Goal: Task Accomplishment & Management: Complete application form

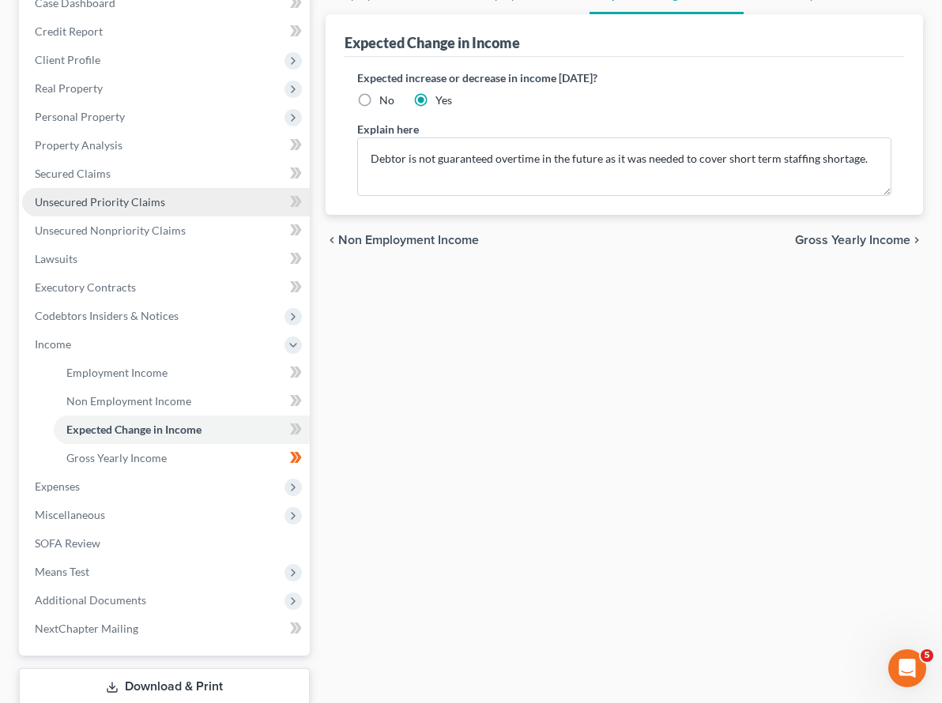
scroll to position [235, 0]
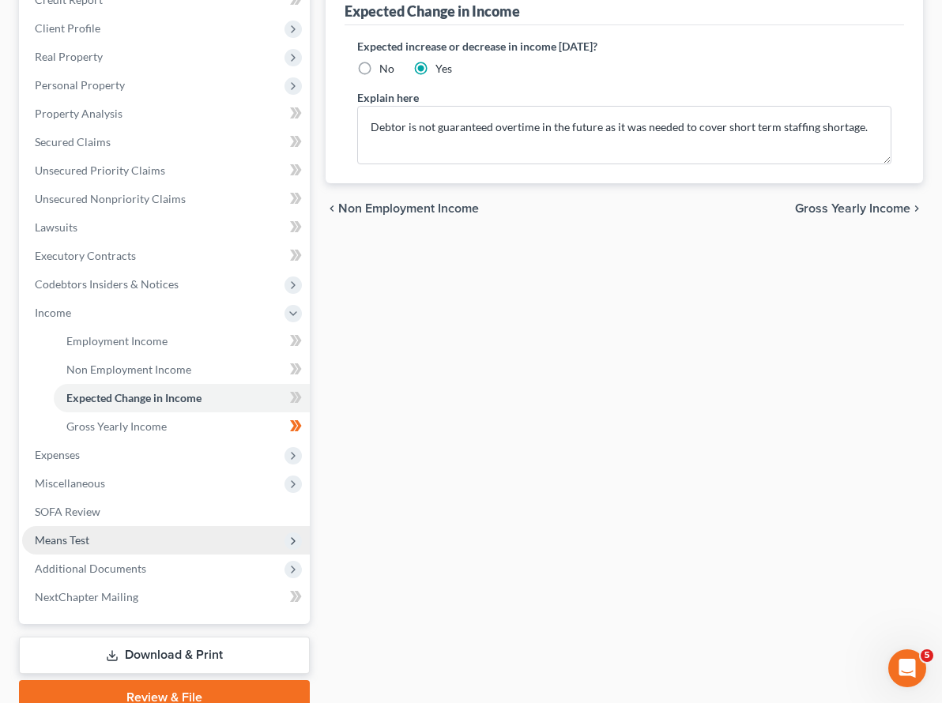
click at [80, 533] on span "Means Test" at bounding box center [62, 539] width 55 height 13
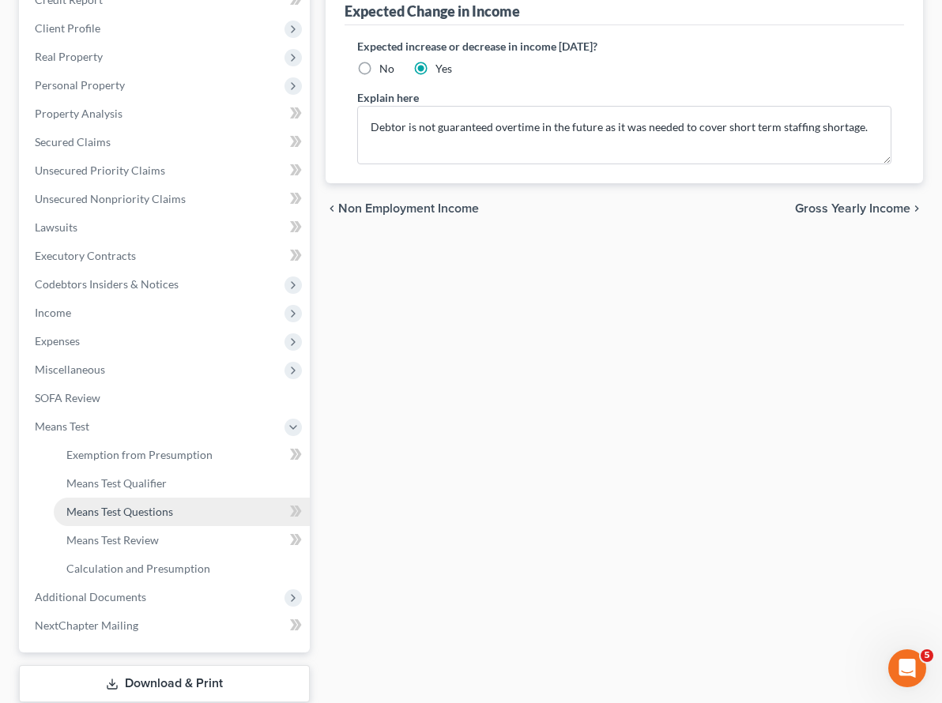
click at [107, 505] on span "Means Test Questions" at bounding box center [119, 511] width 107 height 13
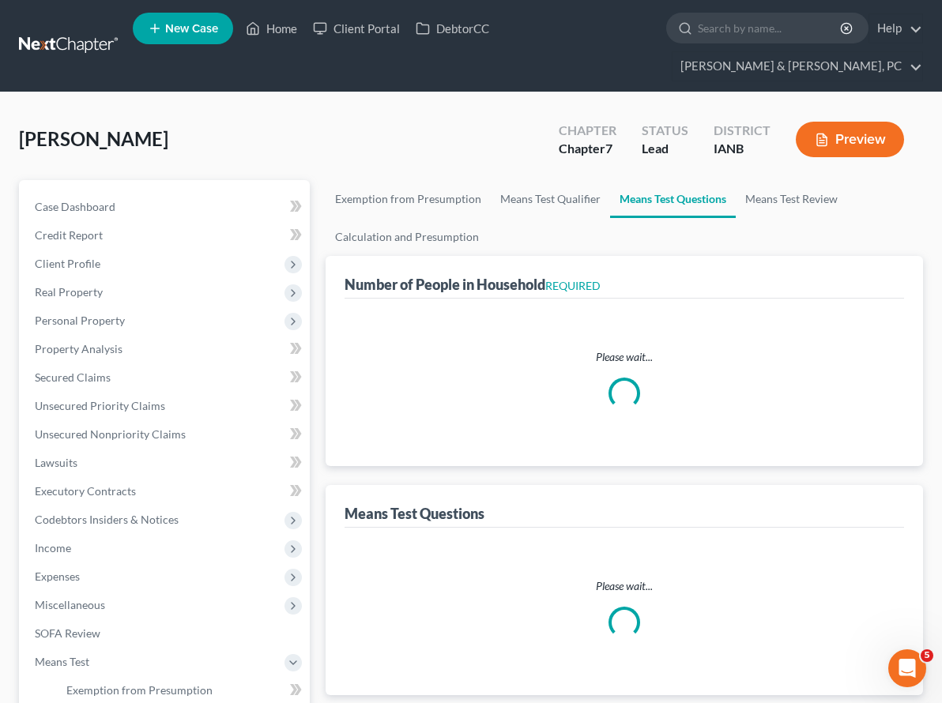
select select "1"
select select "60"
select select "1"
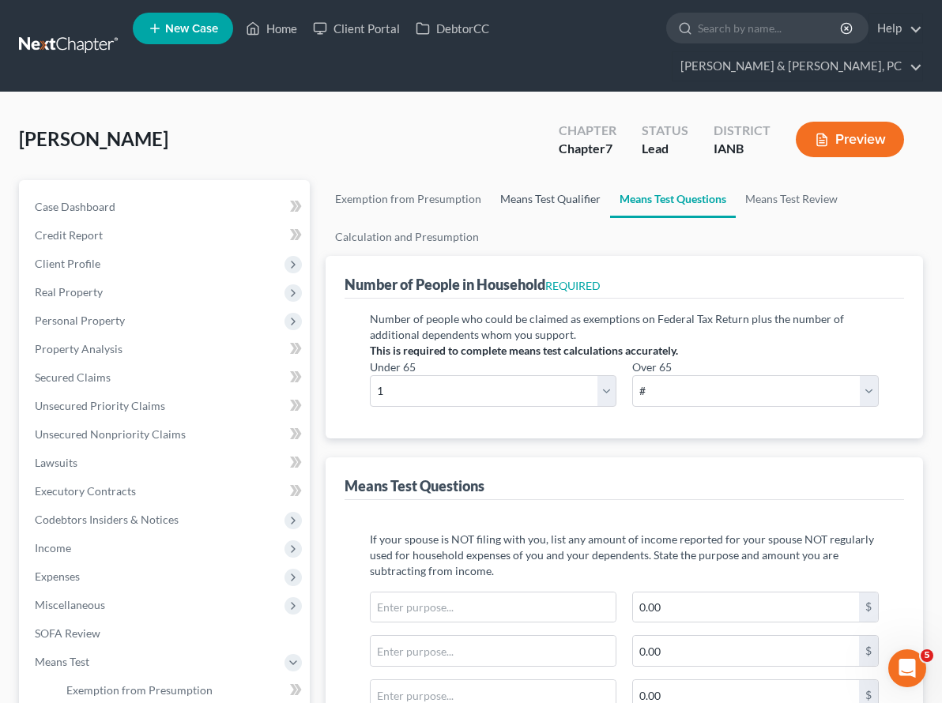
click at [491, 180] on link "Means Test Qualifier" at bounding box center [550, 199] width 119 height 38
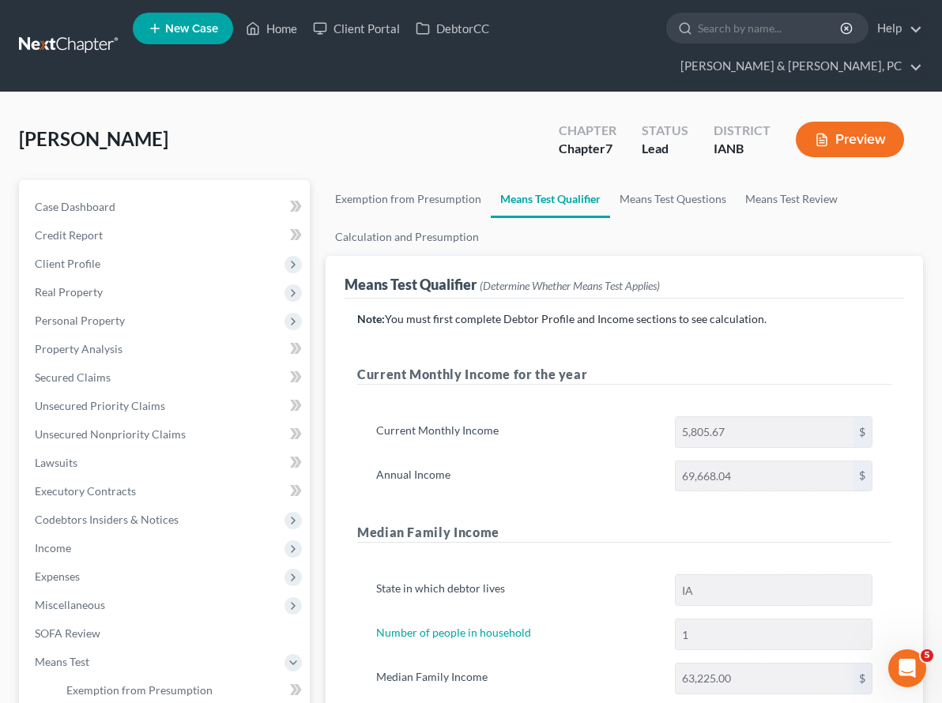
click at [861, 122] on button "Preview" at bounding box center [850, 140] width 108 height 36
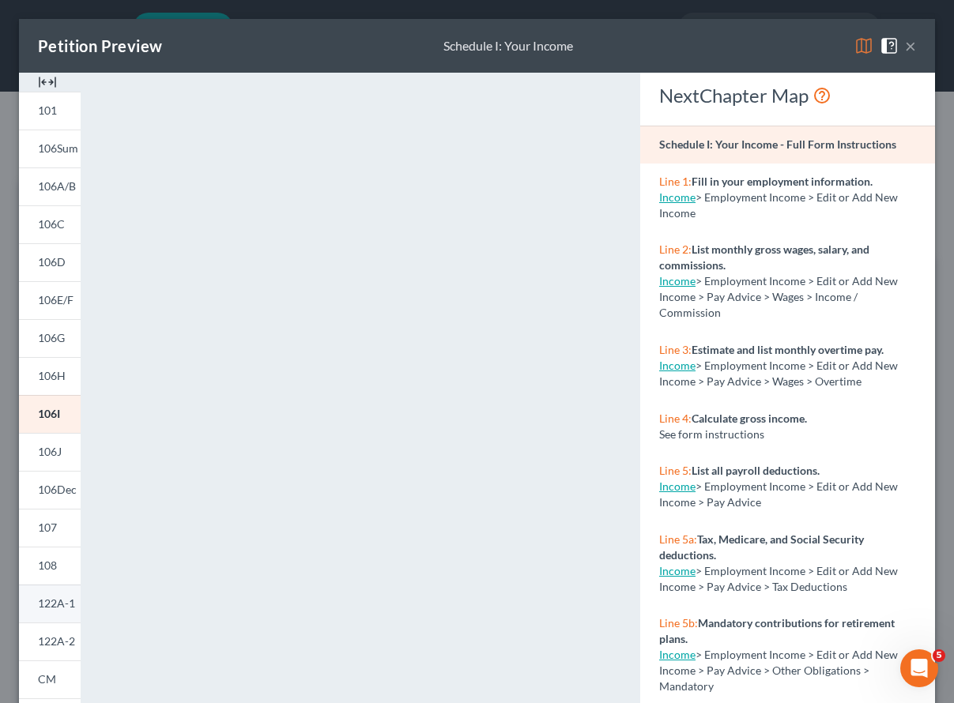
click at [59, 602] on span "122A-1" at bounding box center [56, 602] width 37 height 13
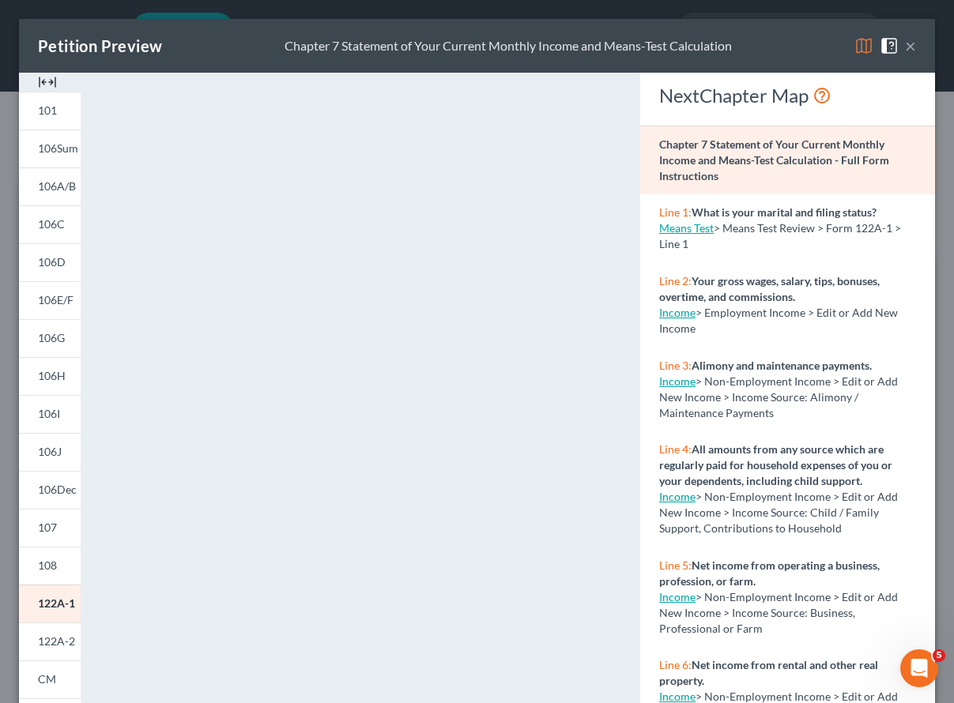
click at [905, 45] on button "×" at bounding box center [910, 45] width 11 height 19
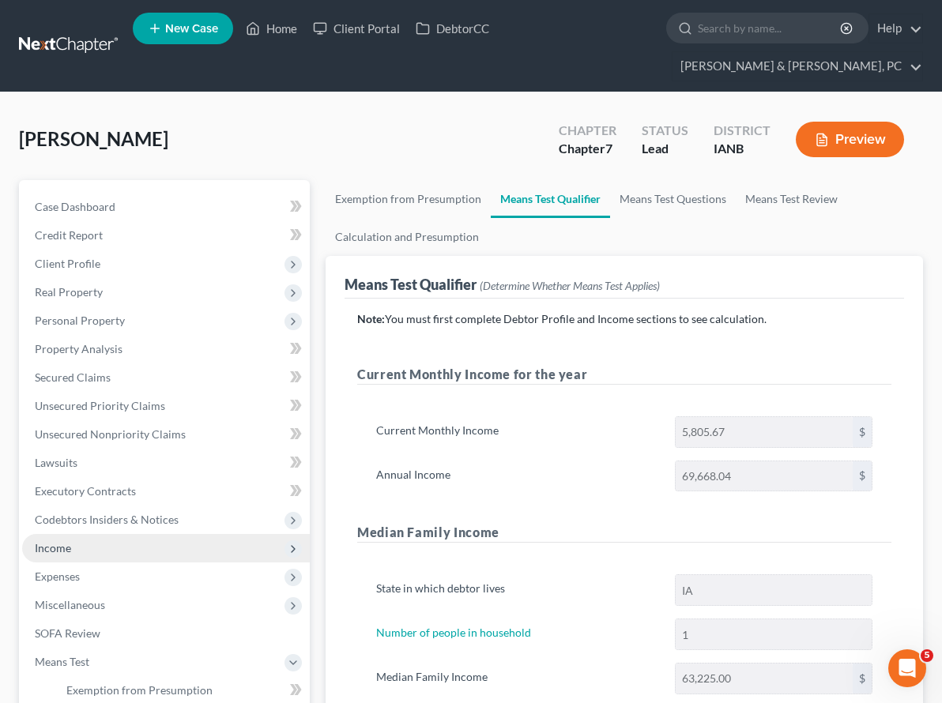
click at [51, 541] on span "Income" at bounding box center [53, 547] width 36 height 13
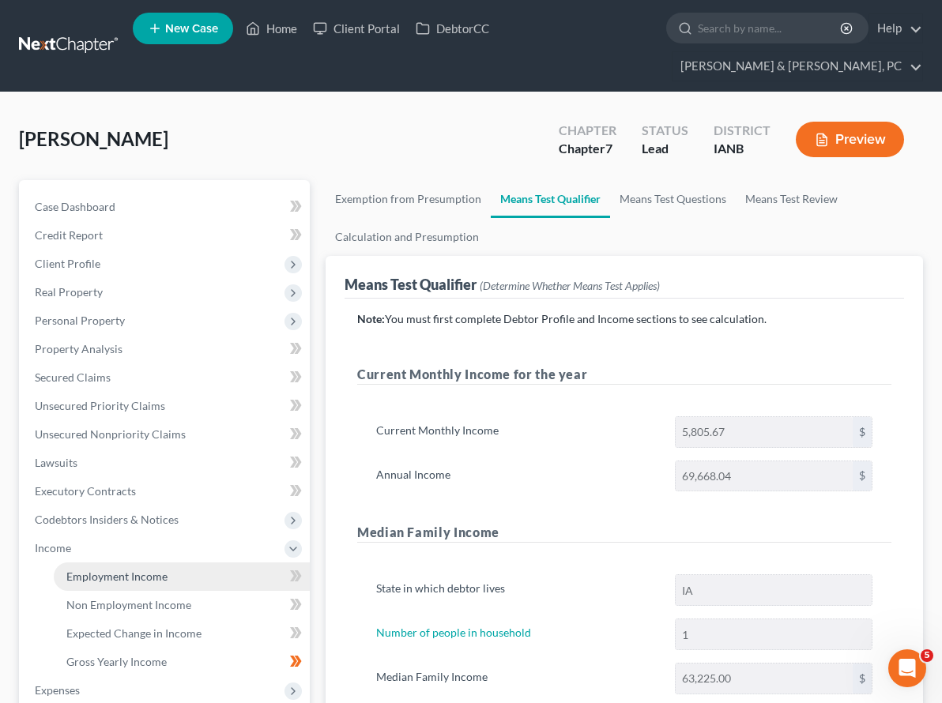
click at [92, 570] on span "Employment Income" at bounding box center [116, 576] width 101 height 13
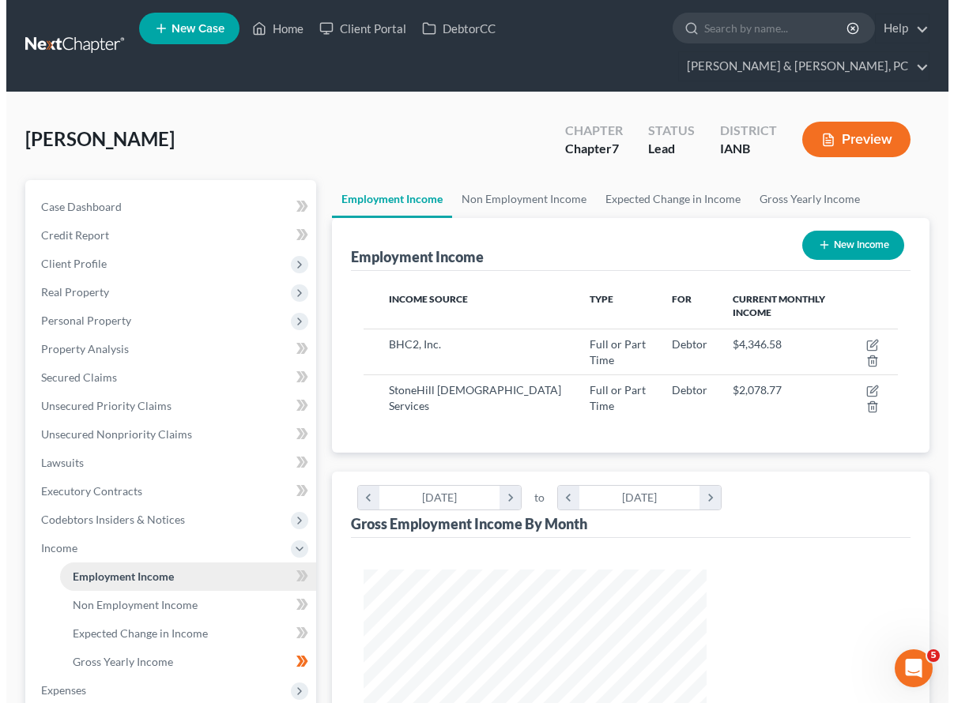
scroll to position [284, 375]
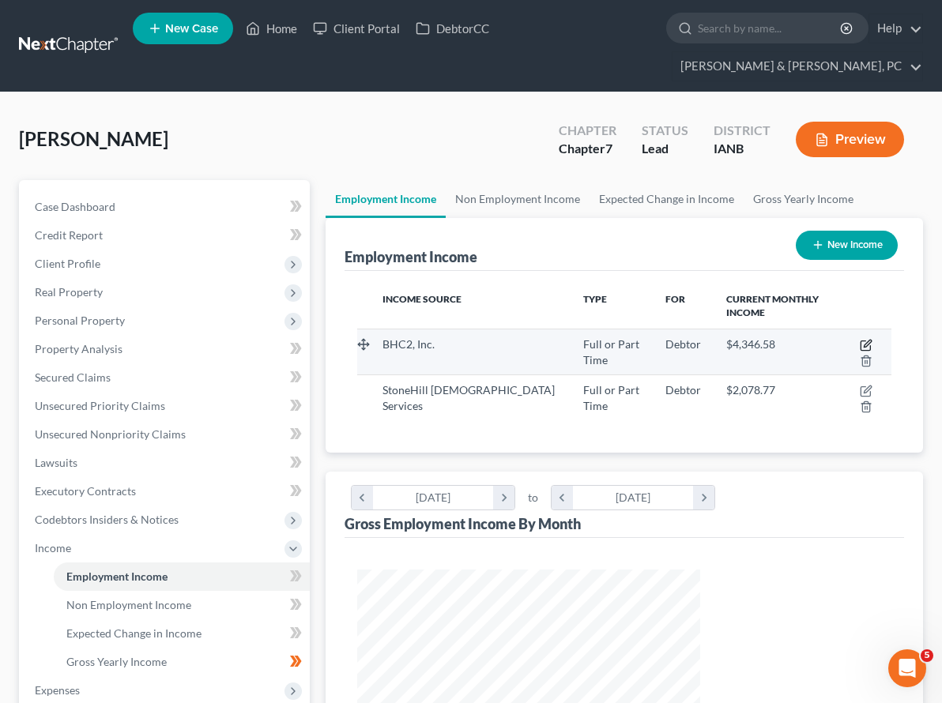
click at [860, 339] on icon "button" at bounding box center [866, 345] width 13 height 13
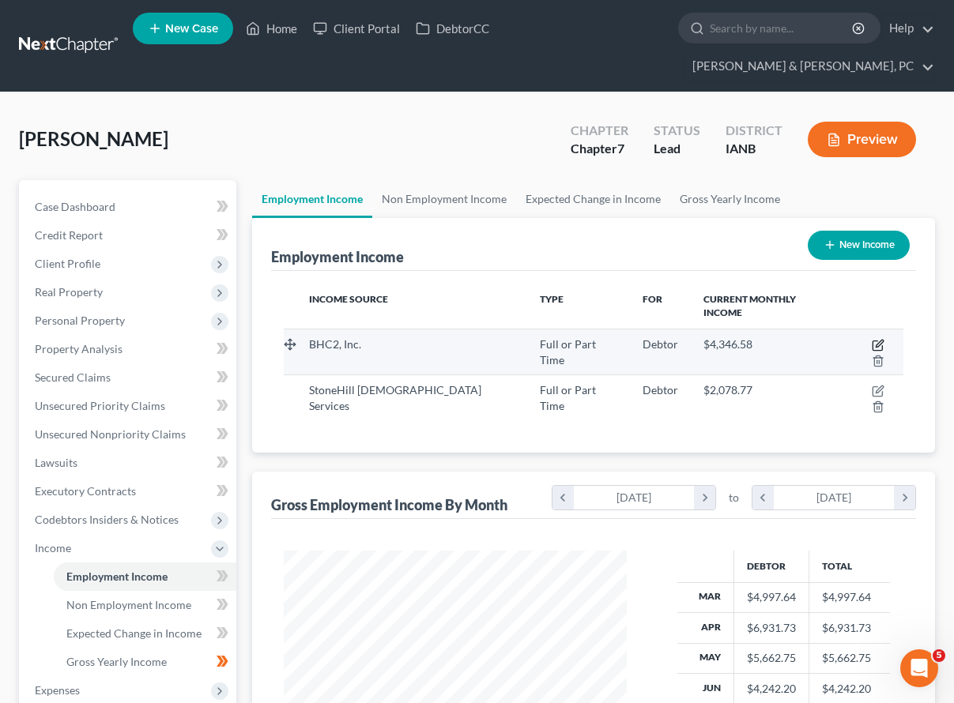
select select "0"
select select "16"
select select "1"
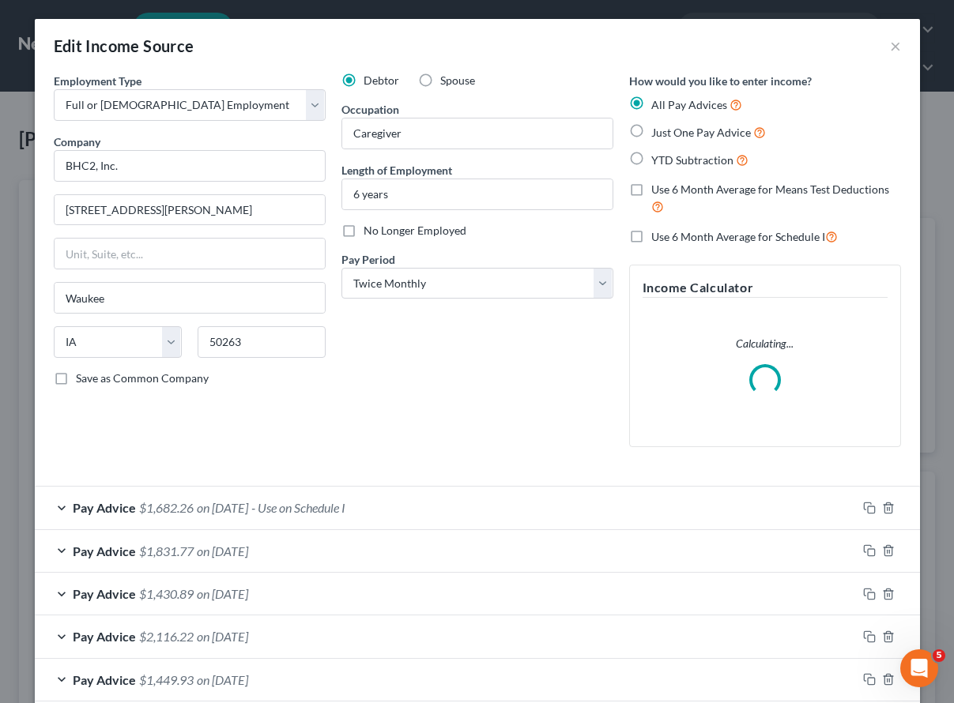
scroll to position [284, 380]
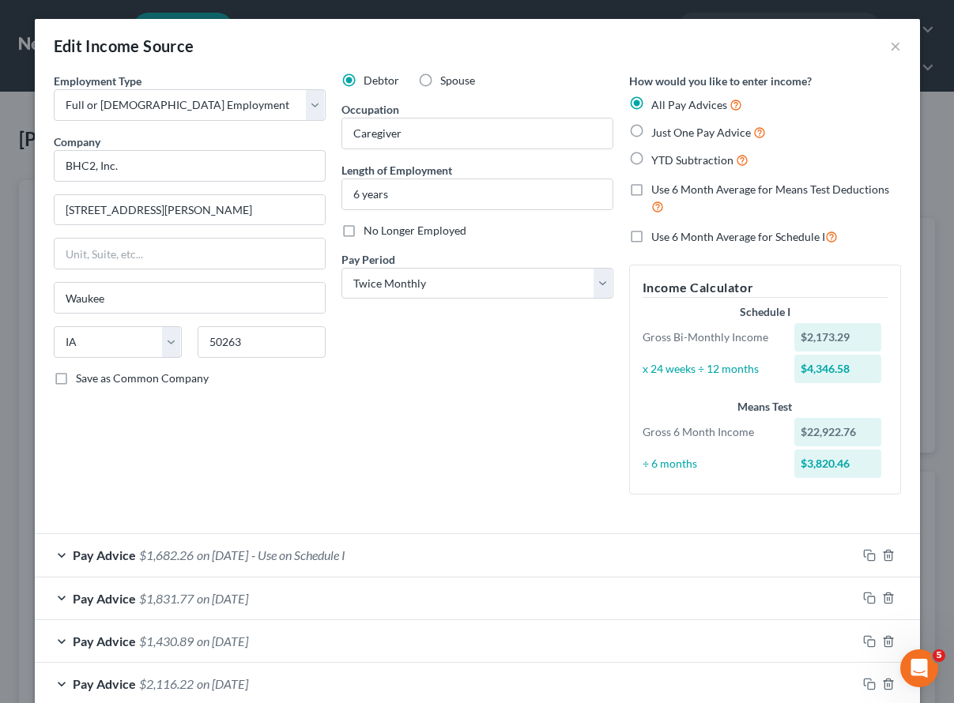
click at [717, 193] on span "Use 6 Month Average for Means Test Deductions" at bounding box center [770, 188] width 238 height 13
click at [668, 192] on input "Use 6 Month Average for Means Test Deductions" at bounding box center [662, 187] width 10 height 10
checkbox input "true"
click at [651, 238] on label "Use 6 Month Average for Schedule I" at bounding box center [744, 237] width 186 height 18
click at [657, 238] on input "Use 6 Month Average for Schedule I" at bounding box center [662, 233] width 10 height 10
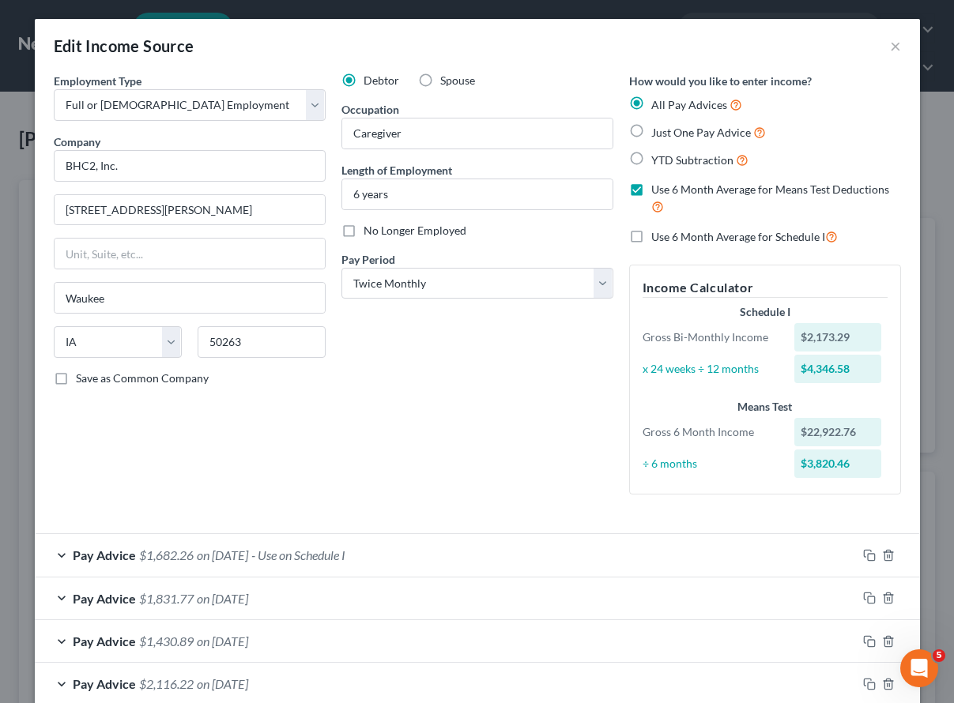
checkbox input "true"
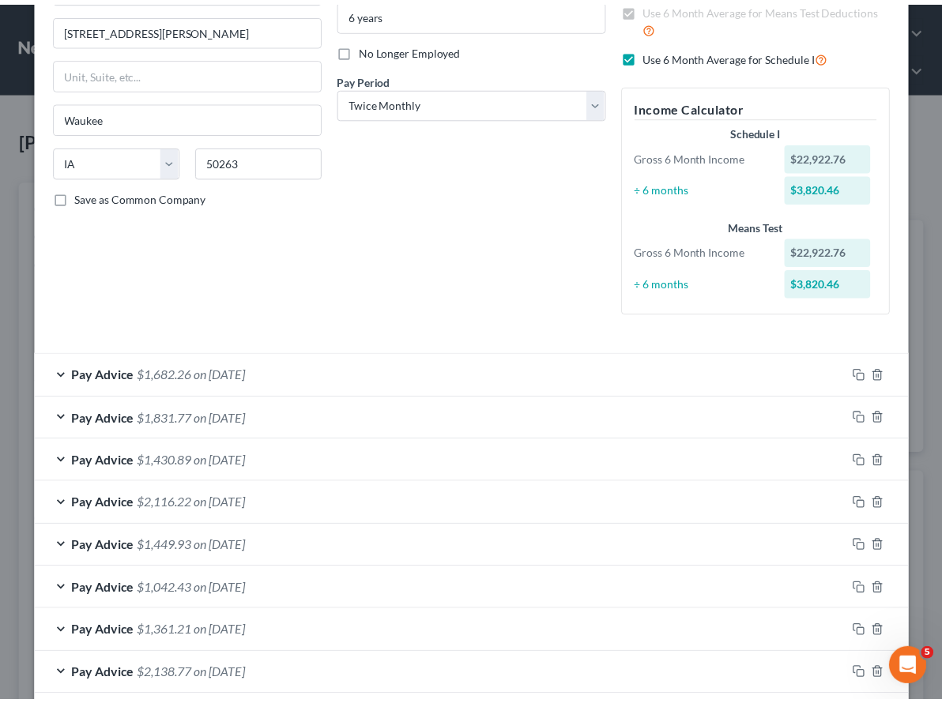
scroll to position [476, 0]
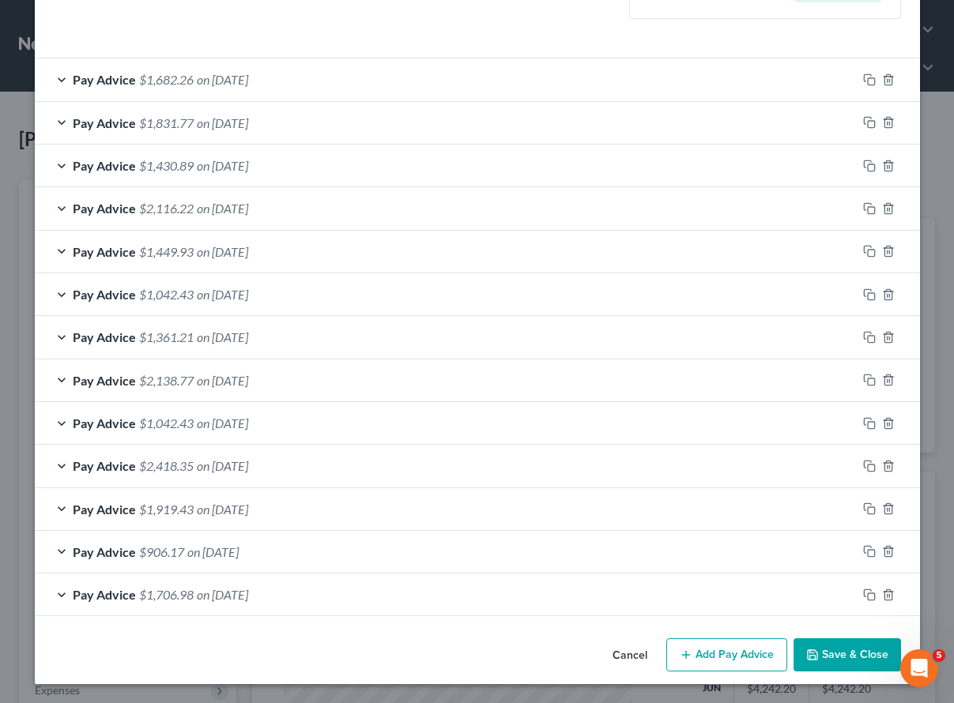
click at [837, 656] on button "Save & Close" at bounding box center [846, 654] width 107 height 33
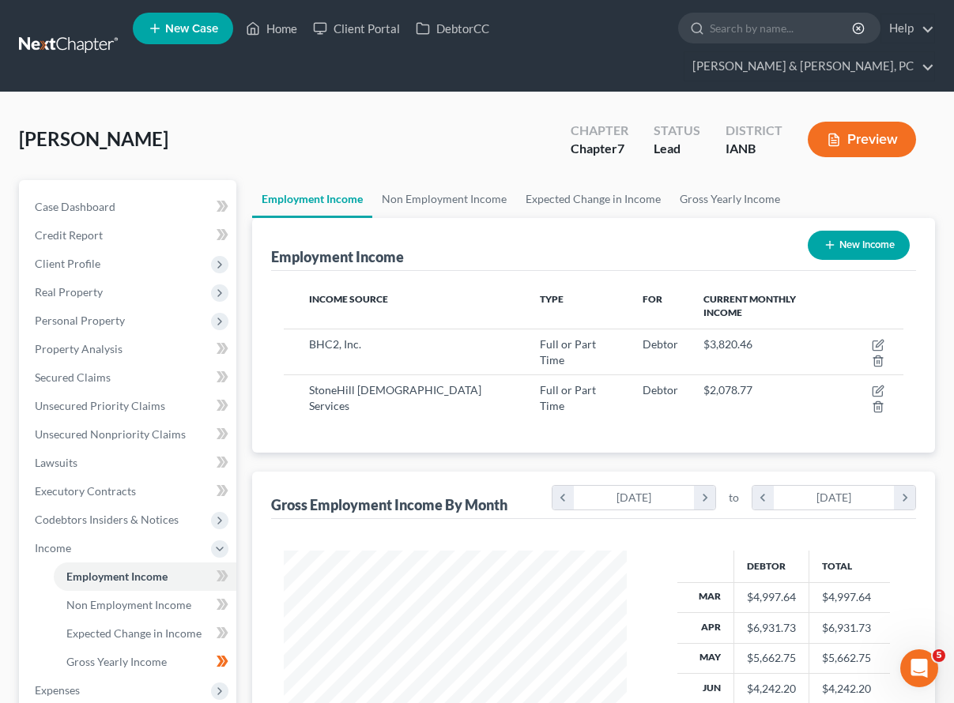
scroll to position [789729, 789637]
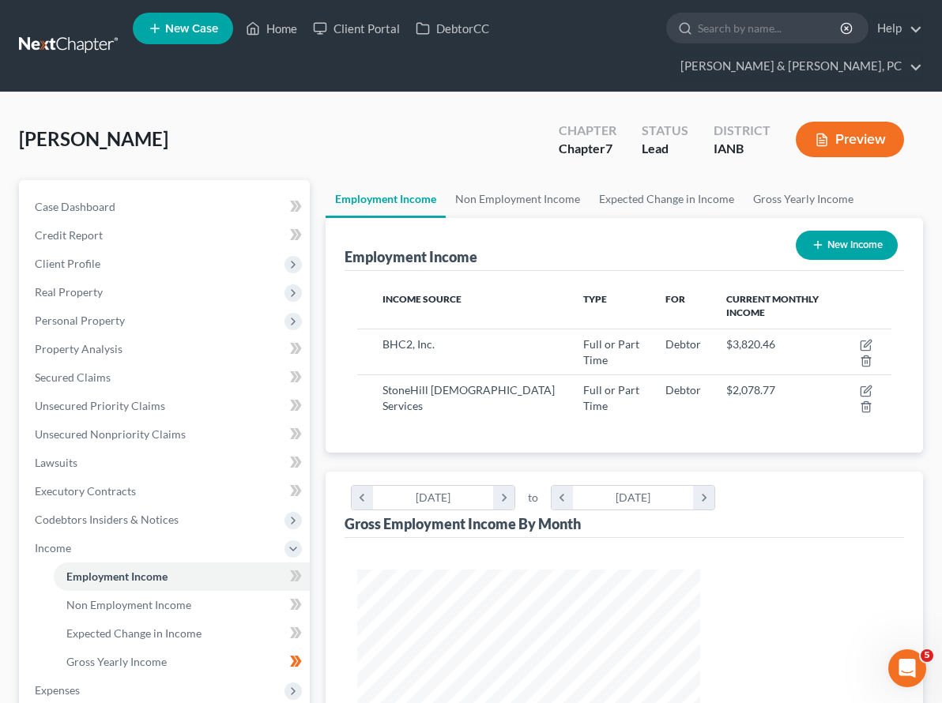
click at [845, 122] on button "Preview" at bounding box center [850, 140] width 108 height 36
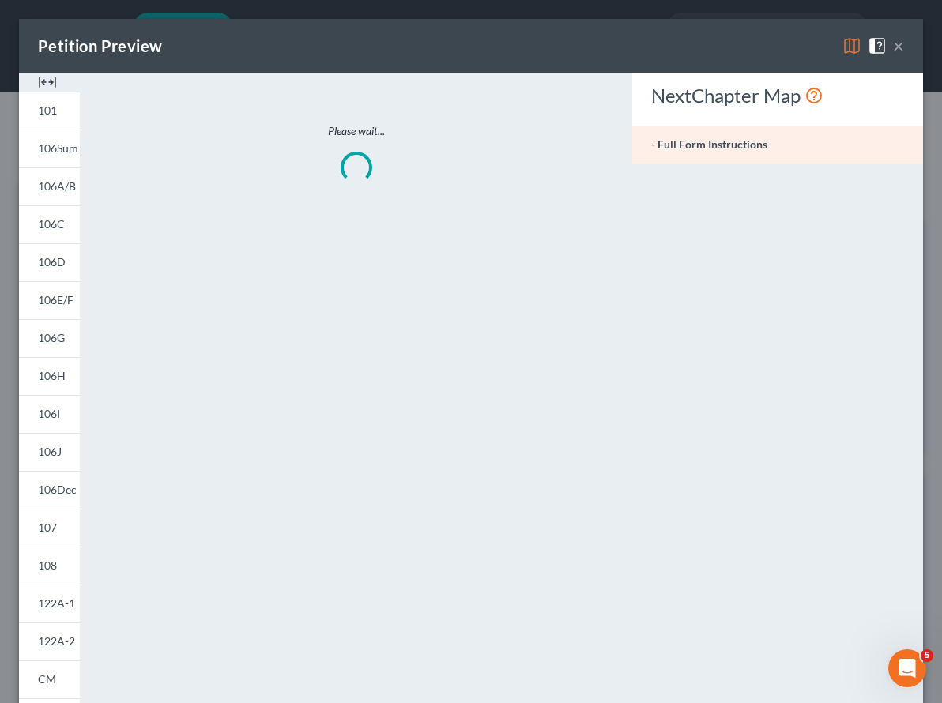
scroll to position [284, 380]
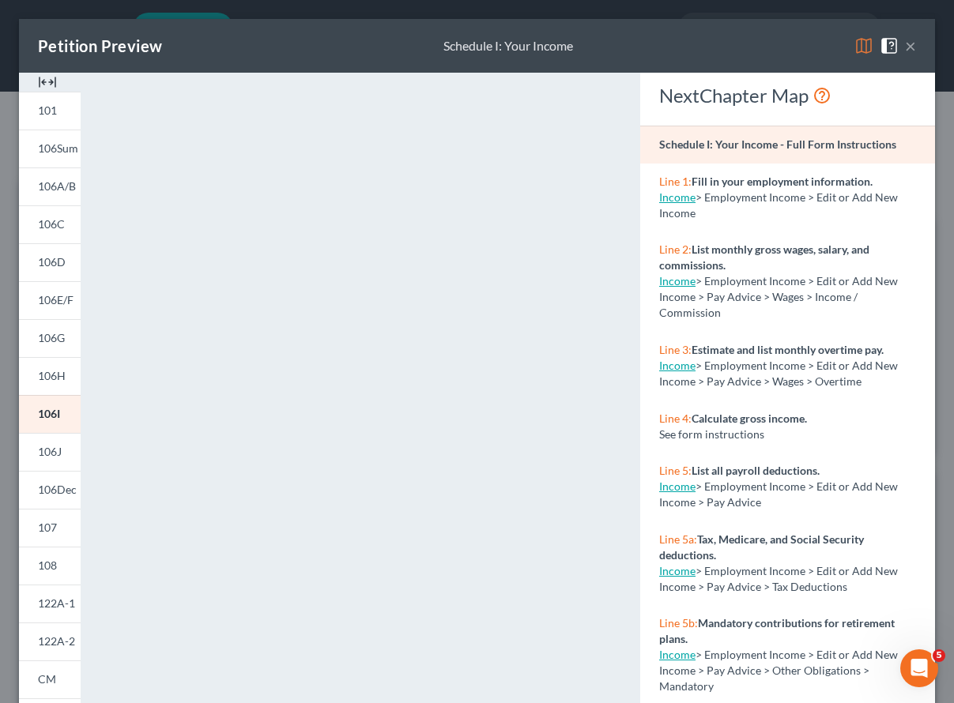
click at [905, 47] on button "×" at bounding box center [910, 45] width 11 height 19
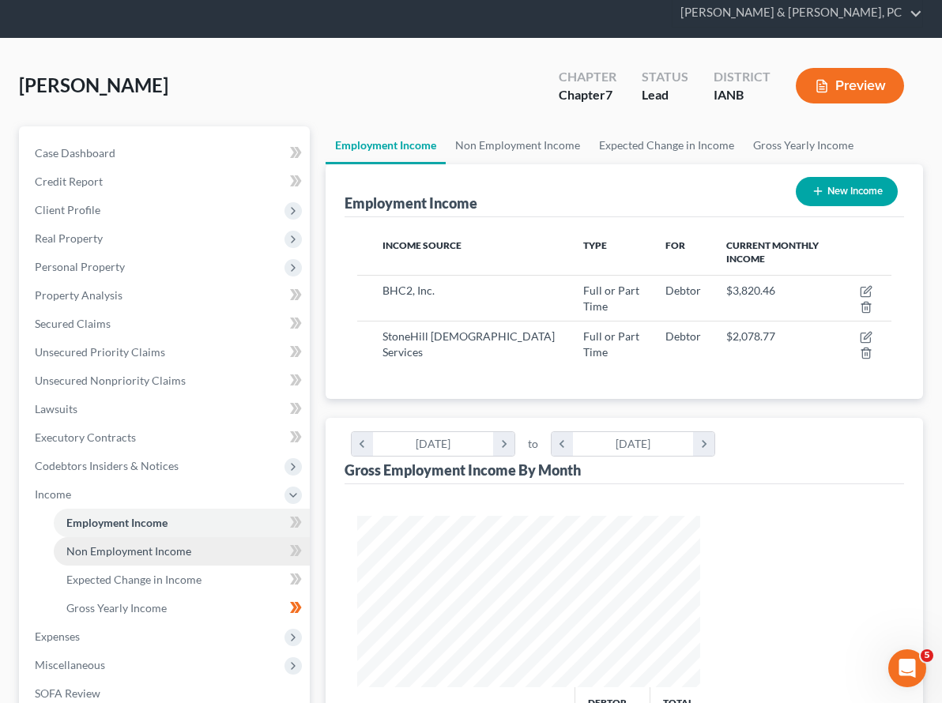
scroll to position [121, 0]
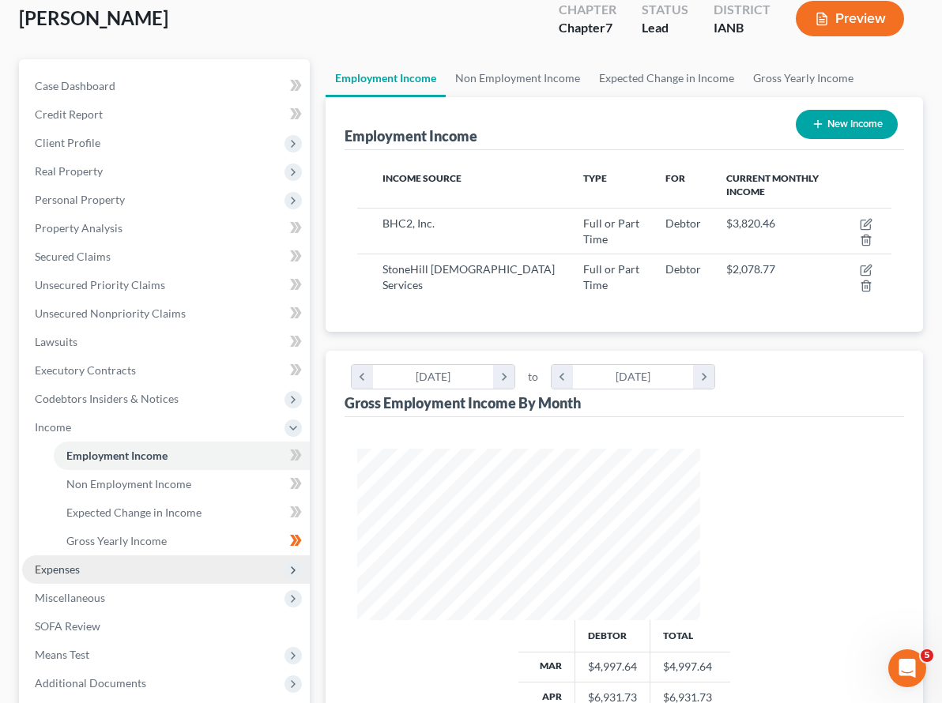
click at [64, 562] on span "Expenses" at bounding box center [57, 568] width 45 height 13
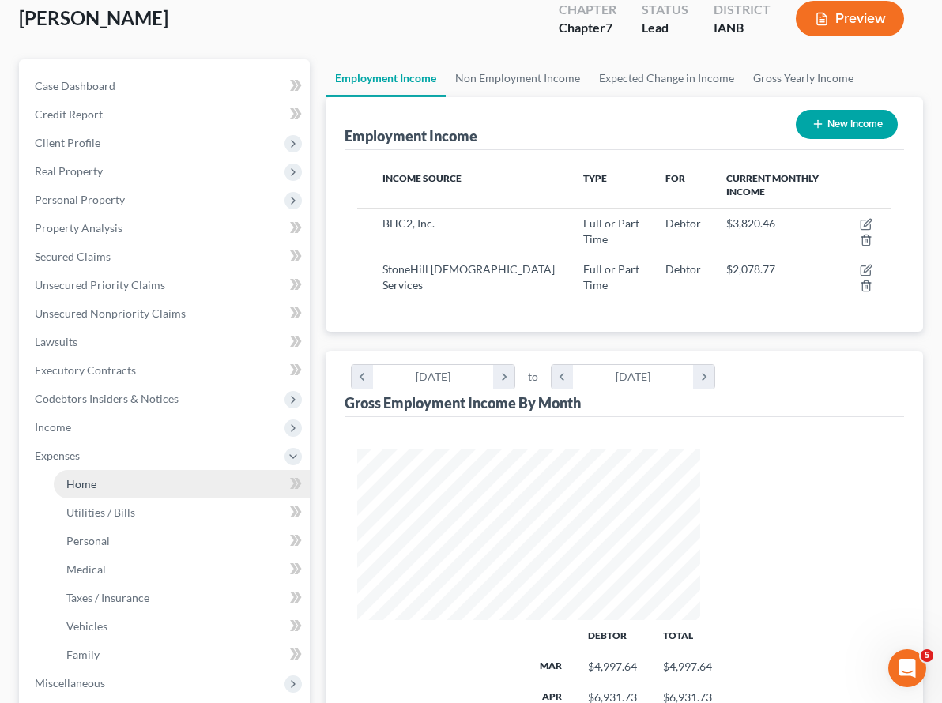
click at [88, 477] on span "Home" at bounding box center [81, 483] width 30 height 13
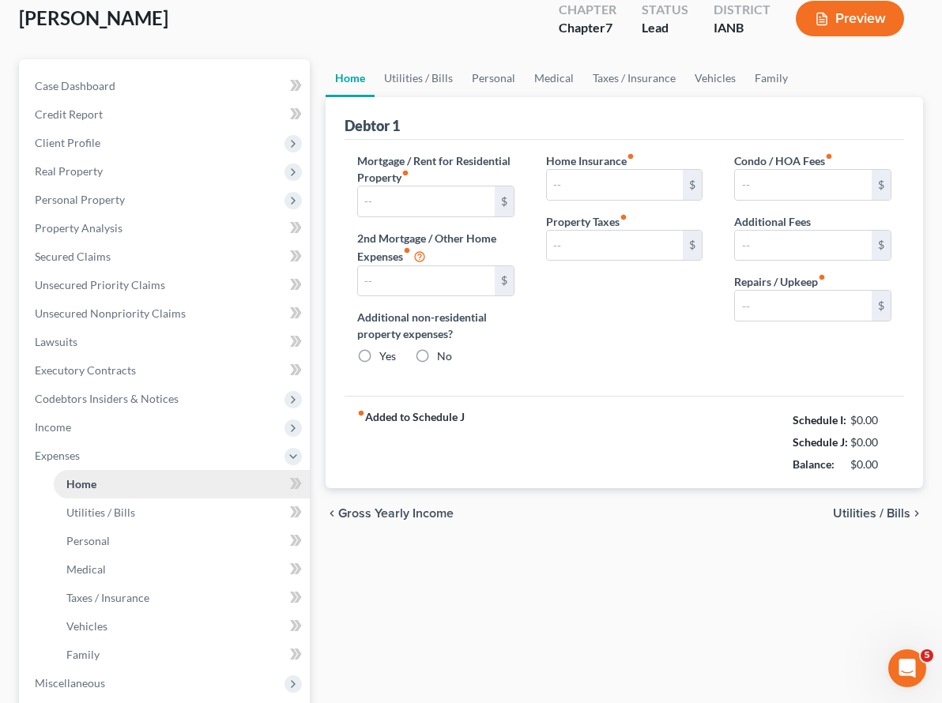
type input "975.00"
type input "0.00"
radio input "true"
type input "0.00"
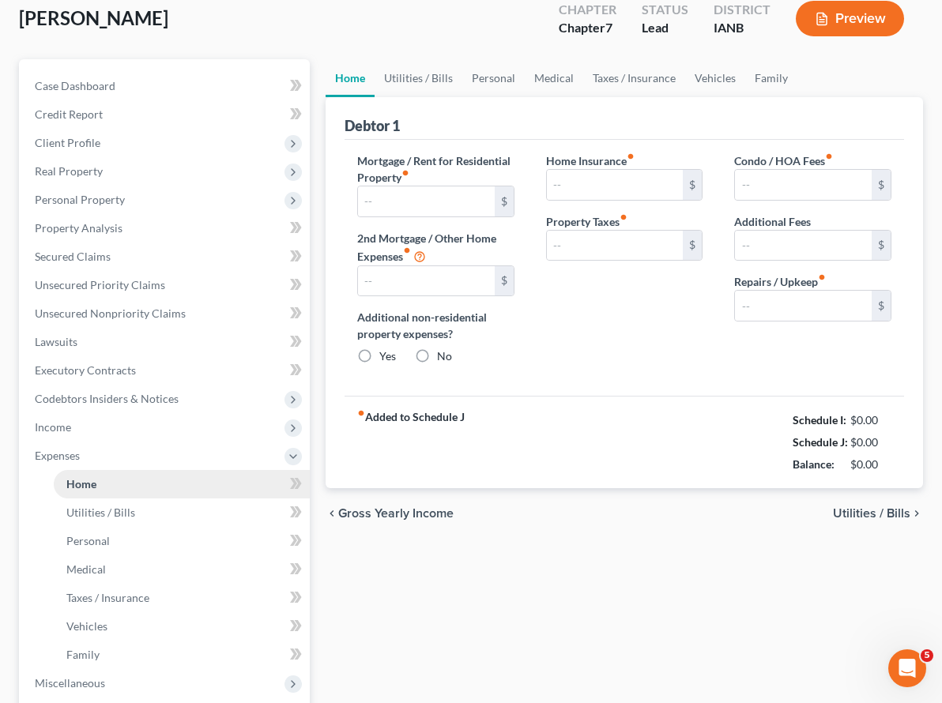
type input "0.00"
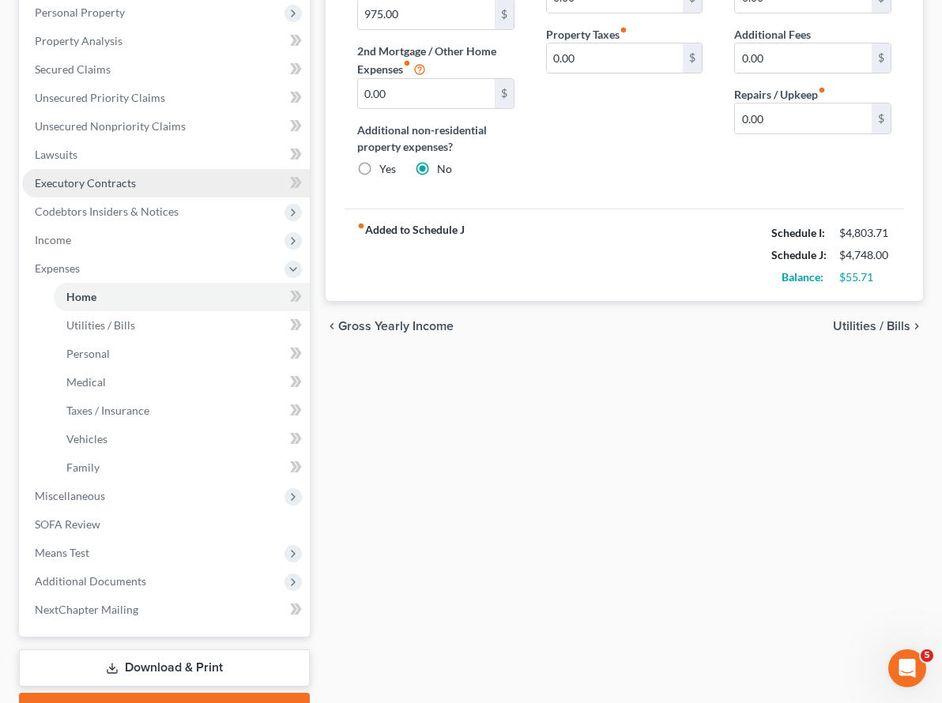
scroll to position [313, 0]
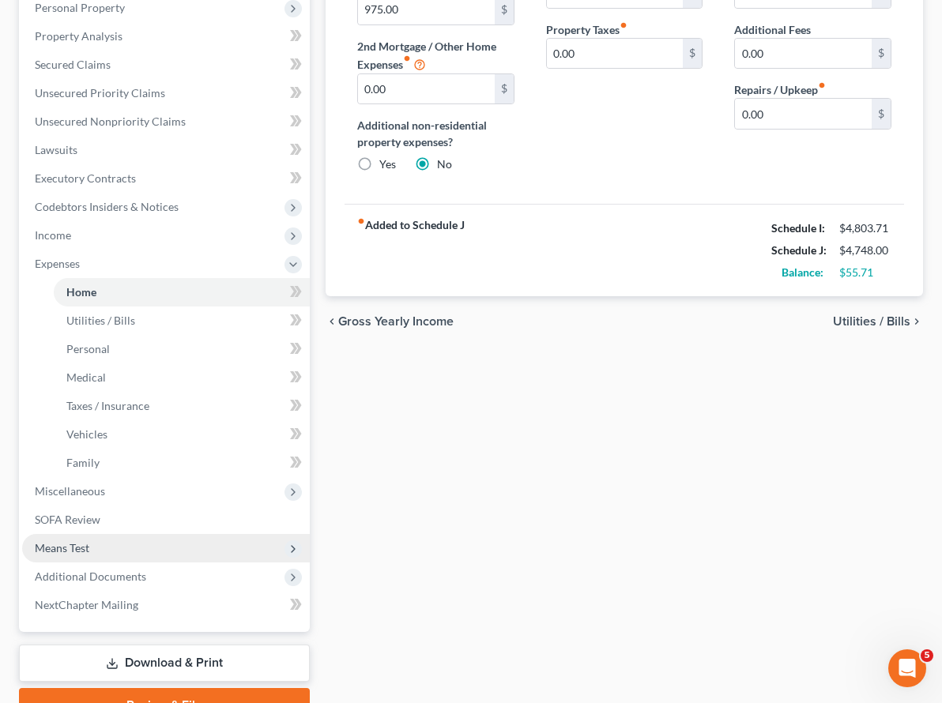
click at [85, 541] on span "Means Test" at bounding box center [62, 547] width 55 height 13
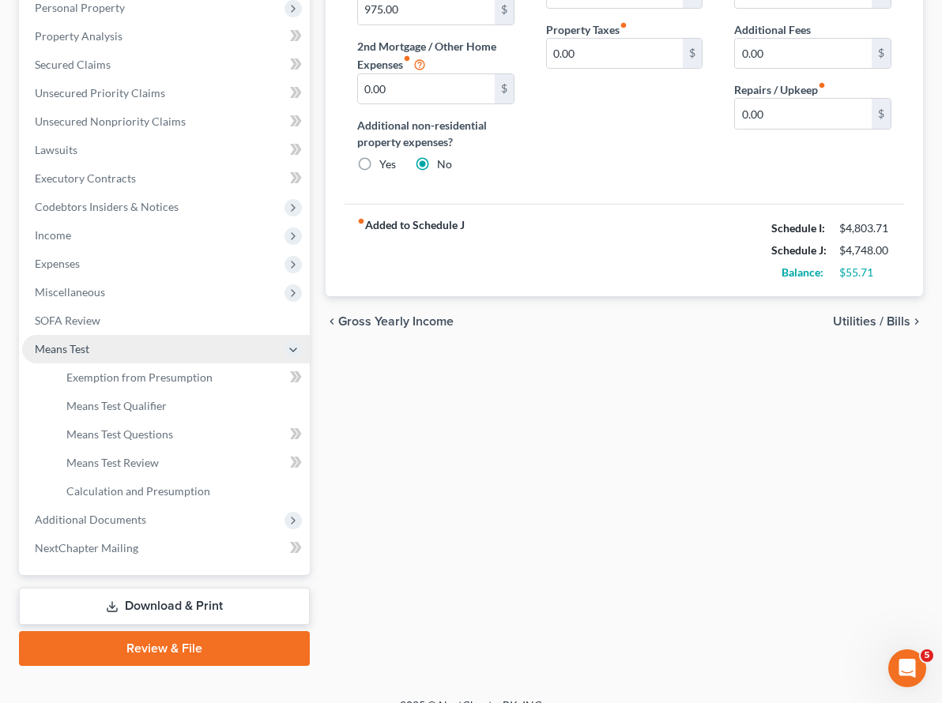
scroll to position [307, 0]
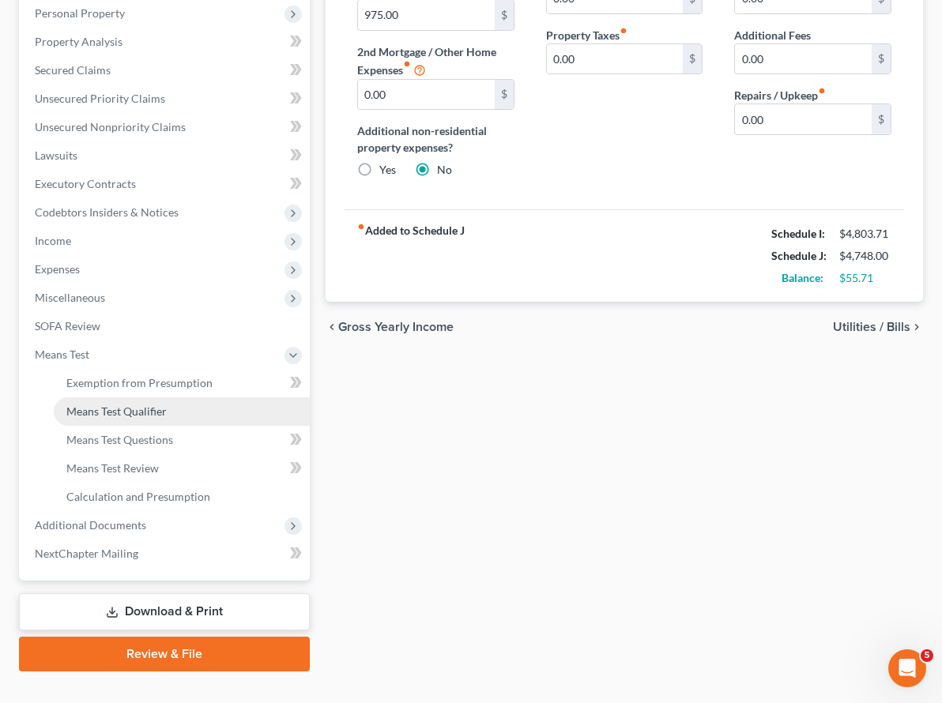
click at [138, 404] on span "Means Test Qualifier" at bounding box center [116, 410] width 100 height 13
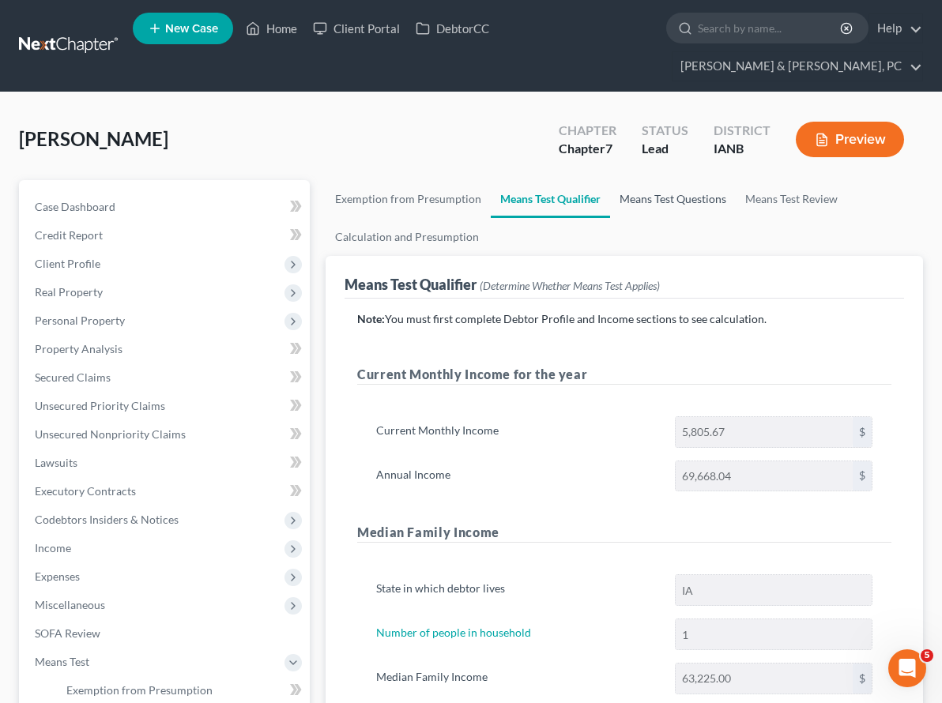
click at [610, 180] on link "Means Test Questions" at bounding box center [673, 199] width 126 height 38
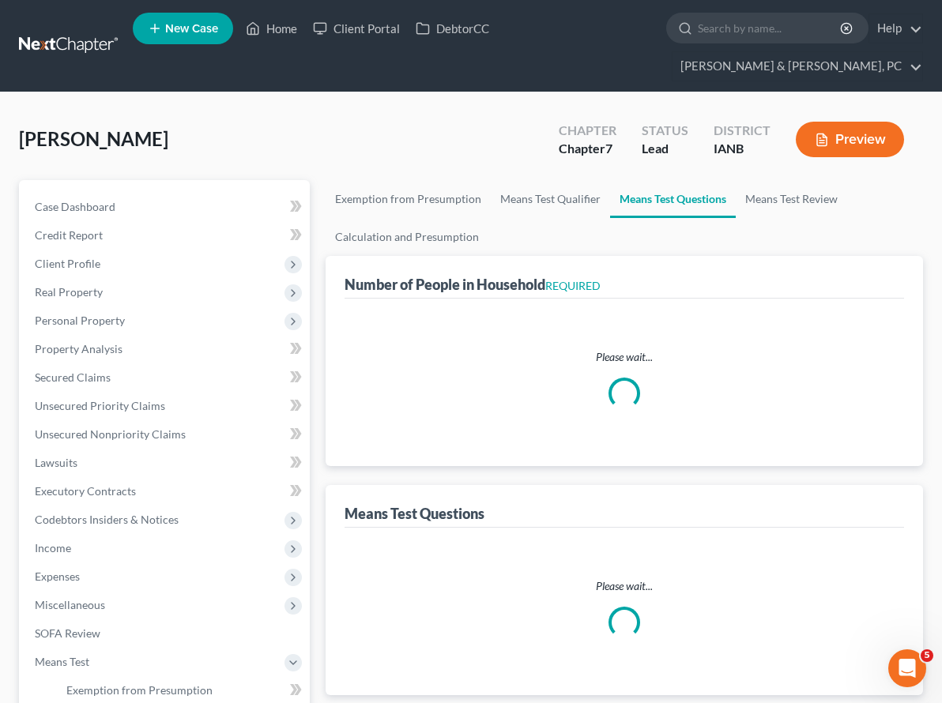
select select "1"
select select "60"
select select "1"
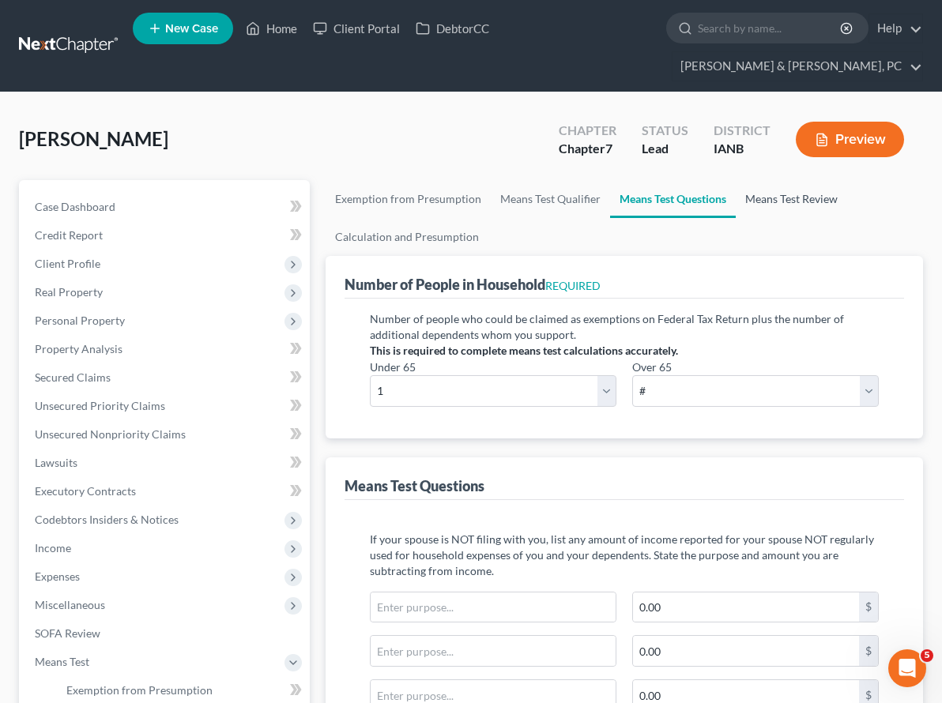
click at [736, 180] on link "Means Test Review" at bounding box center [791, 199] width 111 height 38
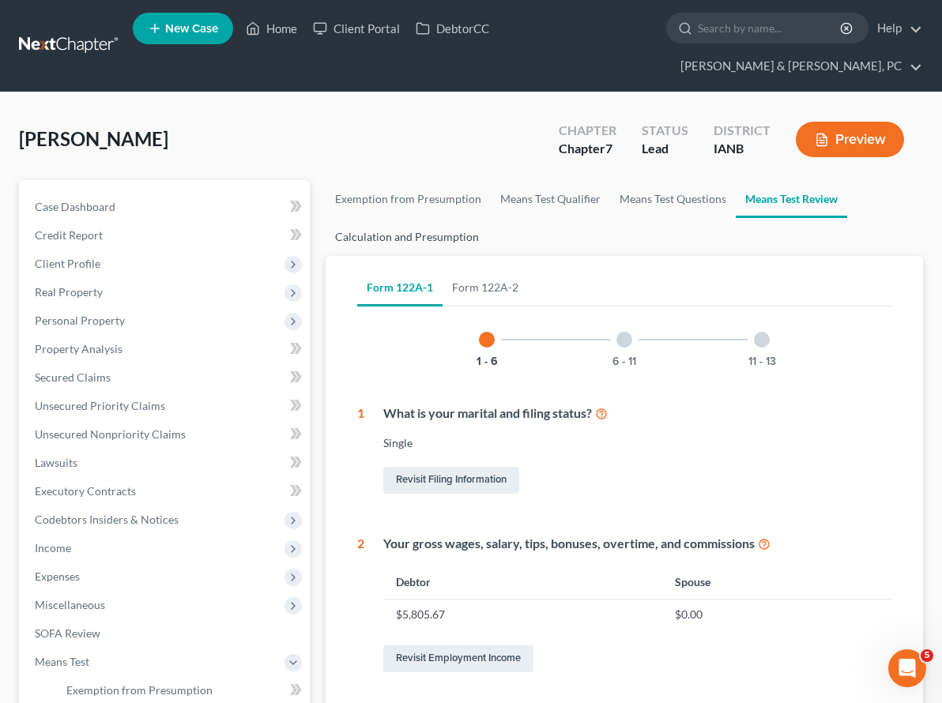
click at [325, 218] on link "Calculation and Presumption" at bounding box center [406, 237] width 163 height 38
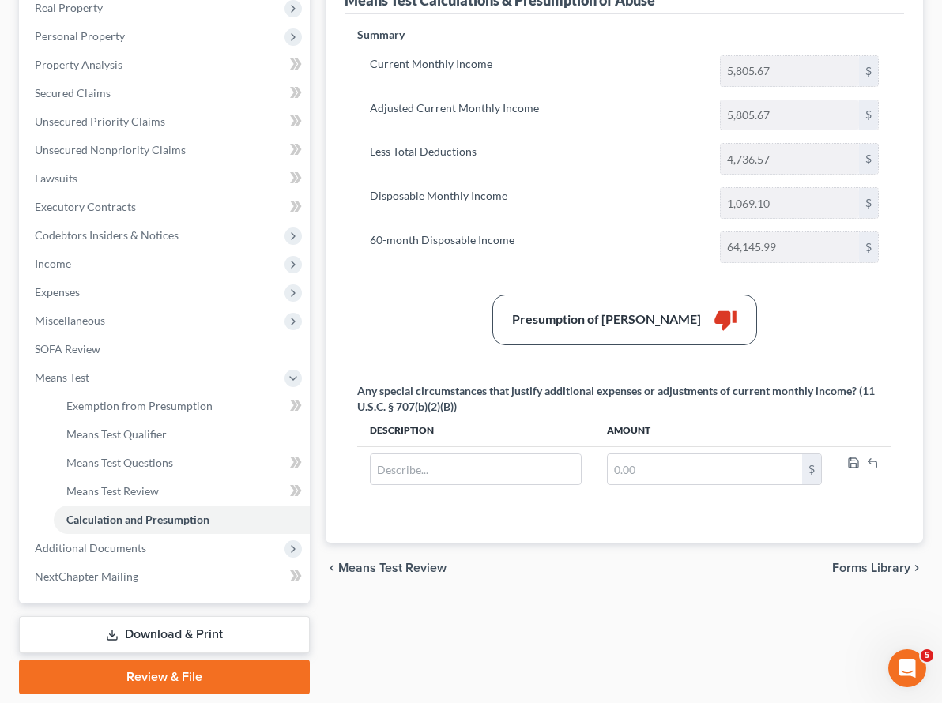
scroll to position [307, 0]
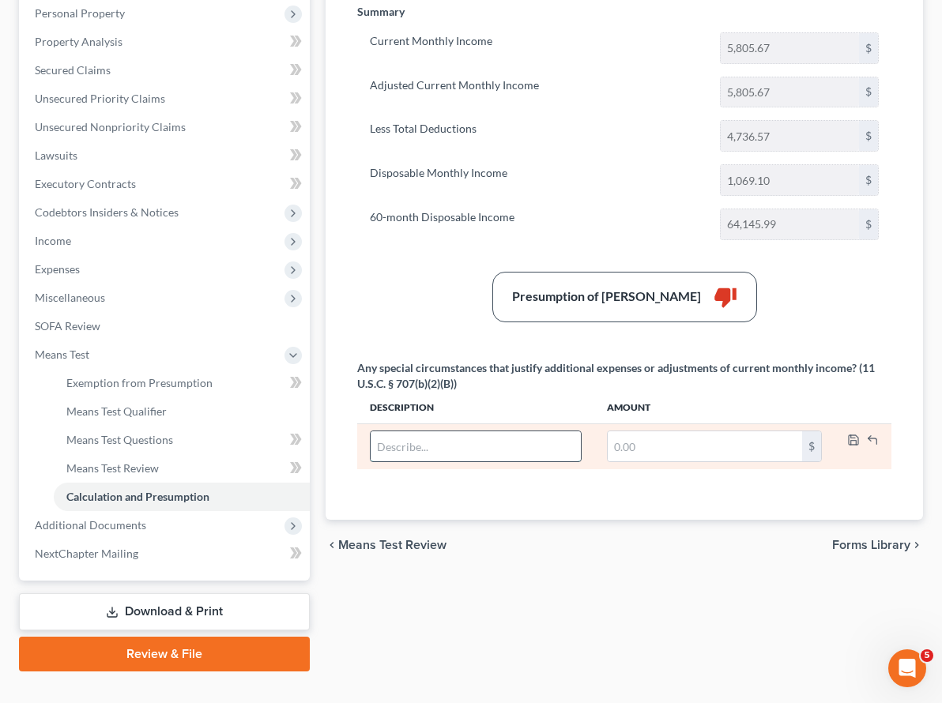
click at [371, 431] on input "text" at bounding box center [476, 446] width 210 height 30
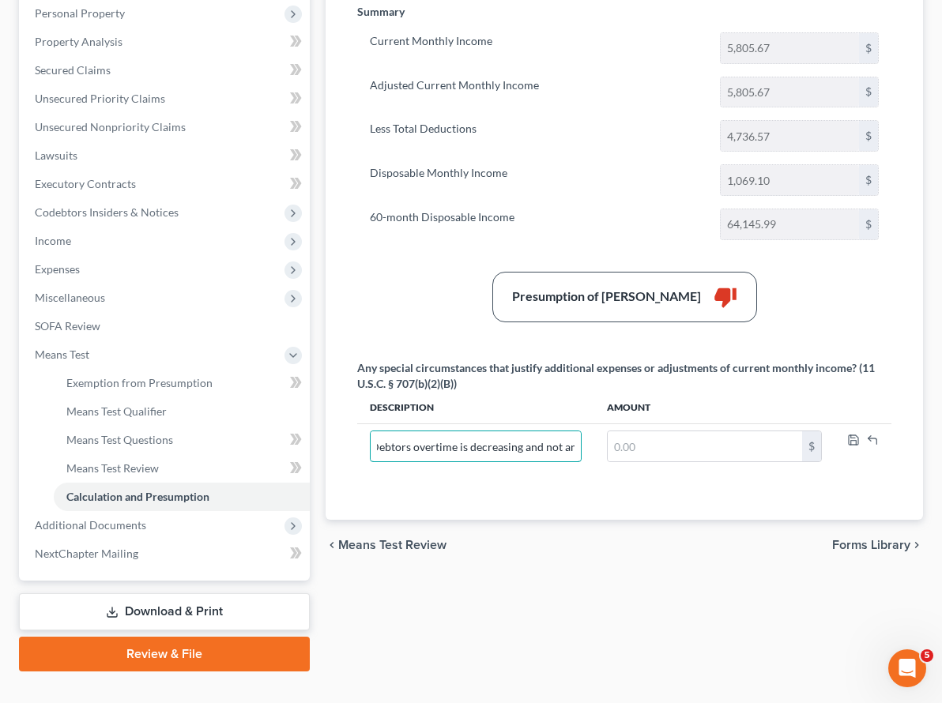
scroll to position [0, 0]
type input "Debtors overtime is decreasing going forward"
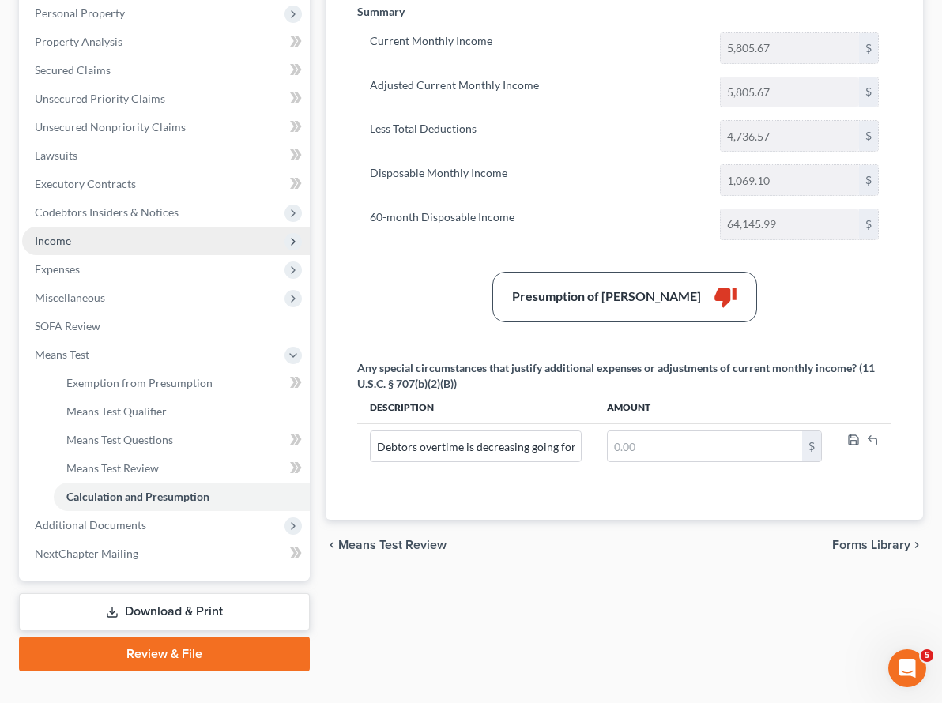
click at [75, 227] on span "Income" at bounding box center [166, 241] width 288 height 28
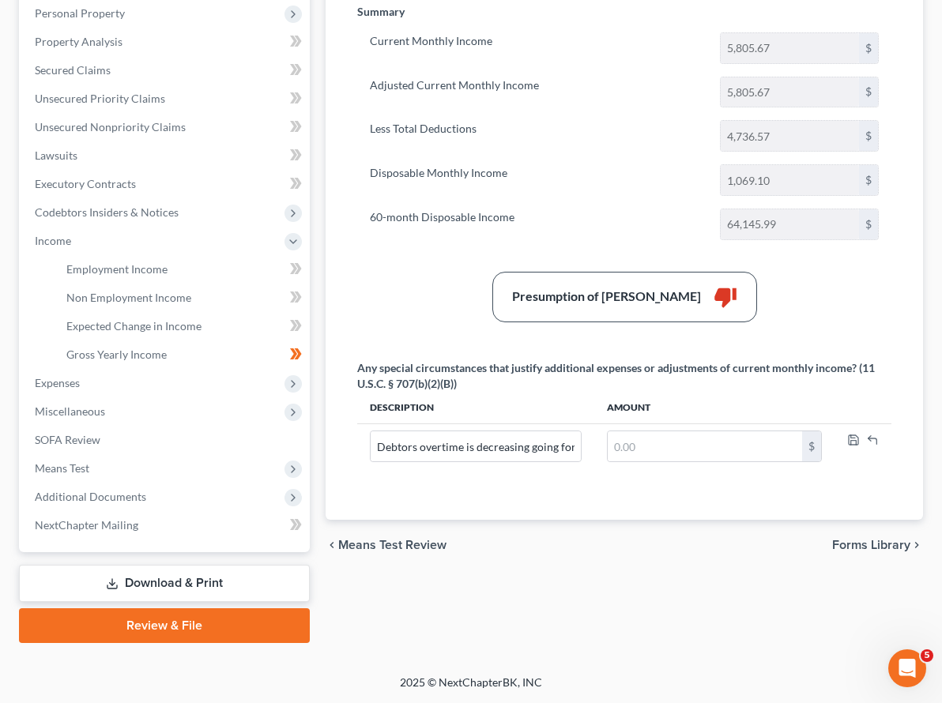
scroll to position [279, 0]
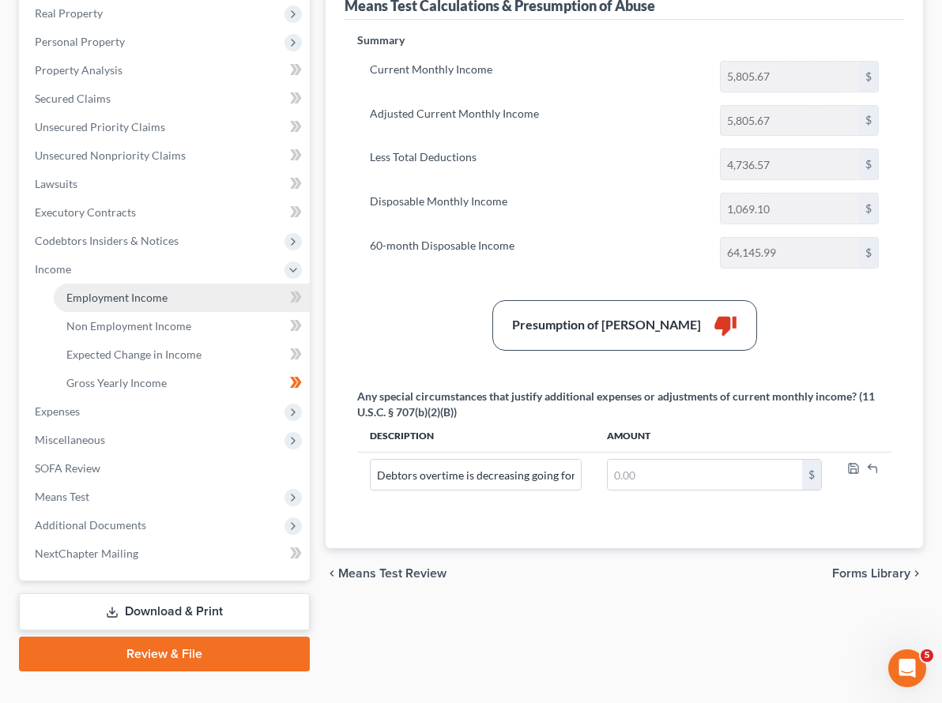
click at [136, 291] on span "Employment Income" at bounding box center [116, 297] width 101 height 13
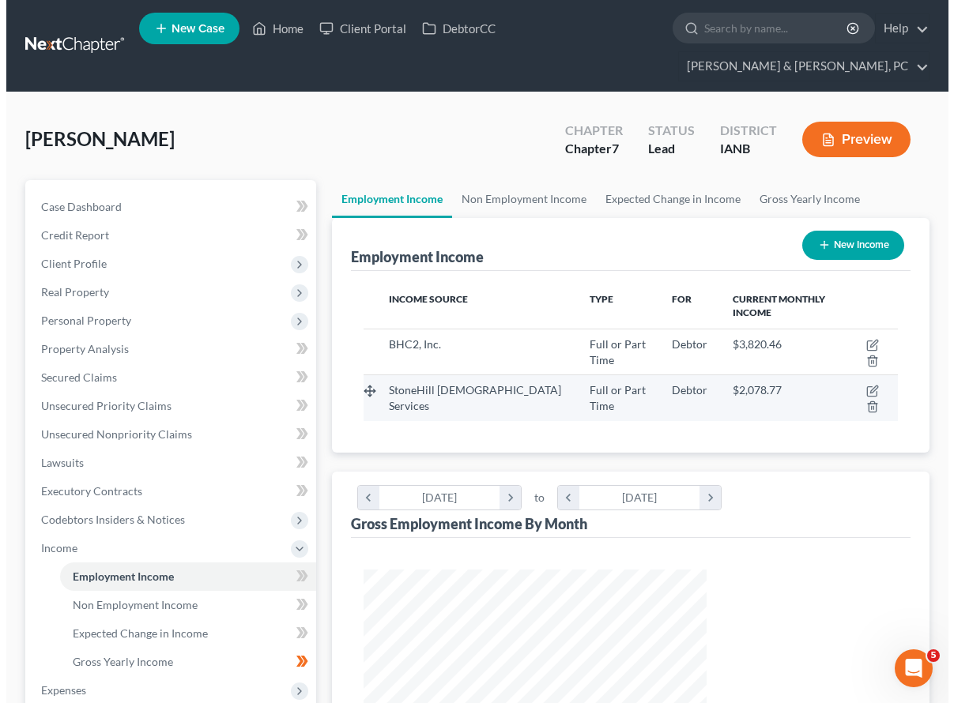
scroll to position [284, 375]
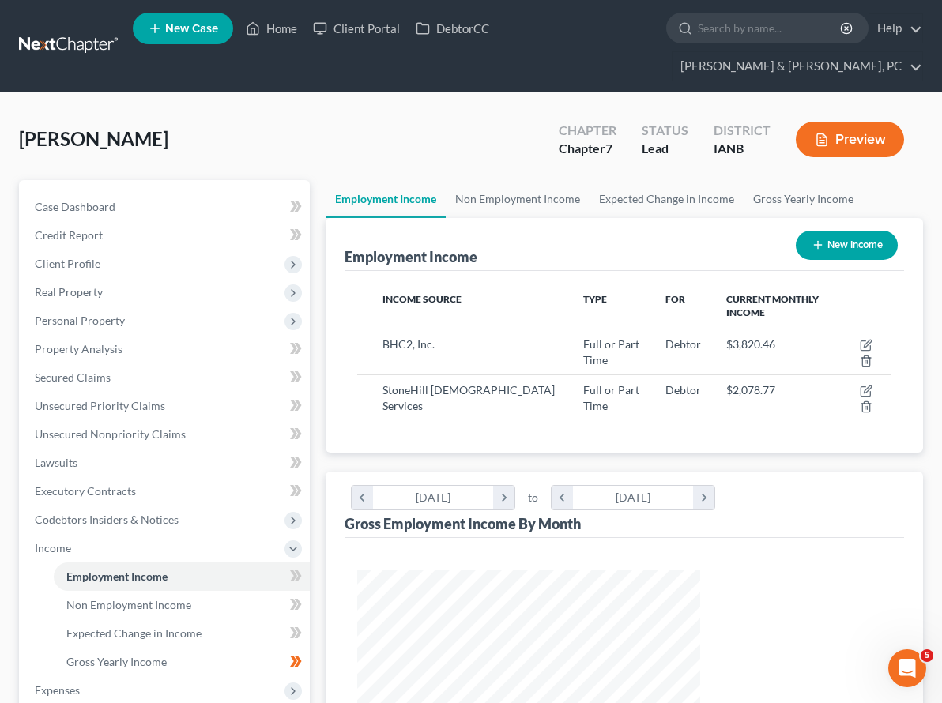
click at [837, 122] on button "Preview" at bounding box center [850, 140] width 108 height 36
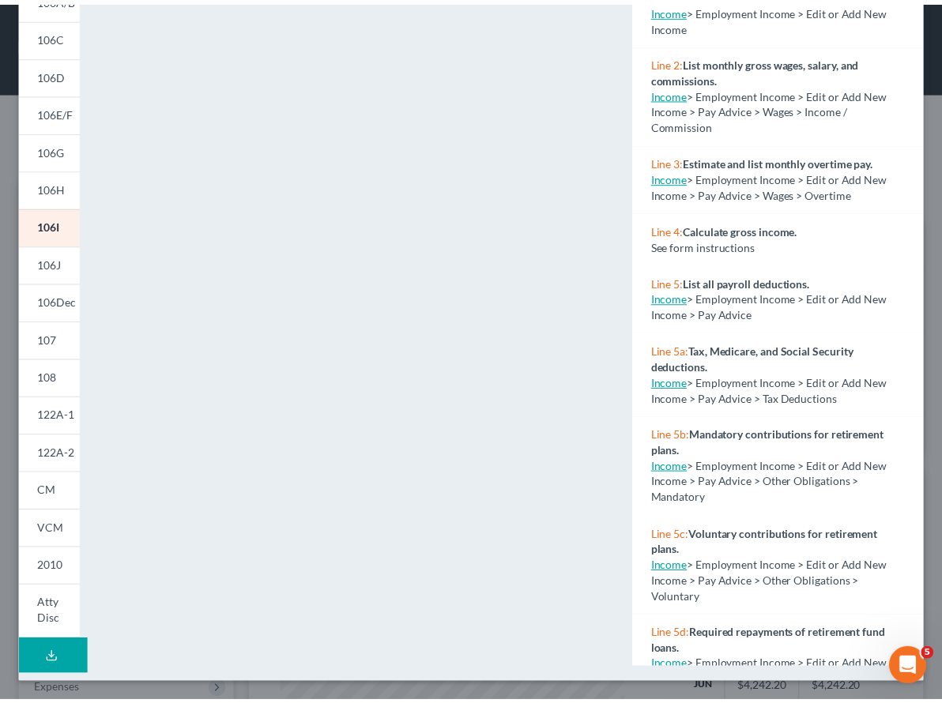
scroll to position [0, 0]
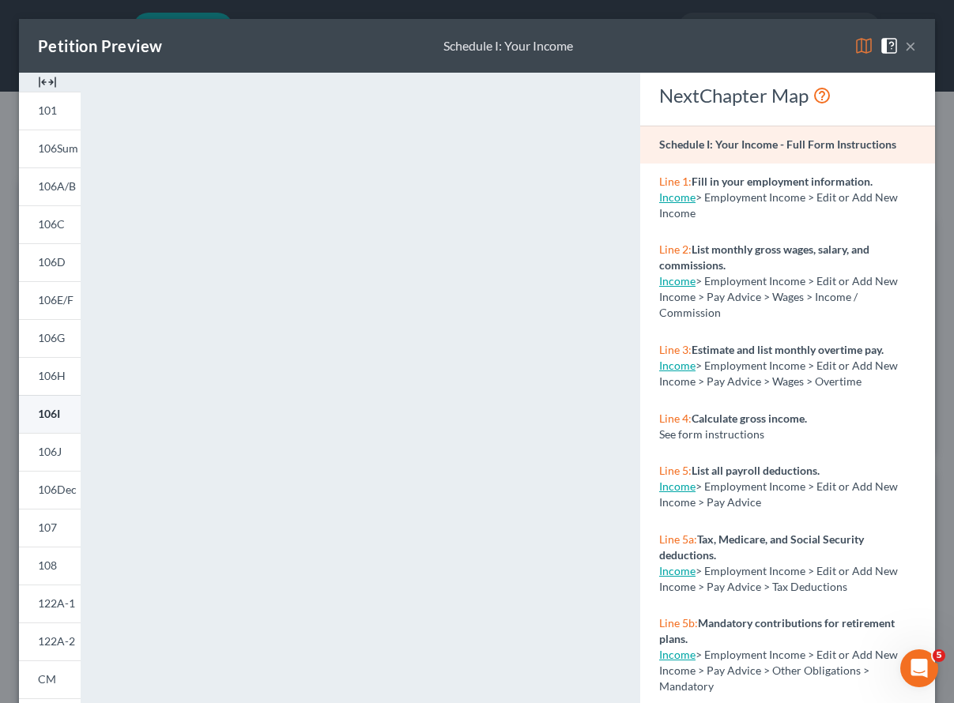
click at [43, 413] on span "106I" at bounding box center [49, 413] width 22 height 13
click at [905, 46] on button "×" at bounding box center [910, 45] width 11 height 19
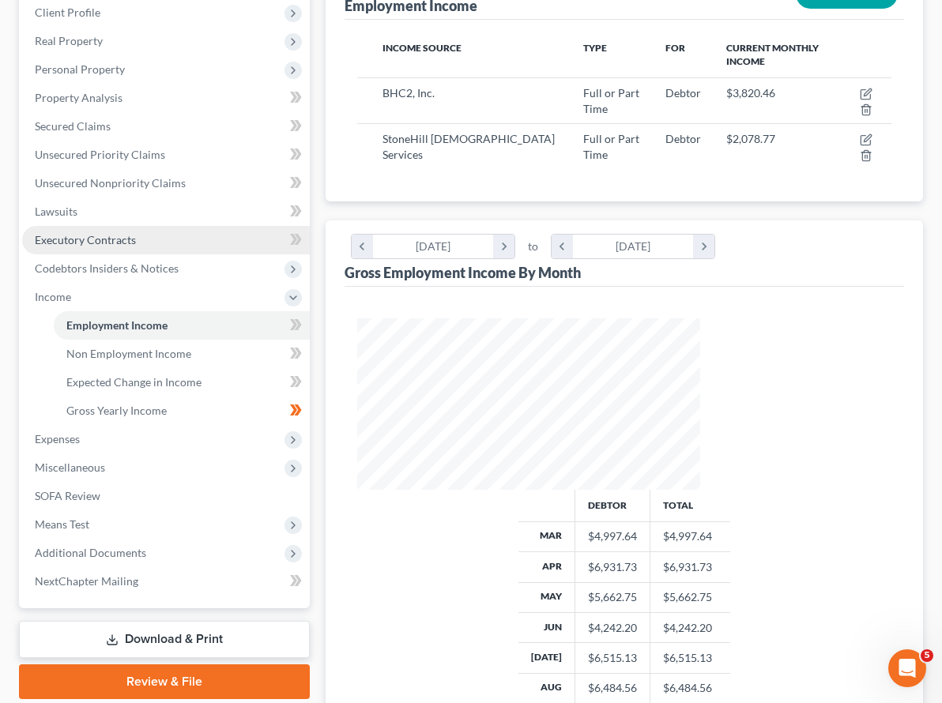
scroll to position [279, 0]
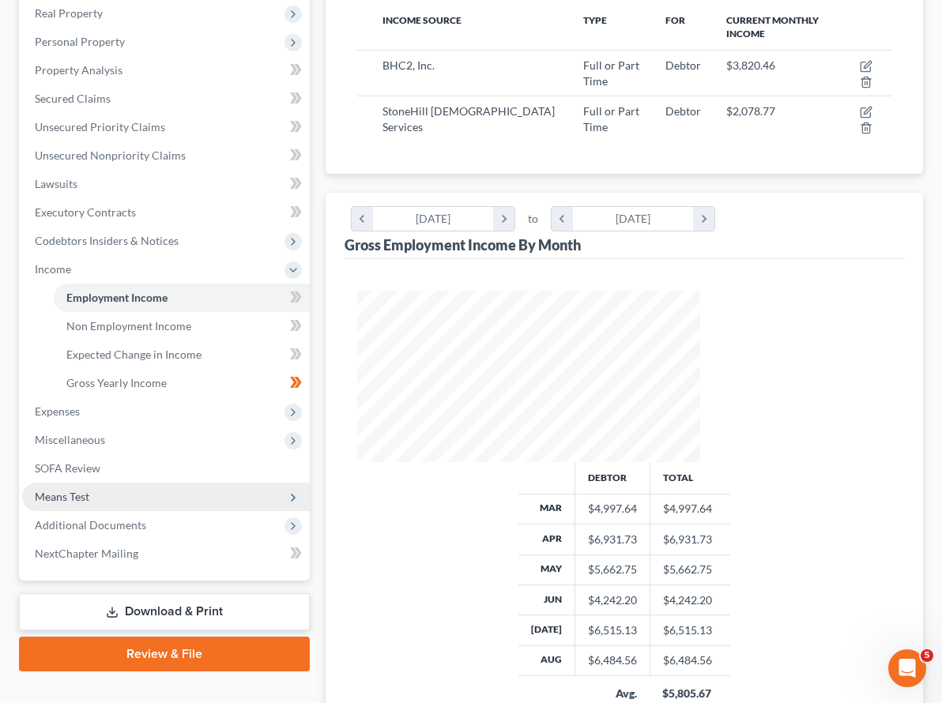
click at [73, 490] on span "Means Test" at bounding box center [62, 496] width 55 height 13
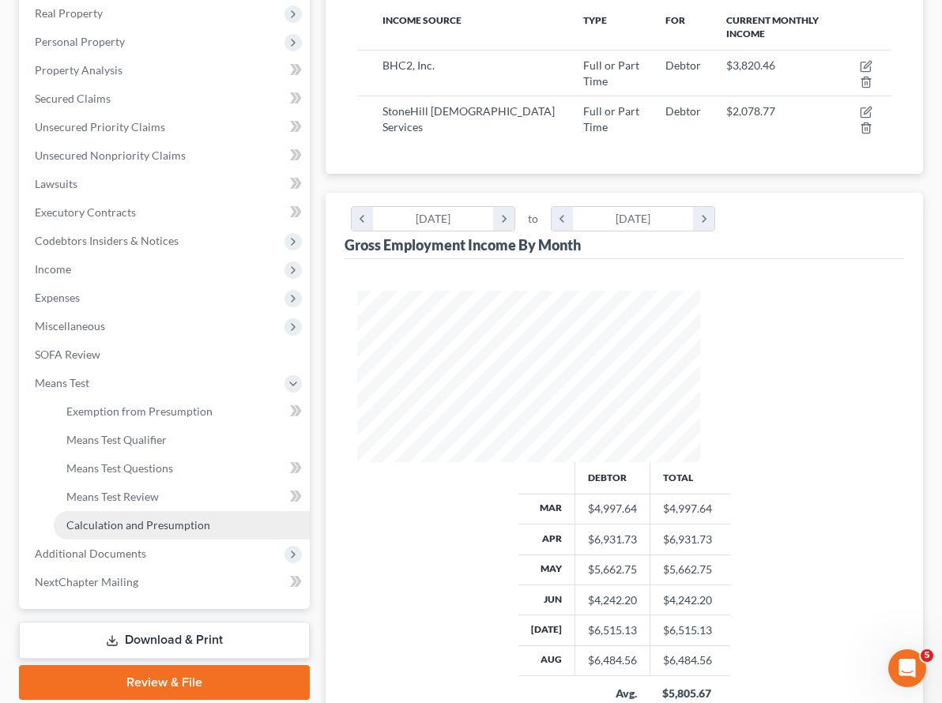
click at [129, 518] on span "Calculation and Presumption" at bounding box center [138, 524] width 144 height 13
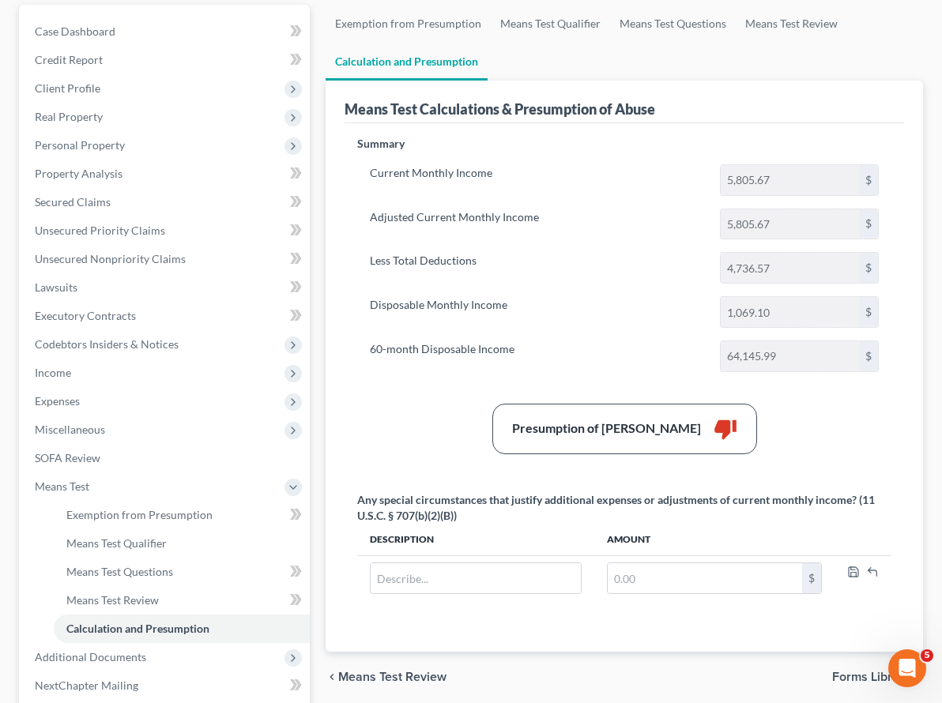
scroll to position [222, 0]
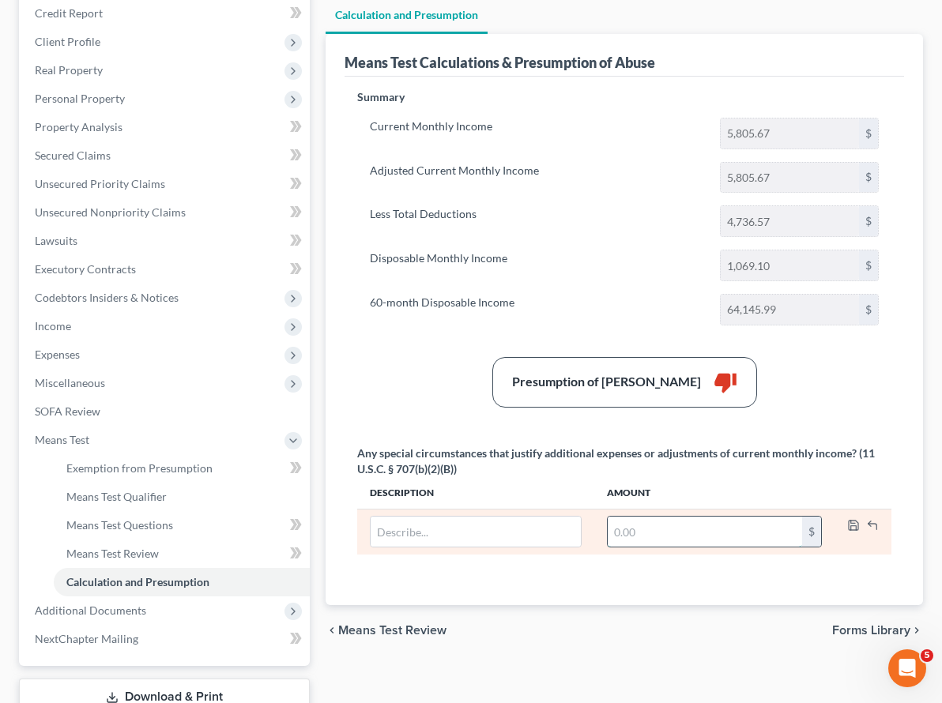
click at [608, 517] on input "text" at bounding box center [705, 532] width 194 height 30
type input "376.69"
click at [412, 517] on input "text" at bounding box center [476, 532] width 210 height 30
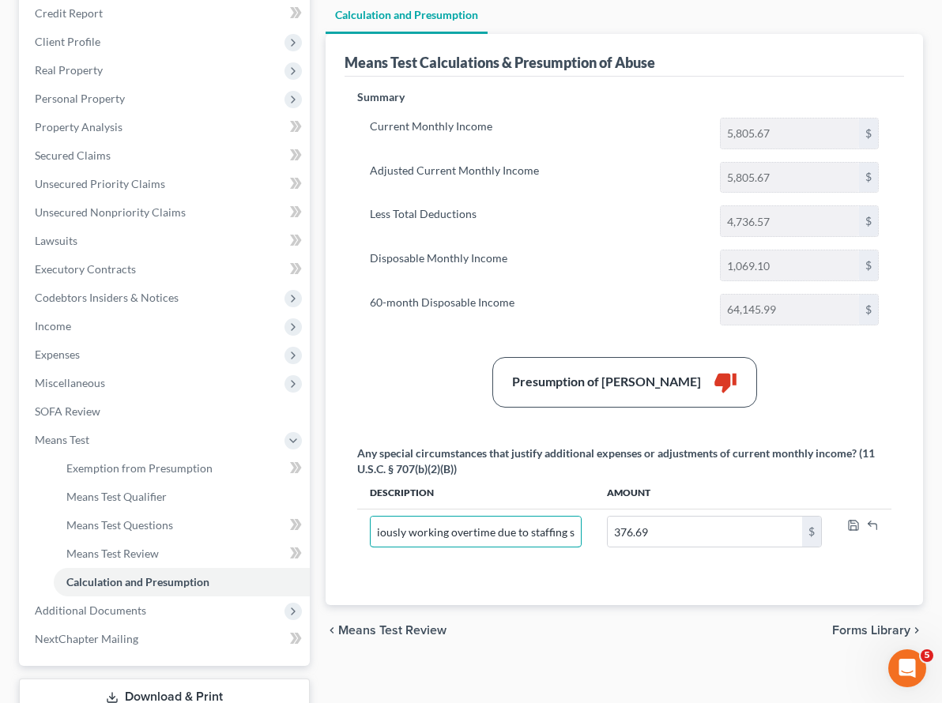
type input "Debtor's overtime is decreasing going forward. Was previously working overtime …"
click at [606, 640] on div "Exemption from Presumption Means Test Qualifier Means Test Questions Means Test…" at bounding box center [624, 357] width 613 height 799
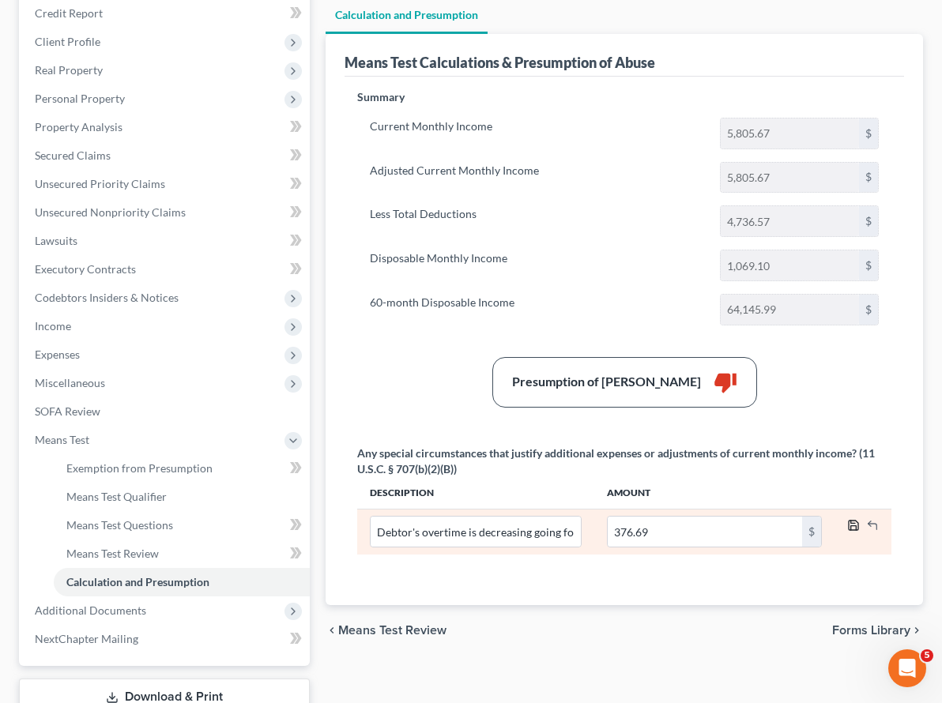
click at [853, 521] on polyline "button" at bounding box center [853, 522] width 4 height 2
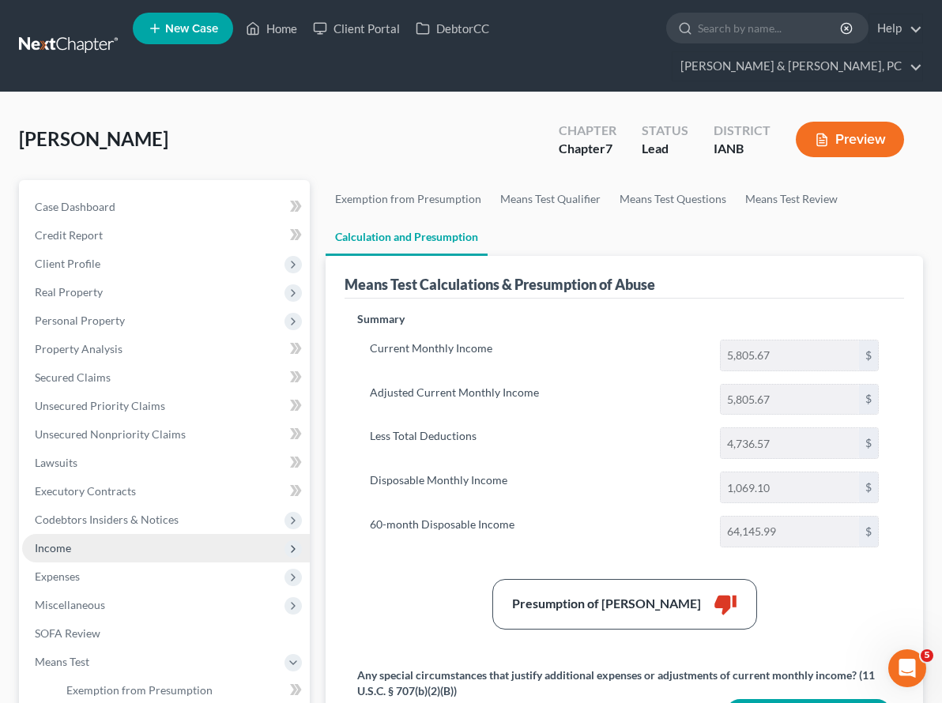
click at [92, 534] on span "Income" at bounding box center [166, 548] width 288 height 28
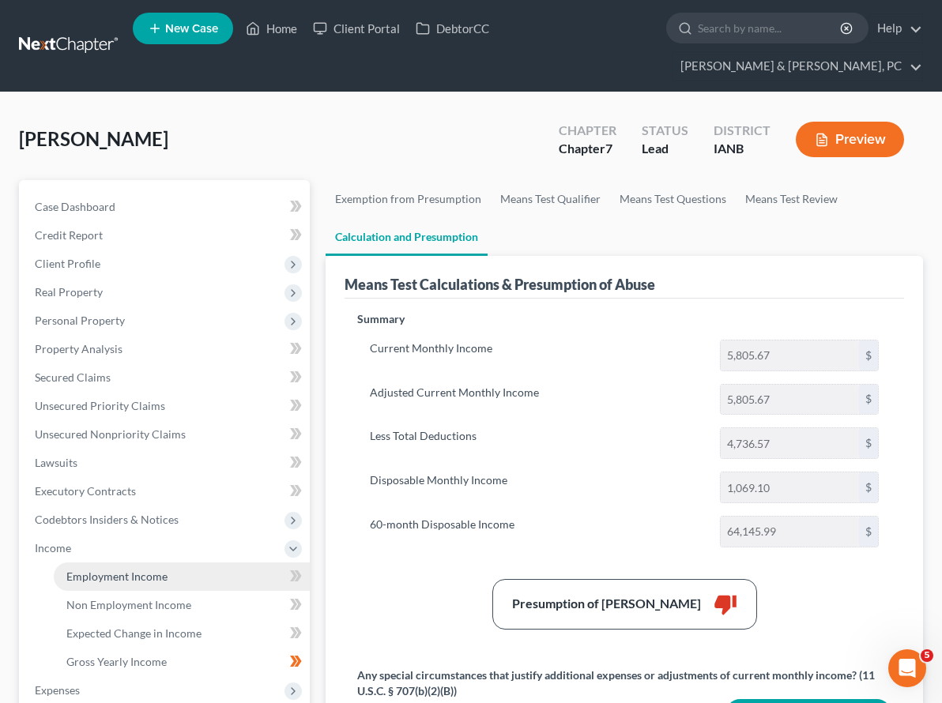
click at [91, 562] on link "Employment Income" at bounding box center [182, 576] width 256 height 28
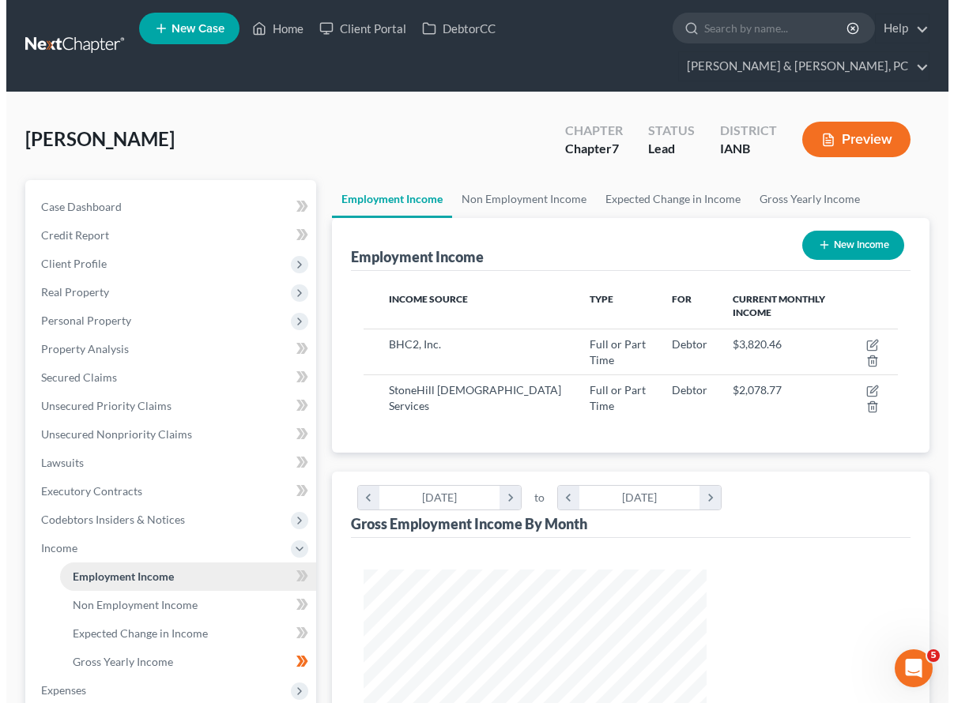
scroll to position [284, 375]
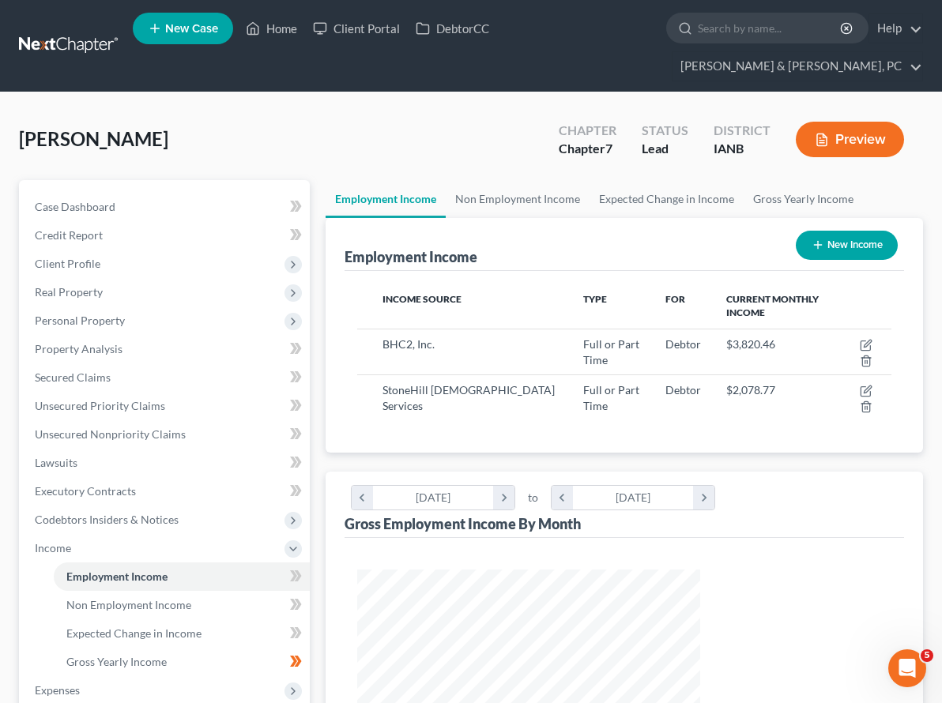
click at [861, 122] on button "Preview" at bounding box center [850, 140] width 108 height 36
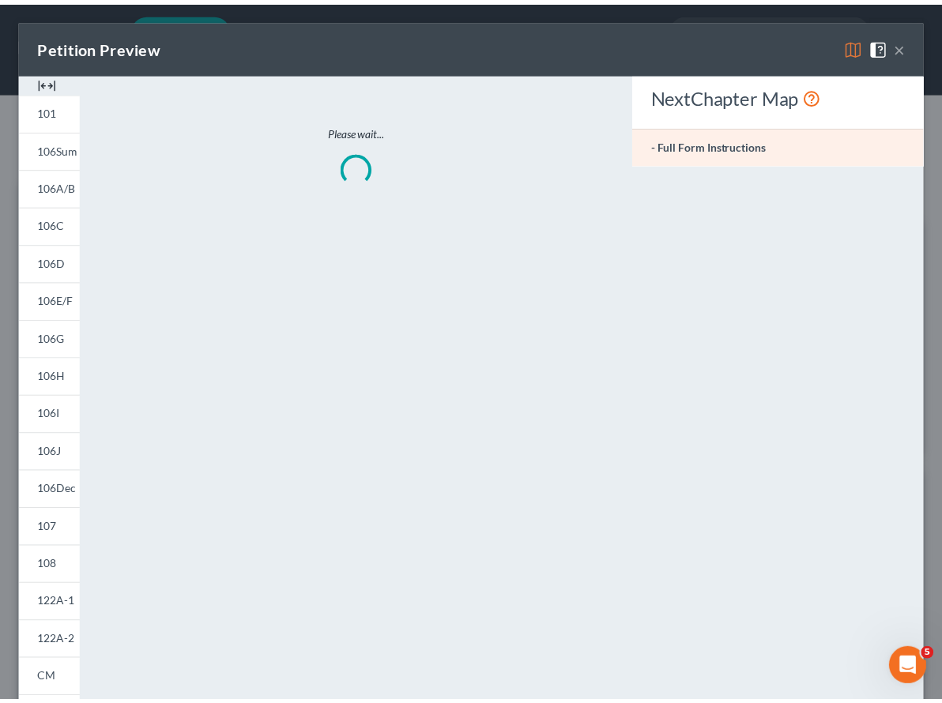
scroll to position [284, 380]
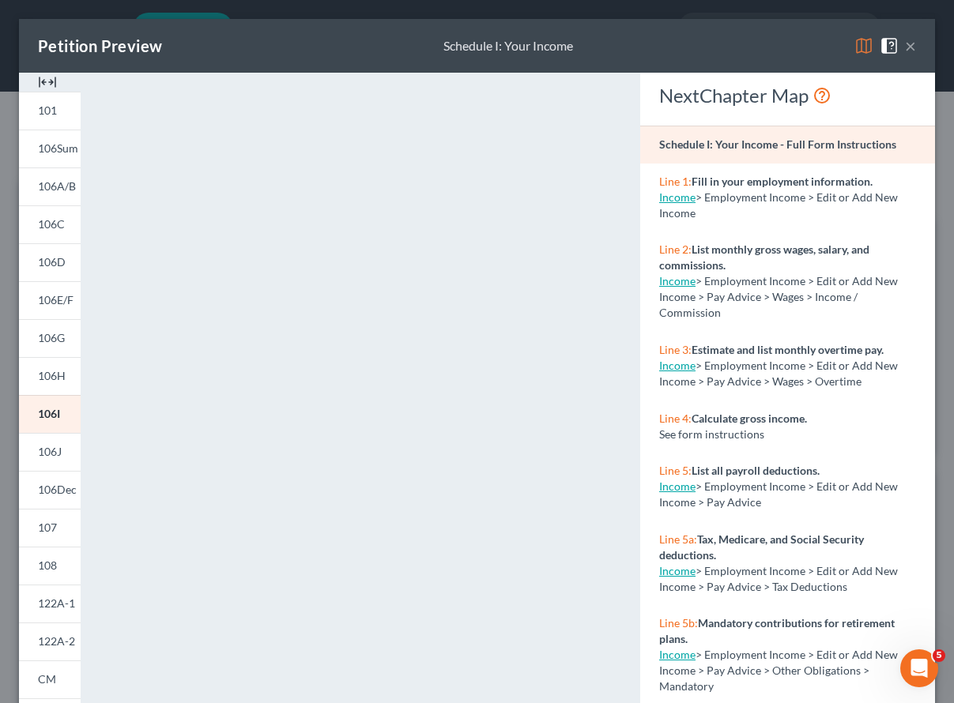
click at [905, 44] on button "×" at bounding box center [910, 45] width 11 height 19
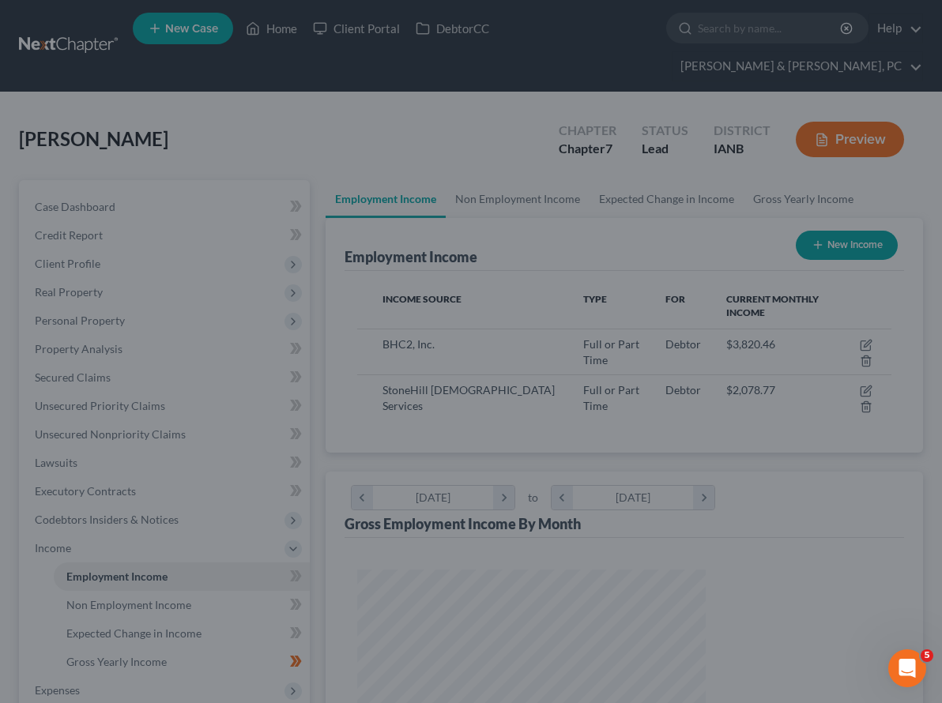
scroll to position [789729, 789637]
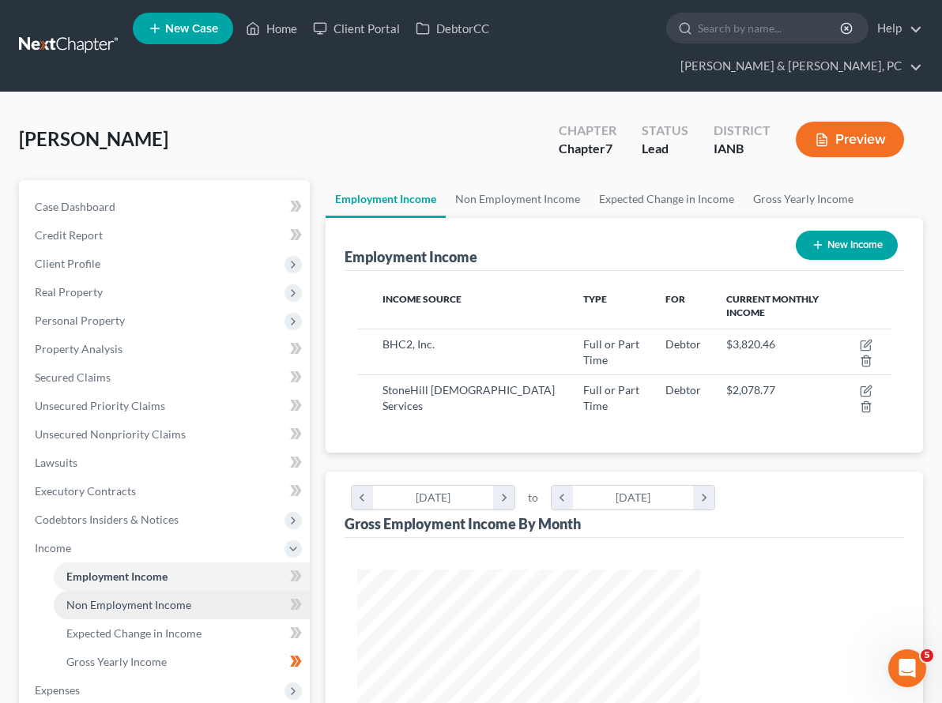
click at [125, 598] on span "Non Employment Income" at bounding box center [128, 604] width 125 height 13
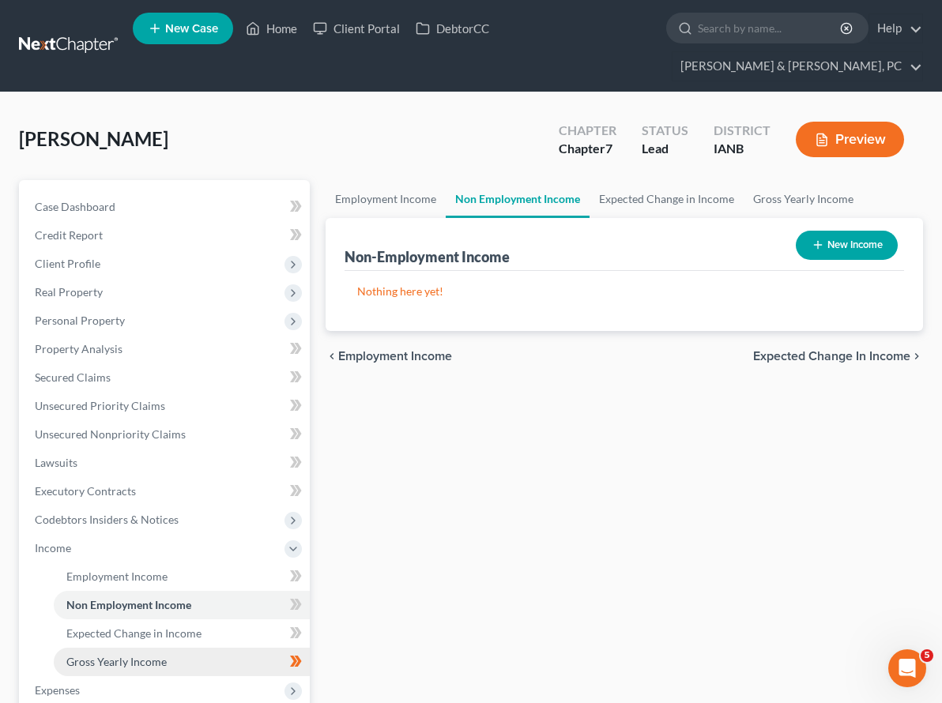
click at [119, 648] on link "Gross Yearly Income" at bounding box center [182, 662] width 256 height 28
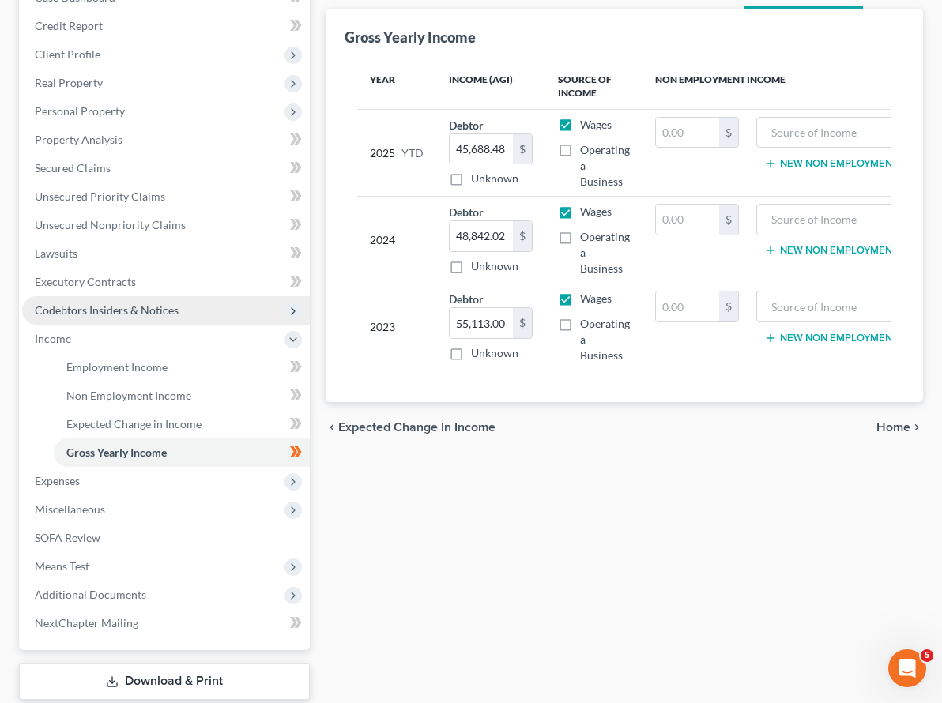
scroll to position [225, 0]
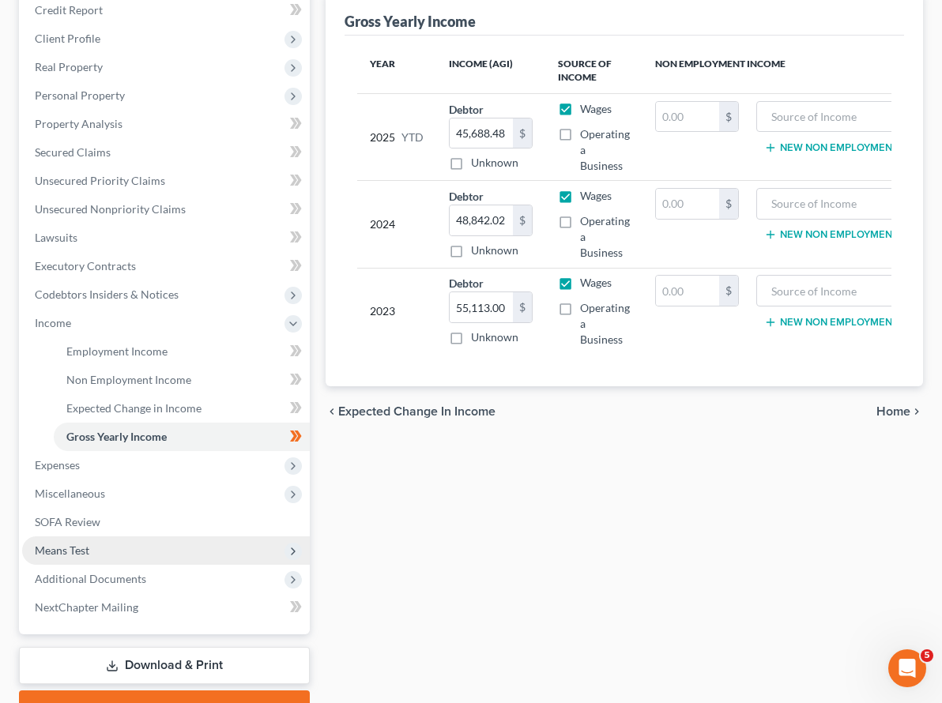
click at [66, 544] on span "Means Test" at bounding box center [62, 550] width 55 height 13
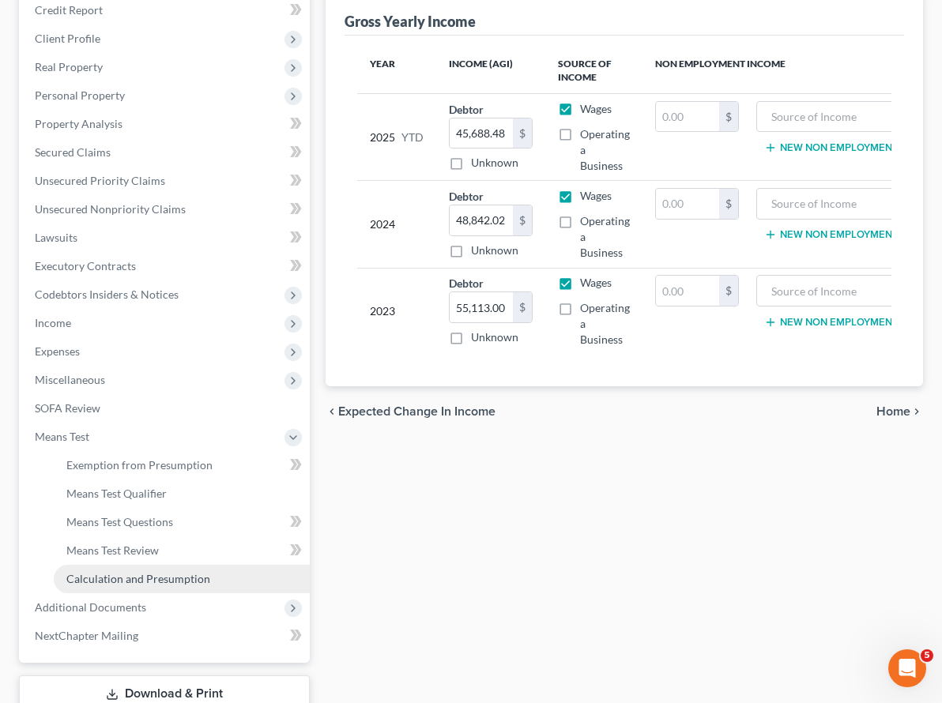
click at [104, 572] on span "Calculation and Presumption" at bounding box center [138, 578] width 144 height 13
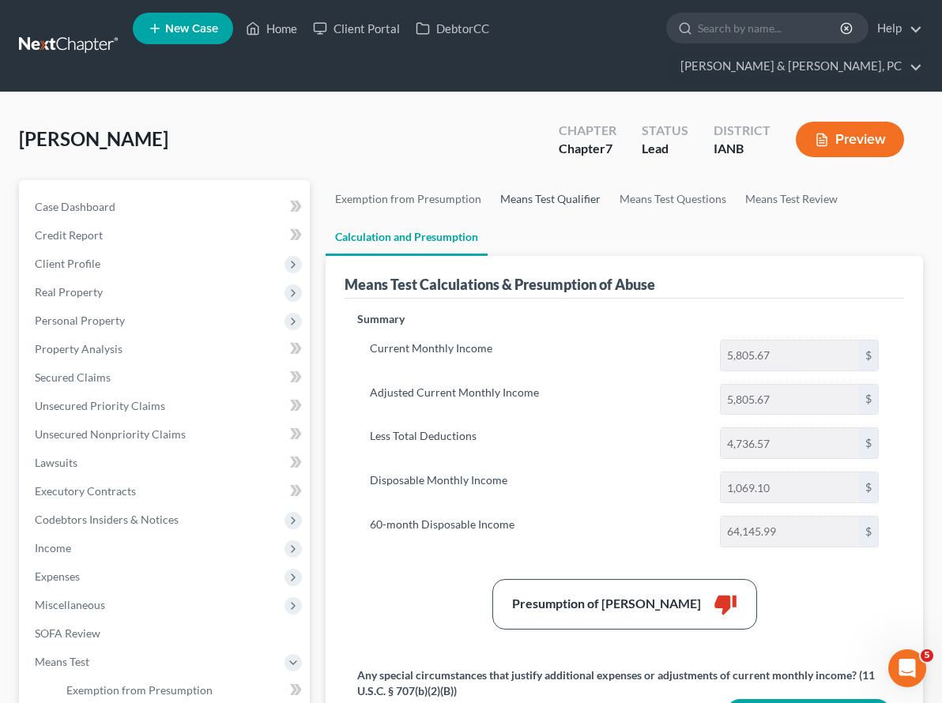
click at [491, 180] on link "Means Test Qualifier" at bounding box center [550, 199] width 119 height 38
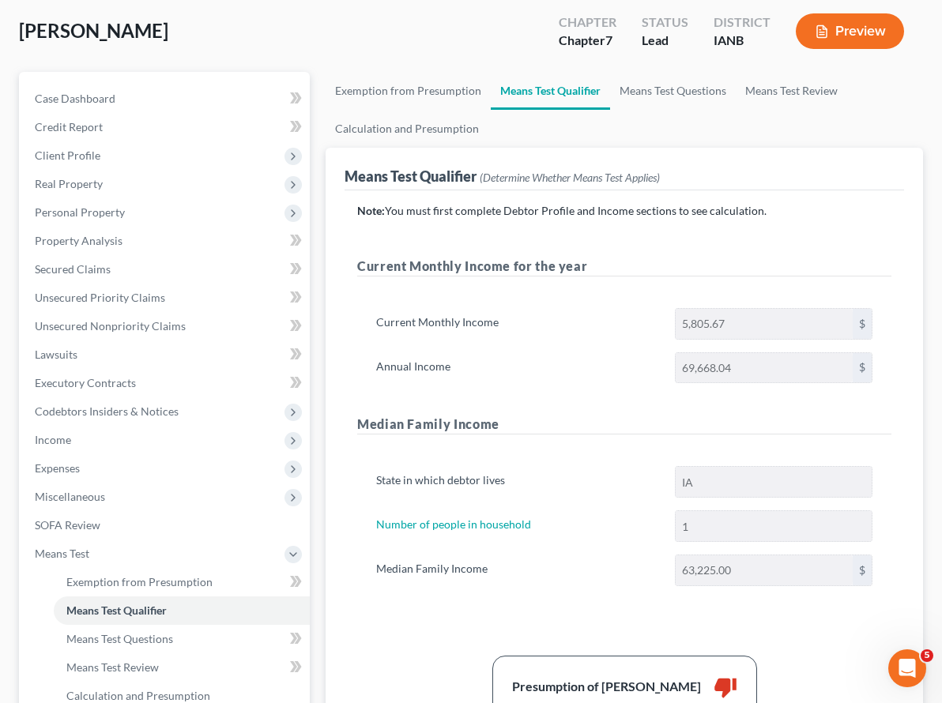
scroll to position [117, 0]
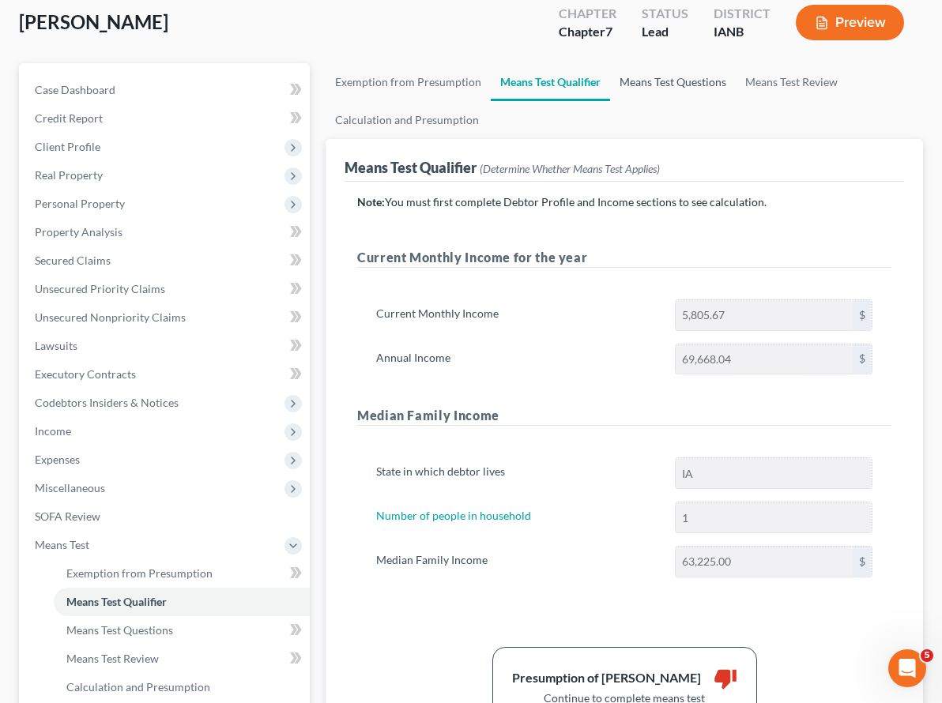
click at [610, 63] on link "Means Test Questions" at bounding box center [673, 82] width 126 height 38
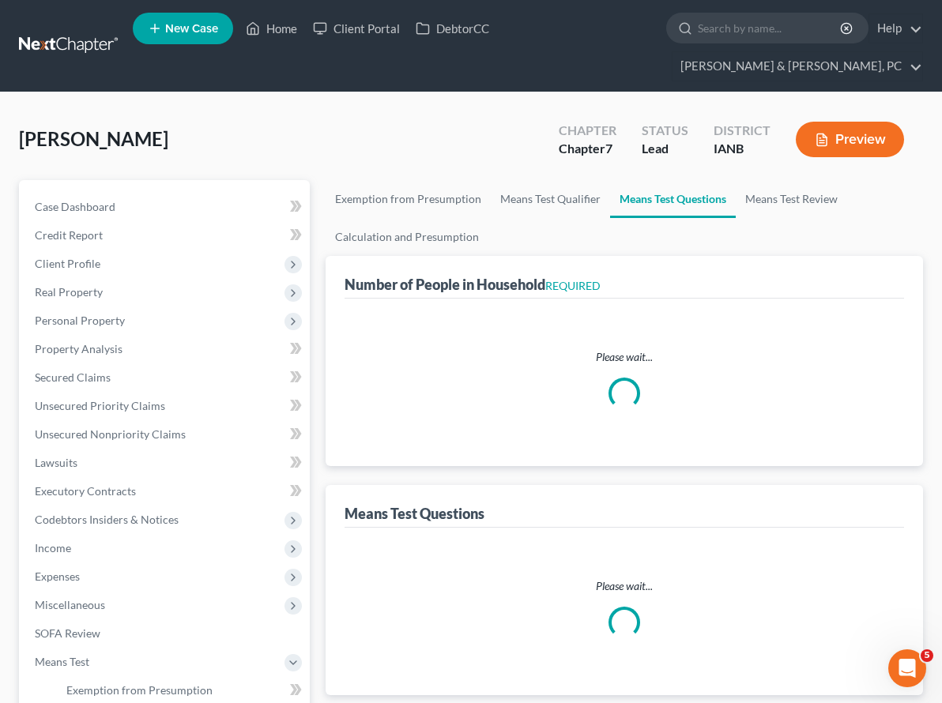
select select "1"
select select "60"
select select "1"
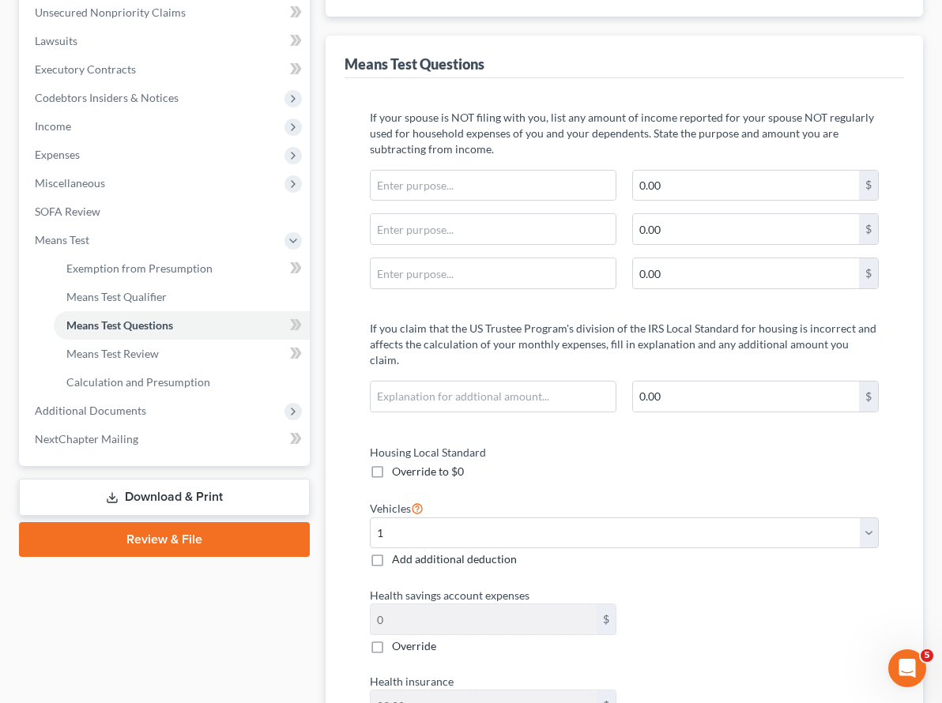
scroll to position [292, 0]
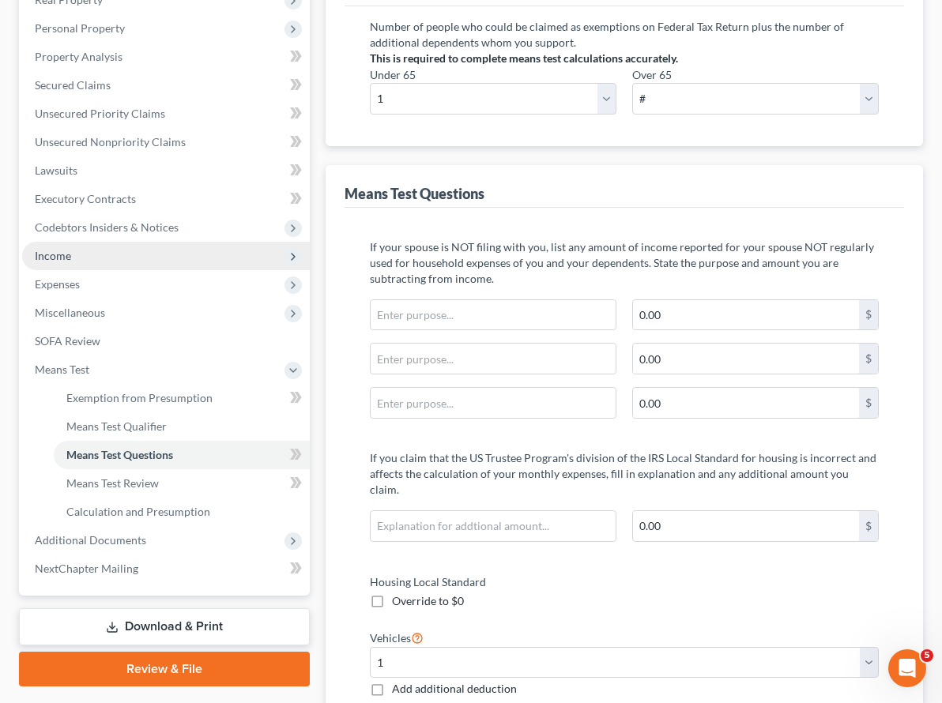
click at [55, 249] on span "Income" at bounding box center [53, 255] width 36 height 13
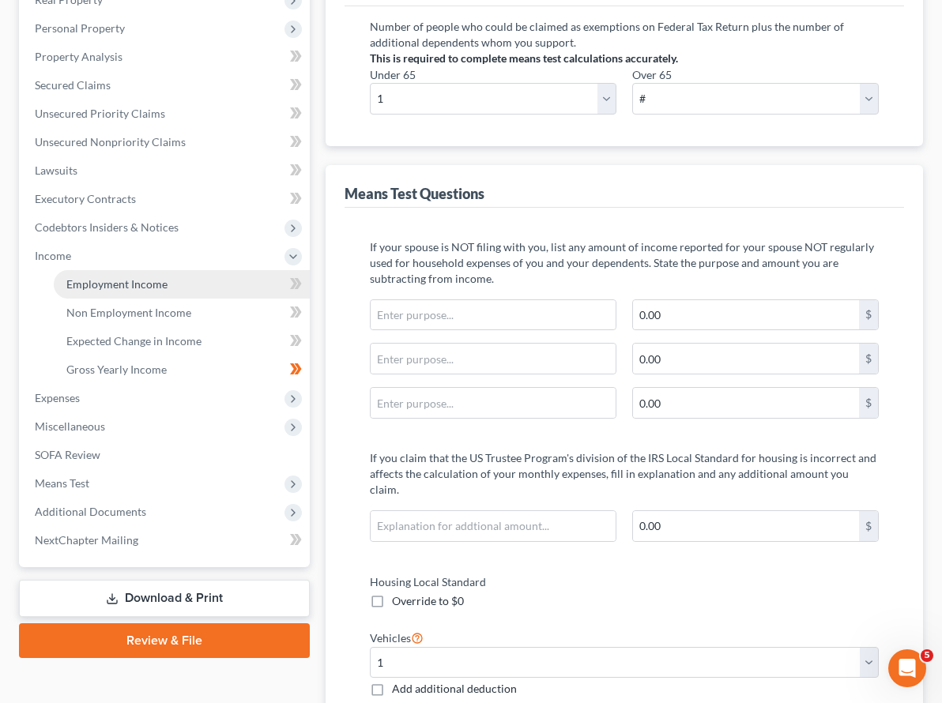
click at [88, 277] on span "Employment Income" at bounding box center [116, 283] width 101 height 13
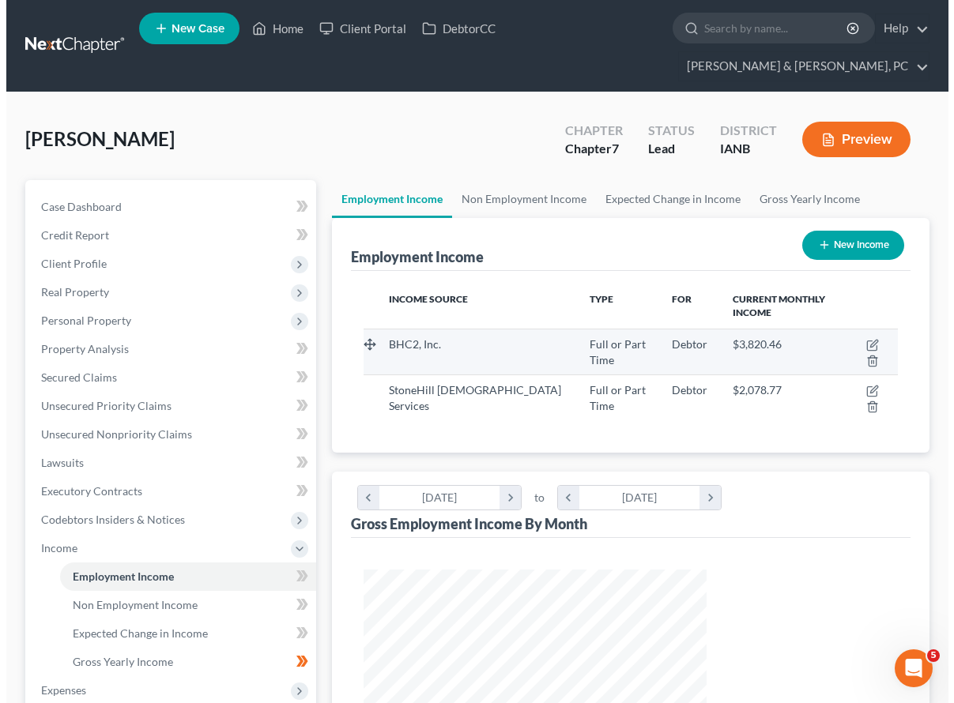
scroll to position [284, 375]
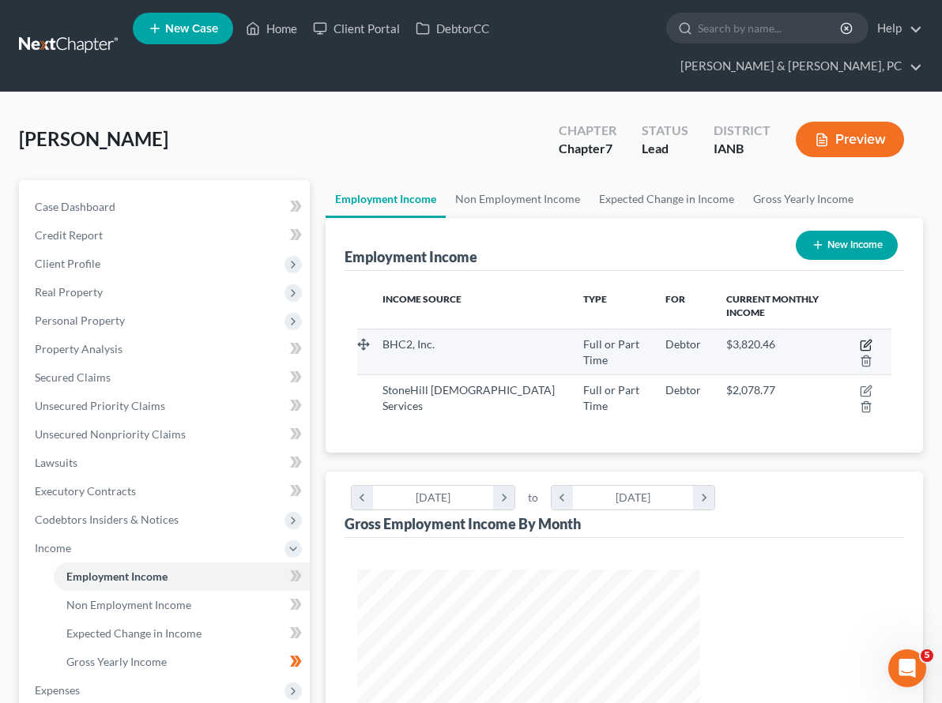
click at [860, 341] on icon "button" at bounding box center [864, 345] width 9 height 9
select select "0"
select select "16"
select select "1"
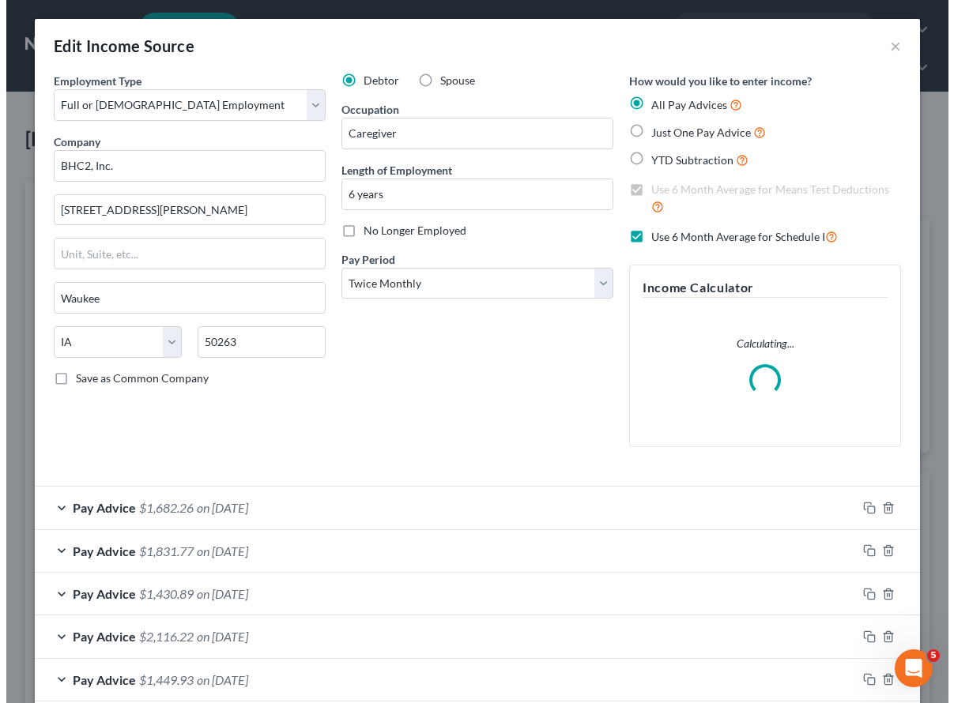
scroll to position [284, 380]
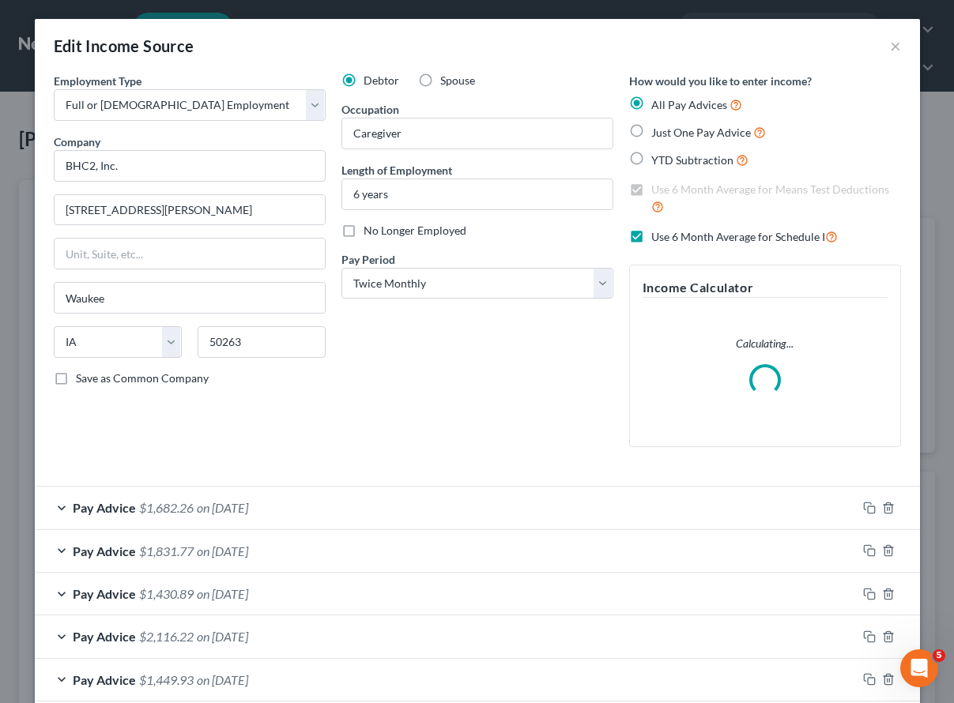
click at [651, 233] on label "Use 6 Month Average for Schedule I" at bounding box center [744, 237] width 186 height 18
click at [657, 233] on input "Use 6 Month Average for Schedule I" at bounding box center [662, 233] width 10 height 10
checkbox input "false"
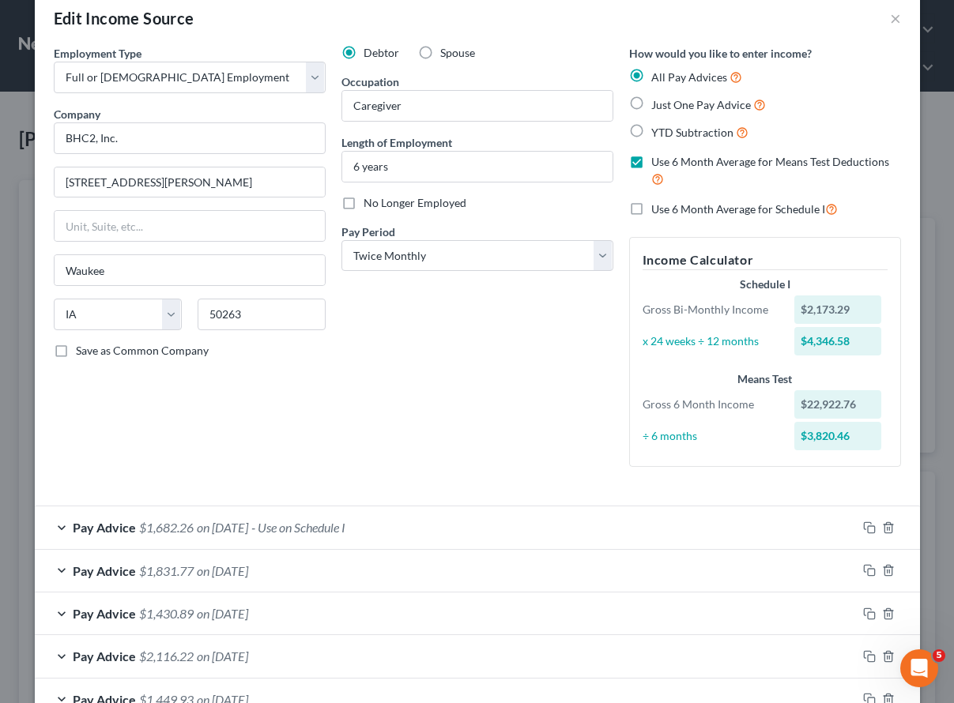
scroll to position [29, 0]
click at [165, 525] on span "$1,682.26" at bounding box center [166, 525] width 55 height 15
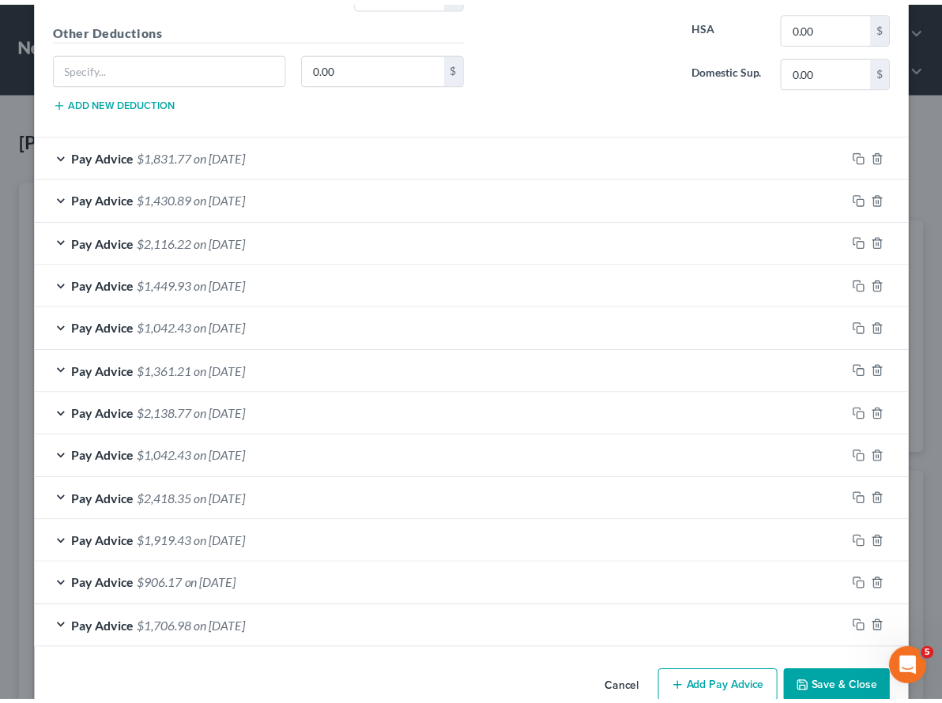
scroll to position [930, 0]
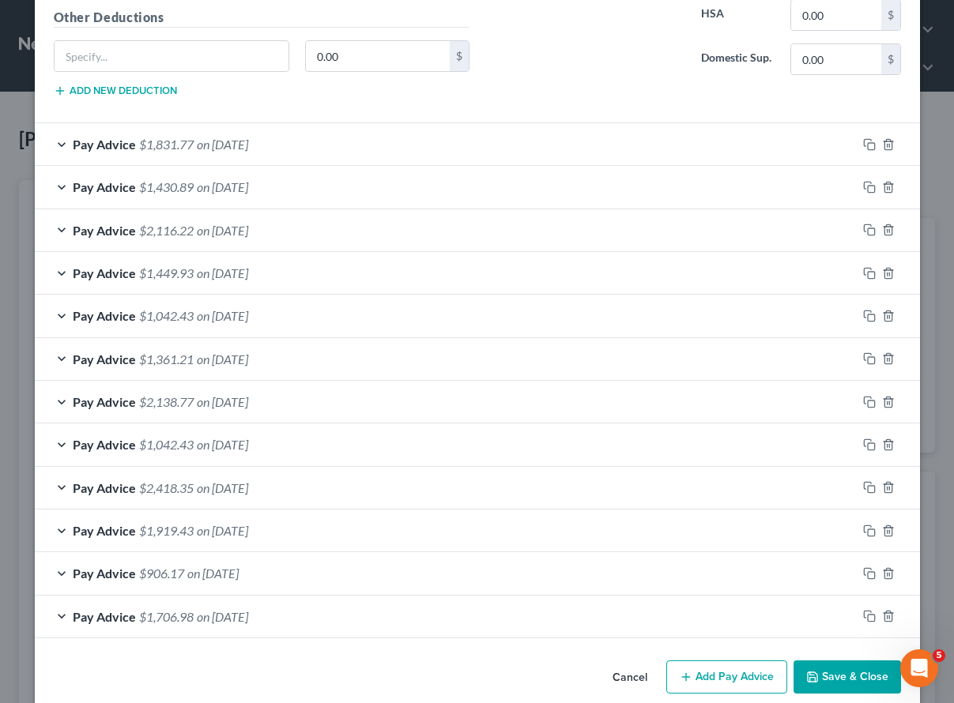
click at [848, 678] on button "Save & Close" at bounding box center [846, 676] width 107 height 33
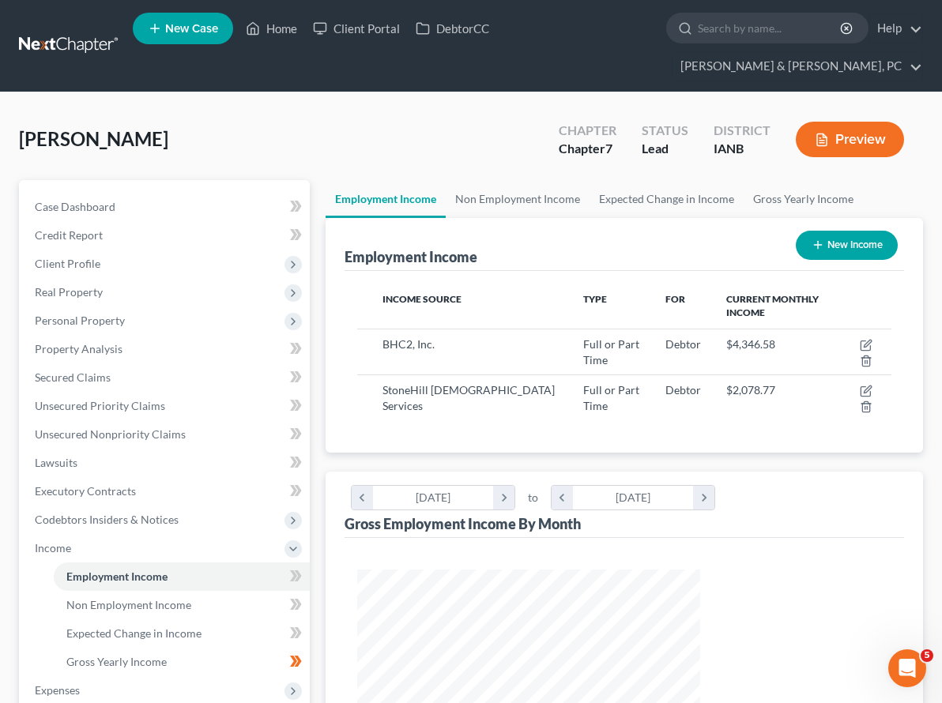
scroll to position [789729, 789637]
click at [62, 683] on span "Expenses" at bounding box center [57, 689] width 45 height 13
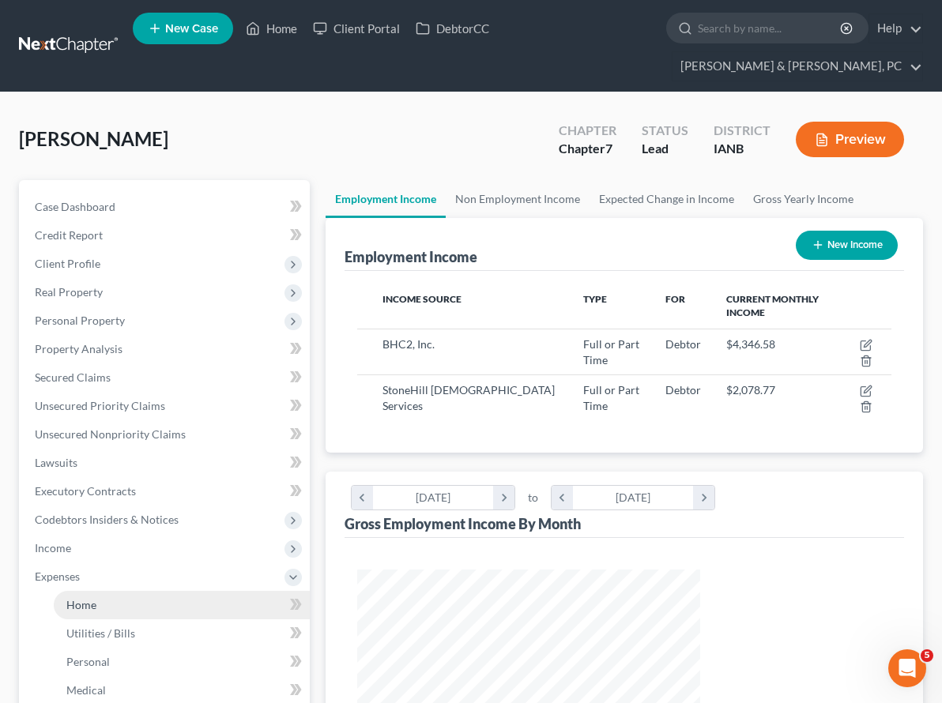
click at [84, 598] on span "Home" at bounding box center [81, 604] width 30 height 13
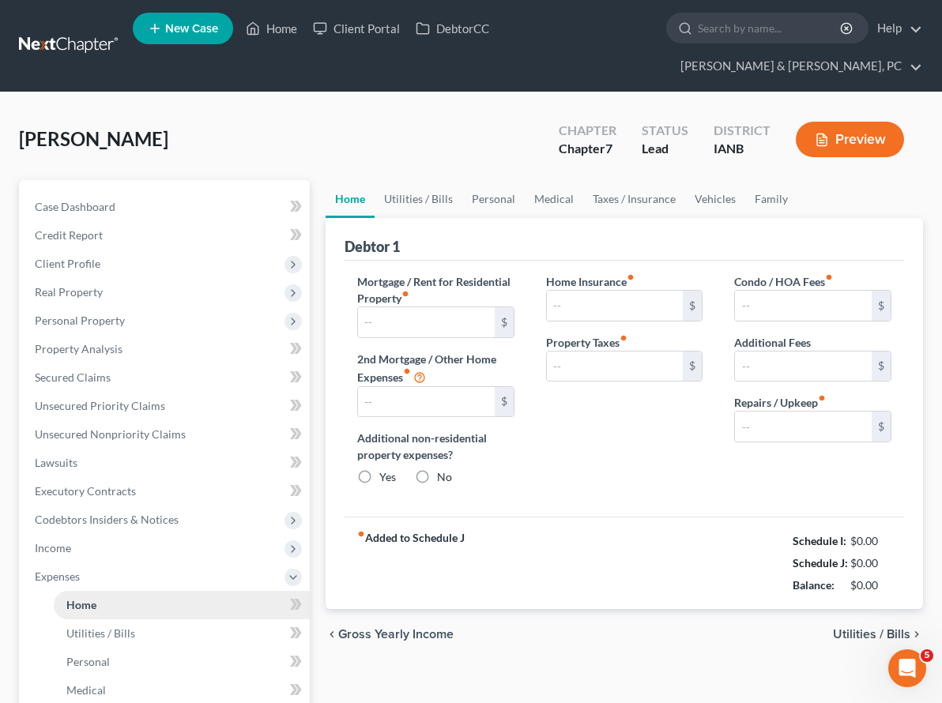
type input "975.00"
type input "0.00"
radio input "true"
type input "0.00"
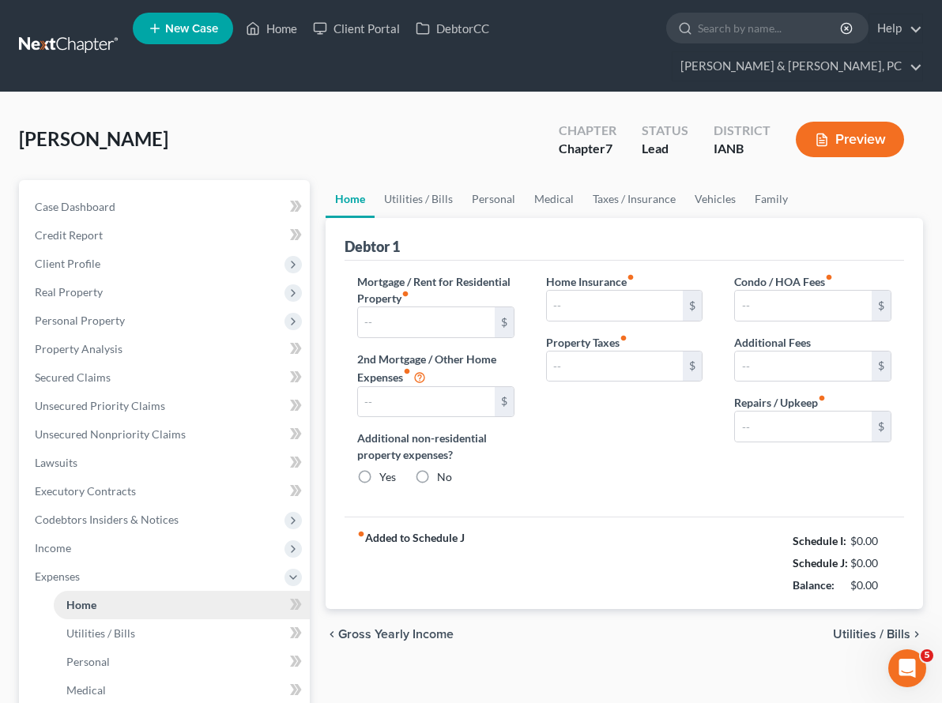
type input "0.00"
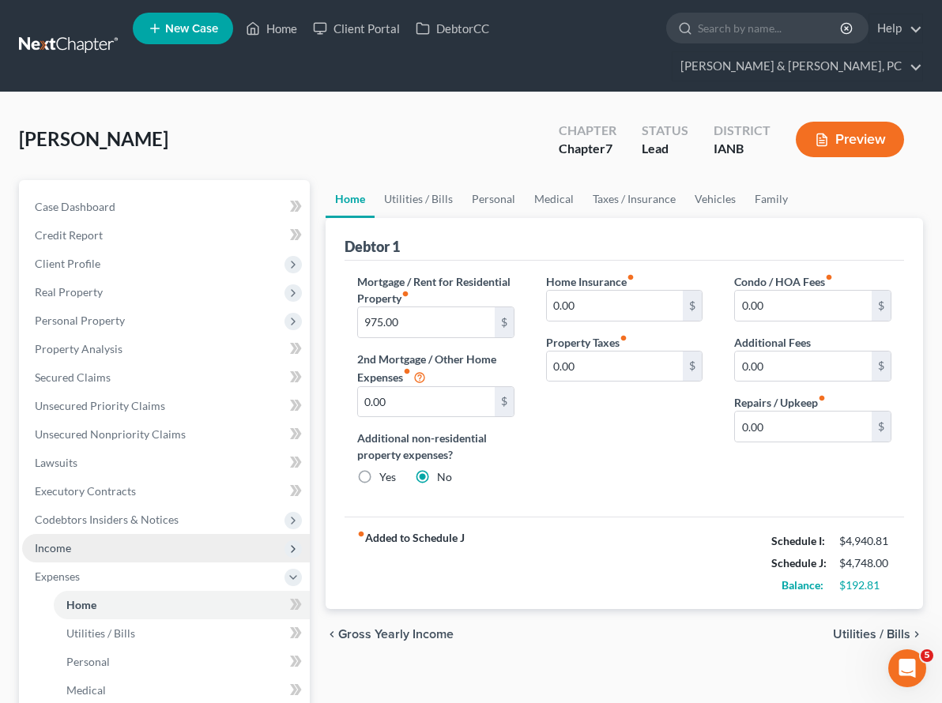
click at [62, 541] on span "Income" at bounding box center [53, 547] width 36 height 13
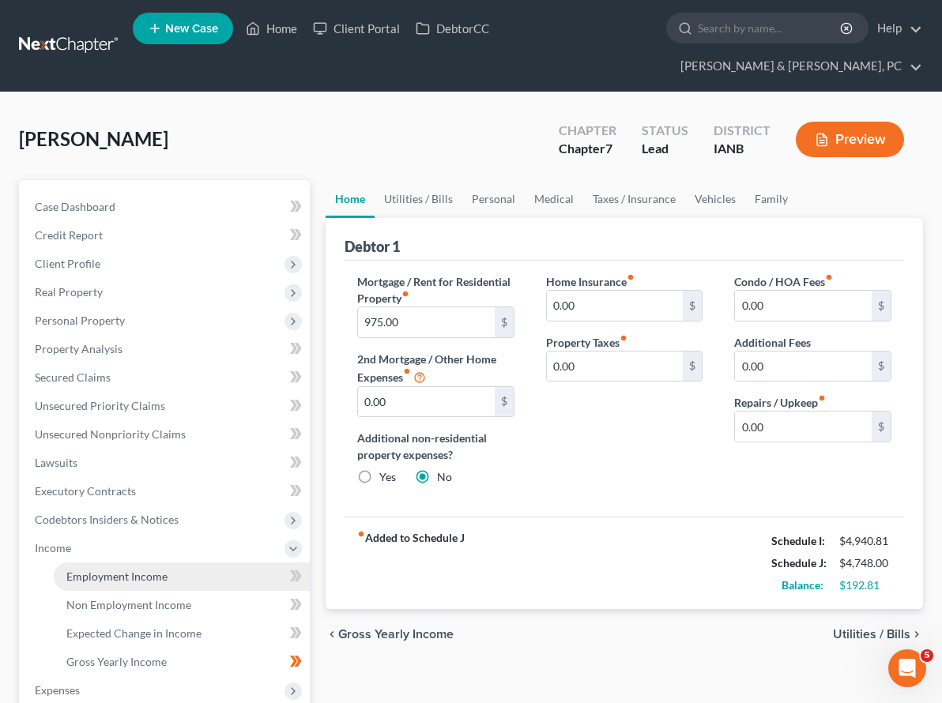
click at [95, 570] on span "Employment Income" at bounding box center [116, 576] width 101 height 13
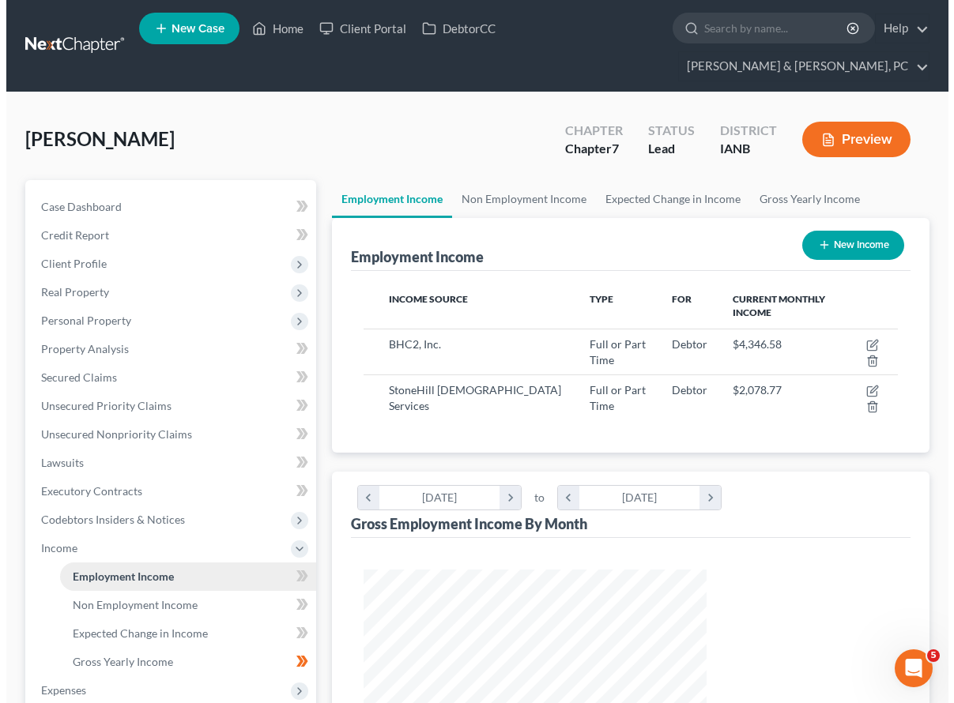
scroll to position [284, 375]
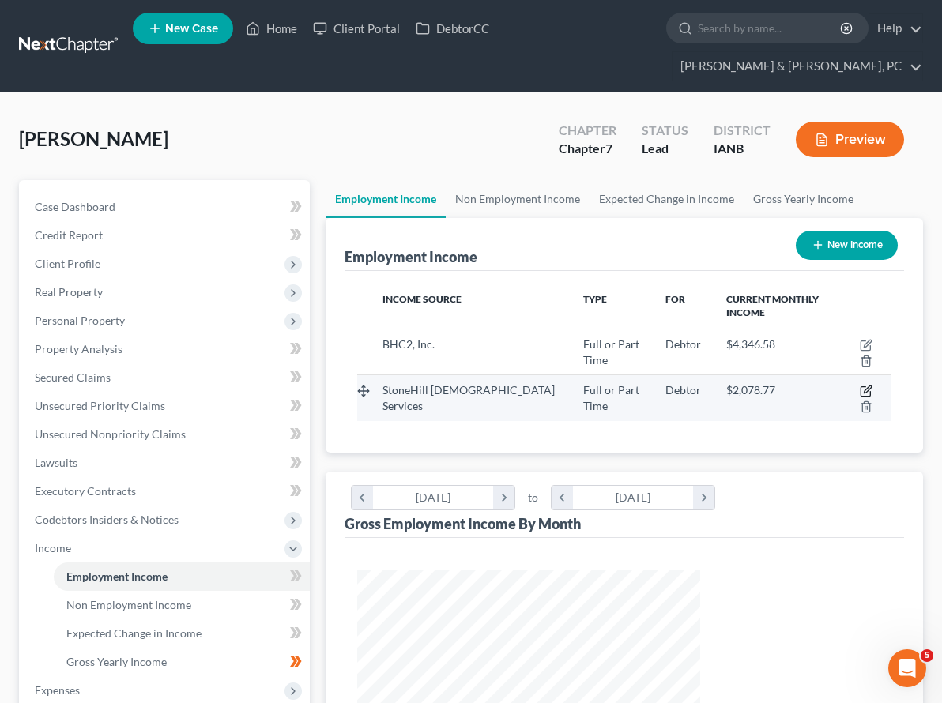
click at [860, 385] on icon "button" at bounding box center [866, 391] width 13 height 13
select select "0"
select select "16"
select select "2"
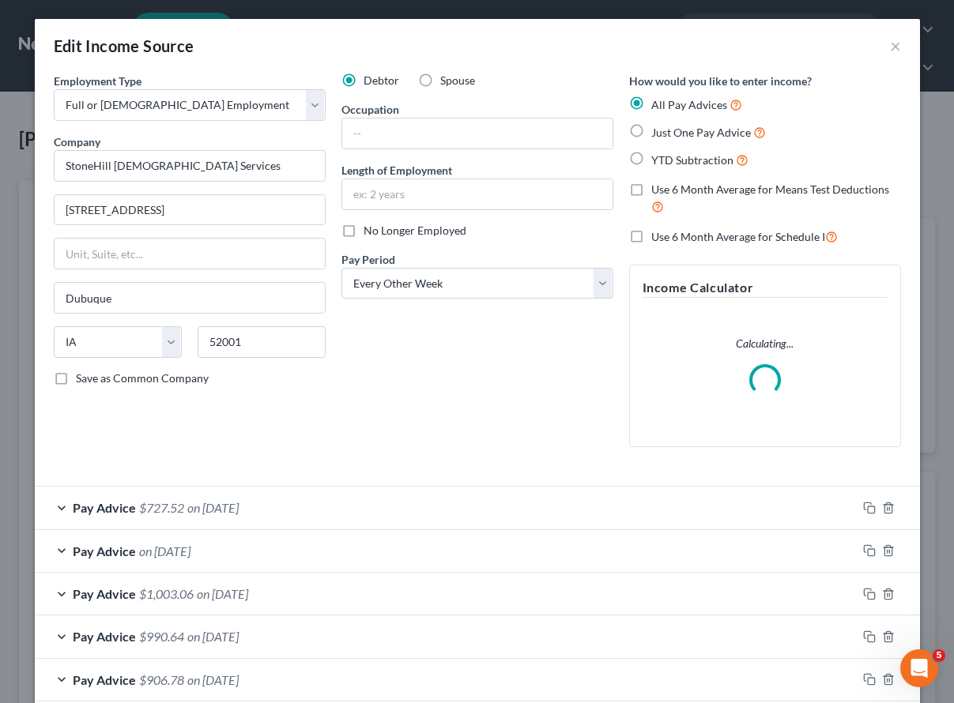
scroll to position [284, 380]
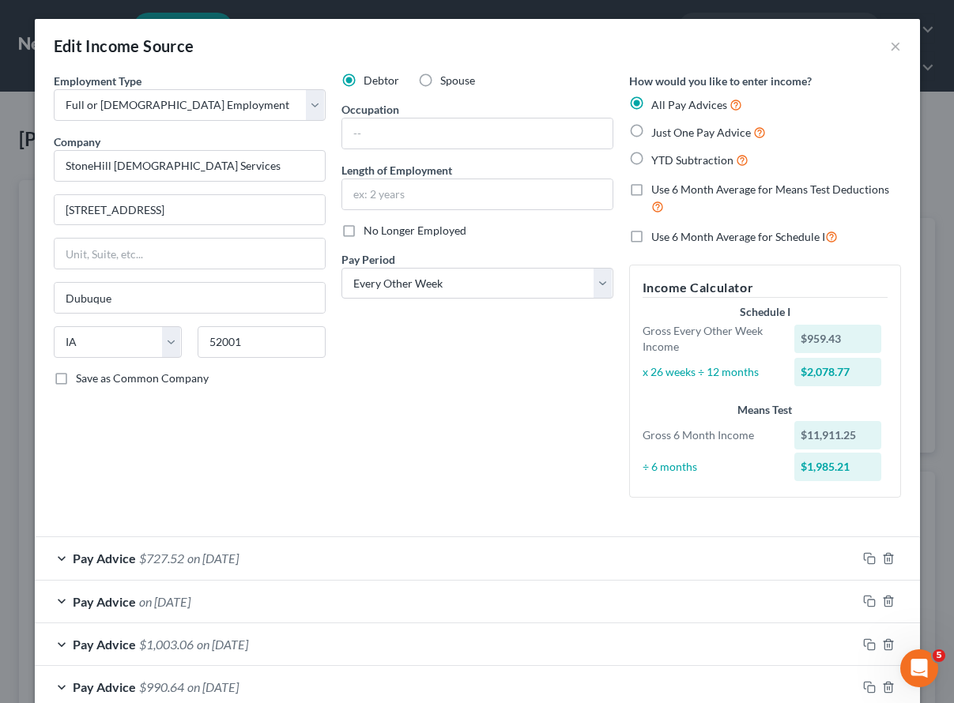
click at [651, 237] on label "Use 6 Month Average for Schedule I" at bounding box center [744, 237] width 186 height 18
click at [657, 237] on input "Use 6 Month Average for Schedule I" at bounding box center [662, 233] width 10 height 10
checkbox input "true"
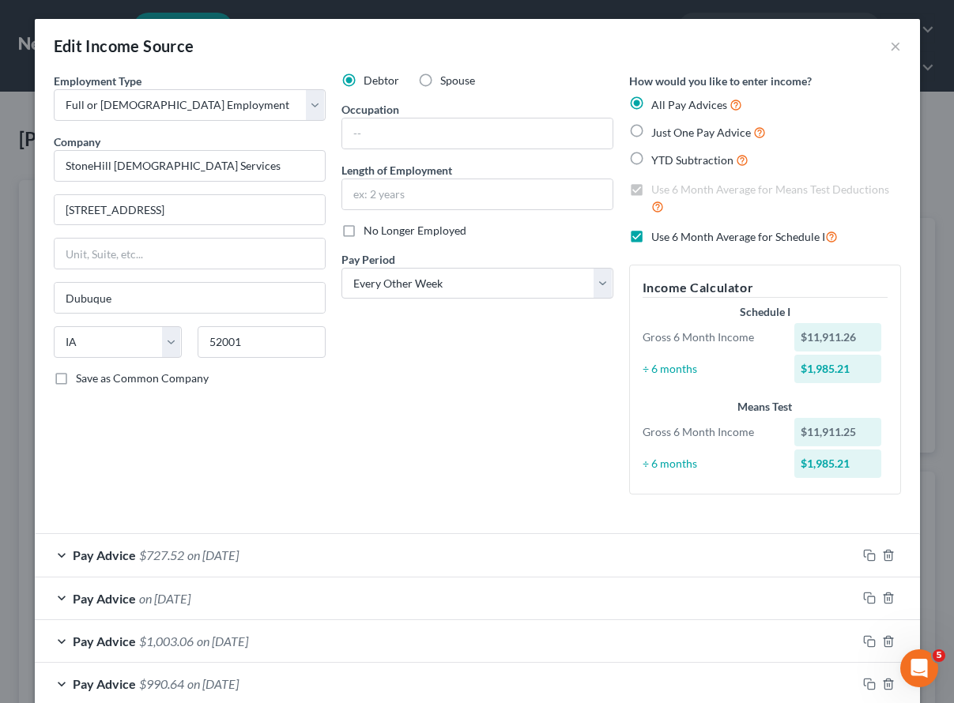
click at [651, 235] on label "Use 6 Month Average for Schedule I" at bounding box center [744, 237] width 186 height 18
click at [657, 235] on input "Use 6 Month Average for Schedule I" at bounding box center [662, 233] width 10 height 10
checkbox input "false"
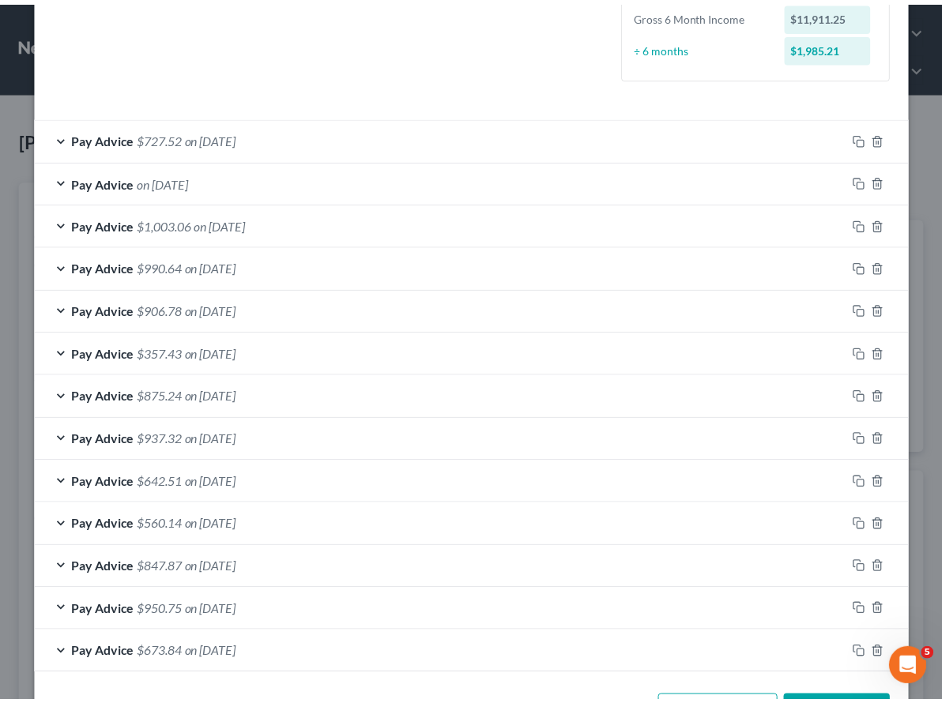
scroll to position [476, 0]
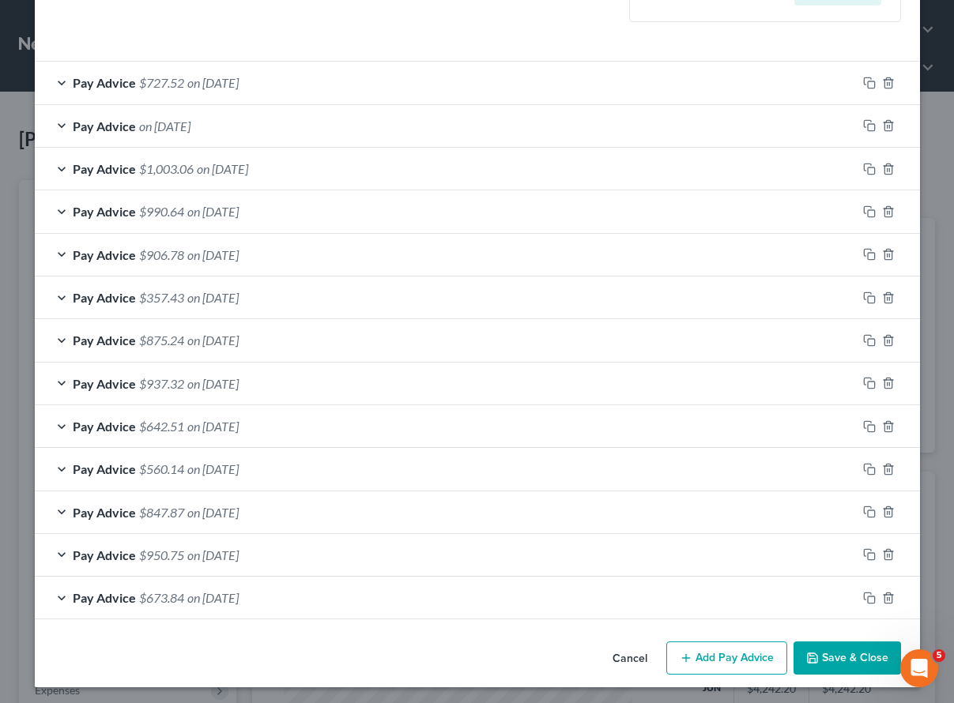
click at [835, 659] on button "Save & Close" at bounding box center [846, 657] width 107 height 33
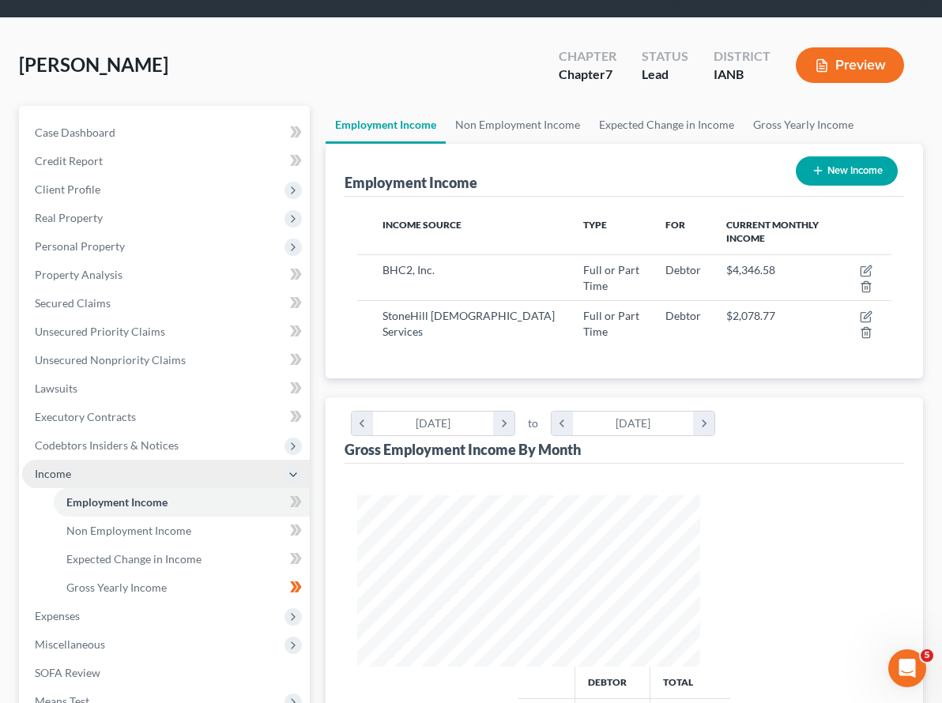
scroll to position [88, 0]
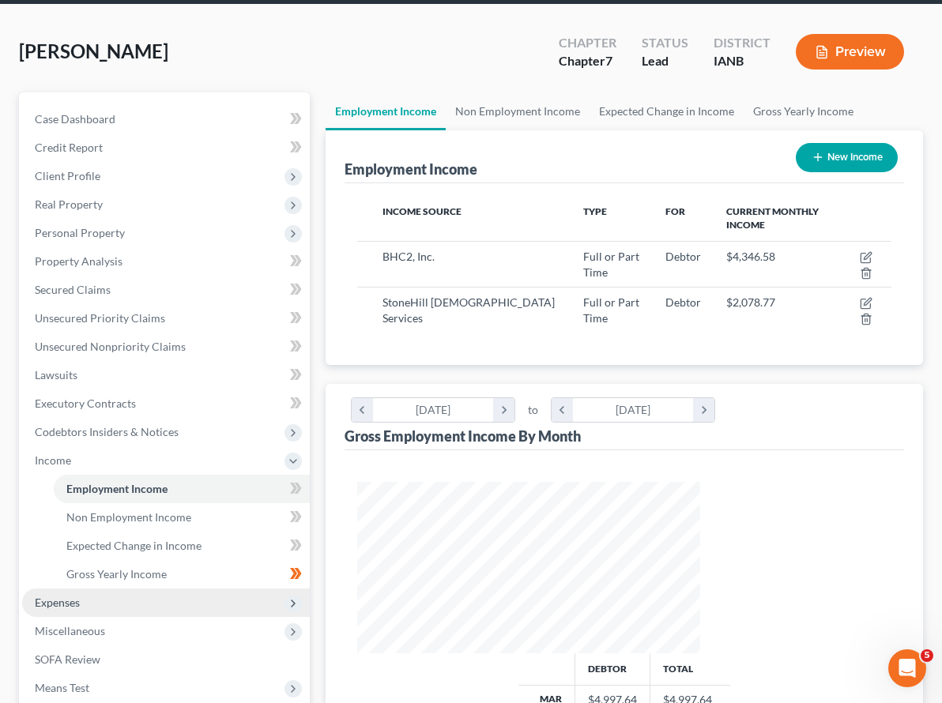
click at [60, 589] on span "Expenses" at bounding box center [166, 603] width 288 height 28
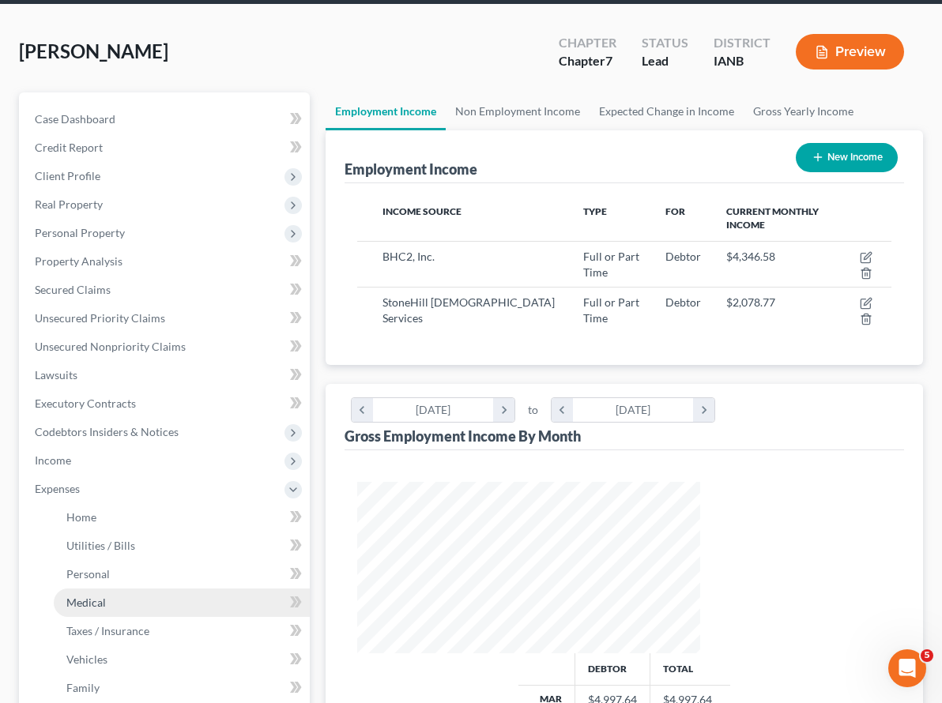
click at [81, 596] on span "Medical" at bounding box center [86, 602] width 40 height 13
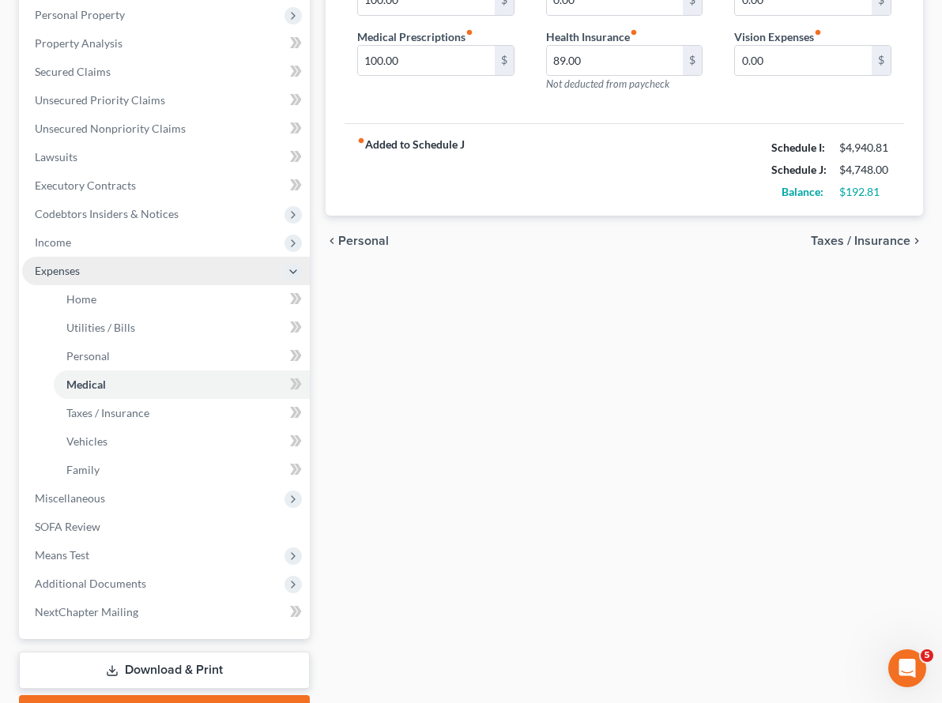
scroll to position [315, 0]
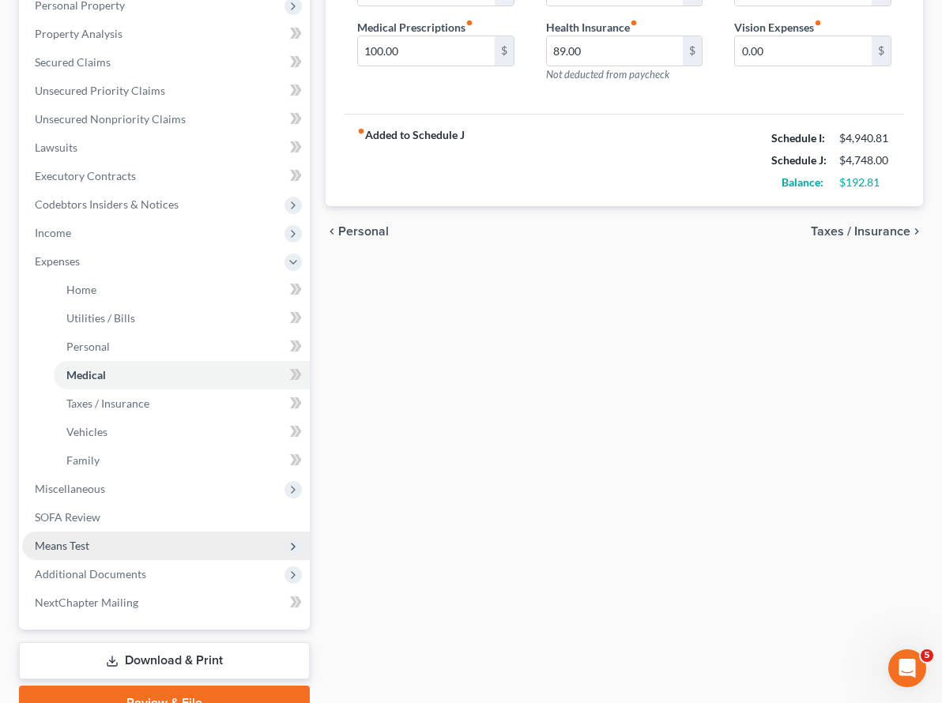
click at [73, 539] on span "Means Test" at bounding box center [62, 545] width 55 height 13
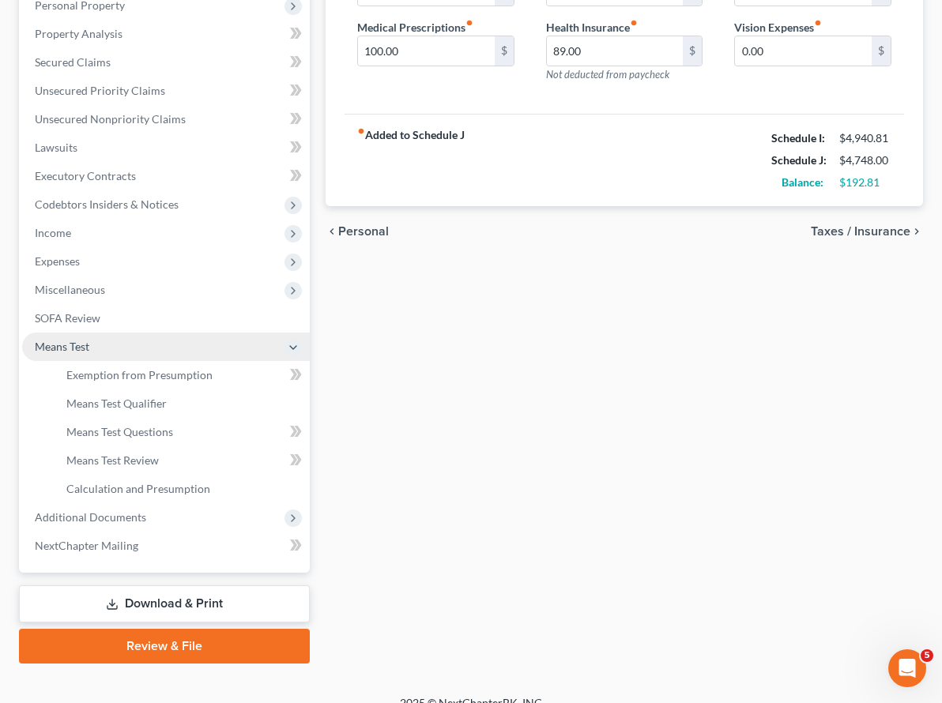
scroll to position [307, 0]
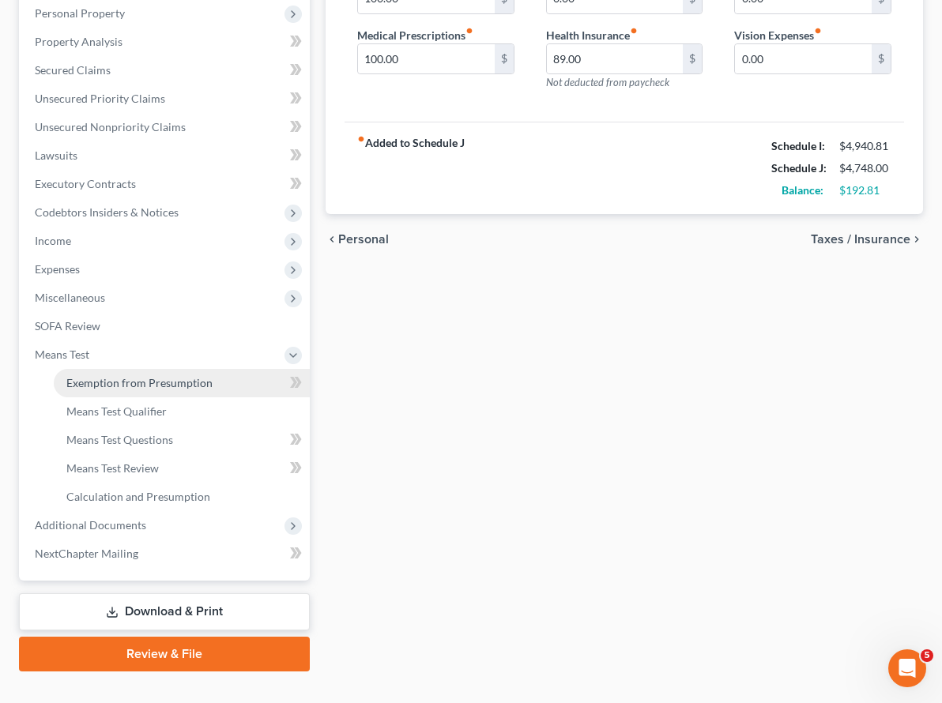
click at [121, 376] on span "Exemption from Presumption" at bounding box center [139, 382] width 146 height 13
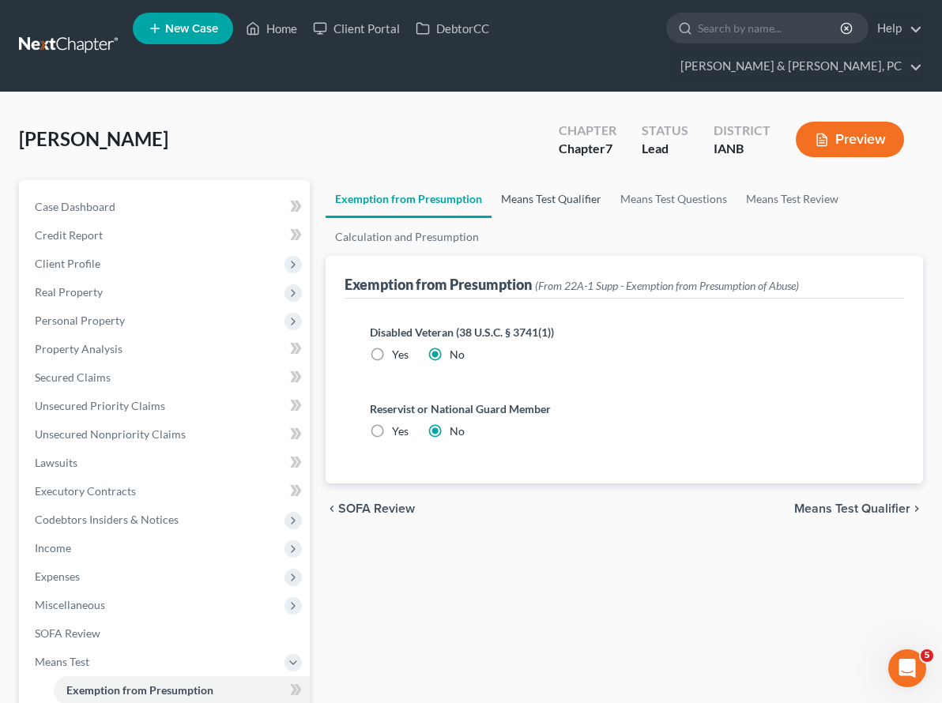
click at [491, 180] on link "Means Test Qualifier" at bounding box center [550, 199] width 119 height 38
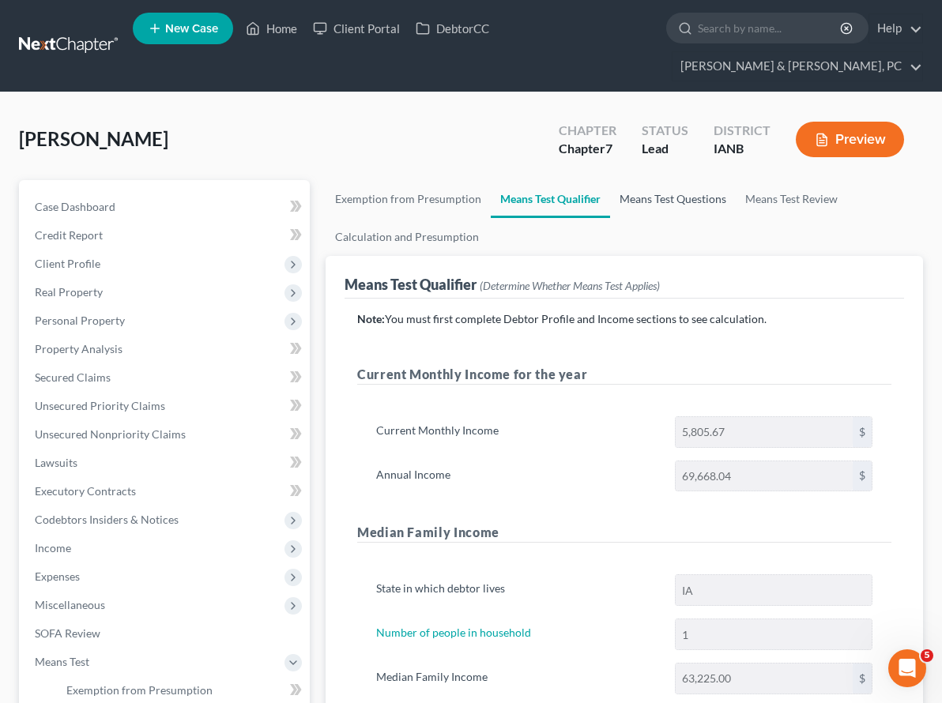
click at [610, 180] on link "Means Test Questions" at bounding box center [673, 199] width 126 height 38
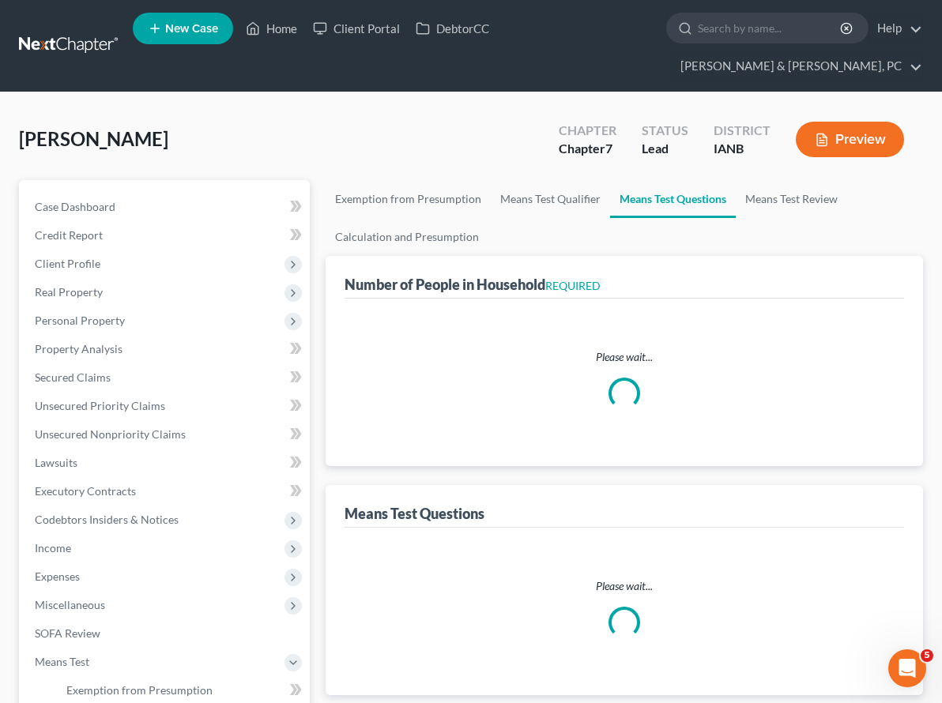
select select "1"
select select "60"
select select "1"
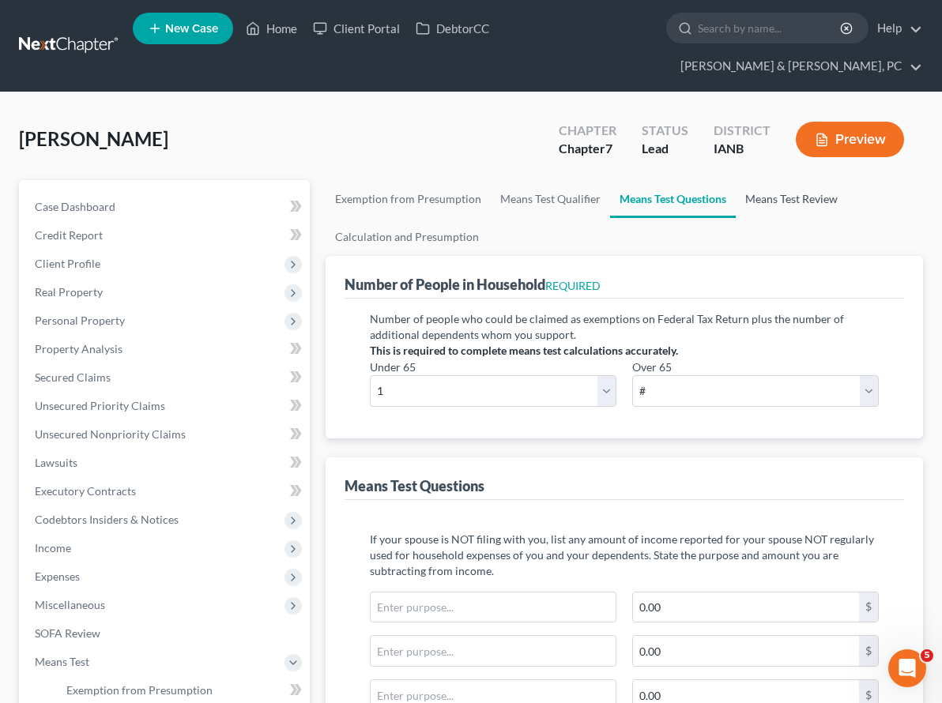
click at [736, 180] on link "Means Test Review" at bounding box center [791, 199] width 111 height 38
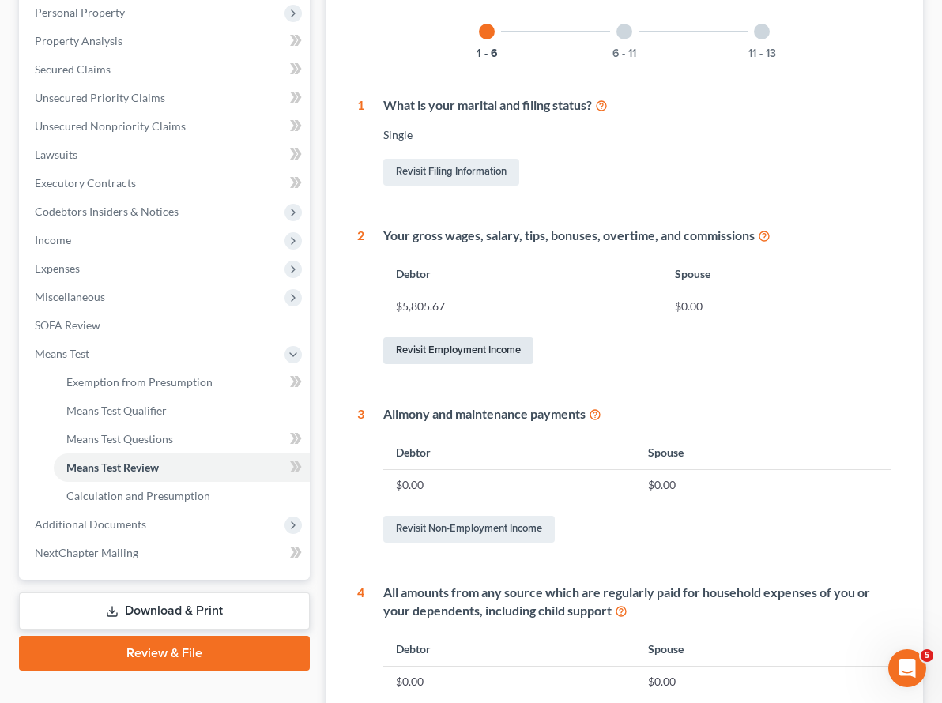
scroll to position [310, 0]
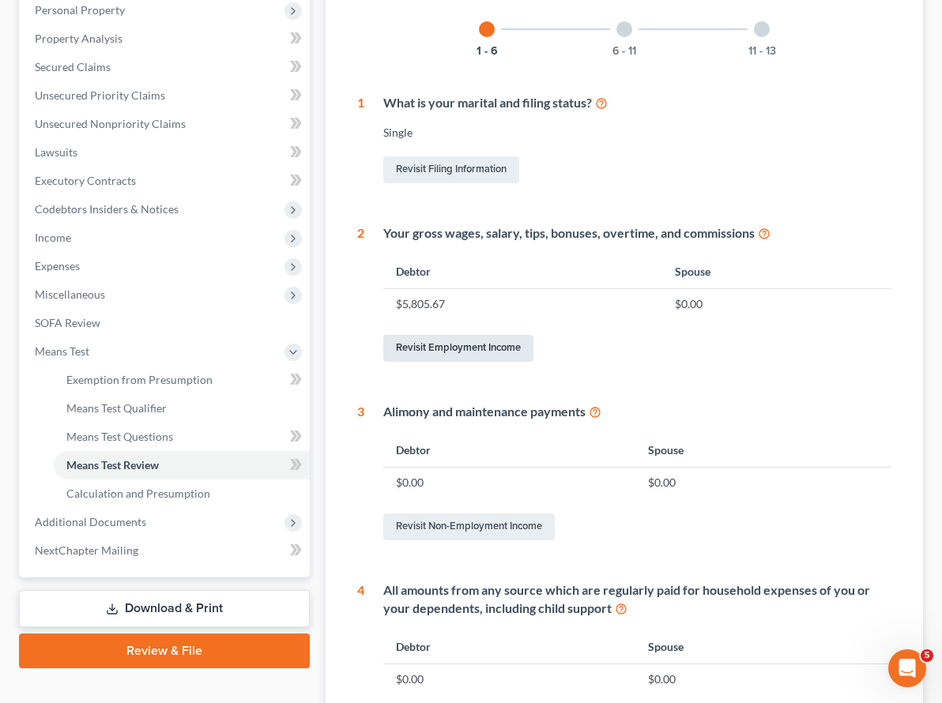
click at [419, 335] on link "Revisit Employment Income" at bounding box center [458, 348] width 150 height 27
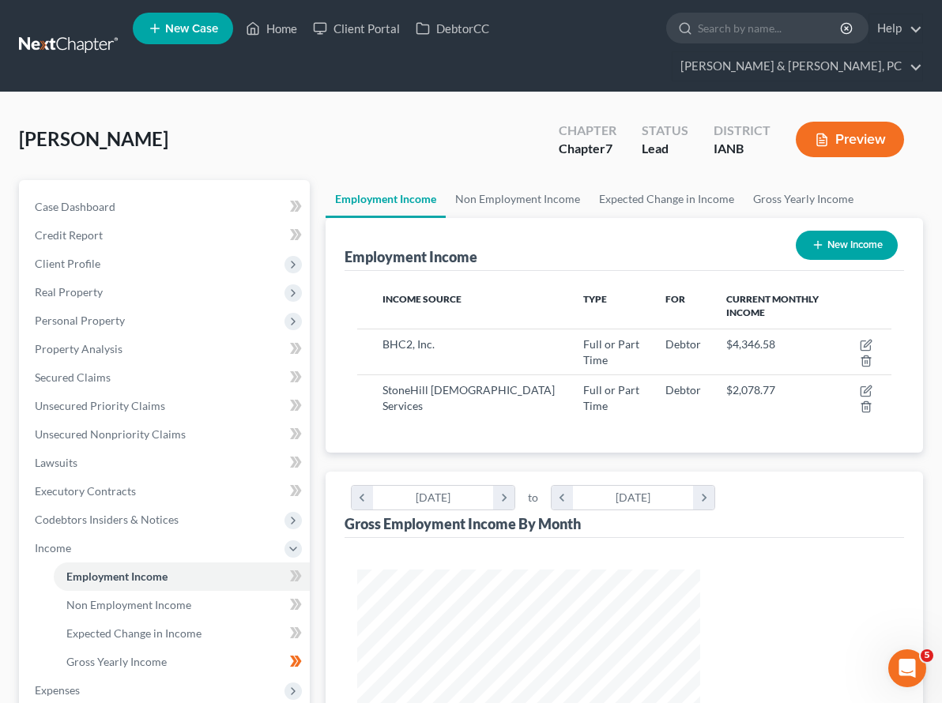
scroll to position [284, 375]
click at [602, 180] on link "Expected Change in Income" at bounding box center [666, 199] width 154 height 38
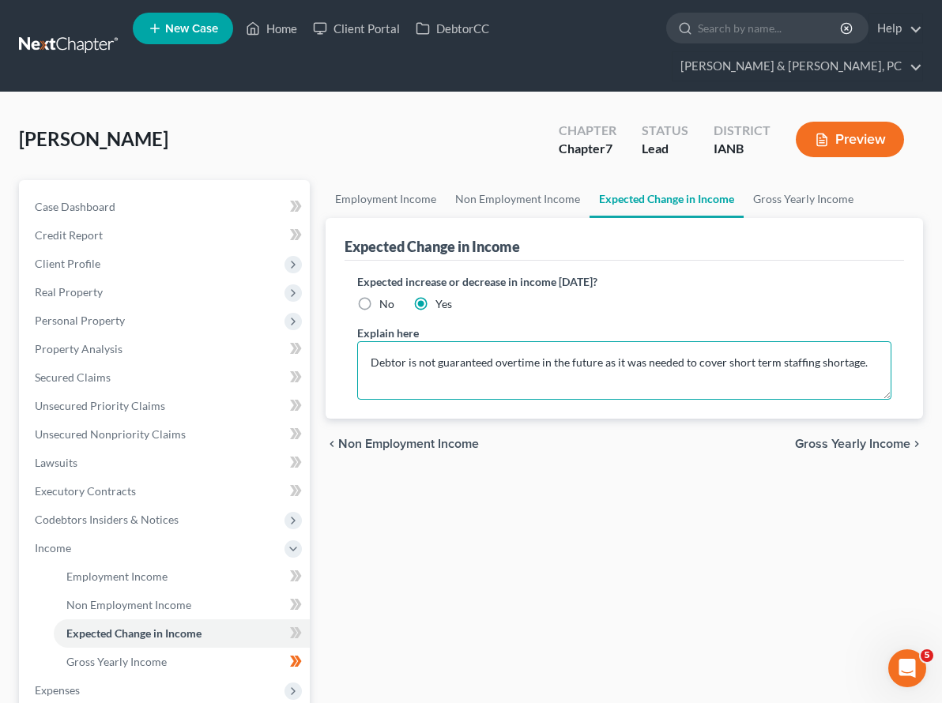
drag, startPoint x: 415, startPoint y: 334, endPoint x: 332, endPoint y: 340, distance: 83.2
click at [357, 341] on textarea "Debtor is not guaranteed overtime in the future as it was needed to cover short…" at bounding box center [624, 370] width 534 height 58
drag, startPoint x: 450, startPoint y: 334, endPoint x: 509, endPoint y: 340, distance: 59.5
click at [509, 341] on textarea "Debtor's overtime is decreasing in the future as it was needed to cover short t…" at bounding box center [624, 370] width 534 height 58
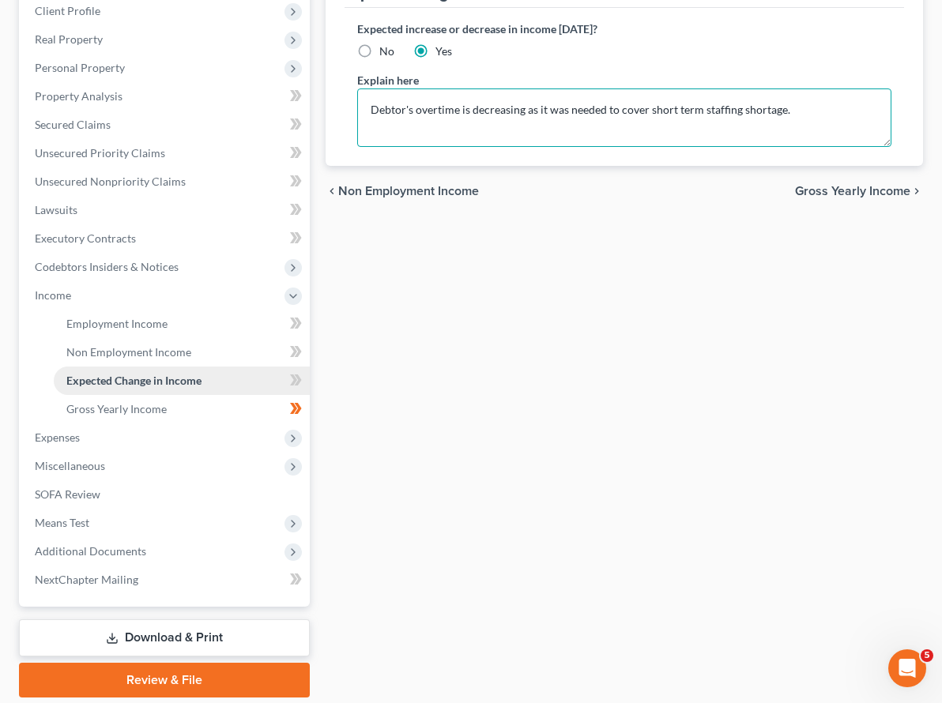
scroll to position [263, 0]
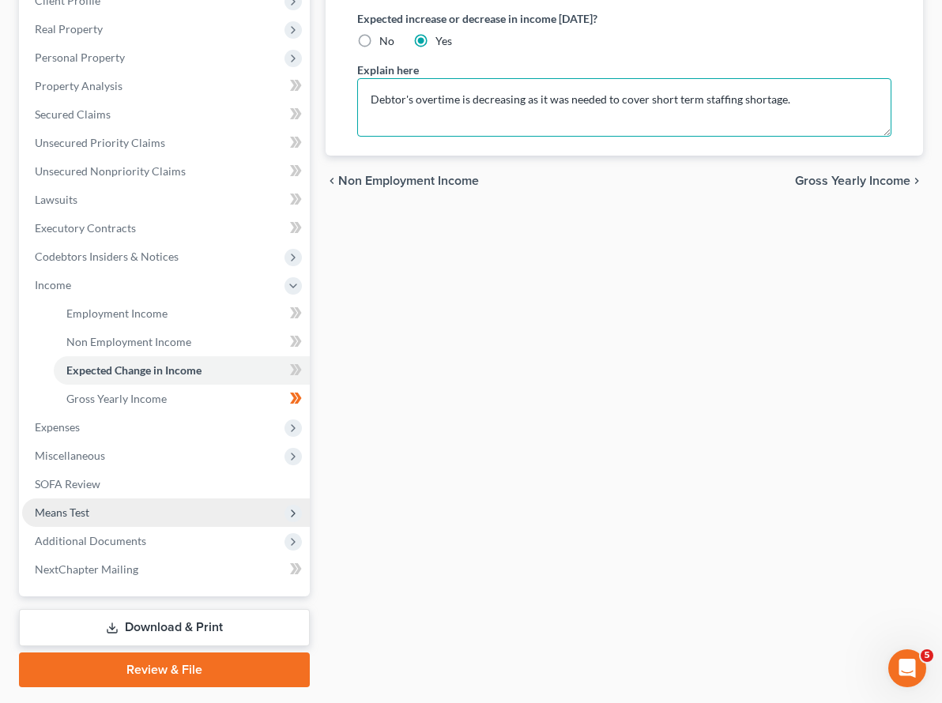
type textarea "Debtor's overtime is decreasing as it was needed to cover short term staffing s…"
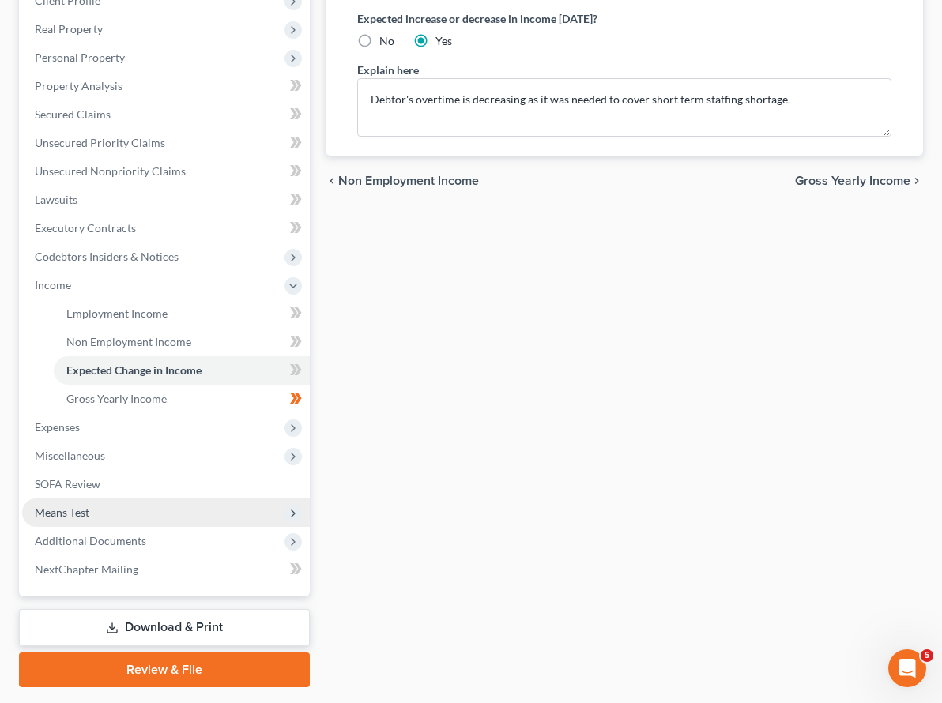
click at [88, 506] on span "Means Test" at bounding box center [62, 512] width 55 height 13
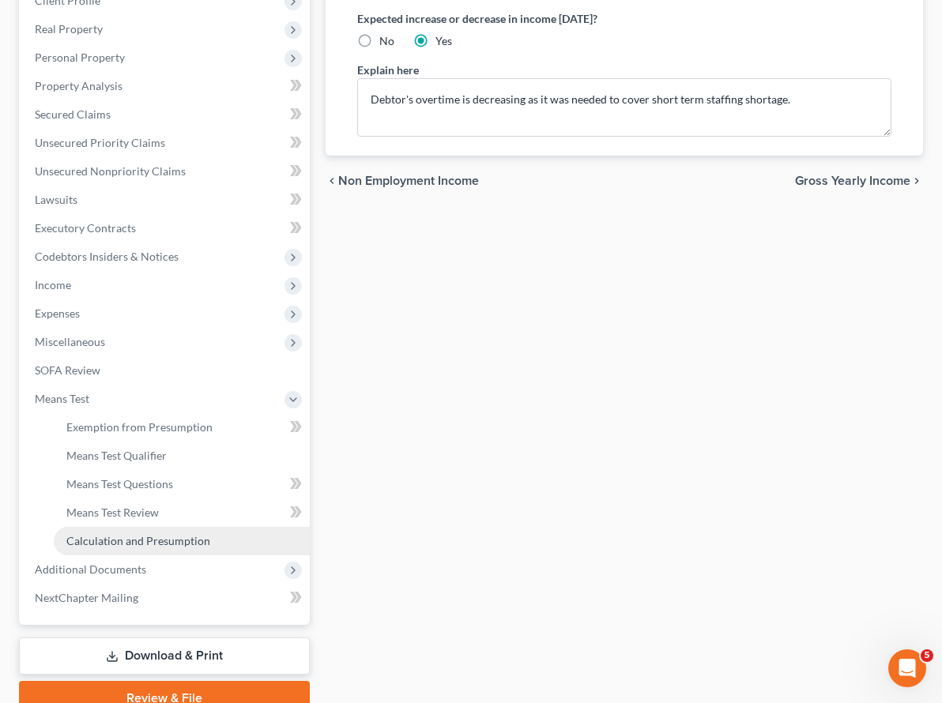
click at [137, 534] on span "Calculation and Presumption" at bounding box center [138, 540] width 144 height 13
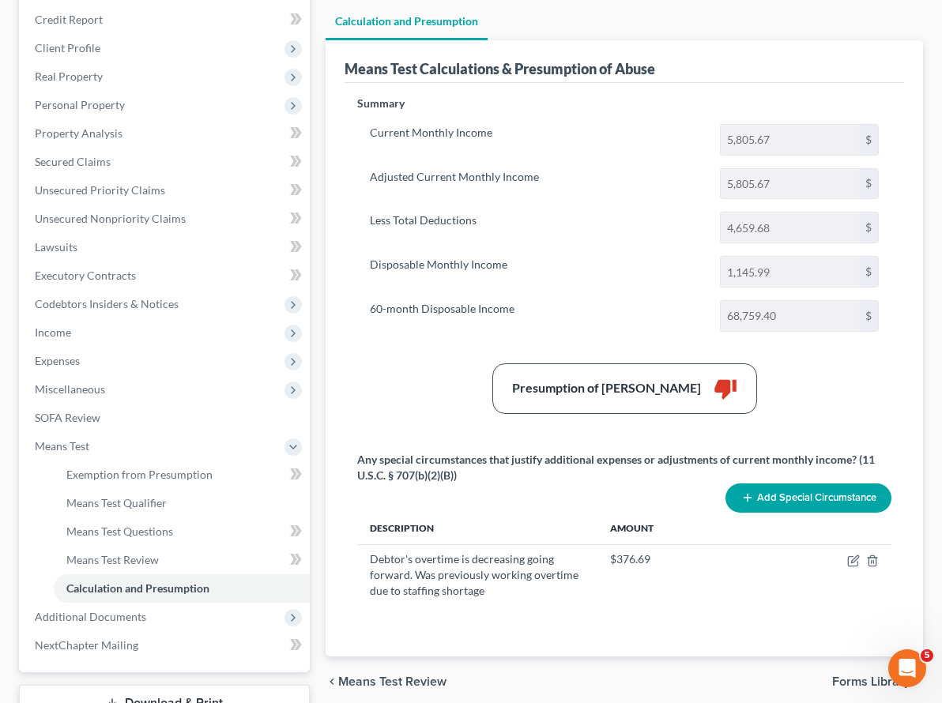
scroll to position [220, 0]
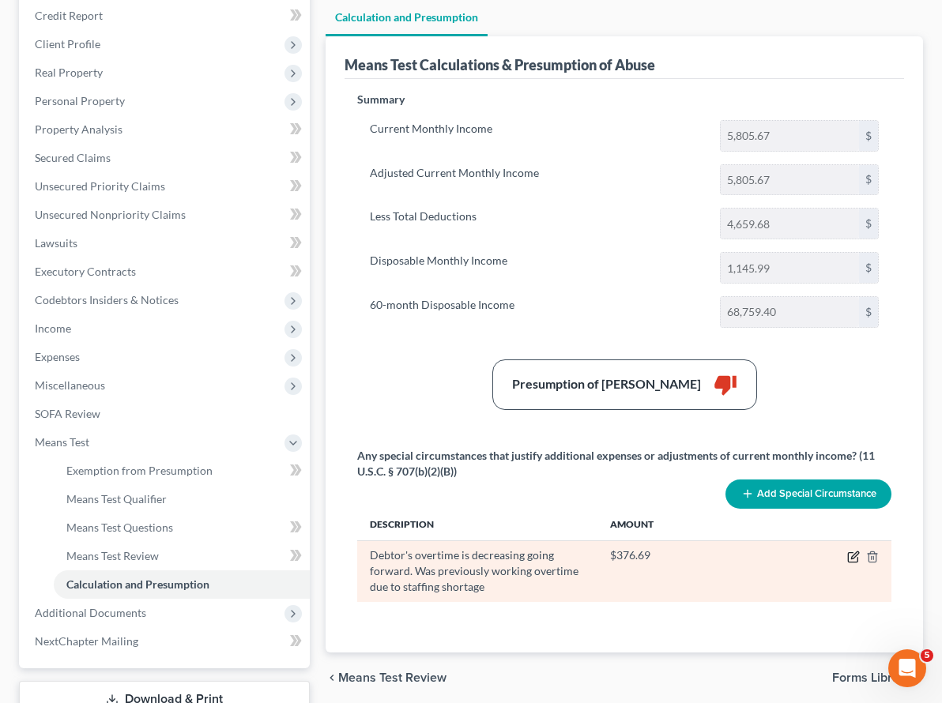
click at [856, 551] on icon "button" at bounding box center [854, 554] width 7 height 7
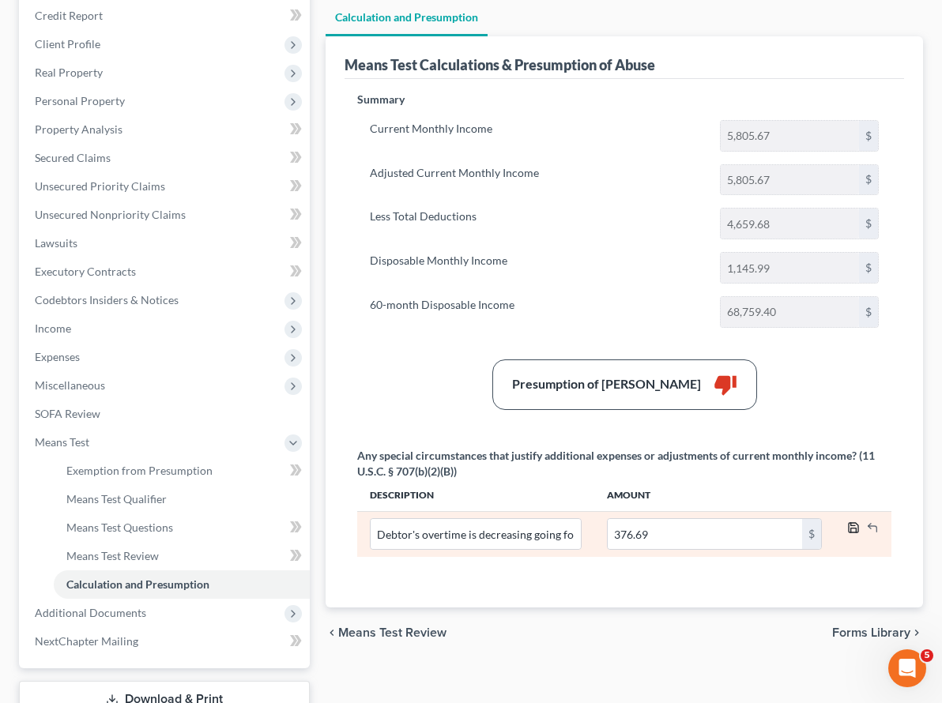
click at [852, 528] on polyline "button" at bounding box center [854, 530] width 6 height 4
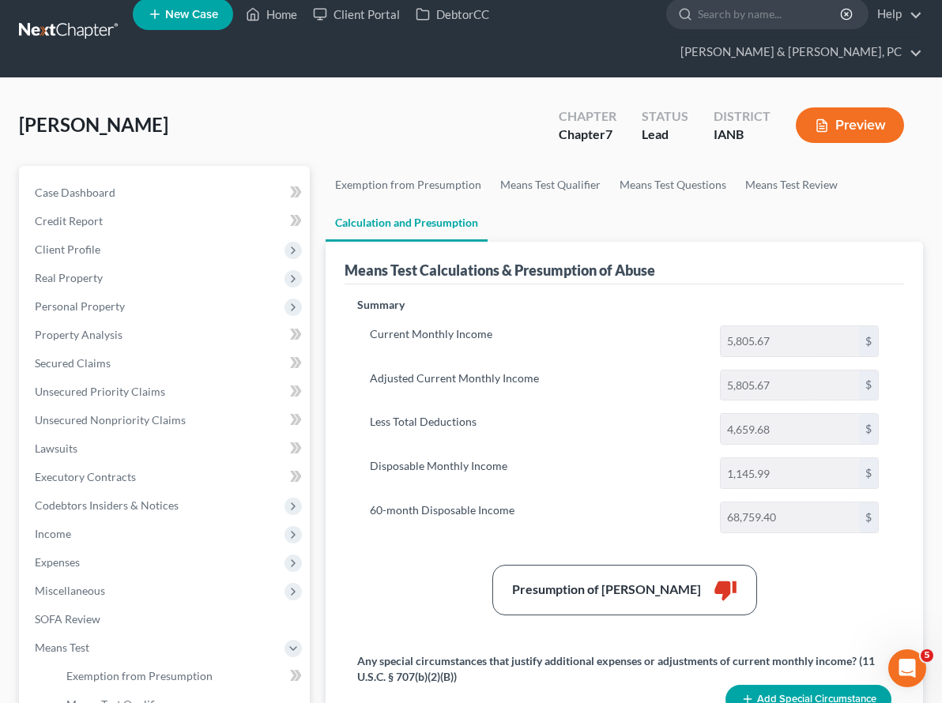
scroll to position [6, 0]
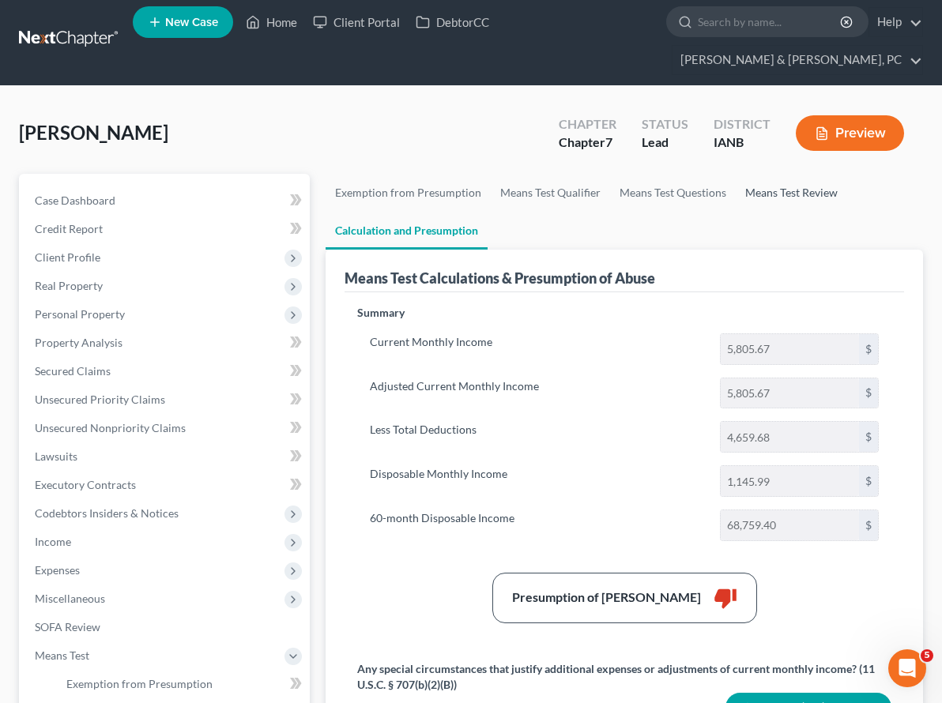
click at [736, 174] on link "Means Test Review" at bounding box center [791, 193] width 111 height 38
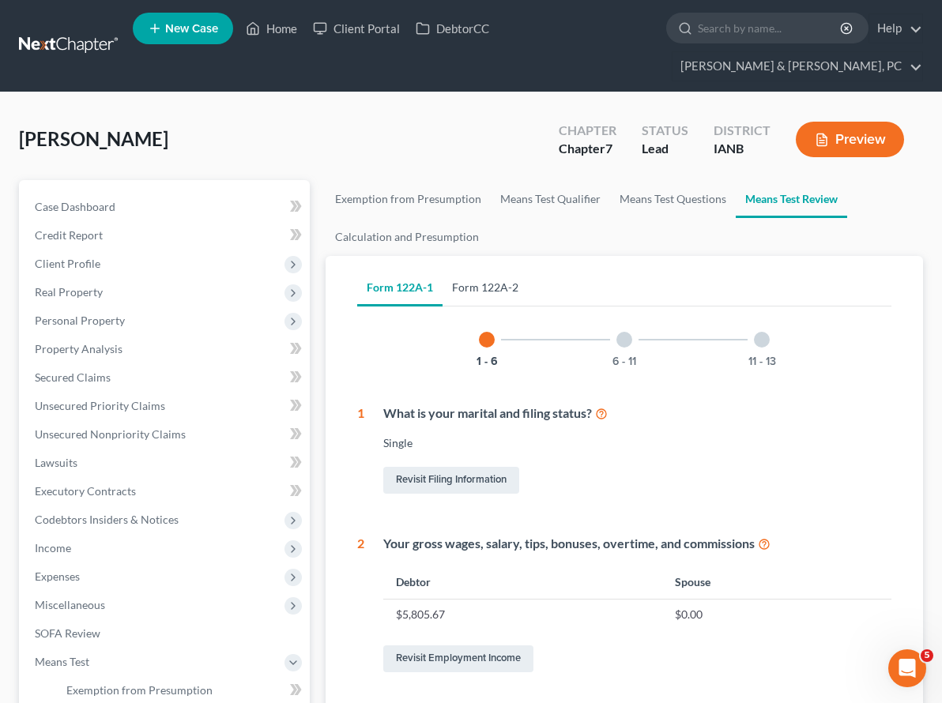
click at [442, 269] on link "Form 122A-2" at bounding box center [484, 288] width 85 height 38
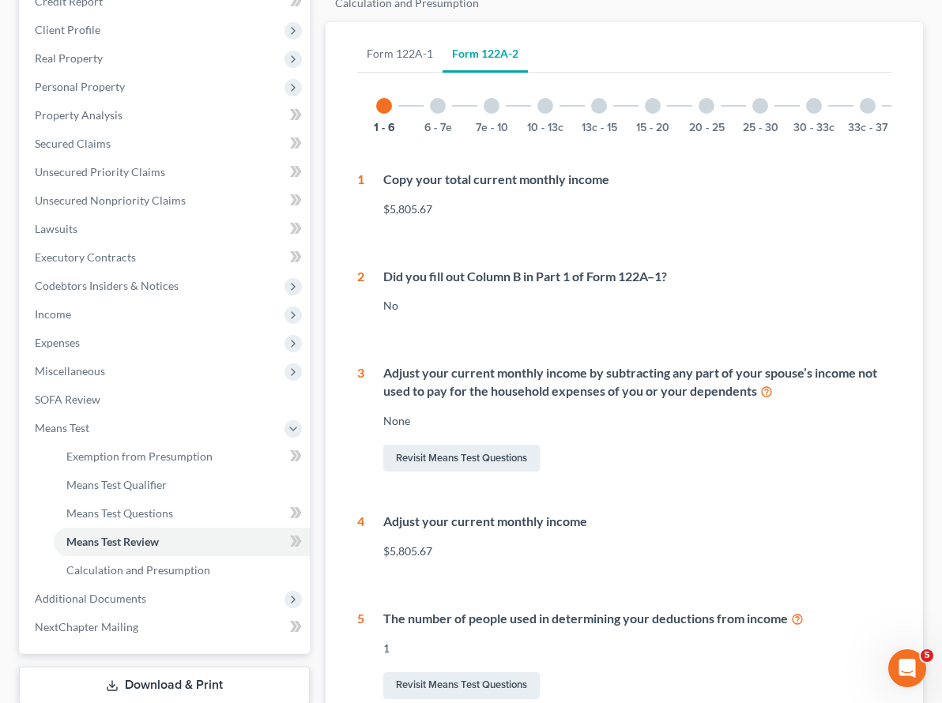
scroll to position [236, 0]
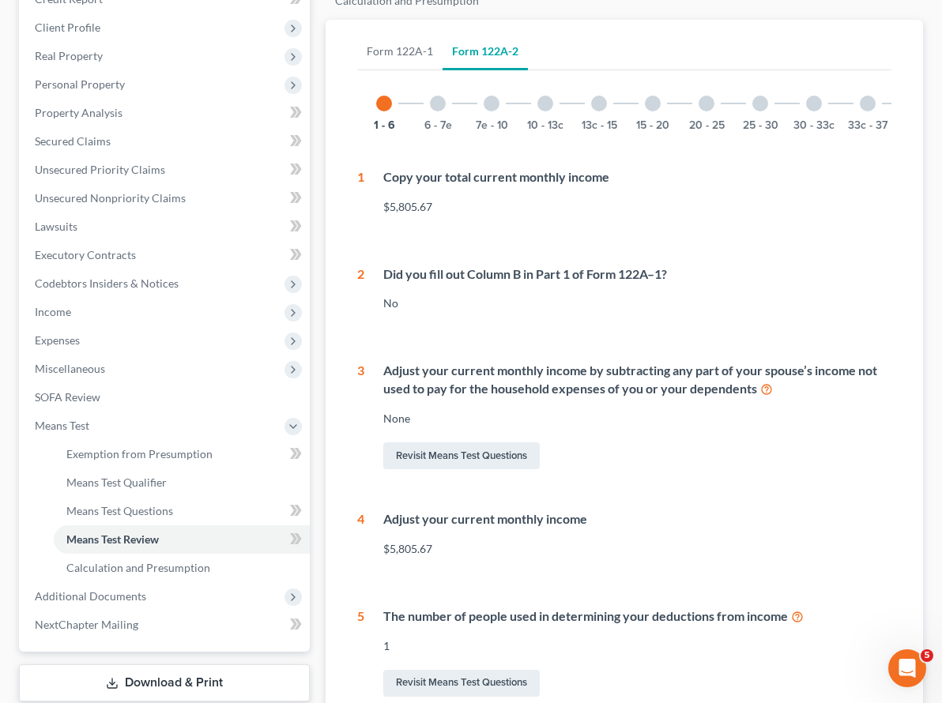
click at [430, 96] on div at bounding box center [438, 104] width 16 height 16
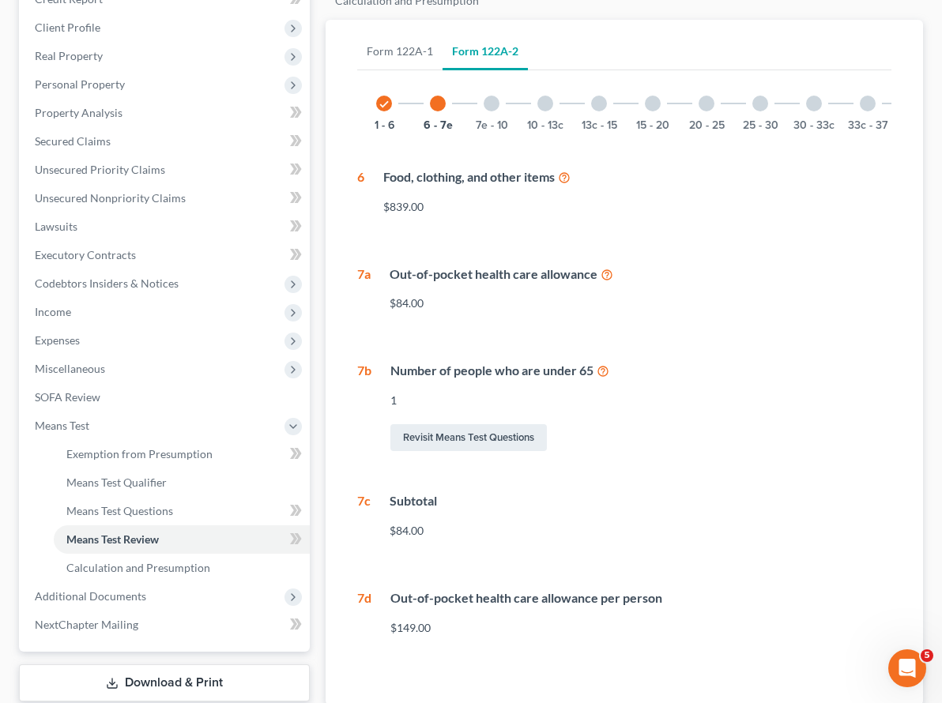
click at [483, 96] on div at bounding box center [491, 104] width 16 height 16
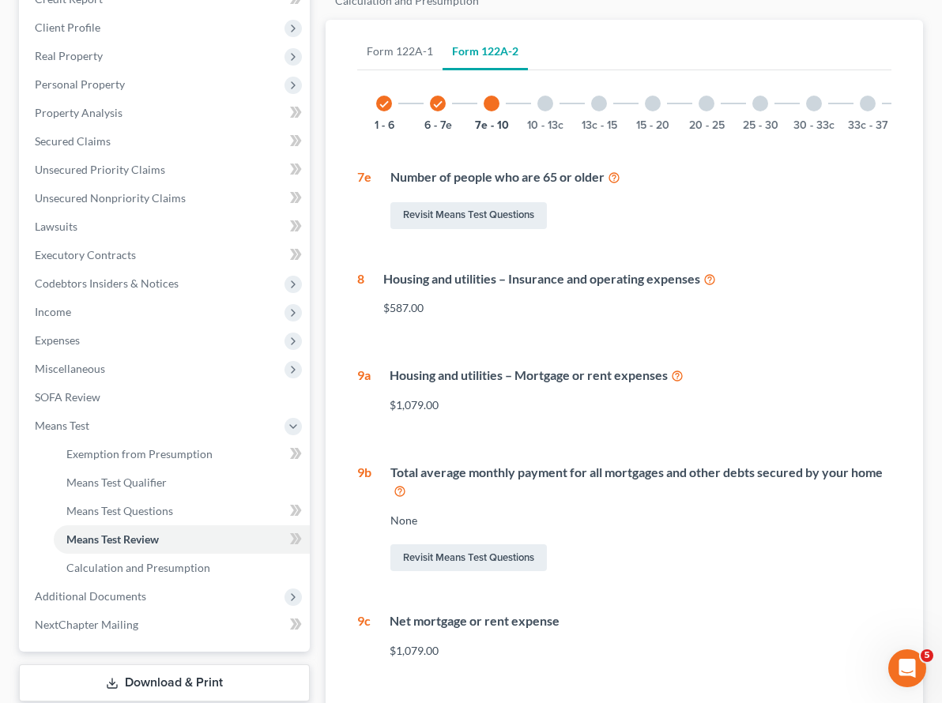
click at [537, 96] on div at bounding box center [545, 104] width 16 height 16
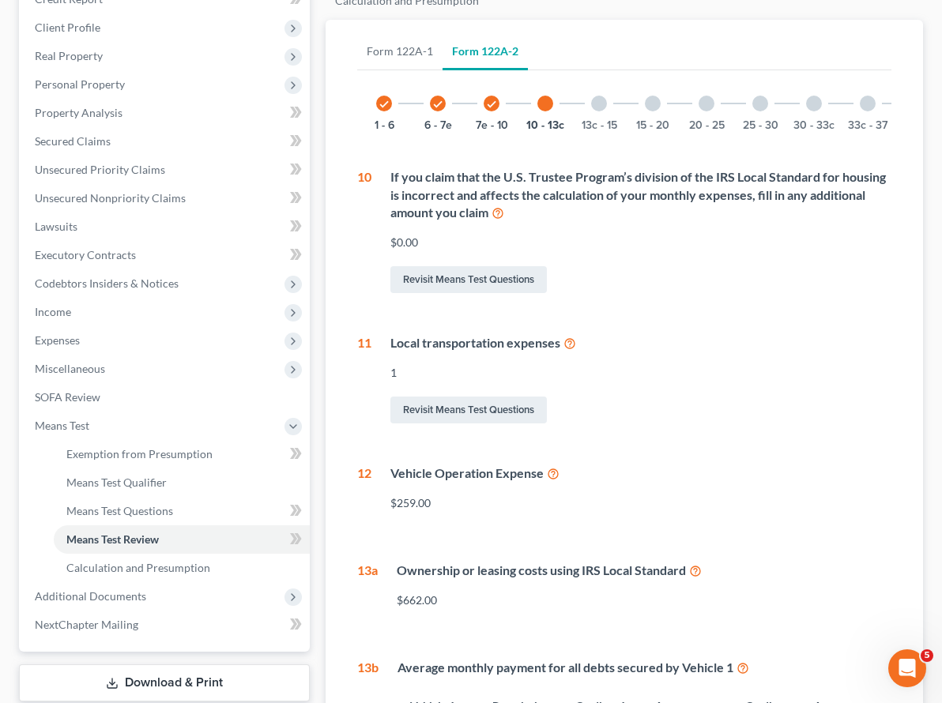
click at [591, 96] on div at bounding box center [599, 104] width 16 height 16
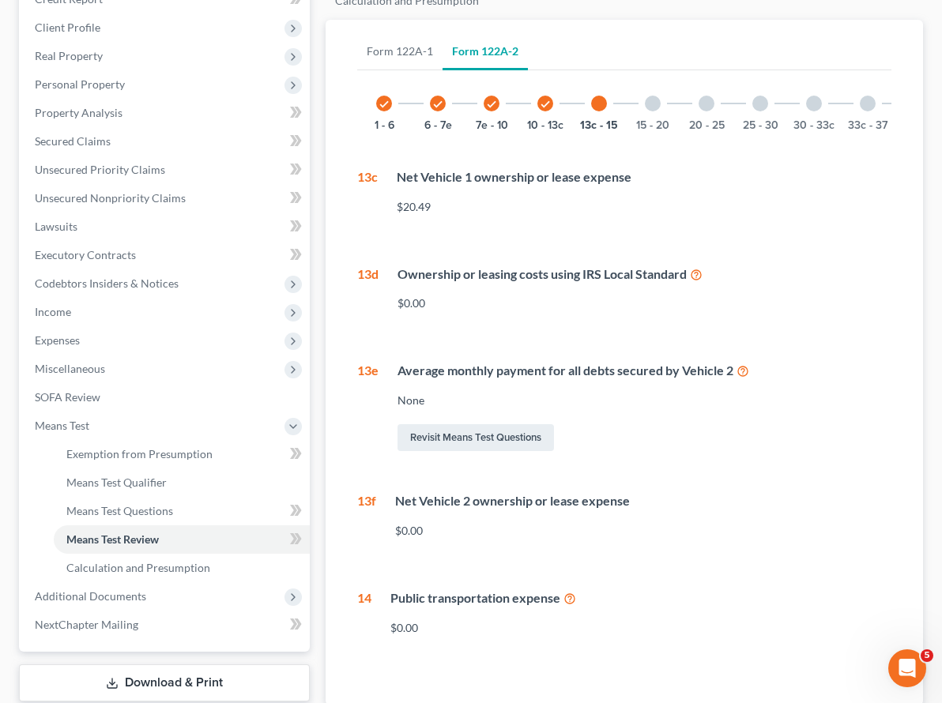
click at [645, 96] on div at bounding box center [653, 104] width 16 height 16
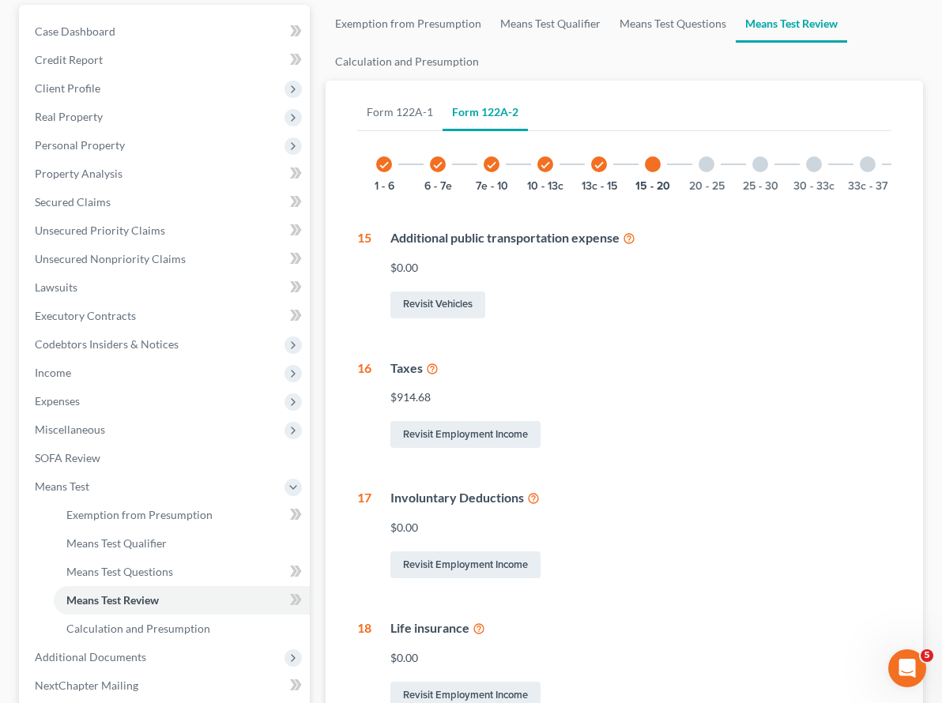
scroll to position [156, 0]
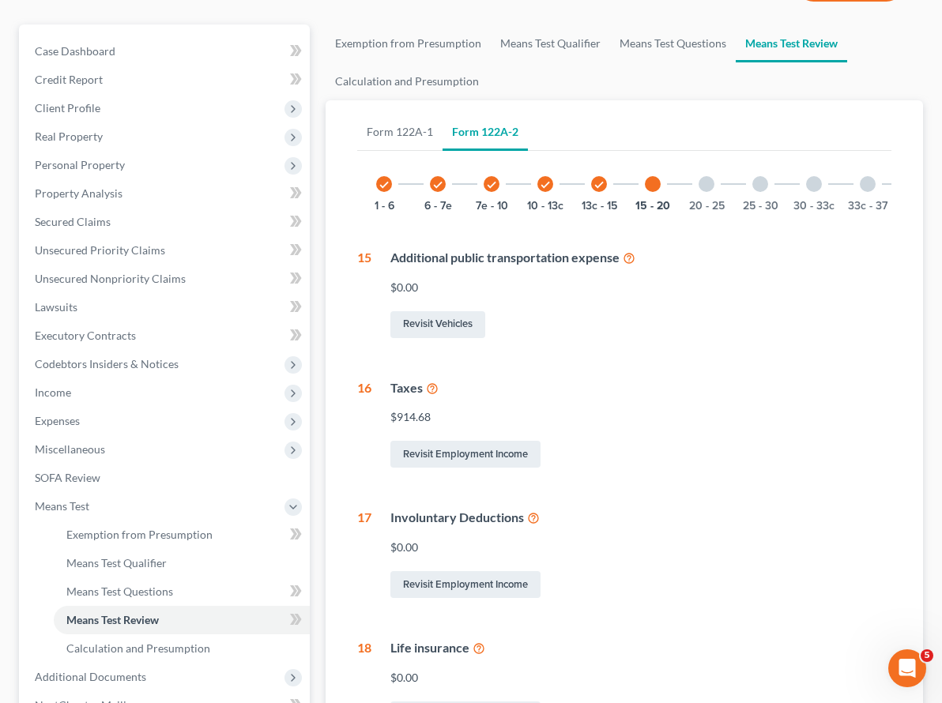
click at [698, 176] on div at bounding box center [706, 184] width 16 height 16
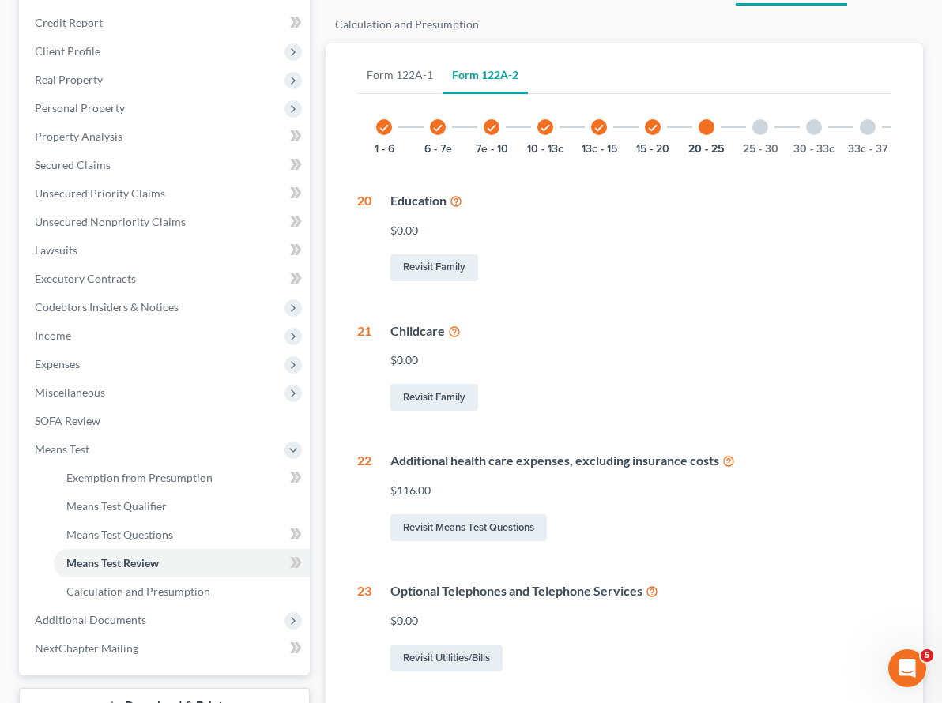
scroll to position [102, 0]
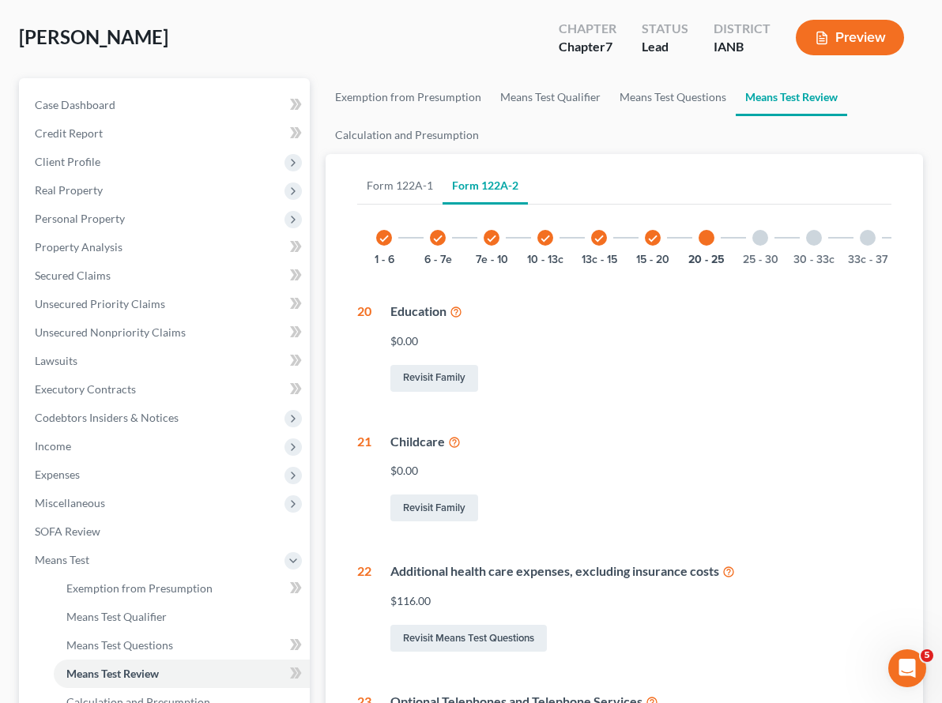
click at [752, 230] on div at bounding box center [760, 238] width 16 height 16
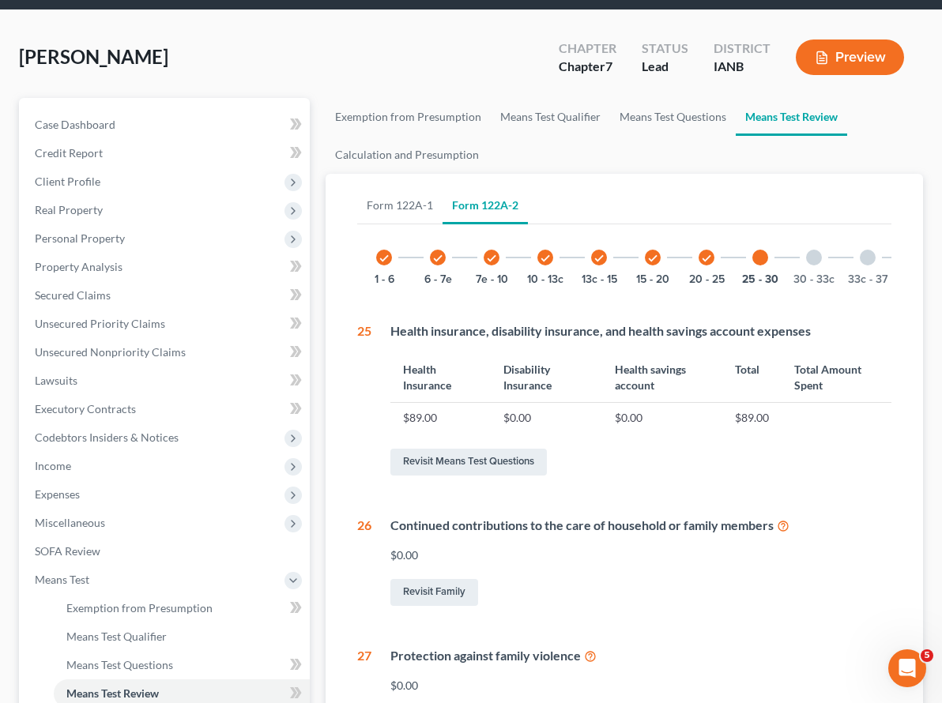
scroll to position [79, 0]
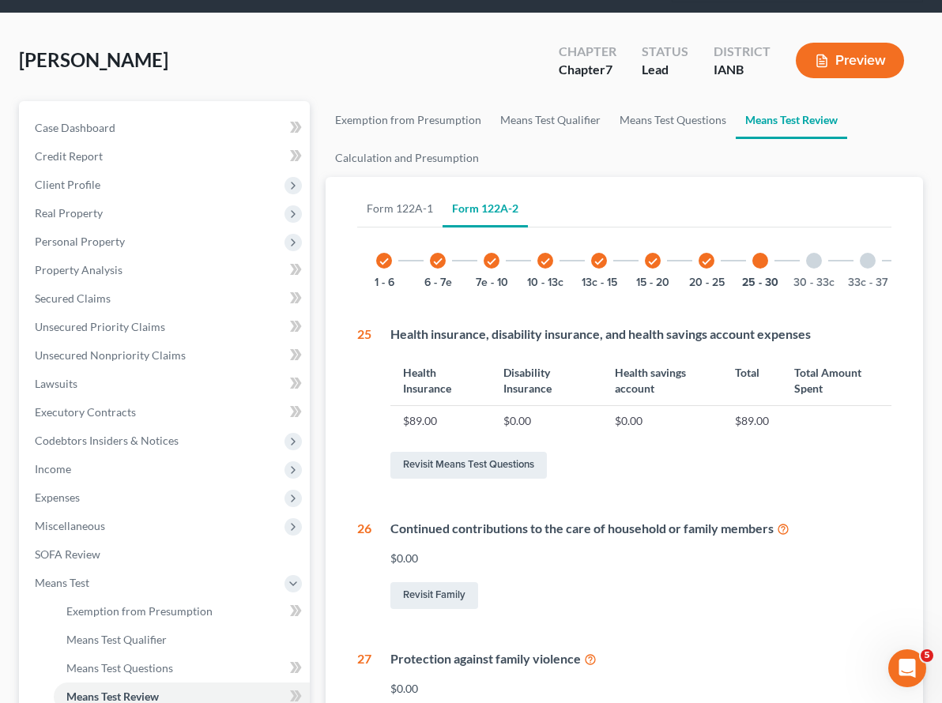
click at [806, 253] on div at bounding box center [814, 261] width 16 height 16
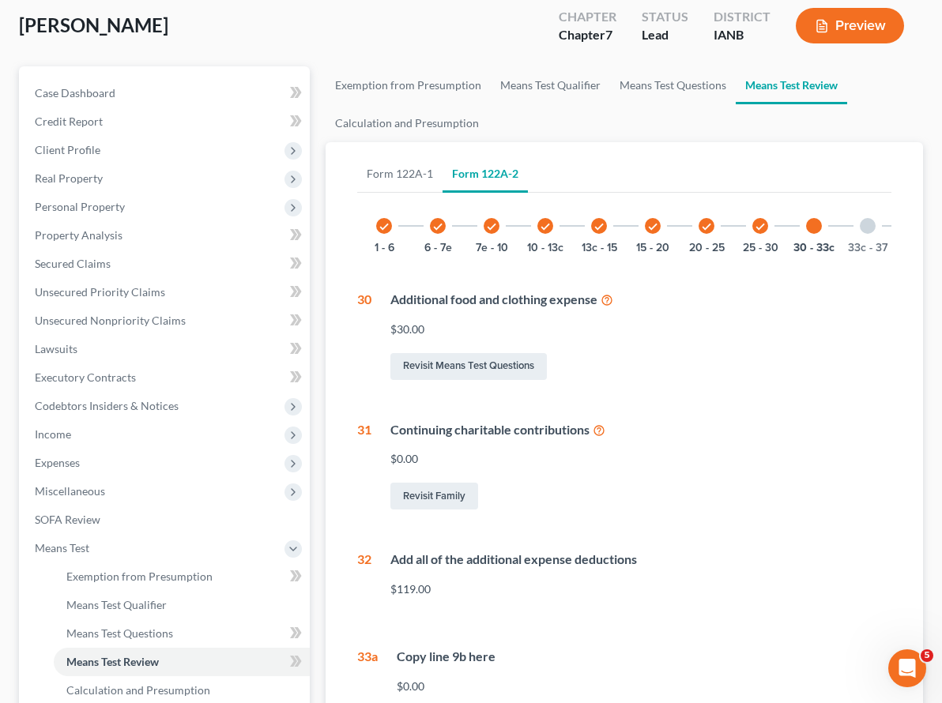
scroll to position [113, 0]
click at [860, 219] on div at bounding box center [868, 227] width 16 height 16
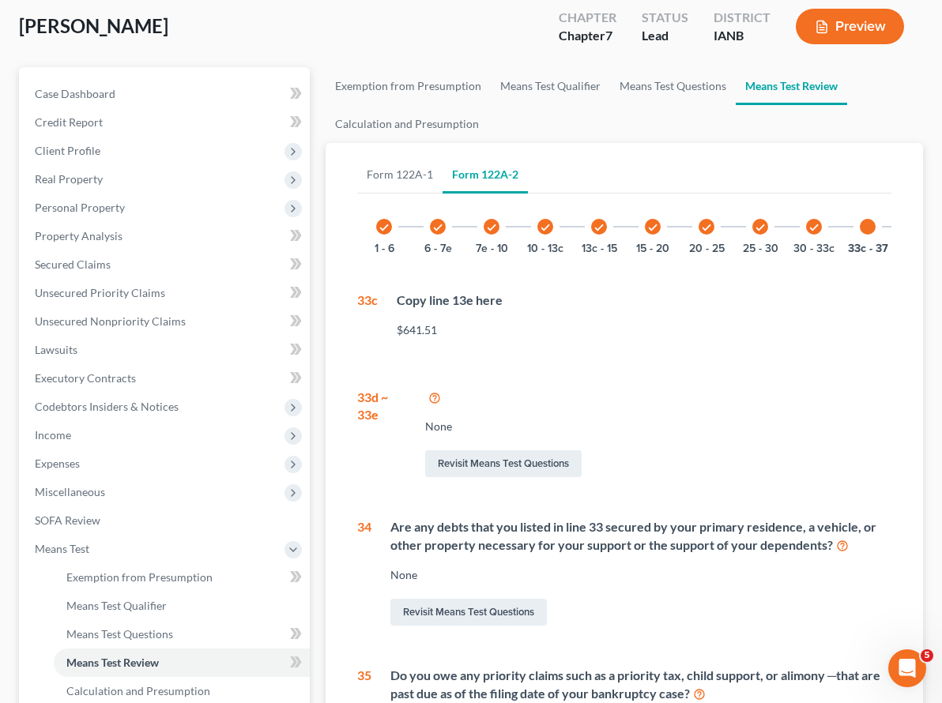
click at [428, 389] on icon at bounding box center [434, 396] width 13 height 15
click at [440, 599] on link "Revisit Means Test Questions" at bounding box center [468, 612] width 156 height 27
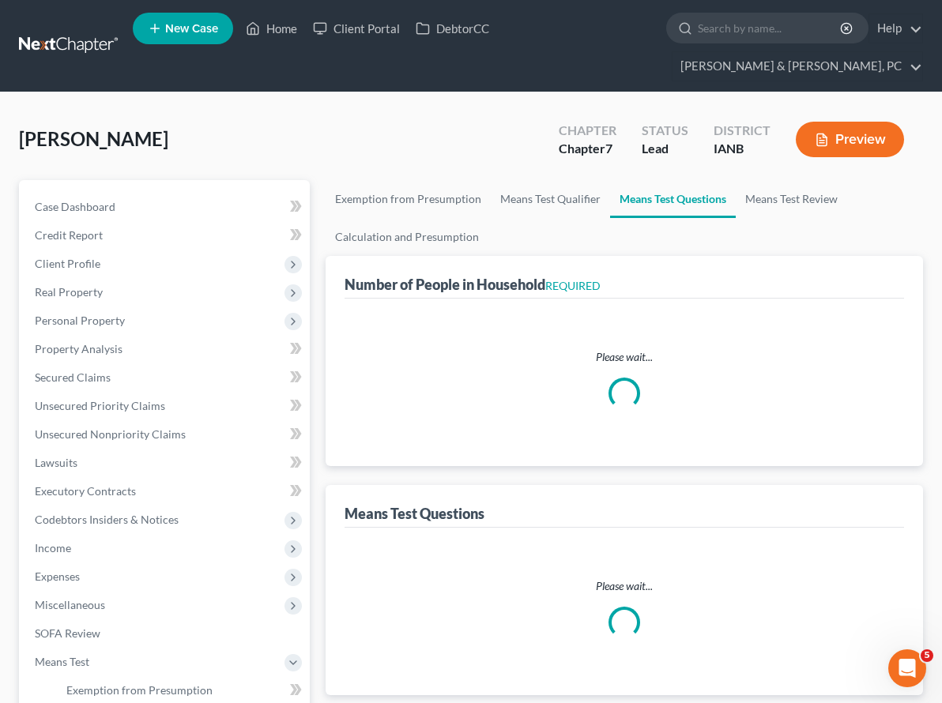
select select "1"
select select "60"
select select "1"
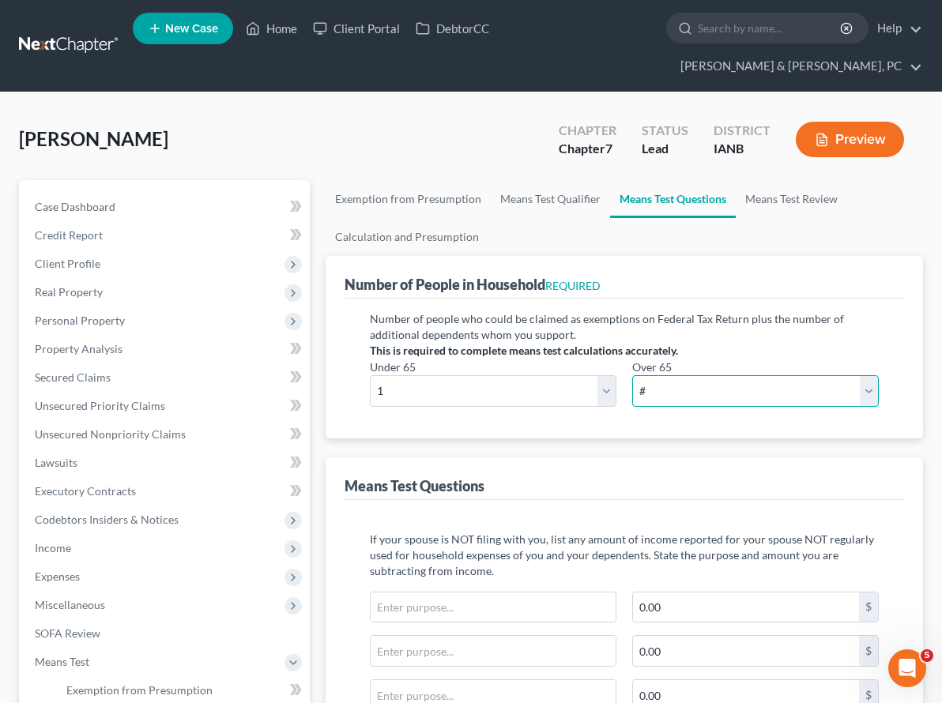
click at [779, 375] on select "# 0 1 2 3 4 5 6 7 8 9 10" at bounding box center [755, 391] width 246 height 32
select select "0"
click at [743, 375] on select "# 0 1 2 3 4 5 6 7 8 9 10" at bounding box center [755, 391] width 246 height 32
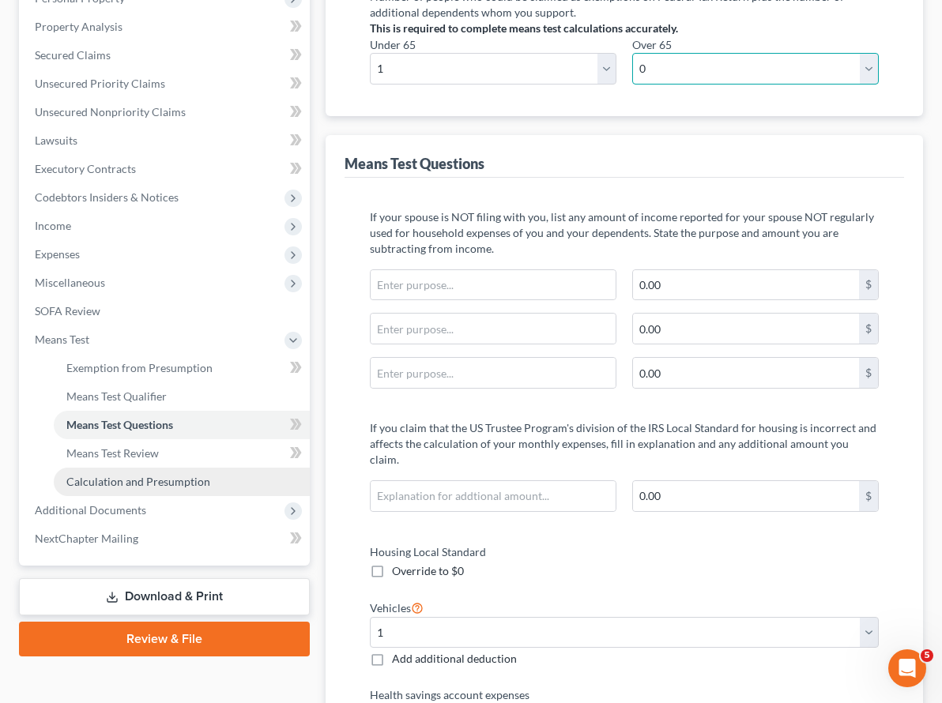
scroll to position [359, 0]
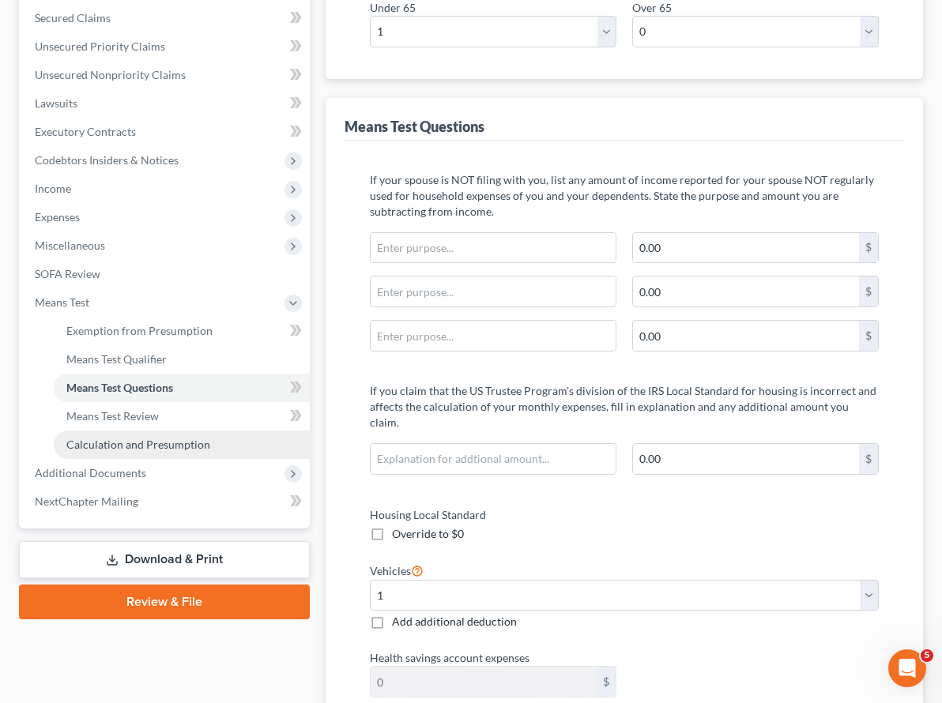
click at [141, 431] on link "Calculation and Presumption" at bounding box center [182, 445] width 256 height 28
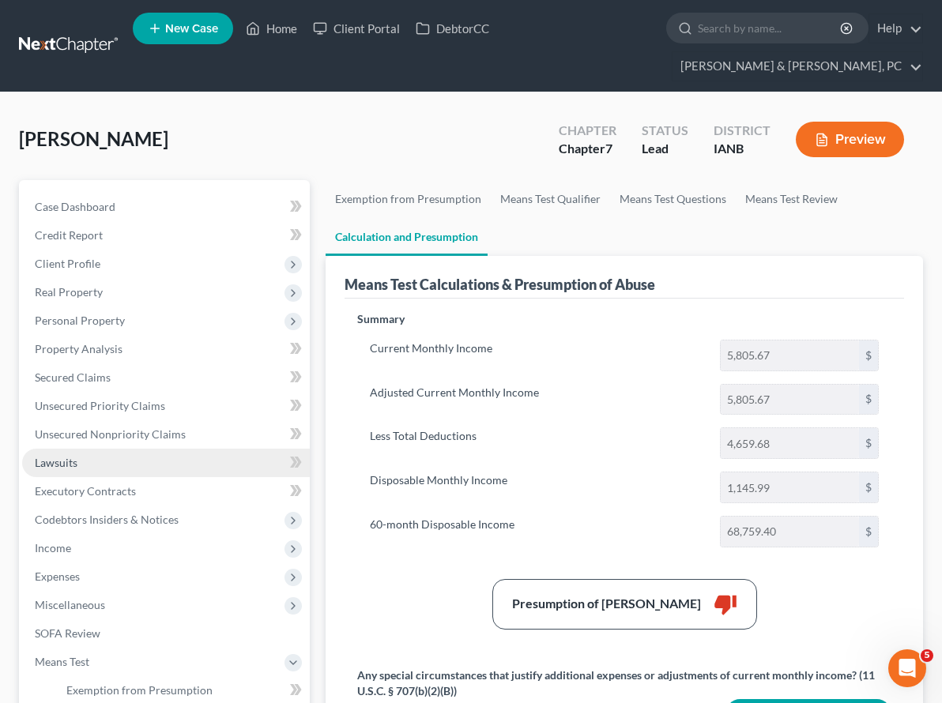
click at [75, 449] on link "Lawsuits" at bounding box center [166, 463] width 288 height 28
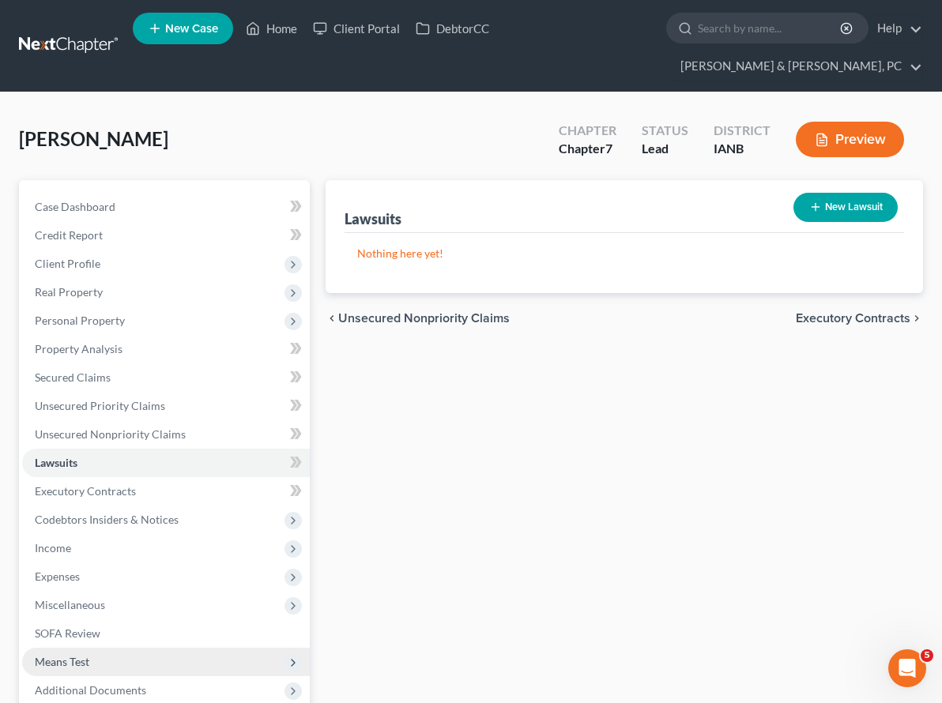
click at [88, 655] on span "Means Test" at bounding box center [62, 661] width 55 height 13
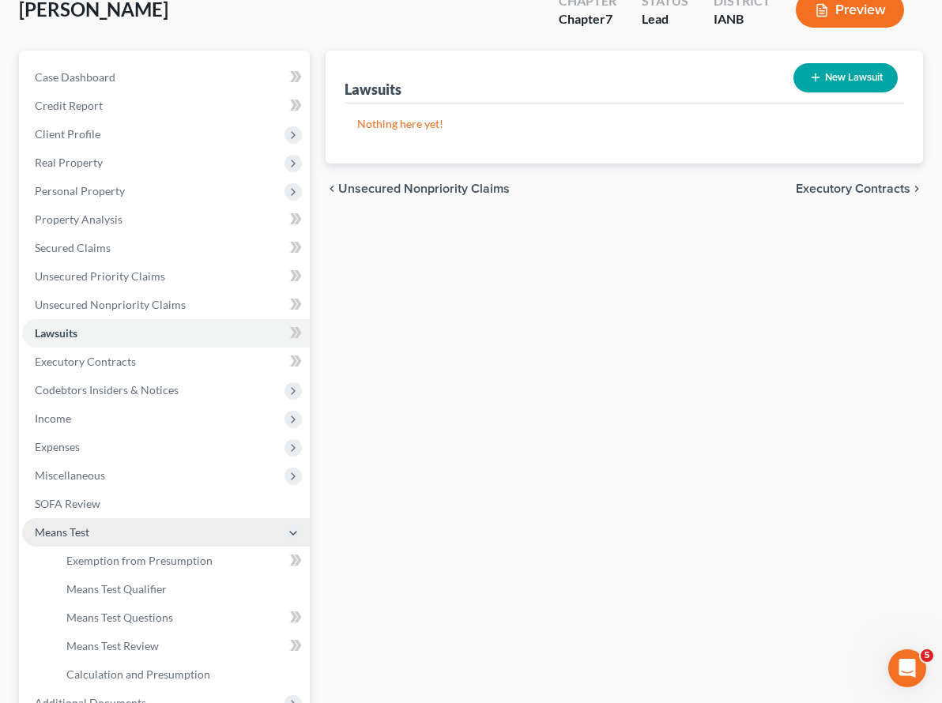
scroll to position [131, 0]
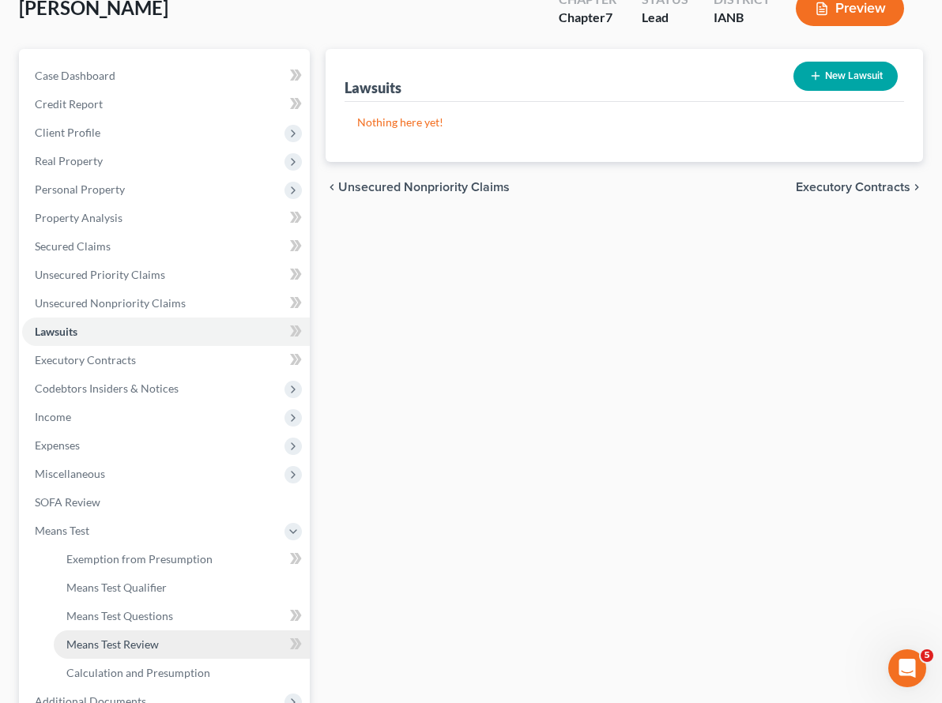
click at [119, 638] on span "Means Test Review" at bounding box center [112, 644] width 92 height 13
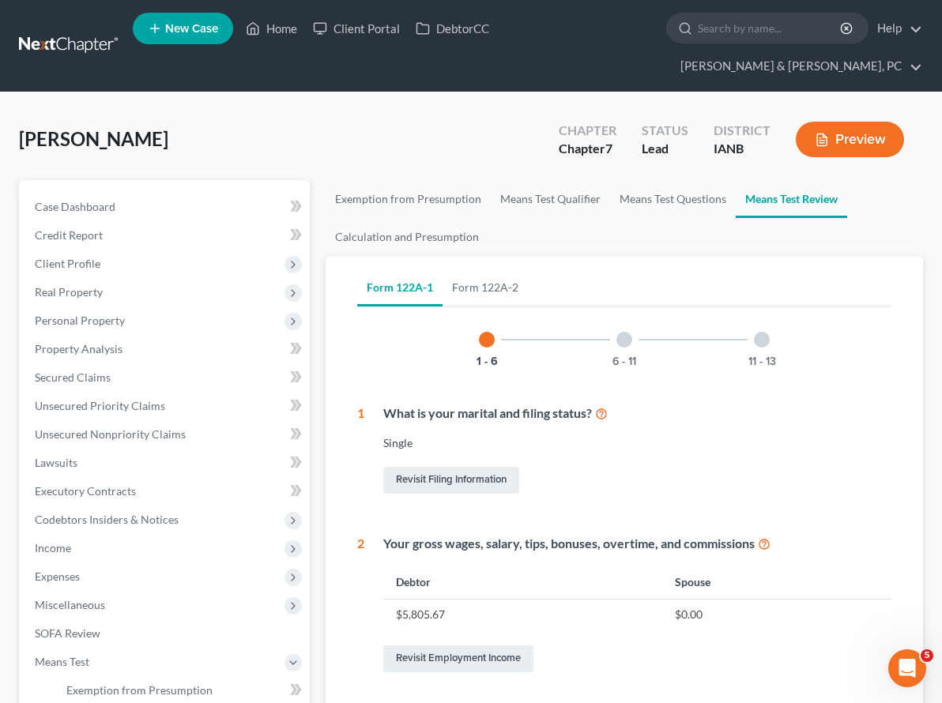
click at [616, 332] on div at bounding box center [624, 340] width 16 height 16
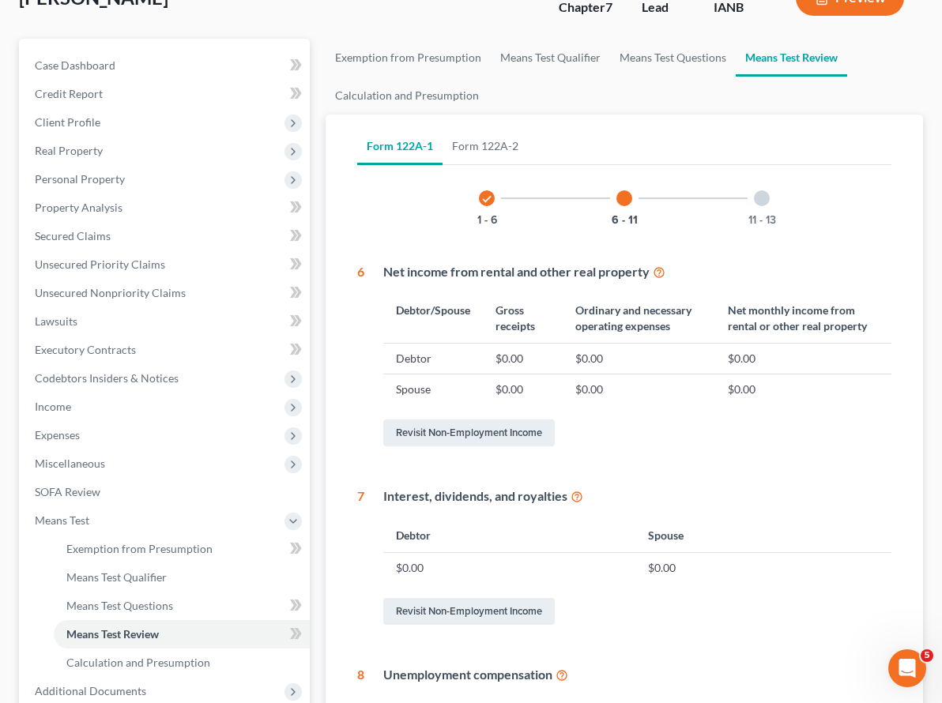
scroll to position [3, 0]
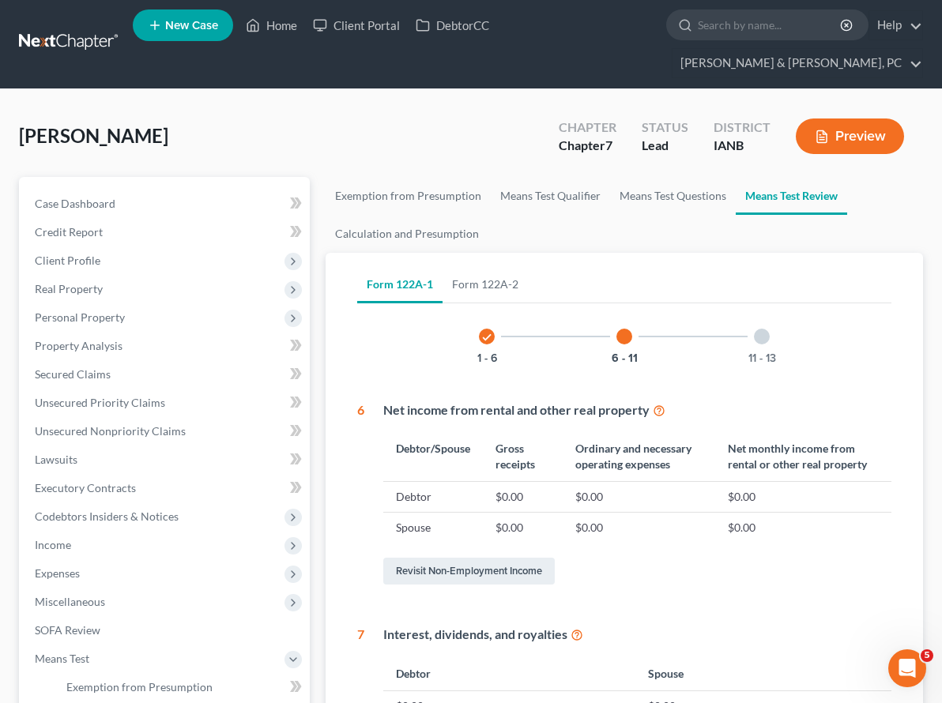
click at [754, 329] on div at bounding box center [762, 337] width 16 height 16
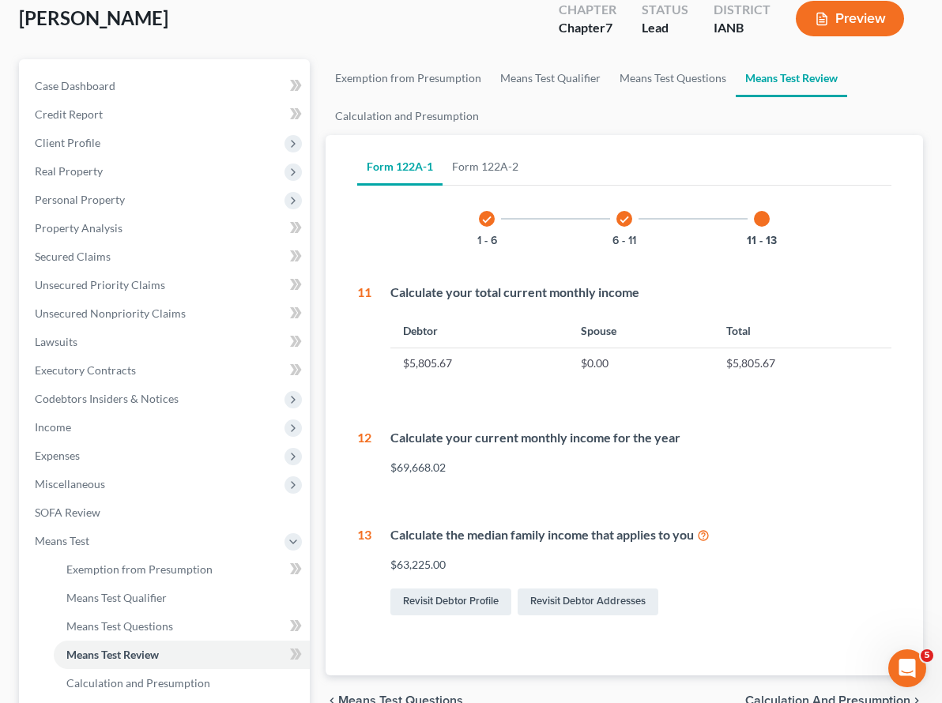
scroll to position [138, 0]
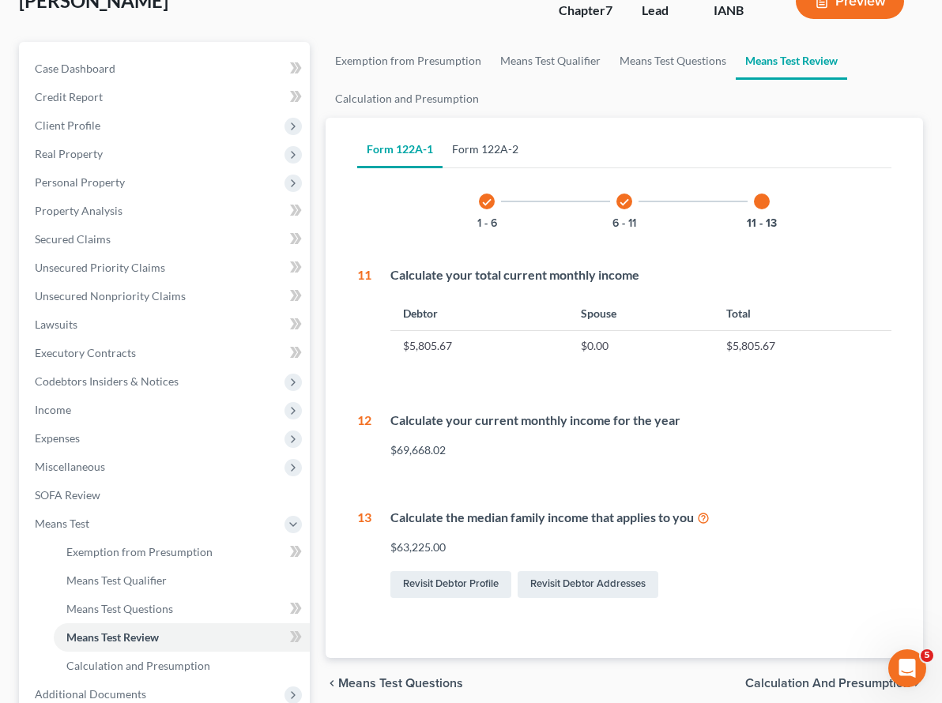
click at [442, 130] on link "Form 122A-2" at bounding box center [484, 149] width 85 height 38
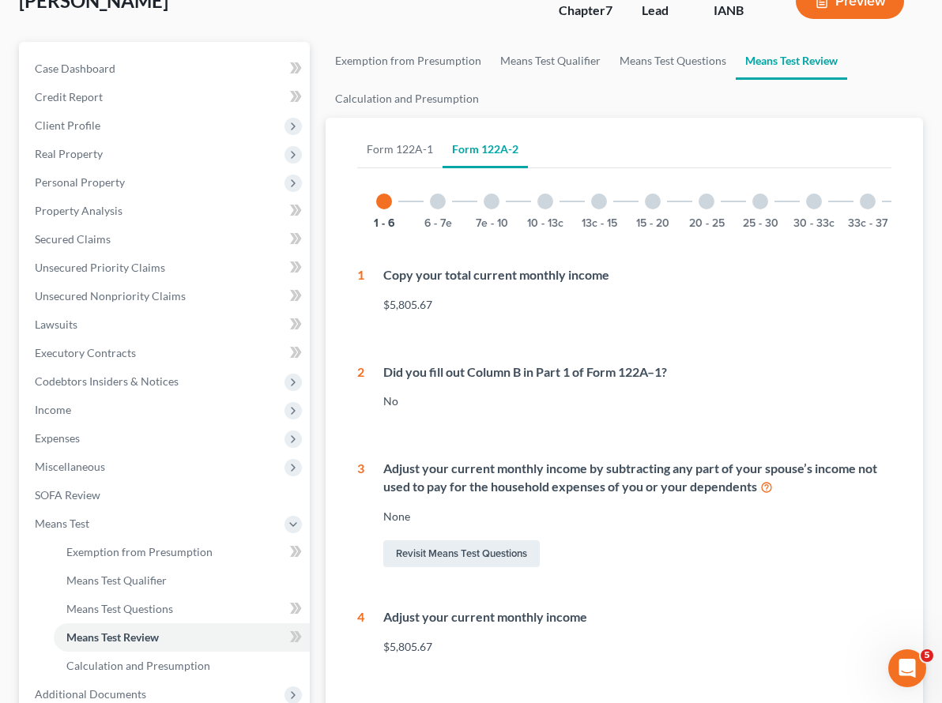
scroll to position [152, 0]
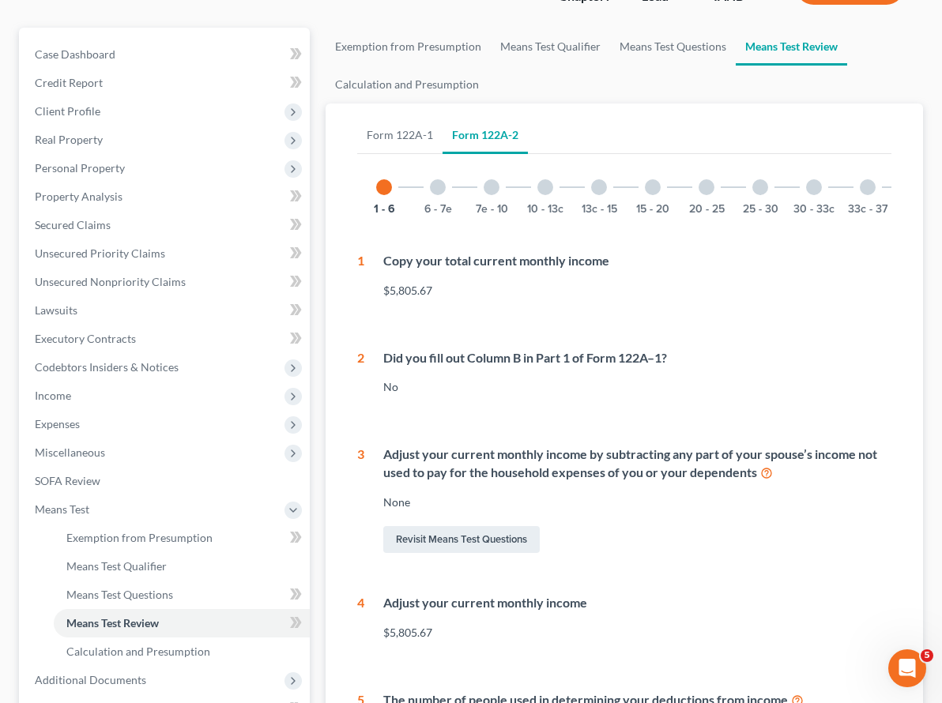
click at [913, 179] on div at bounding box center [921, 187] width 16 height 16
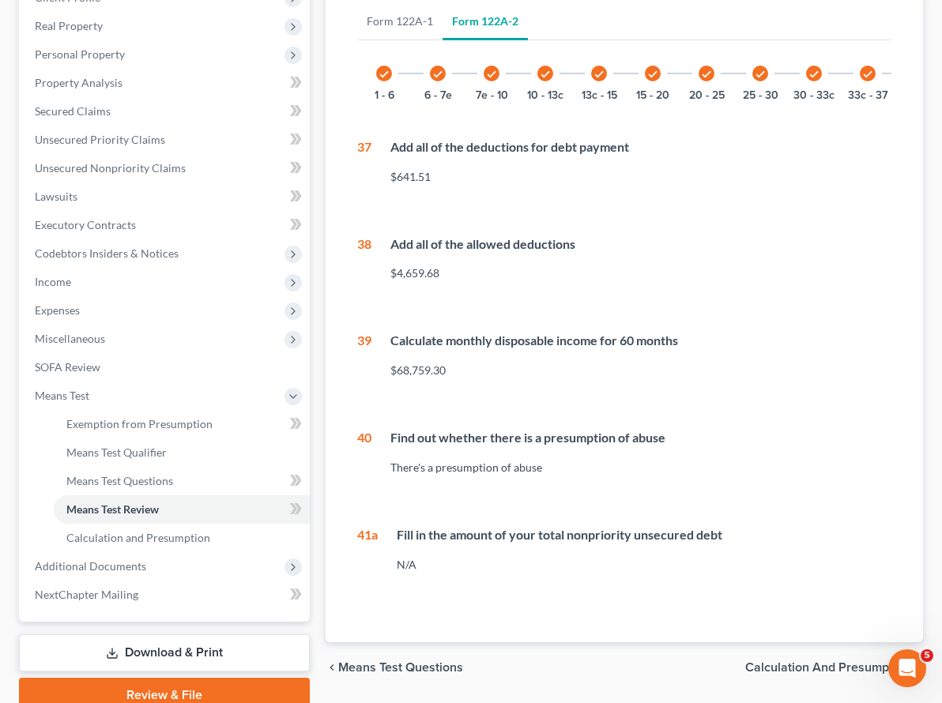
scroll to position [0, 34]
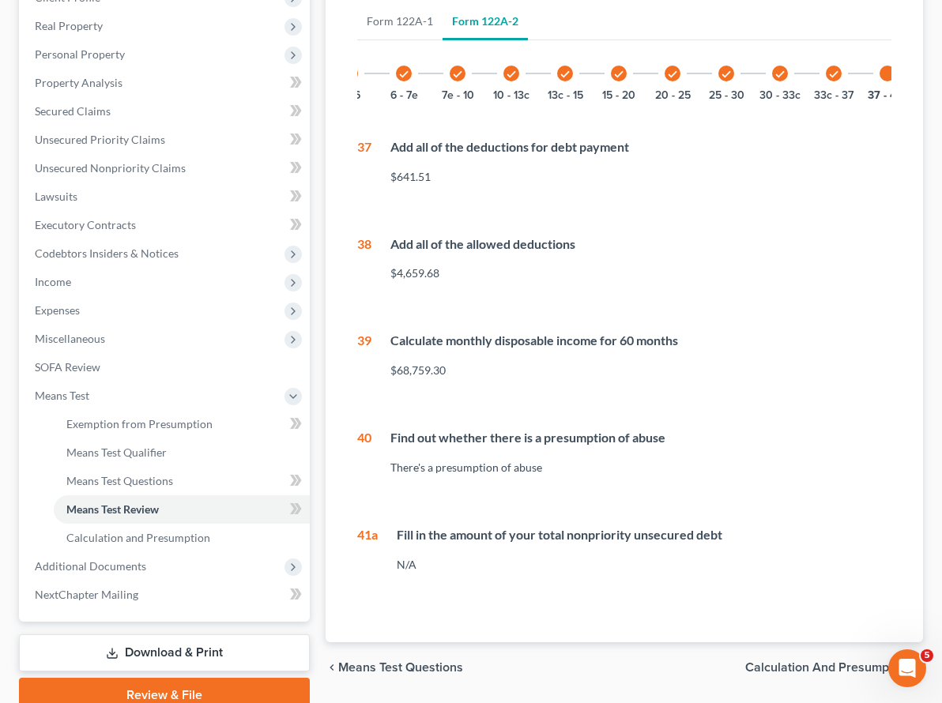
click at [933, 66] on div at bounding box center [941, 74] width 16 height 16
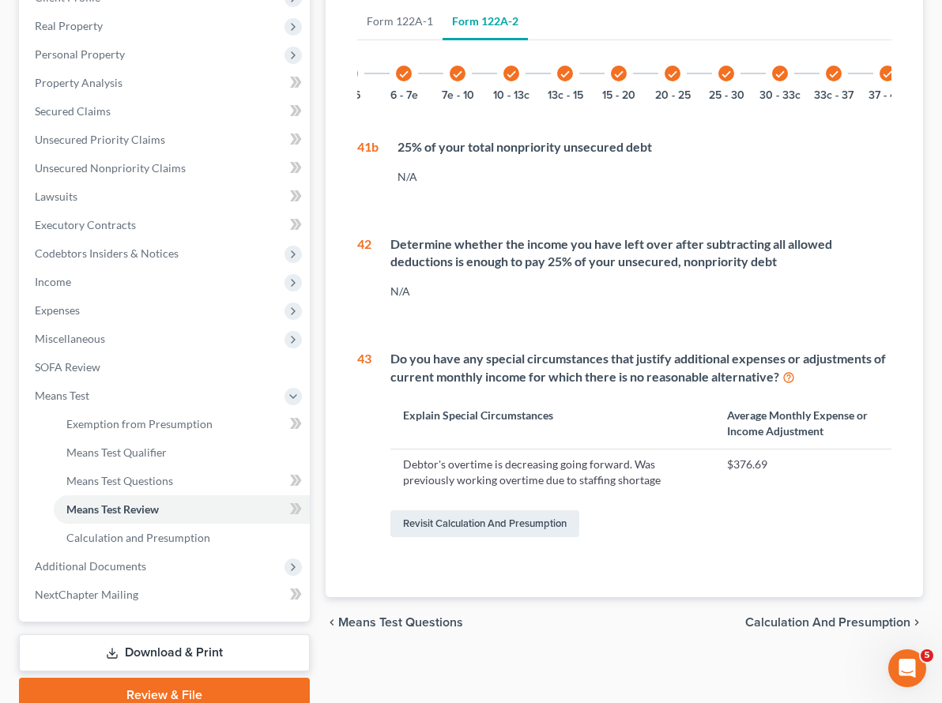
scroll to position [263, 0]
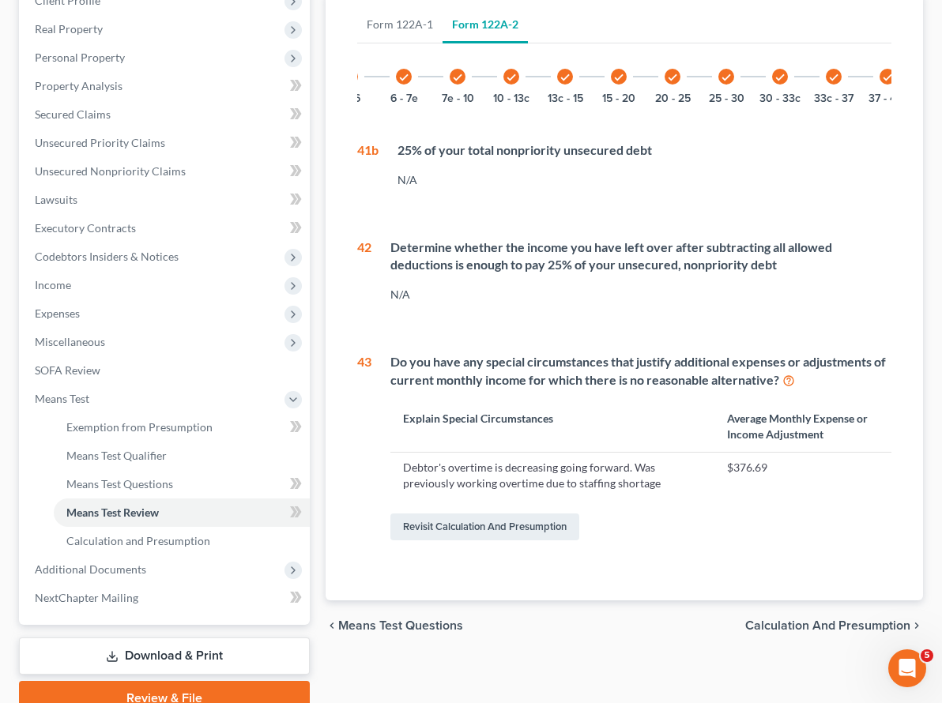
click at [782, 372] on icon at bounding box center [788, 379] width 13 height 15
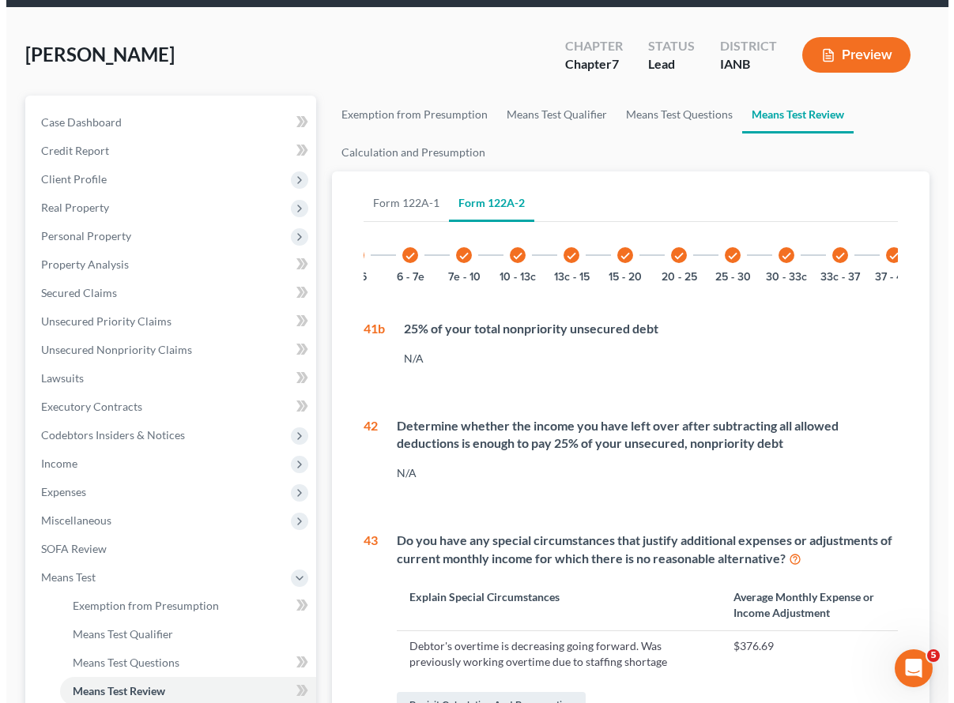
scroll to position [0, 0]
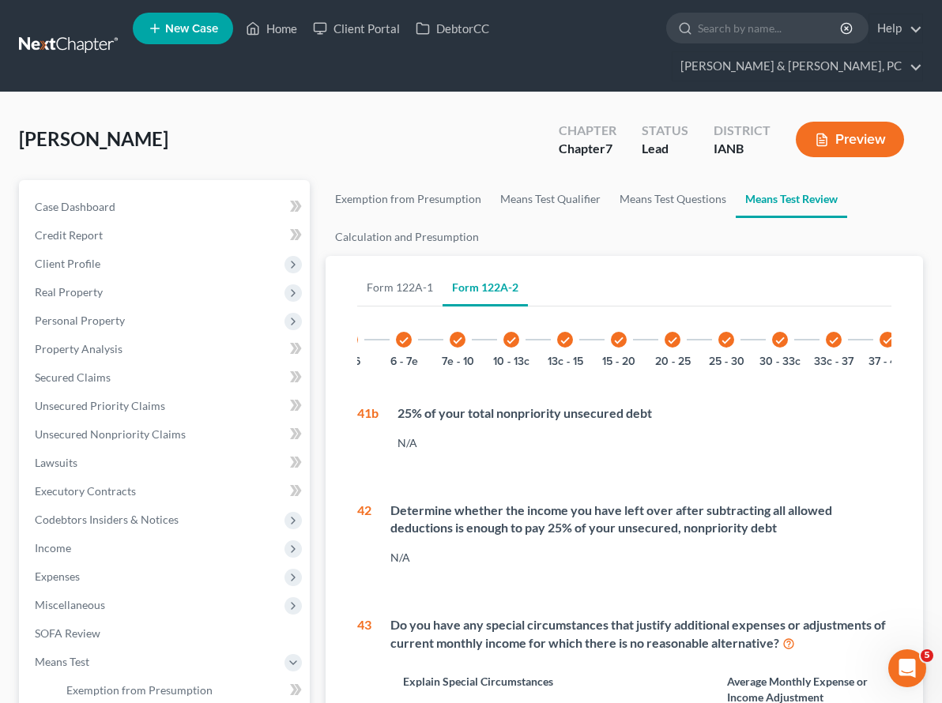
click at [856, 122] on button "Preview" at bounding box center [850, 140] width 108 height 36
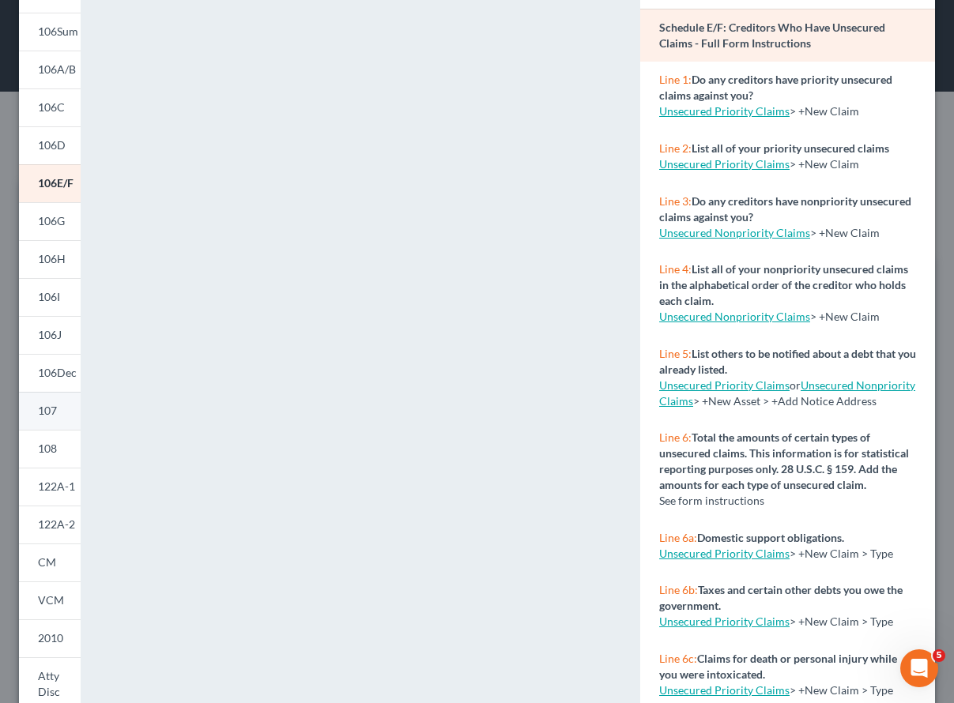
scroll to position [127, 0]
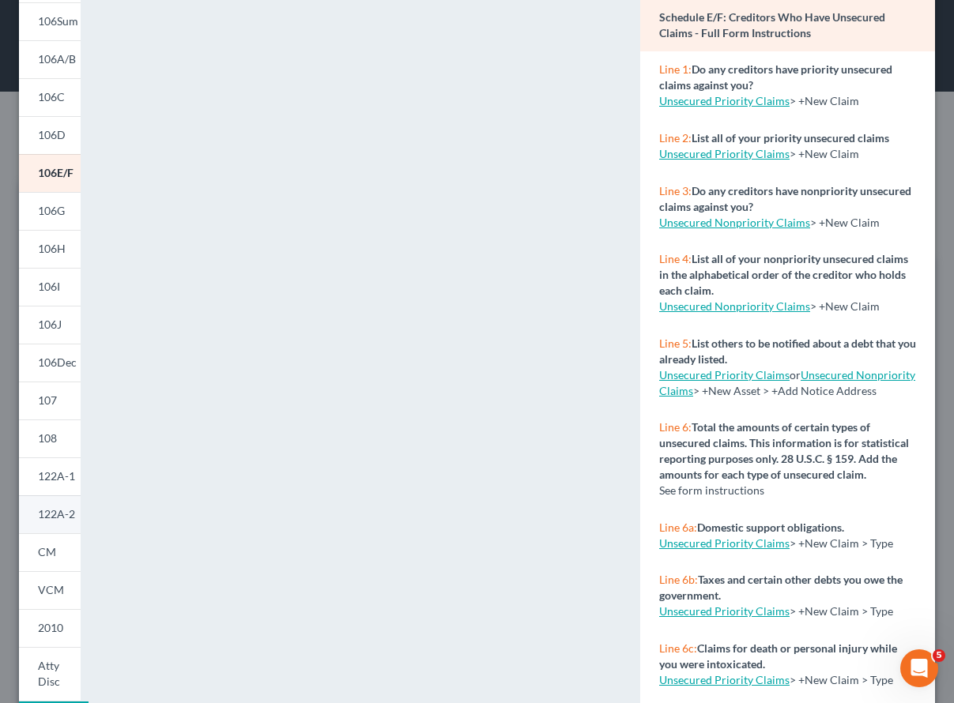
click at [46, 508] on span "122A-2" at bounding box center [56, 513] width 37 height 13
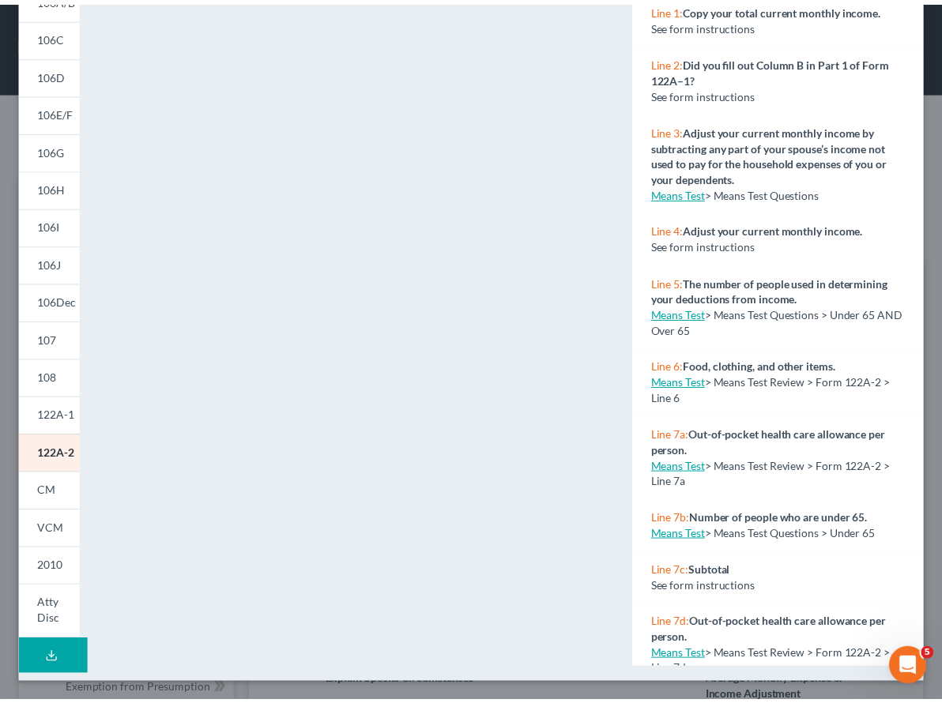
scroll to position [0, 0]
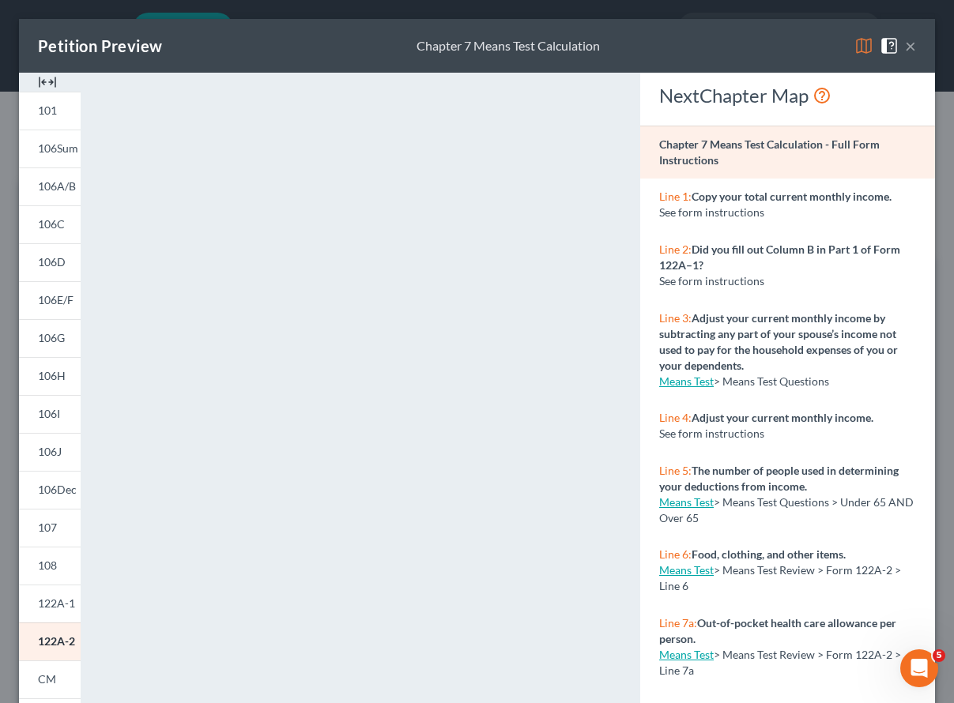
click at [905, 47] on button "×" at bounding box center [910, 45] width 11 height 19
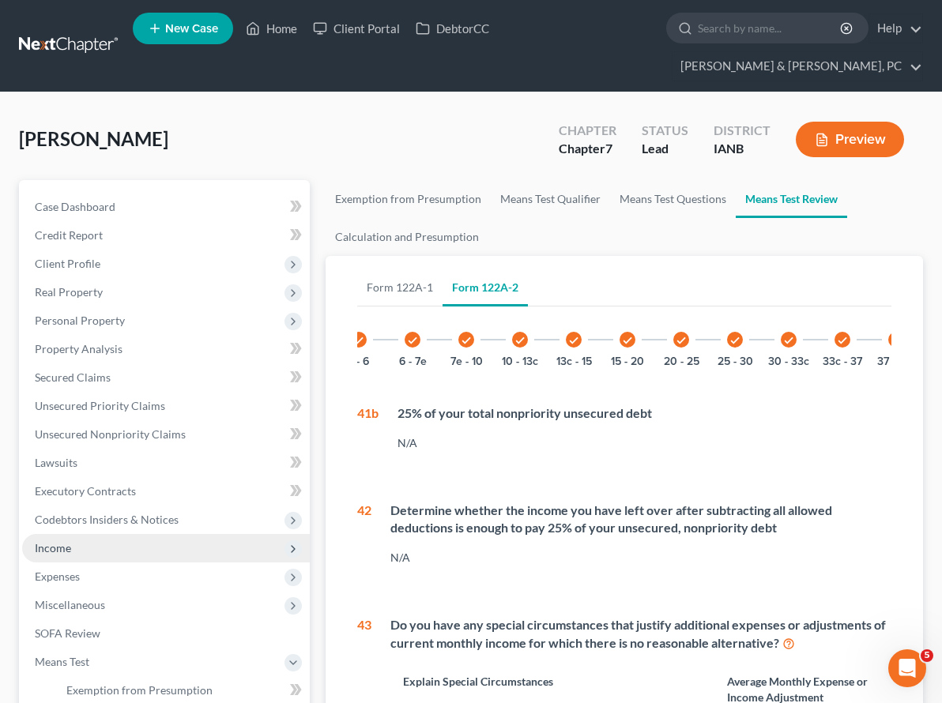
click at [41, 541] on span "Income" at bounding box center [53, 547] width 36 height 13
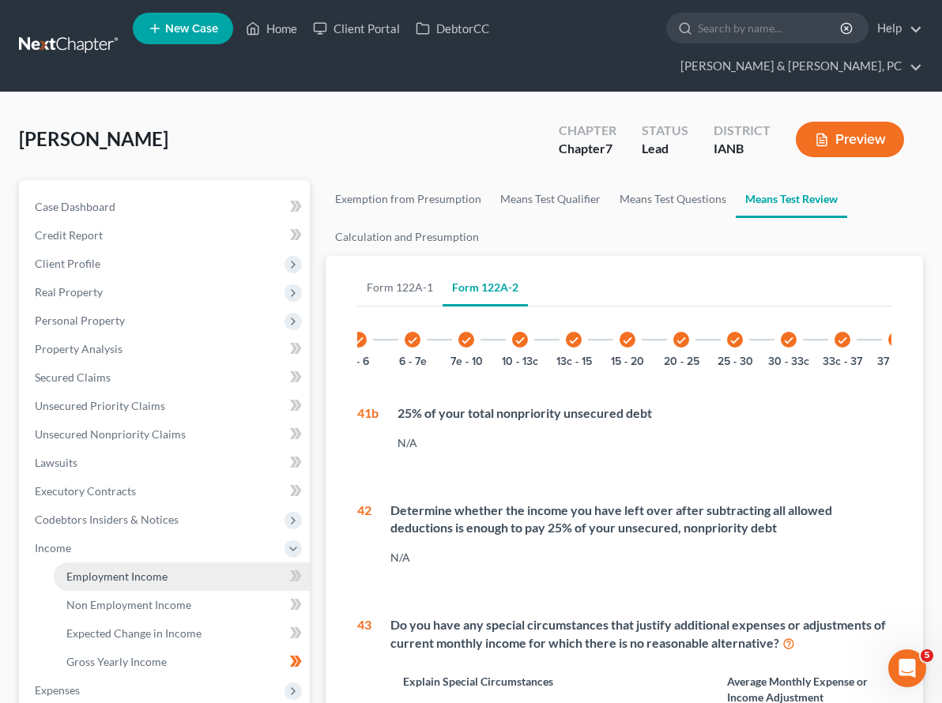
click at [74, 570] on span "Employment Income" at bounding box center [116, 576] width 101 height 13
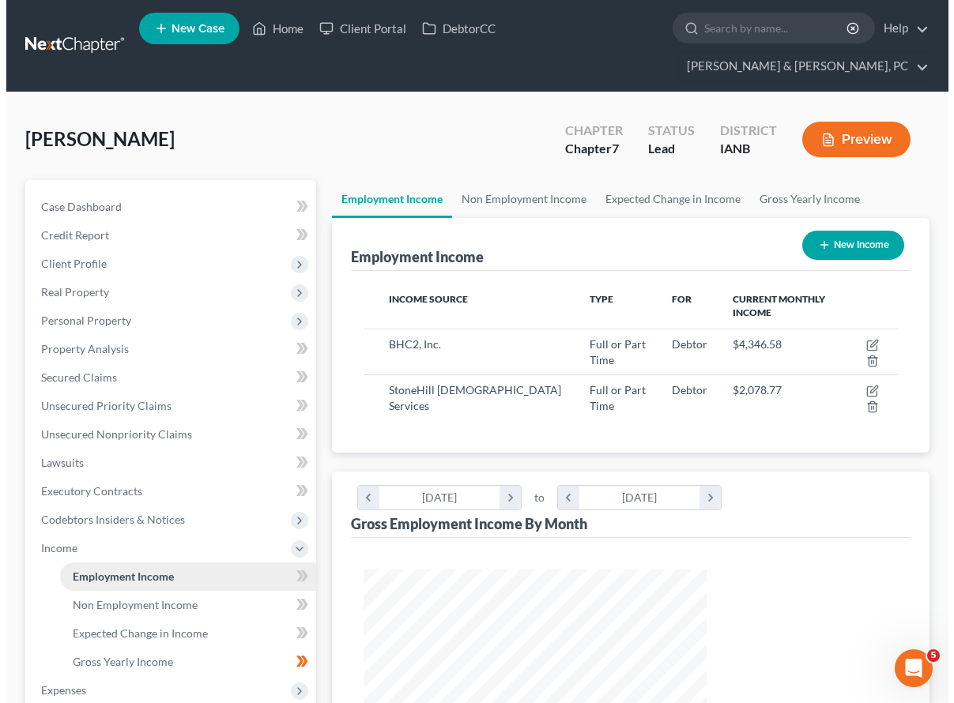
scroll to position [284, 375]
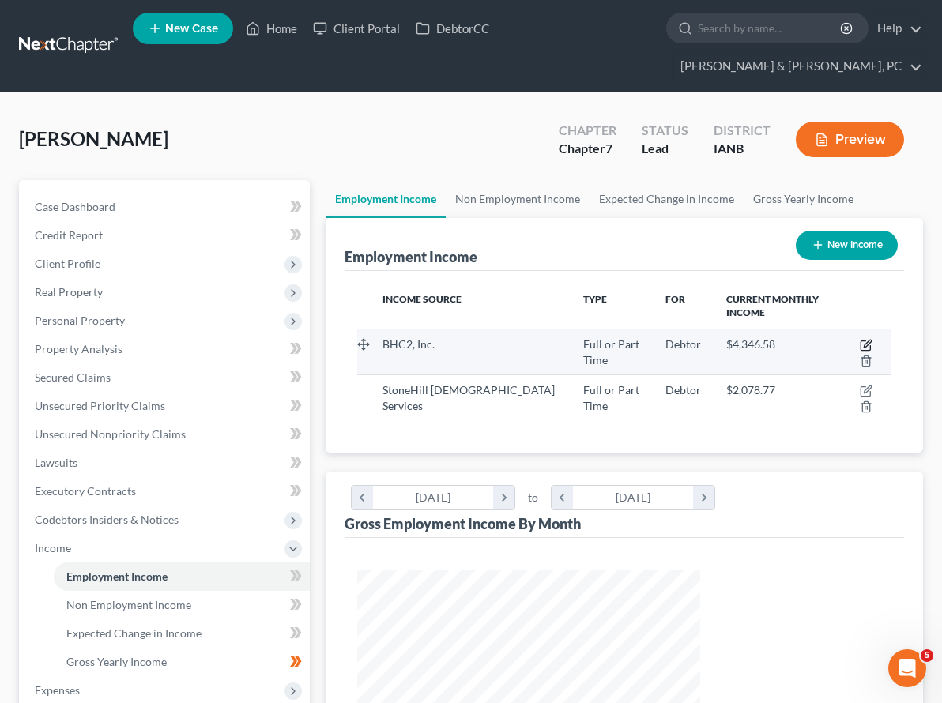
click at [860, 339] on icon "button" at bounding box center [866, 345] width 13 height 13
select select "0"
select select "16"
select select "1"
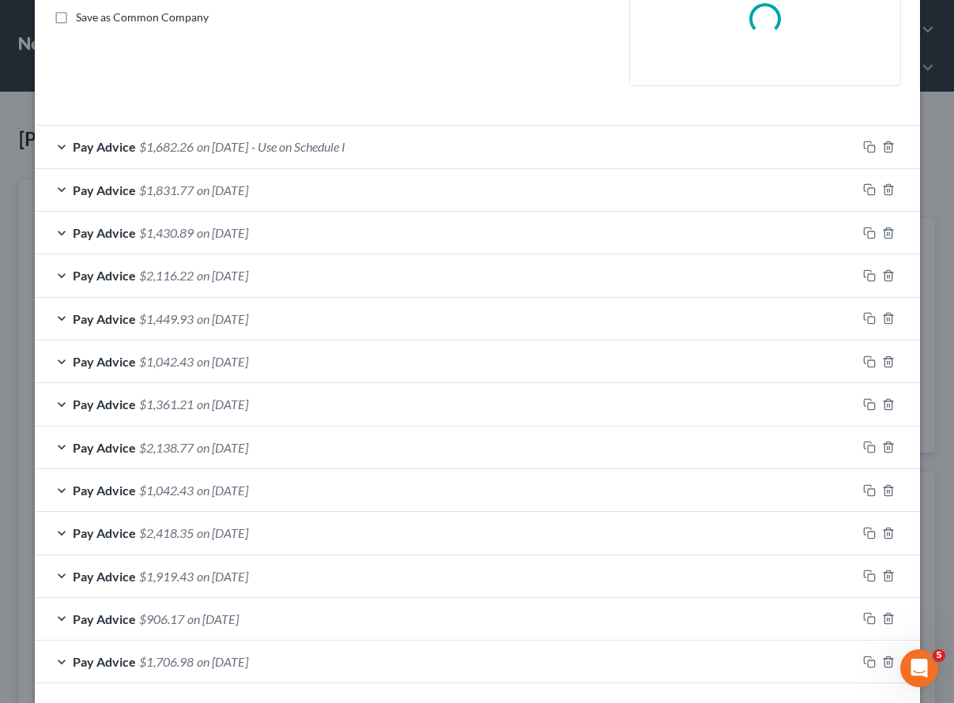
scroll to position [428, 0]
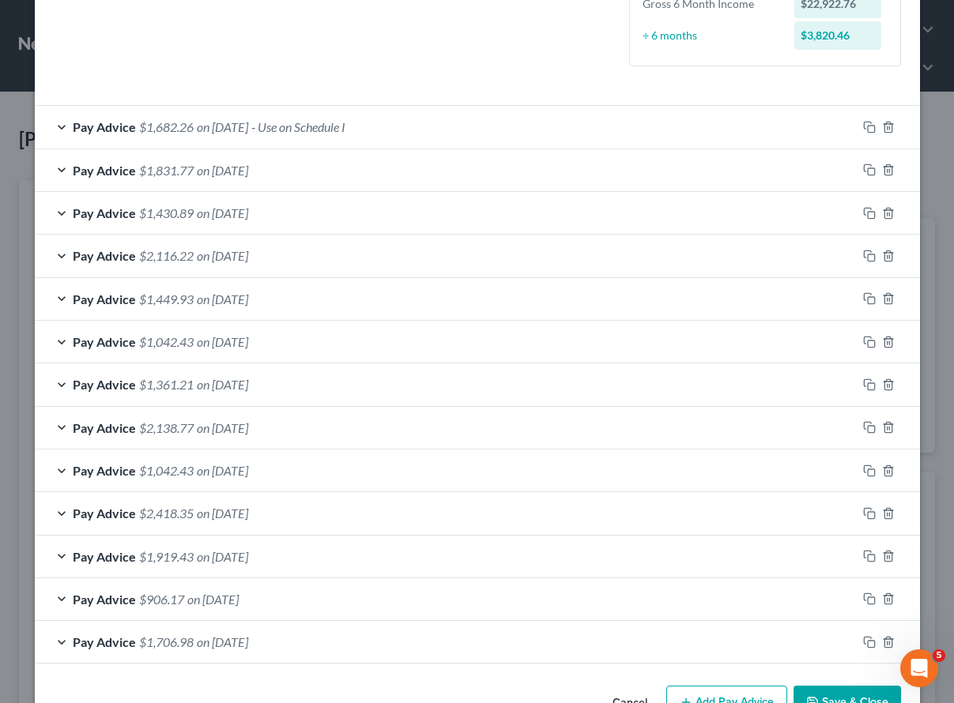
click at [147, 636] on span "$1,706.98" at bounding box center [166, 641] width 55 height 15
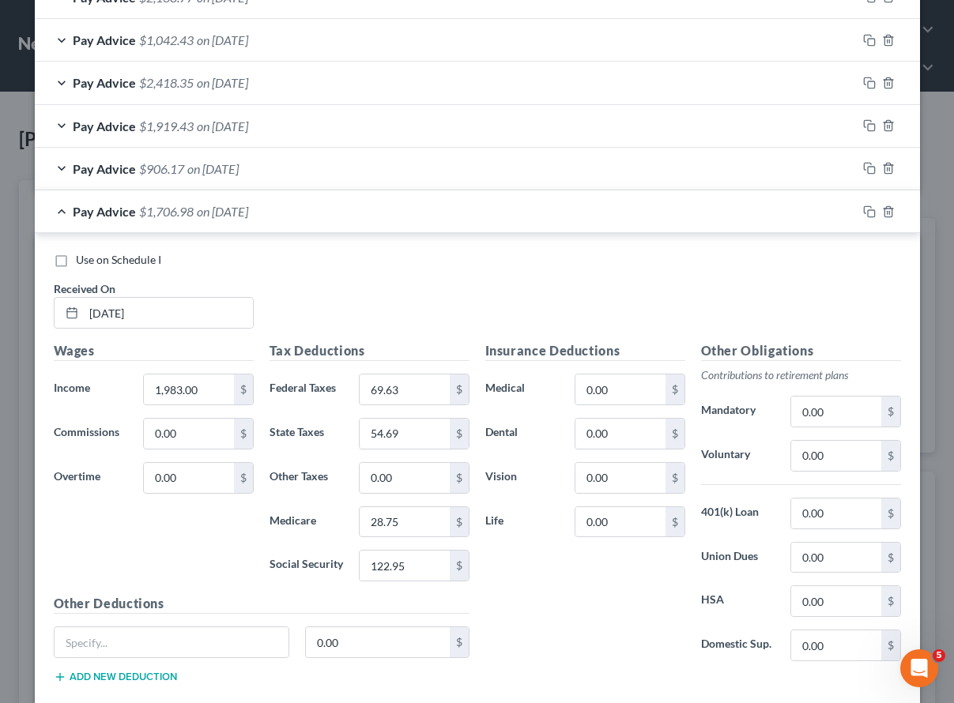
scroll to position [874, 0]
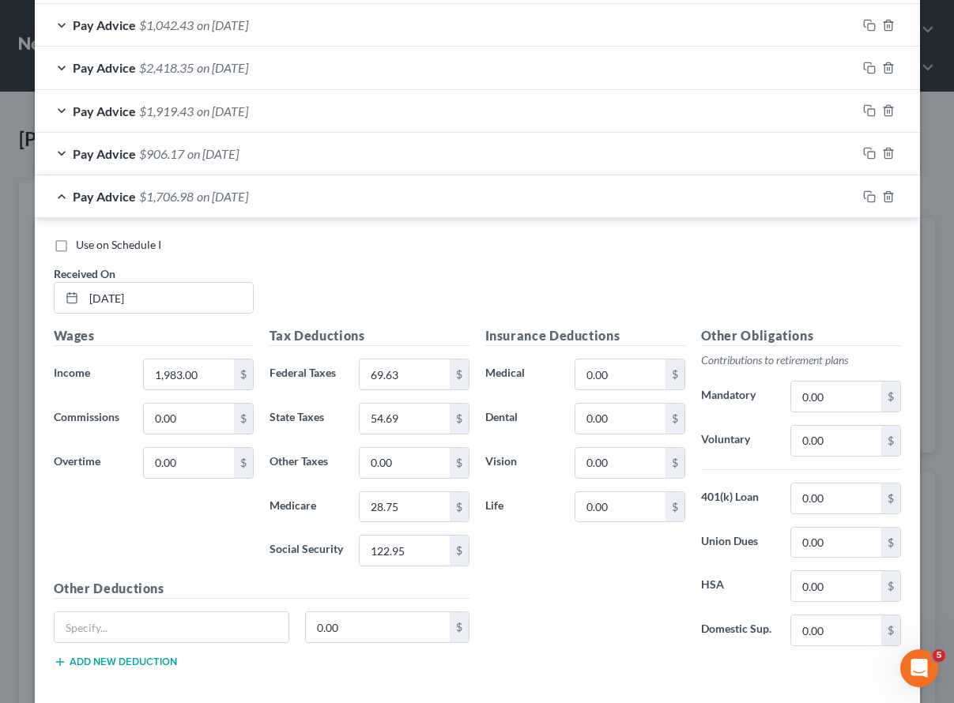
click at [216, 156] on span "on [DATE]" at bounding box center [212, 153] width 51 height 15
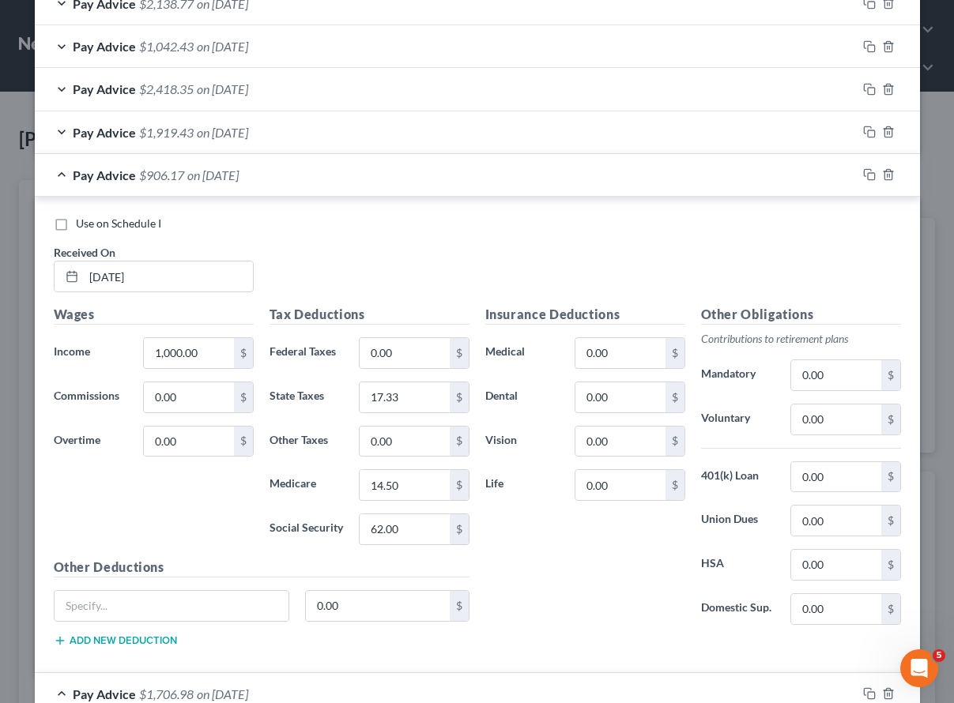
scroll to position [818, 0]
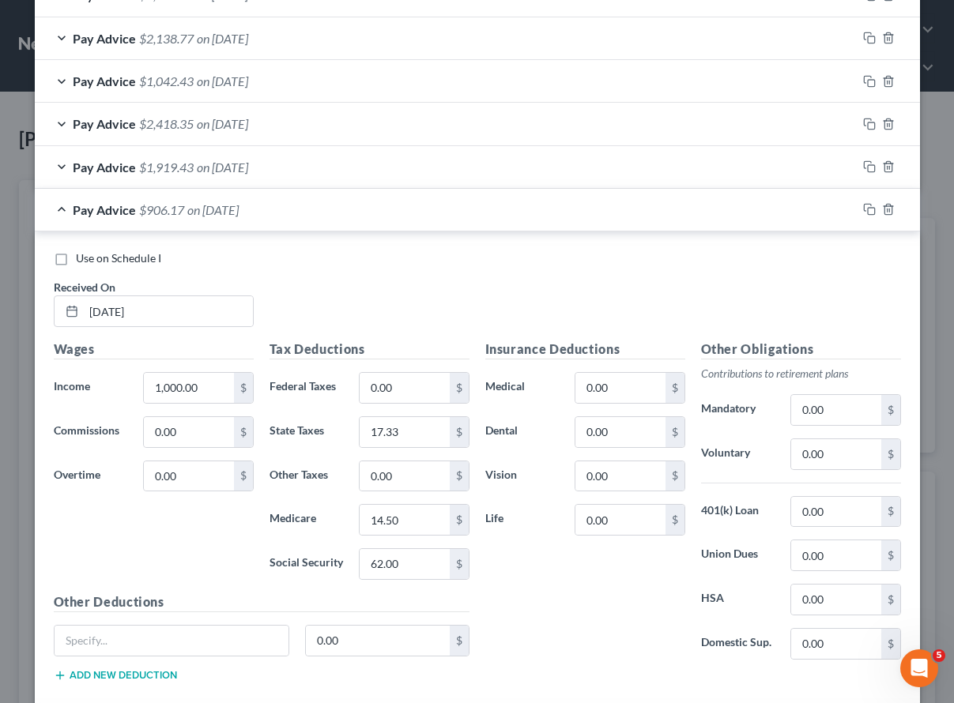
click at [205, 170] on span "on [DATE]" at bounding box center [222, 167] width 51 height 15
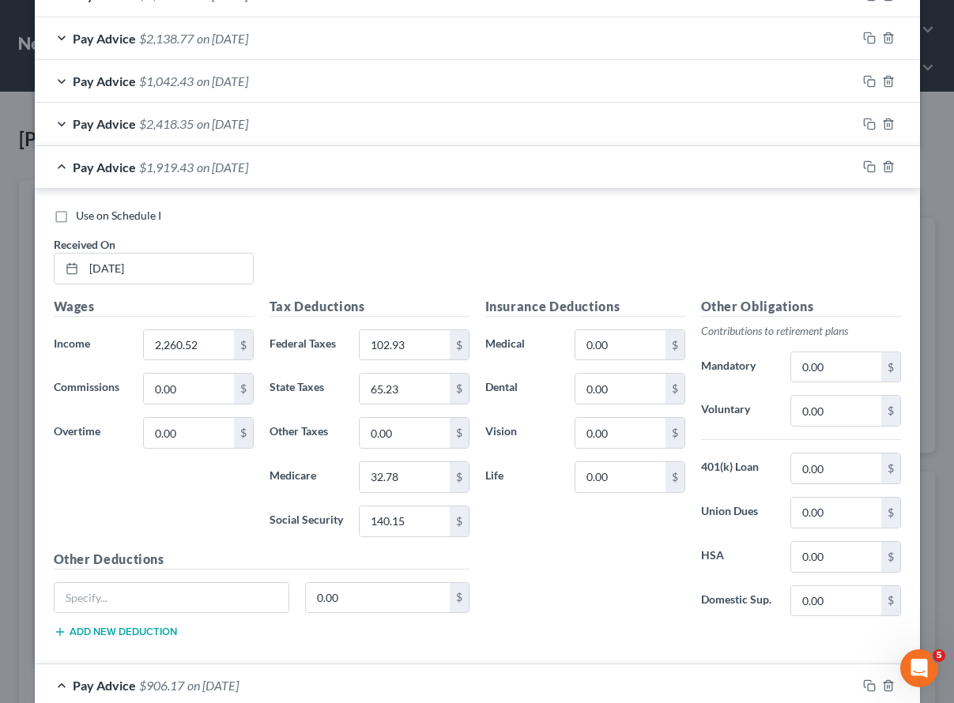
click at [197, 125] on span "on [DATE]" at bounding box center [222, 123] width 51 height 15
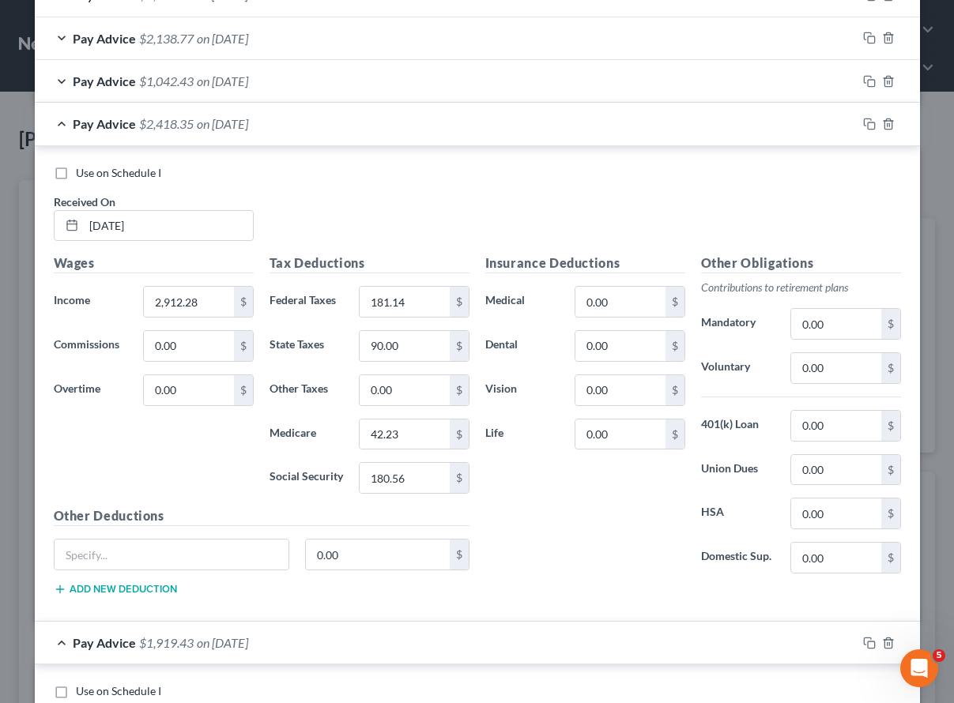
click at [201, 85] on span "on [DATE]" at bounding box center [222, 80] width 51 height 15
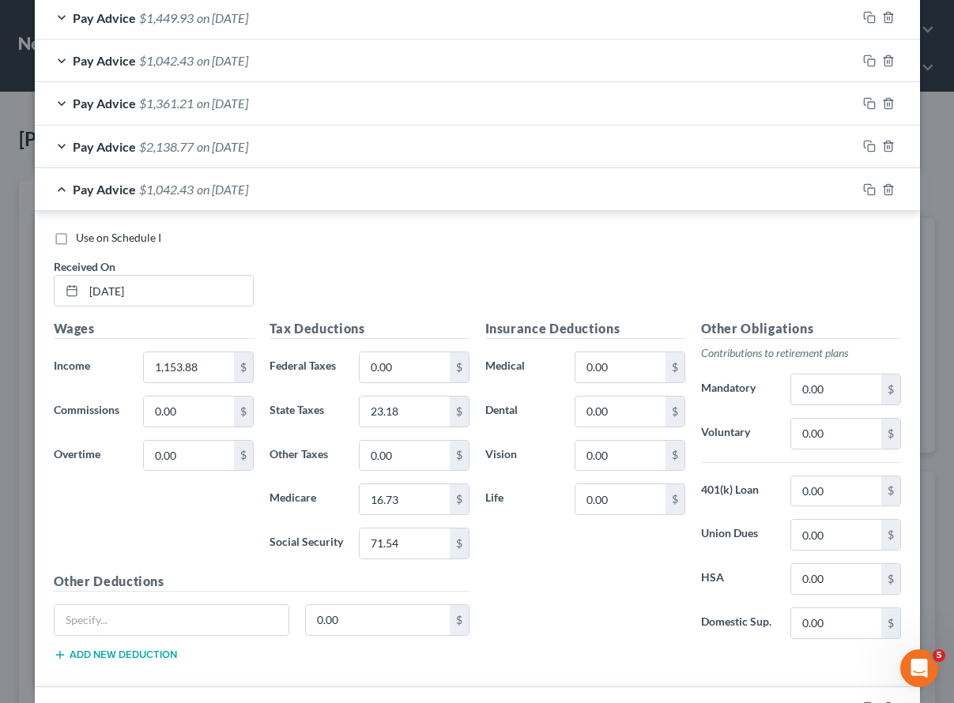
scroll to position [695, 0]
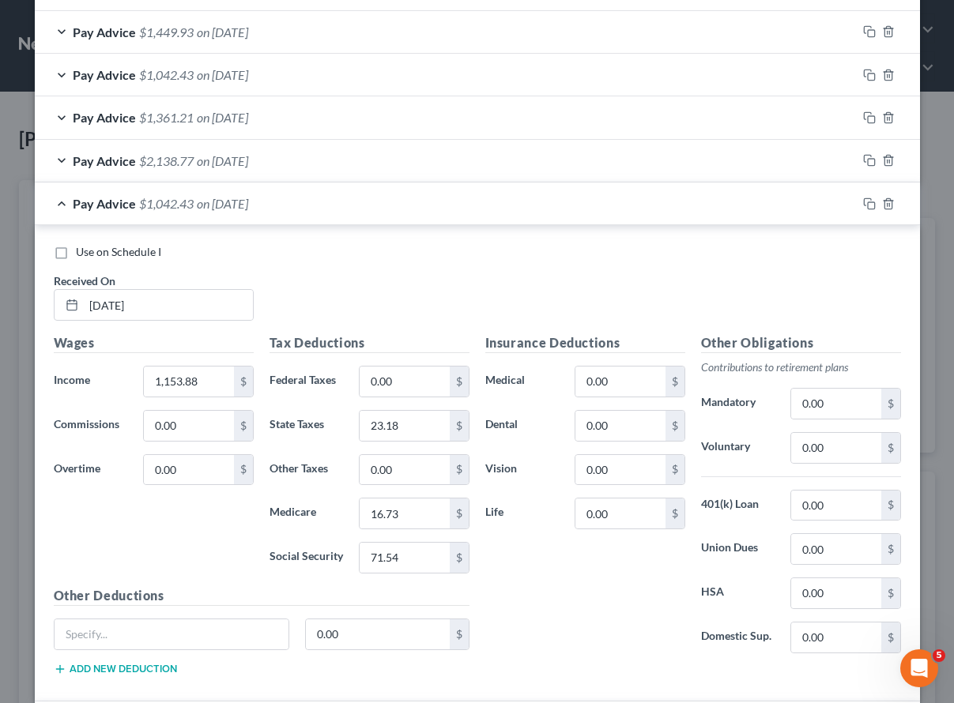
click at [210, 158] on span "on [DATE]" at bounding box center [222, 160] width 51 height 15
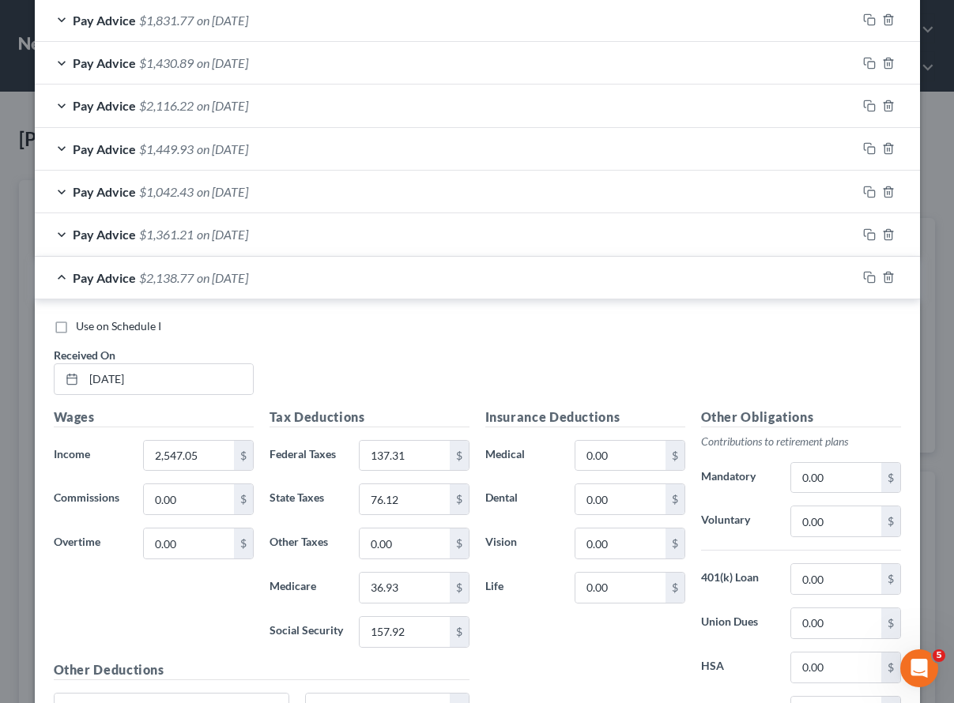
scroll to position [576, 0]
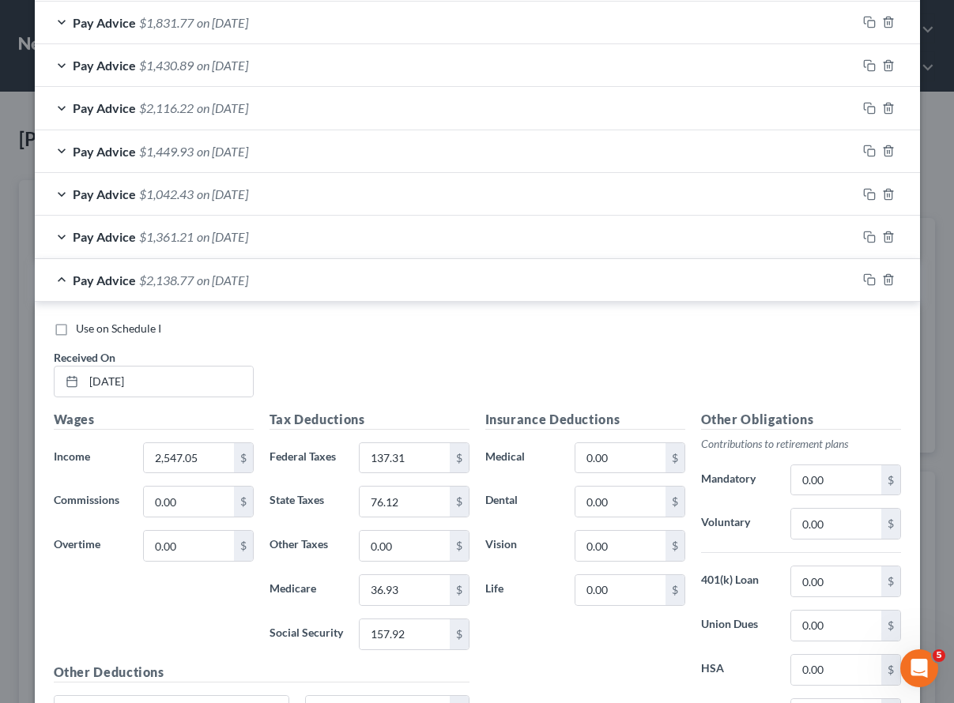
click at [211, 229] on span "on [DATE]" at bounding box center [222, 236] width 51 height 15
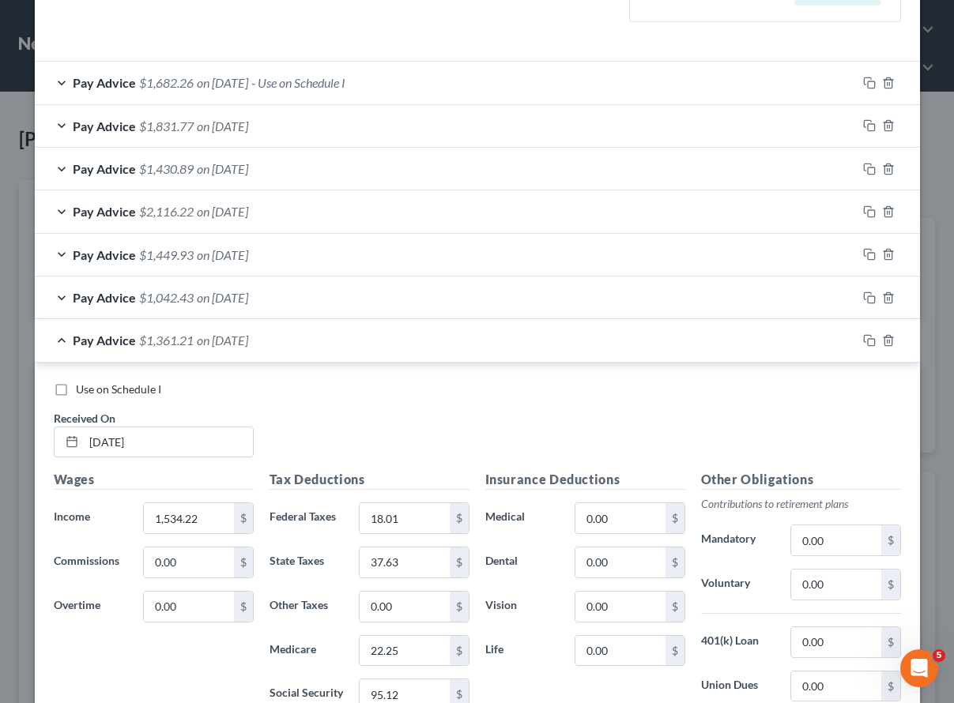
scroll to position [469, 0]
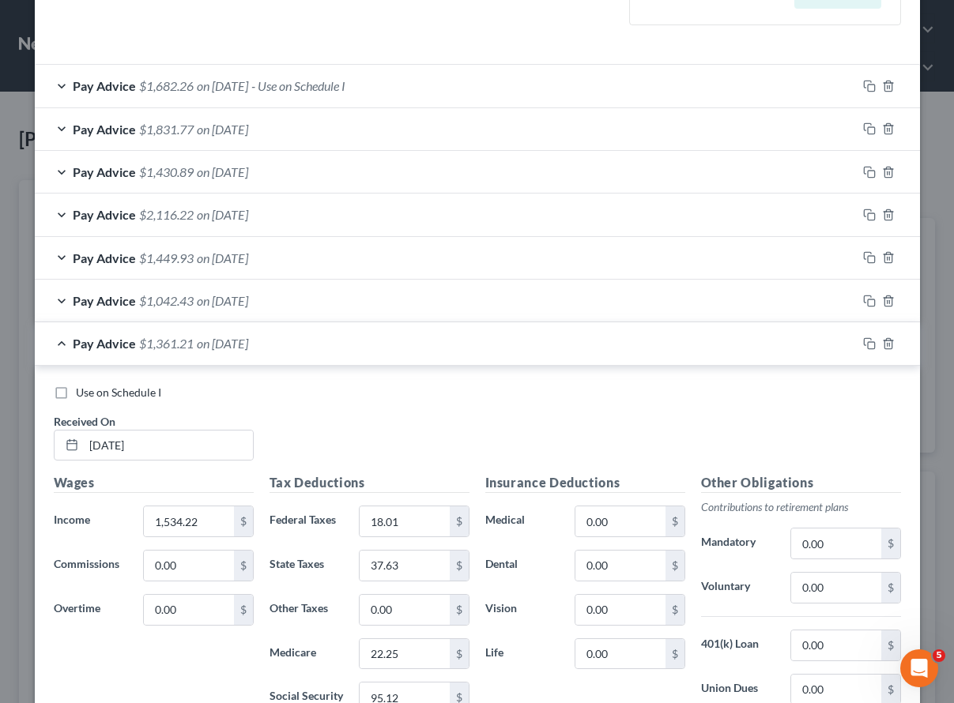
click at [209, 303] on span "on [DATE]" at bounding box center [222, 300] width 51 height 15
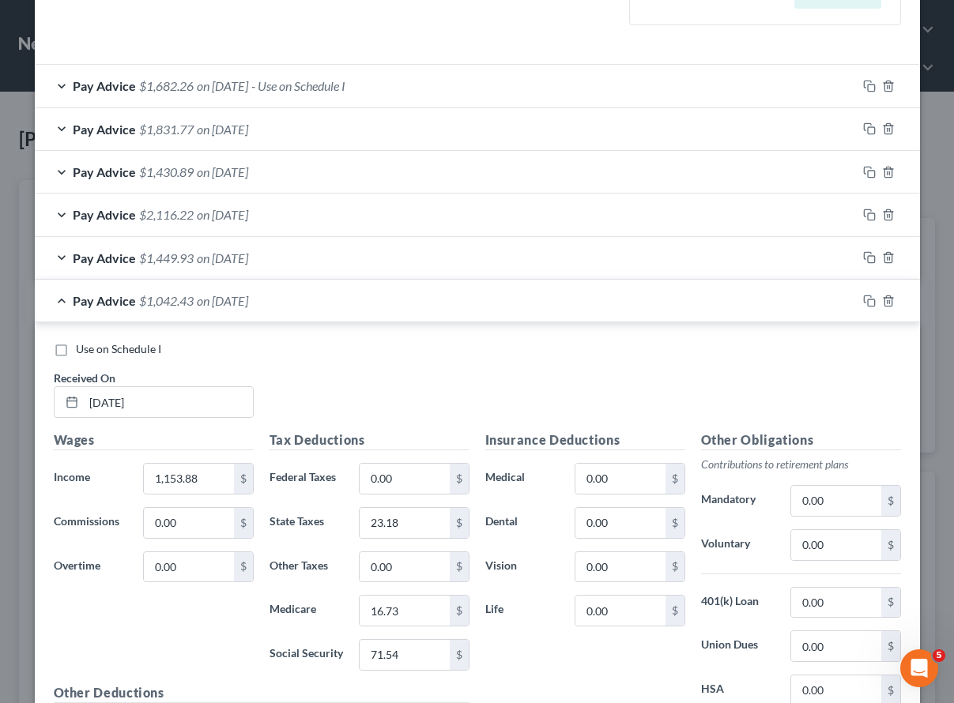
click at [217, 260] on span "on [DATE]" at bounding box center [222, 257] width 51 height 15
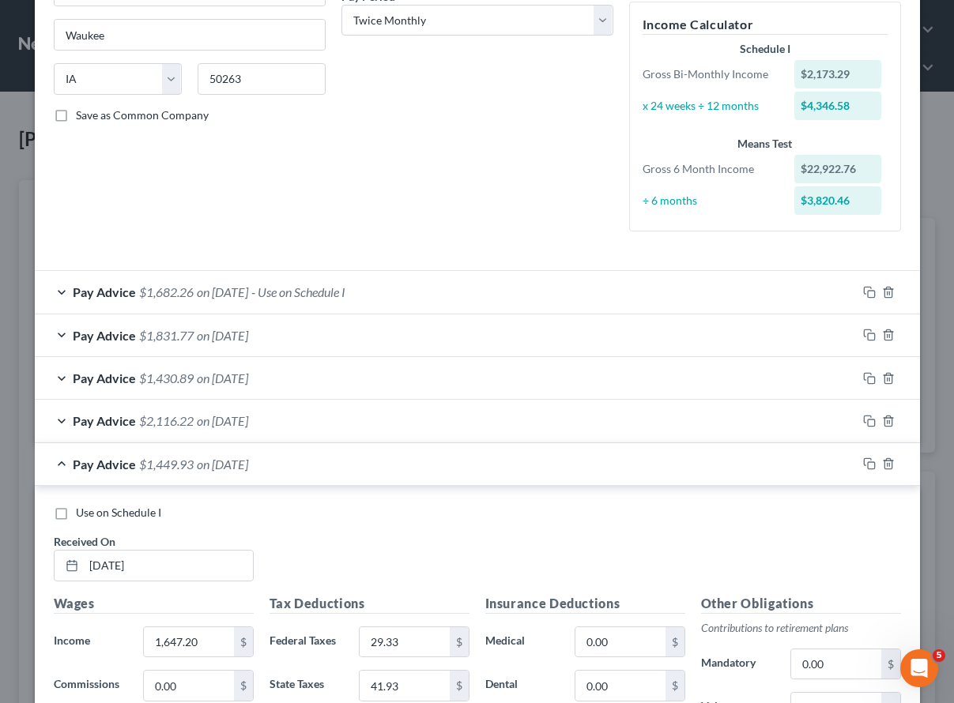
scroll to position [269, 0]
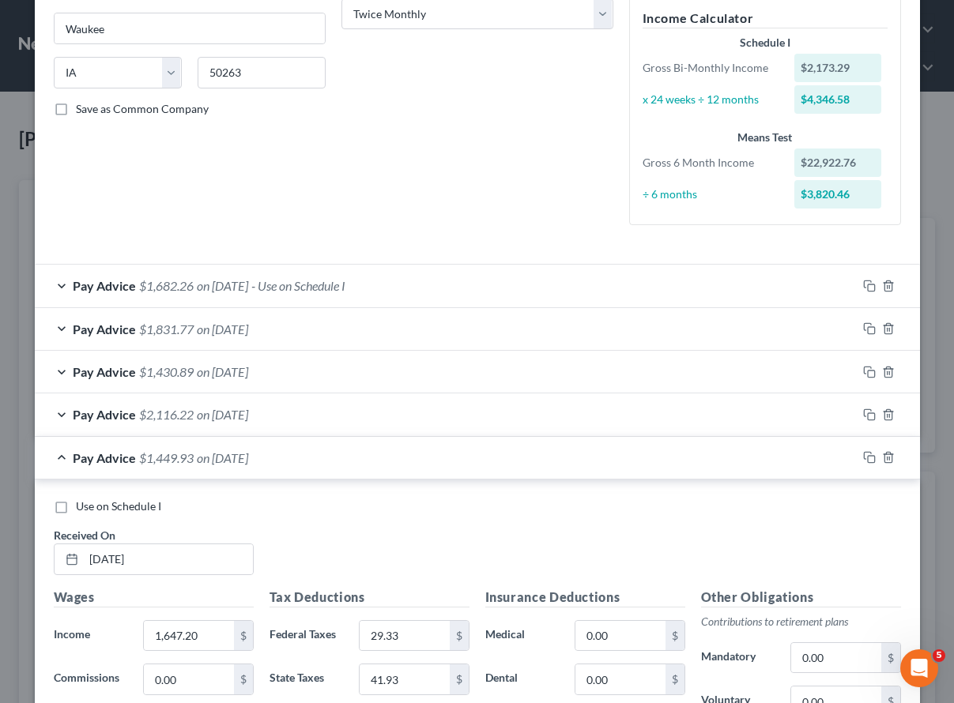
click at [239, 416] on span "on [DATE]" at bounding box center [222, 414] width 51 height 15
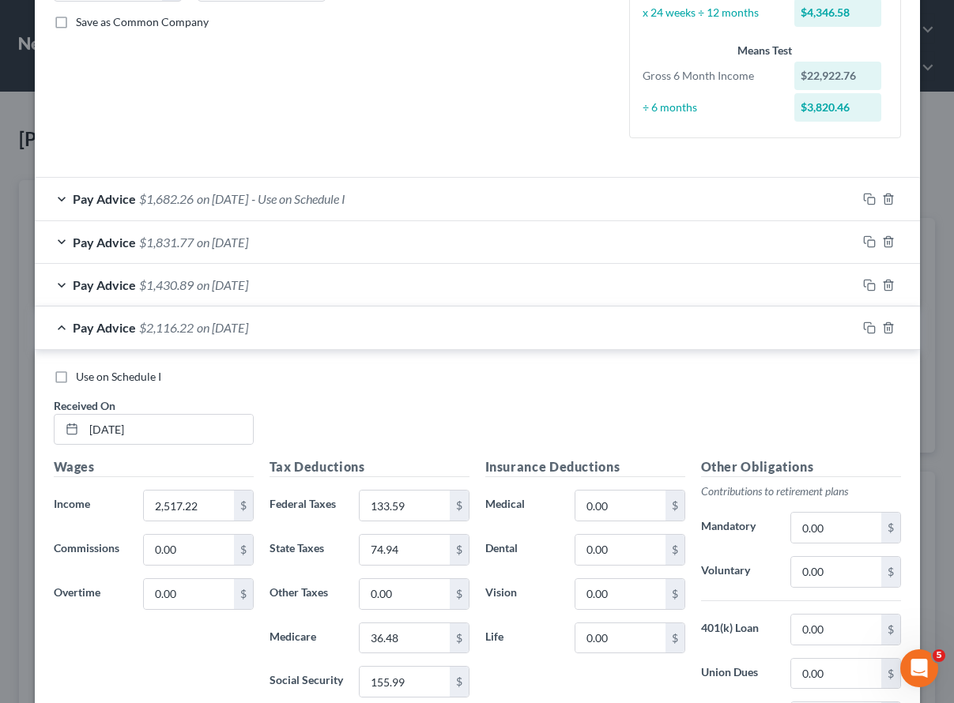
scroll to position [393, 0]
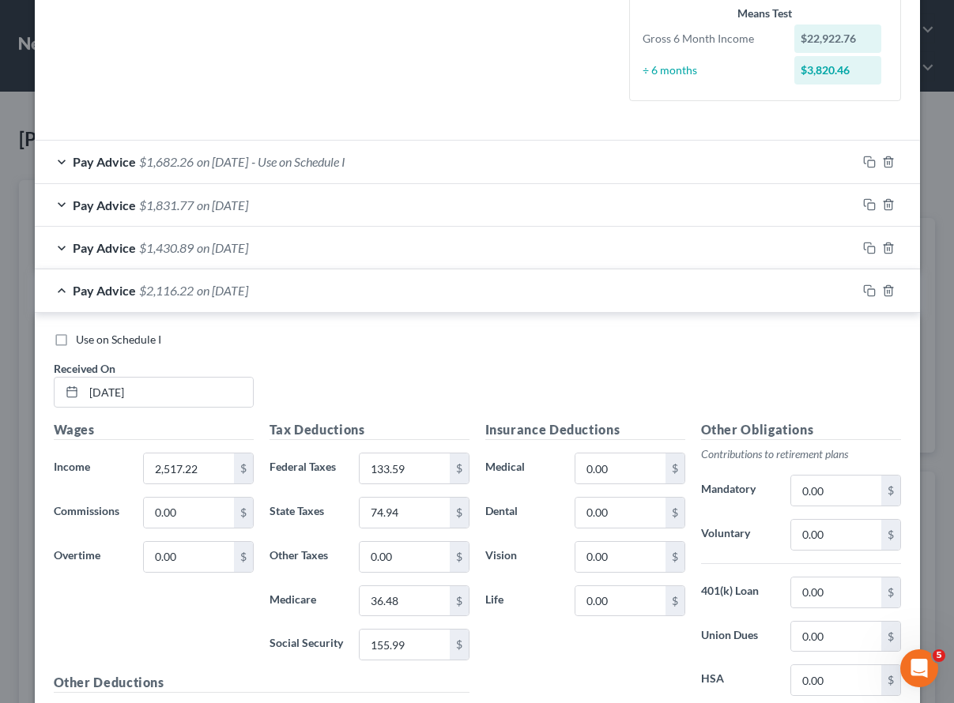
click at [227, 246] on span "on [DATE]" at bounding box center [222, 247] width 51 height 15
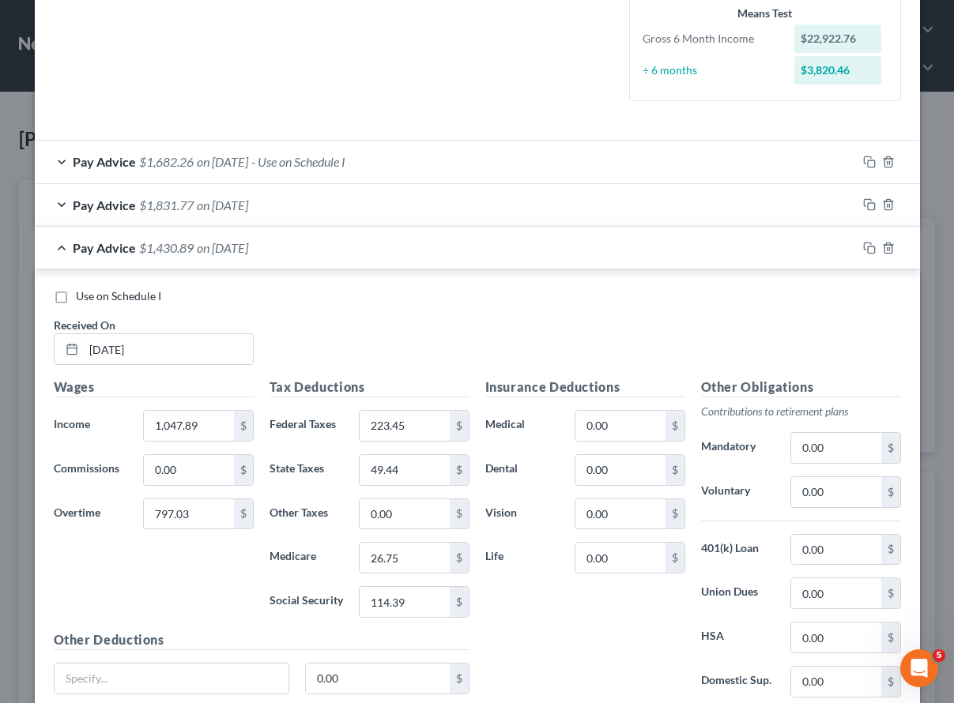
click at [235, 207] on span "on [DATE]" at bounding box center [222, 205] width 51 height 15
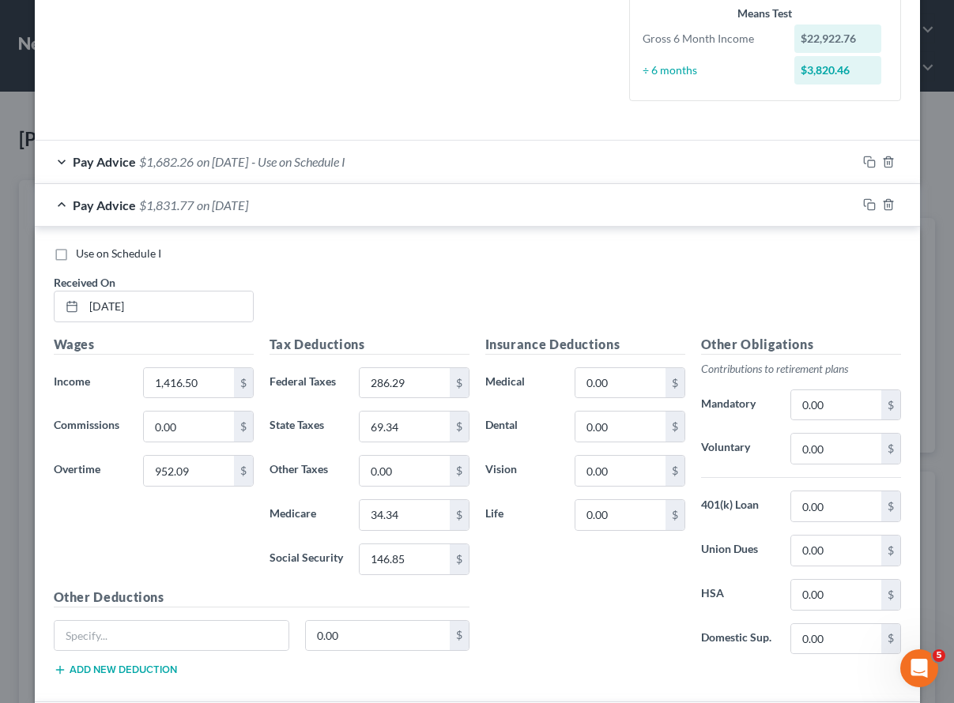
click at [258, 169] on div "Pay Advice $1,682.26 on [DATE] - Use on Schedule I" at bounding box center [446, 162] width 822 height 42
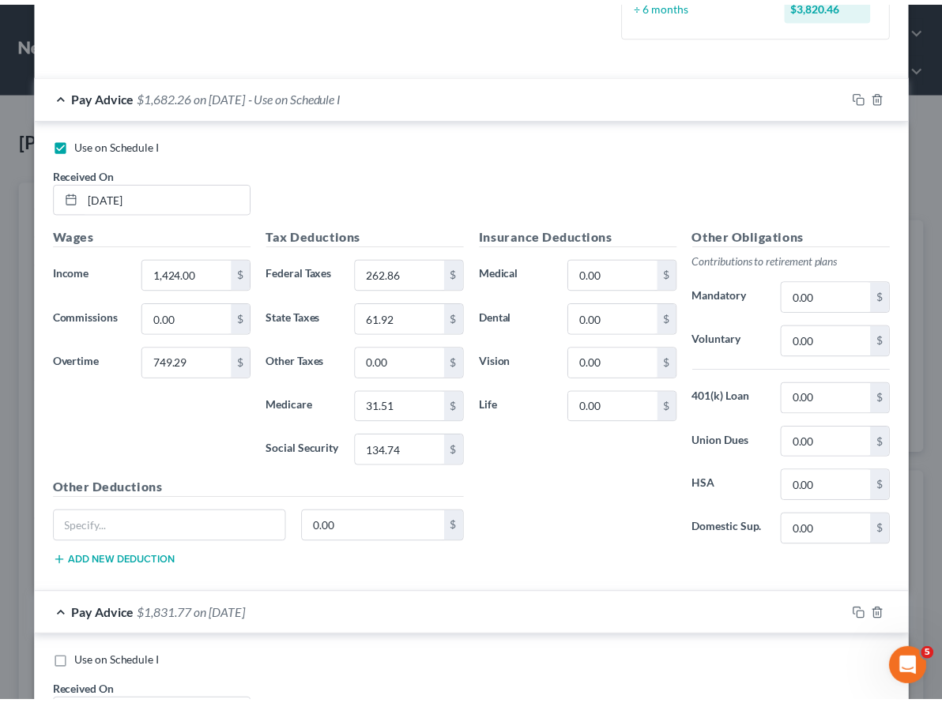
scroll to position [0, 0]
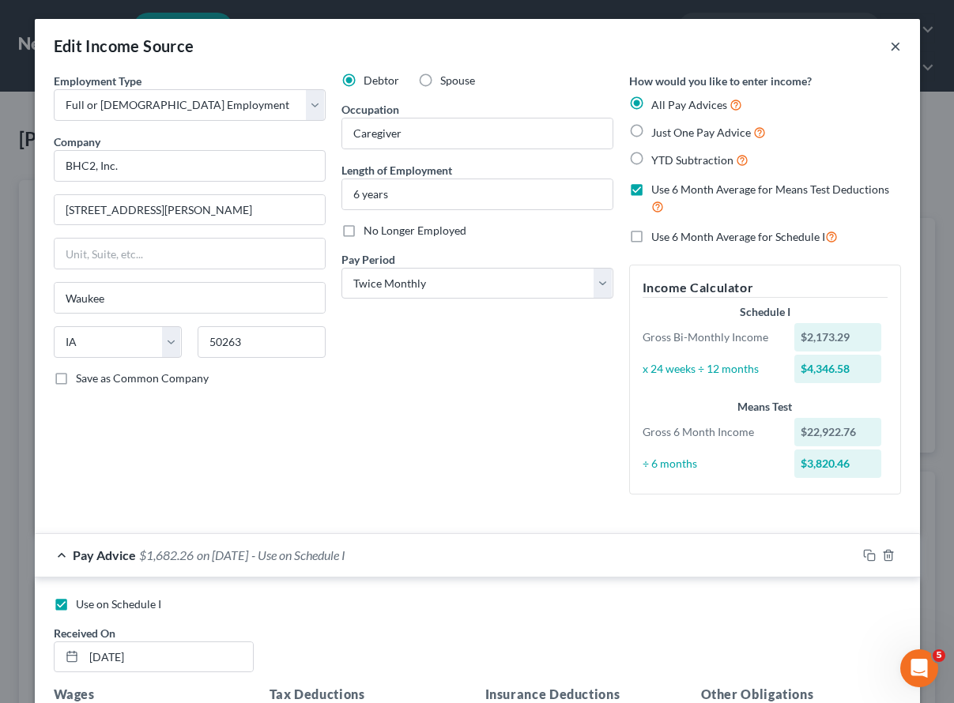
click at [890, 47] on button "×" at bounding box center [895, 45] width 11 height 19
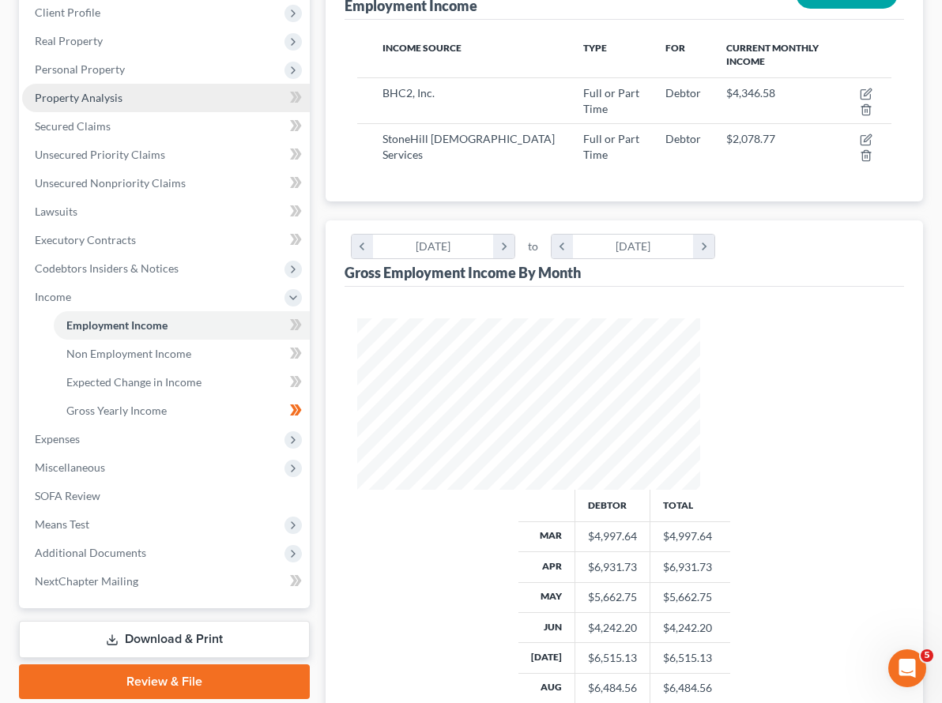
scroll to position [267, 0]
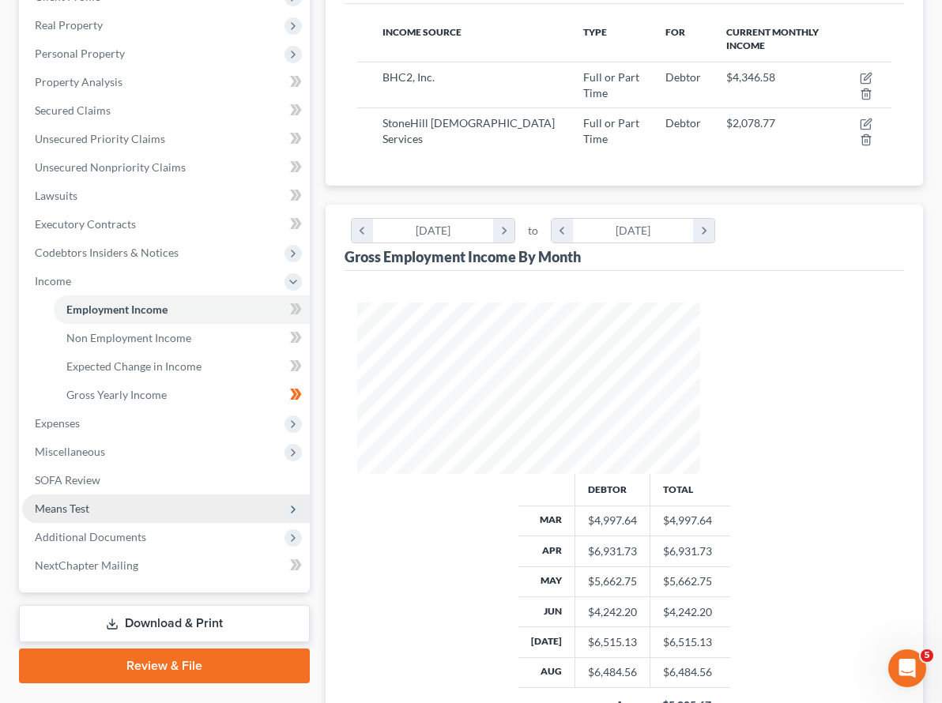
click at [77, 502] on span "Means Test" at bounding box center [62, 508] width 55 height 13
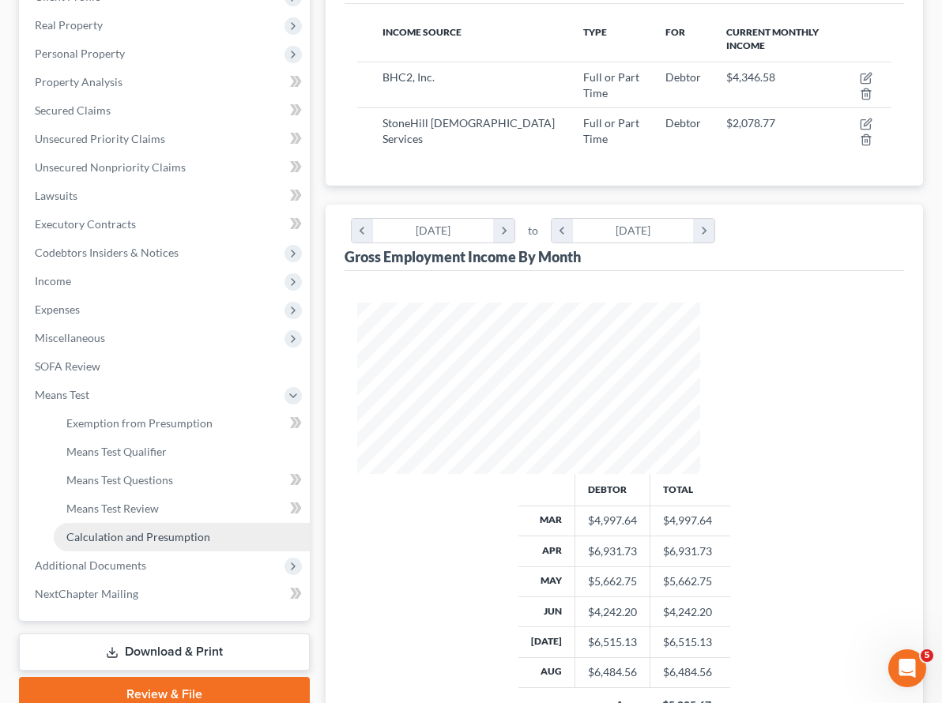
click at [88, 530] on span "Calculation and Presumption" at bounding box center [138, 536] width 144 height 13
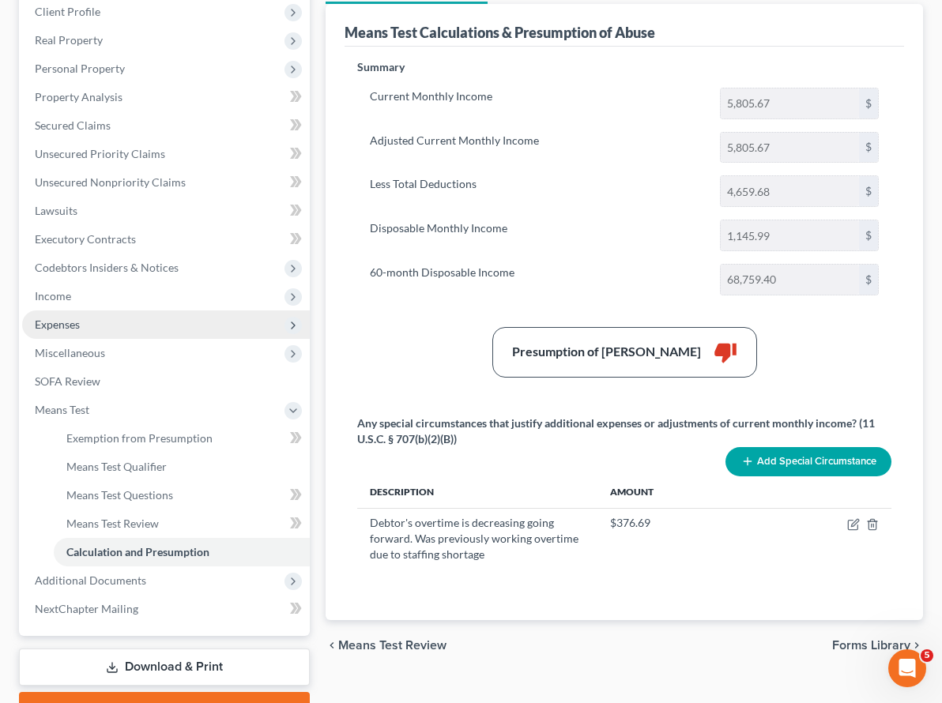
scroll to position [275, 0]
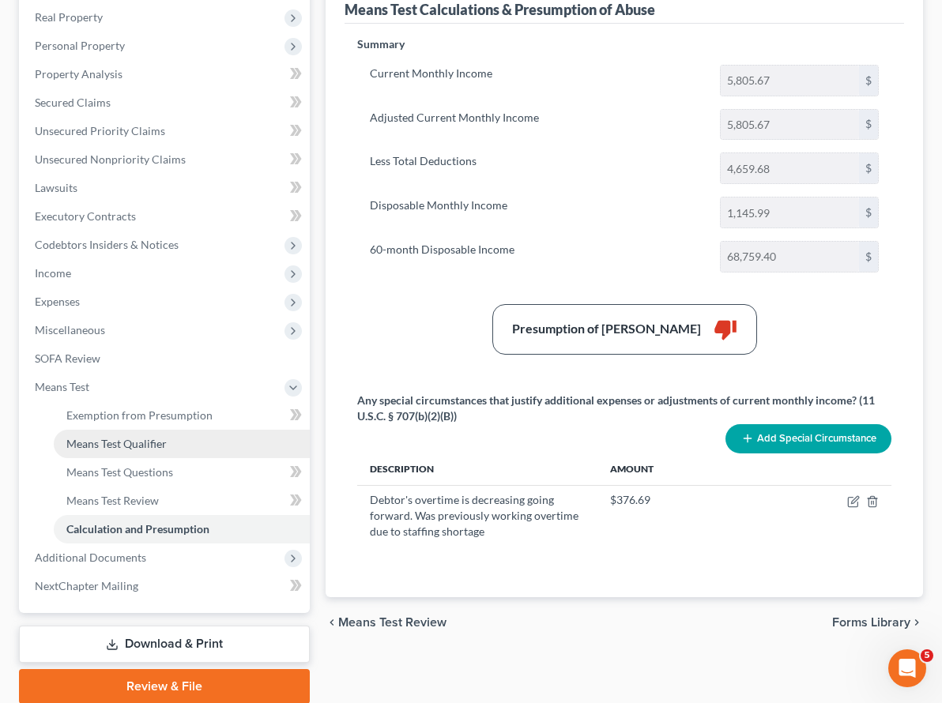
click at [116, 437] on span "Means Test Qualifier" at bounding box center [116, 443] width 100 height 13
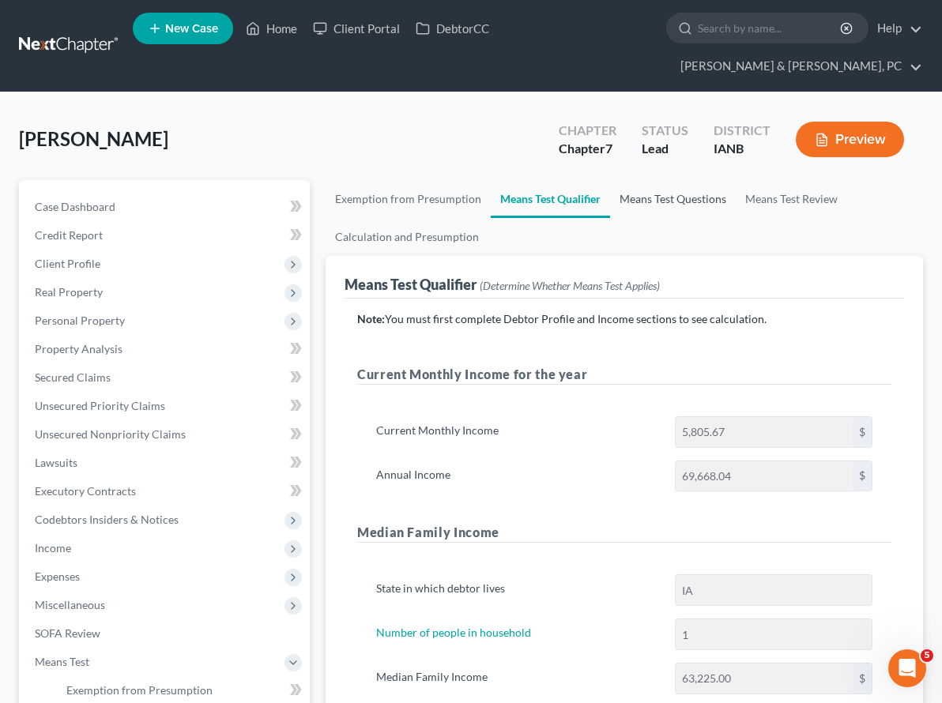
click at [610, 180] on link "Means Test Questions" at bounding box center [673, 199] width 126 height 38
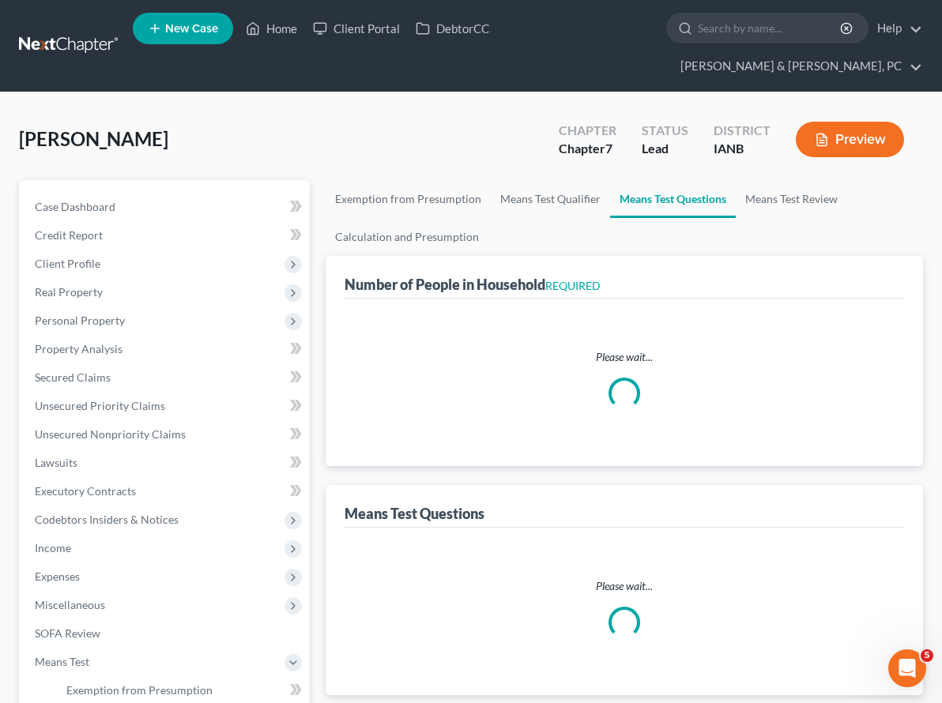
select select "1"
select select "60"
select select "1"
select select "0"
select select "1"
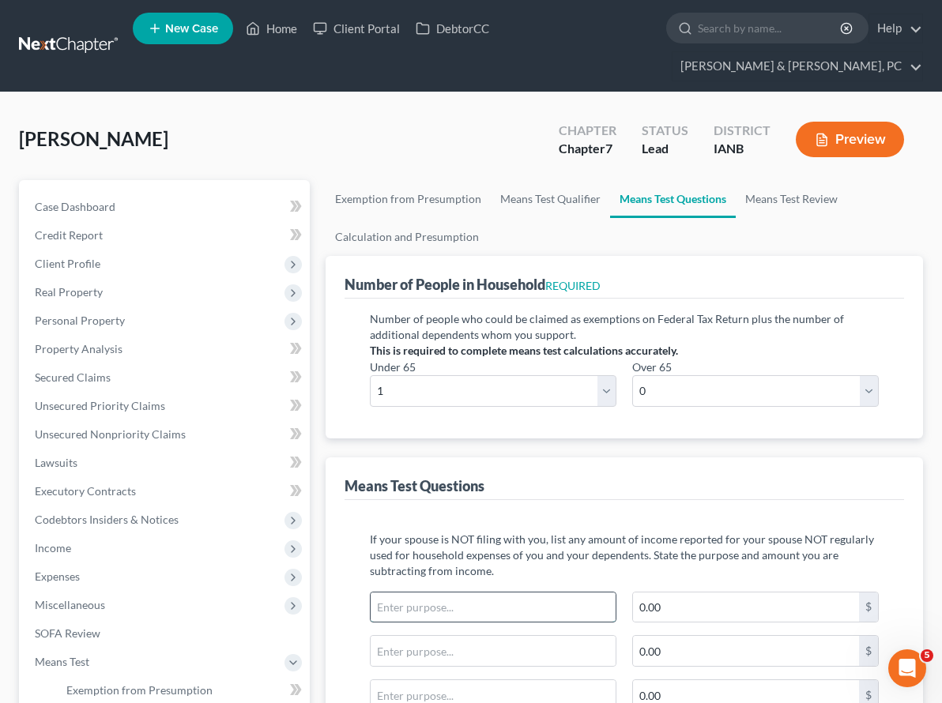
click at [371, 593] on input "text" at bounding box center [493, 608] width 245 height 30
click at [770, 593] on input "0.00" at bounding box center [746, 608] width 226 height 30
type input "380.00"
click at [863, 122] on button "Preview" at bounding box center [850, 140] width 108 height 36
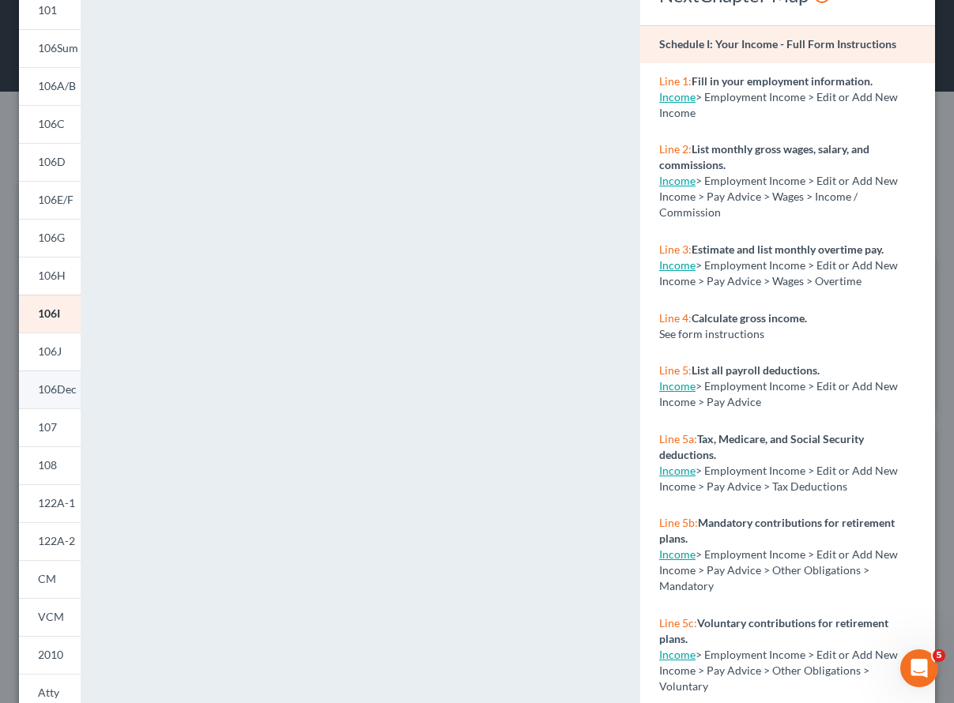
scroll to position [111, 0]
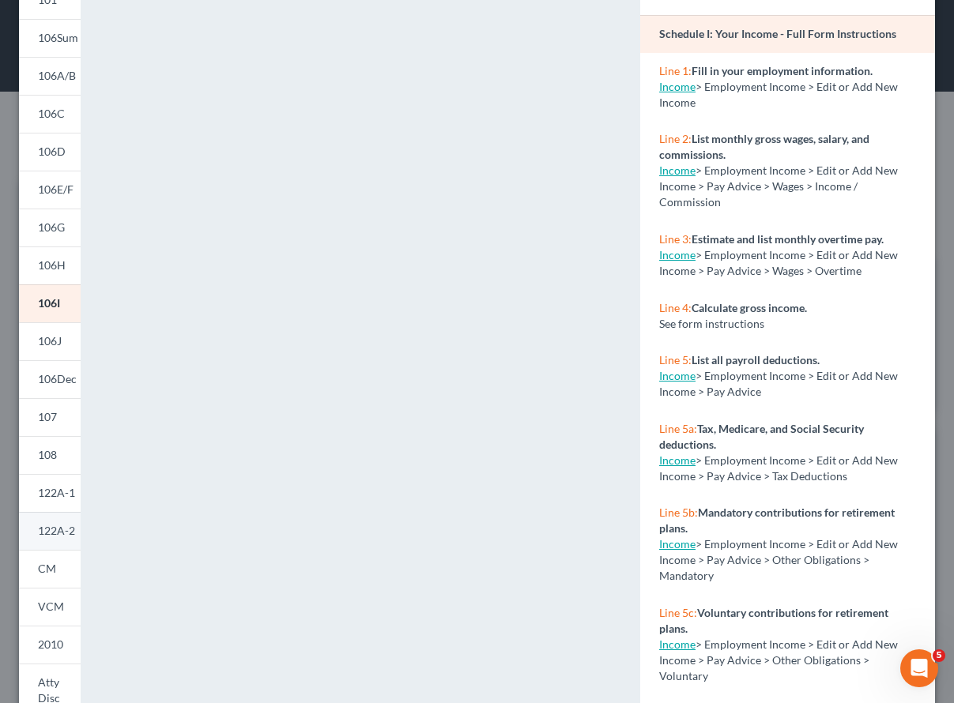
click at [42, 525] on span "122A-2" at bounding box center [56, 530] width 37 height 13
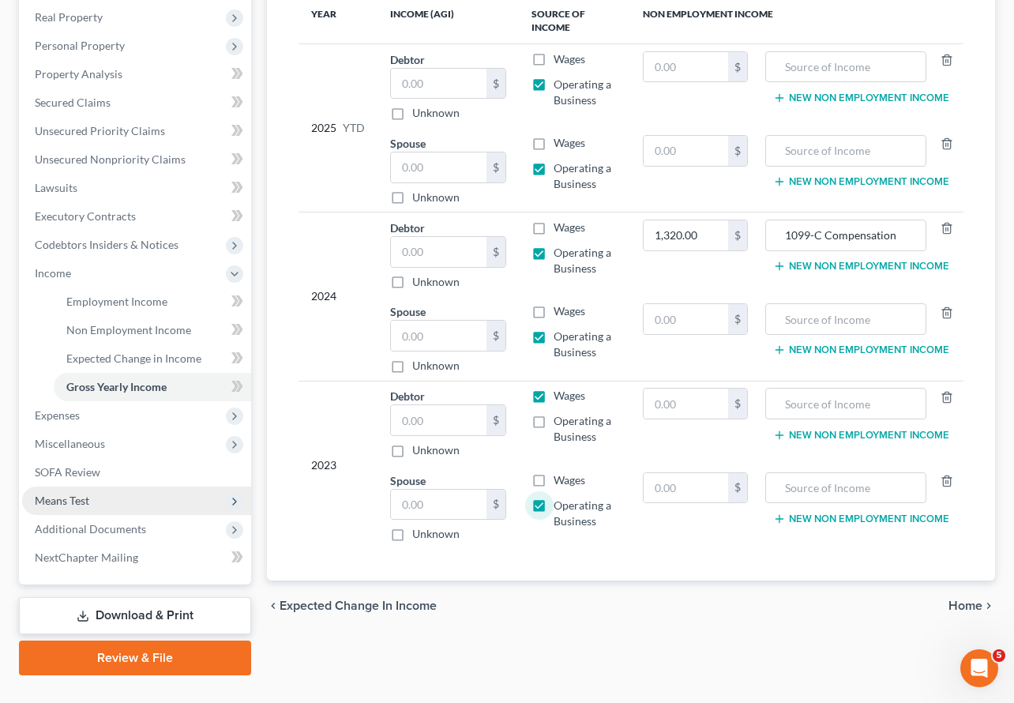
click at [62, 494] on span "Means Test" at bounding box center [62, 500] width 55 height 13
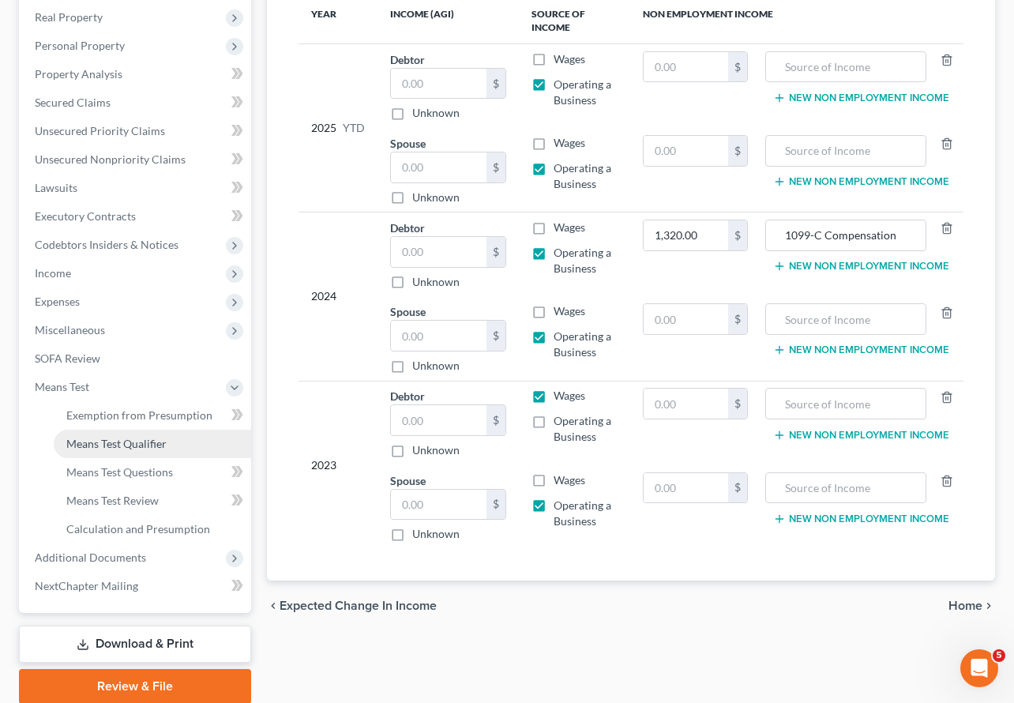
click at [218, 430] on link "Means Test Qualifier" at bounding box center [153, 444] width 198 height 28
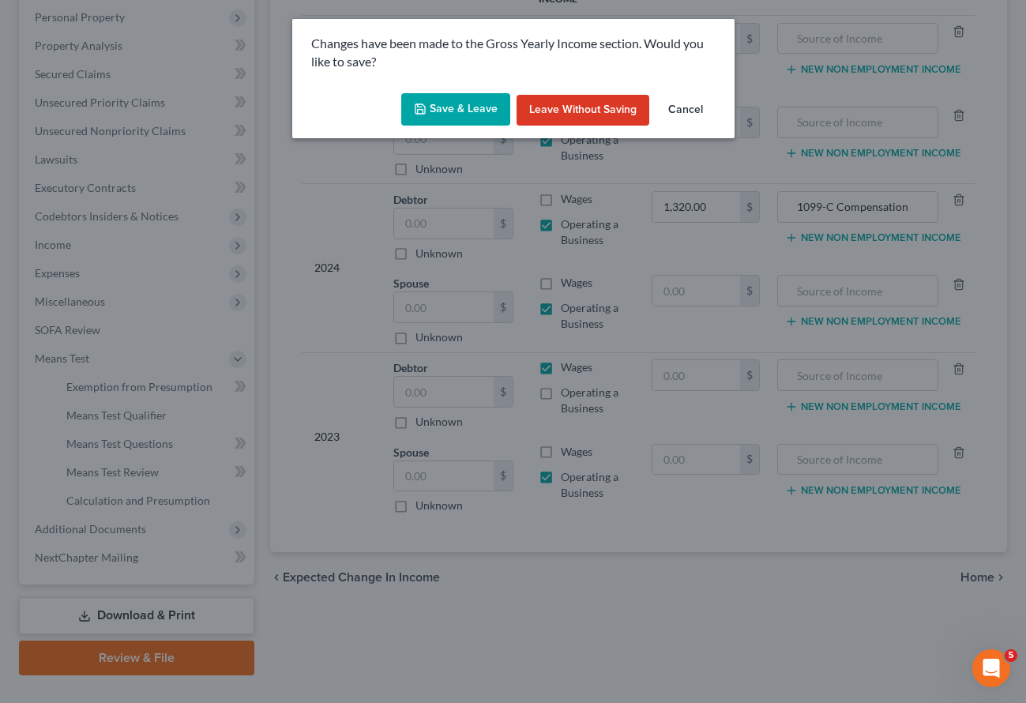
click at [433, 112] on button "Save & Leave" at bounding box center [455, 109] width 109 height 33
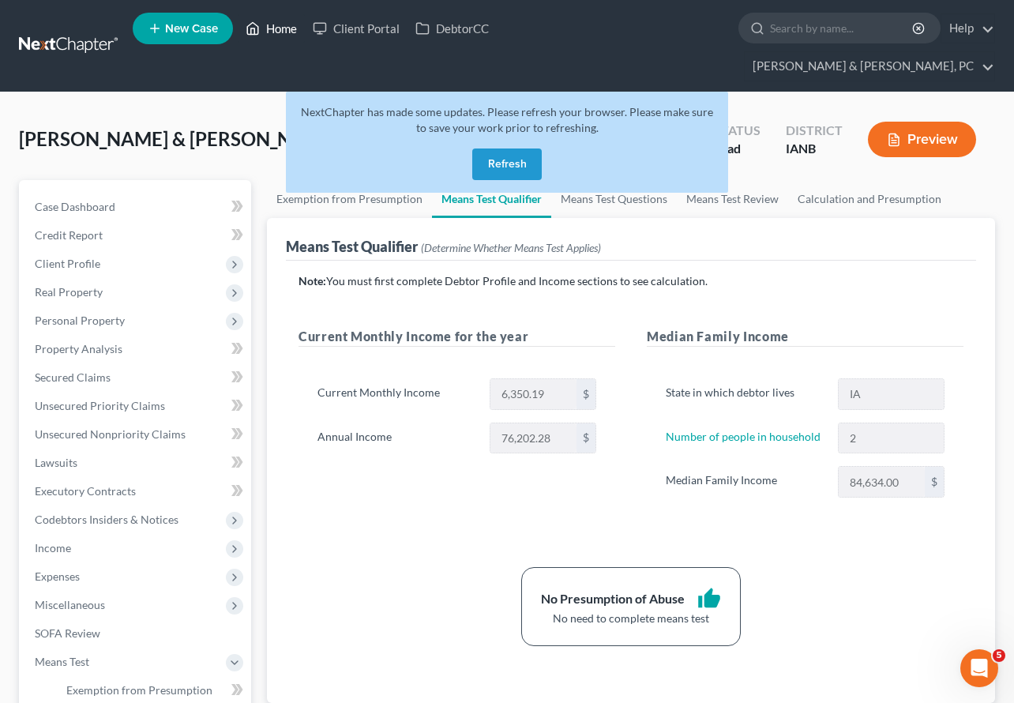
click at [271, 31] on link "Home" at bounding box center [271, 28] width 67 height 28
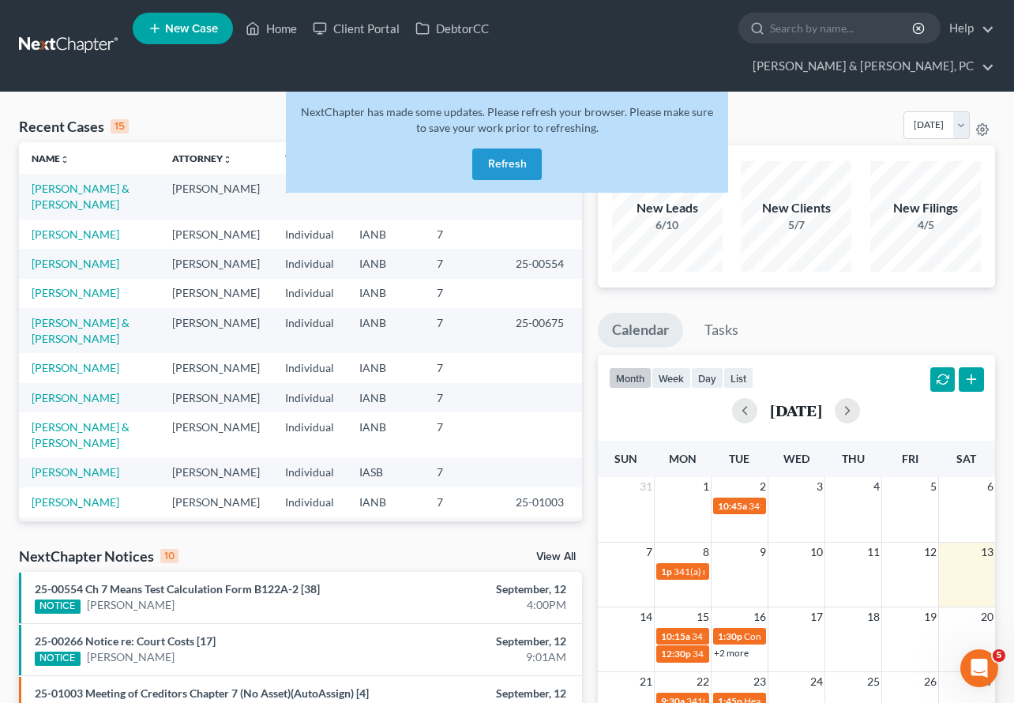
click at [505, 149] on button "Refresh" at bounding box center [507, 165] width 70 height 32
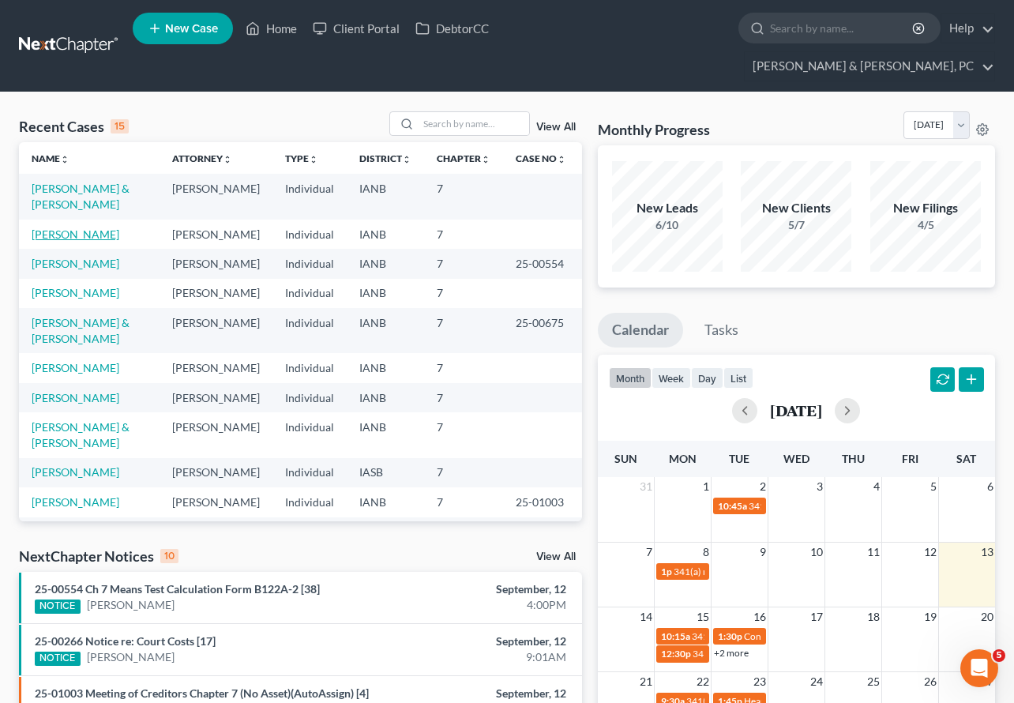
click at [66, 228] on link "[PERSON_NAME]" at bounding box center [76, 234] width 88 height 13
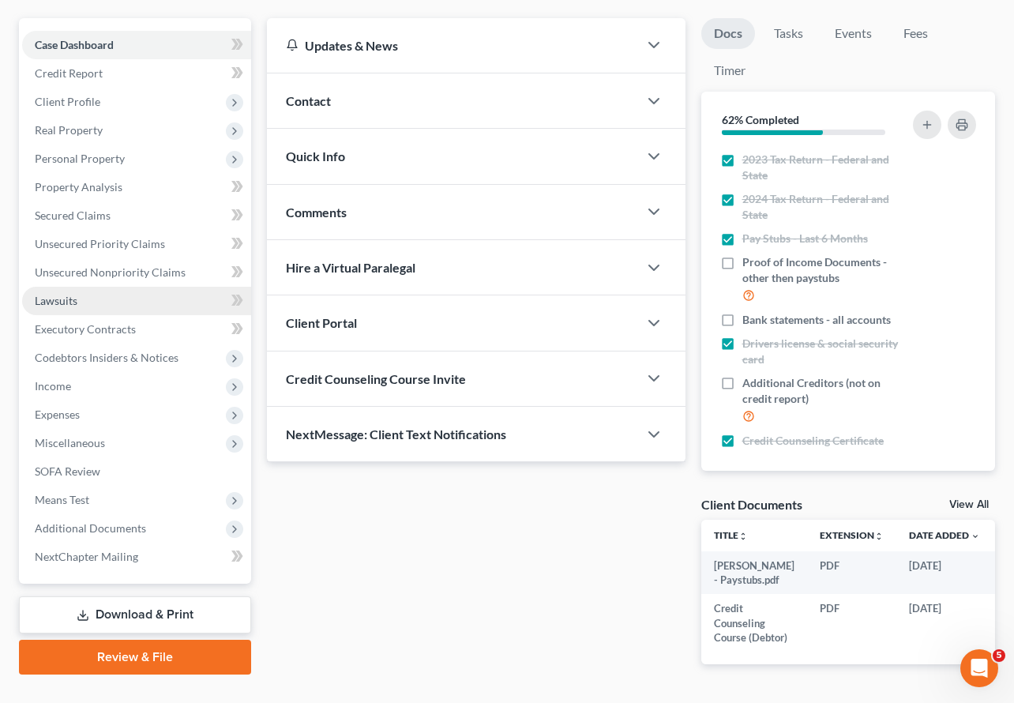
scroll to position [166, 0]
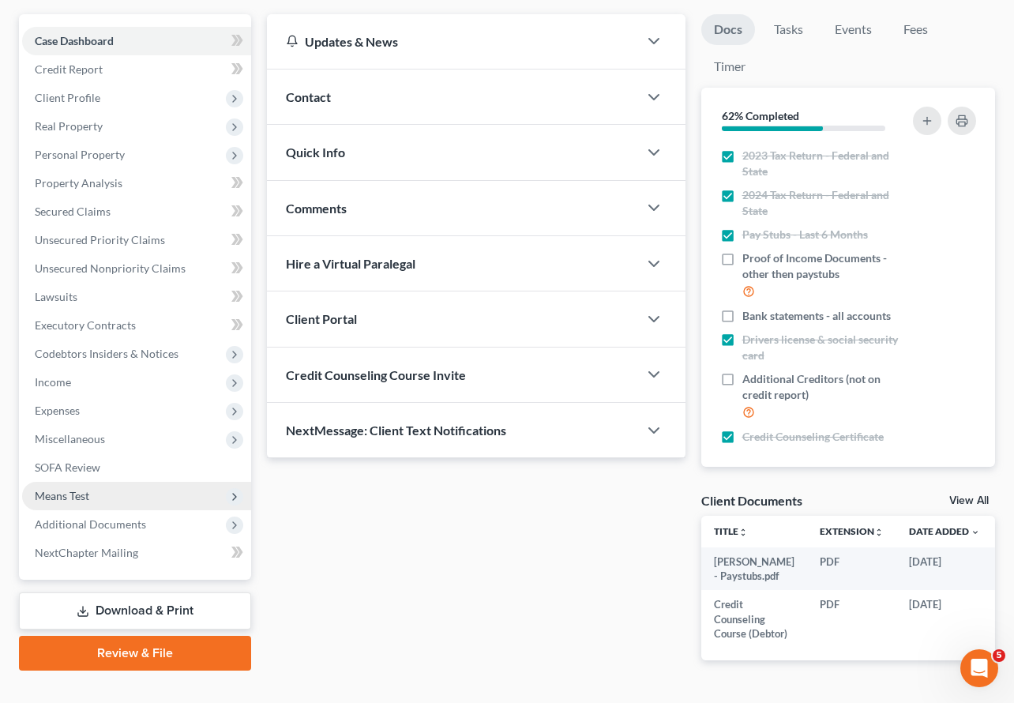
click at [79, 489] on span "Means Test" at bounding box center [62, 495] width 55 height 13
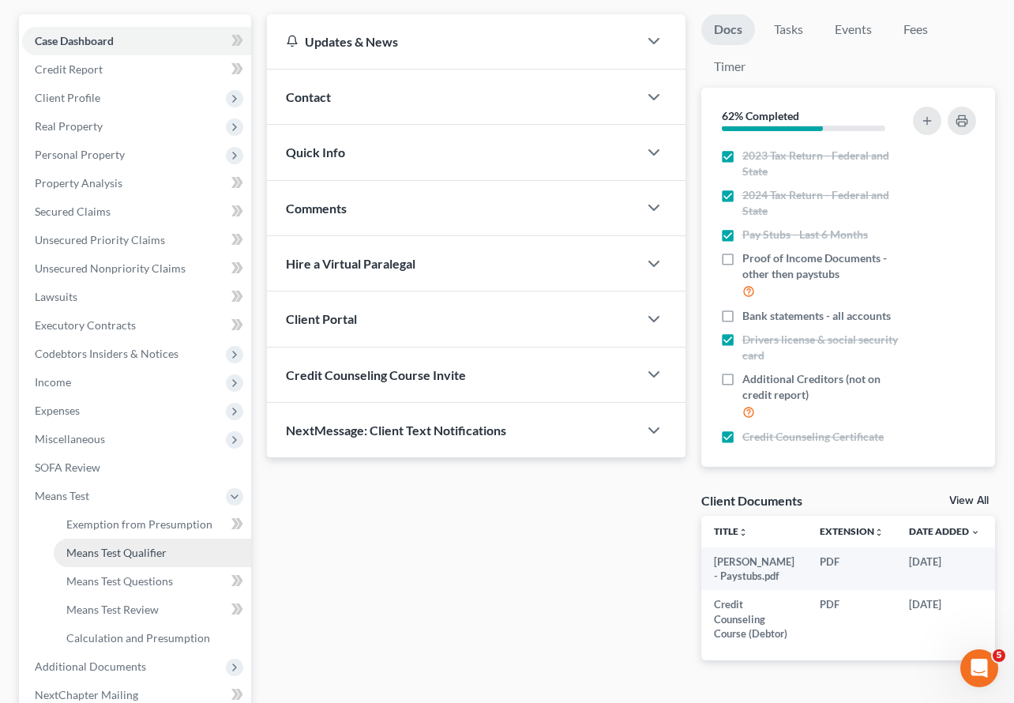
click at [100, 546] on span "Means Test Qualifier" at bounding box center [116, 552] width 100 height 13
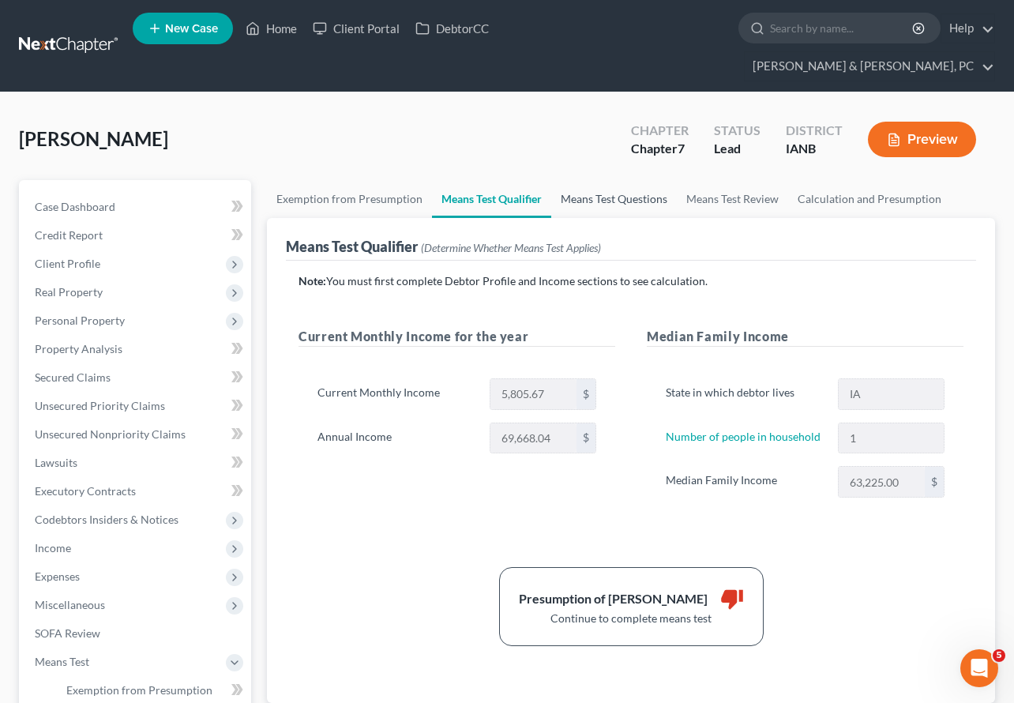
click at [625, 180] on link "Means Test Questions" at bounding box center [614, 199] width 126 height 38
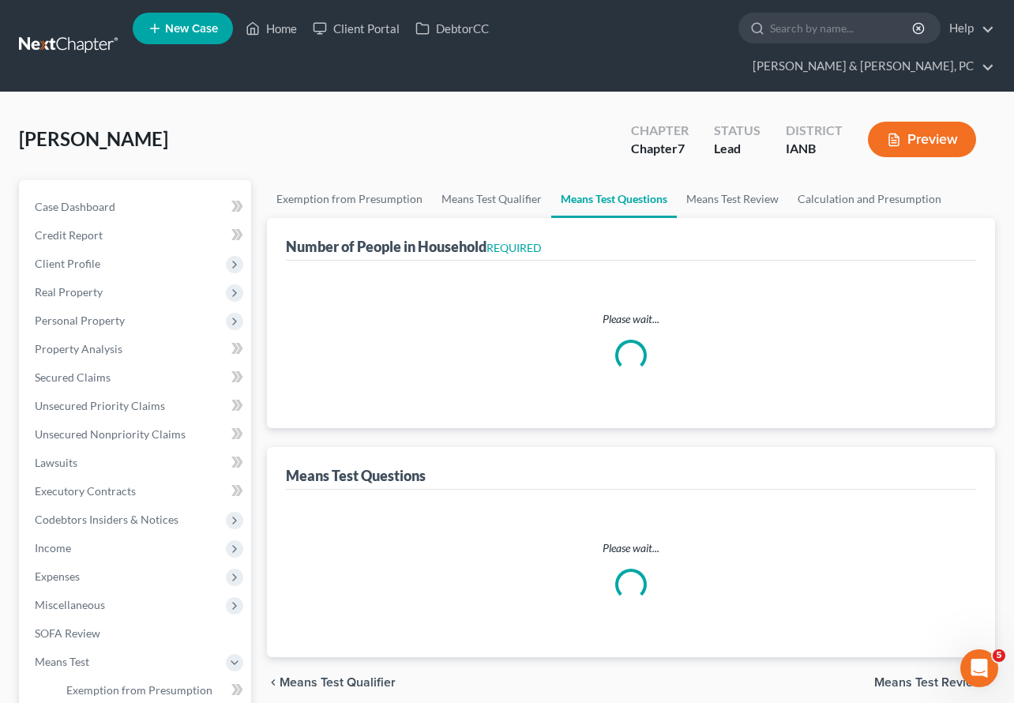
select select "1"
select select "60"
select select "1"
select select "0"
select select "1"
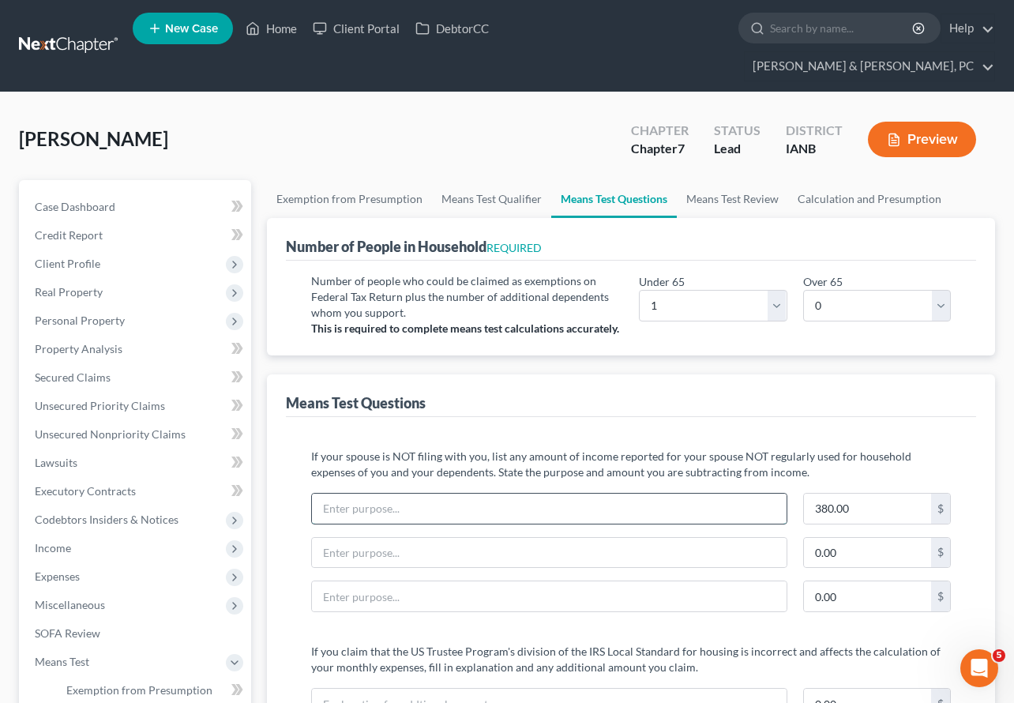
click at [402, 494] on input "text" at bounding box center [549, 509] width 475 height 30
type input "Debtor's Overtime is decreasing - temporaily working overtime to cover staffing…"
click at [571, 449] on p "If your spouse is NOT filing with you, list any amount of income reported for y…" at bounding box center [631, 465] width 640 height 32
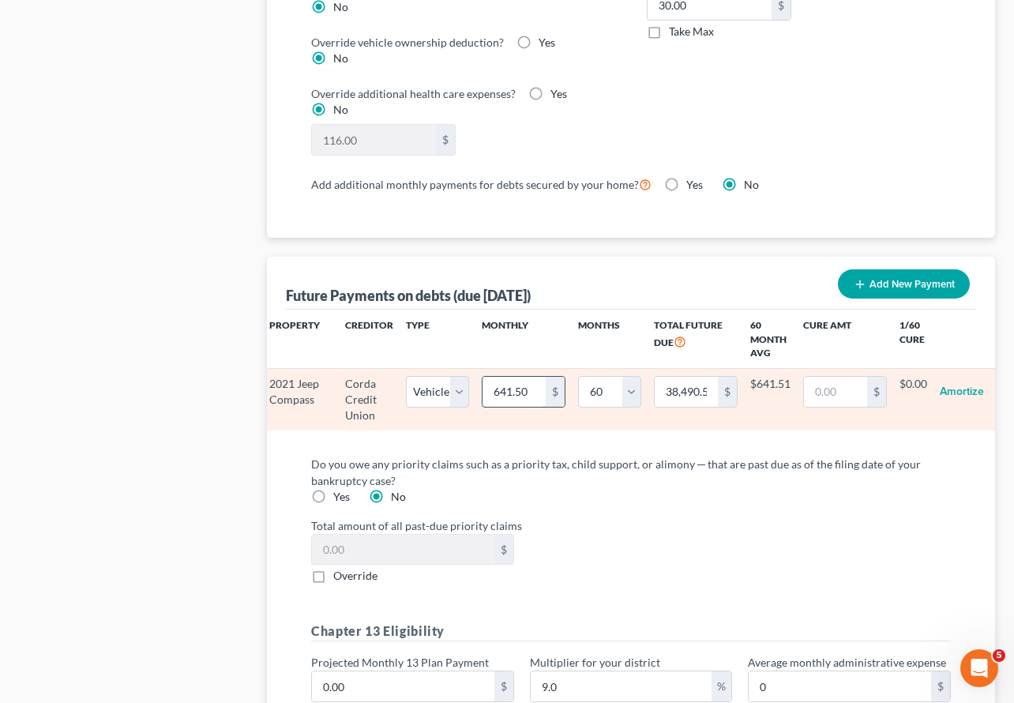
scroll to position [0, 65]
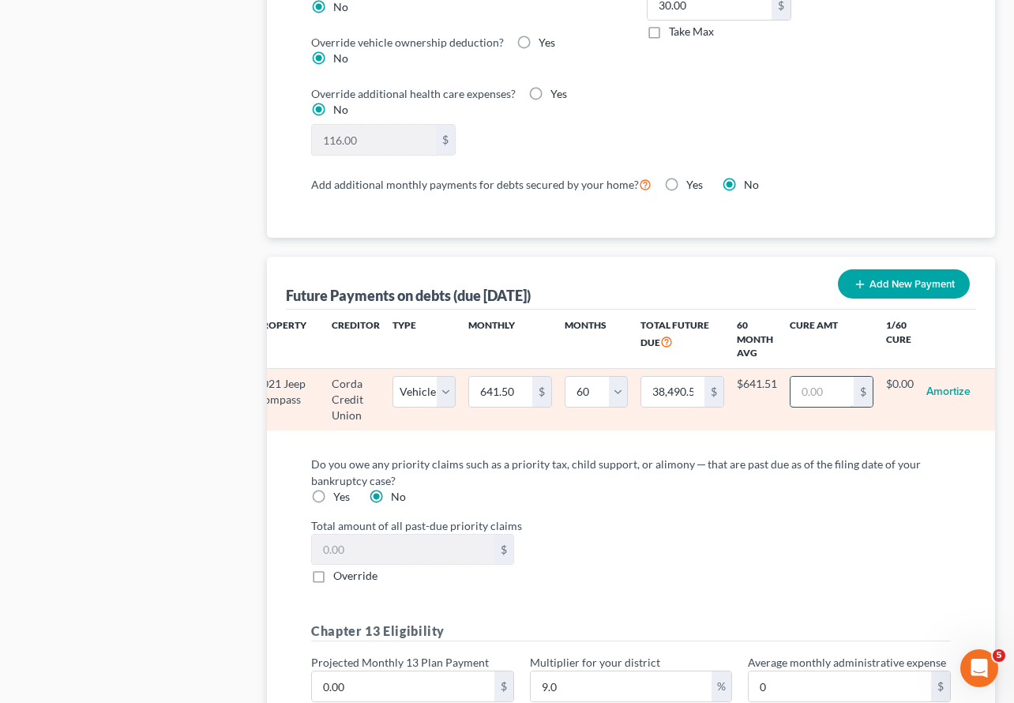
click at [812, 377] on input "text" at bounding box center [822, 392] width 63 height 30
type input "0.00"
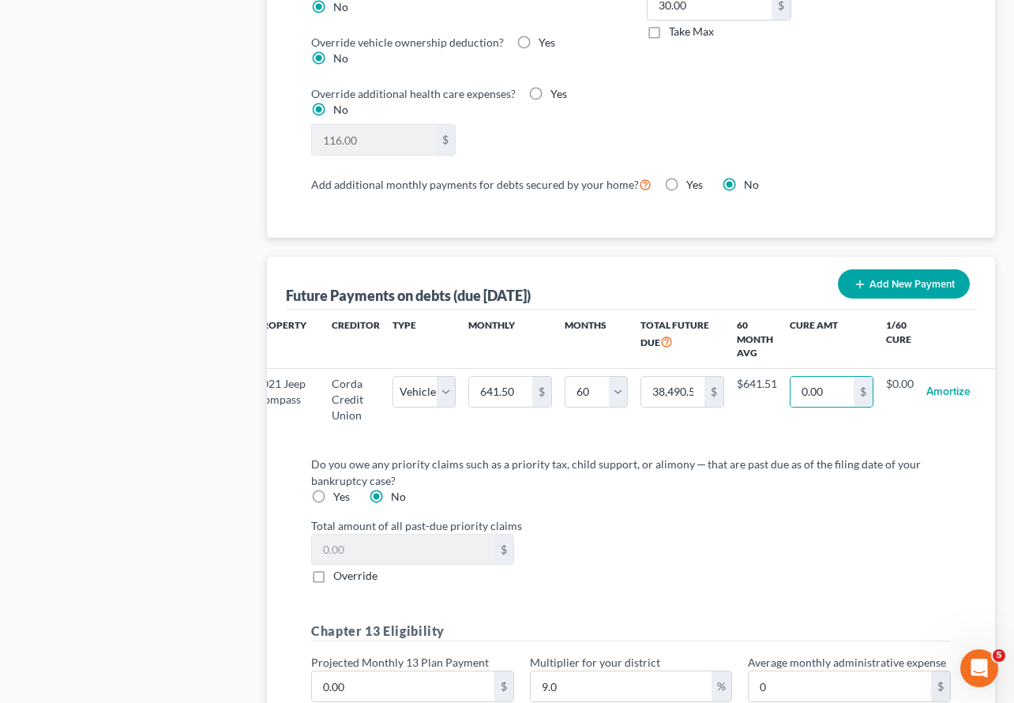
select select "1"
select select "60"
select select "1"
select select "60"
click at [719, 564] on div "Do you owe any priority claims such as a priority tax, child support, or alimon…" at bounding box center [631, 595] width 665 height 279
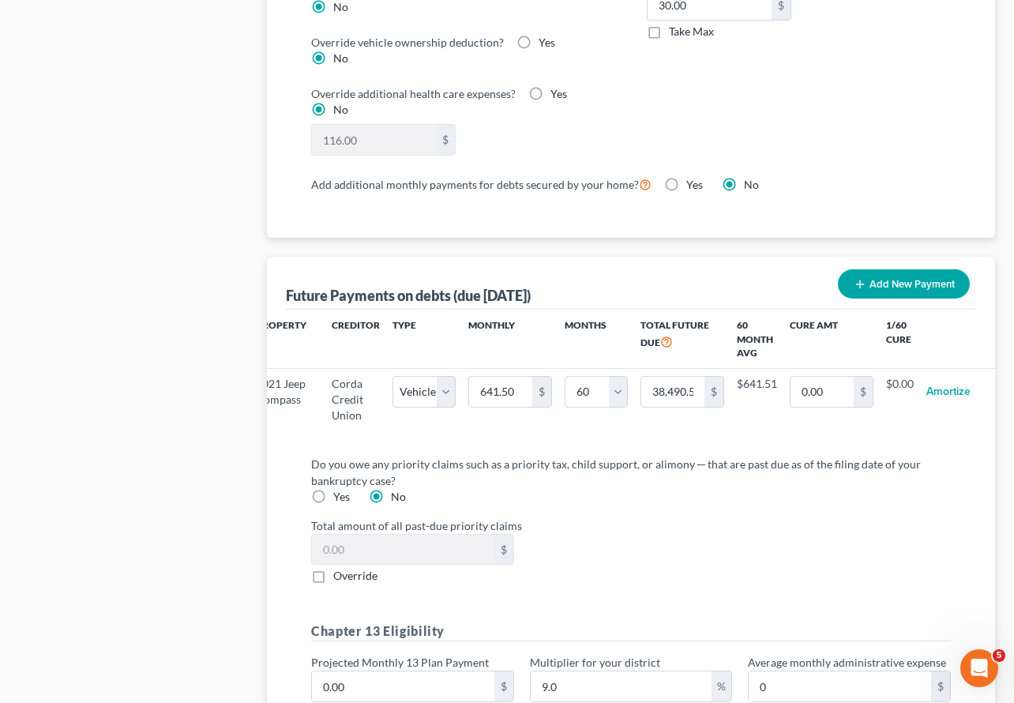
select select "1"
select select "60"
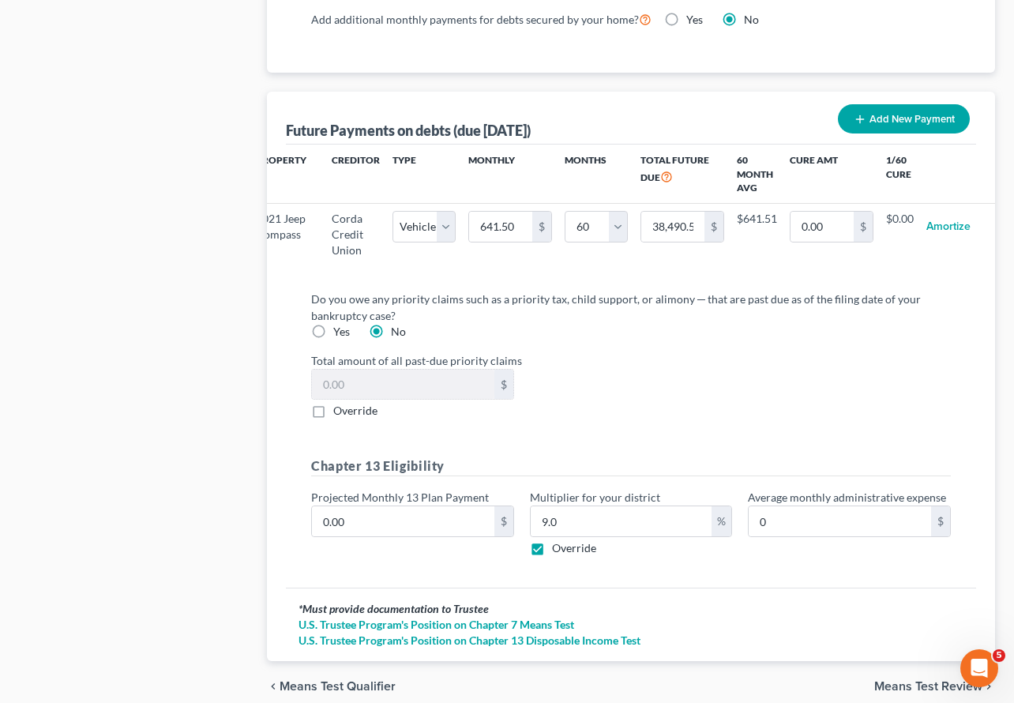
scroll to position [1661, 0]
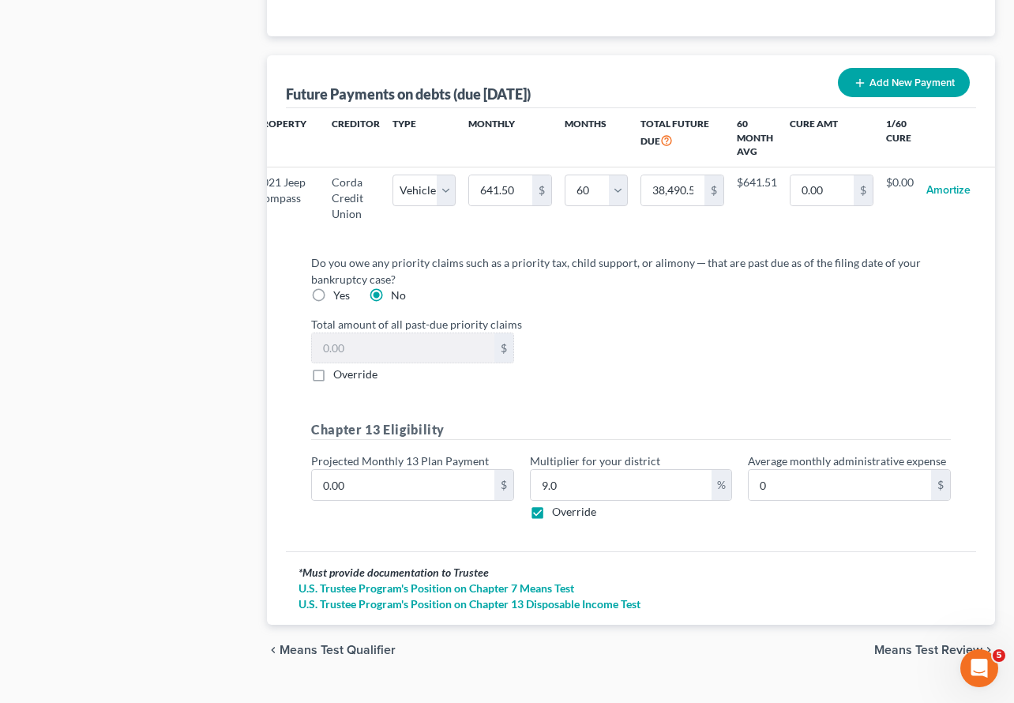
click at [901, 644] on span "Means Test Review" at bounding box center [929, 650] width 108 height 13
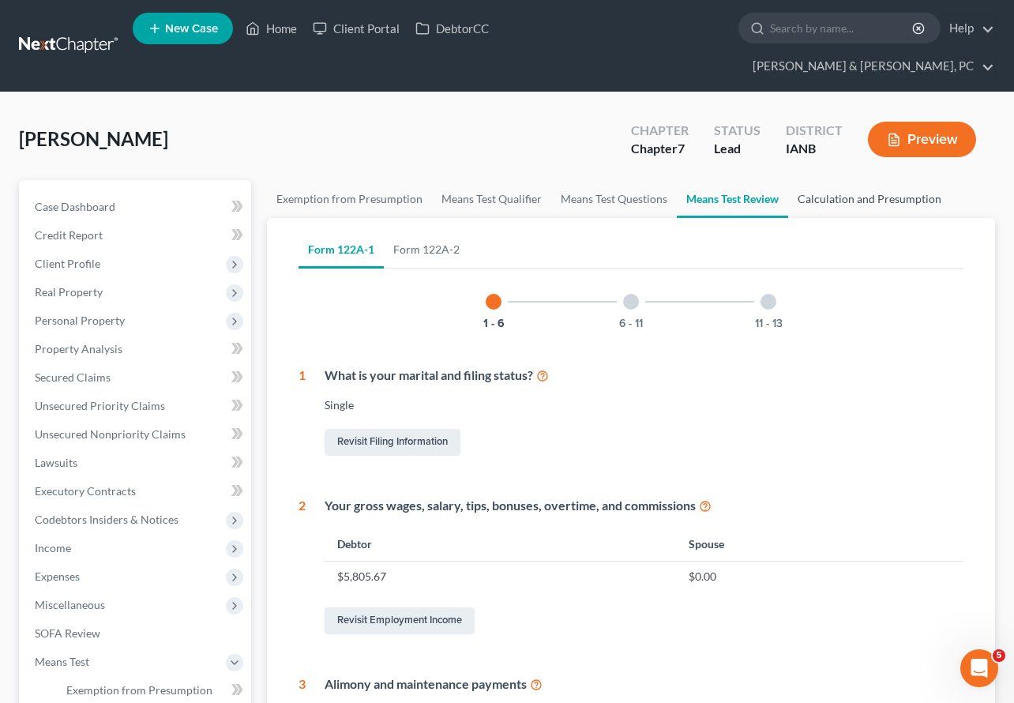
click at [875, 180] on link "Calculation and Presumption" at bounding box center [869, 199] width 163 height 38
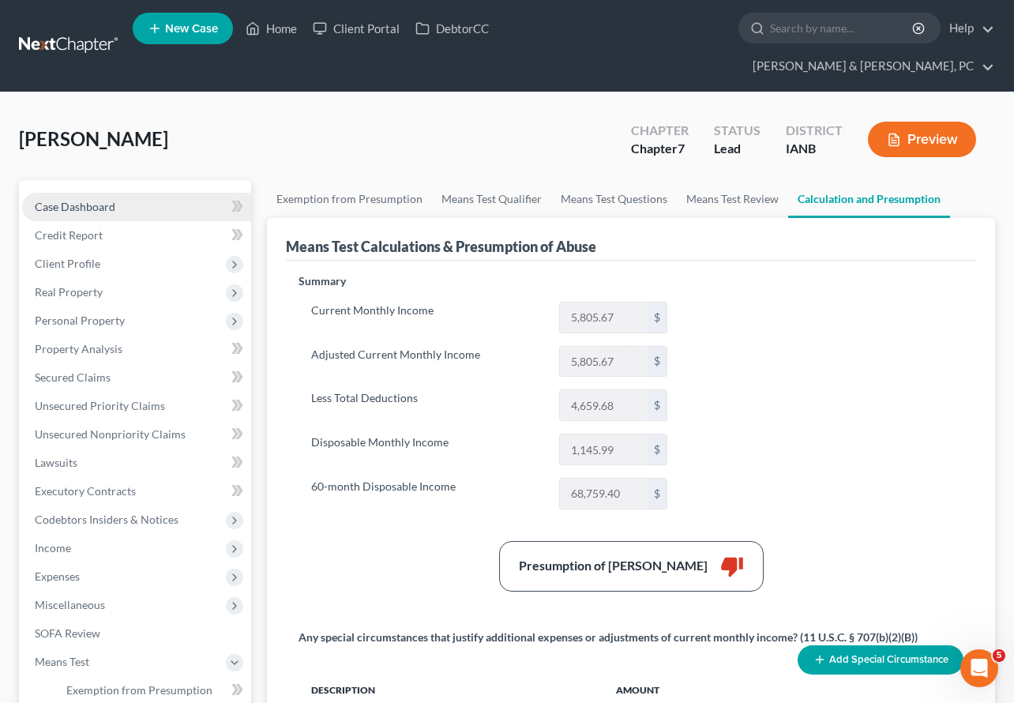
click at [91, 193] on link "Case Dashboard" at bounding box center [136, 207] width 229 height 28
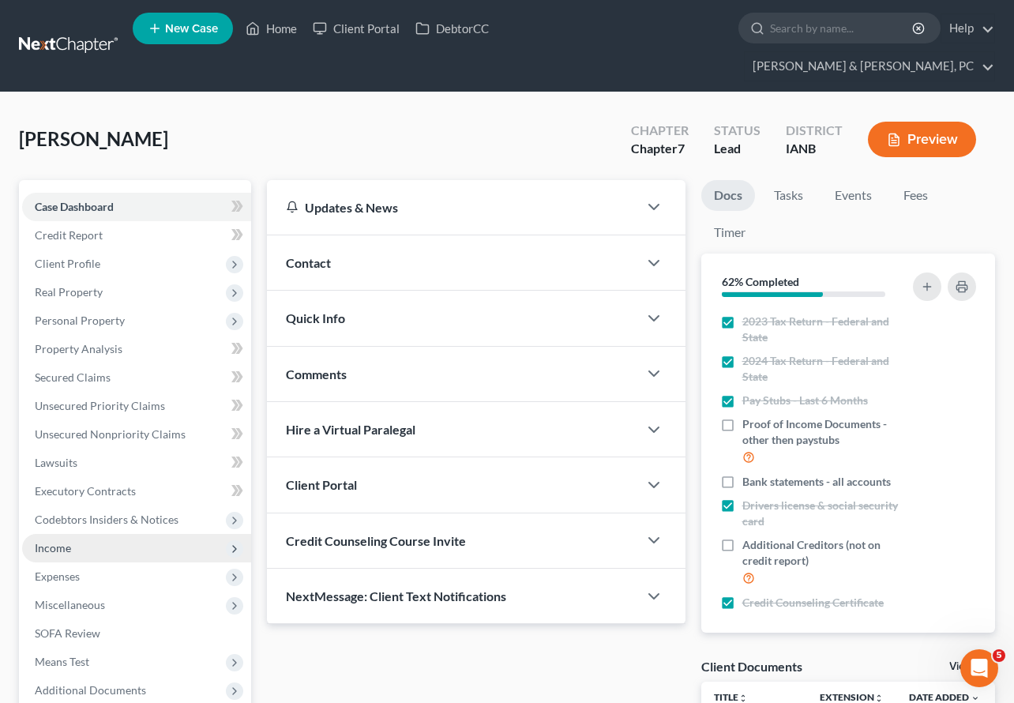
click at [63, 541] on span "Income" at bounding box center [53, 547] width 36 height 13
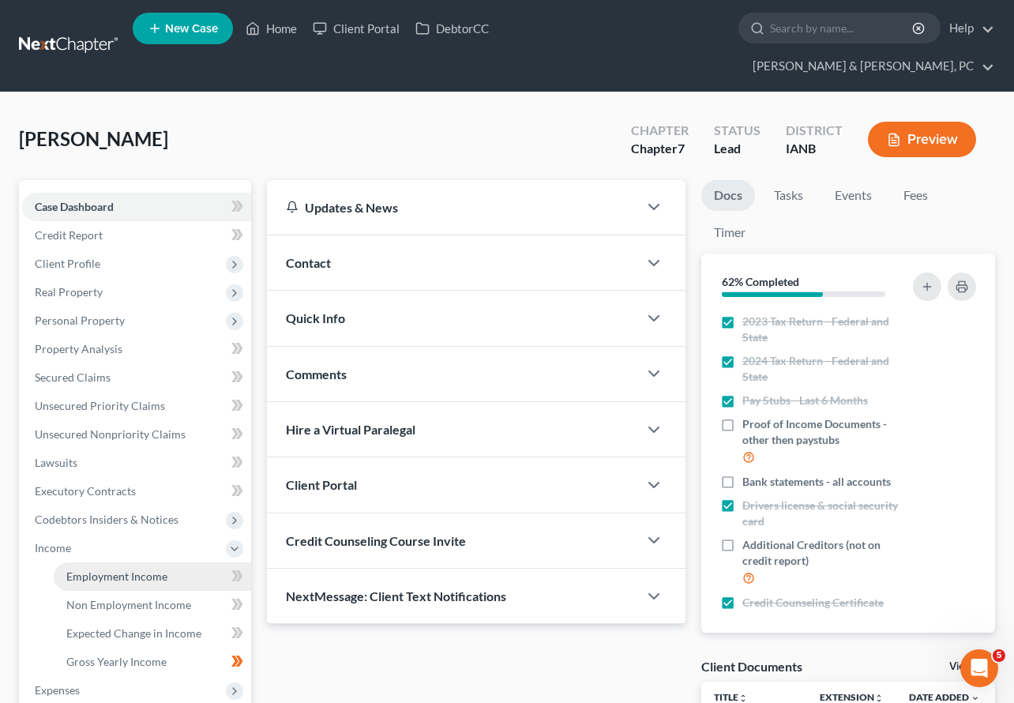
click at [85, 562] on link "Employment Income" at bounding box center [153, 576] width 198 height 28
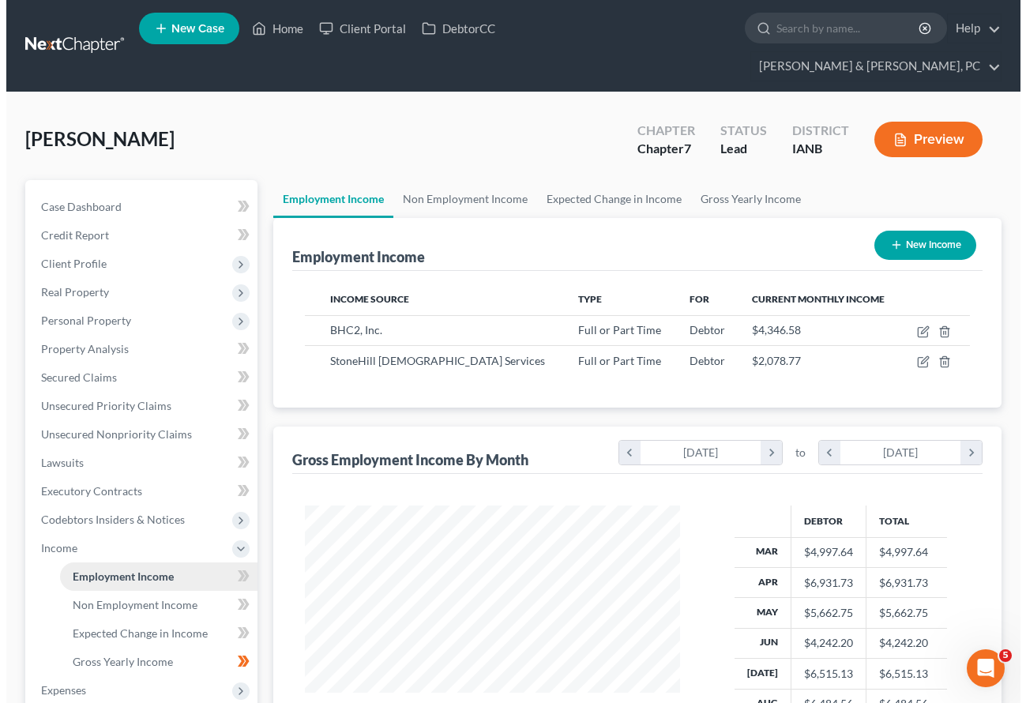
scroll to position [284, 406]
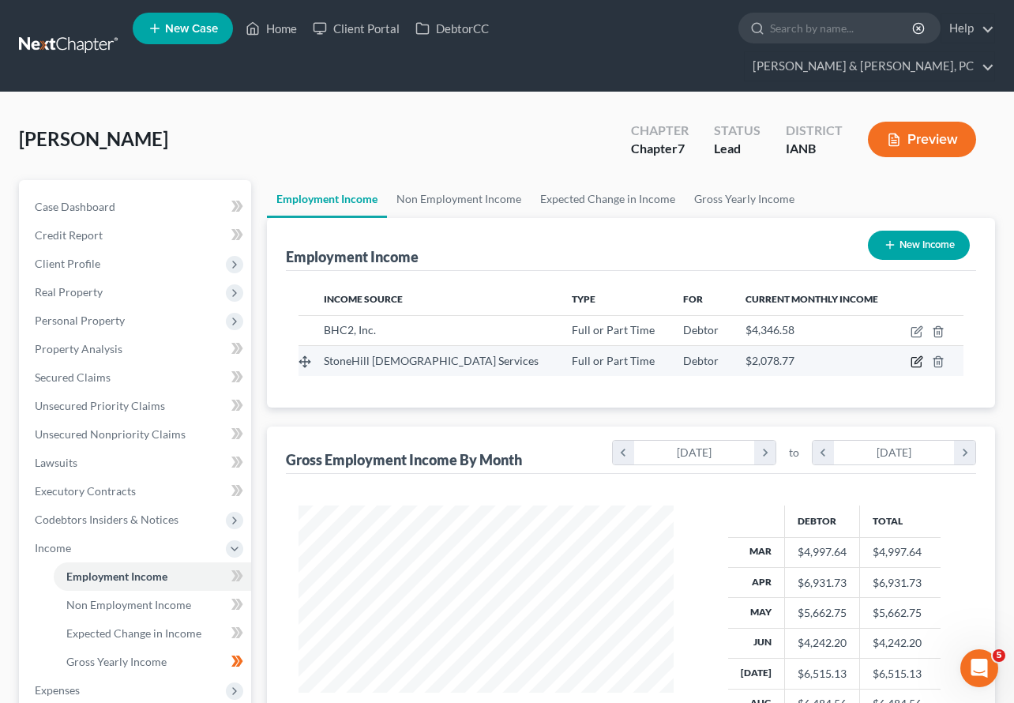
click at [916, 356] on icon "button" at bounding box center [917, 362] width 13 height 13
select select "0"
select select "16"
select select "2"
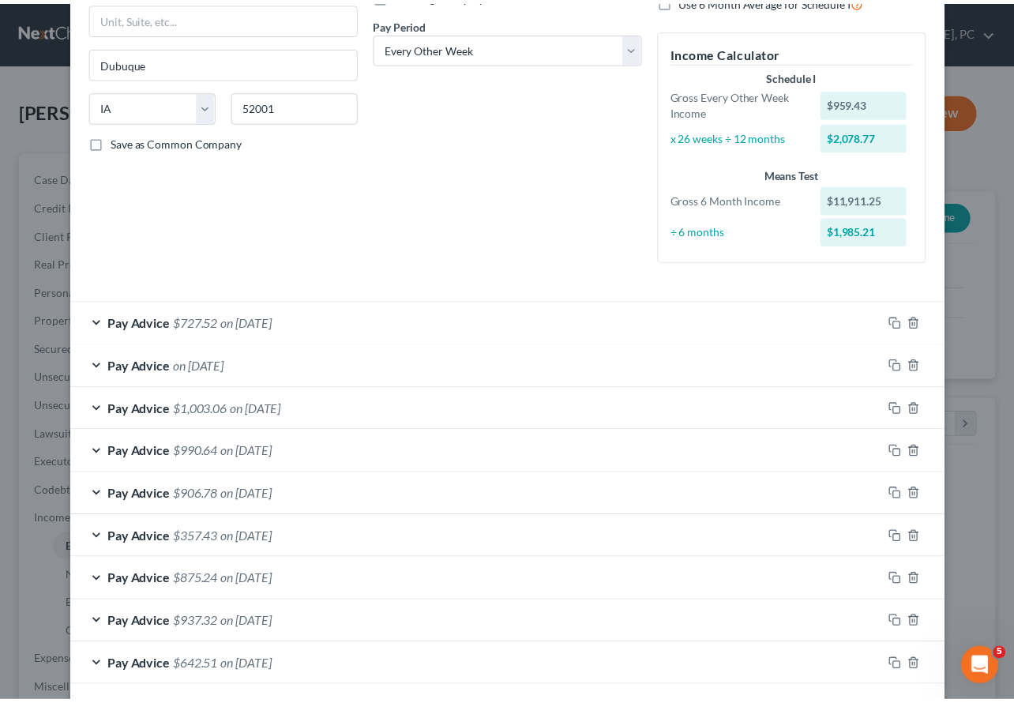
scroll to position [0, 0]
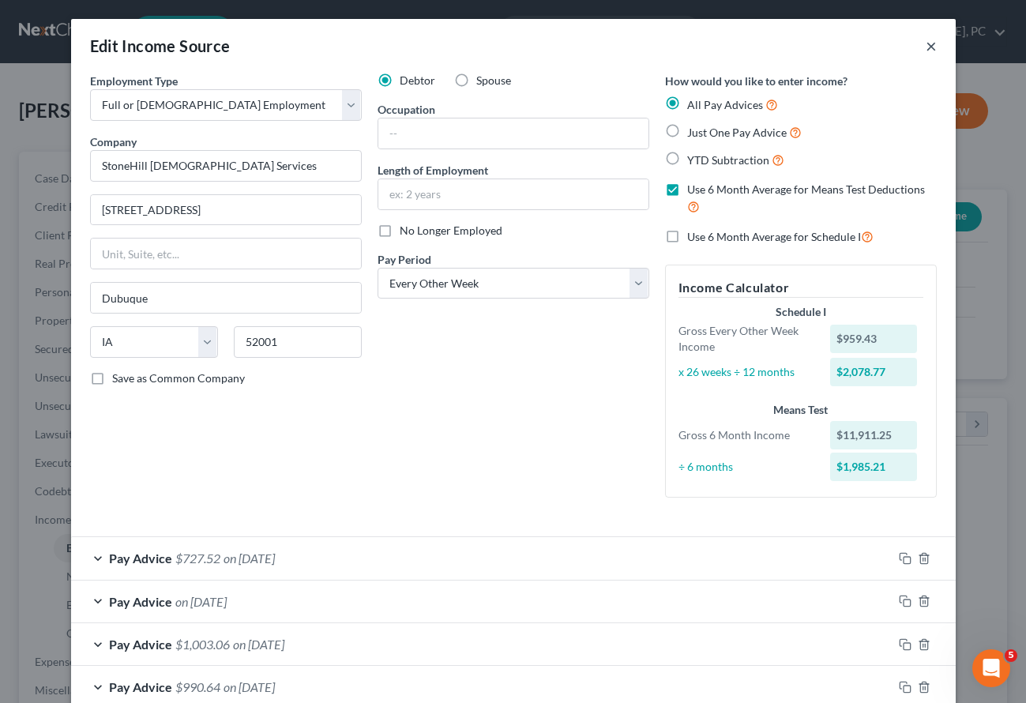
click at [926, 47] on button "×" at bounding box center [931, 45] width 11 height 19
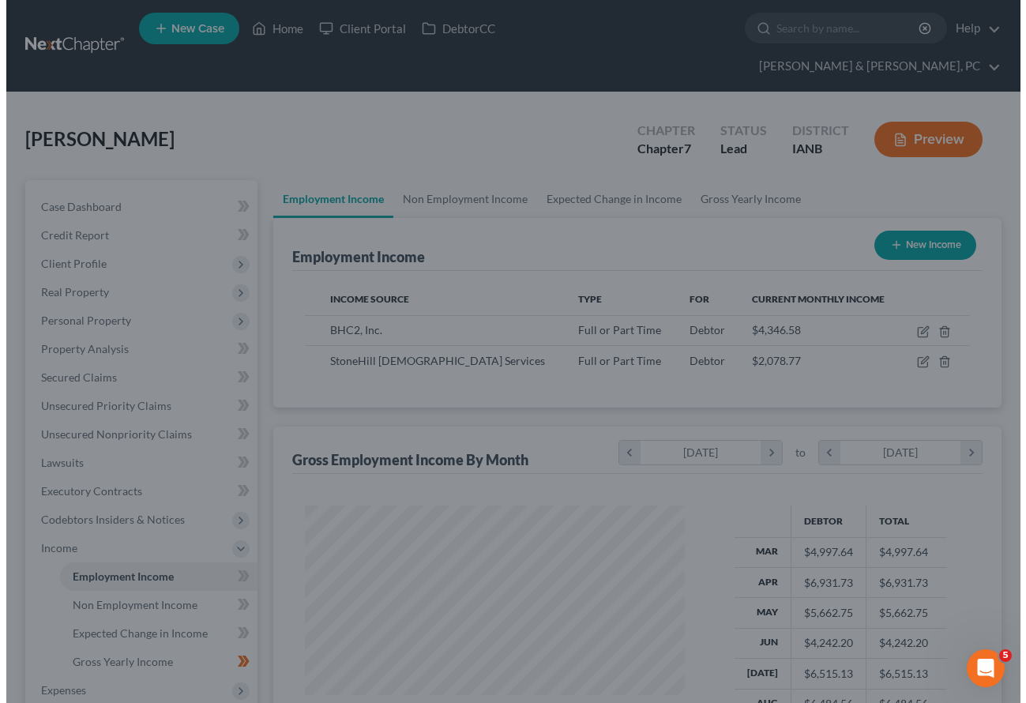
scroll to position [789729, 789605]
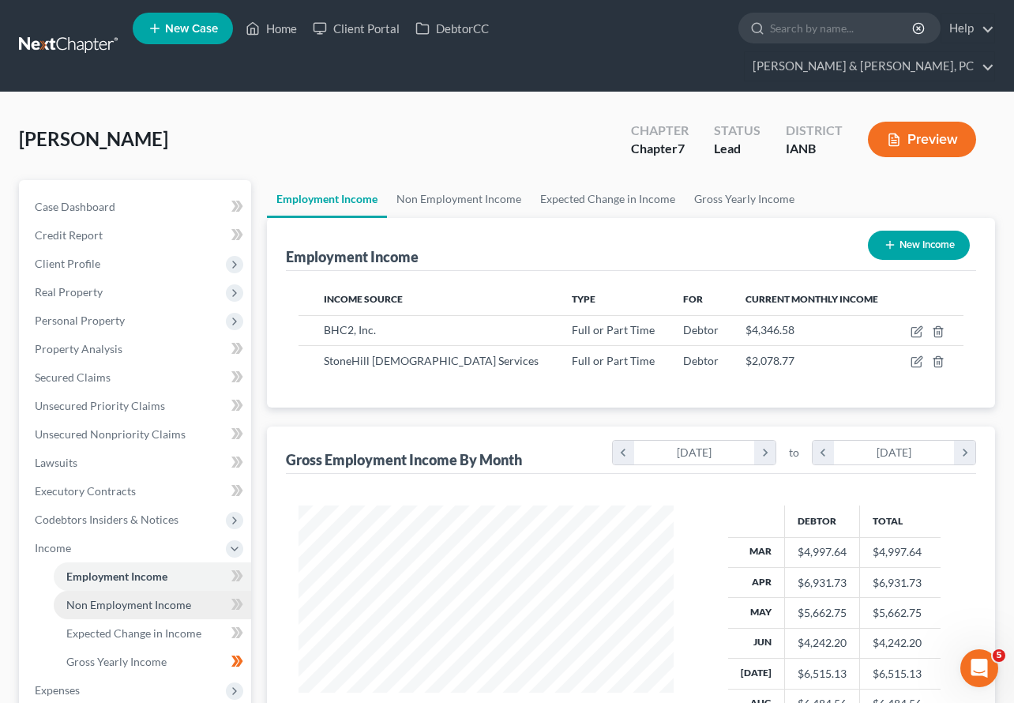
click at [137, 591] on link "Non Employment Income" at bounding box center [153, 605] width 198 height 28
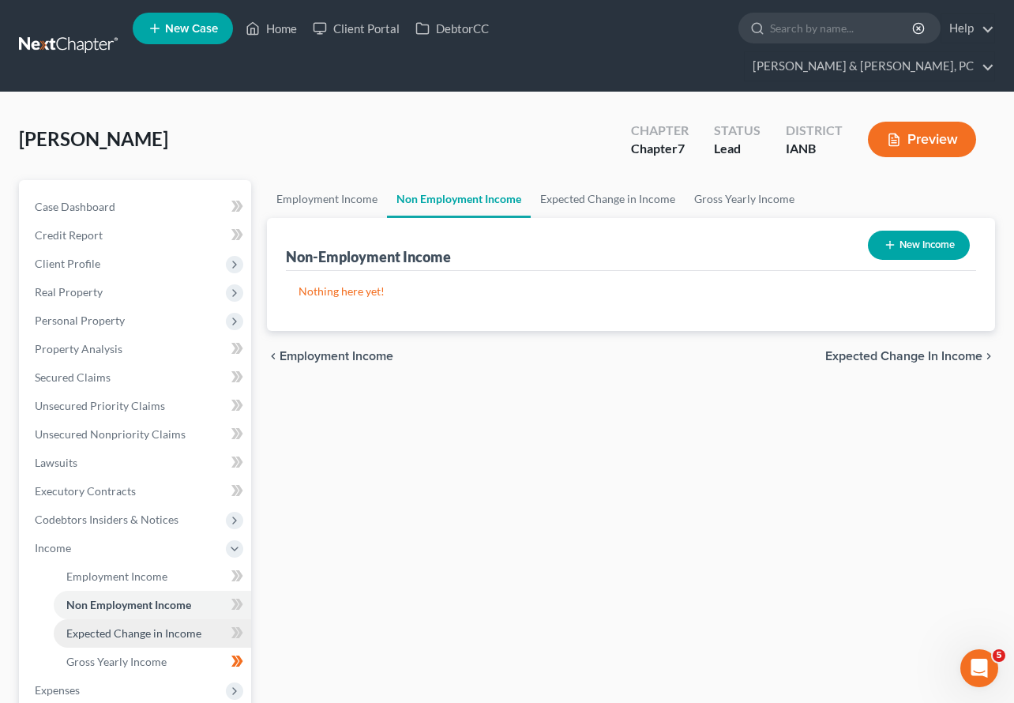
click at [126, 626] on span "Expected Change in Income" at bounding box center [133, 632] width 135 height 13
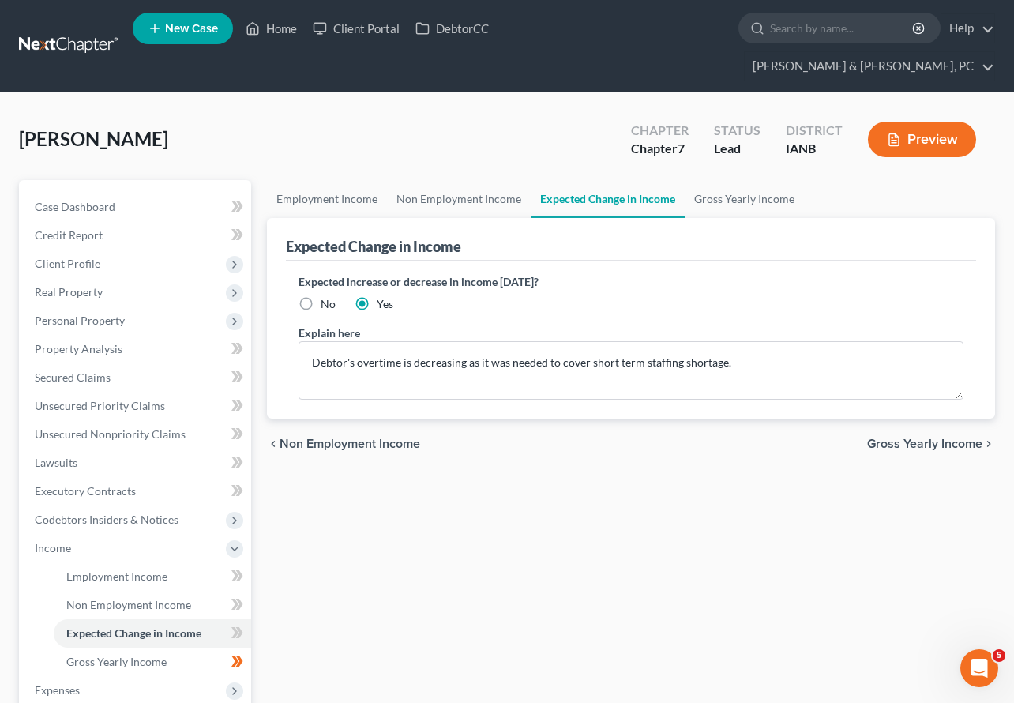
click at [927, 122] on button "Preview" at bounding box center [922, 140] width 108 height 36
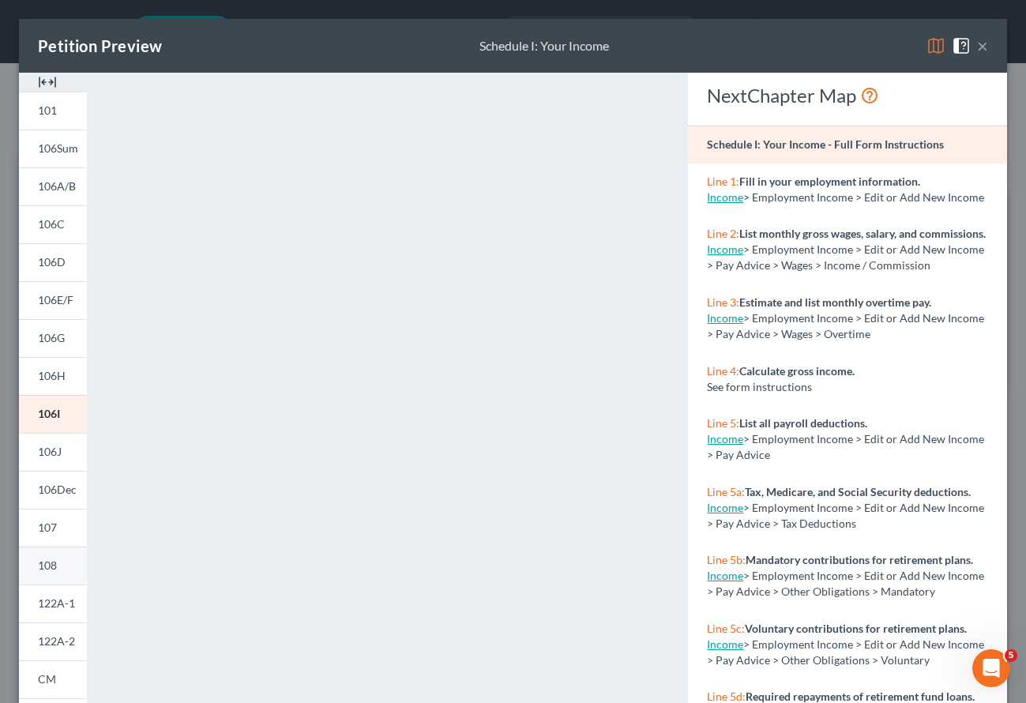
scroll to position [58, 0]
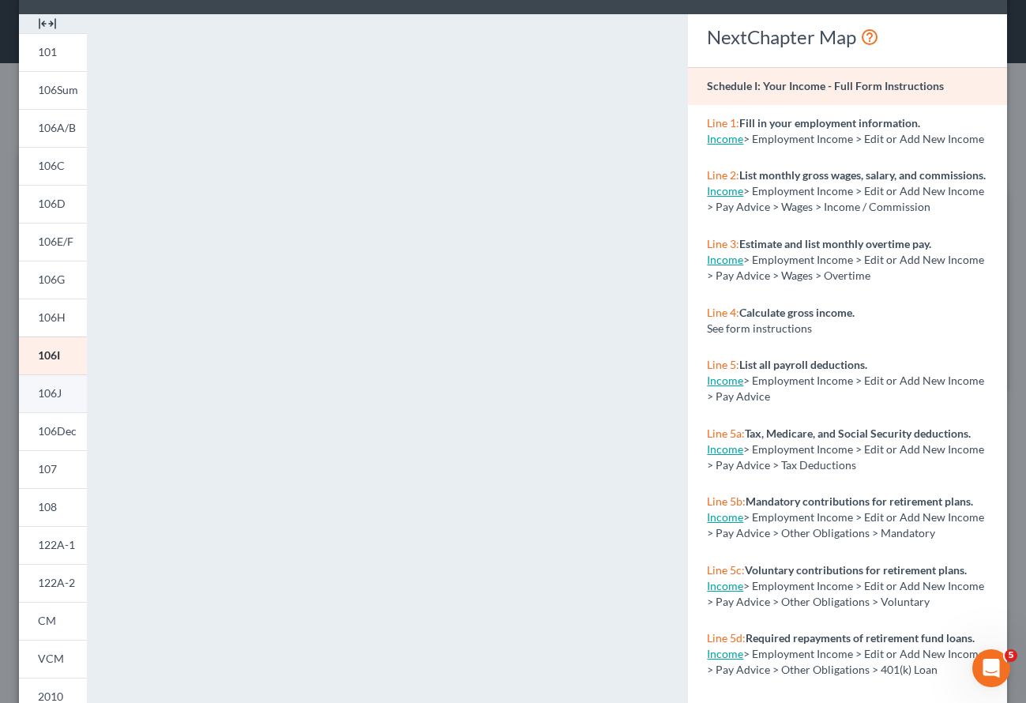
click at [60, 392] on span "106J" at bounding box center [50, 392] width 24 height 13
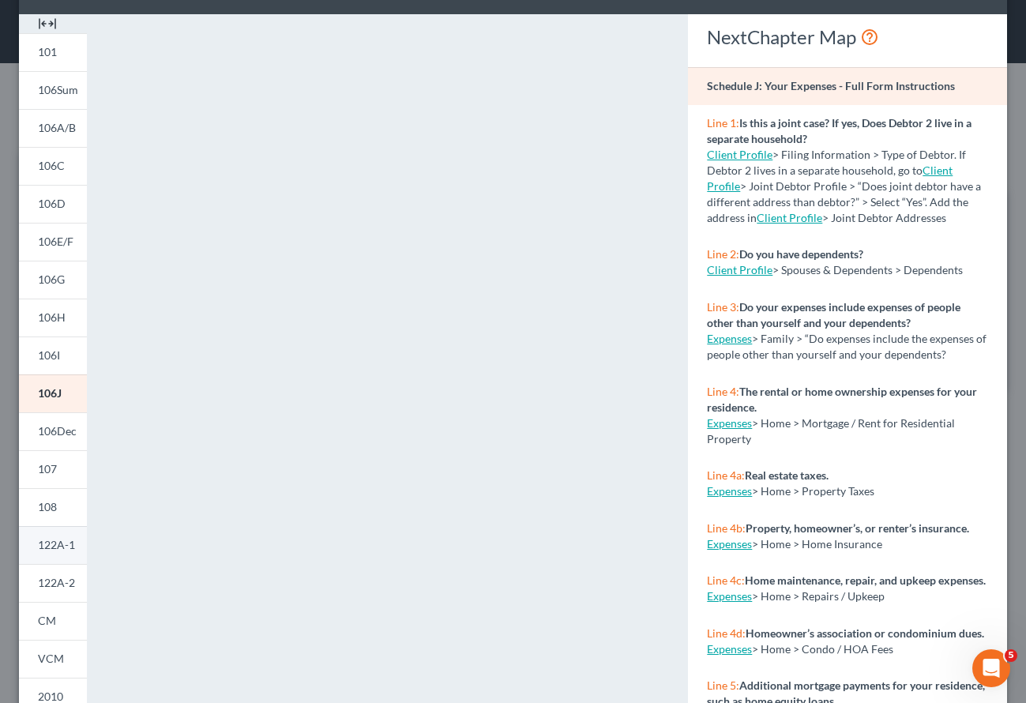
click at [54, 537] on link "122A-1" at bounding box center [53, 545] width 68 height 38
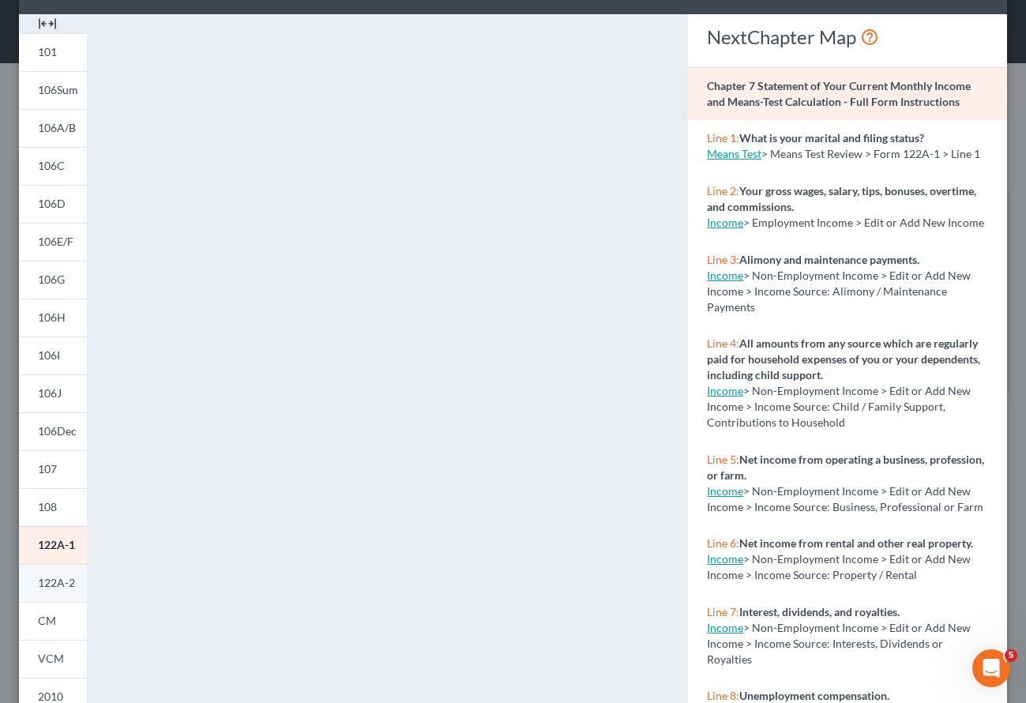
click at [53, 571] on link "122A-2" at bounding box center [53, 583] width 68 height 38
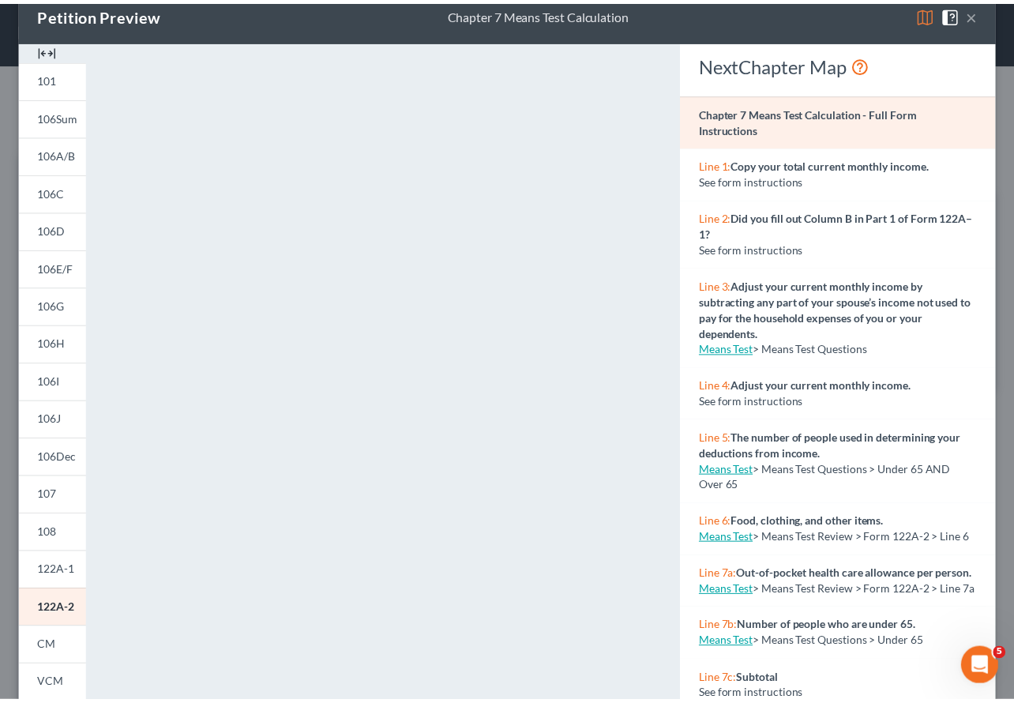
scroll to position [0, 0]
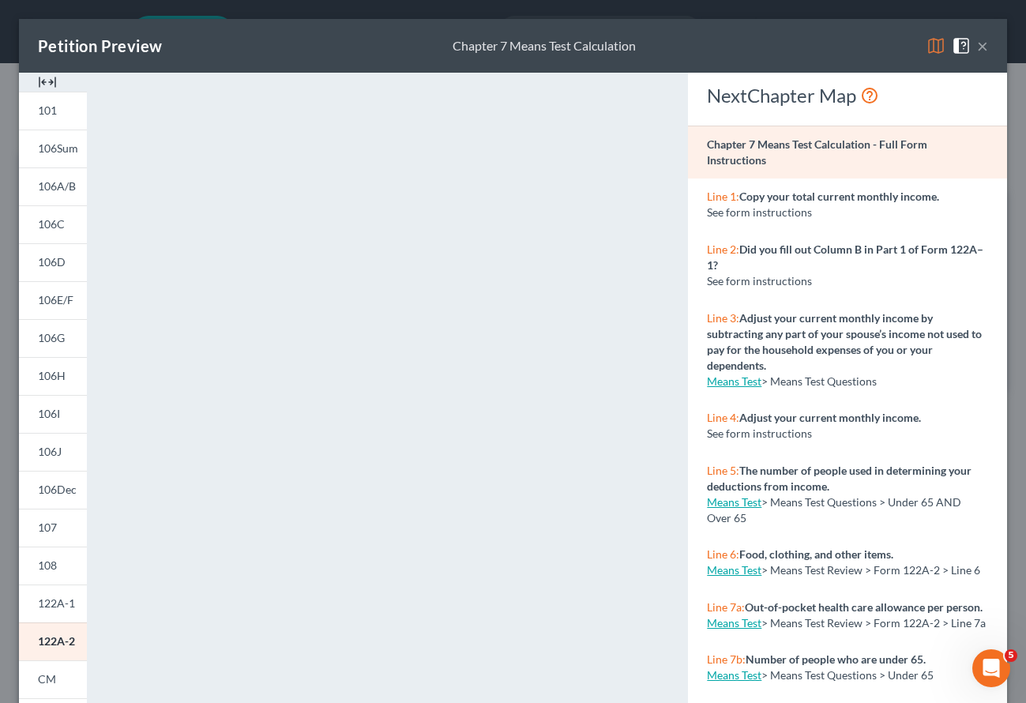
click at [977, 43] on button "×" at bounding box center [982, 45] width 11 height 19
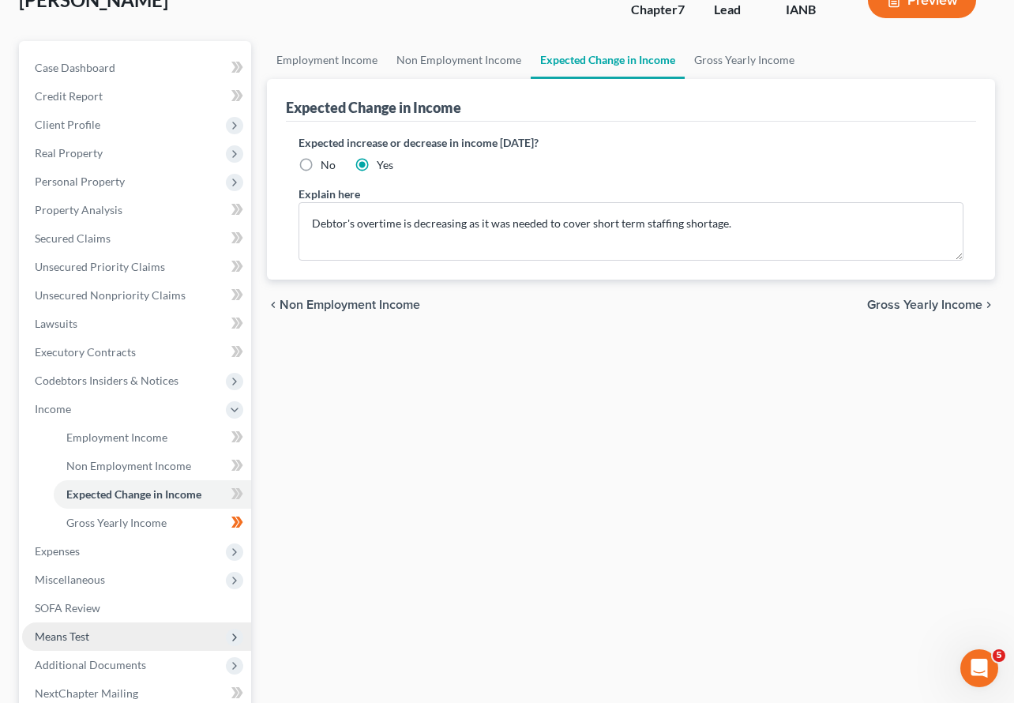
scroll to position [163, 0]
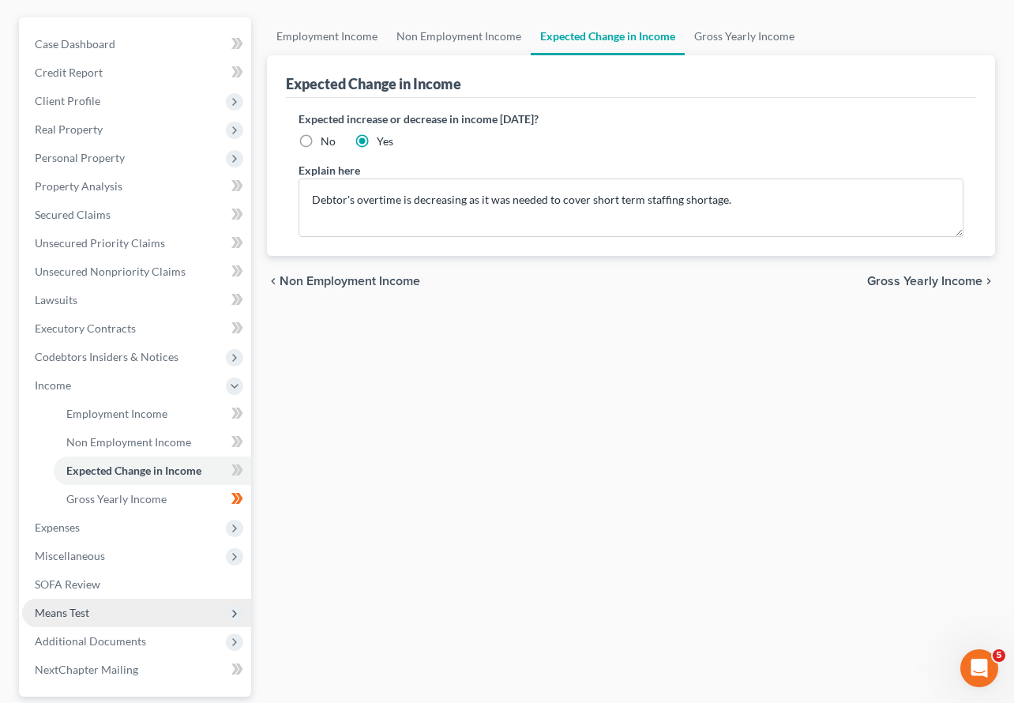
click at [73, 606] on span "Means Test" at bounding box center [62, 612] width 55 height 13
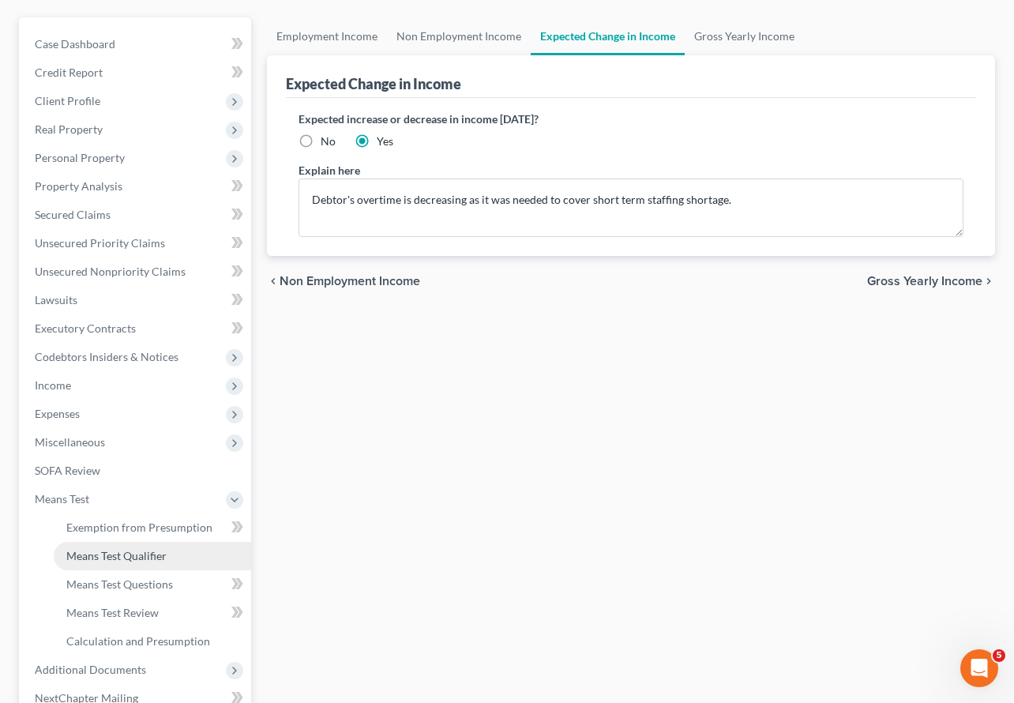
click at [131, 549] on span "Means Test Qualifier" at bounding box center [116, 555] width 100 height 13
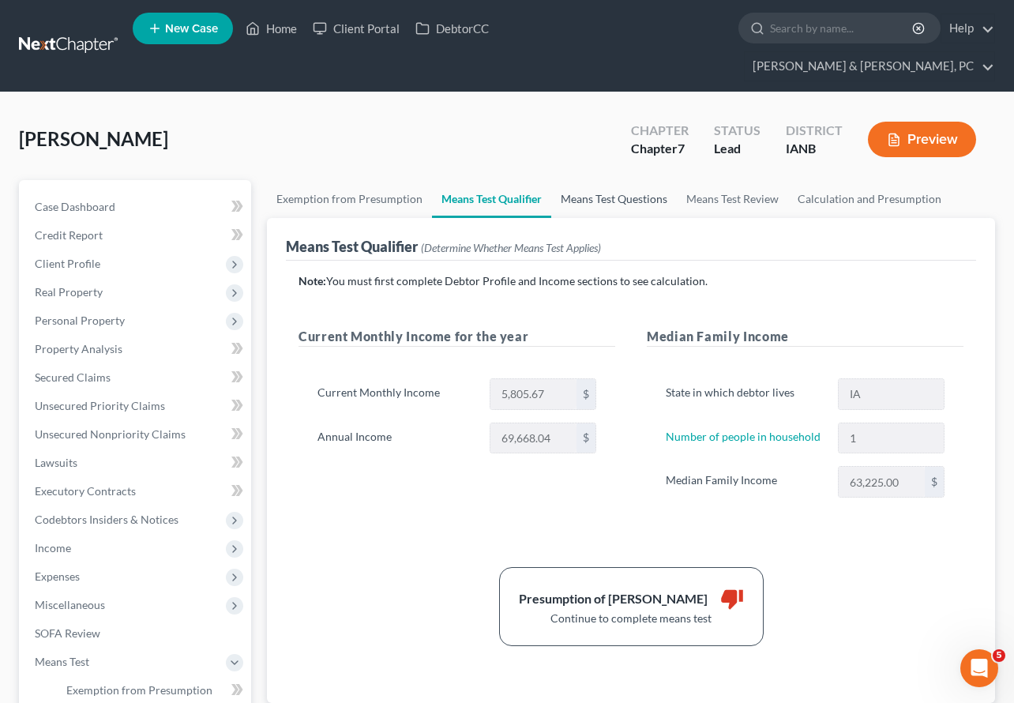
click at [592, 180] on link "Means Test Questions" at bounding box center [614, 199] width 126 height 38
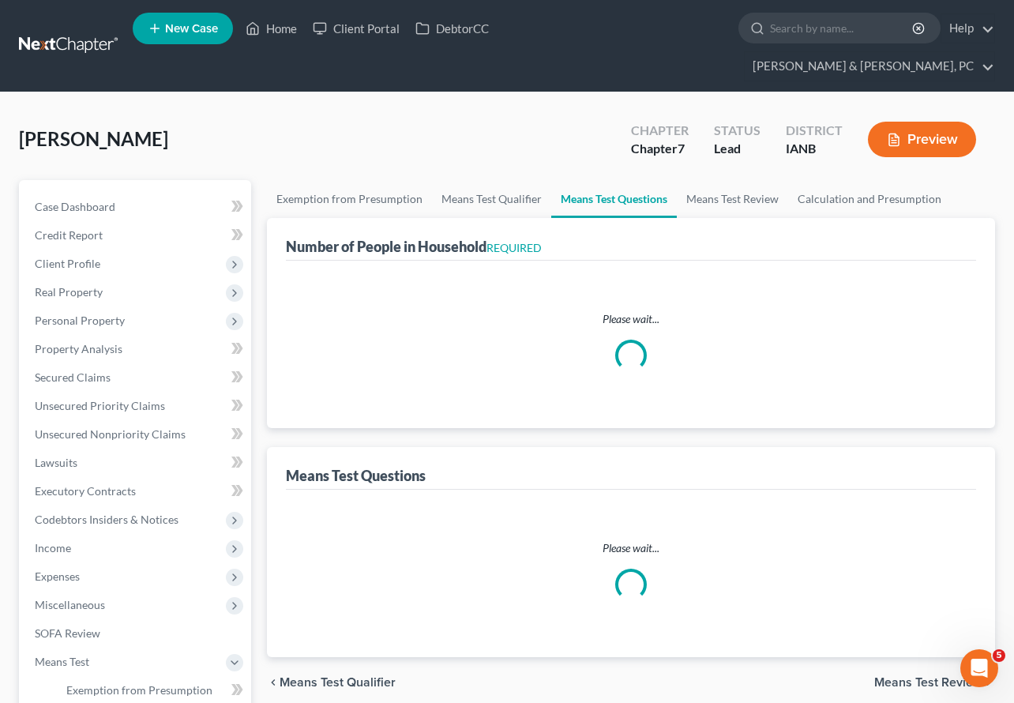
select select "1"
select select "60"
select select "1"
select select "0"
select select "1"
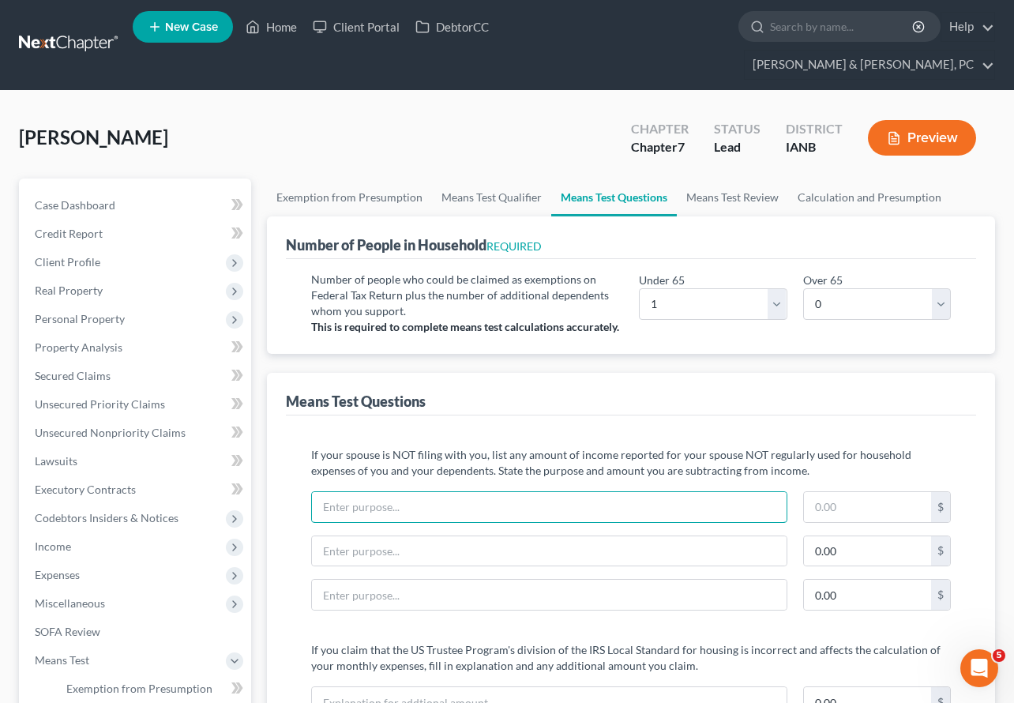
scroll to position [6, 0]
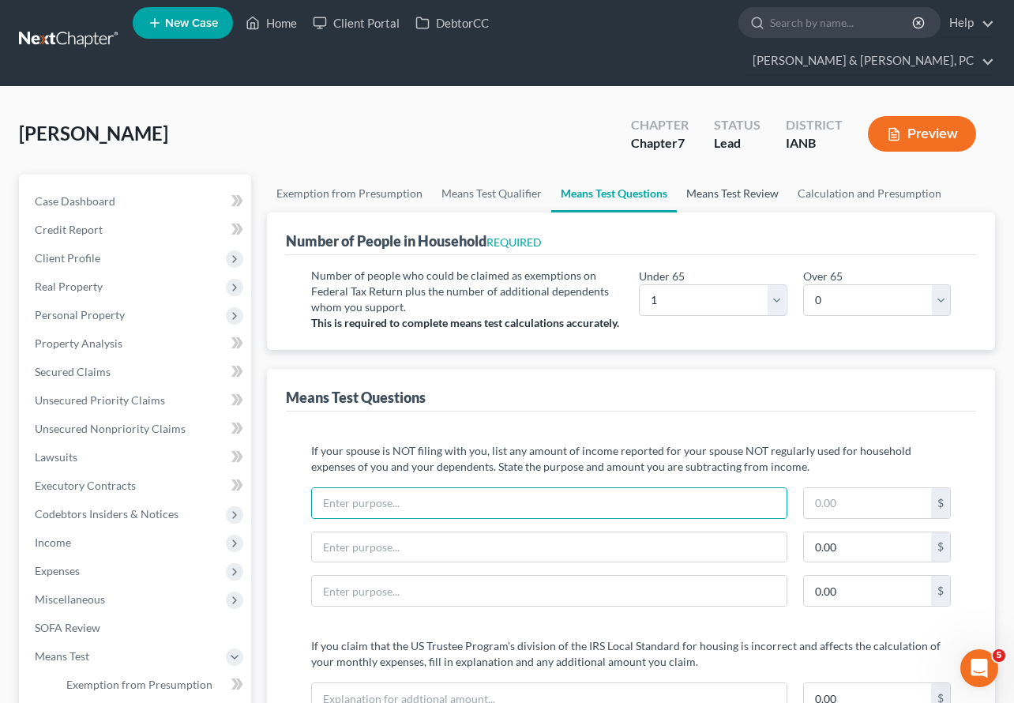
click at [751, 175] on link "Means Test Review" at bounding box center [732, 194] width 111 height 38
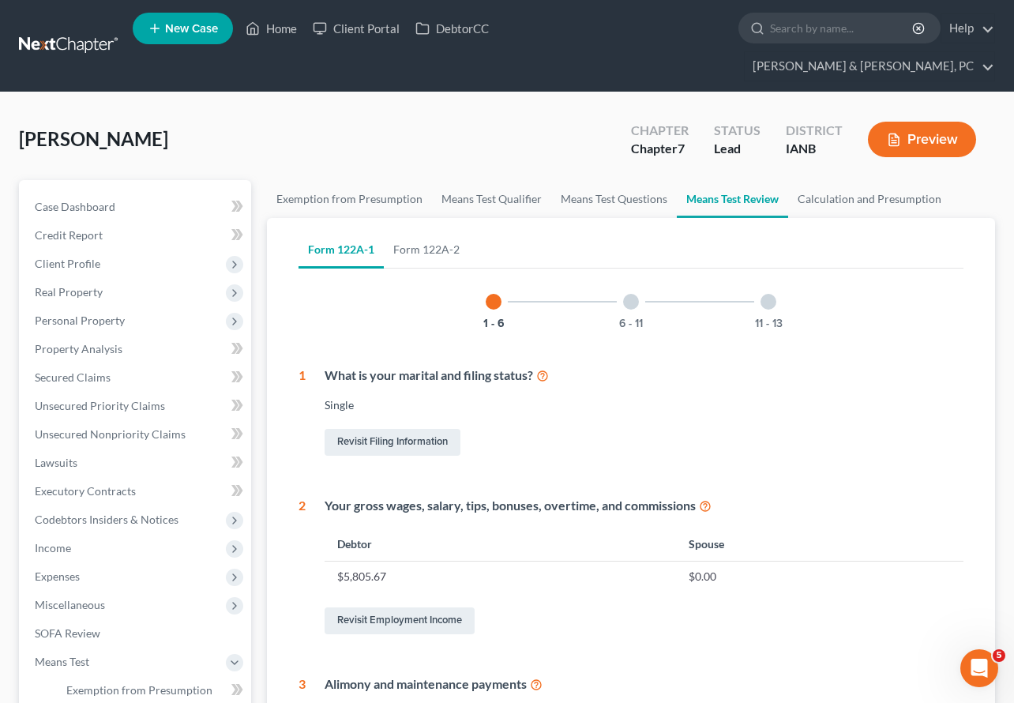
scroll to position [1, 0]
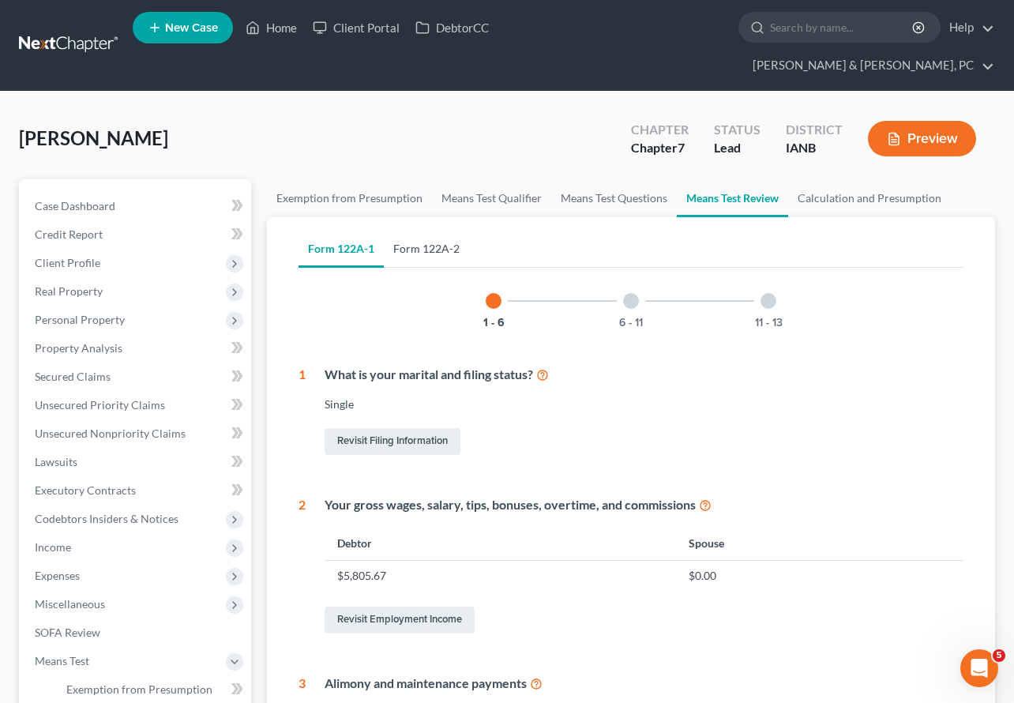
click at [432, 230] on link "Form 122A-2" at bounding box center [426, 249] width 85 height 38
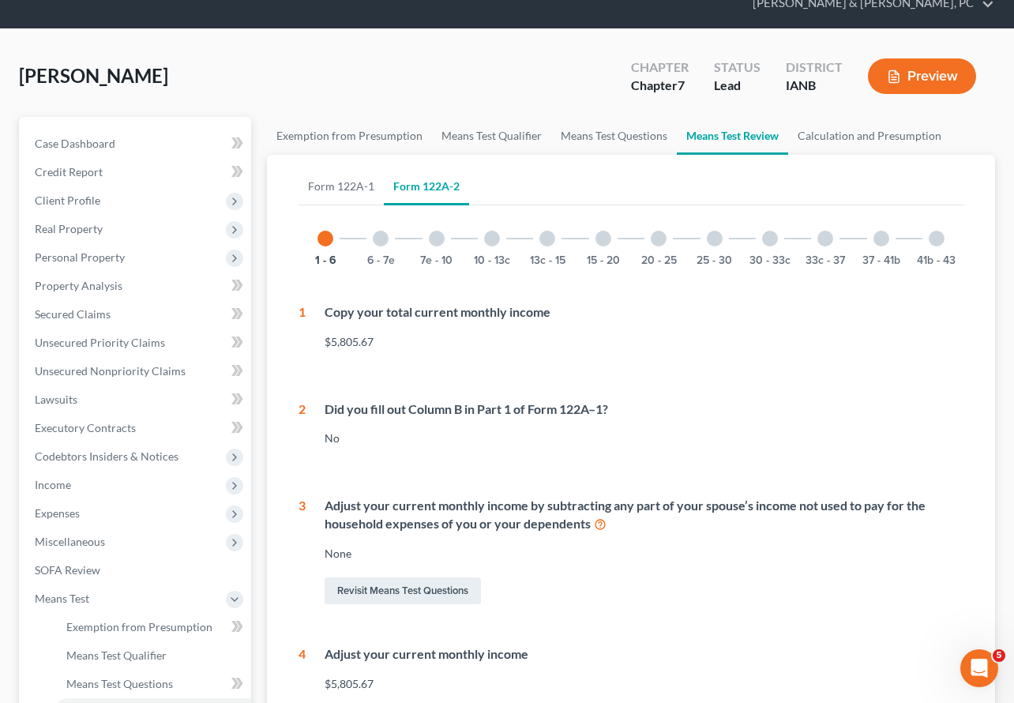
scroll to position [0, 0]
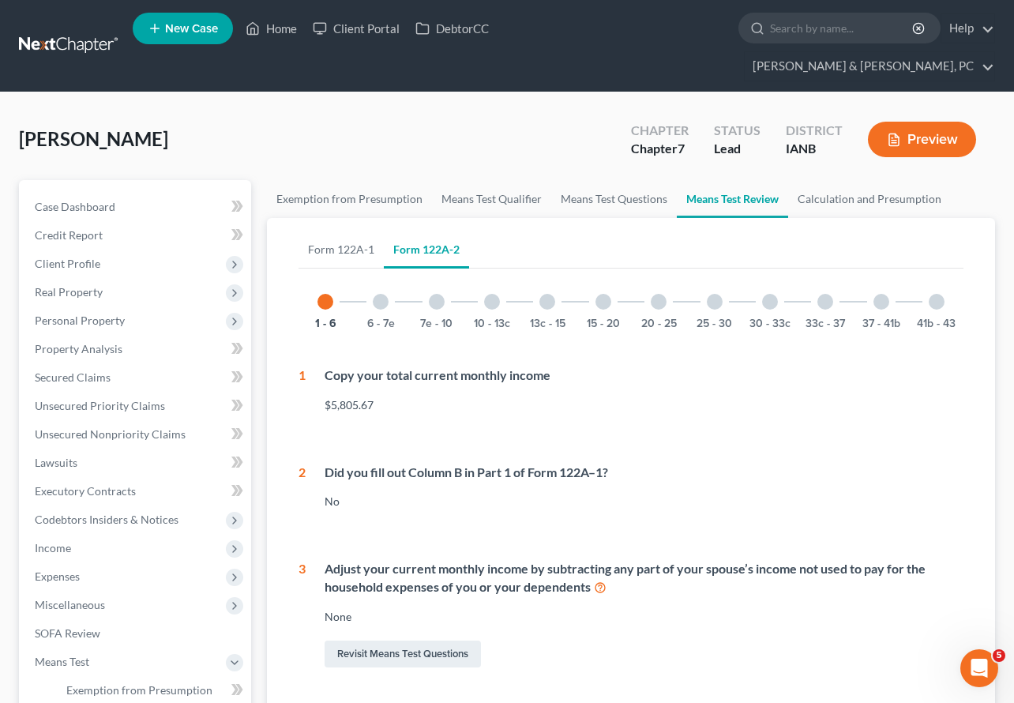
click at [382, 294] on div at bounding box center [381, 302] width 16 height 16
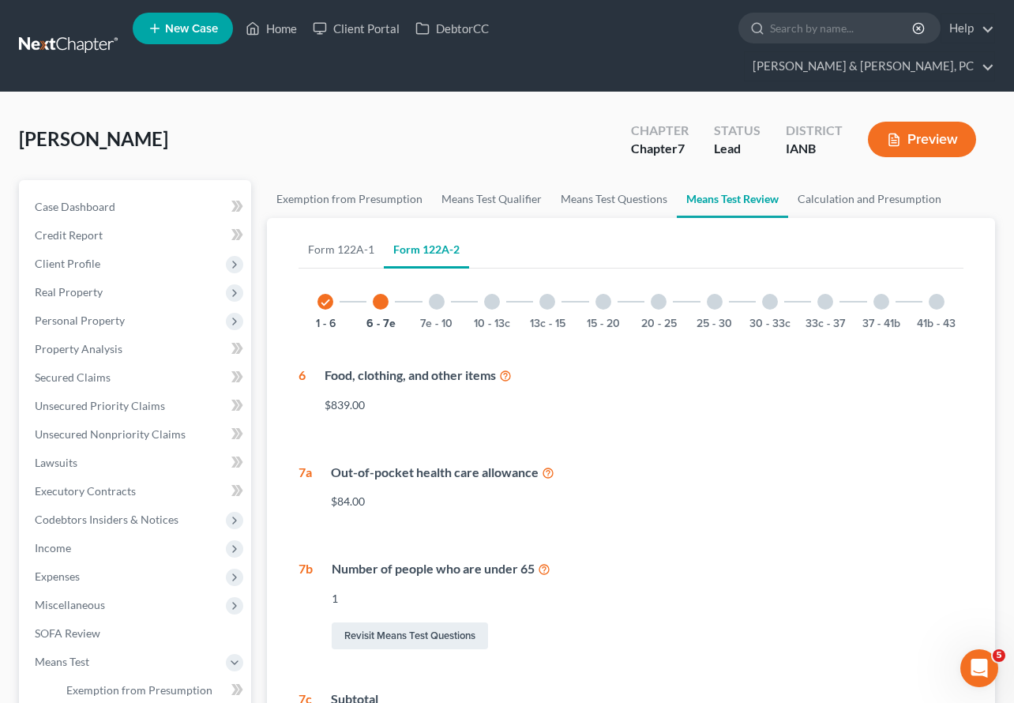
click at [434, 294] on div at bounding box center [437, 302] width 16 height 16
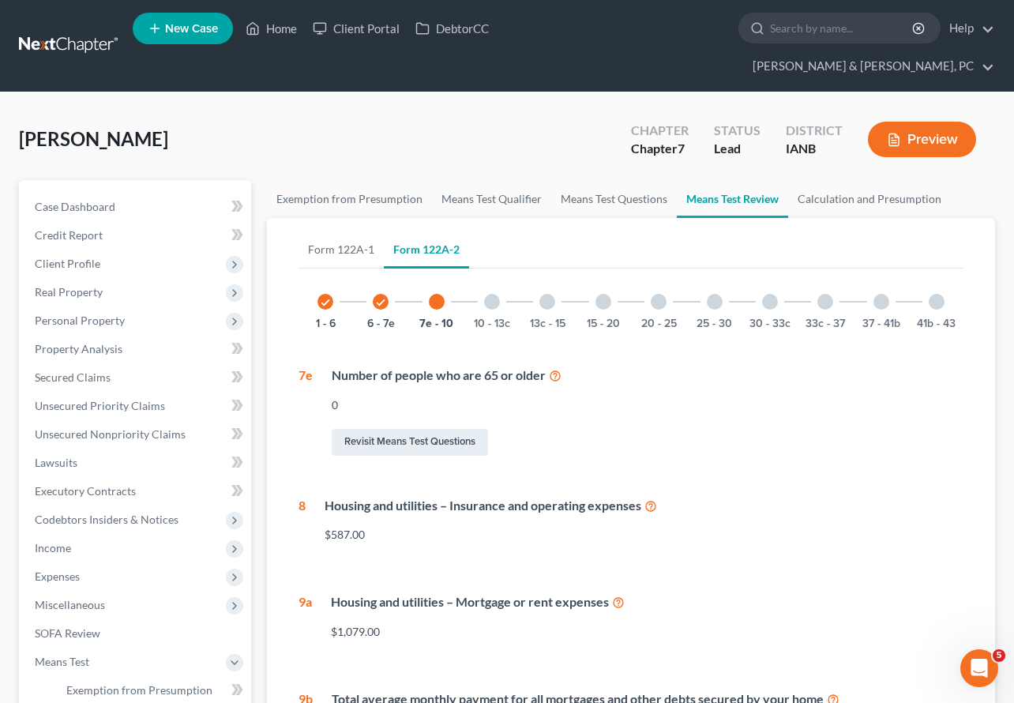
click at [491, 294] on div at bounding box center [492, 302] width 16 height 16
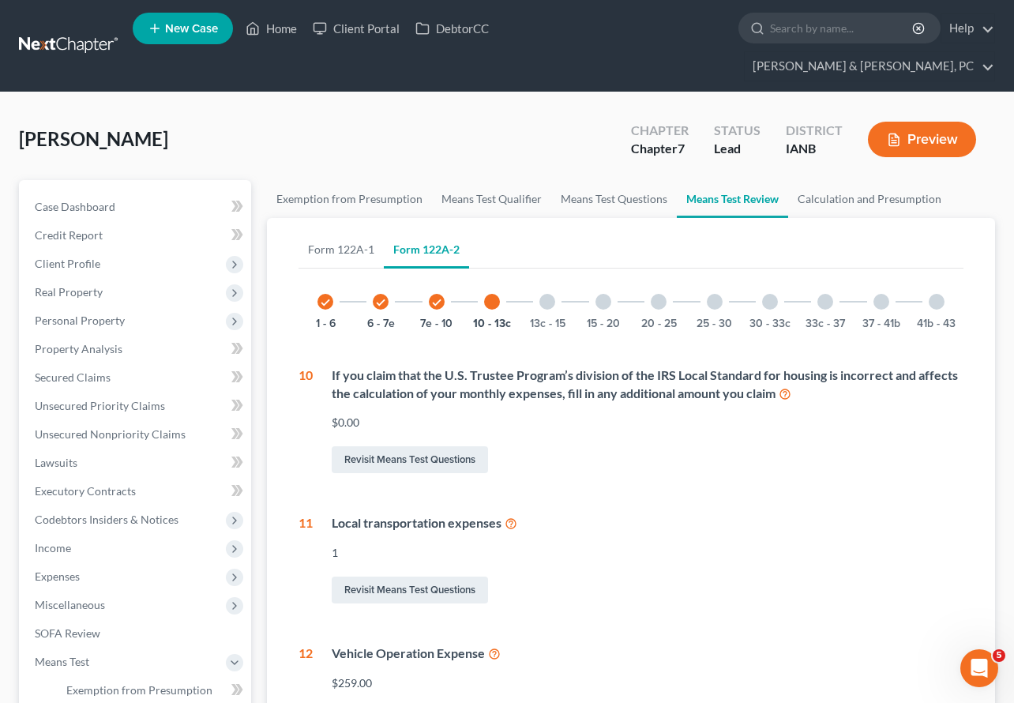
click at [549, 294] on div at bounding box center [548, 302] width 16 height 16
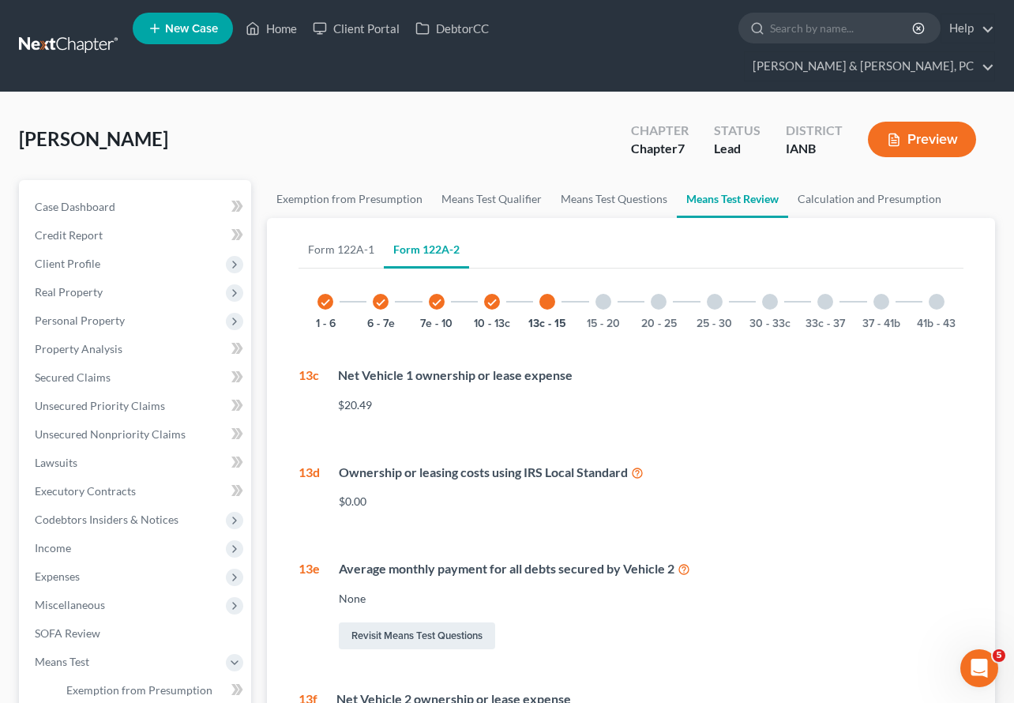
click at [605, 294] on div at bounding box center [604, 302] width 16 height 16
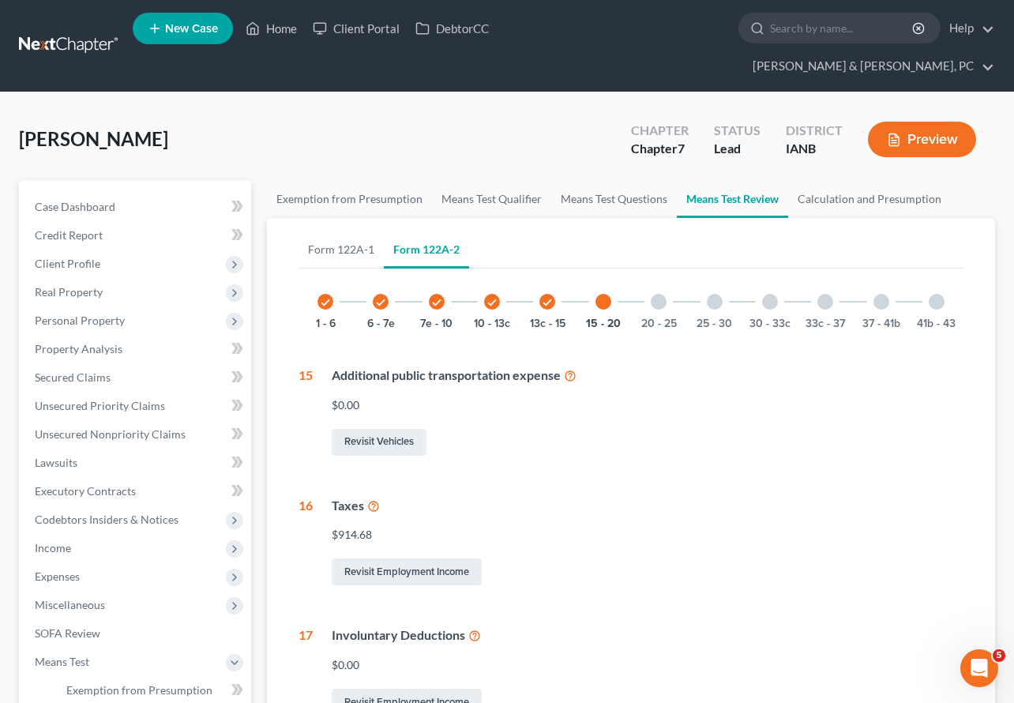
click at [373, 498] on icon at bounding box center [373, 505] width 13 height 15
click at [386, 559] on link "Revisit Employment Income" at bounding box center [407, 572] width 150 height 27
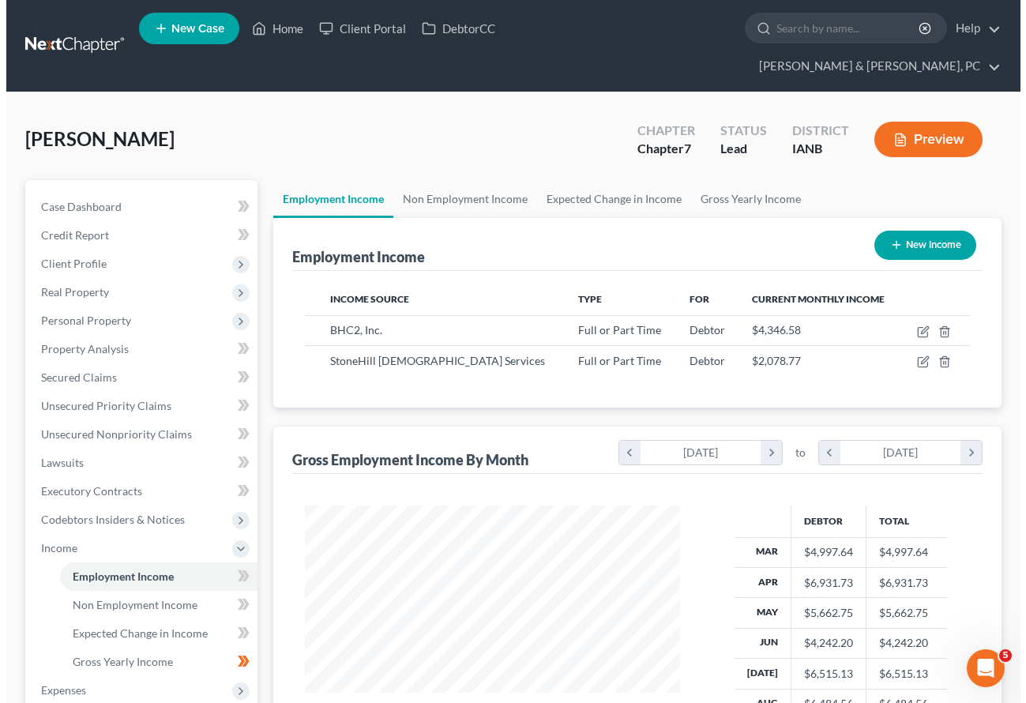
scroll to position [284, 406]
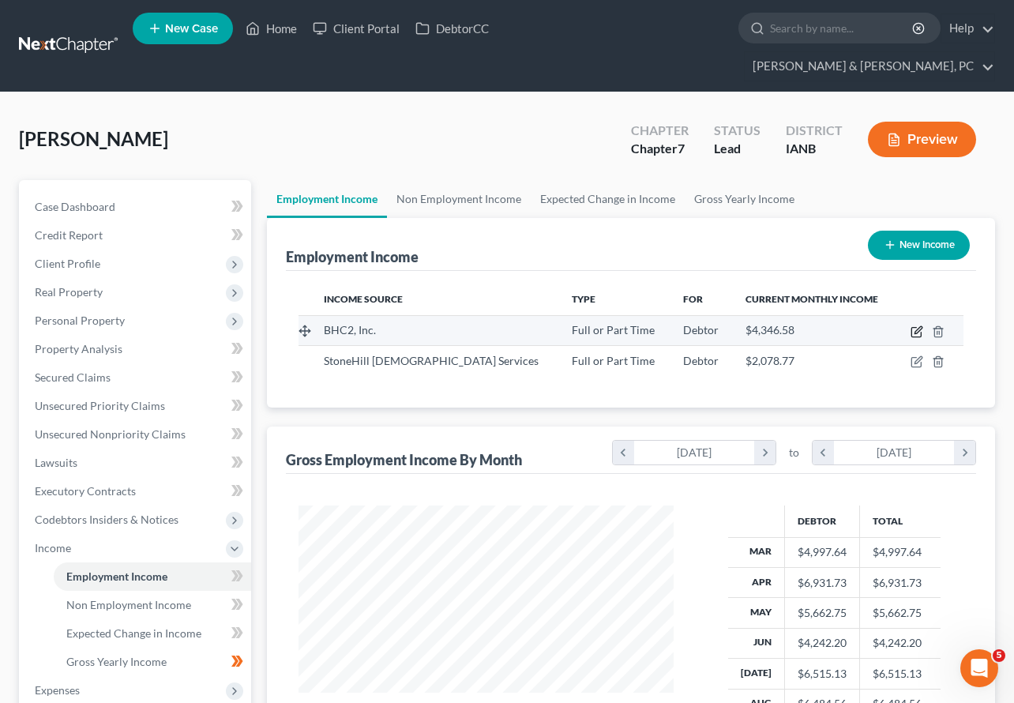
click at [916, 326] on icon "button" at bounding box center [918, 329] width 7 height 7
select select "0"
select select "16"
select select "1"
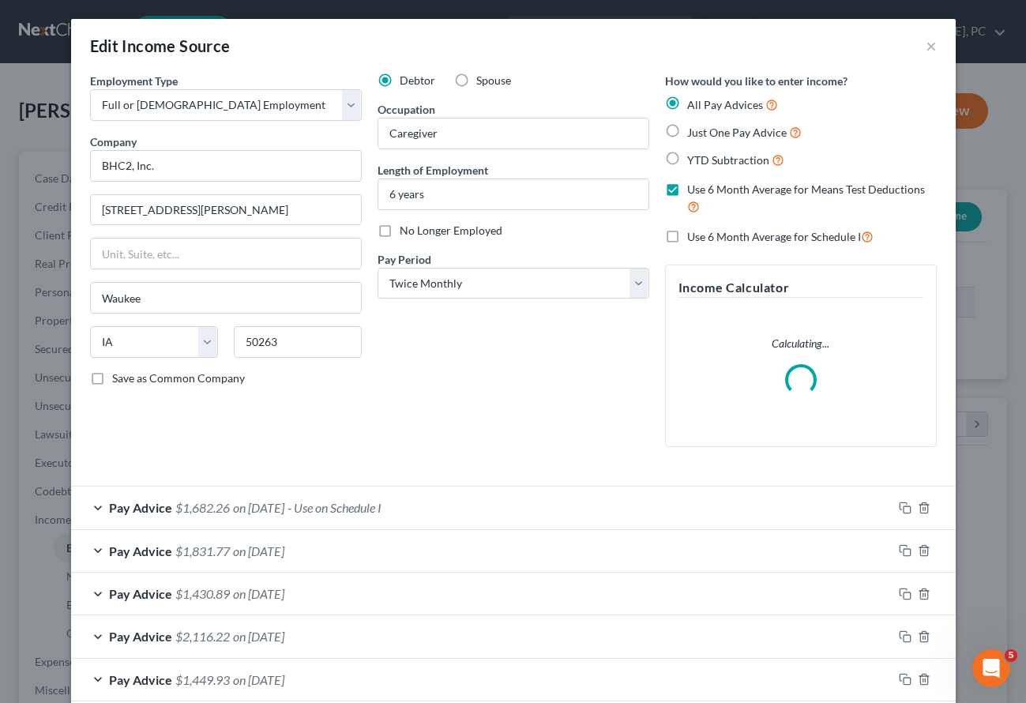
scroll to position [284, 412]
click at [363, 507] on span "- Use on Schedule I" at bounding box center [335, 507] width 94 height 15
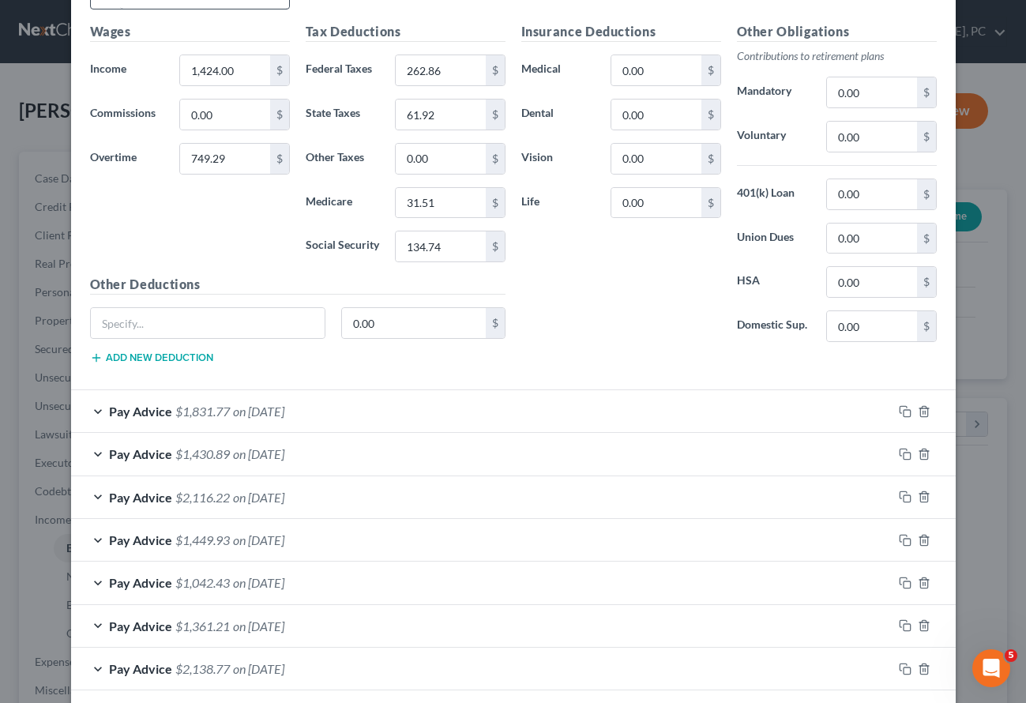
scroll to position [687, 0]
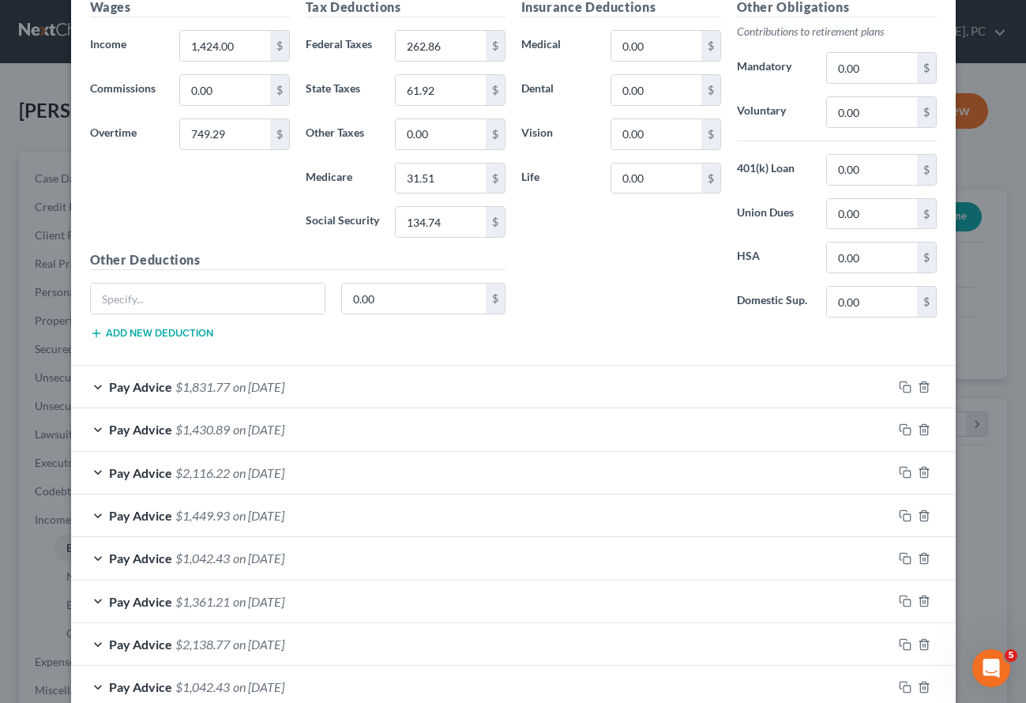
click at [284, 387] on span "on [DATE]" at bounding box center [258, 386] width 51 height 15
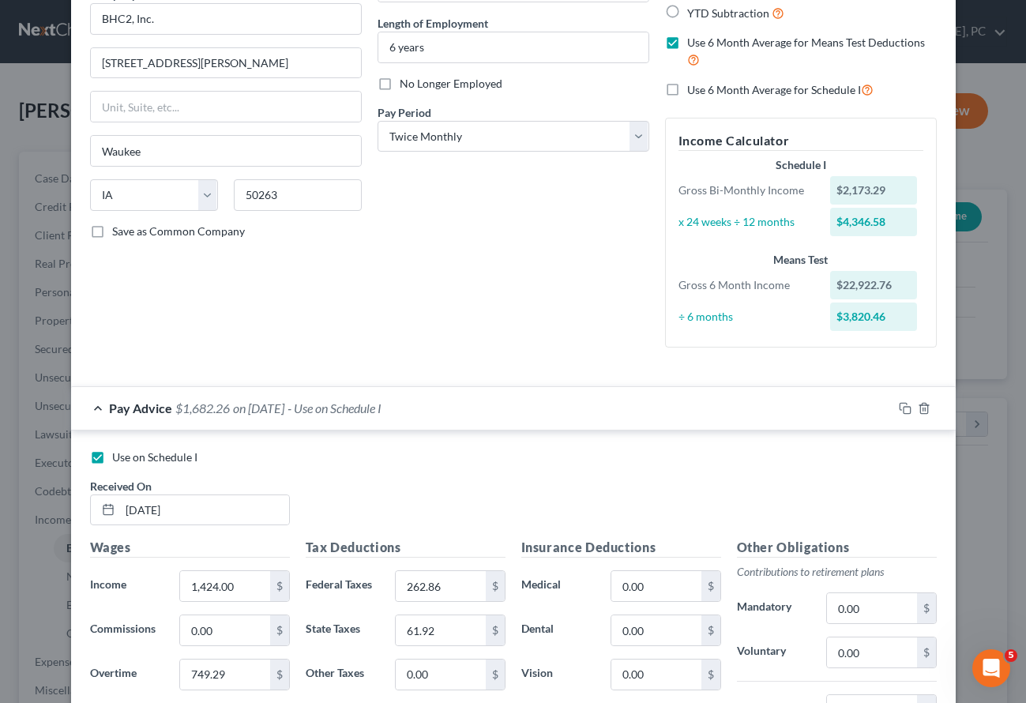
scroll to position [0, 0]
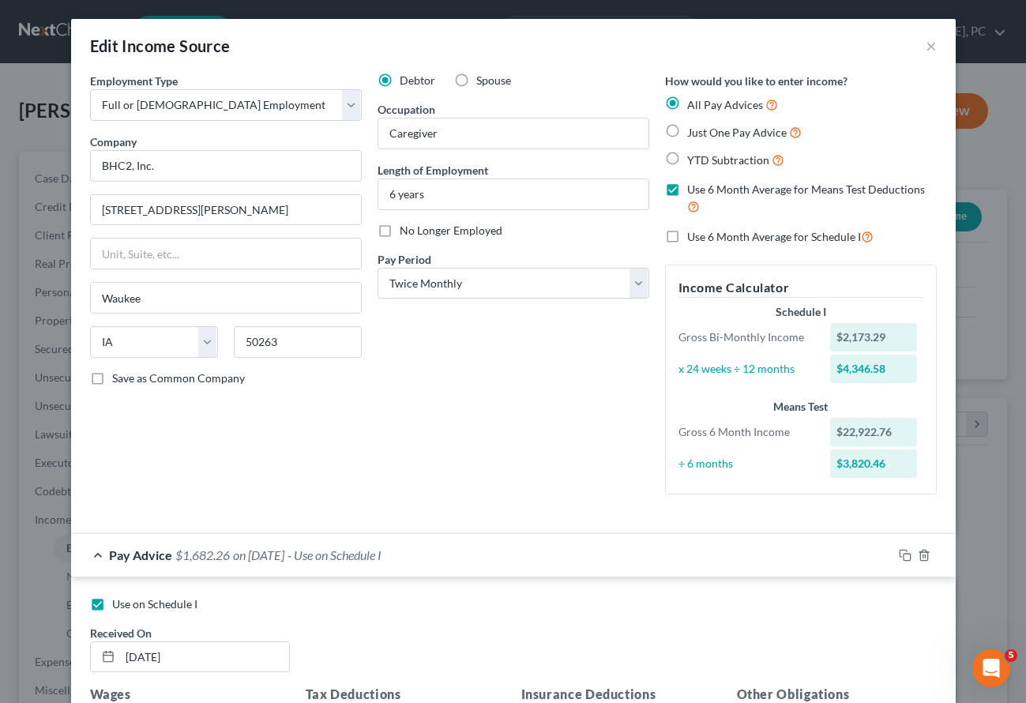
click at [687, 192] on label "Use 6 Month Average for Means Test Deductions" at bounding box center [812, 199] width 250 height 34
click at [694, 192] on input "Use 6 Month Average for Means Test Deductions" at bounding box center [699, 187] width 10 height 10
checkbox input "false"
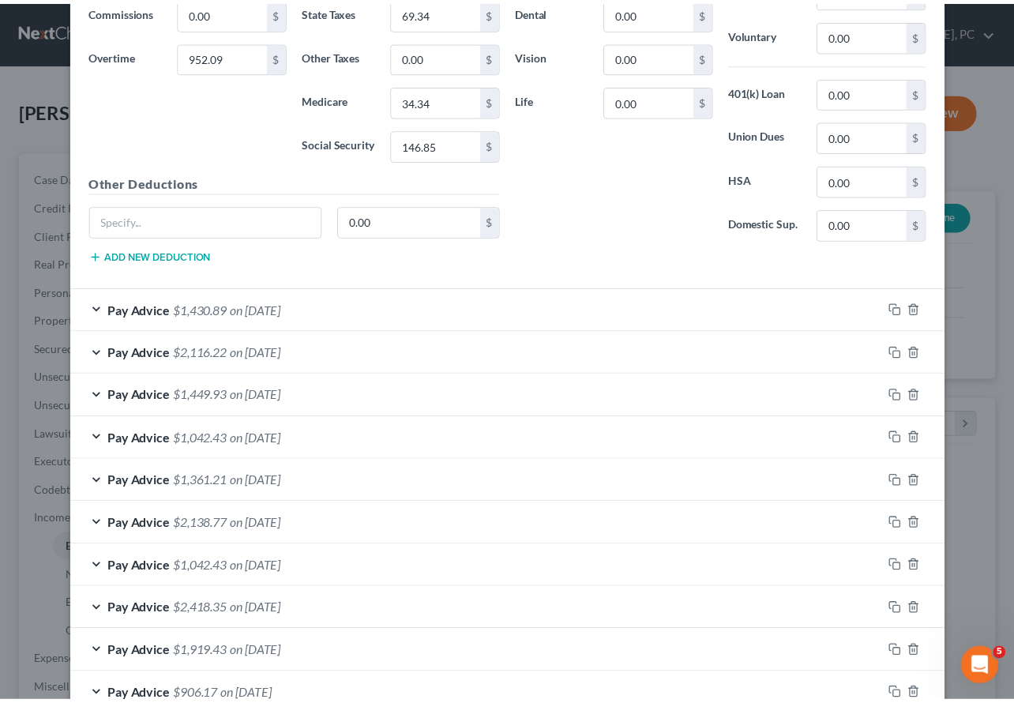
scroll to position [1428, 0]
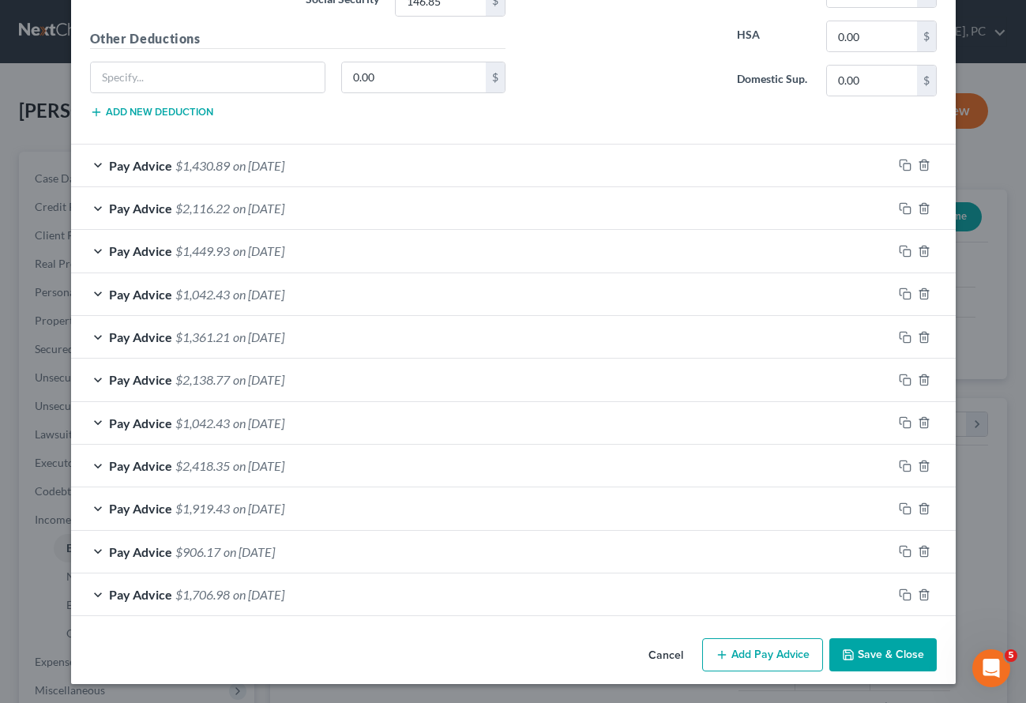
click at [866, 641] on button "Save & Close" at bounding box center [883, 654] width 107 height 33
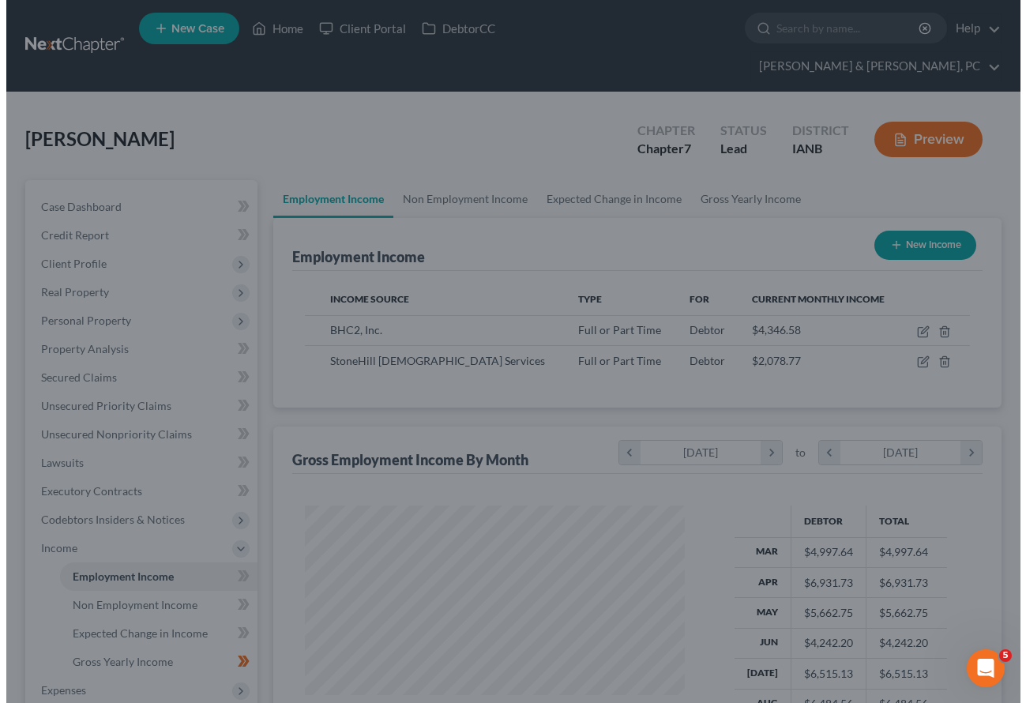
scroll to position [789729, 789605]
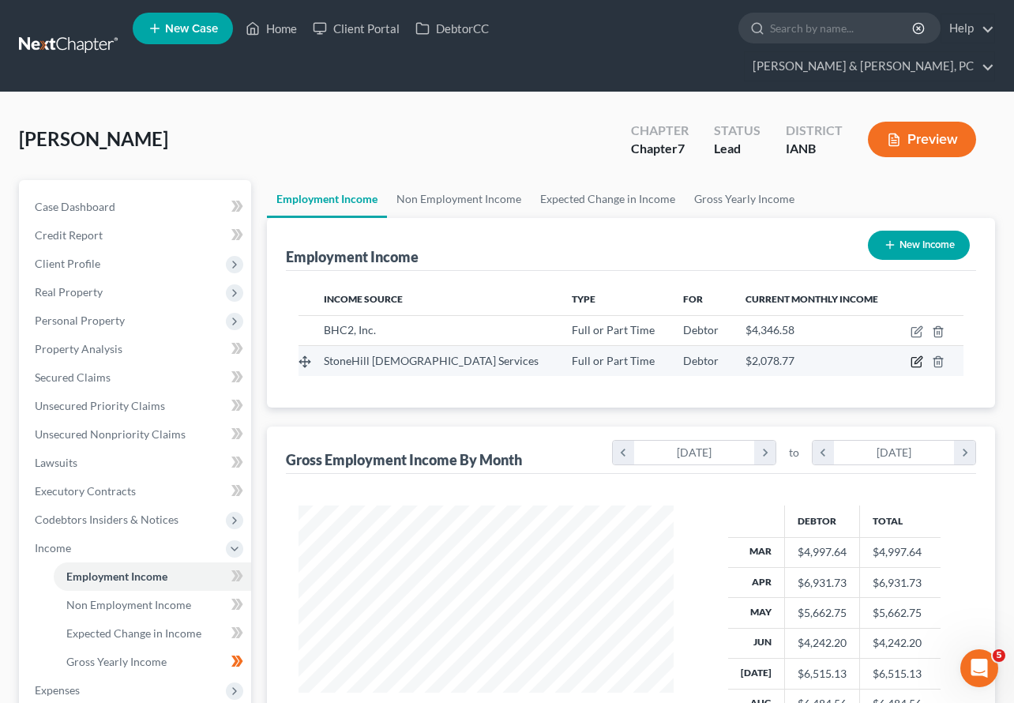
click at [913, 356] on icon "button" at bounding box center [917, 362] width 13 height 13
select select "0"
select select "16"
select select "2"
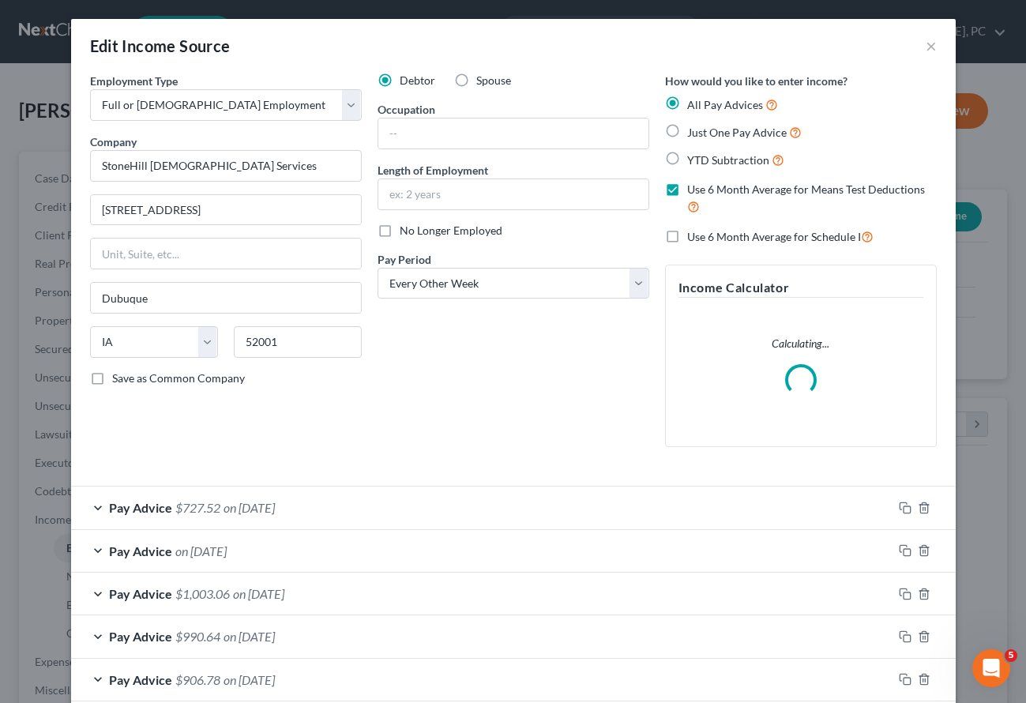
scroll to position [284, 412]
click at [687, 190] on label "Use 6 Month Average for Means Test Deductions" at bounding box center [812, 199] width 250 height 34
click at [694, 190] on input "Use 6 Month Average for Means Test Deductions" at bounding box center [699, 187] width 10 height 10
checkbox input "false"
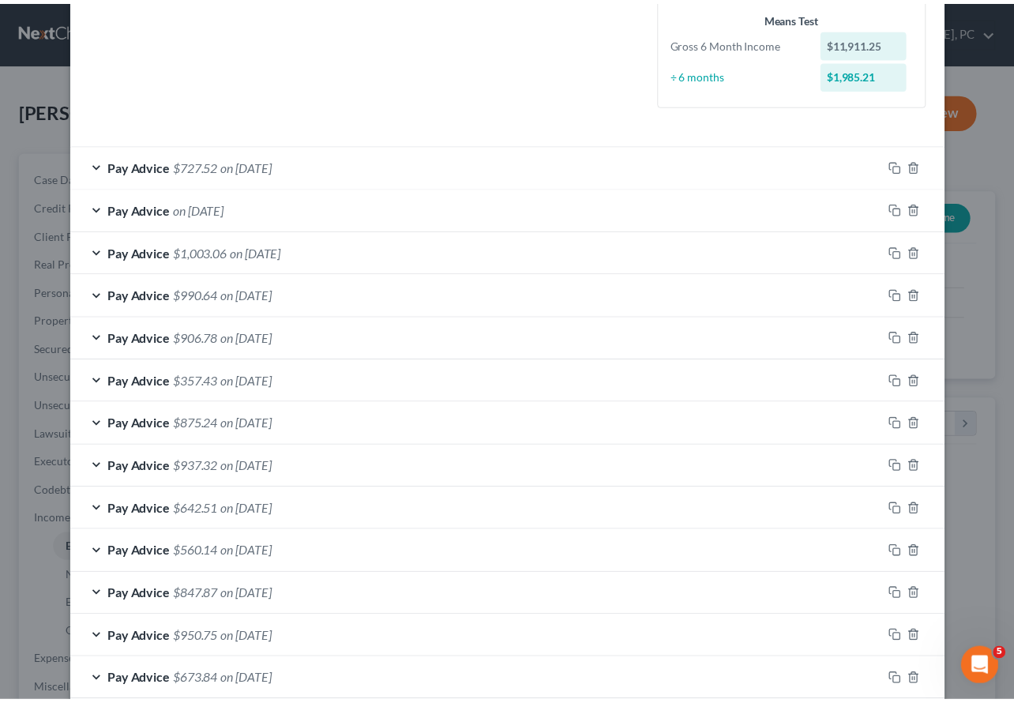
scroll to position [479, 0]
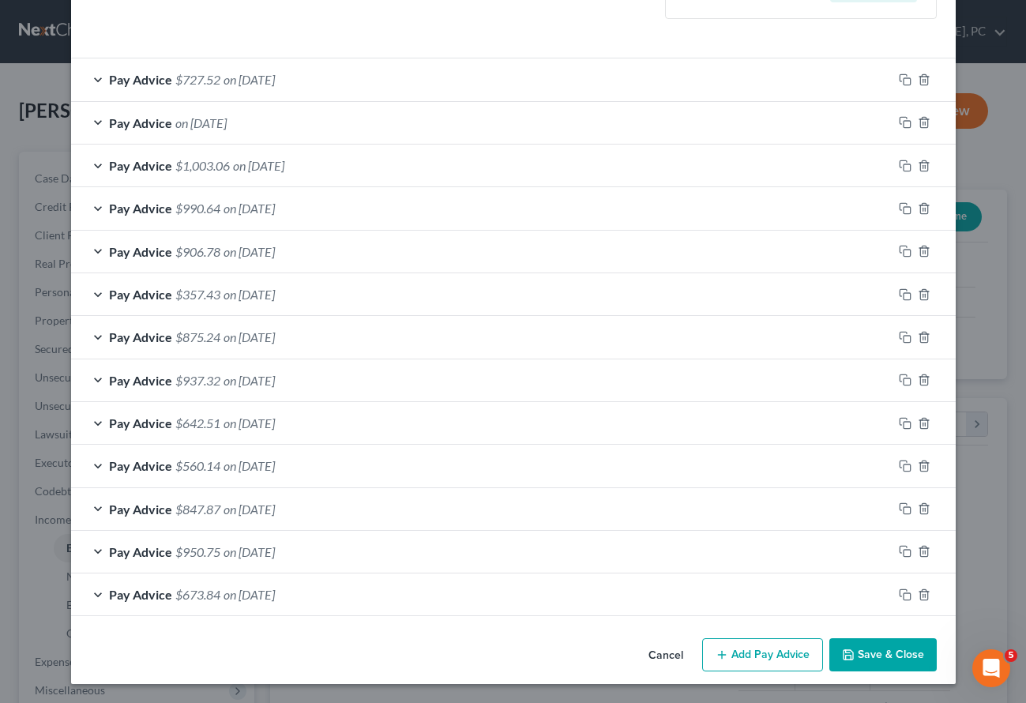
click at [880, 656] on button "Save & Close" at bounding box center [883, 654] width 107 height 33
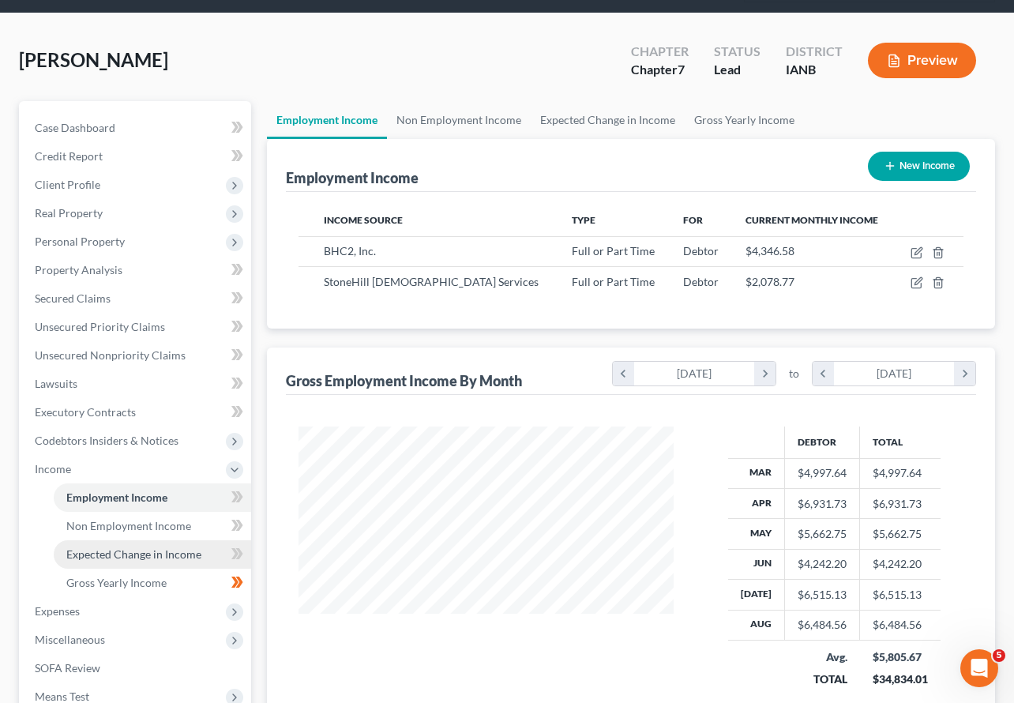
scroll to position [113, 0]
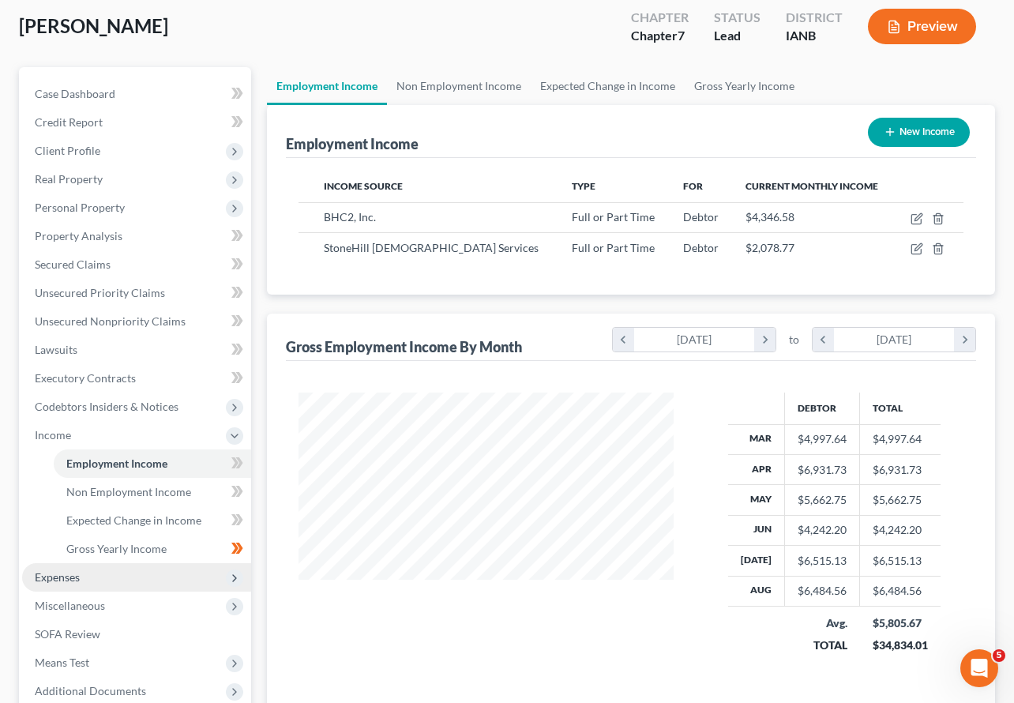
click at [65, 570] on span "Expenses" at bounding box center [57, 576] width 45 height 13
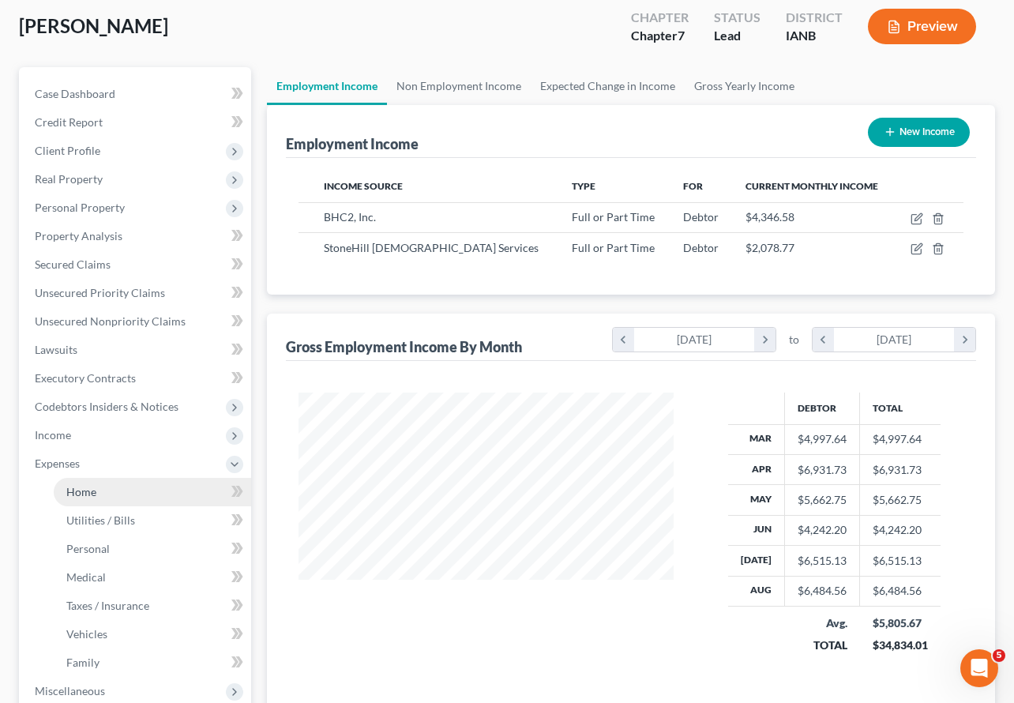
click at [79, 485] on span "Home" at bounding box center [81, 491] width 30 height 13
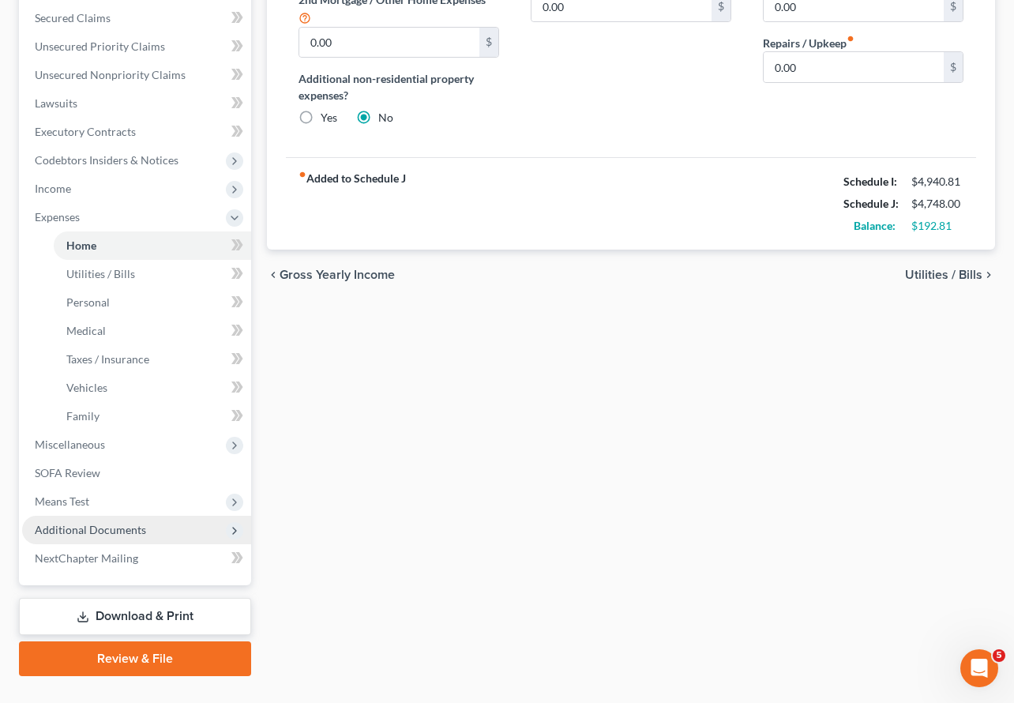
scroll to position [364, 0]
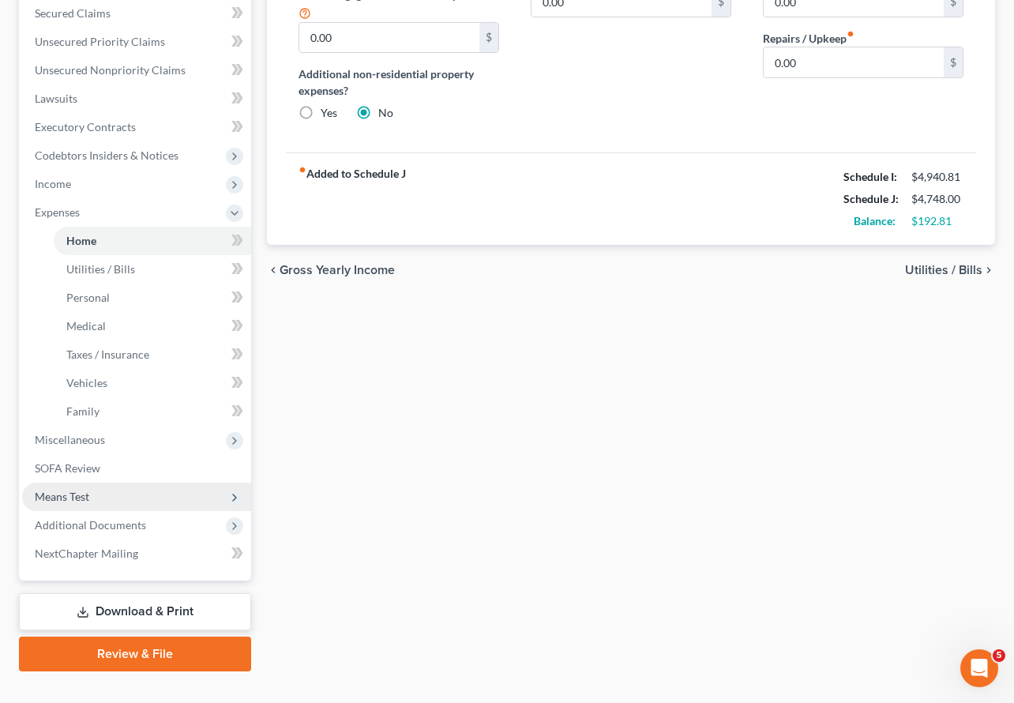
click at [70, 490] on span "Means Test" at bounding box center [62, 496] width 55 height 13
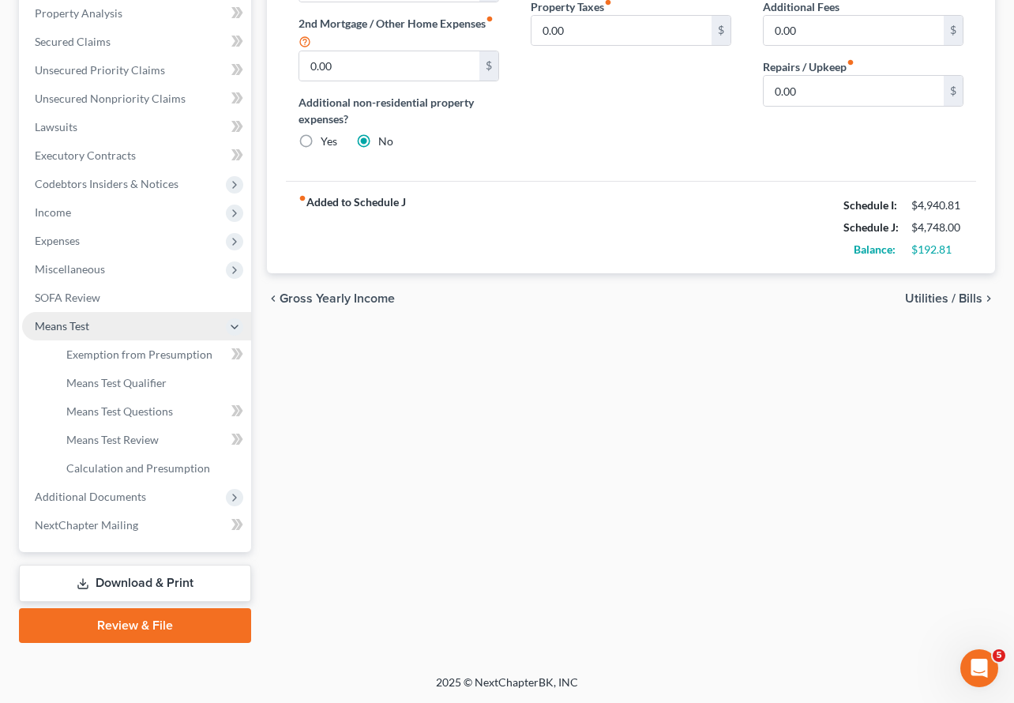
scroll to position [307, 0]
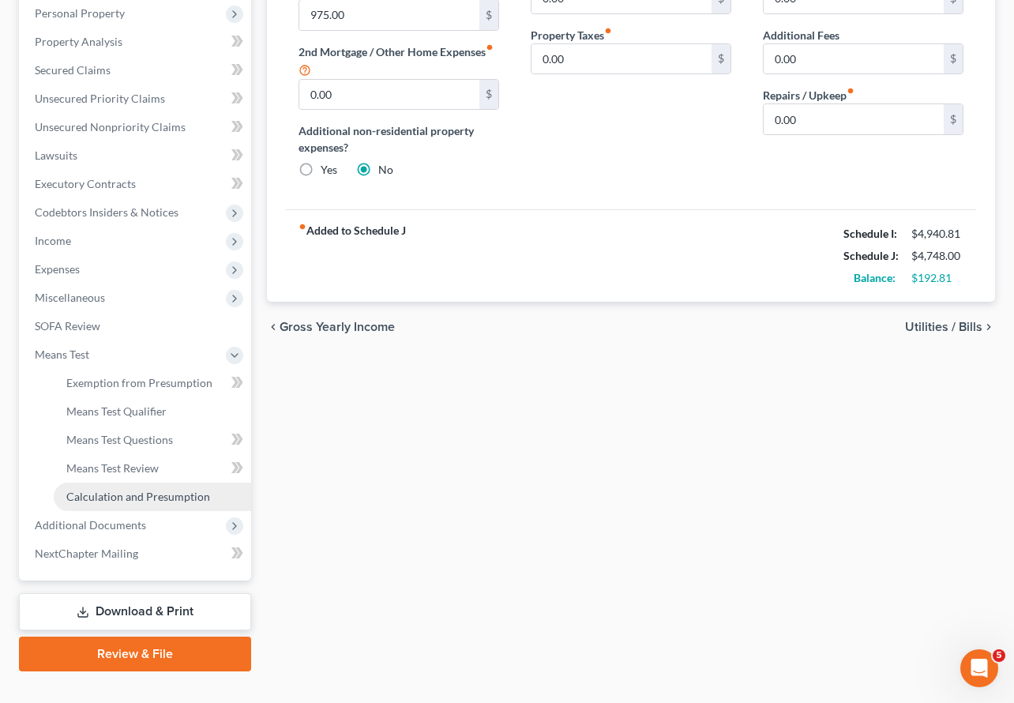
click at [124, 483] on link "Calculation and Presumption" at bounding box center [153, 497] width 198 height 28
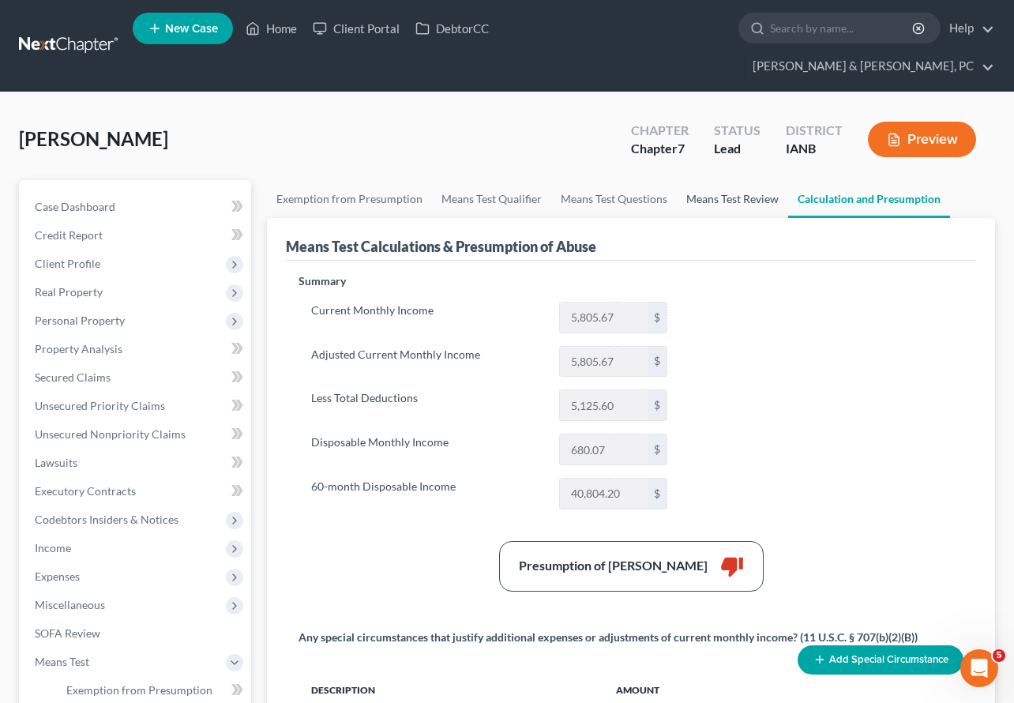
click at [728, 180] on link "Means Test Review" at bounding box center [732, 199] width 111 height 38
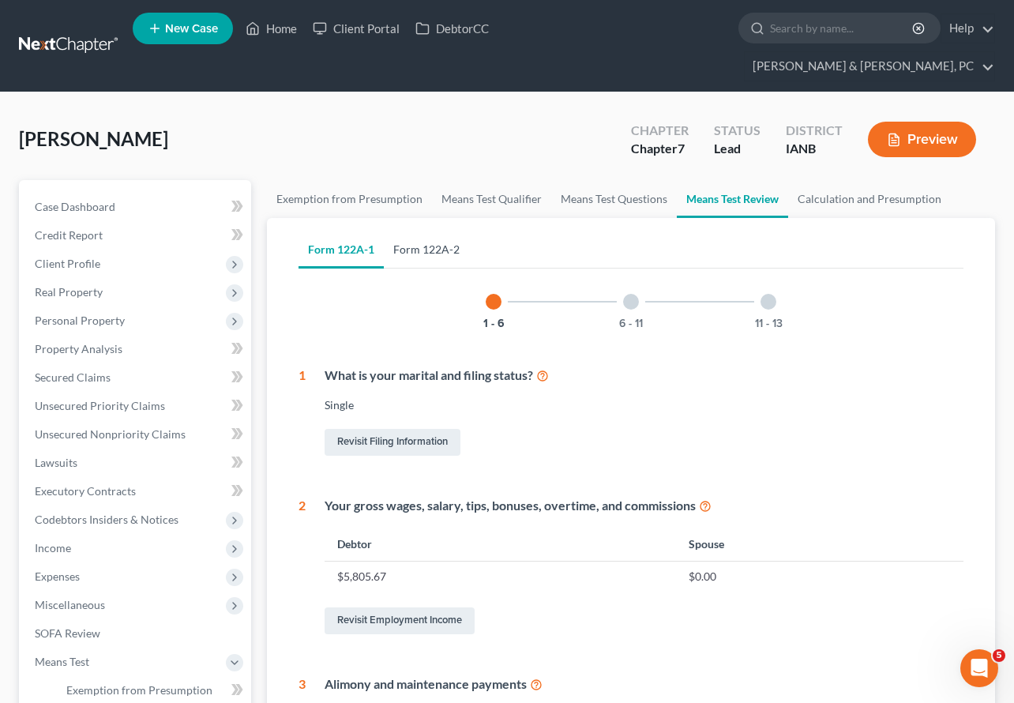
click at [436, 231] on link "Form 122A-2" at bounding box center [426, 250] width 85 height 38
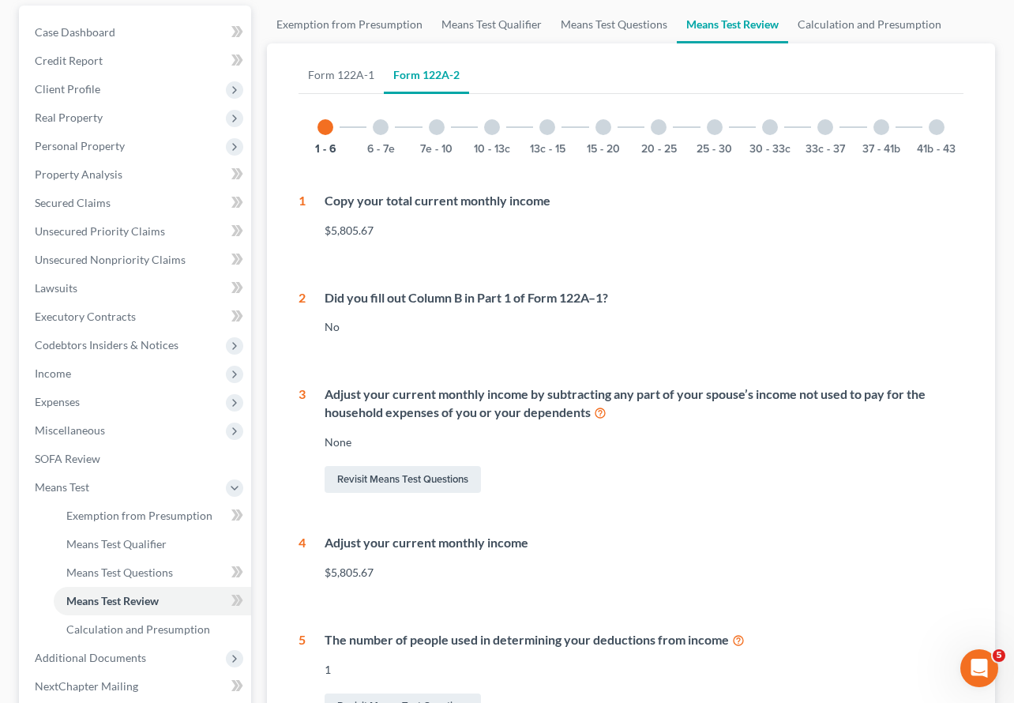
scroll to position [132, 0]
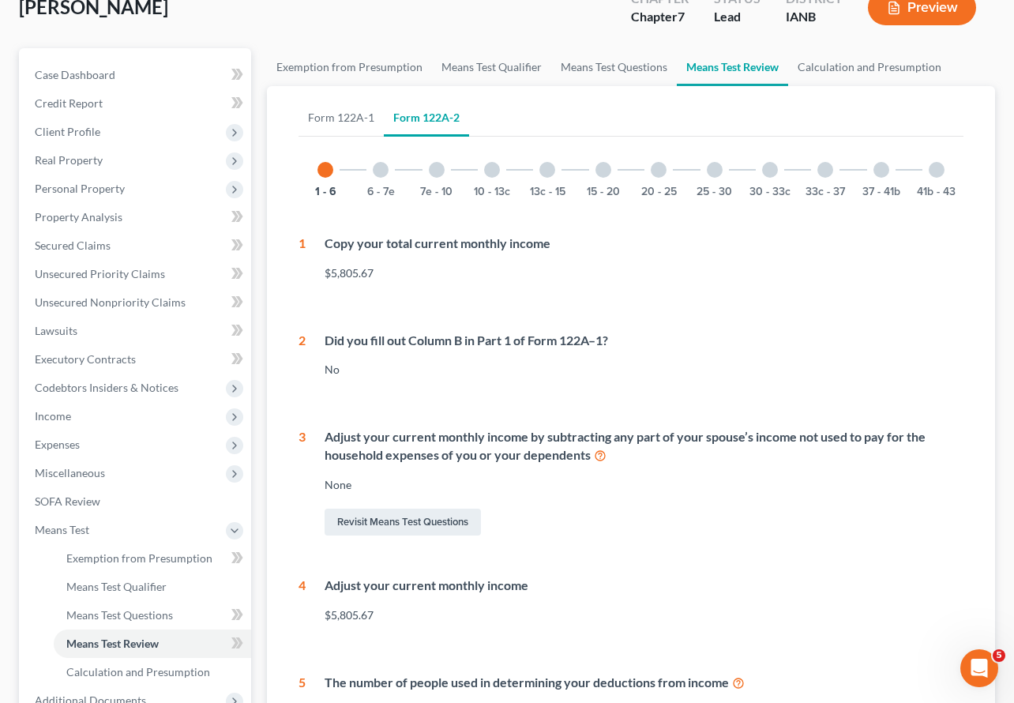
click at [380, 162] on div at bounding box center [381, 170] width 16 height 16
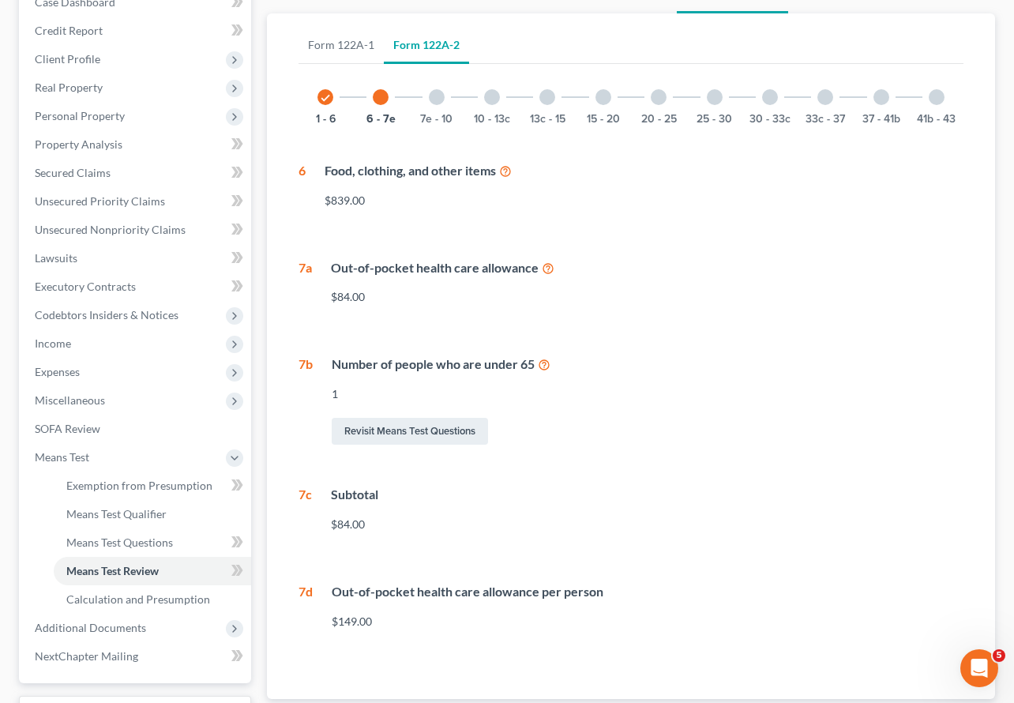
scroll to position [237, 0]
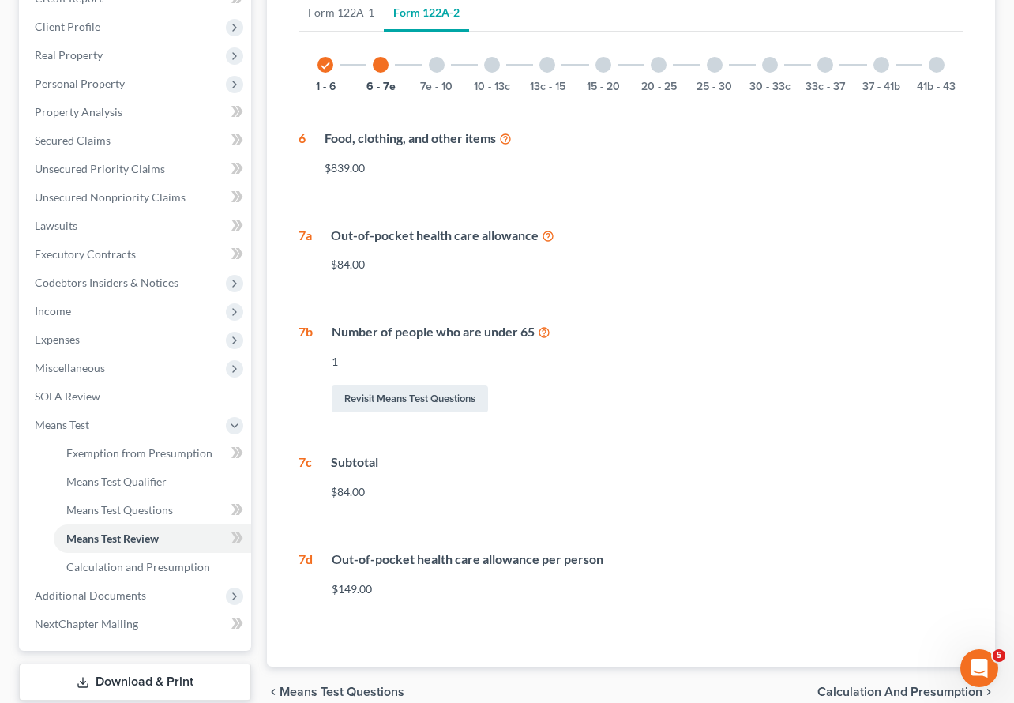
click at [437, 57] on div at bounding box center [437, 65] width 16 height 16
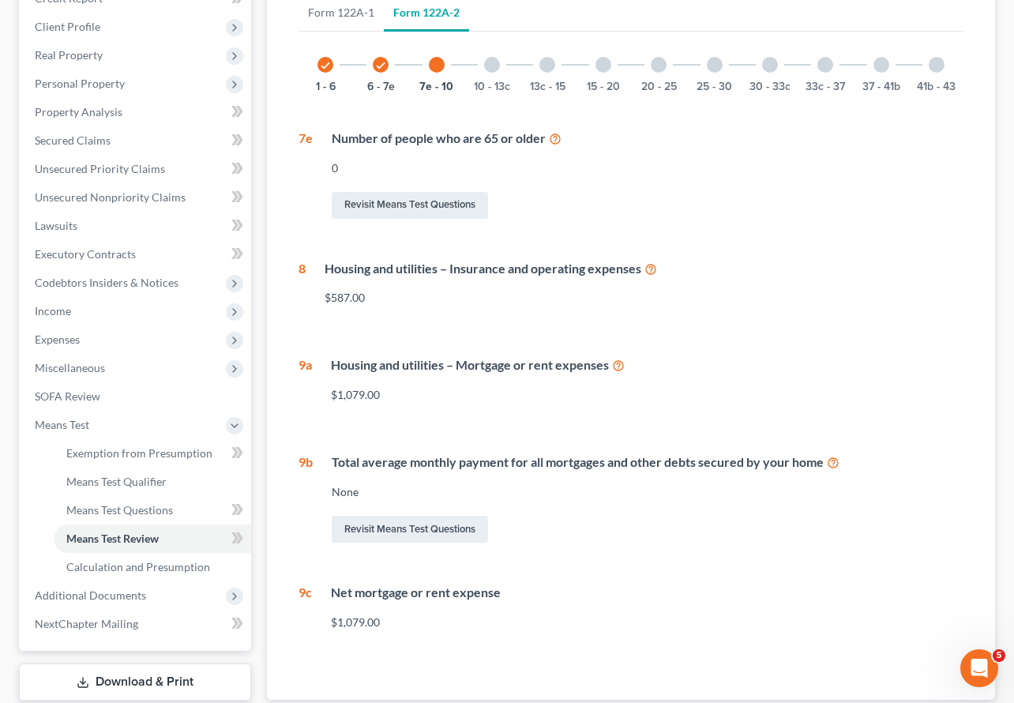
click at [490, 57] on div at bounding box center [492, 65] width 16 height 16
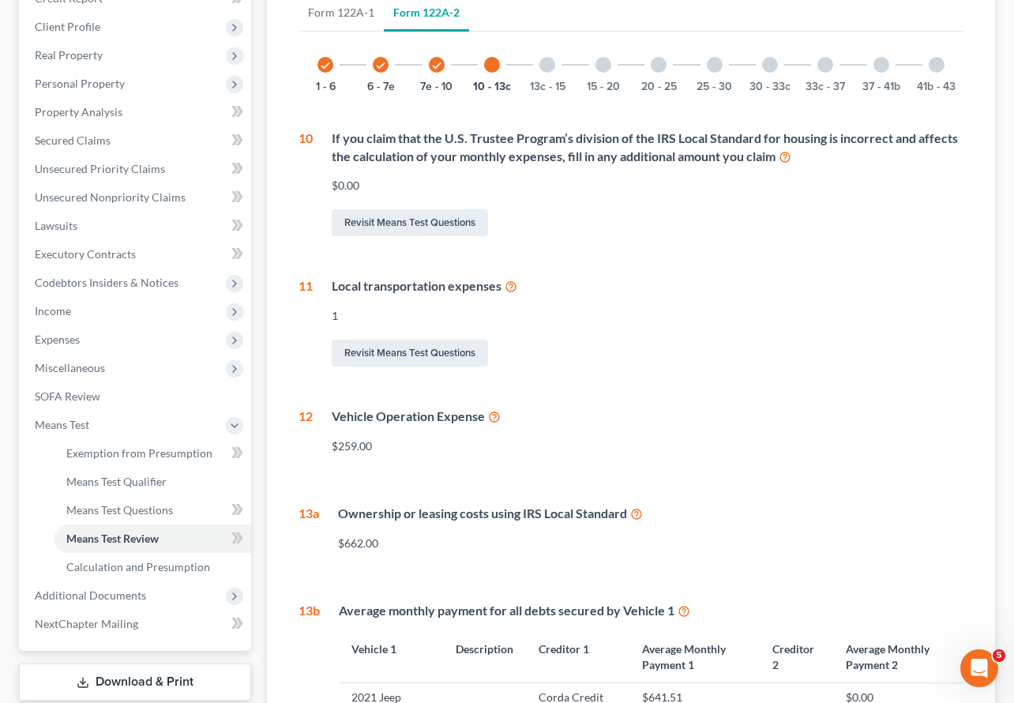
click at [542, 57] on div at bounding box center [548, 65] width 16 height 16
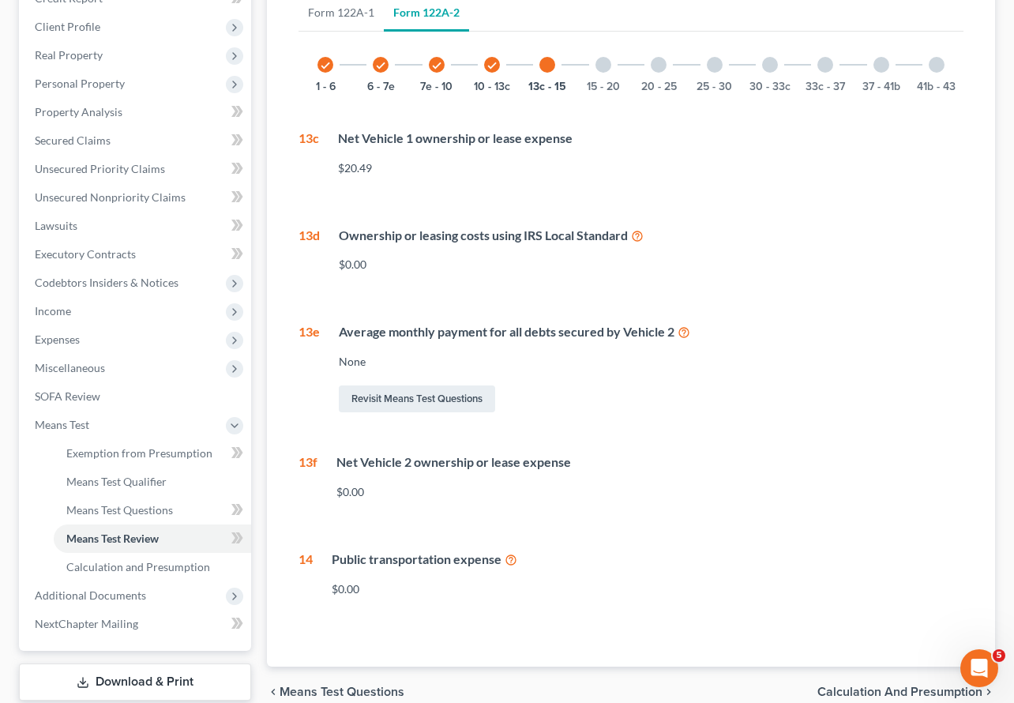
click at [594, 38] on div "15 - 20" at bounding box center [604, 65] width 54 height 54
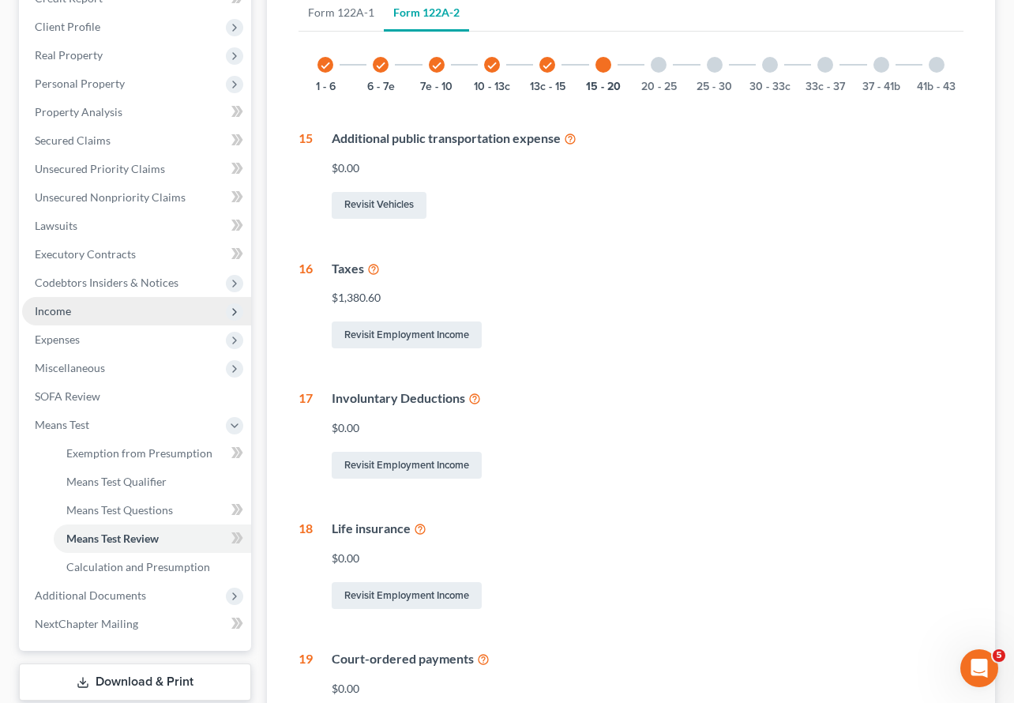
click at [55, 304] on span "Income" at bounding box center [53, 310] width 36 height 13
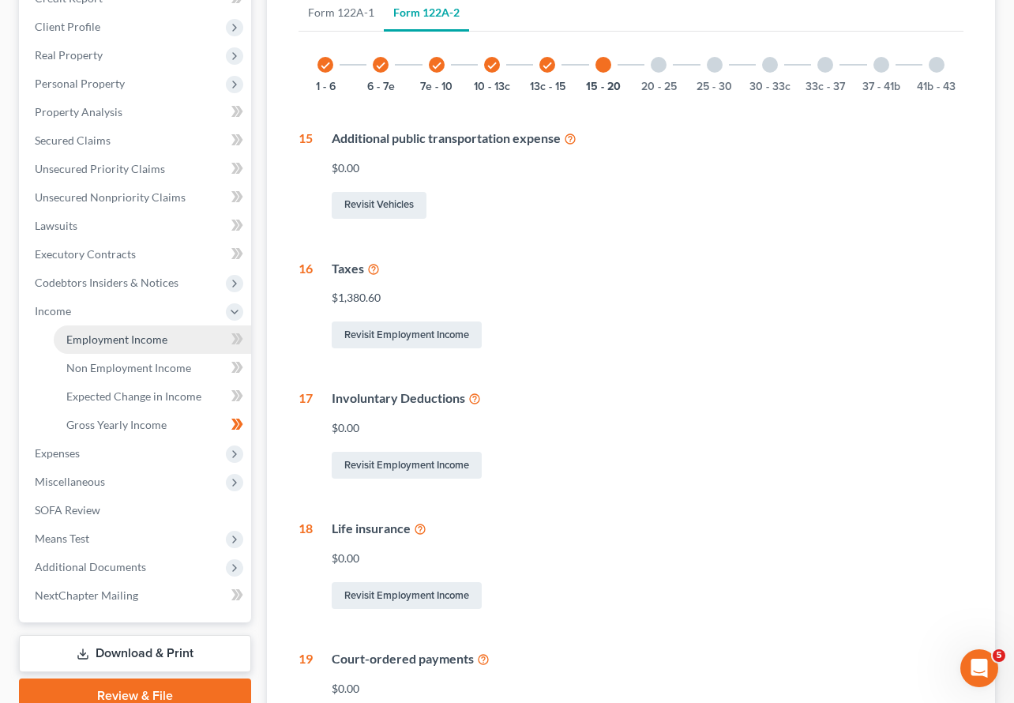
click at [91, 333] on span "Employment Income" at bounding box center [116, 339] width 101 height 13
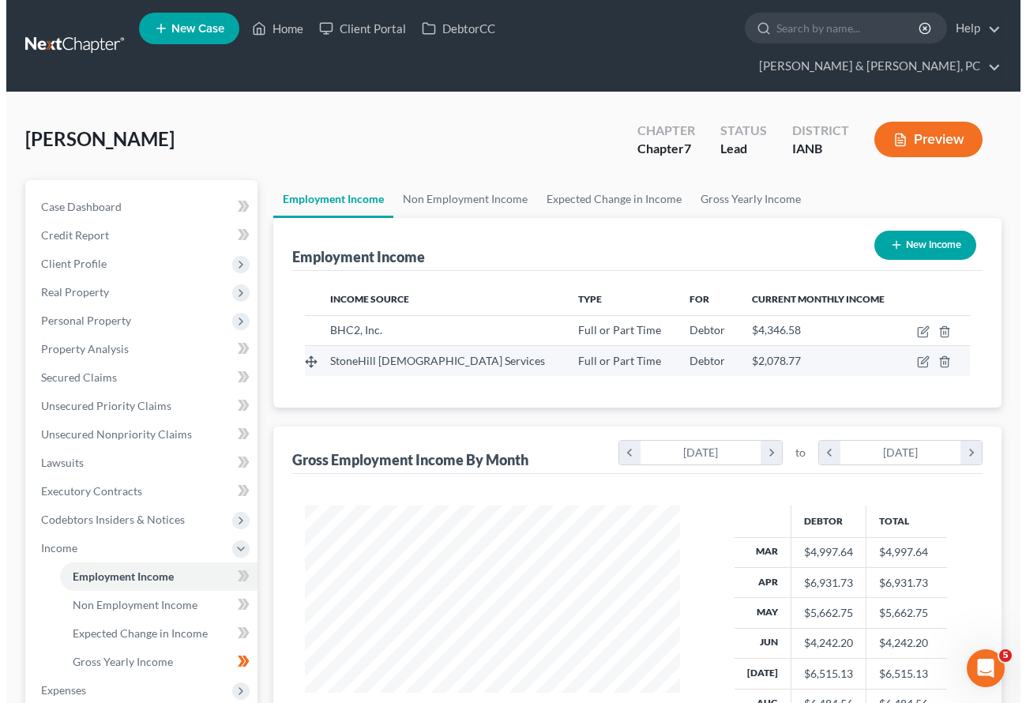
scroll to position [284, 406]
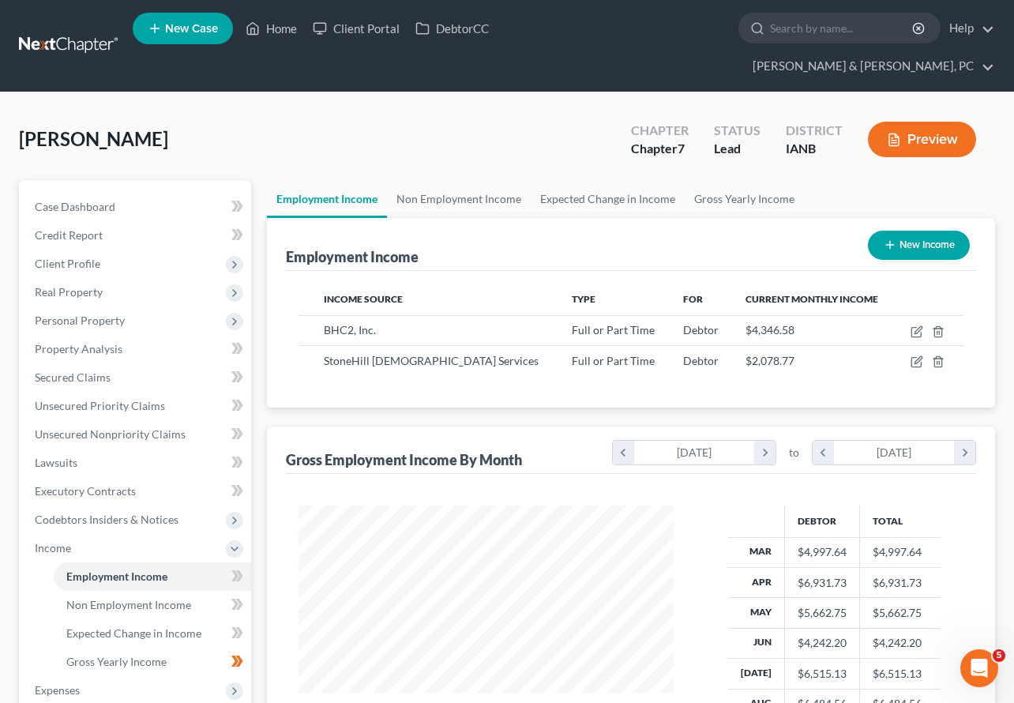
click at [935, 122] on button "Preview" at bounding box center [922, 140] width 108 height 36
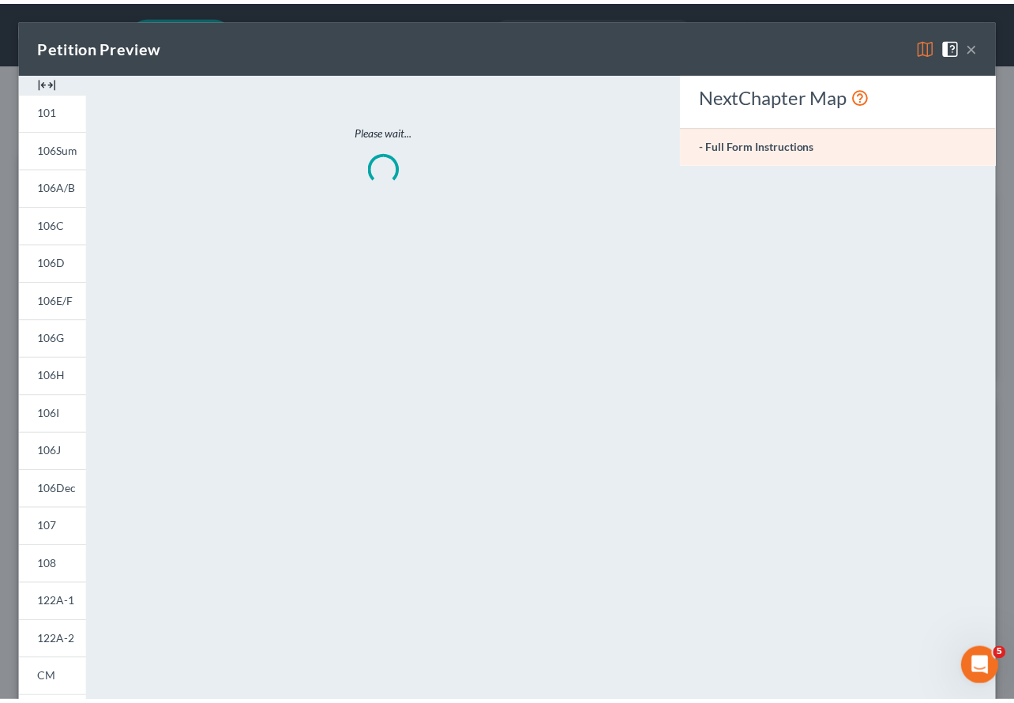
scroll to position [284, 412]
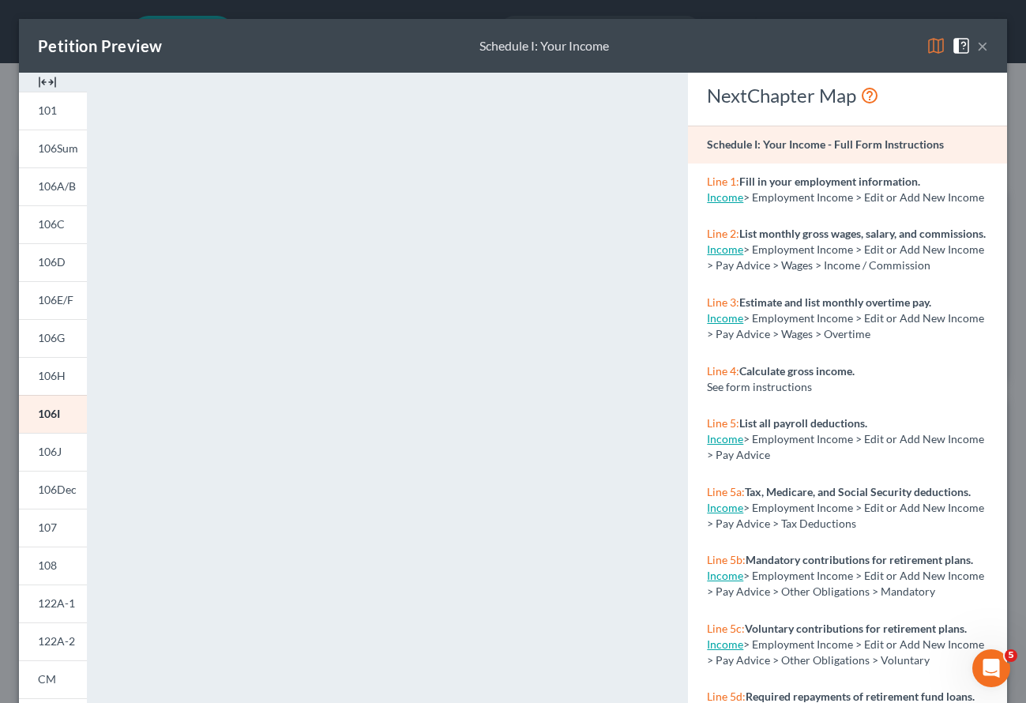
click at [977, 43] on button "×" at bounding box center [982, 45] width 11 height 19
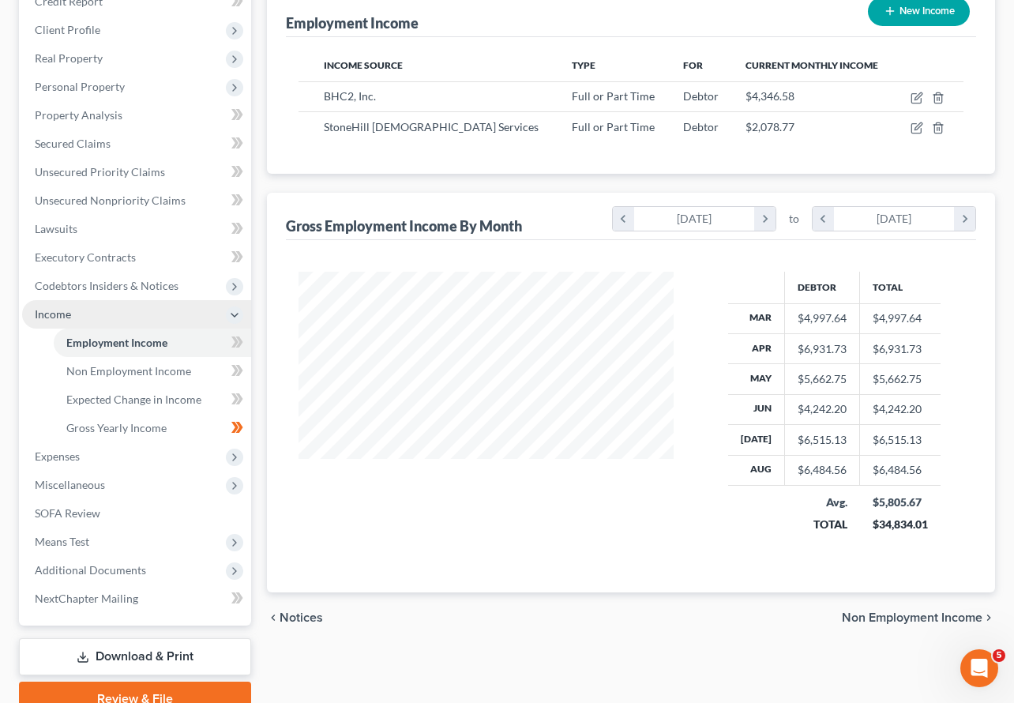
scroll to position [279, 0]
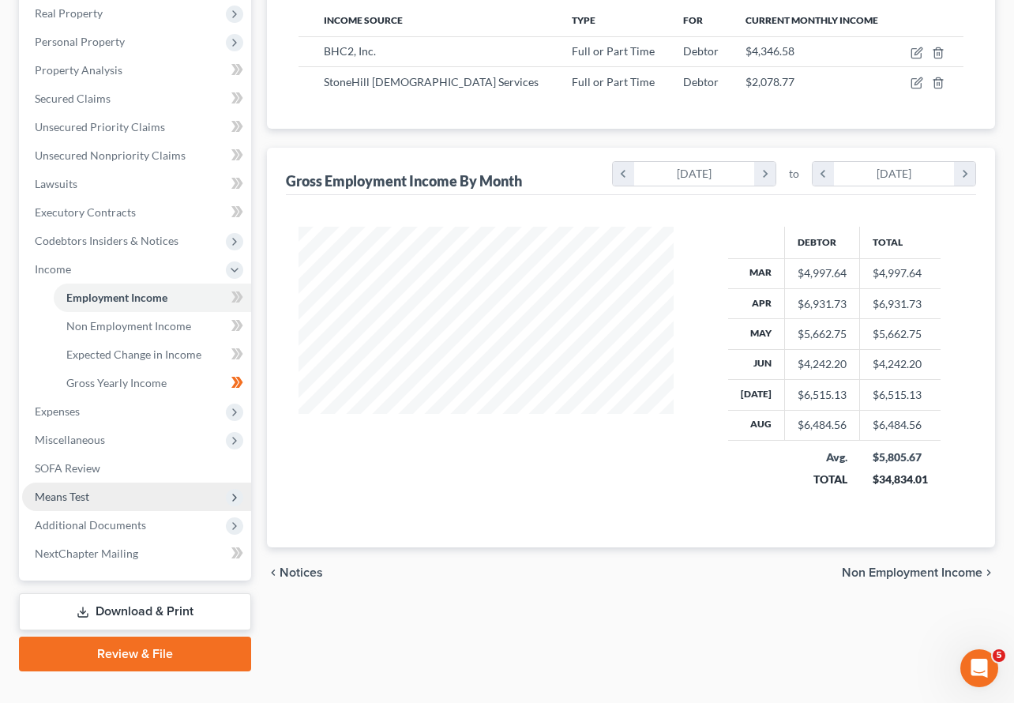
click at [66, 490] on span "Means Test" at bounding box center [62, 496] width 55 height 13
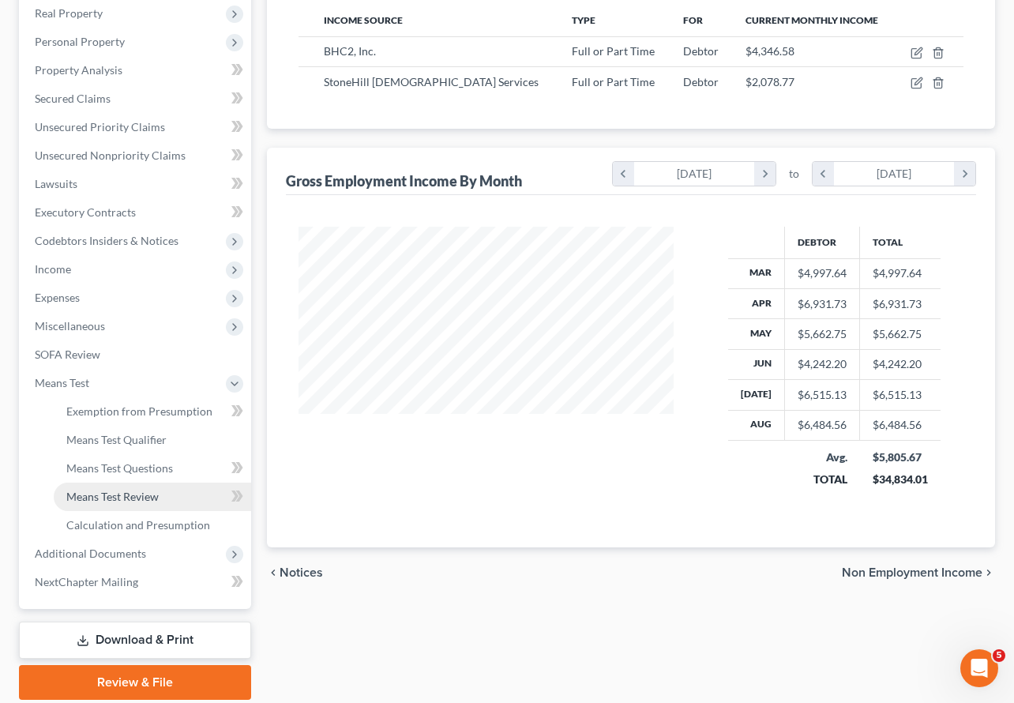
click at [119, 490] on span "Means Test Review" at bounding box center [112, 496] width 92 height 13
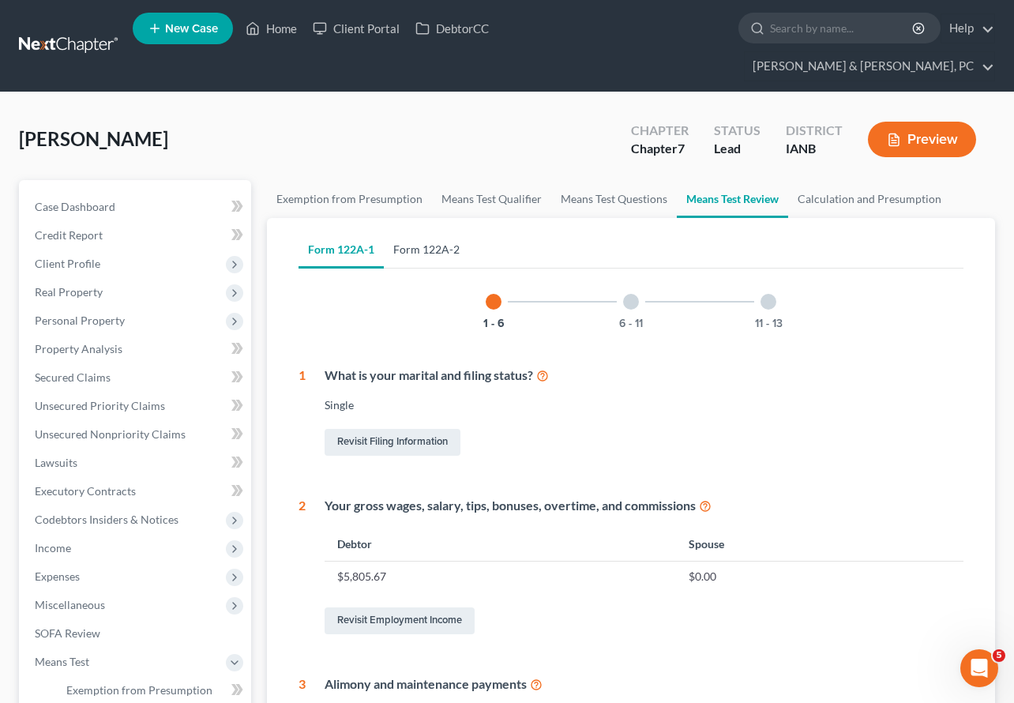
click at [431, 231] on link "Form 122A-2" at bounding box center [426, 250] width 85 height 38
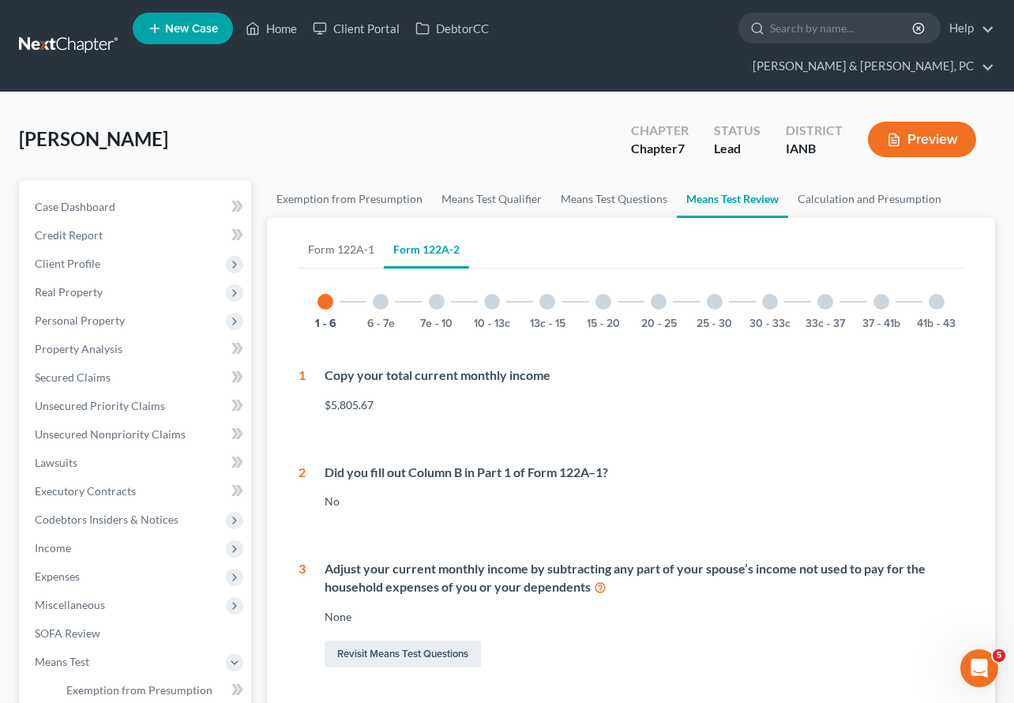
click at [660, 294] on div at bounding box center [659, 302] width 16 height 16
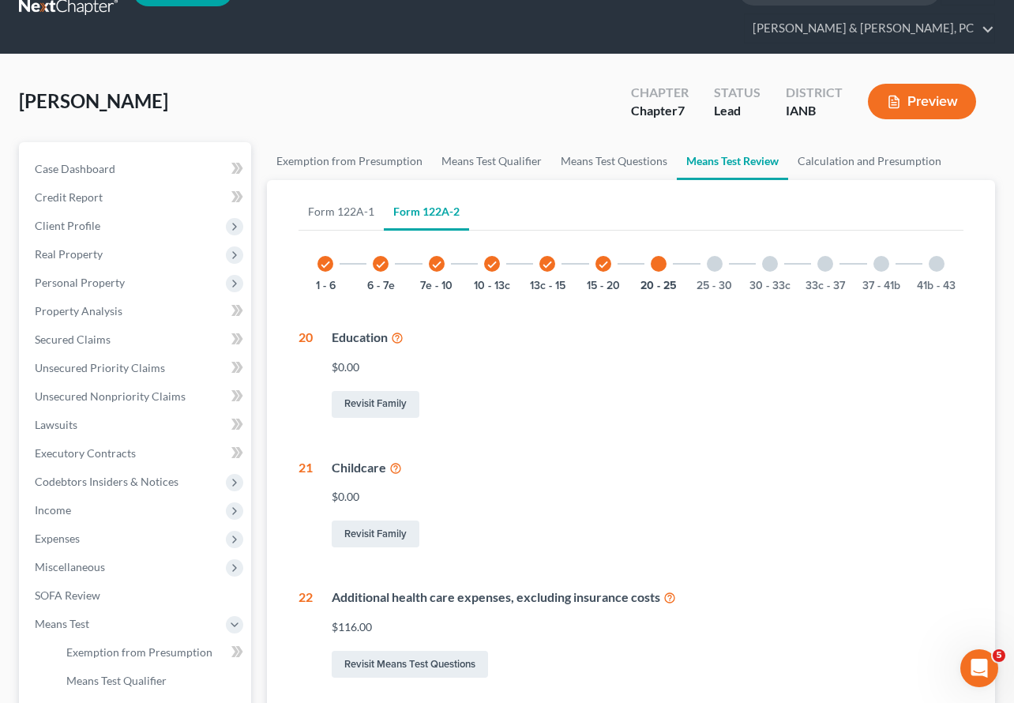
scroll to position [51, 0]
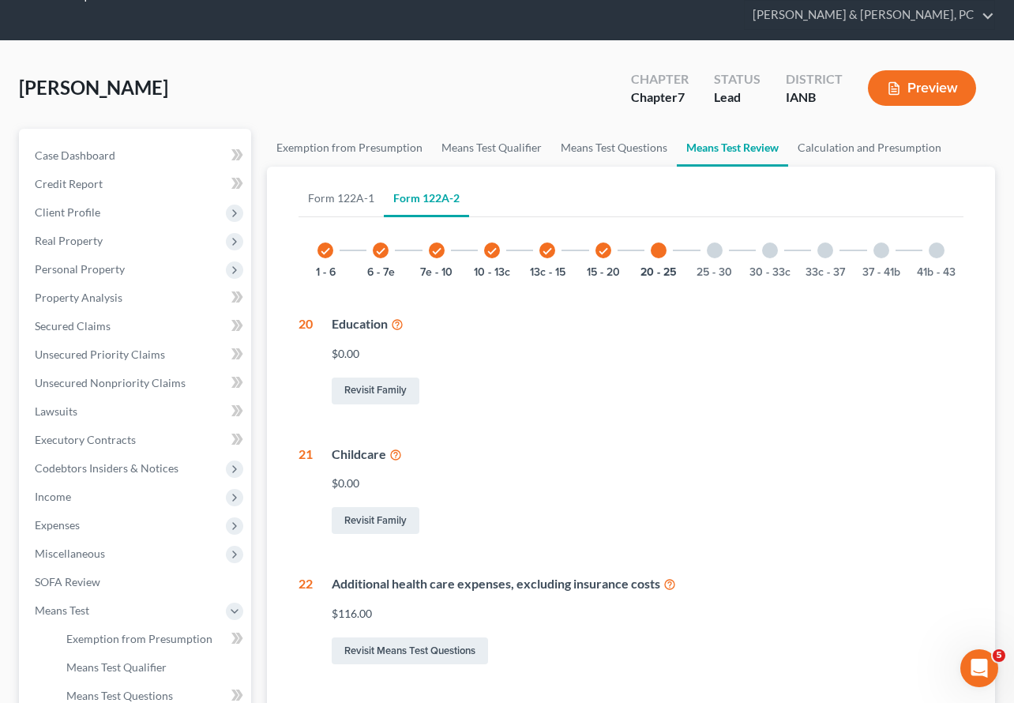
click at [608, 246] on icon "check" at bounding box center [603, 251] width 11 height 11
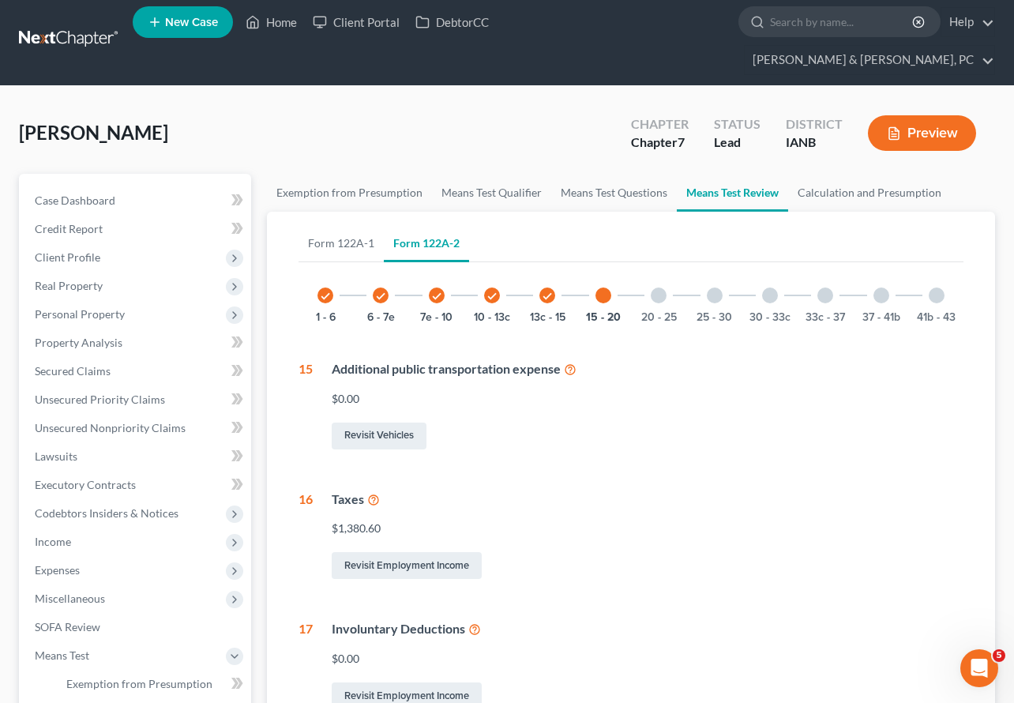
scroll to position [0, 0]
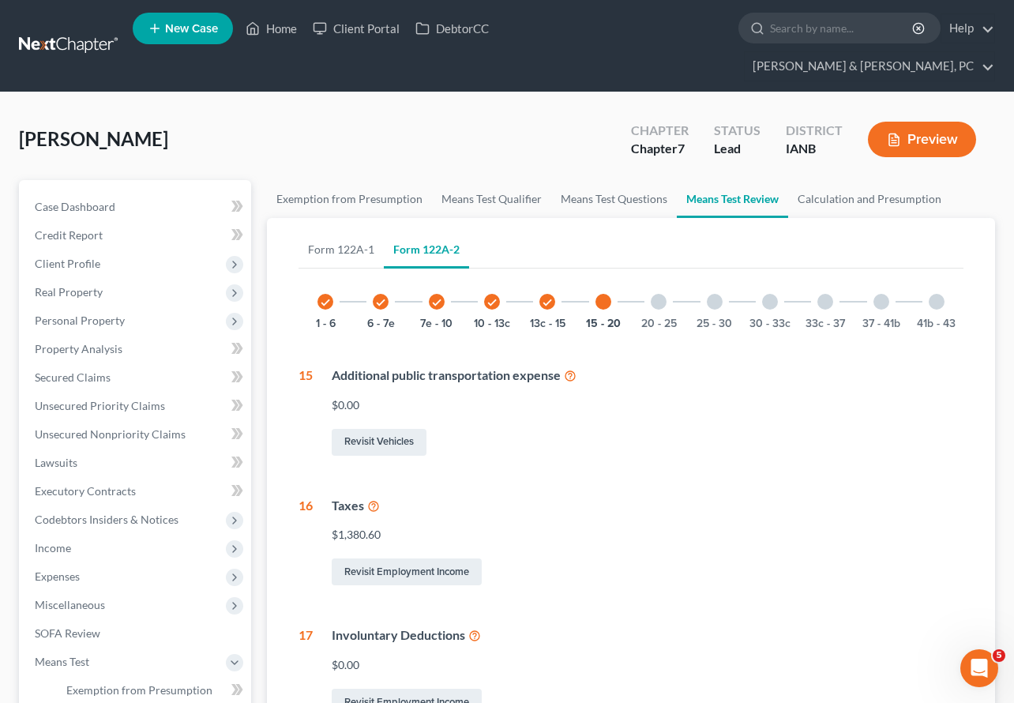
click at [712, 294] on div at bounding box center [715, 302] width 16 height 16
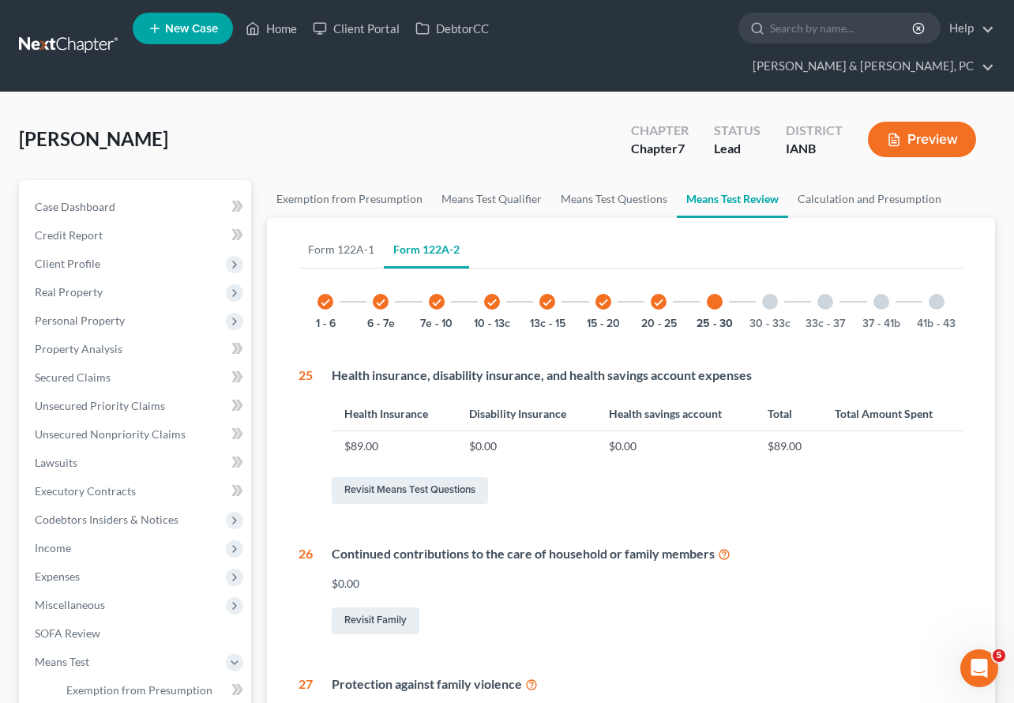
click at [934, 294] on div at bounding box center [937, 302] width 16 height 16
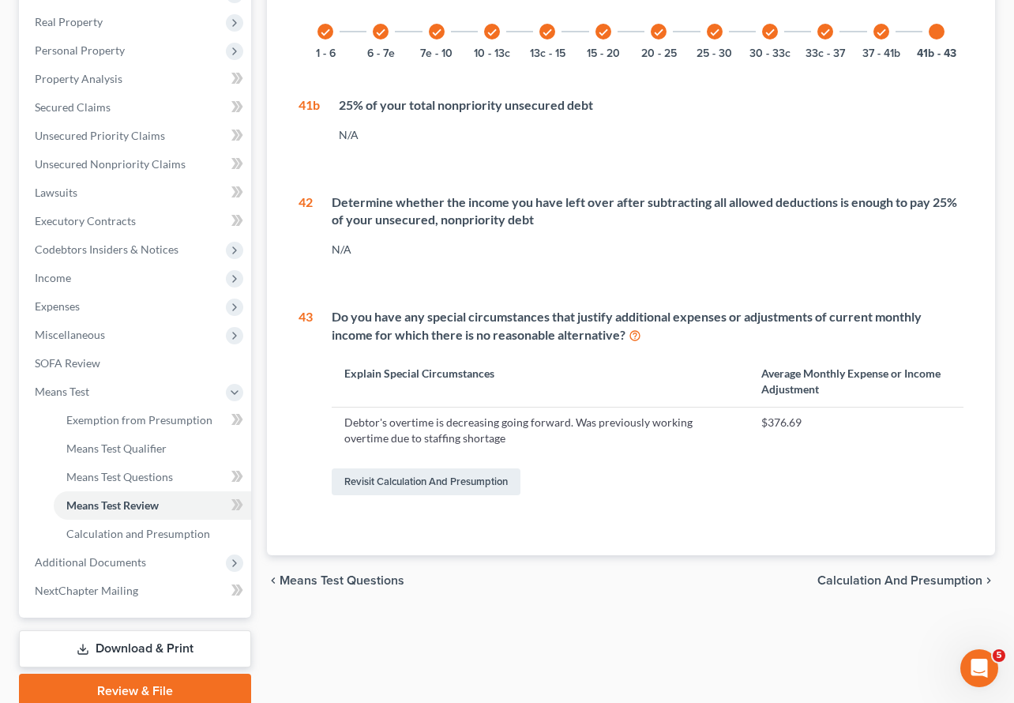
scroll to position [307, 0]
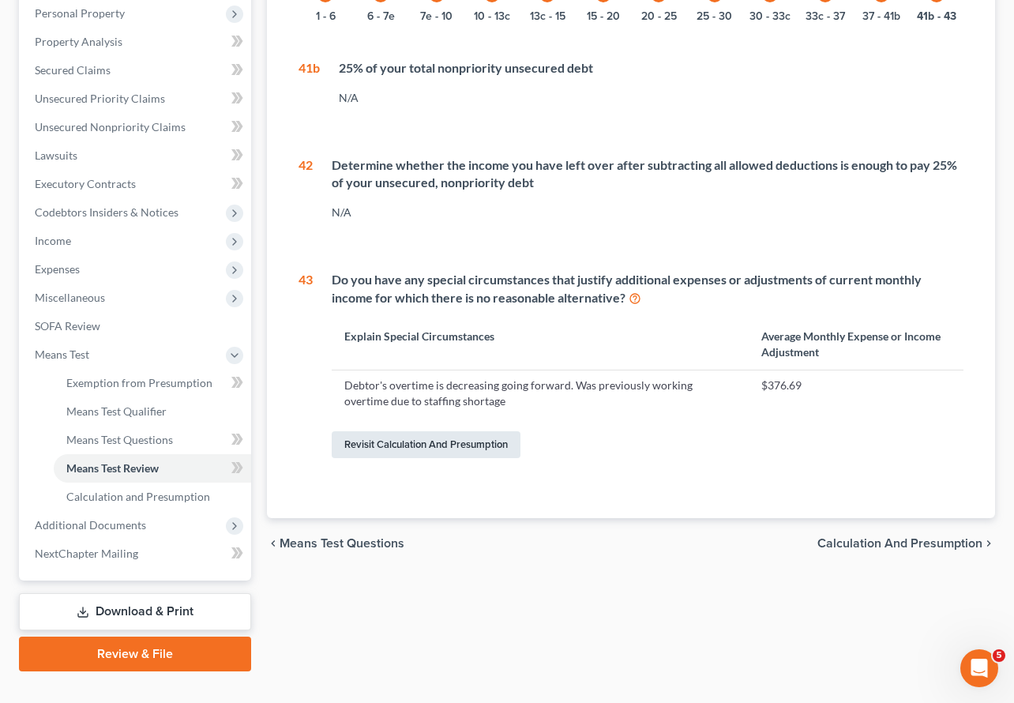
click at [396, 431] on link "Revisit Calculation and Presumption" at bounding box center [426, 444] width 189 height 27
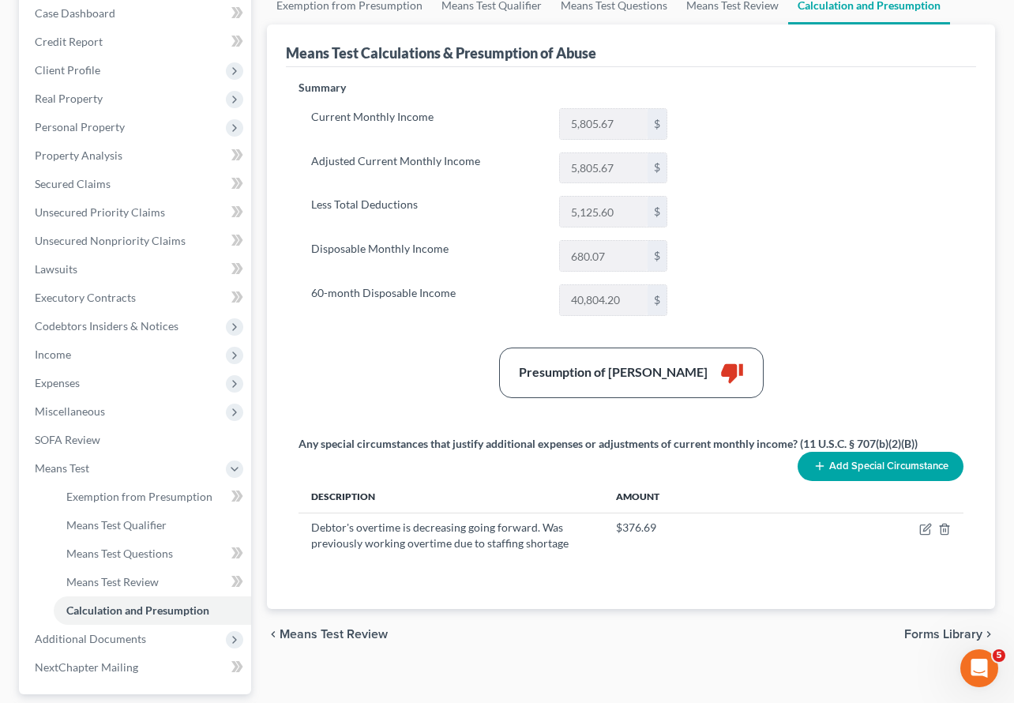
scroll to position [307, 0]
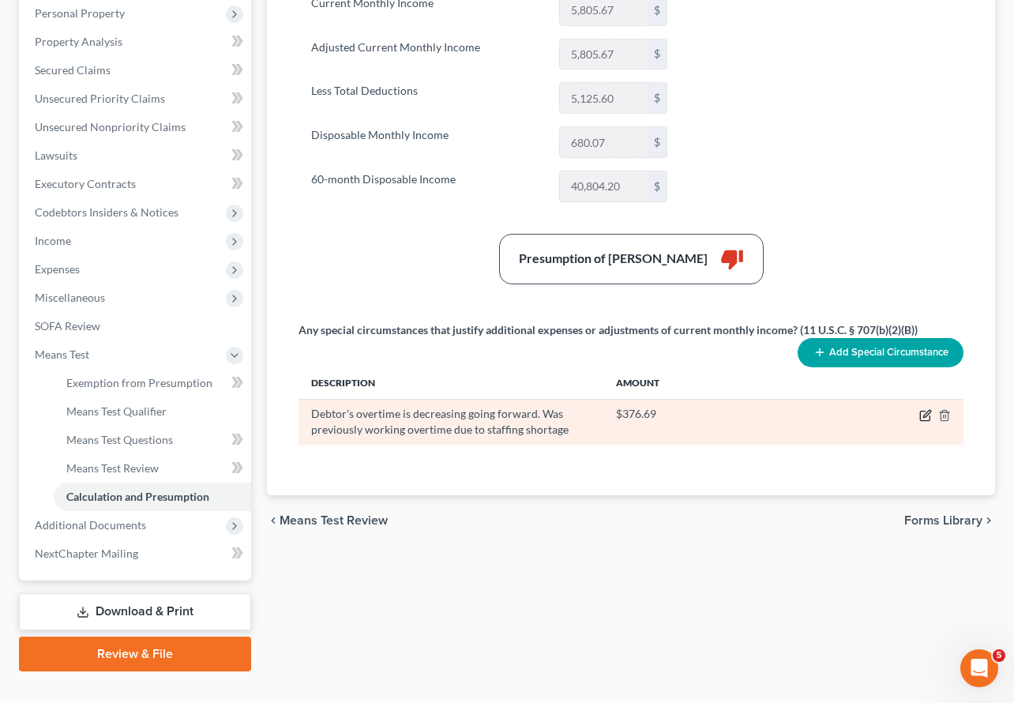
click at [927, 409] on icon "button" at bounding box center [926, 415] width 13 height 13
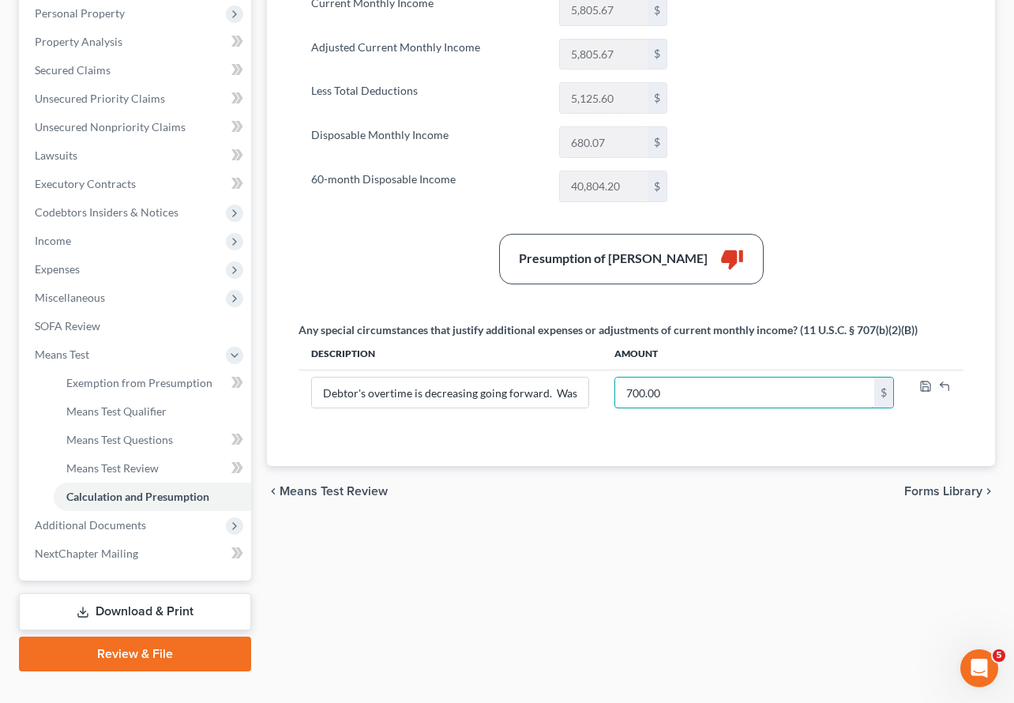
type input "700.00"
click at [587, 497] on div "Exemption from Presumption Means Test Qualifier Means Test Questions Means Test…" at bounding box center [631, 272] width 744 height 799
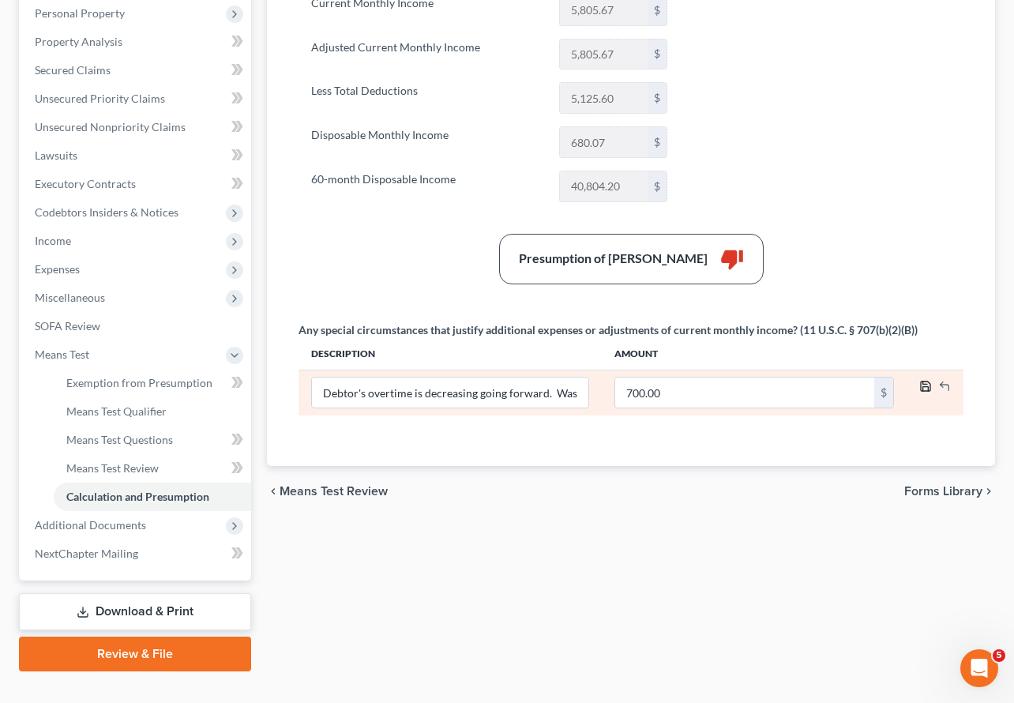
click at [921, 382] on icon "button" at bounding box center [925, 386] width 9 height 9
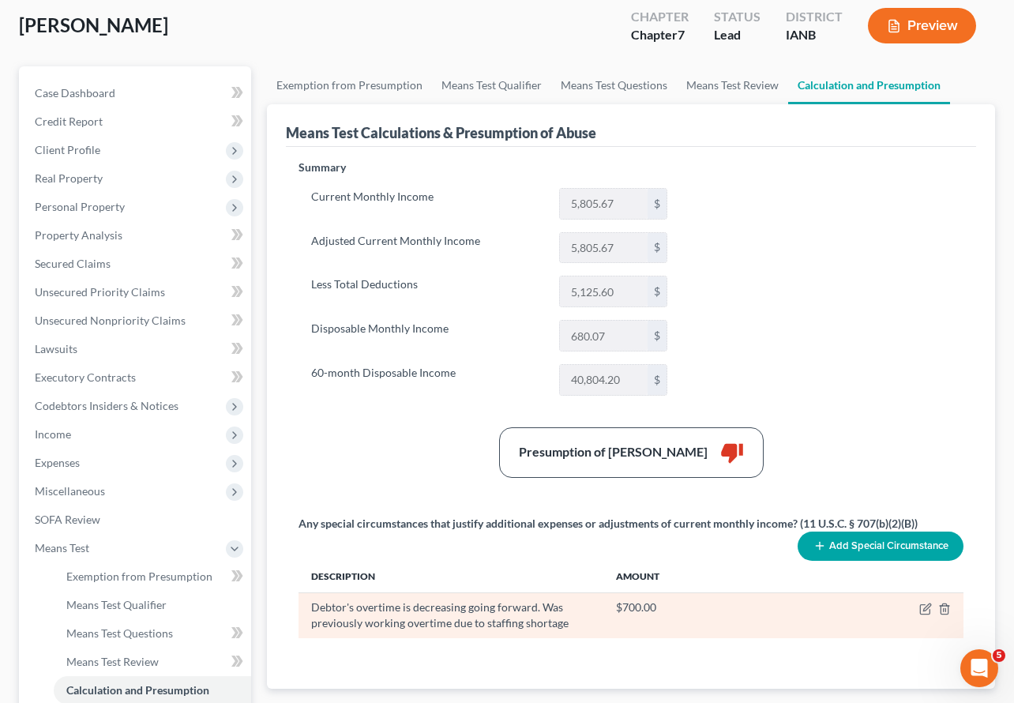
scroll to position [0, 0]
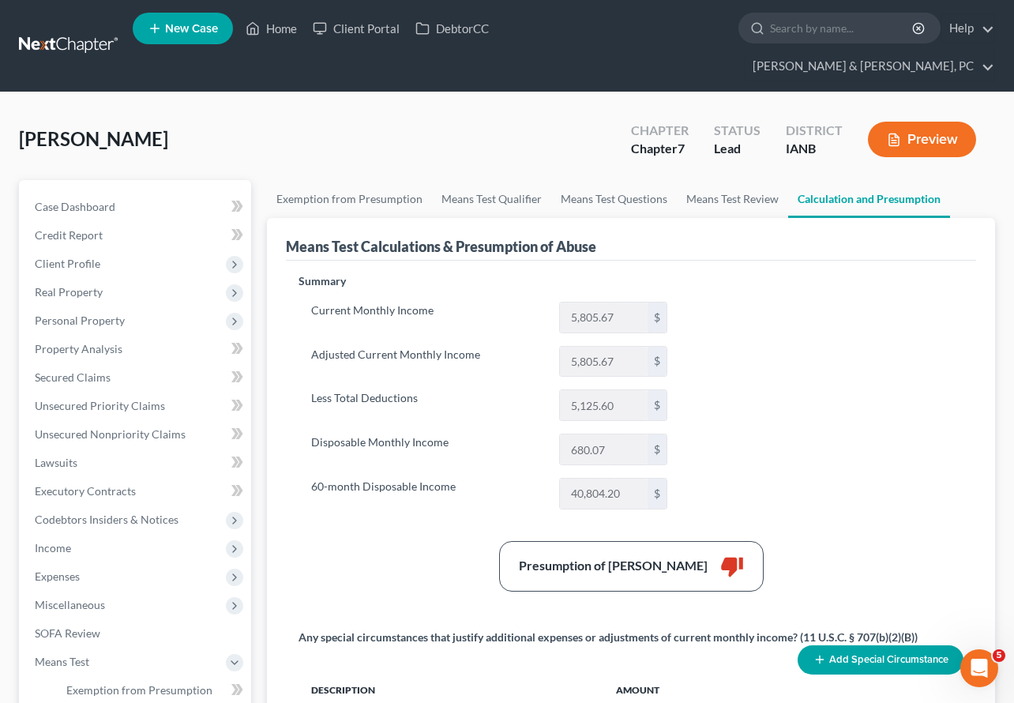
click at [916, 122] on button "Preview" at bounding box center [922, 140] width 108 height 36
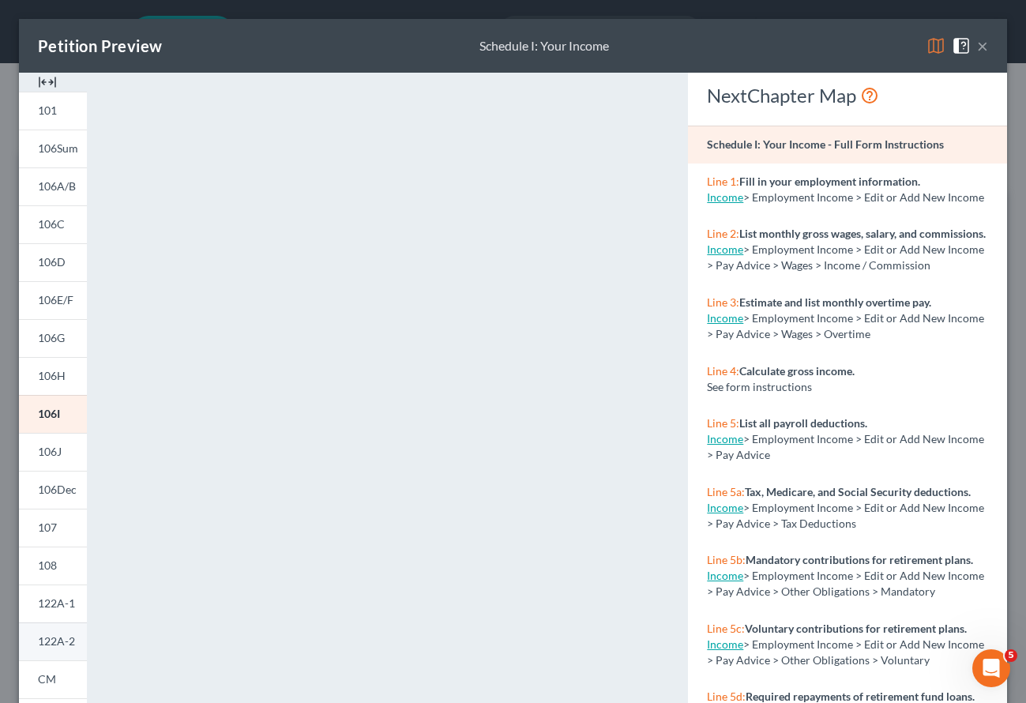
click at [48, 638] on span "122A-2" at bounding box center [56, 640] width 37 height 13
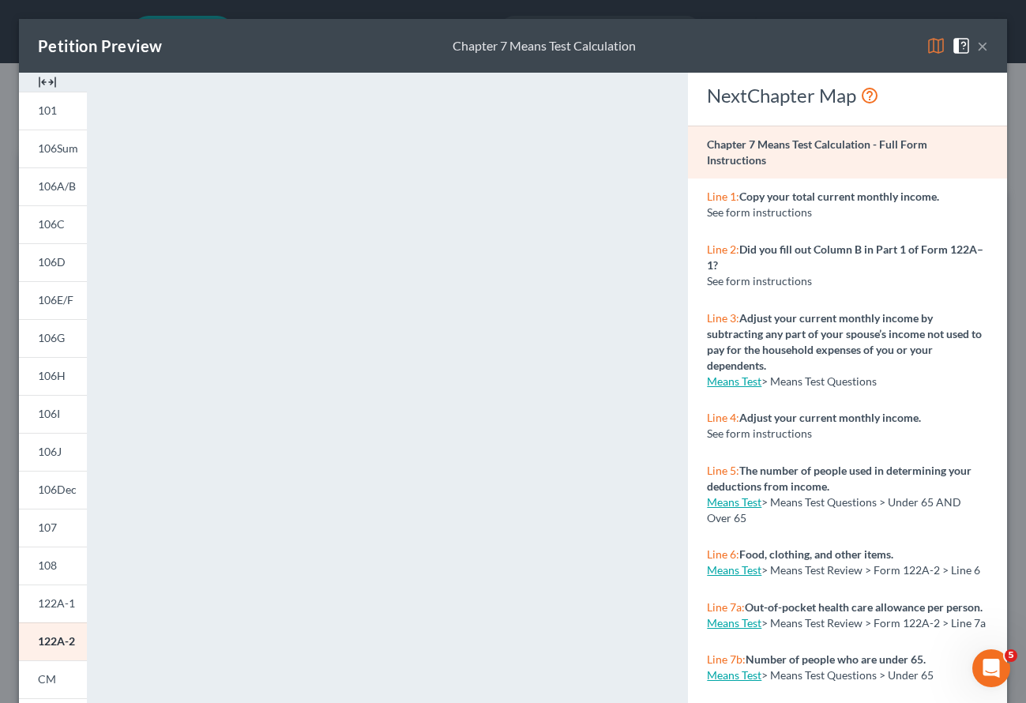
click at [977, 38] on button "×" at bounding box center [982, 45] width 11 height 19
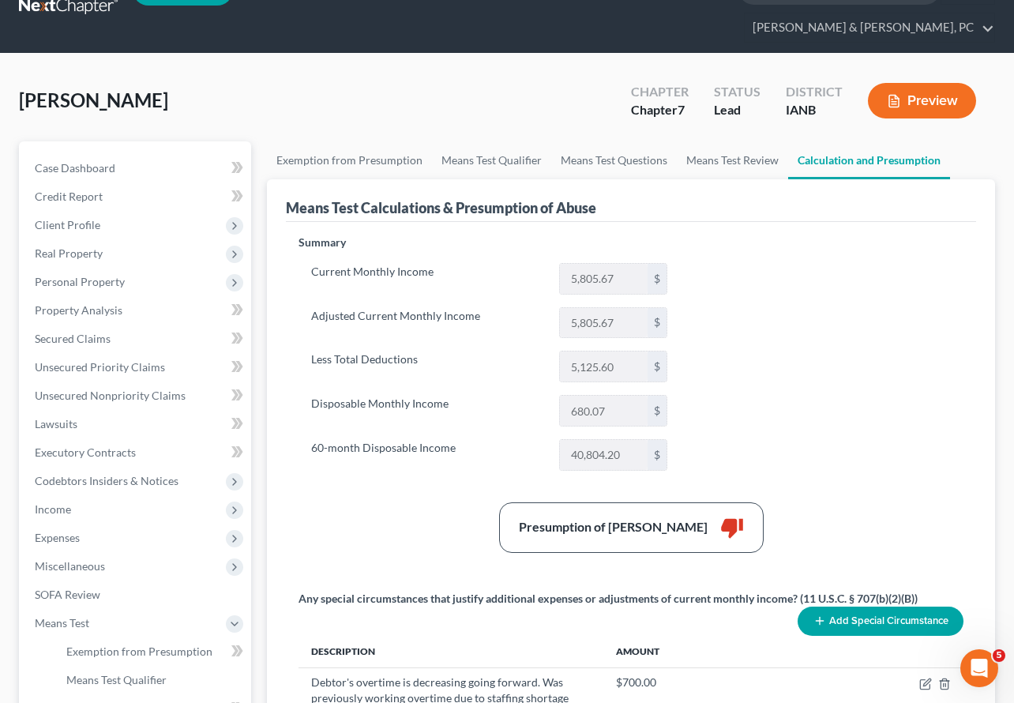
scroll to position [34, 0]
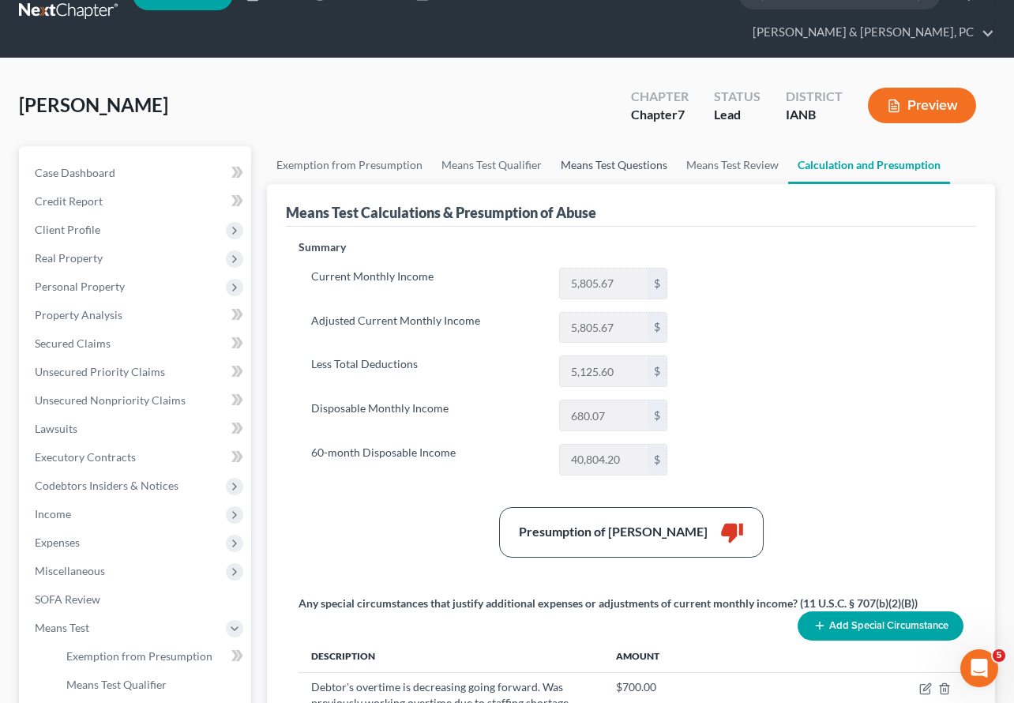
click at [585, 146] on link "Means Test Questions" at bounding box center [614, 165] width 126 height 38
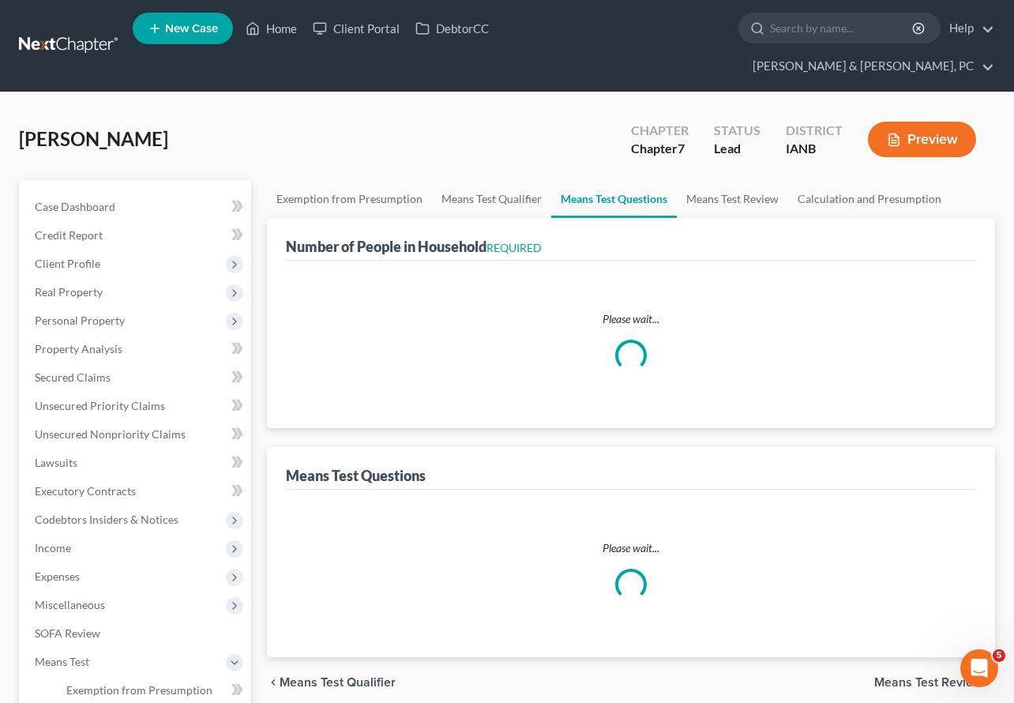
select select "1"
select select "60"
select select "1"
select select "0"
select select "1"
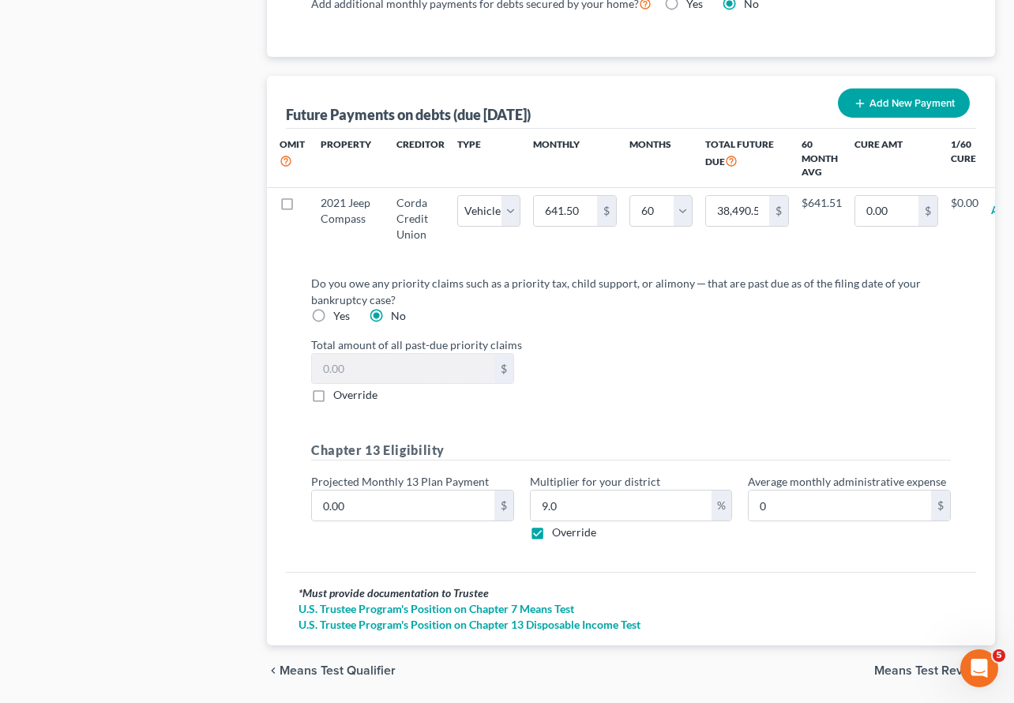
scroll to position [1641, 0]
click at [580, 490] on input "9.0" at bounding box center [622, 505] width 182 height 30
type input "9"
type input "7"
type input "0"
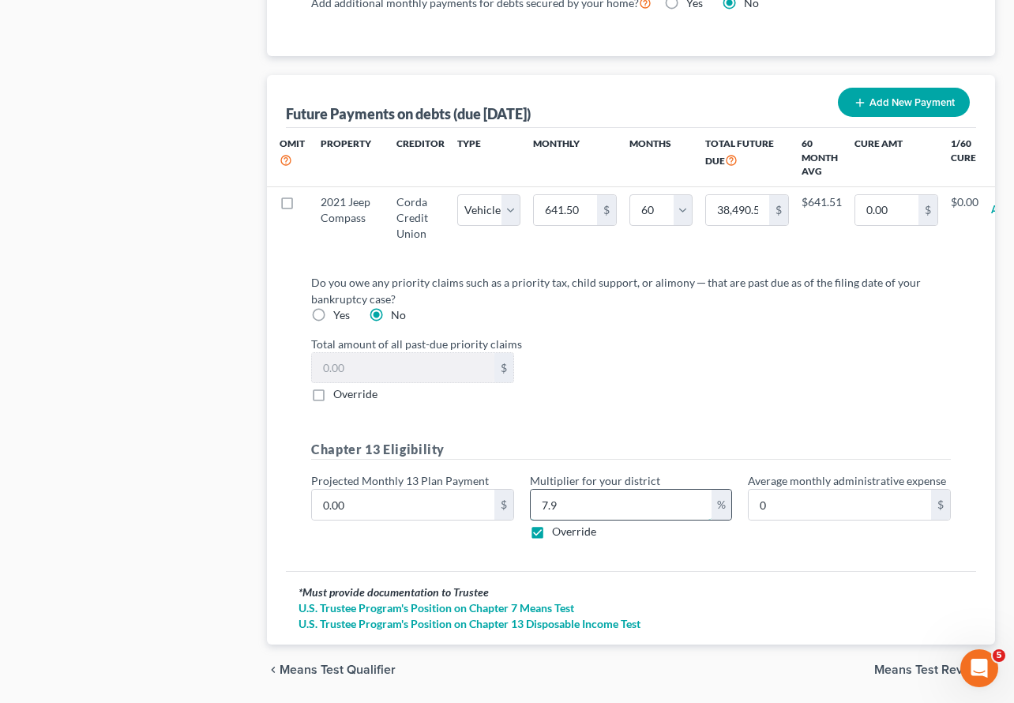
type input "7.9"
click at [552, 524] on label "Override" at bounding box center [574, 532] width 44 height 16
click at [559, 524] on input "Override" at bounding box center [564, 529] width 10 height 10
checkbox input "false"
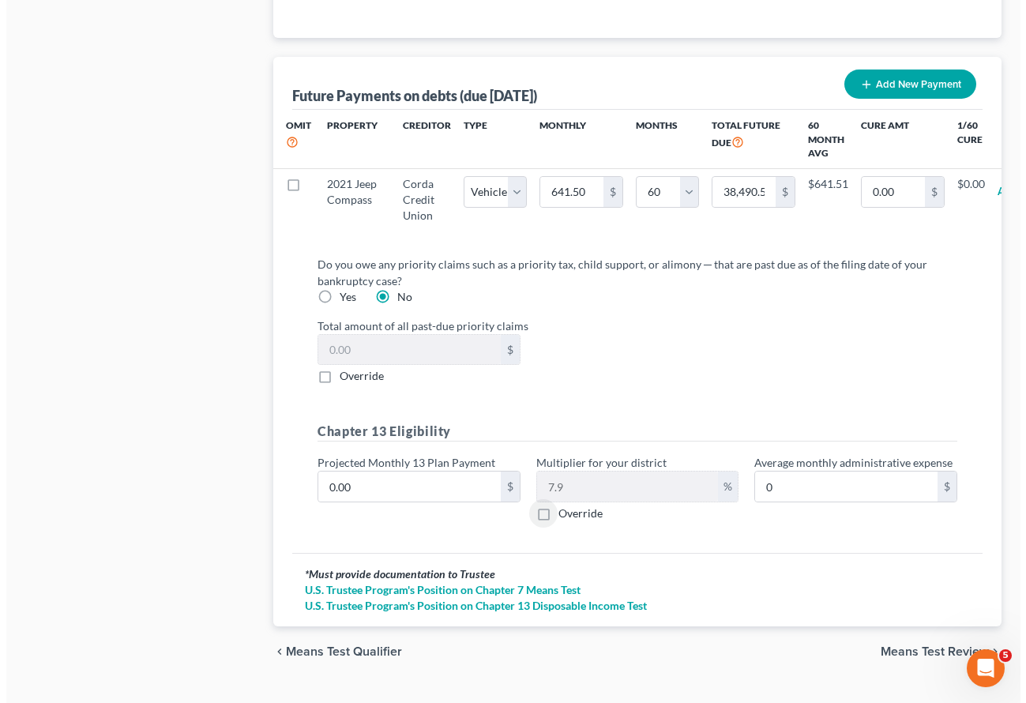
scroll to position [0, 65]
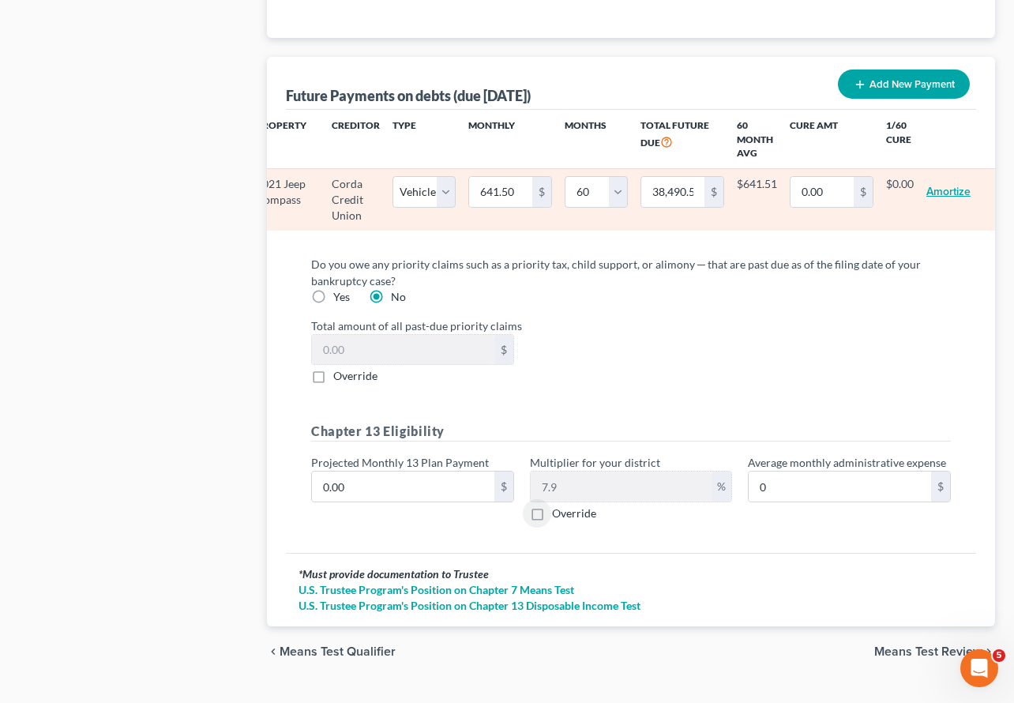
click at [946, 176] on button "Amortize" at bounding box center [949, 192] width 44 height 32
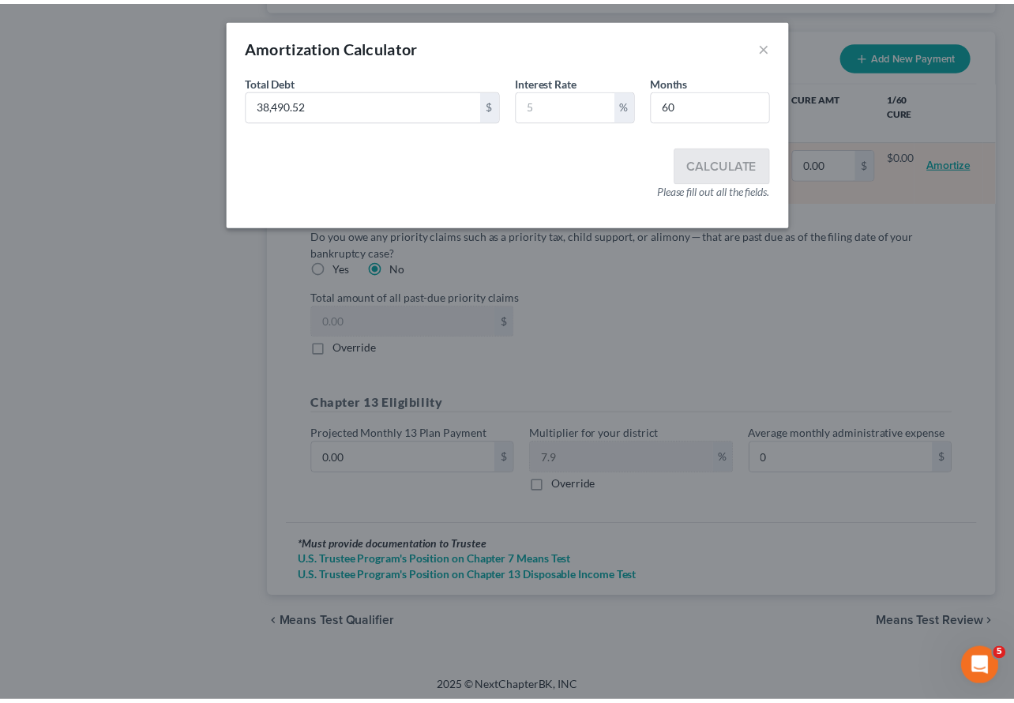
scroll to position [0, 56]
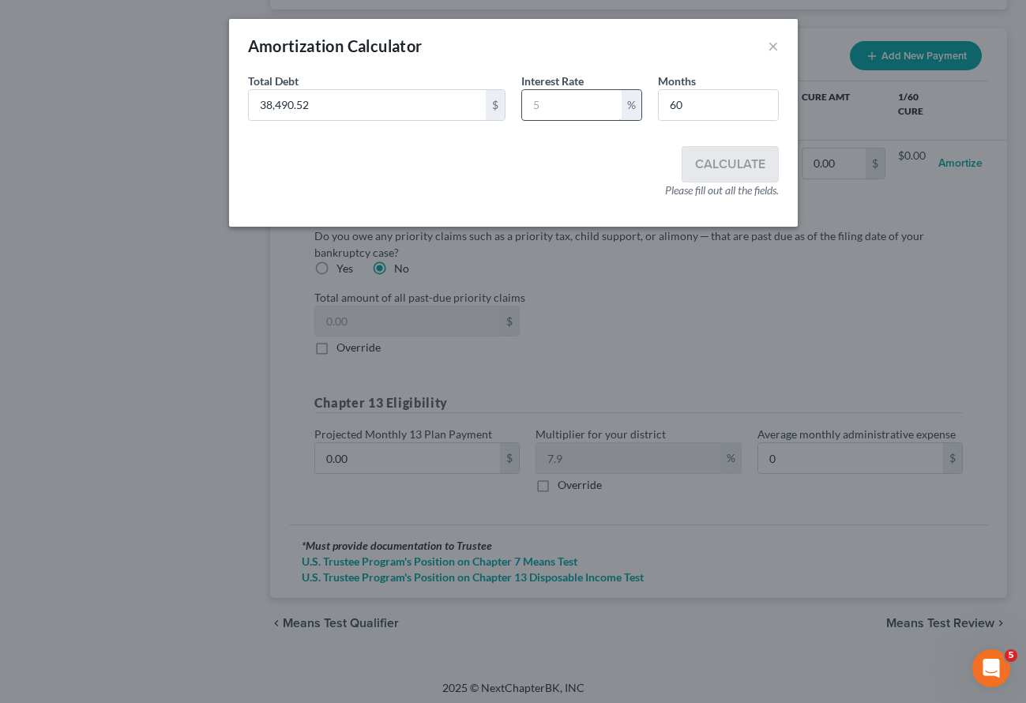
click at [550, 111] on input "text" at bounding box center [572, 105] width 100 height 30
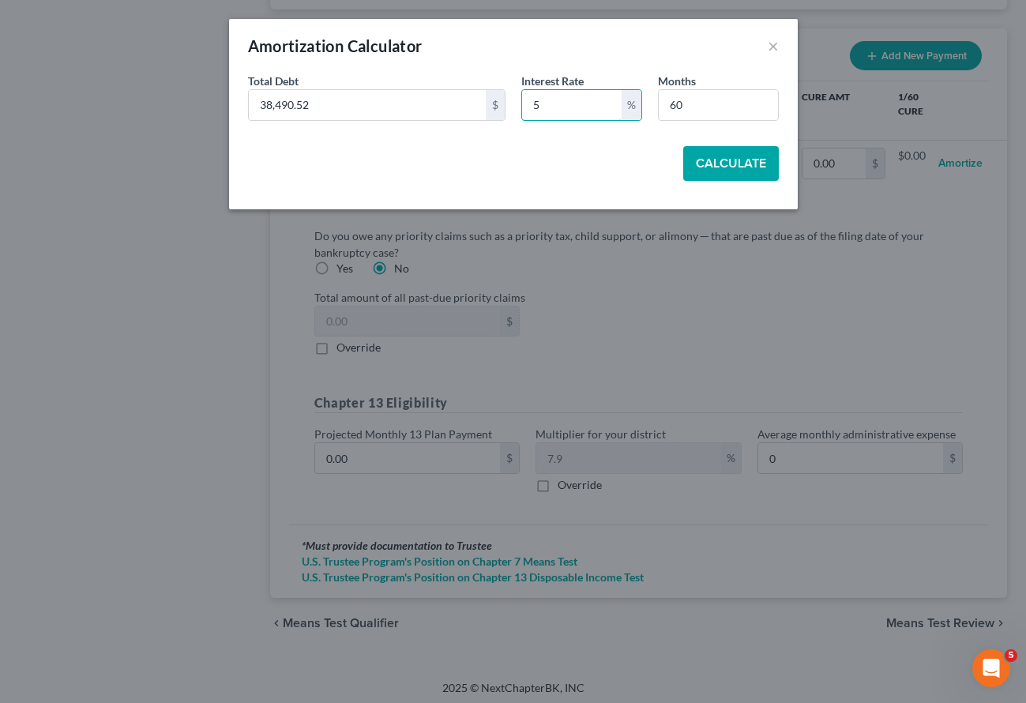
type input "5"
click at [728, 164] on button "Calculate" at bounding box center [731, 163] width 96 height 35
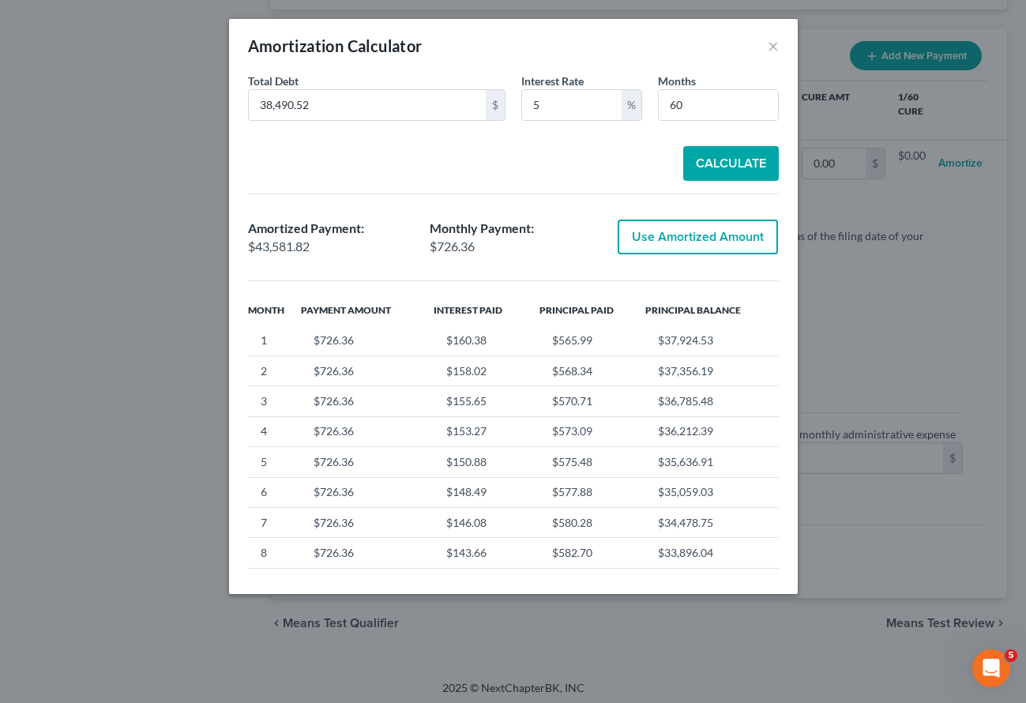
click at [698, 234] on button "Use Amortized Amount" at bounding box center [698, 237] width 160 height 35
type input "726.36"
type input "43,581.81"
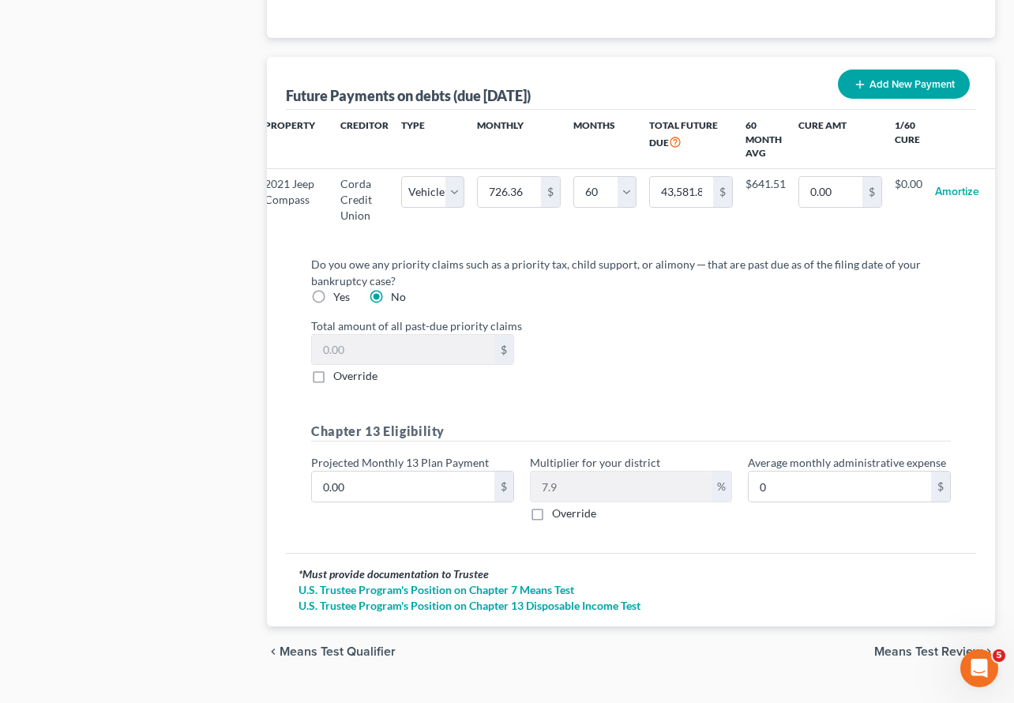
select select "1"
select select "60"
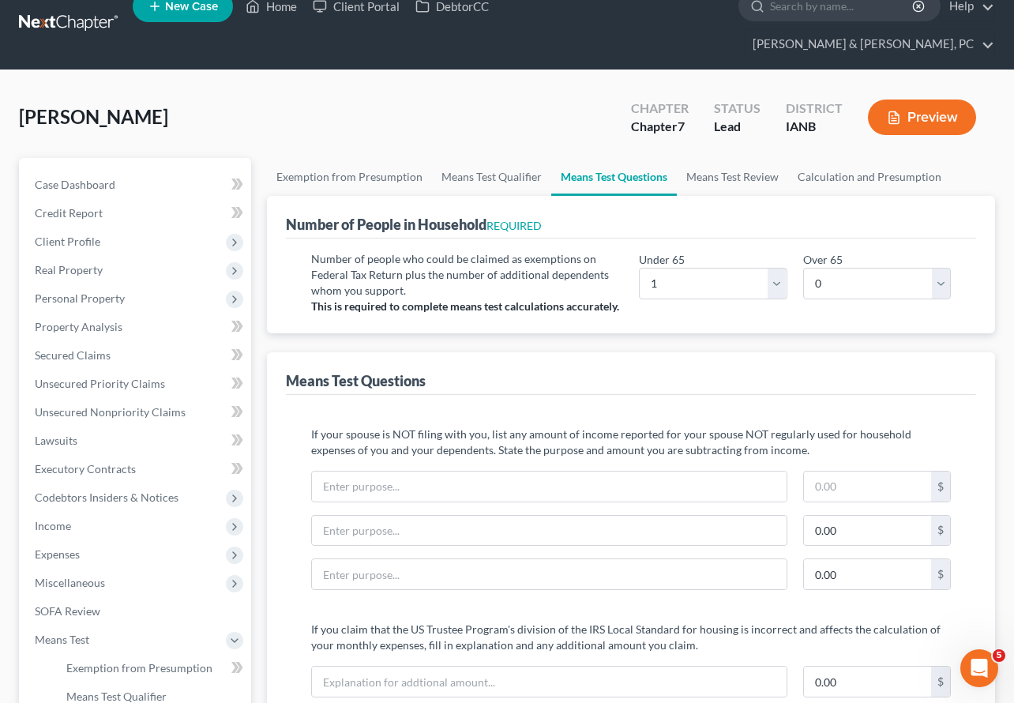
scroll to position [0, 0]
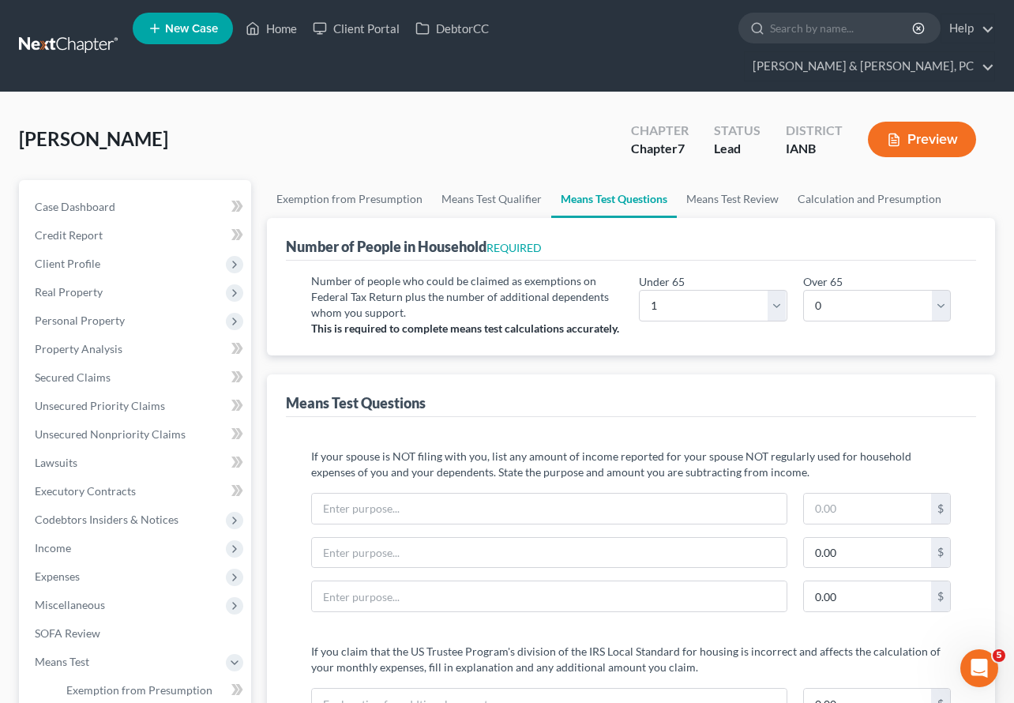
click at [938, 122] on button "Preview" at bounding box center [922, 140] width 108 height 36
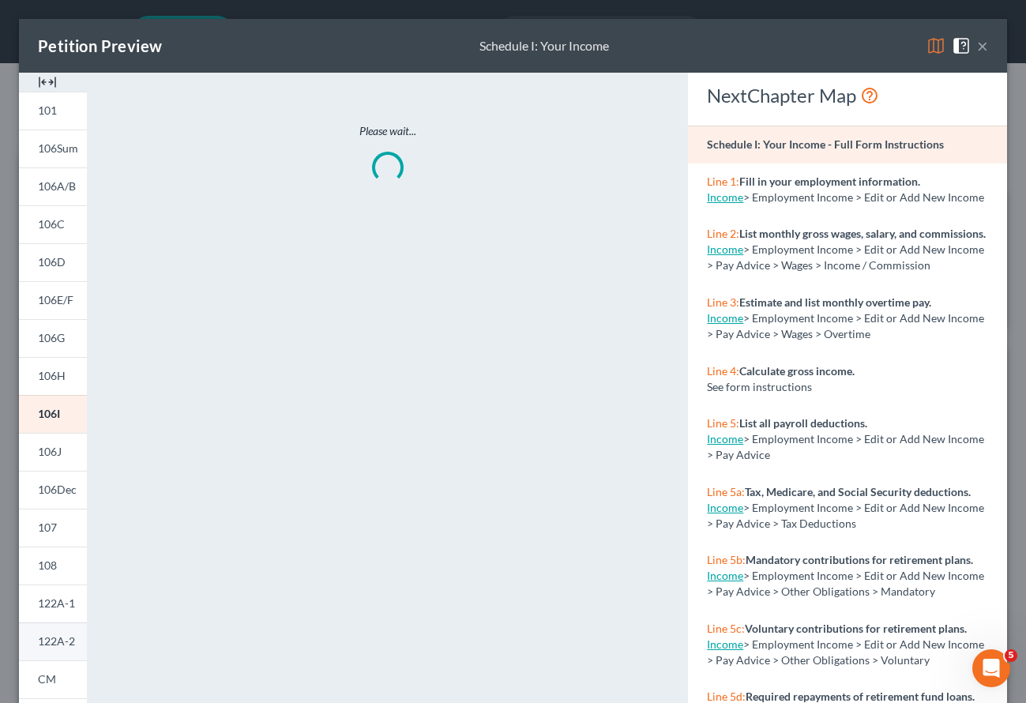
click at [51, 644] on span "122A-2" at bounding box center [56, 640] width 37 height 13
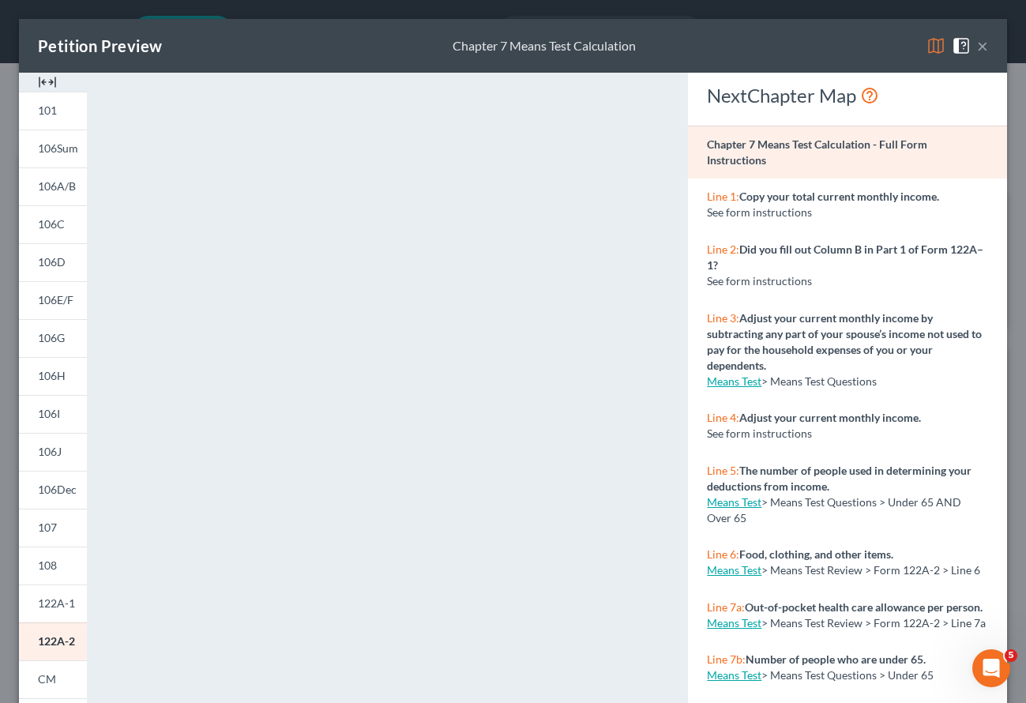
click at [977, 46] on button "×" at bounding box center [982, 45] width 11 height 19
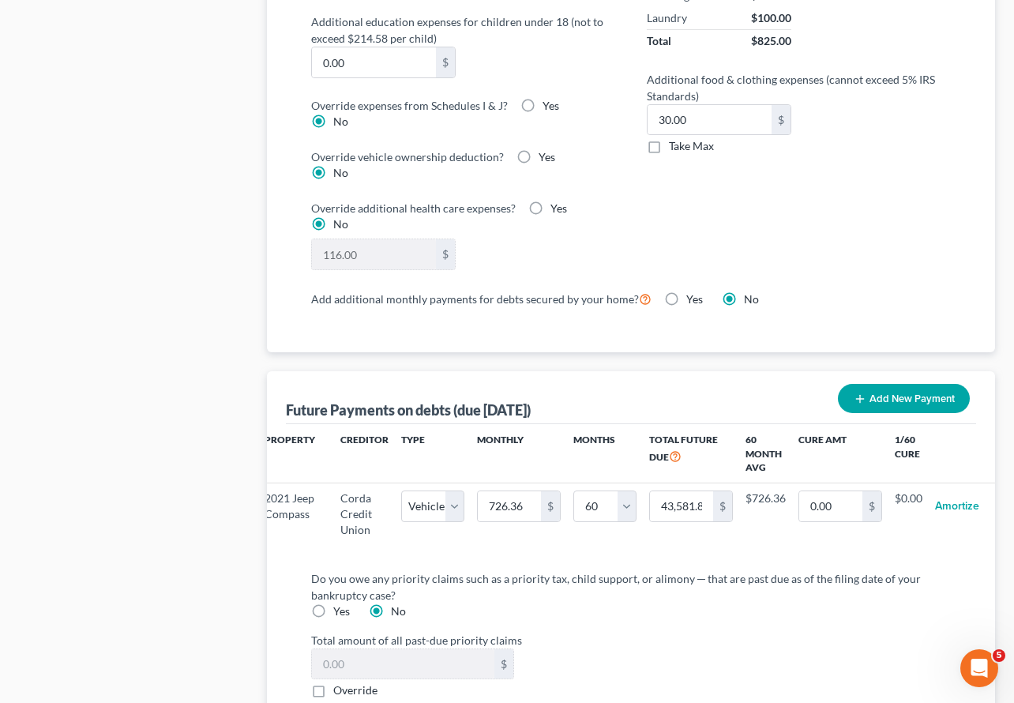
scroll to position [1661, 0]
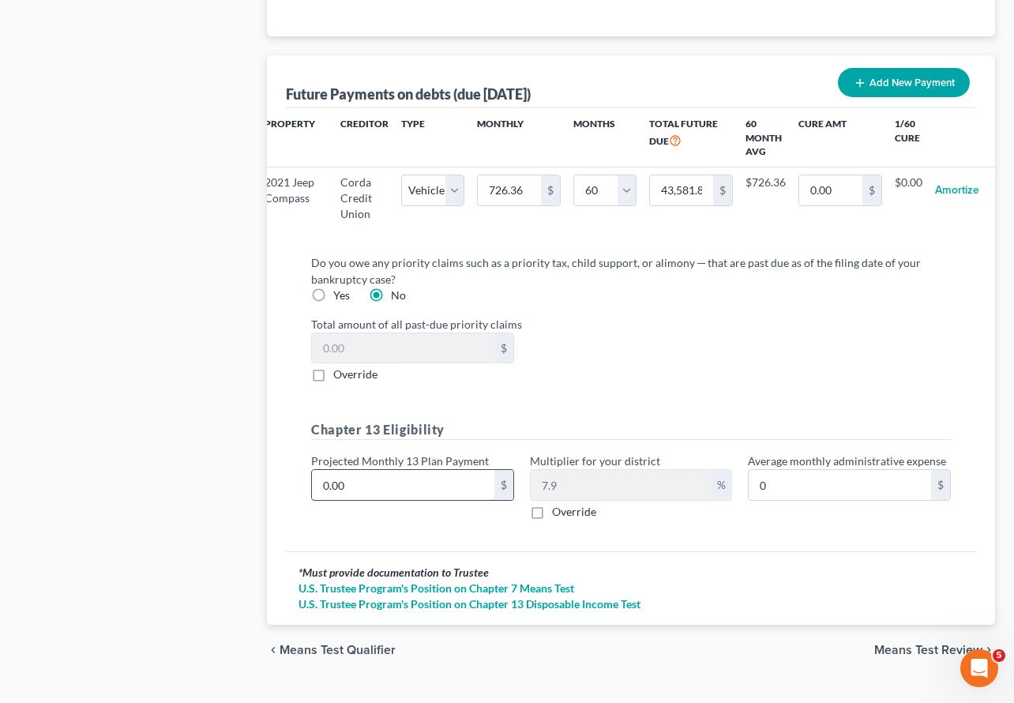
click at [382, 470] on input "0.00" at bounding box center [403, 485] width 182 height 30
type input "4"
type input "0.31"
type input "40"
type input "3.16"
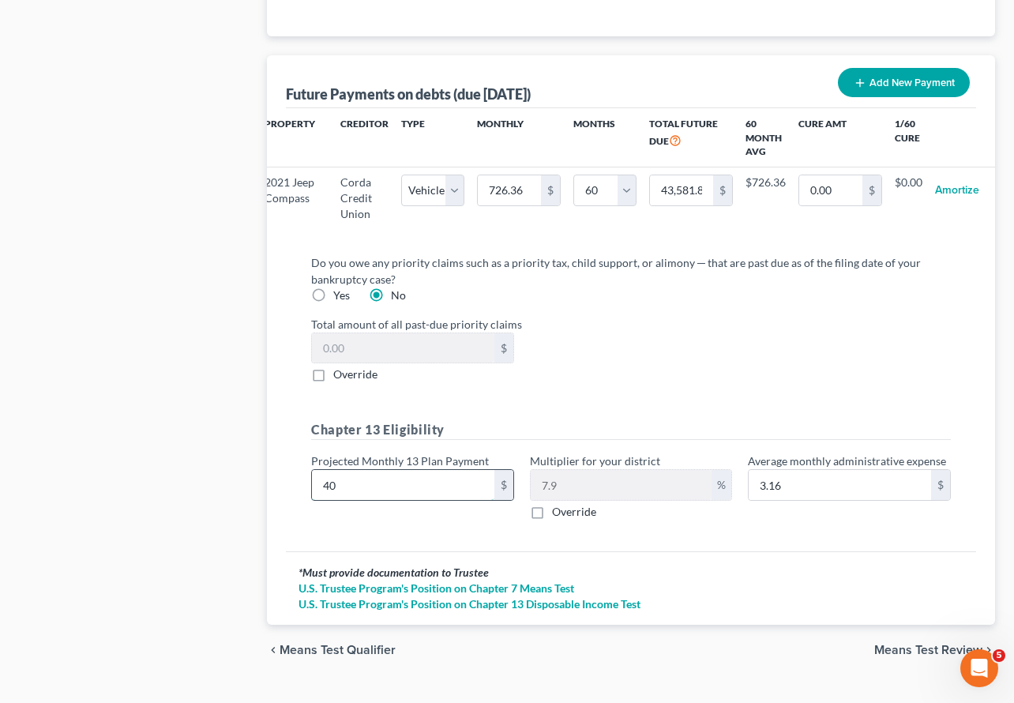
type input "400"
type input "31.60"
type input "400"
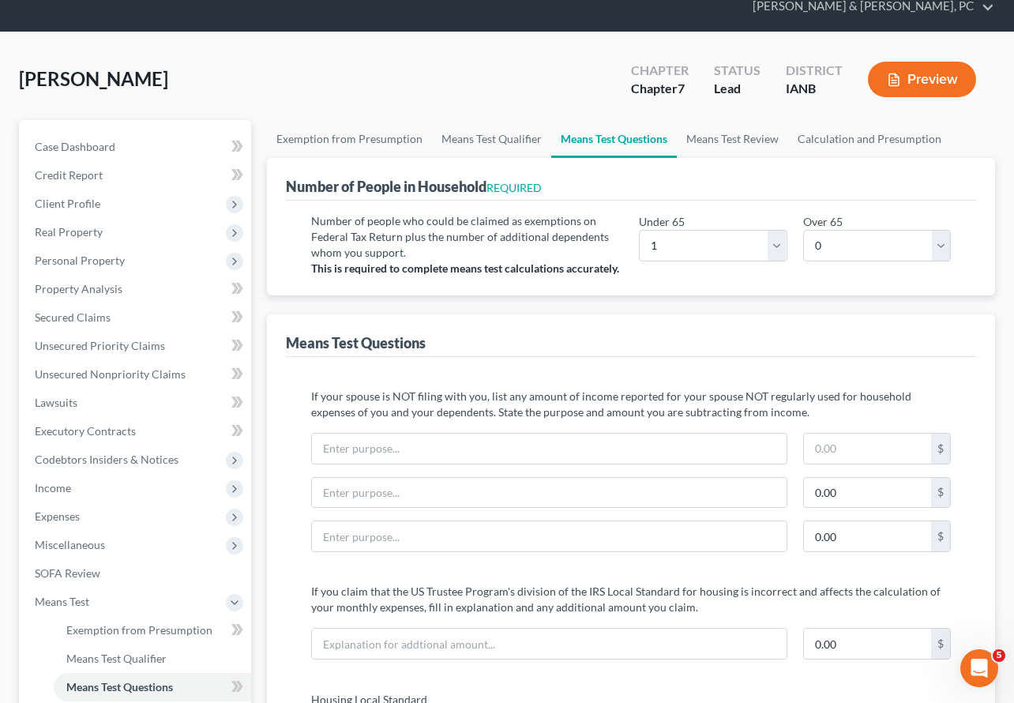
scroll to position [0, 0]
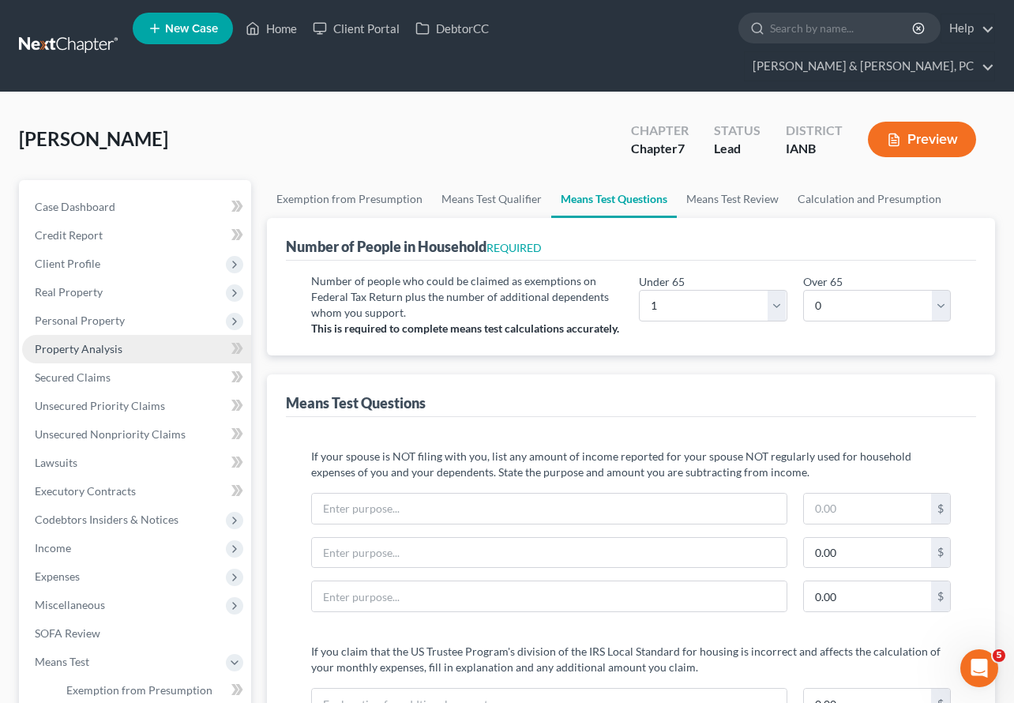
click at [77, 342] on span "Property Analysis" at bounding box center [79, 348] width 88 height 13
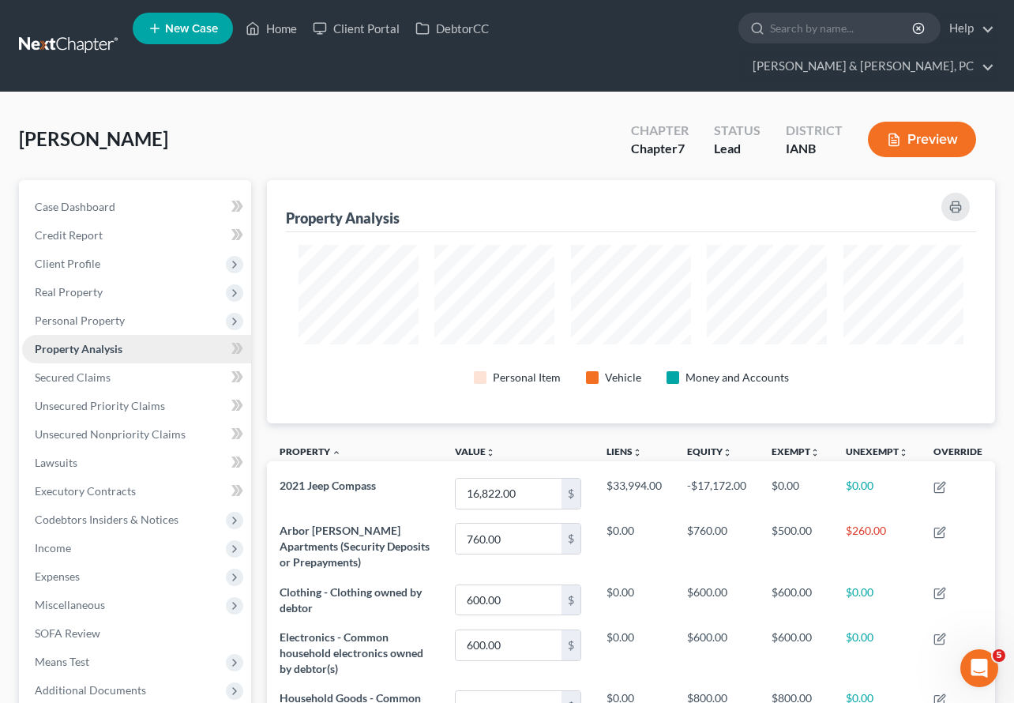
scroll to position [243, 728]
click at [91, 314] on span "Personal Property" at bounding box center [80, 320] width 90 height 13
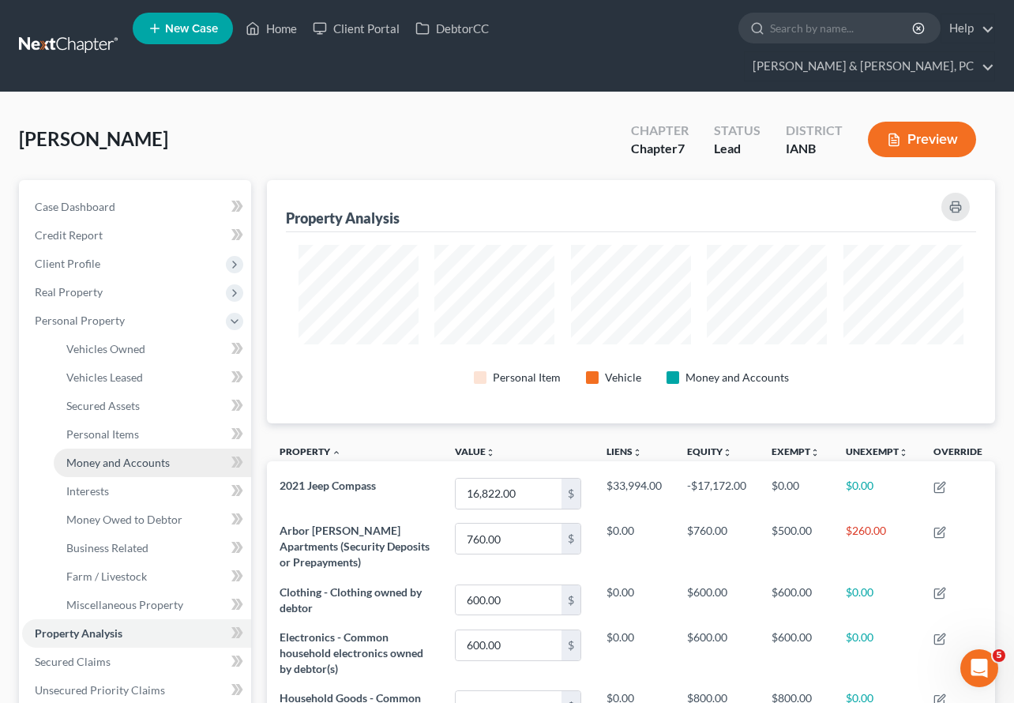
click at [111, 456] on span "Money and Accounts" at bounding box center [117, 462] width 103 height 13
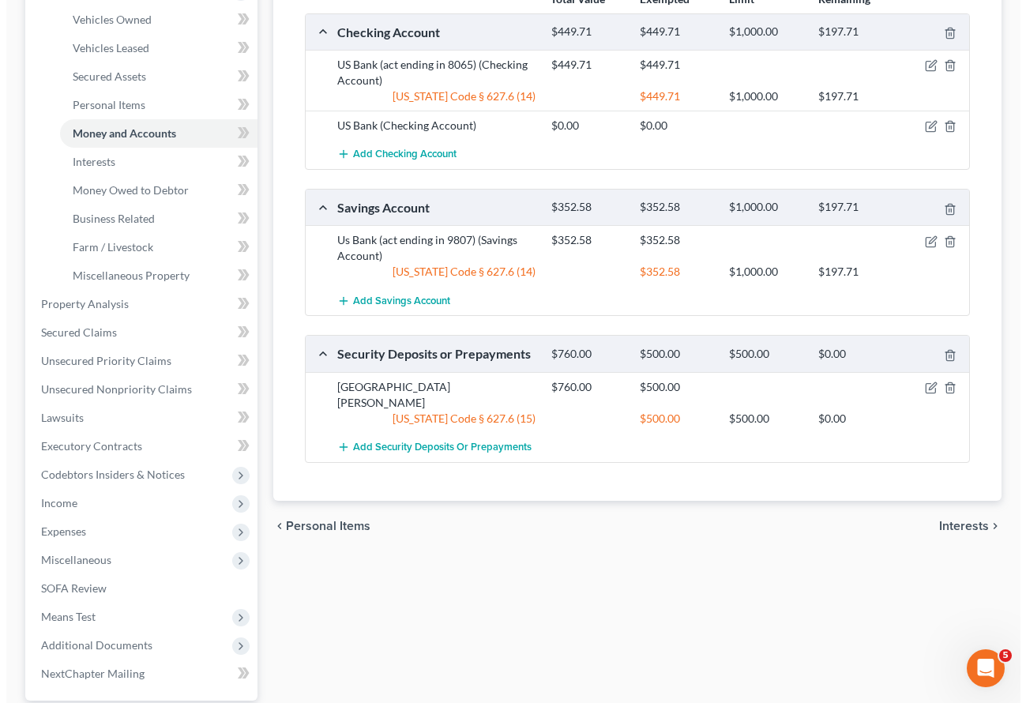
scroll to position [333, 0]
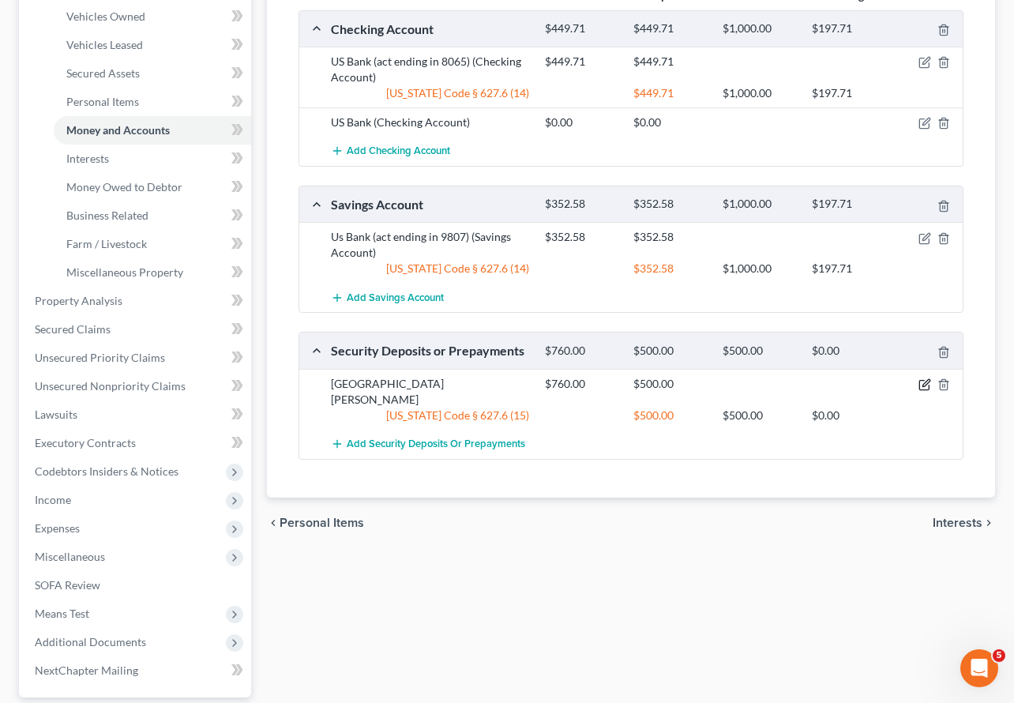
click at [921, 378] on icon "button" at bounding box center [925, 384] width 13 height 13
select select "3"
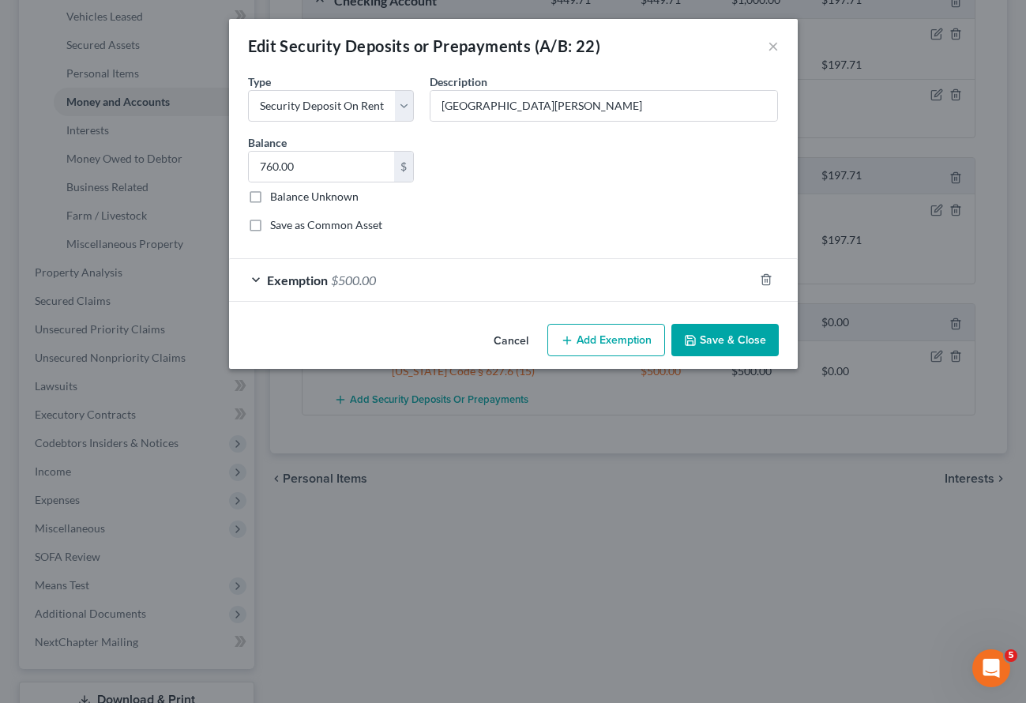
click at [594, 336] on button "Add Exemption" at bounding box center [606, 340] width 118 height 33
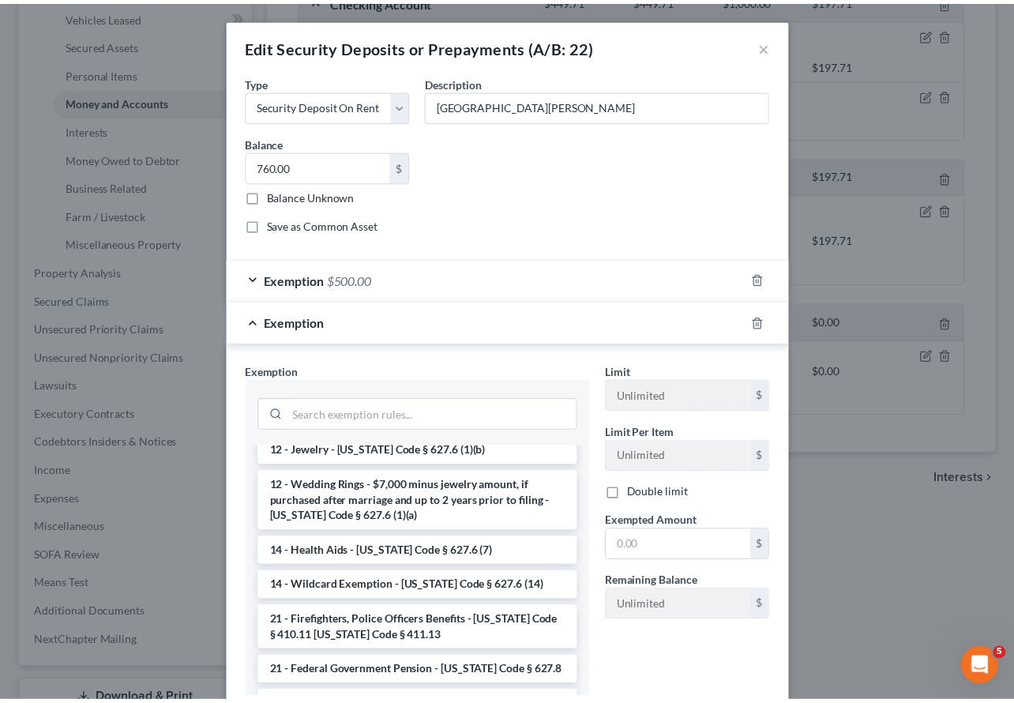
scroll to position [284, 0]
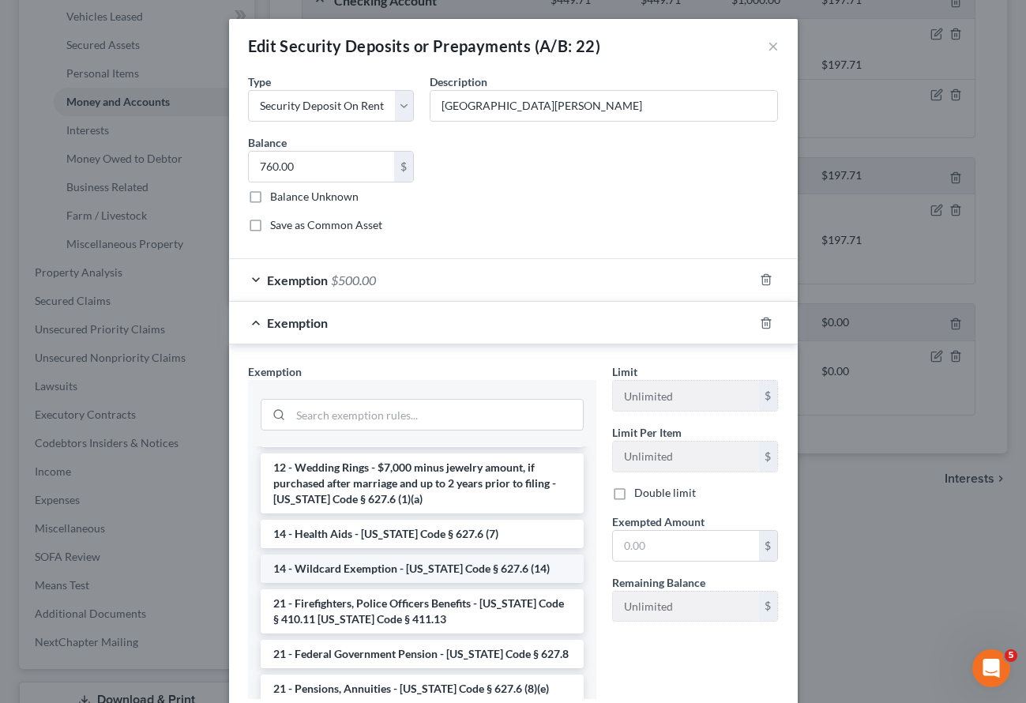
click at [377, 570] on li "14 - Wildcard Exemption - Iowa Code § 627.6 (14)" at bounding box center [422, 569] width 323 height 28
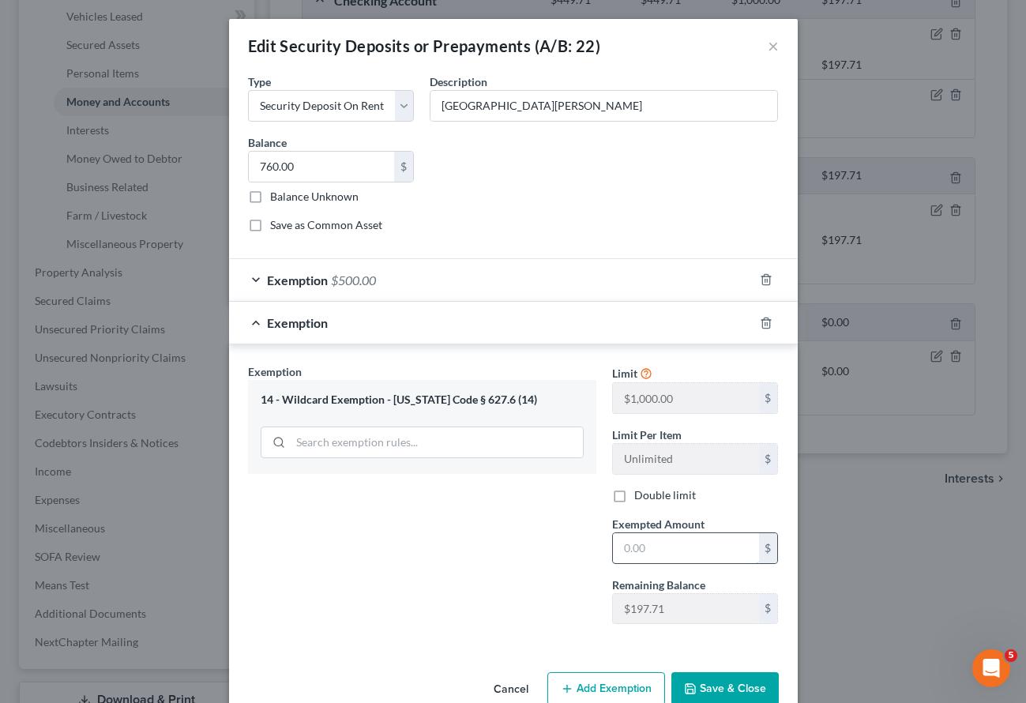
click at [635, 555] on input "text" at bounding box center [686, 548] width 146 height 30
type input "197.71"
click at [705, 694] on button "Save & Close" at bounding box center [725, 688] width 107 height 33
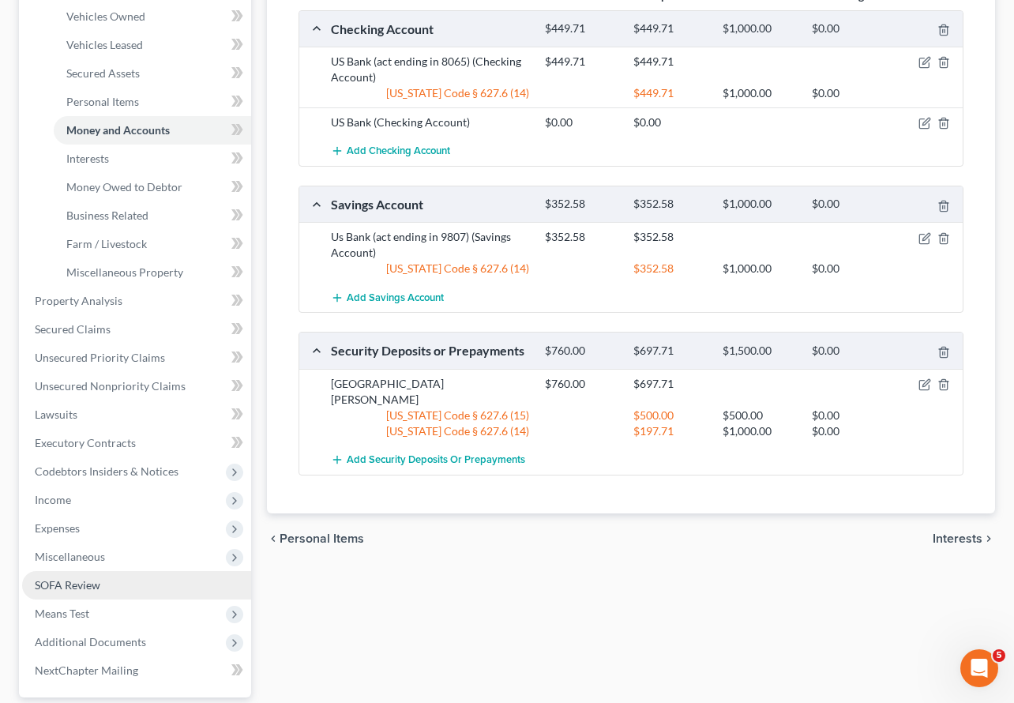
click at [77, 578] on span "SOFA Review" at bounding box center [68, 584] width 66 height 13
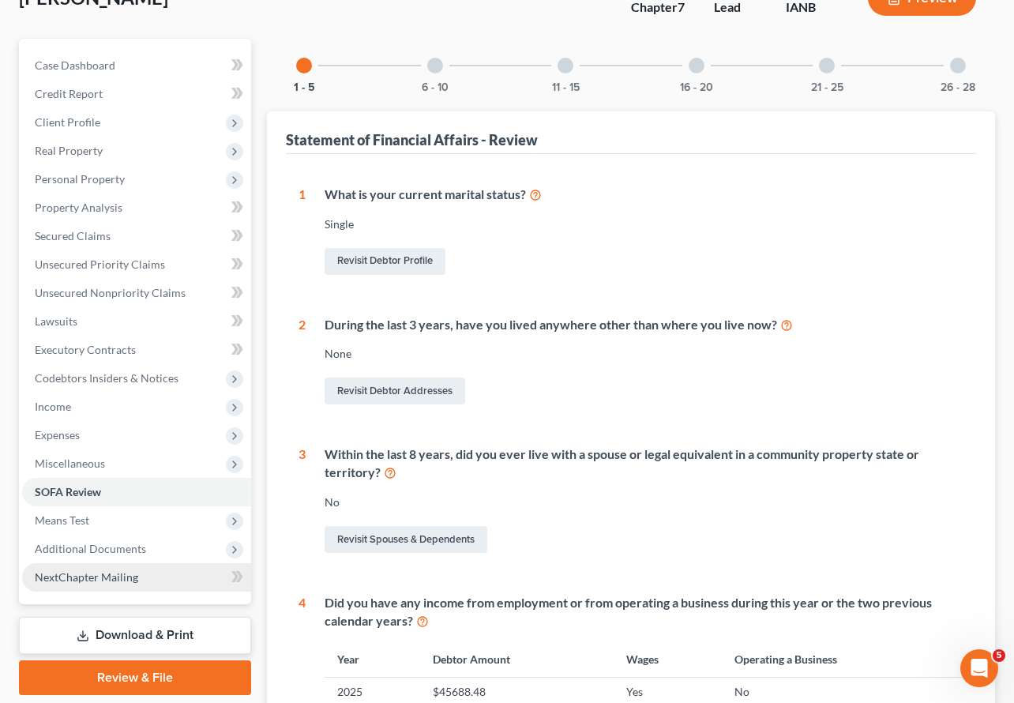
scroll to position [191, 0]
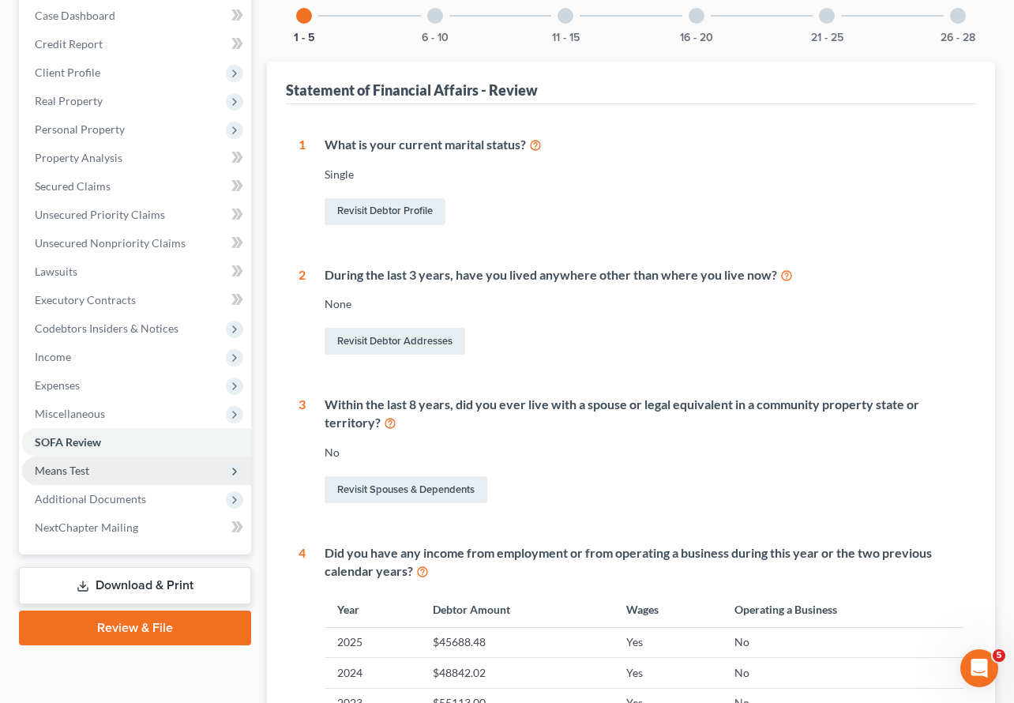
click at [54, 464] on span "Means Test" at bounding box center [62, 470] width 55 height 13
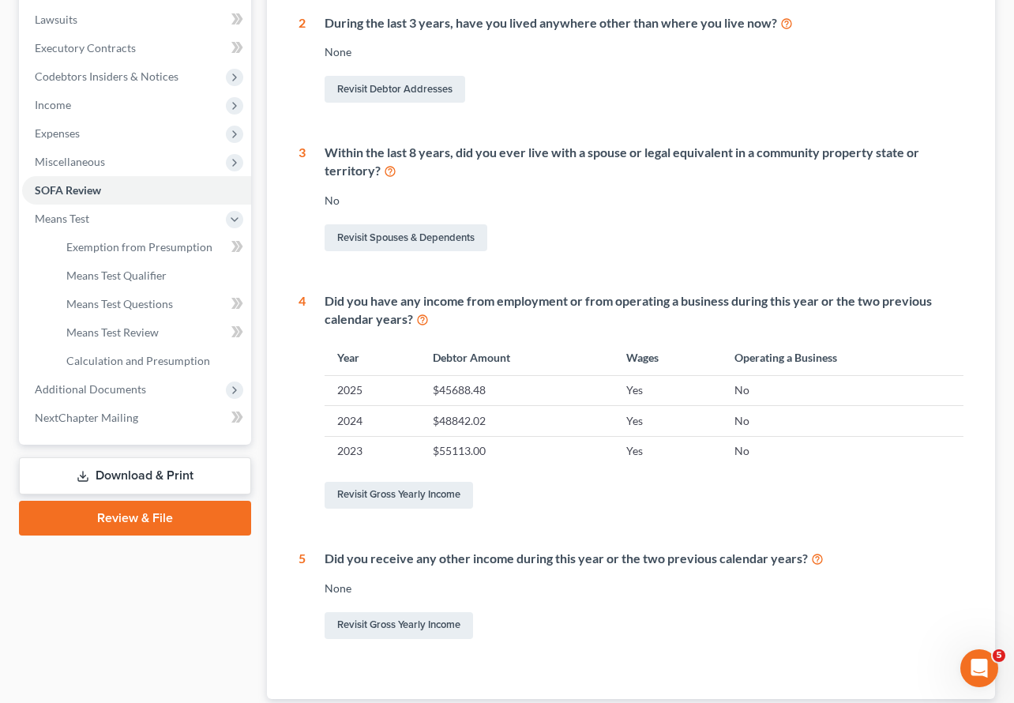
scroll to position [521, 0]
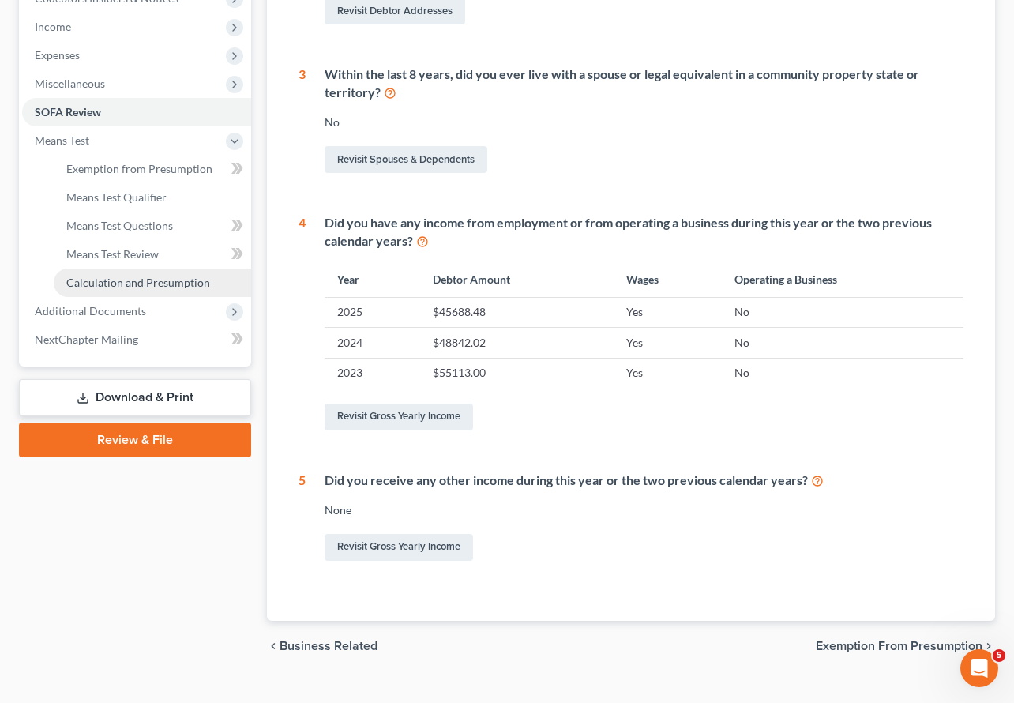
click at [150, 276] on span "Calculation and Presumption" at bounding box center [138, 282] width 144 height 13
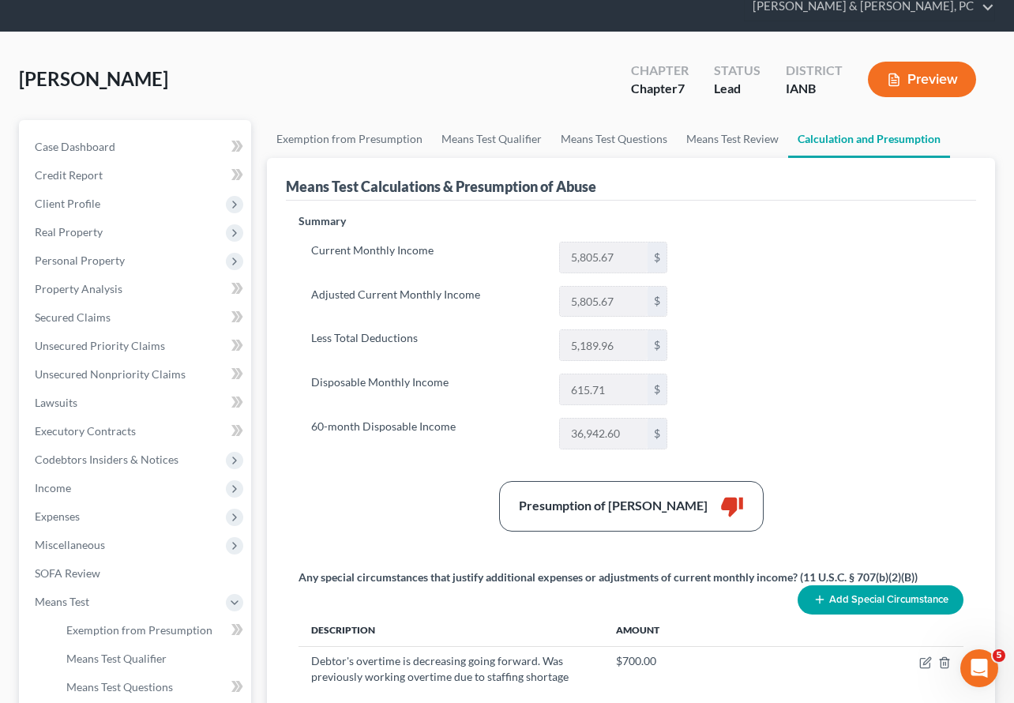
scroll to position [62, 0]
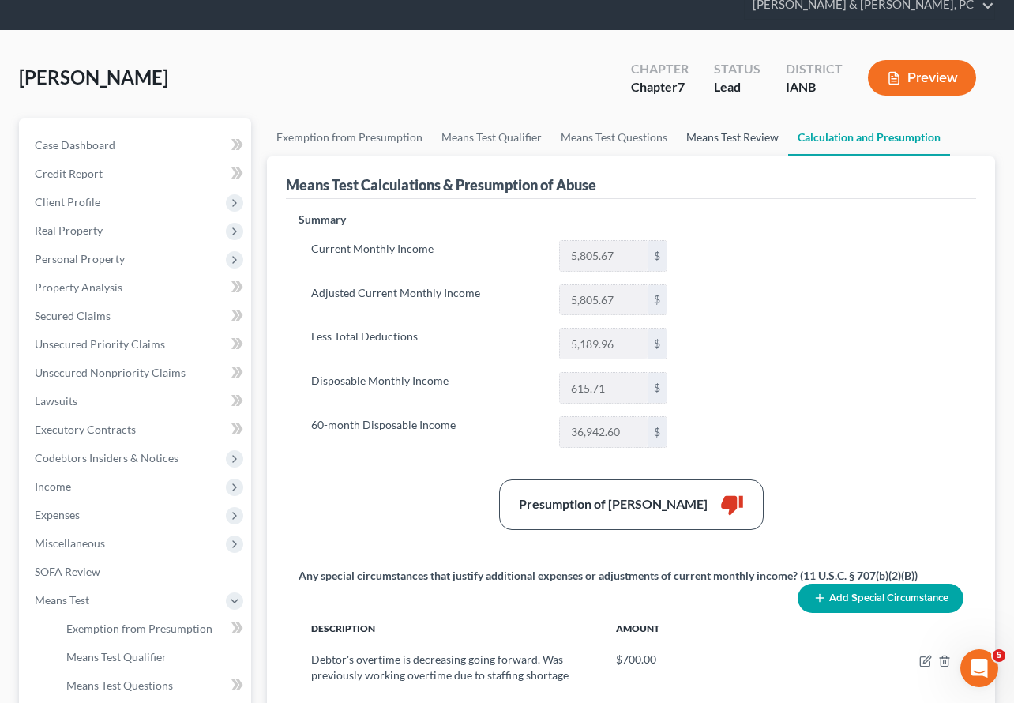
click at [721, 119] on link "Means Test Review" at bounding box center [732, 138] width 111 height 38
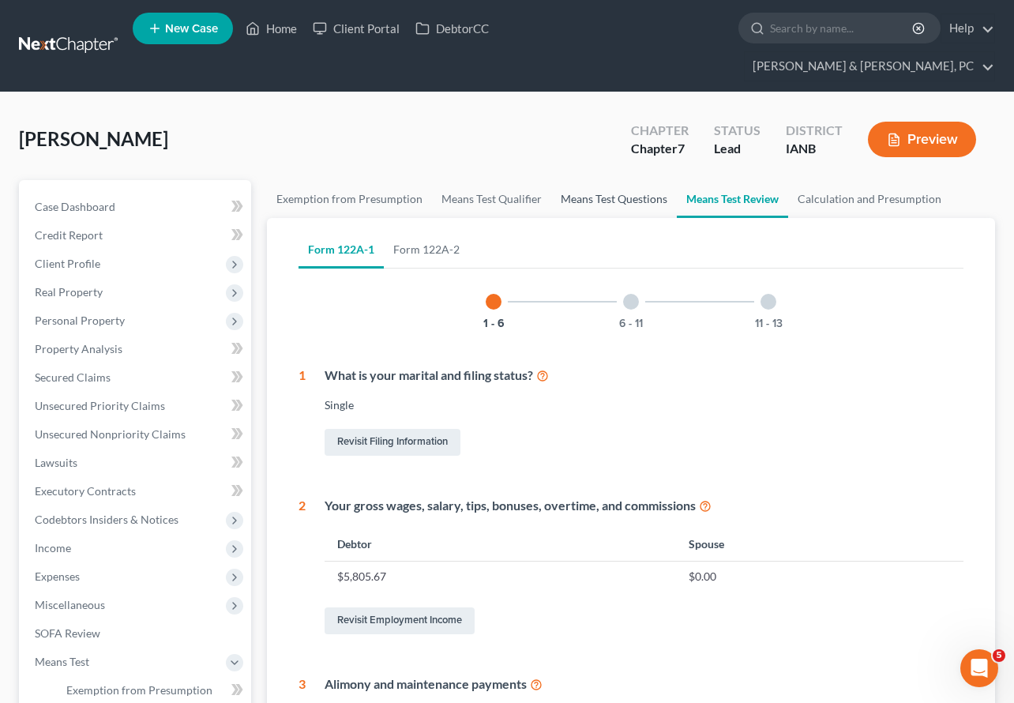
click at [619, 180] on link "Means Test Questions" at bounding box center [614, 199] width 126 height 38
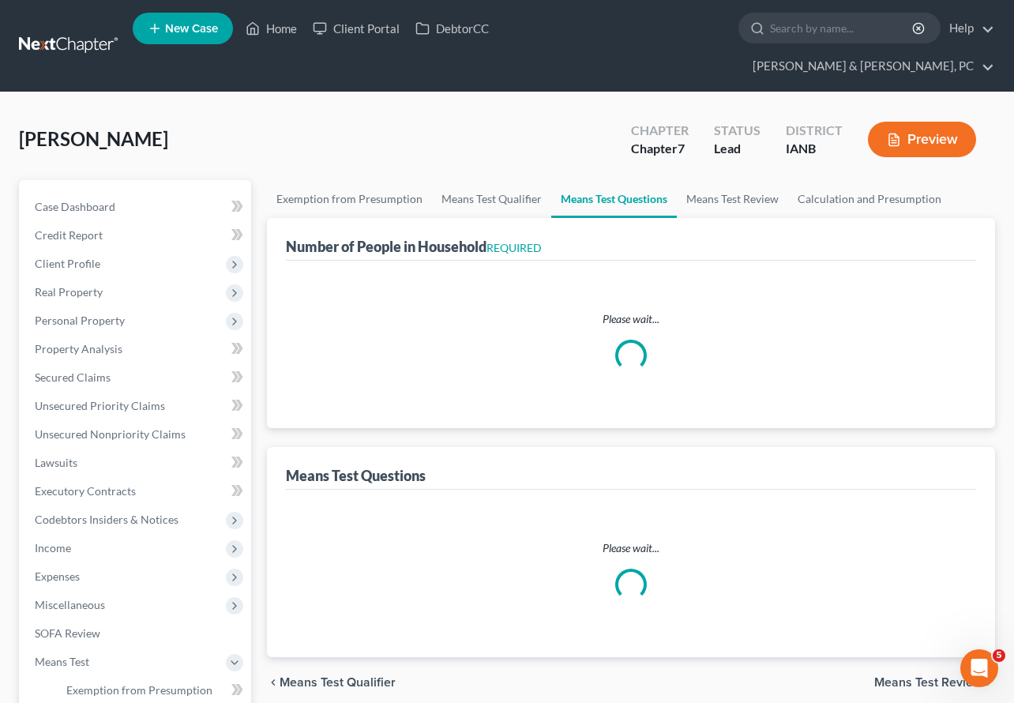
select select "1"
select select "60"
select select "1"
select select "0"
select select "1"
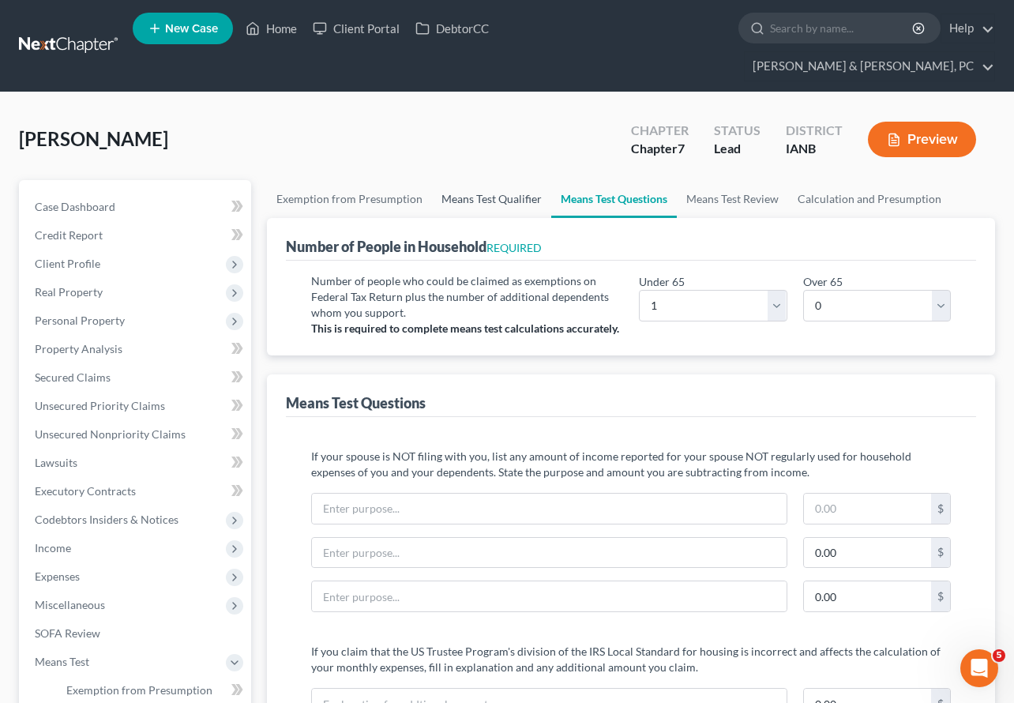
click at [503, 180] on link "Means Test Qualifier" at bounding box center [491, 199] width 119 height 38
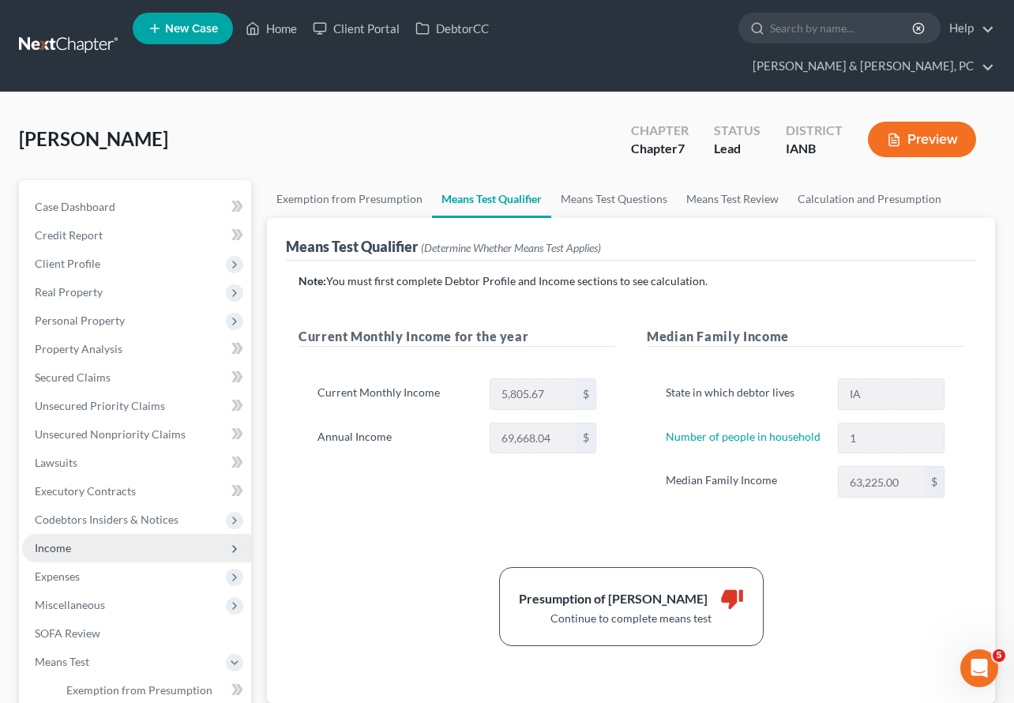
click at [79, 534] on span "Income" at bounding box center [136, 548] width 229 height 28
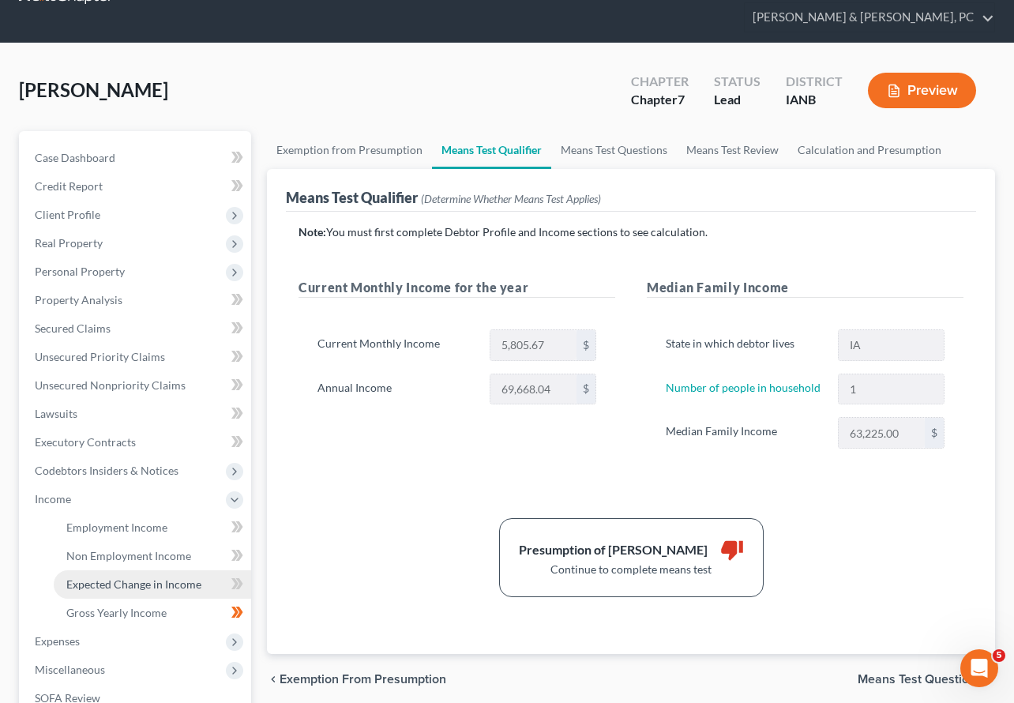
scroll to position [58, 0]
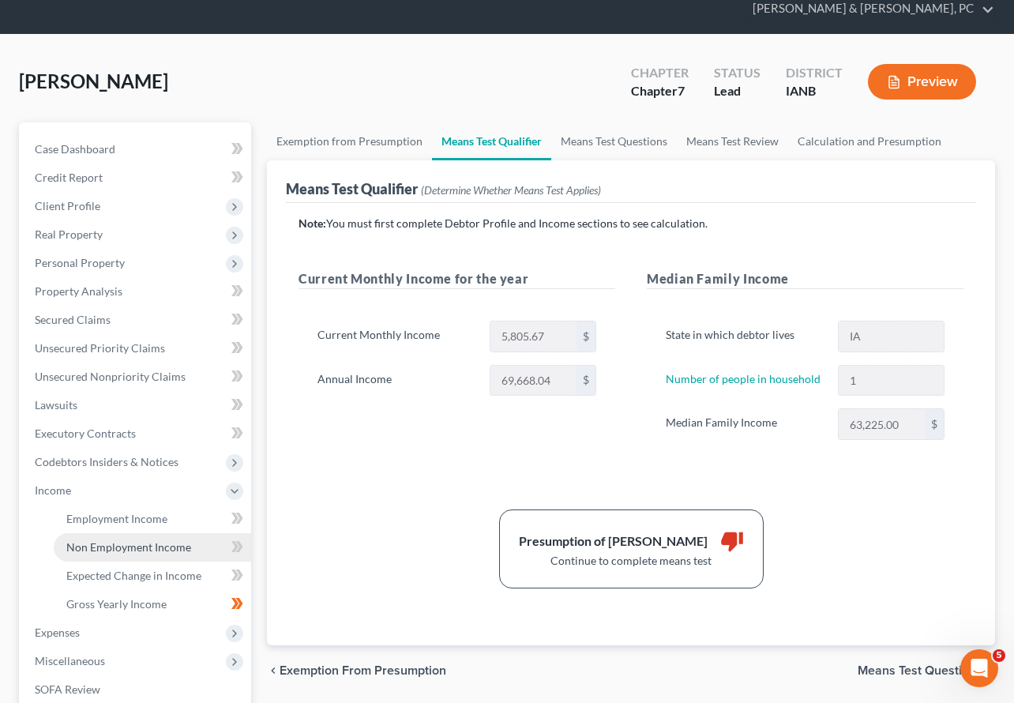
click at [132, 540] on span "Non Employment Income" at bounding box center [128, 546] width 125 height 13
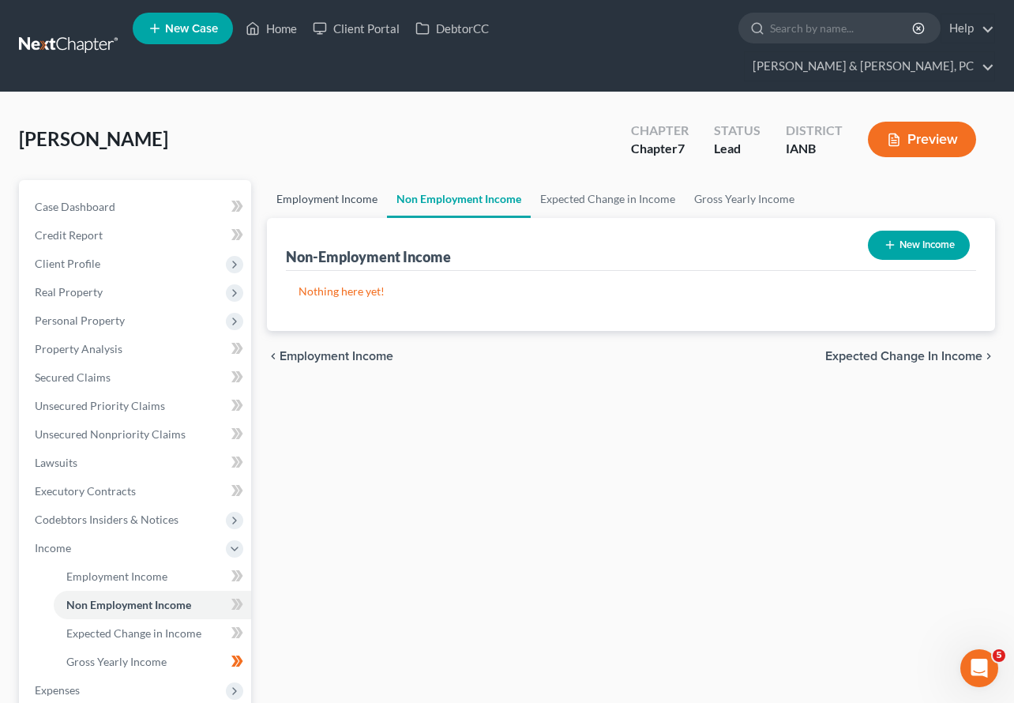
click at [334, 180] on link "Employment Income" at bounding box center [327, 199] width 120 height 38
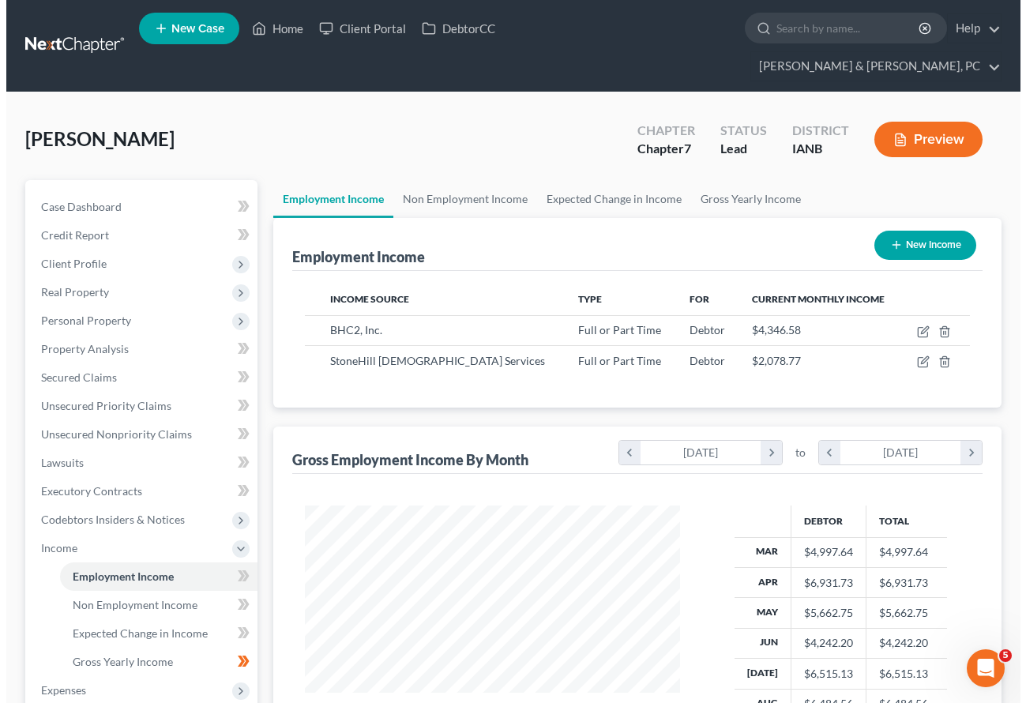
scroll to position [284, 406]
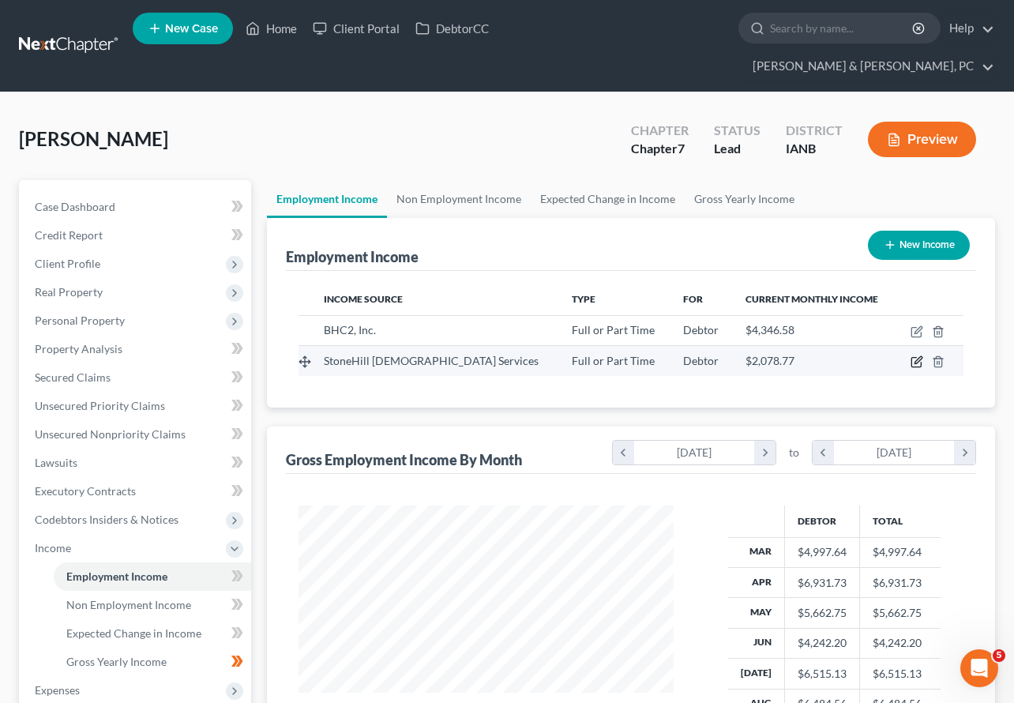
click at [917, 356] on icon "button" at bounding box center [917, 362] width 13 height 13
select select "0"
select select "16"
select select "2"
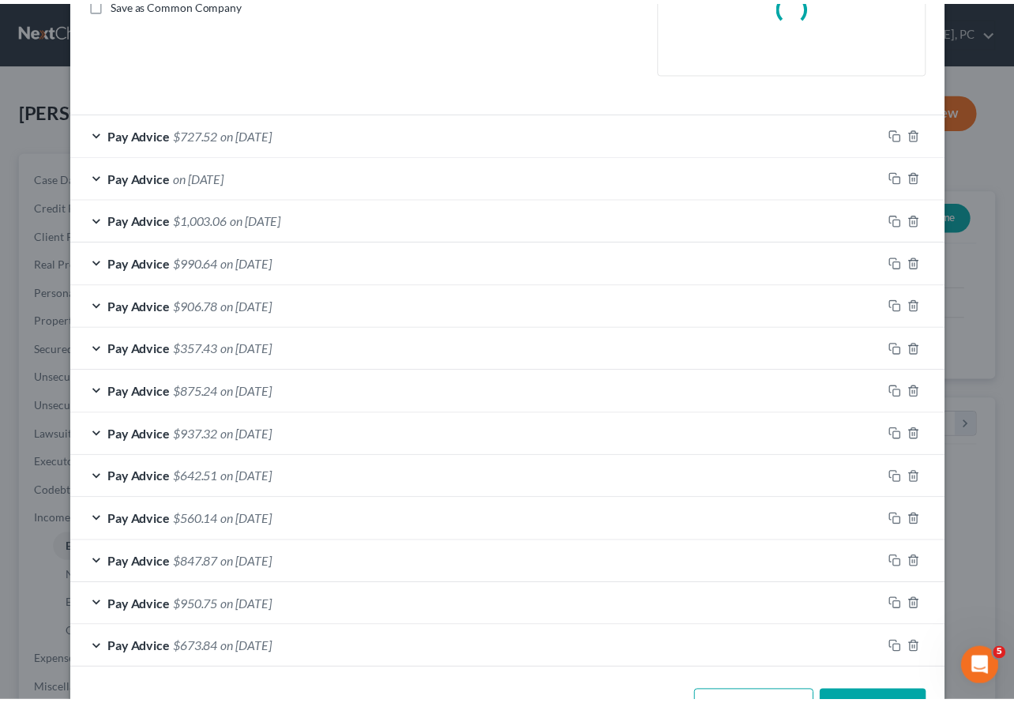
scroll to position [428, 0]
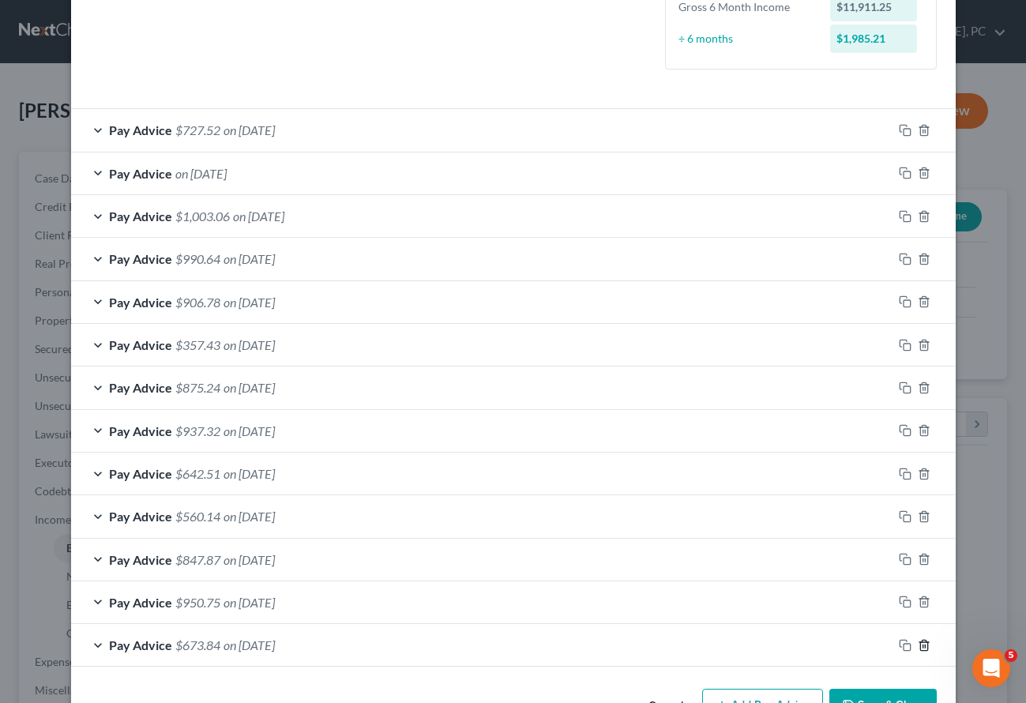
click at [923, 645] on line "button" at bounding box center [923, 646] width 0 height 3
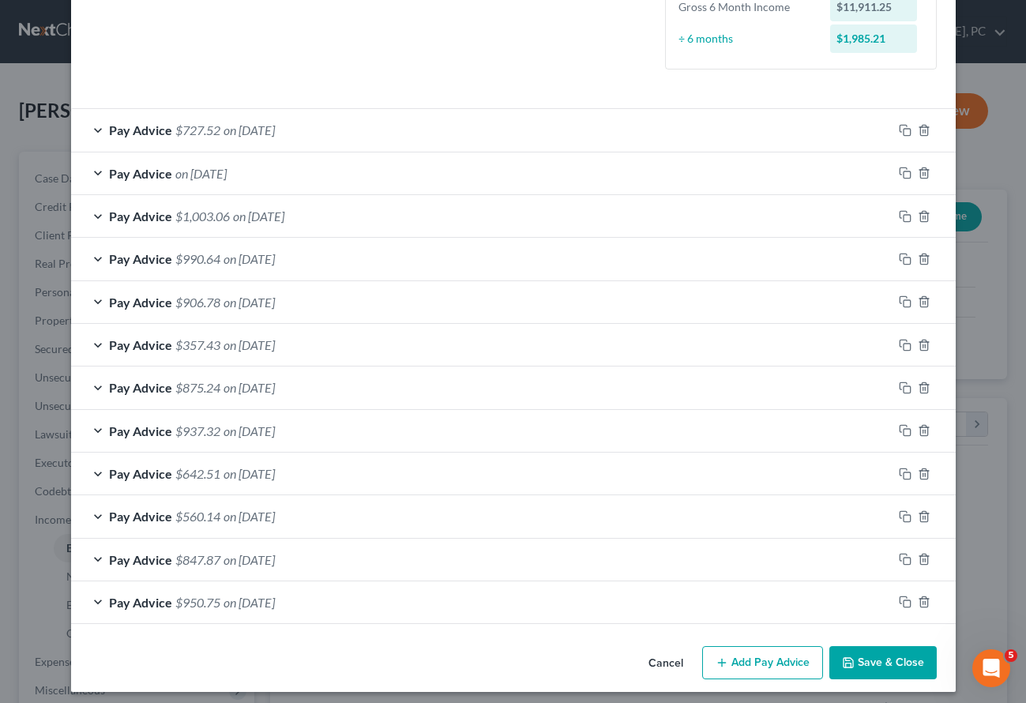
click at [871, 656] on button "Save & Close" at bounding box center [883, 662] width 107 height 33
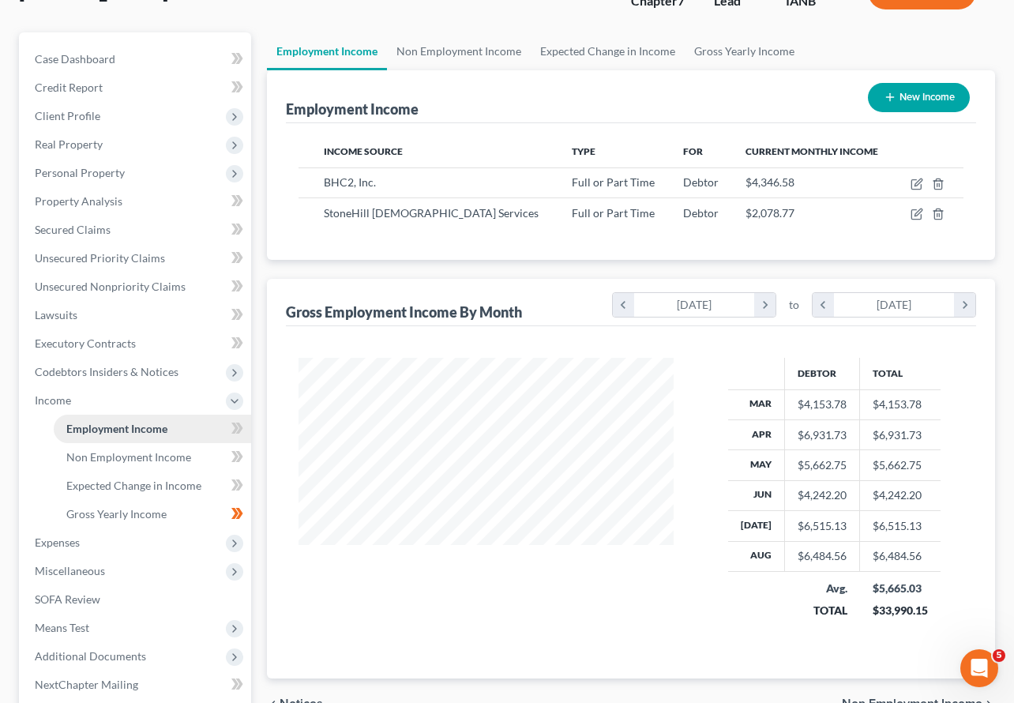
scroll to position [279, 0]
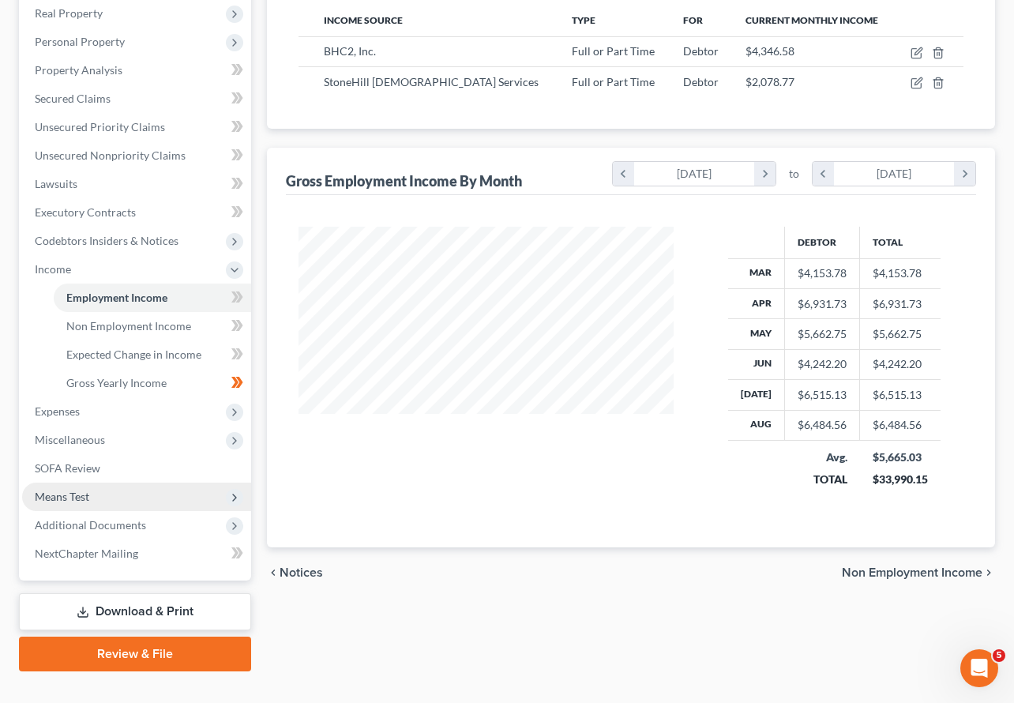
click at [62, 490] on span "Means Test" at bounding box center [62, 496] width 55 height 13
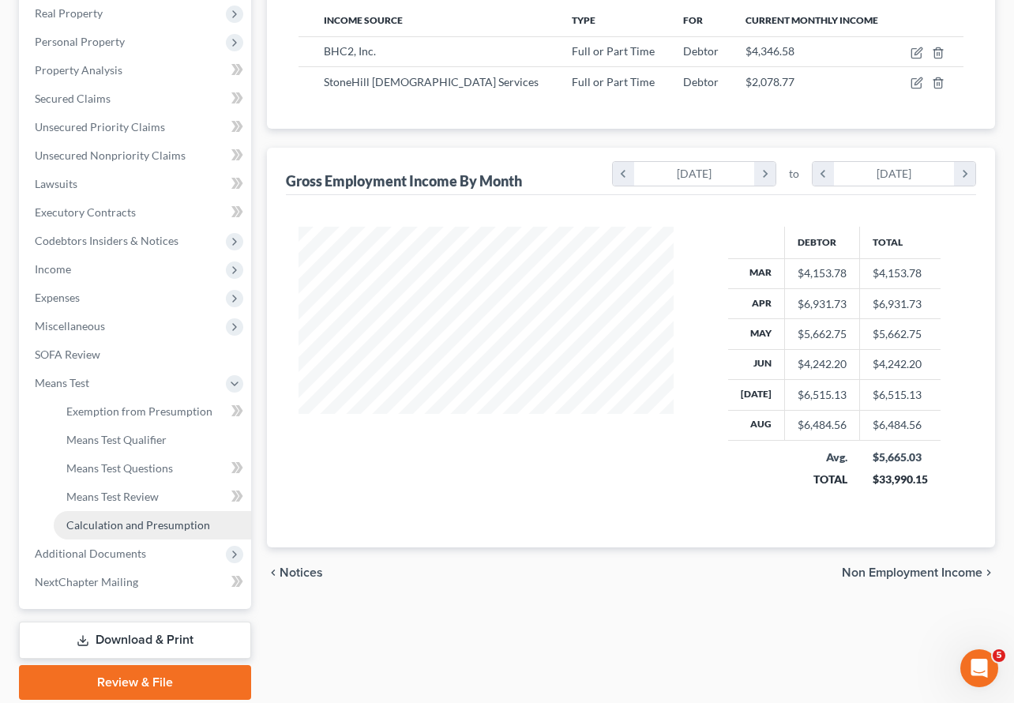
click at [96, 518] on span "Calculation and Presumption" at bounding box center [138, 524] width 144 height 13
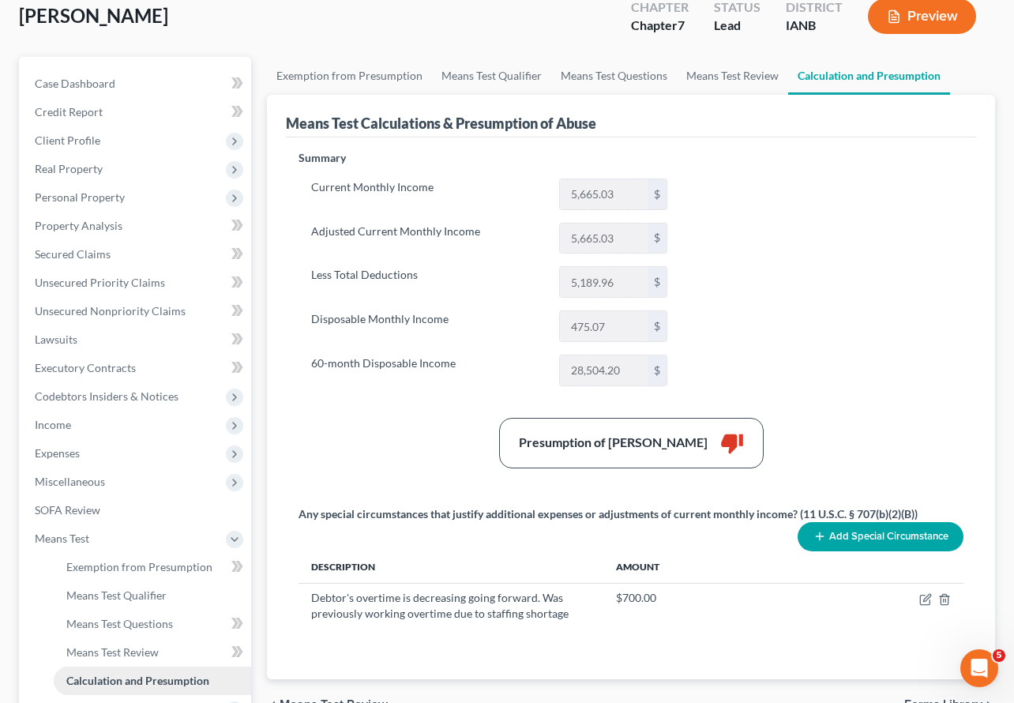
scroll to position [124, 0]
click at [751, 56] on link "Means Test Review" at bounding box center [732, 75] width 111 height 38
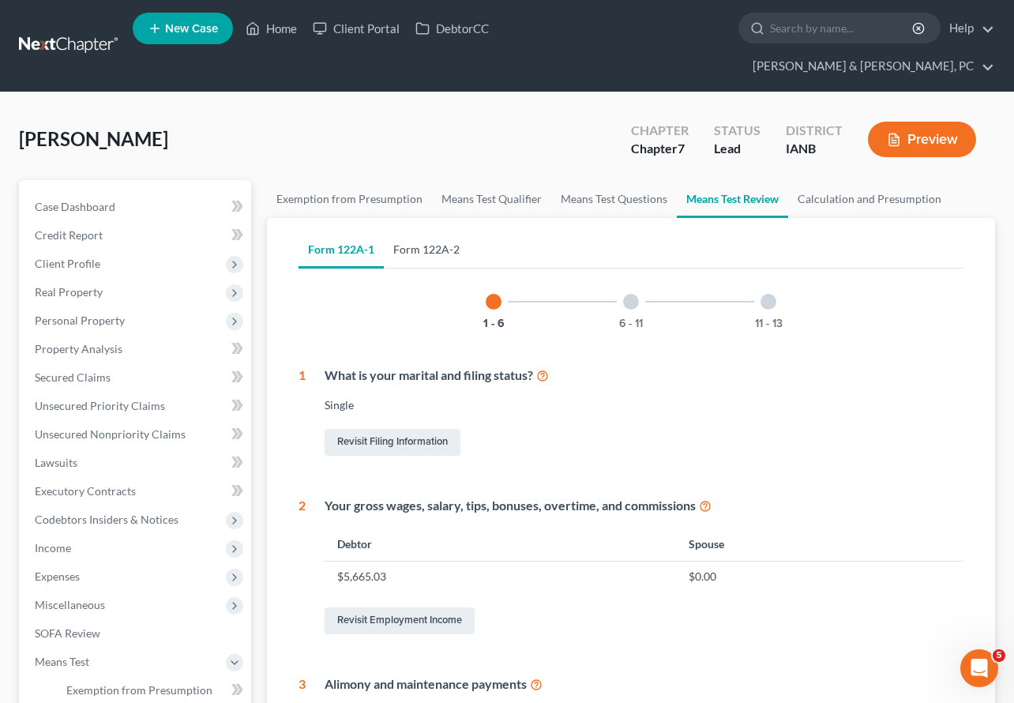
click at [439, 231] on link "Form 122A-2" at bounding box center [426, 250] width 85 height 38
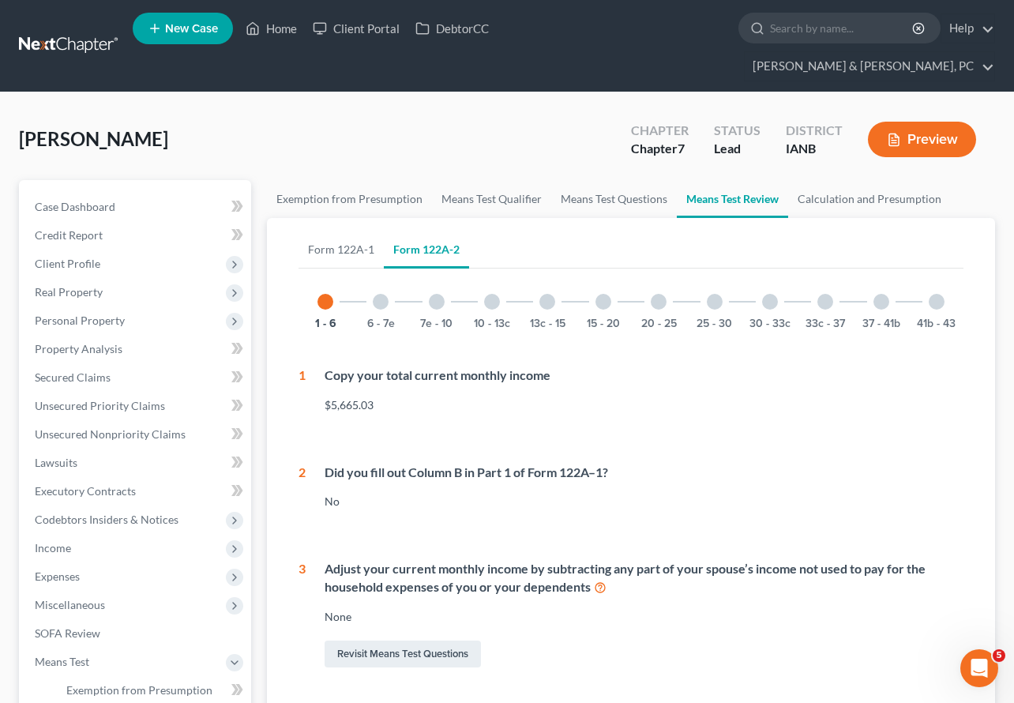
click at [438, 294] on div at bounding box center [437, 302] width 16 height 16
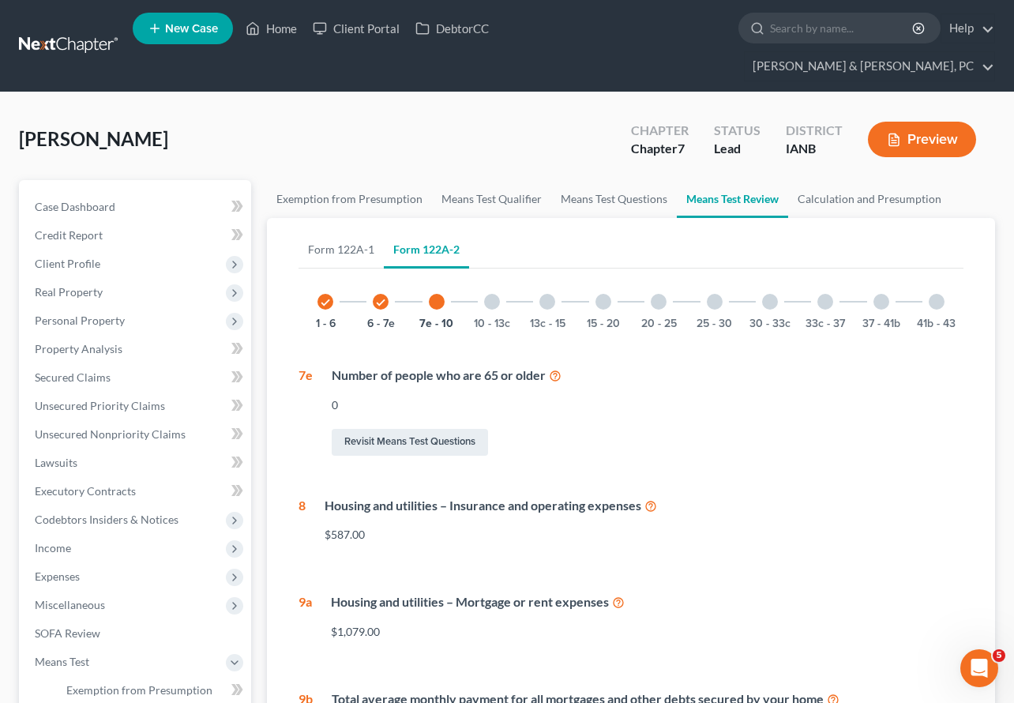
click at [550, 294] on div at bounding box center [548, 302] width 16 height 16
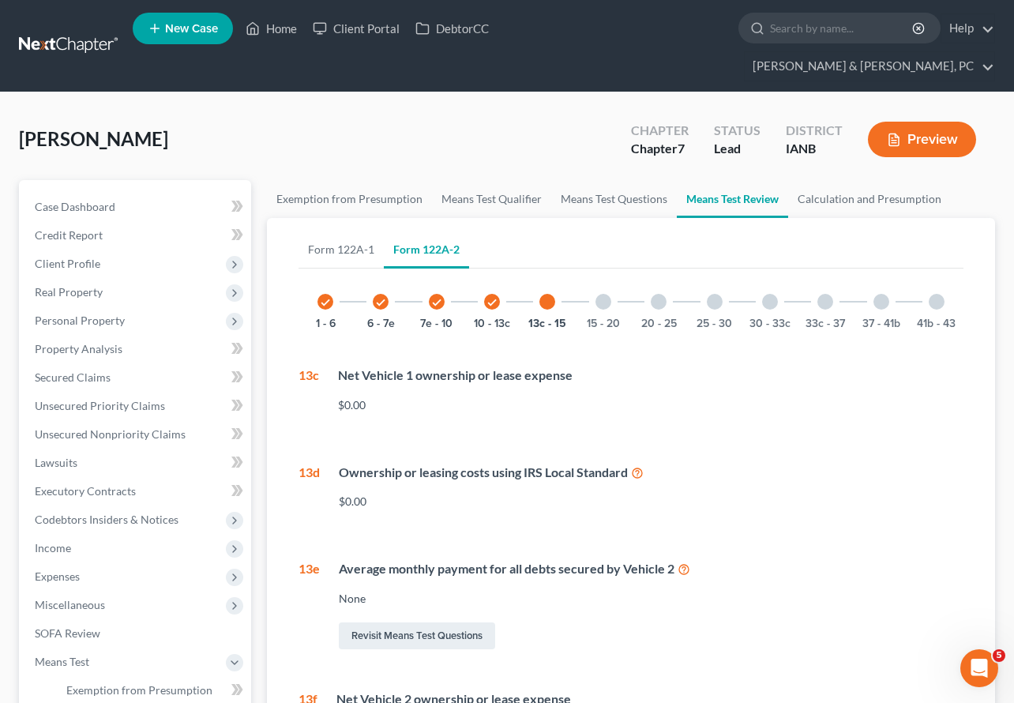
click at [655, 294] on div at bounding box center [659, 302] width 16 height 16
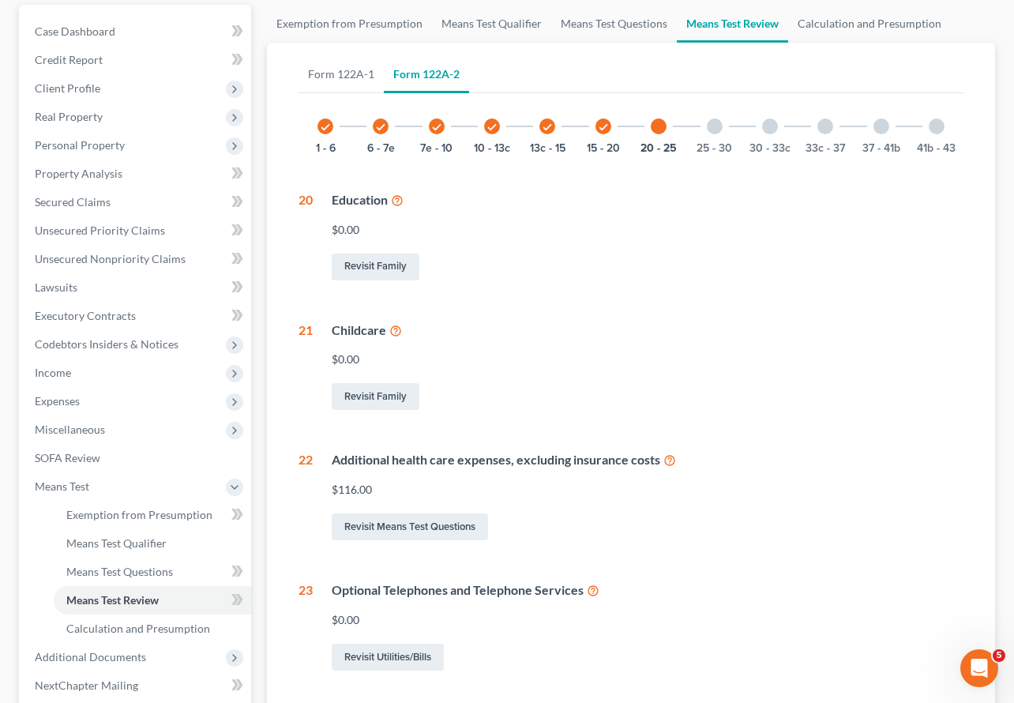
scroll to position [179, 0]
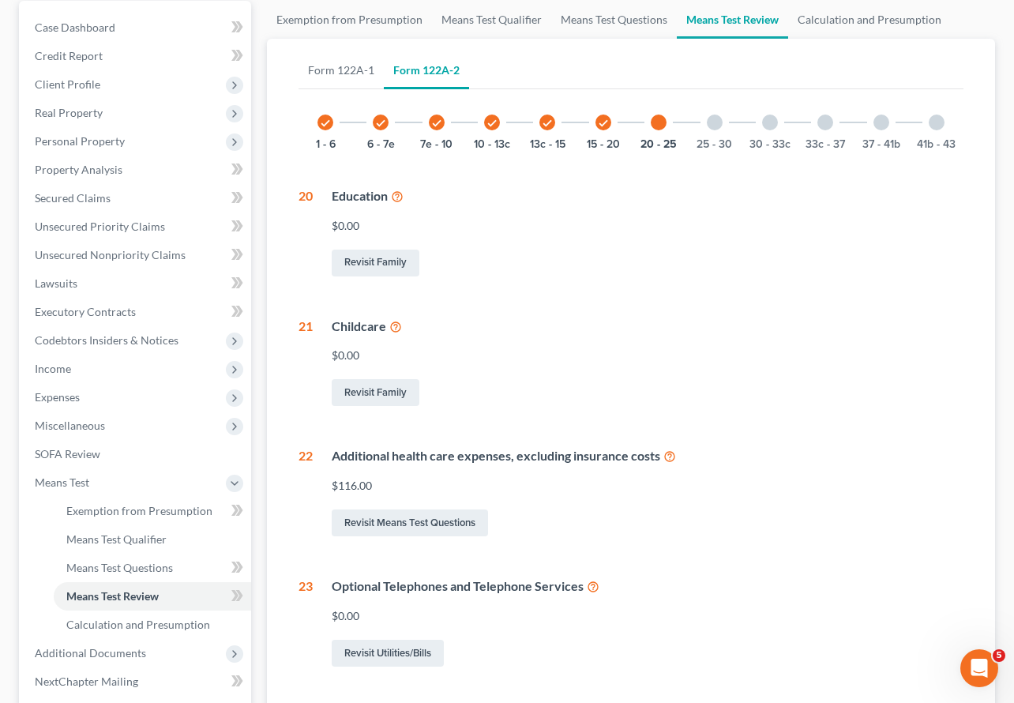
click at [717, 115] on div at bounding box center [715, 123] width 16 height 16
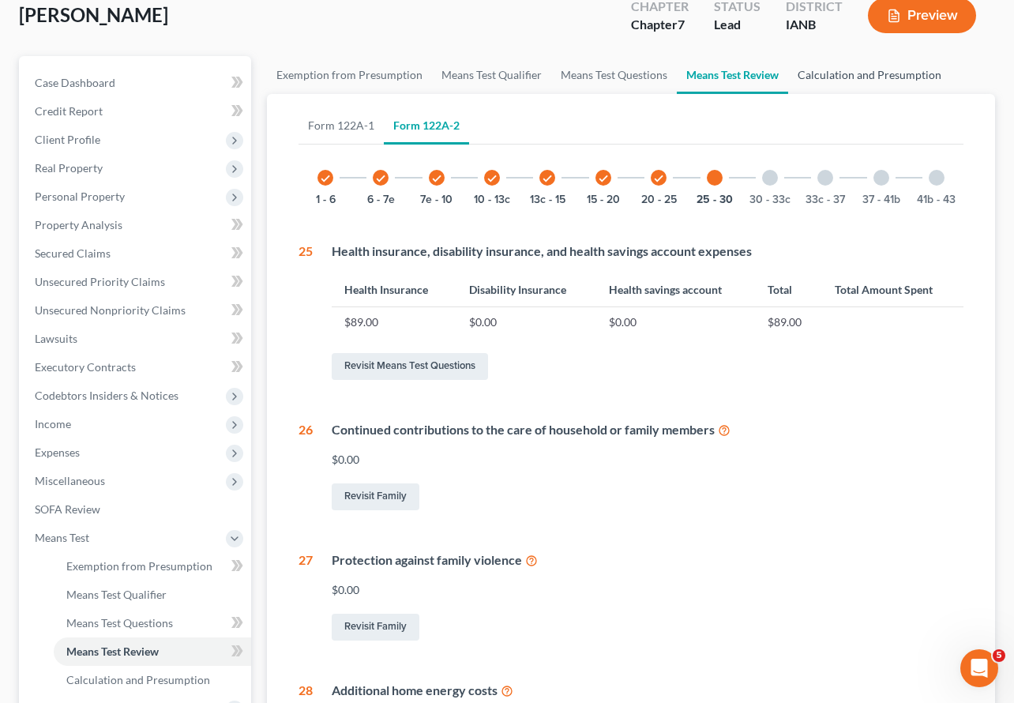
scroll to position [12, 0]
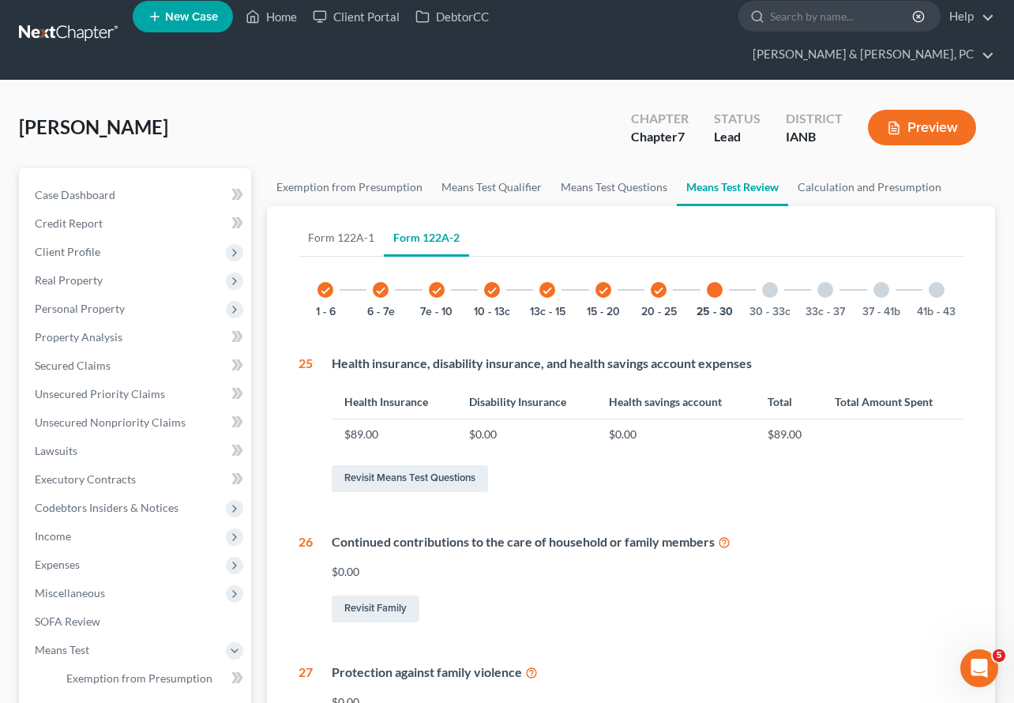
click at [768, 282] on div at bounding box center [770, 290] width 16 height 16
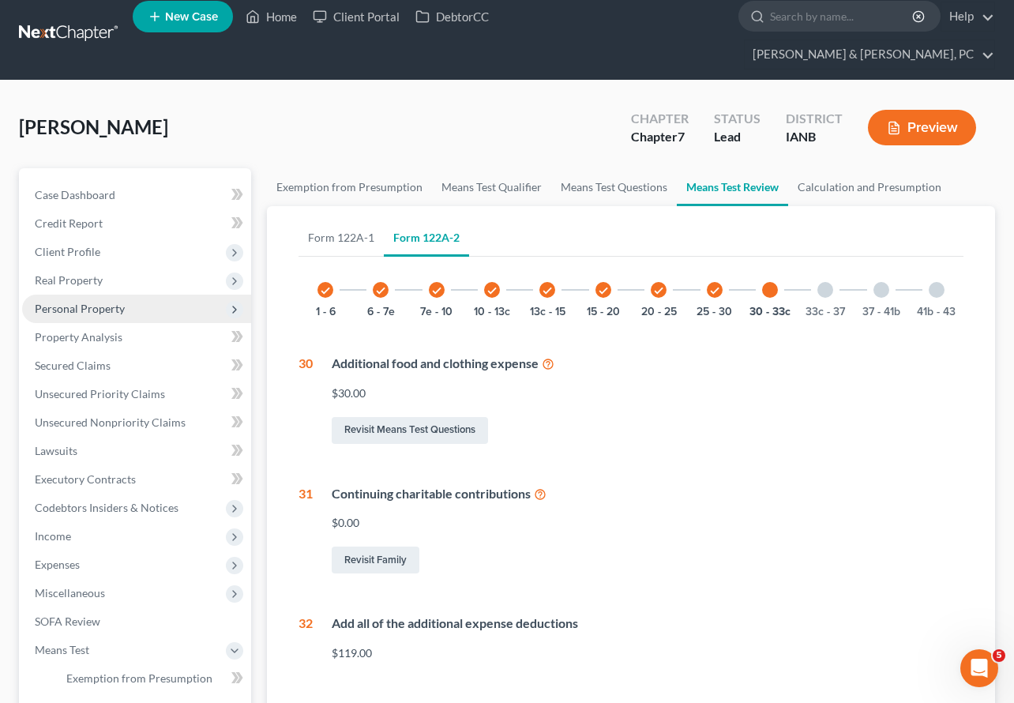
click at [80, 302] on span "Personal Property" at bounding box center [80, 308] width 90 height 13
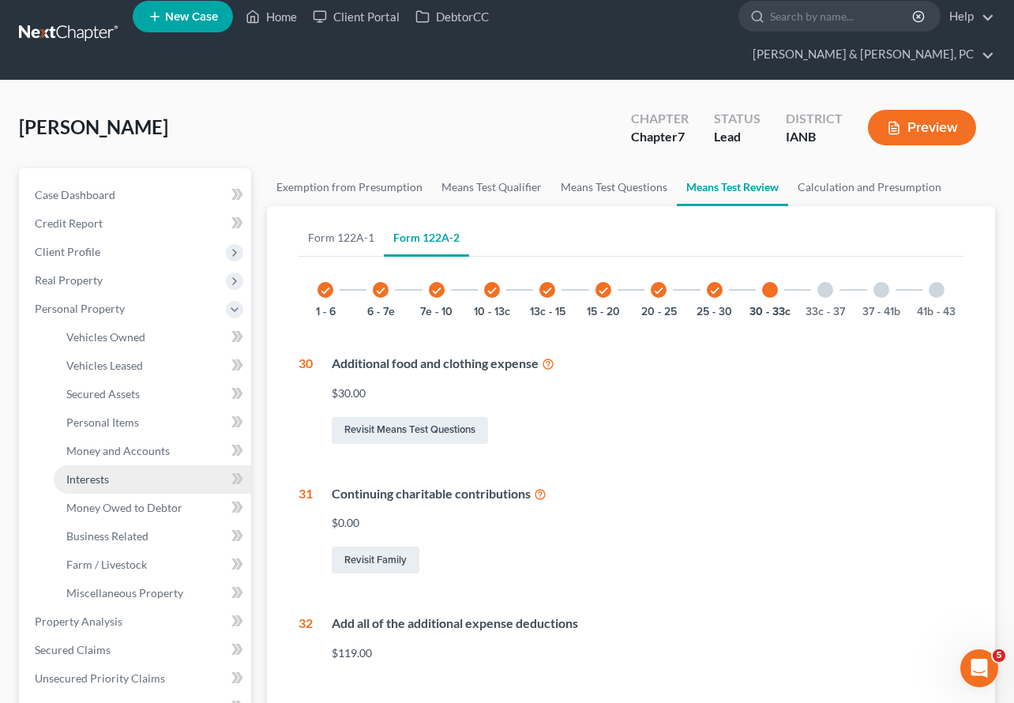
click at [104, 472] on span "Interests" at bounding box center [87, 478] width 43 height 13
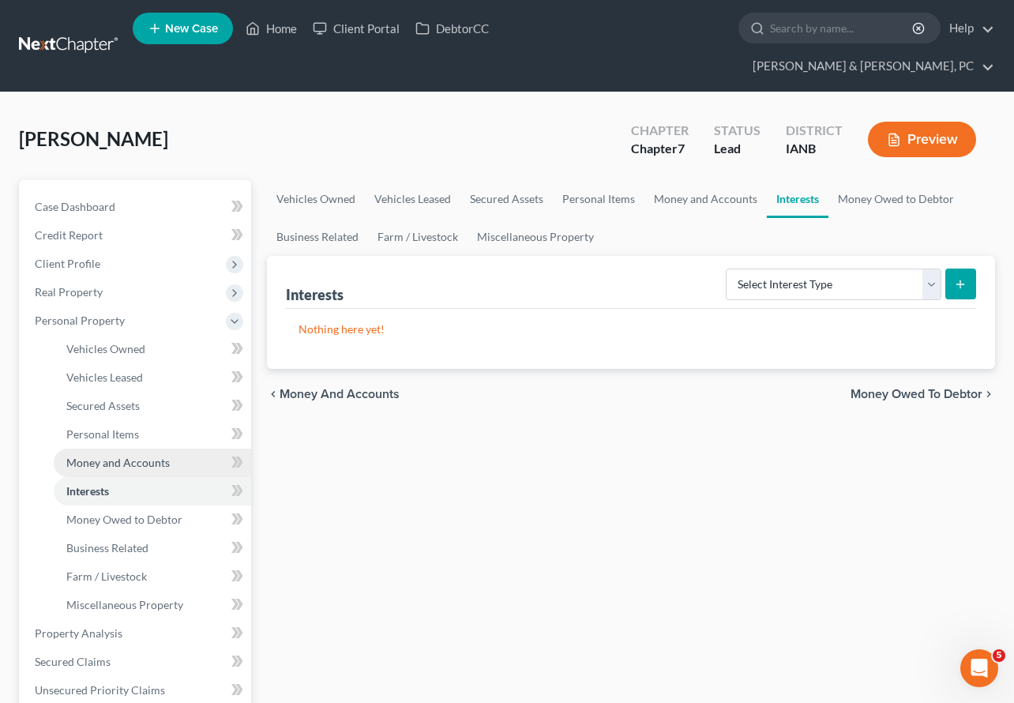
click at [118, 449] on link "Money and Accounts" at bounding box center [153, 463] width 198 height 28
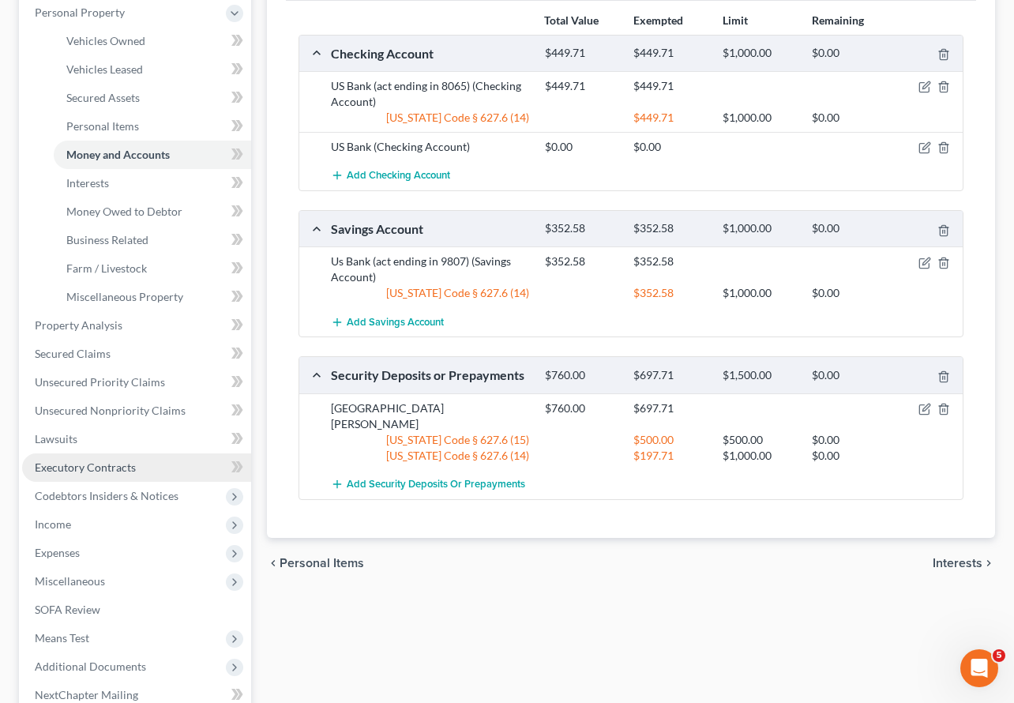
scroll to position [325, 0]
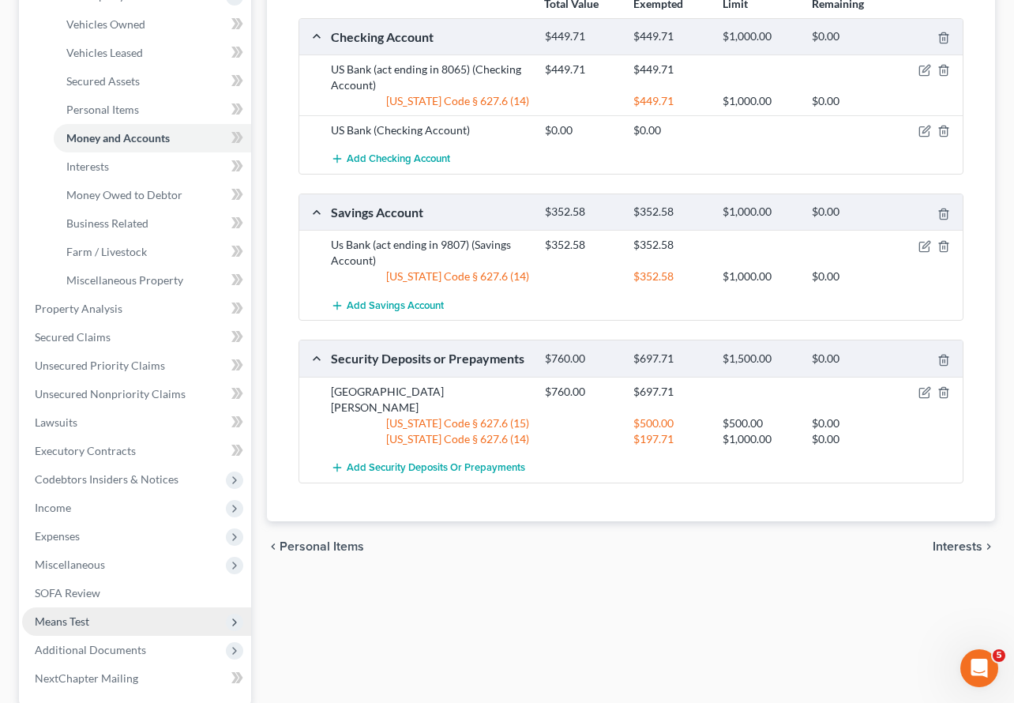
click at [64, 615] on span "Means Test" at bounding box center [62, 621] width 55 height 13
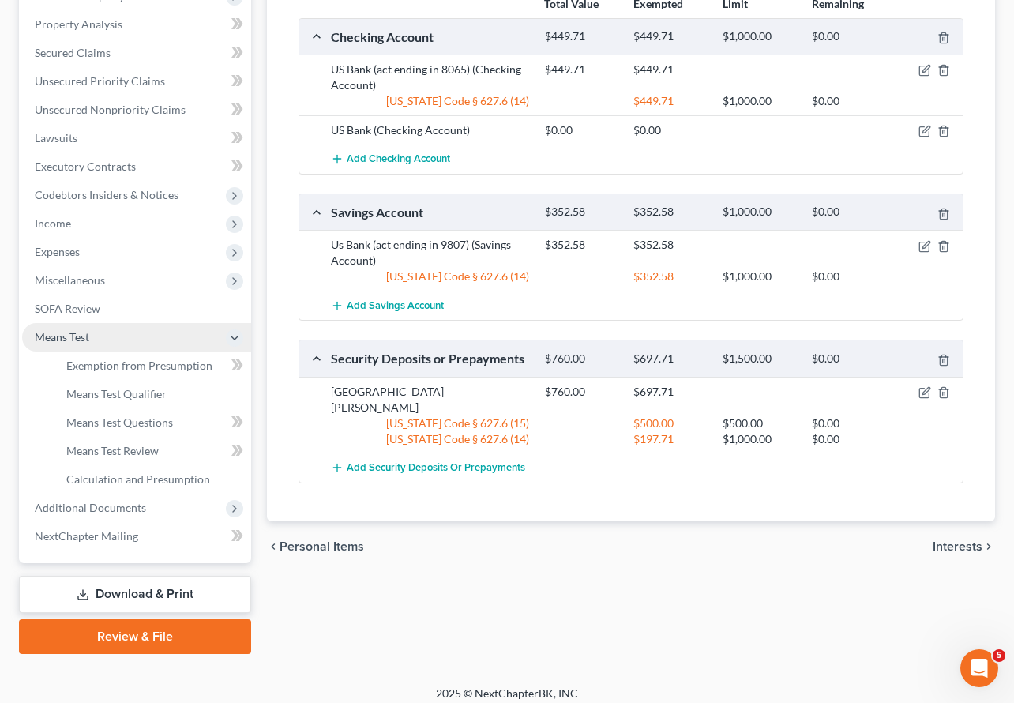
scroll to position [307, 0]
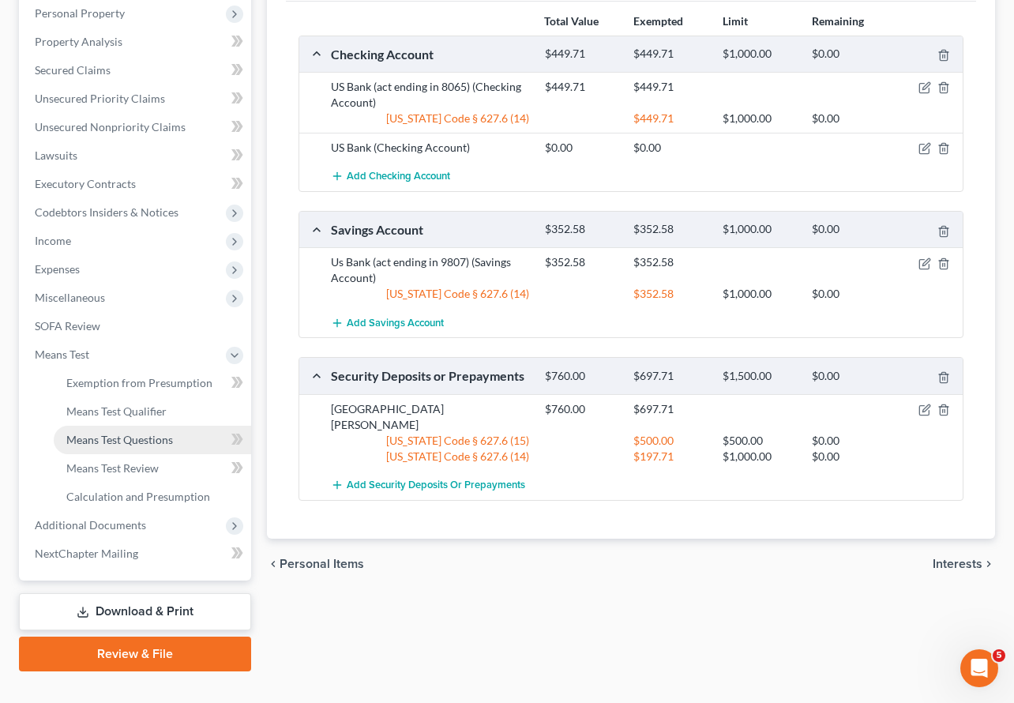
click at [111, 433] on span "Means Test Questions" at bounding box center [119, 439] width 107 height 13
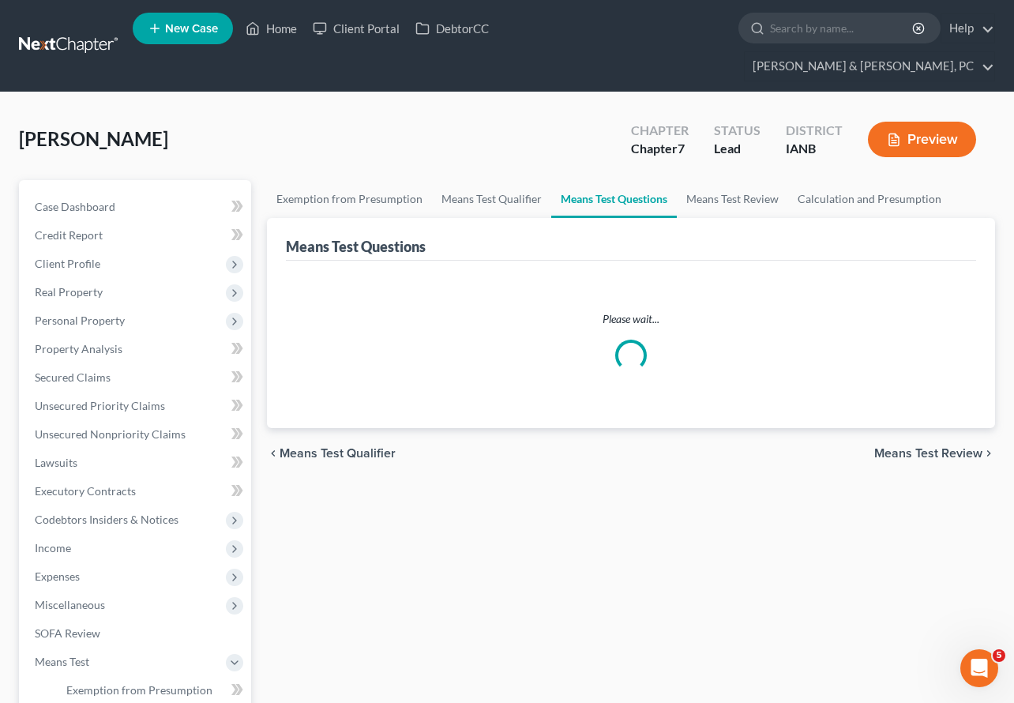
select select "1"
select select "0"
select select "1"
select select "60"
select select "1"
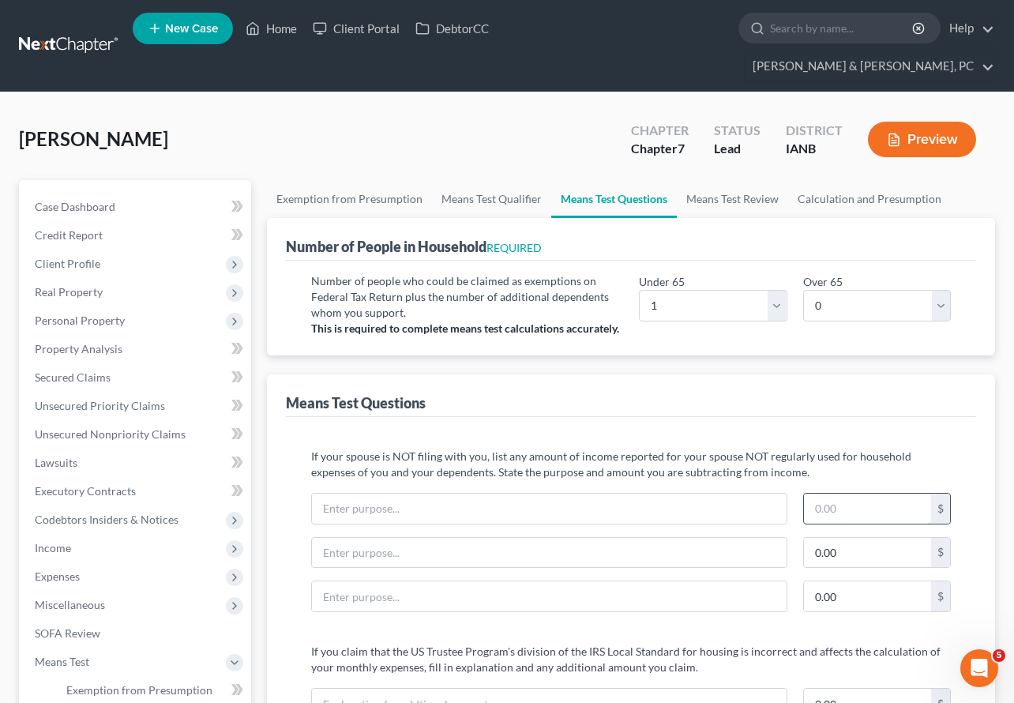
click at [861, 494] on input "text" at bounding box center [868, 509] width 128 height 30
click at [627, 494] on input "text" at bounding box center [549, 509] width 475 height 30
click at [489, 180] on link "Means Test Qualifier" at bounding box center [491, 199] width 119 height 38
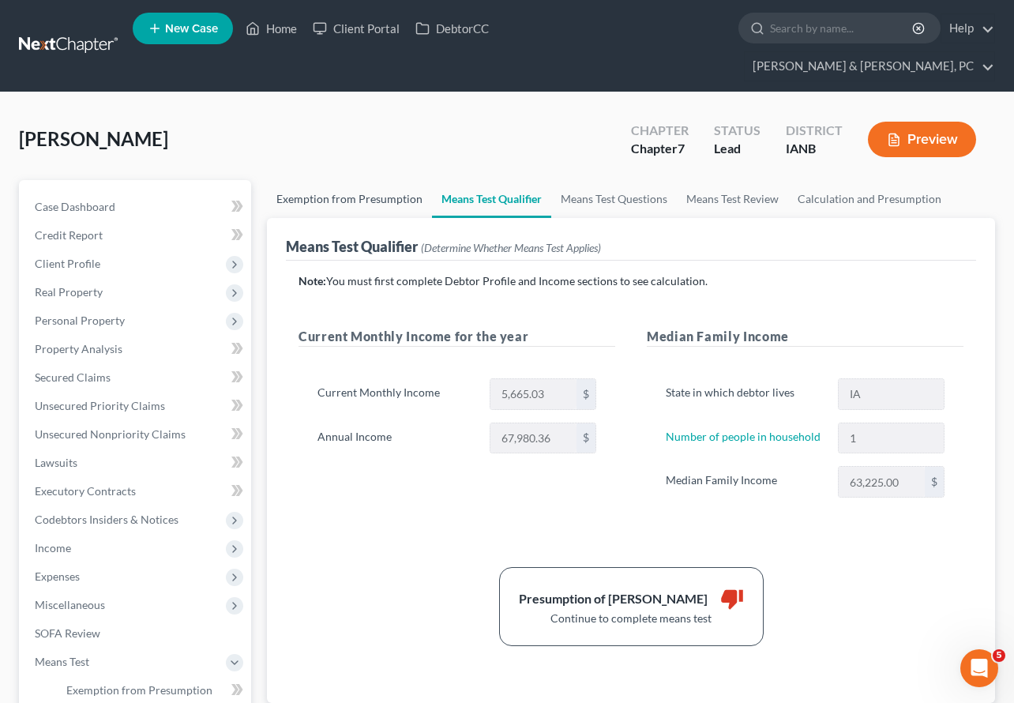
click at [325, 180] on link "Exemption from Presumption" at bounding box center [349, 199] width 165 height 38
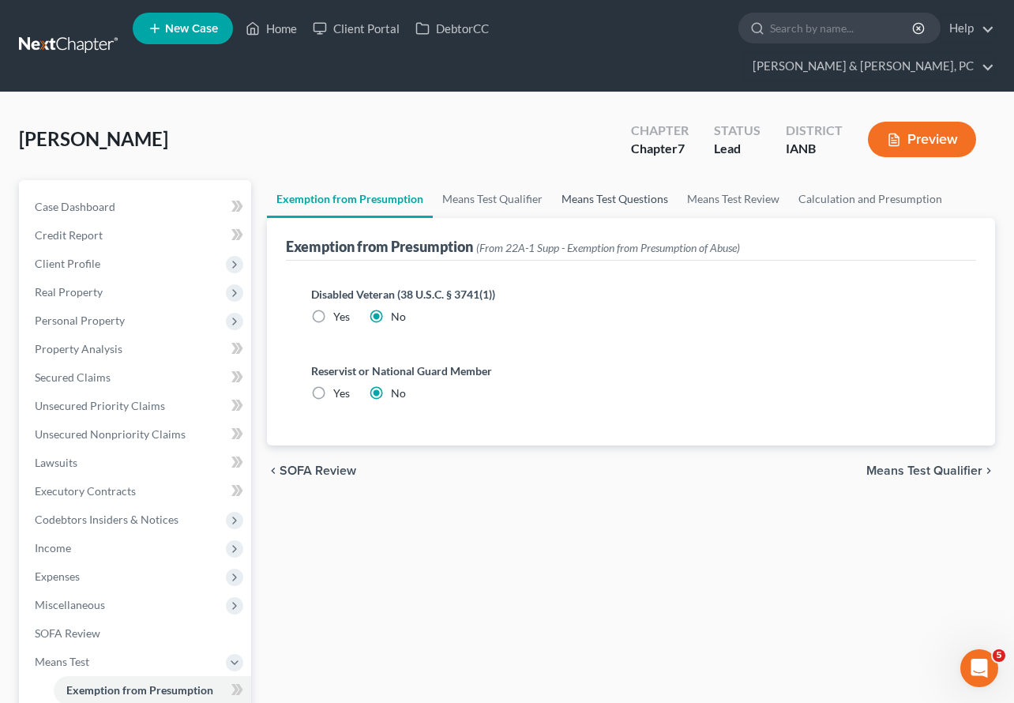
click at [609, 180] on link "Means Test Questions" at bounding box center [615, 199] width 126 height 38
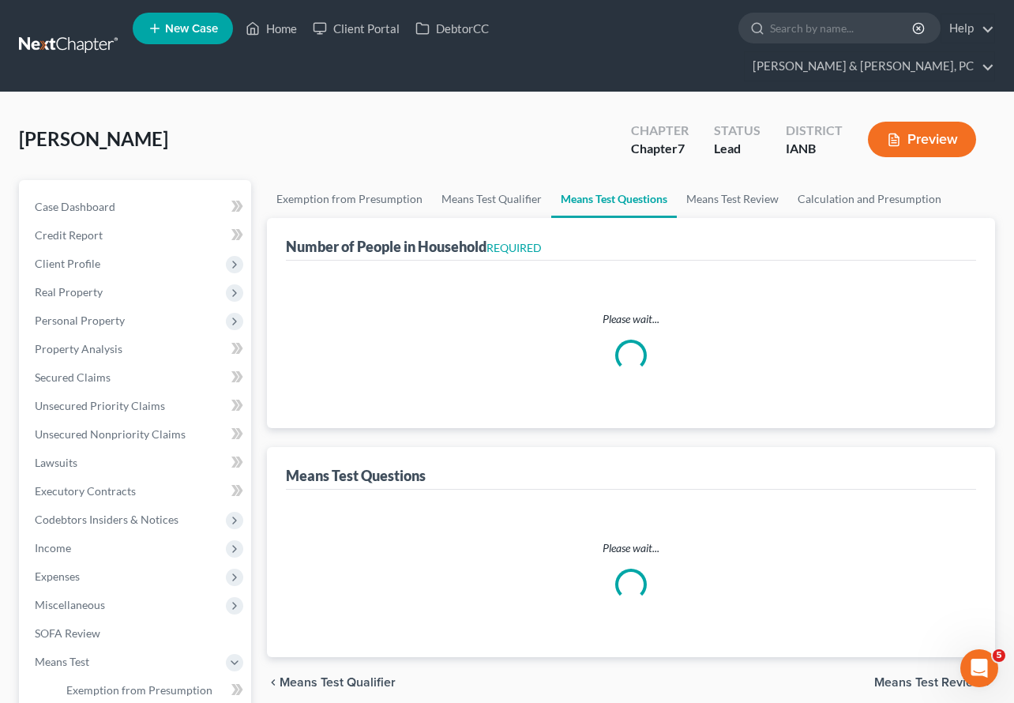
select select "1"
select select "60"
select select "1"
select select "0"
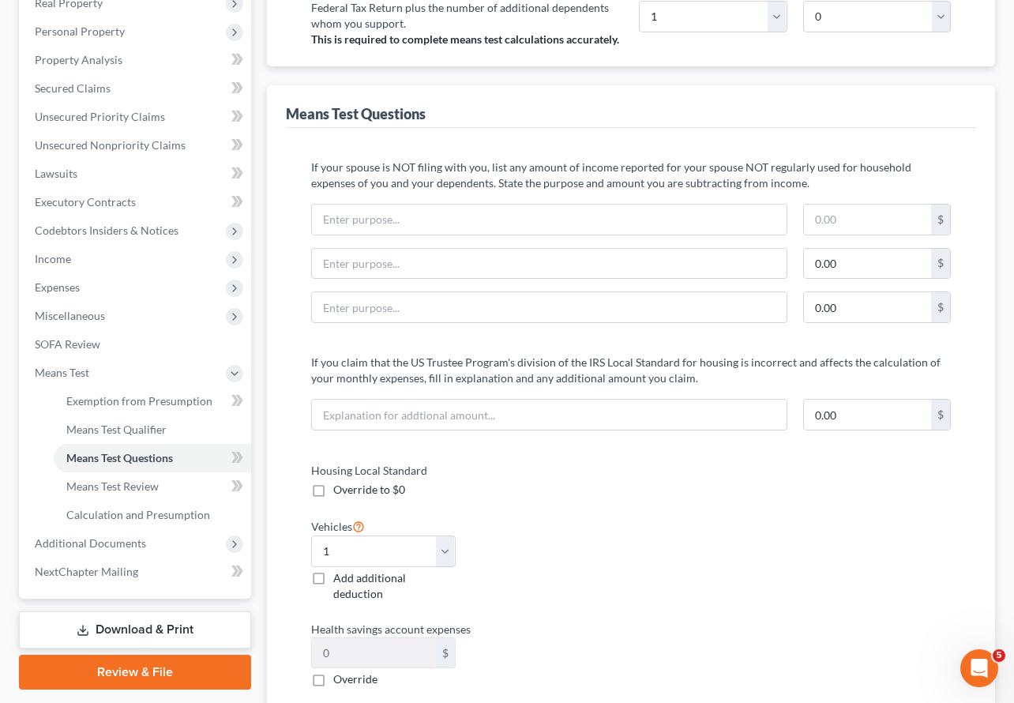
scroll to position [282, 0]
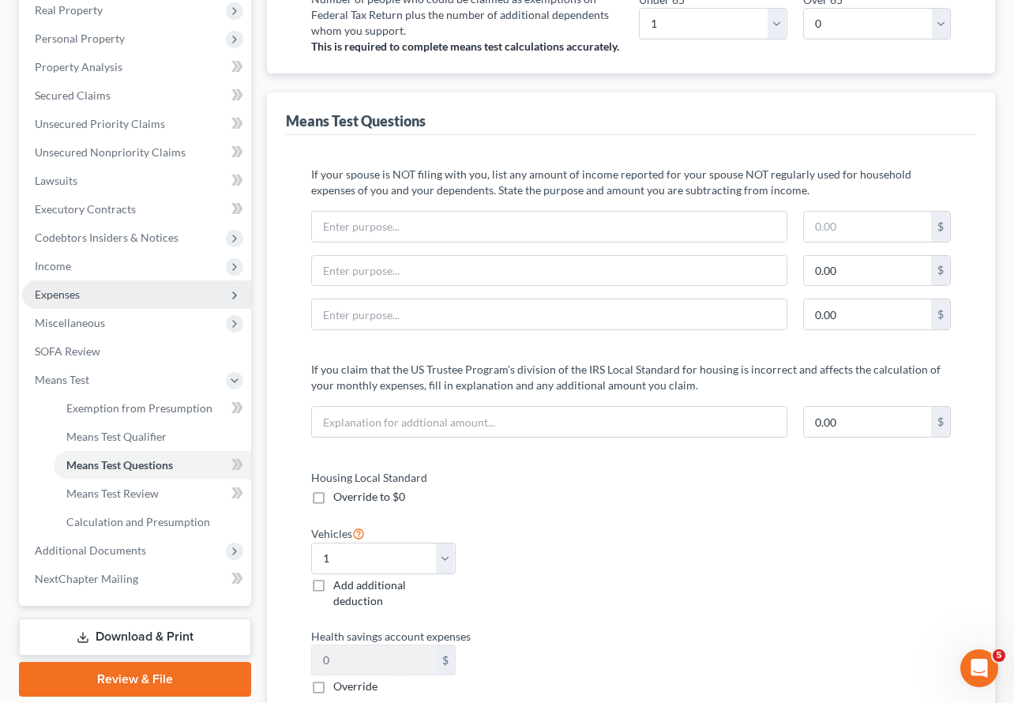
click at [74, 288] on span "Expenses" at bounding box center [57, 294] width 45 height 13
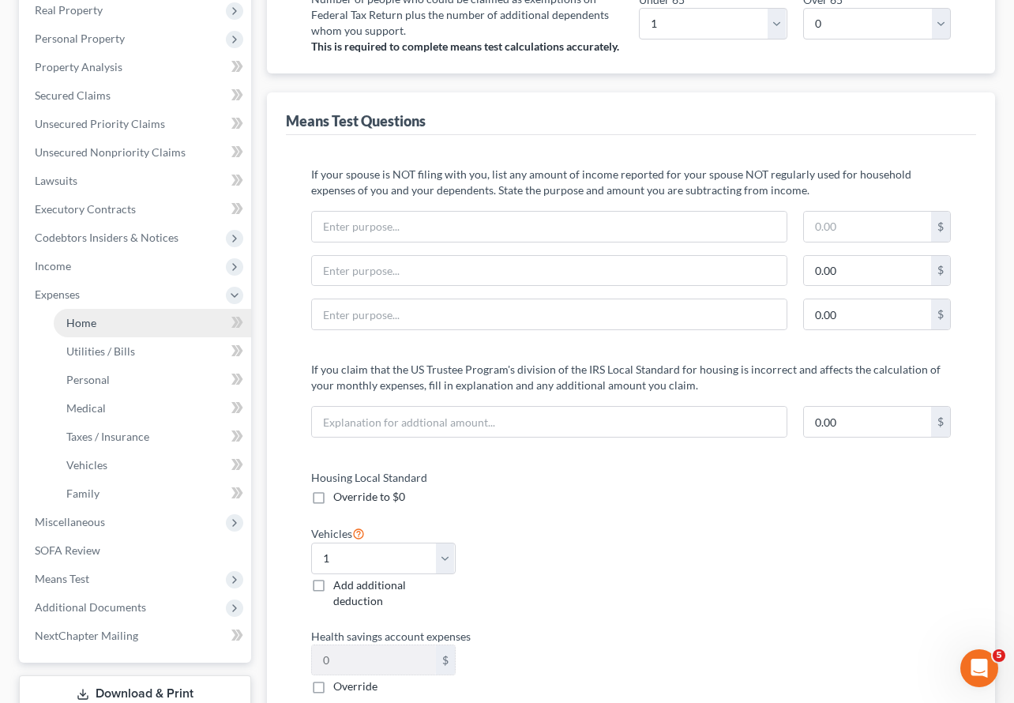
click at [93, 316] on span "Home" at bounding box center [81, 322] width 30 height 13
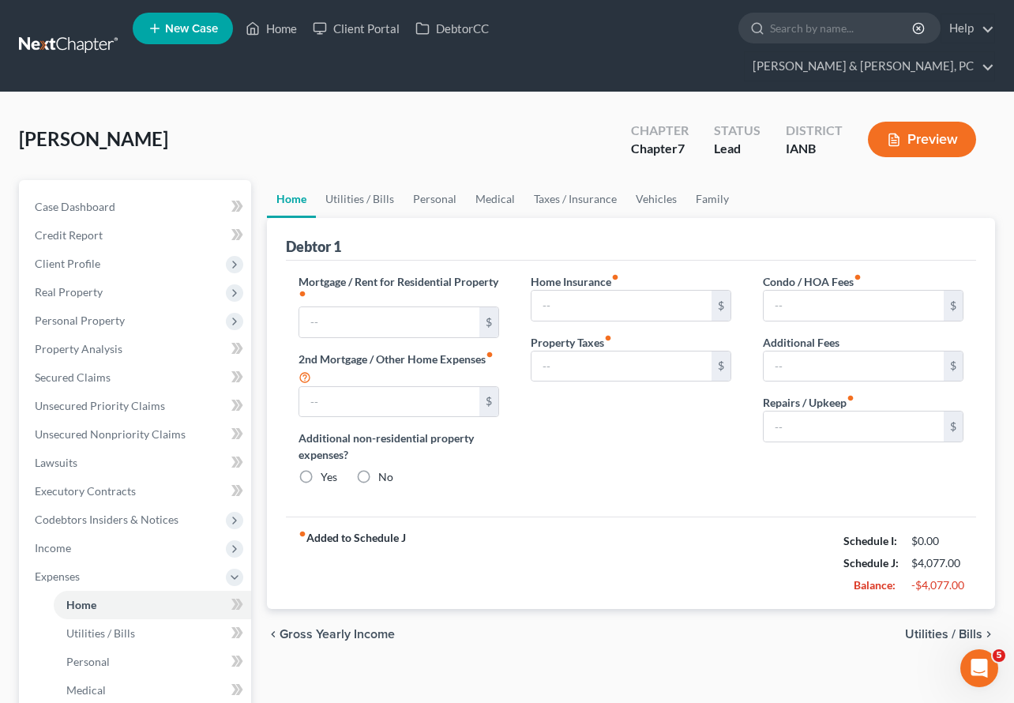
type input "975.00"
type input "0.00"
radio input "true"
type input "0.00"
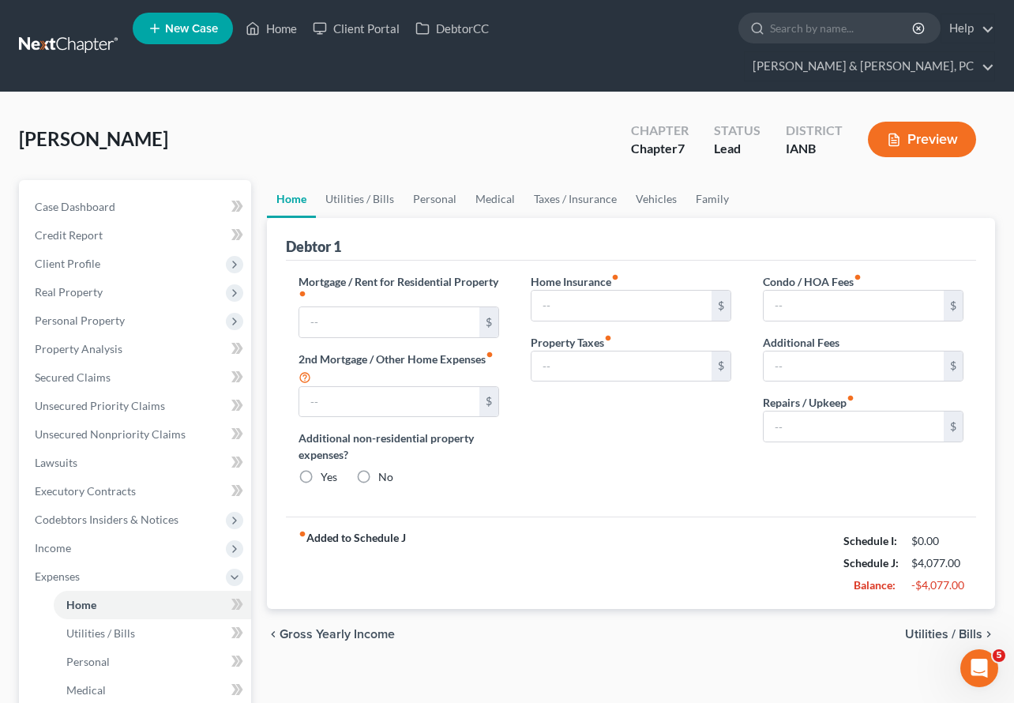
type input "0.00"
click at [363, 180] on link "Utilities / Bills" at bounding box center [360, 199] width 88 height 38
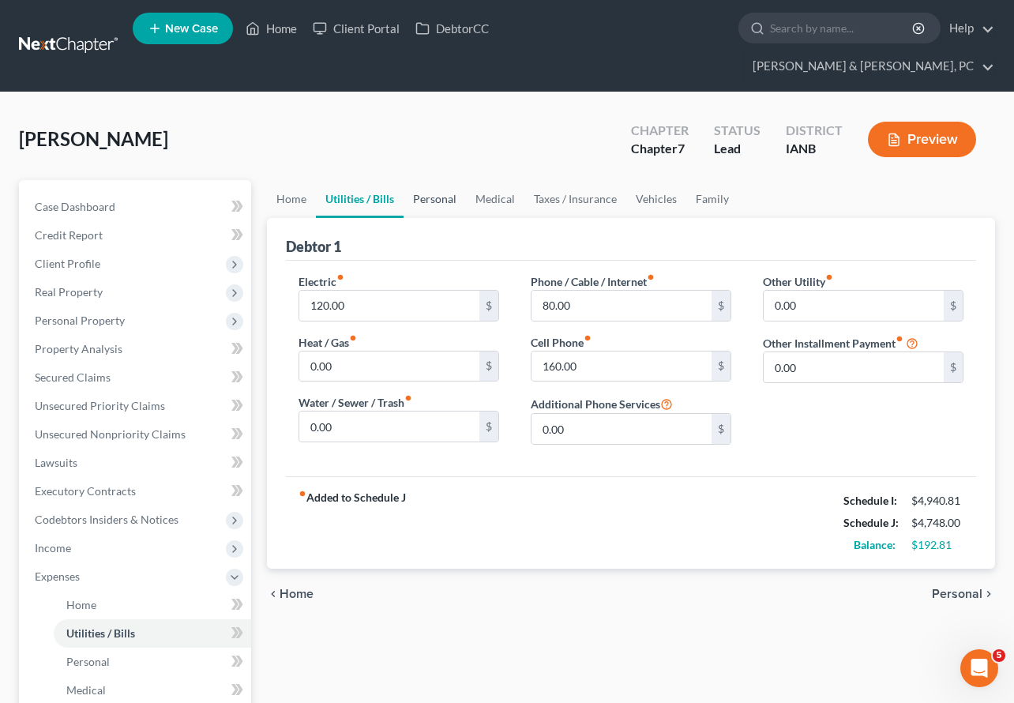
click at [436, 180] on link "Personal" at bounding box center [435, 199] width 62 height 38
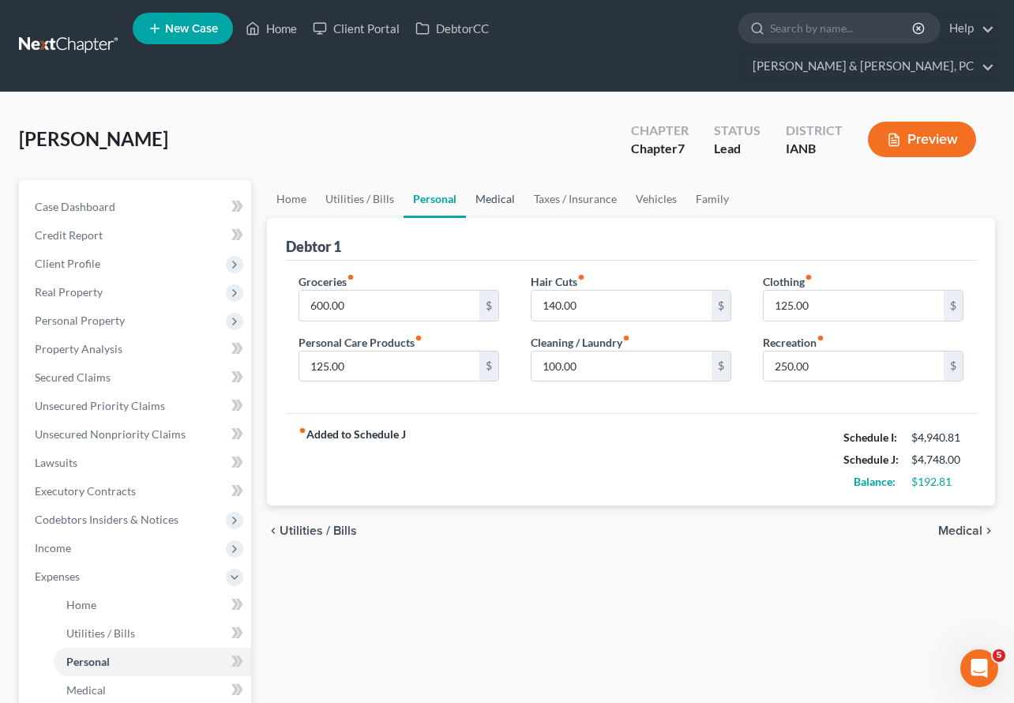
click at [492, 180] on link "Medical" at bounding box center [495, 199] width 58 height 38
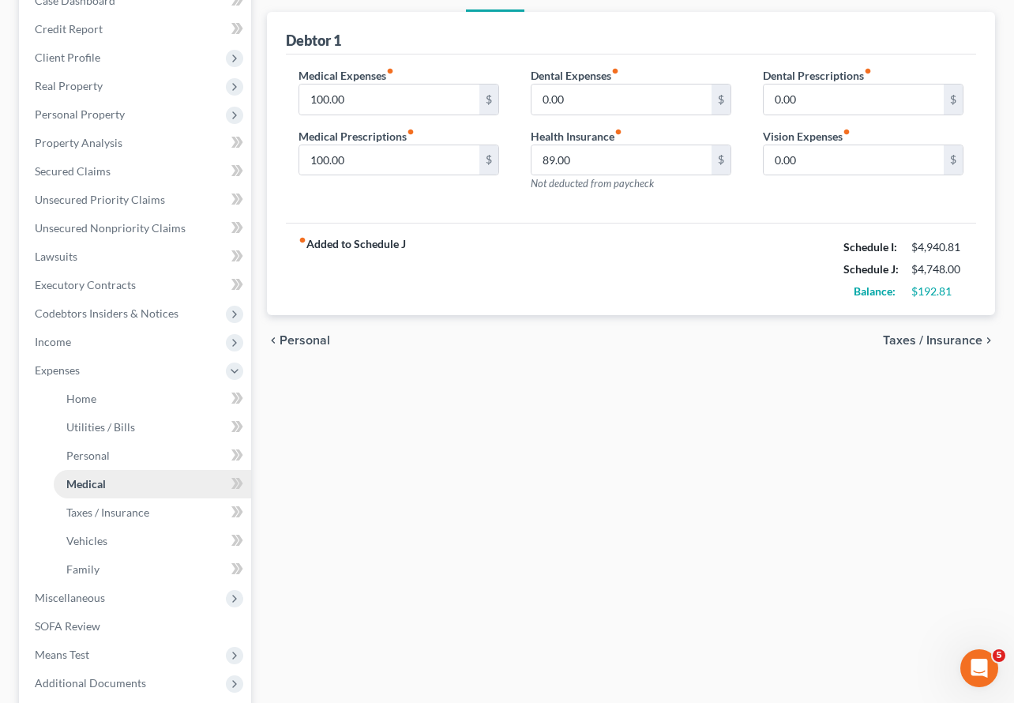
scroll to position [236, 0]
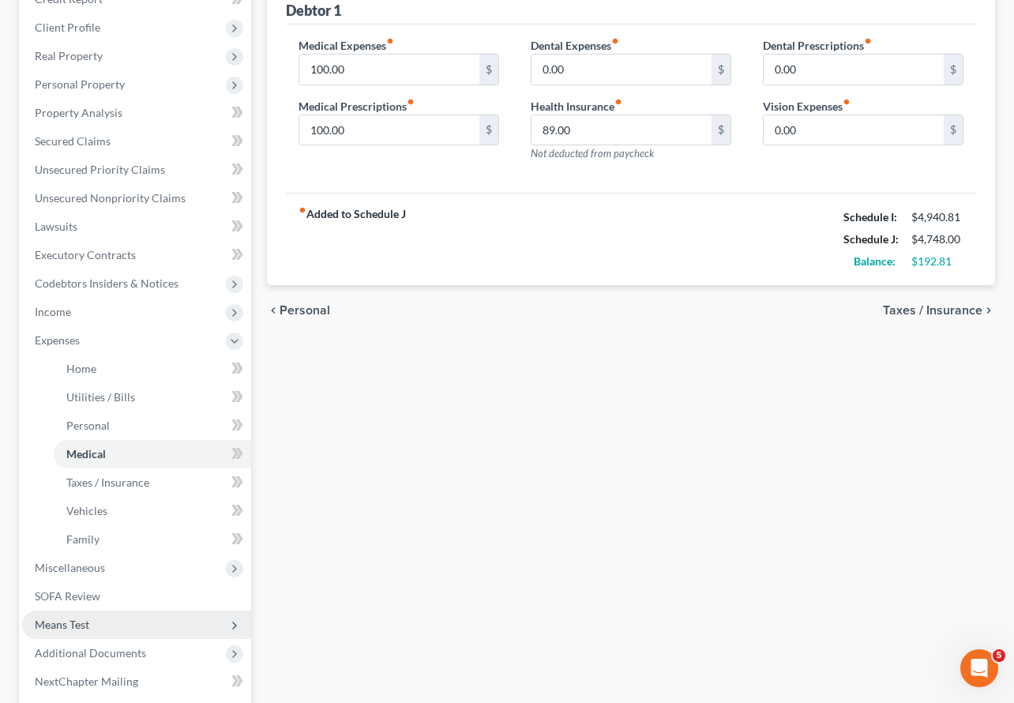
click at [73, 618] on span "Means Test" at bounding box center [62, 624] width 55 height 13
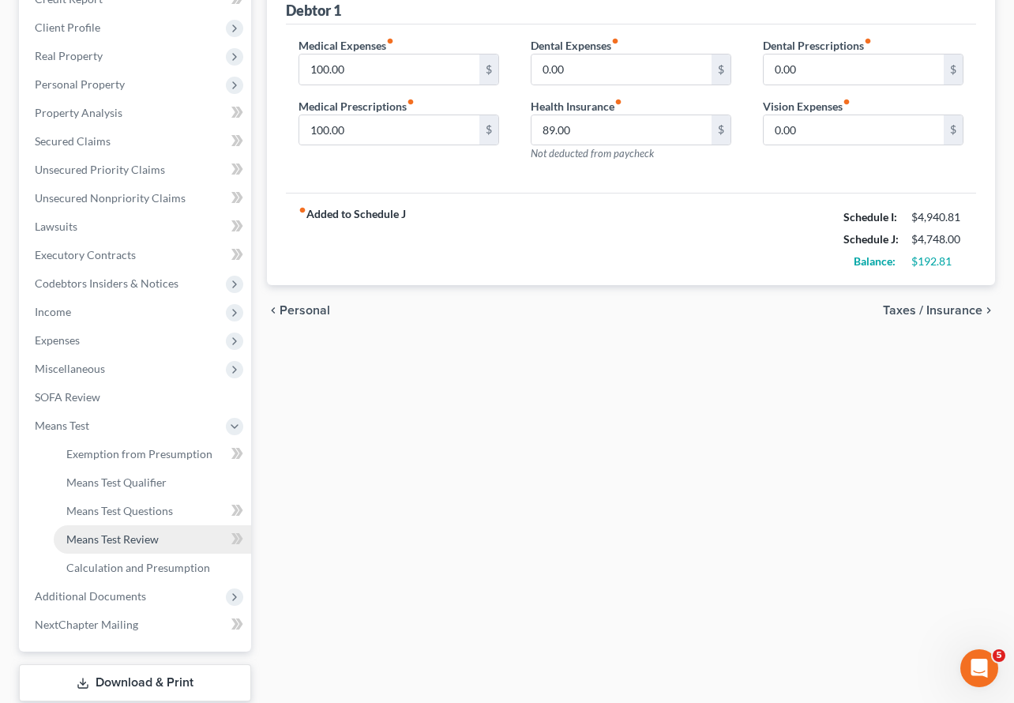
click at [105, 532] on span "Means Test Review" at bounding box center [112, 538] width 92 height 13
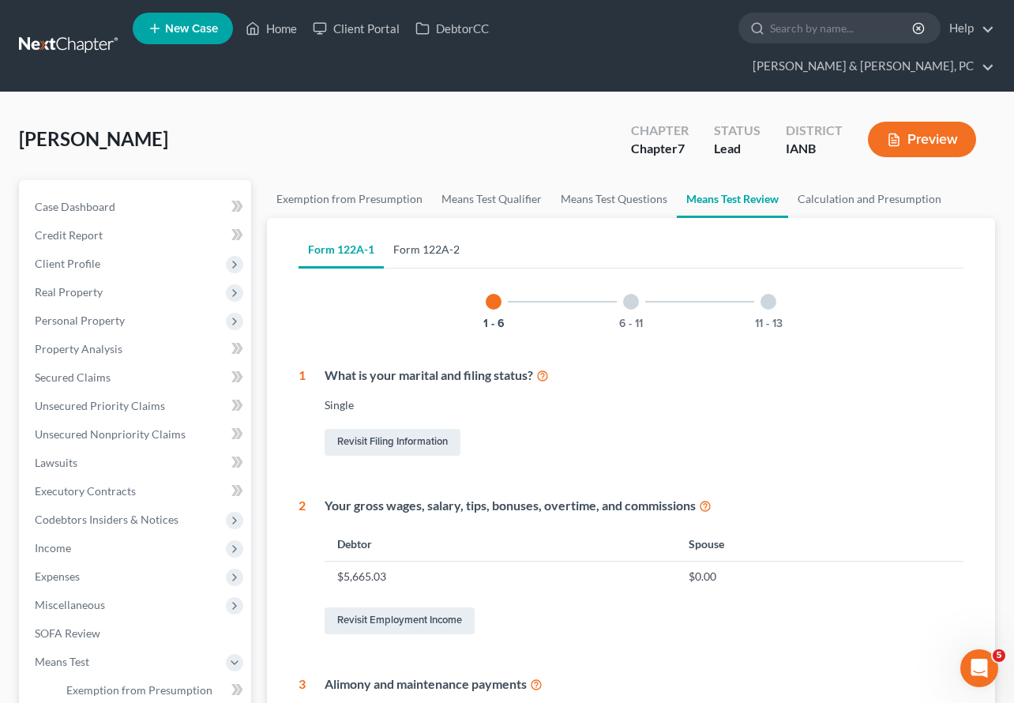
click at [436, 231] on link "Form 122A-2" at bounding box center [426, 250] width 85 height 38
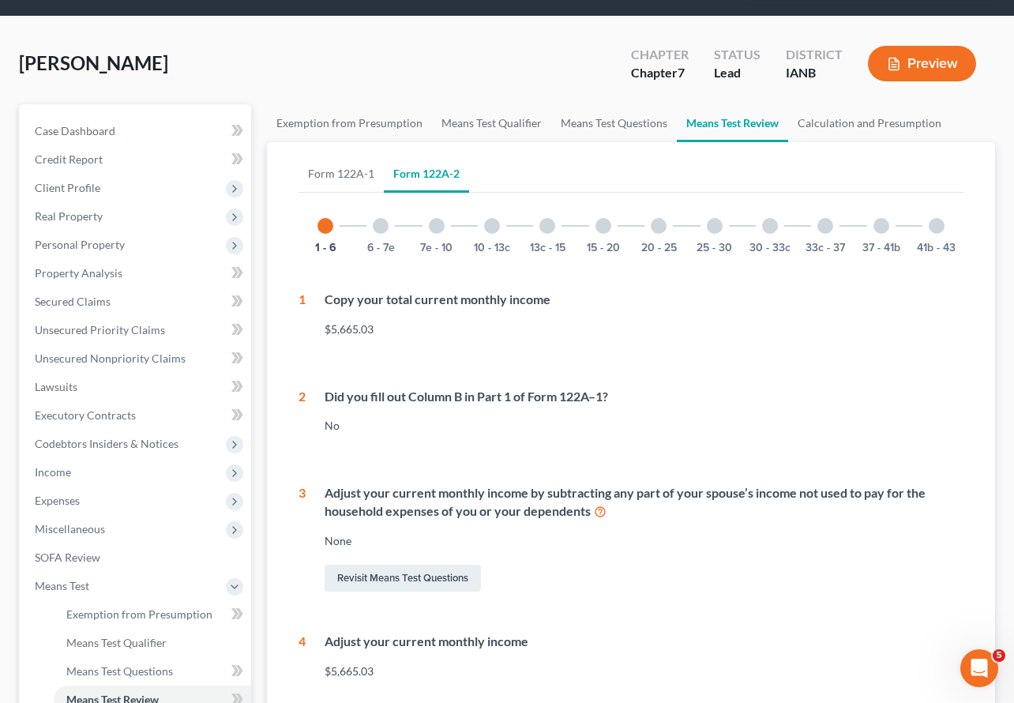
scroll to position [42, 0]
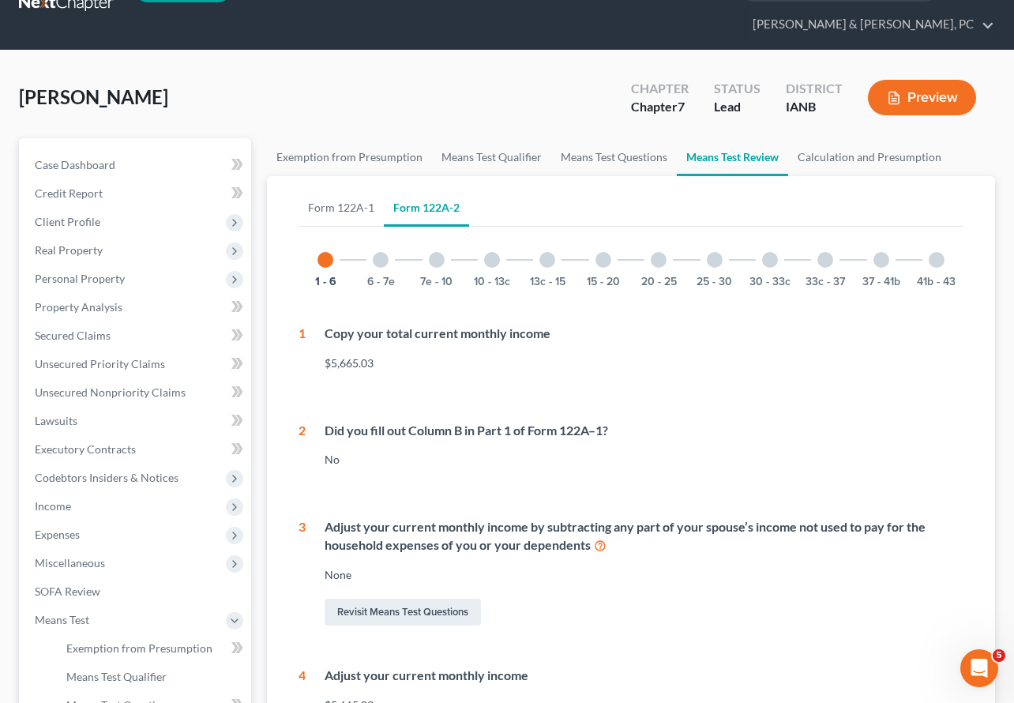
click at [429, 252] on div at bounding box center [437, 260] width 16 height 16
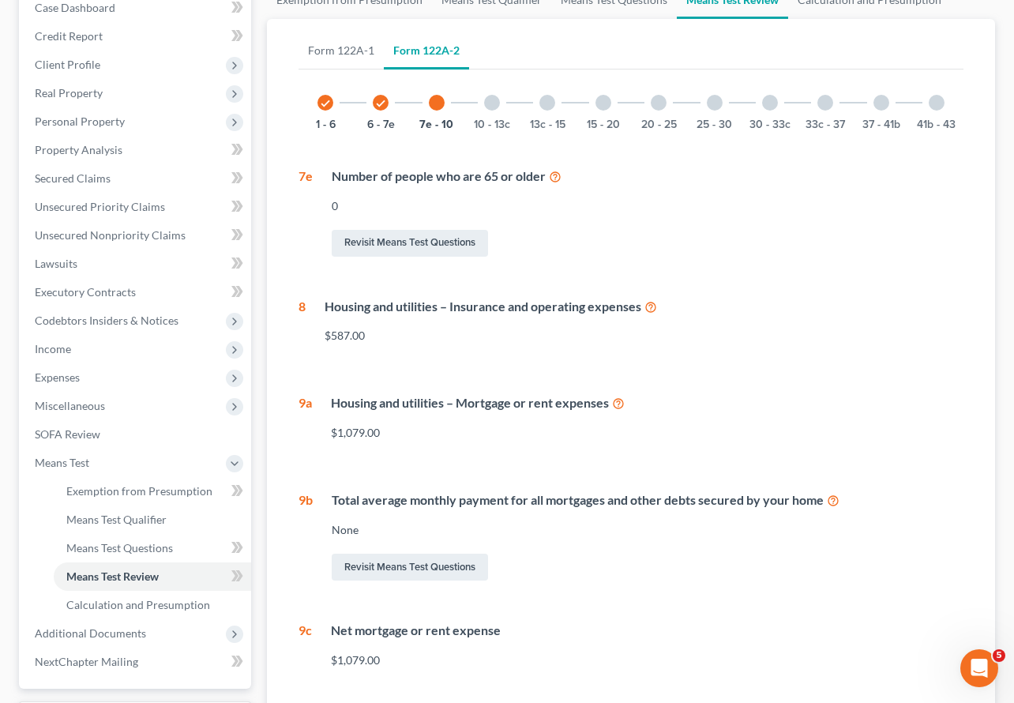
scroll to position [0, 0]
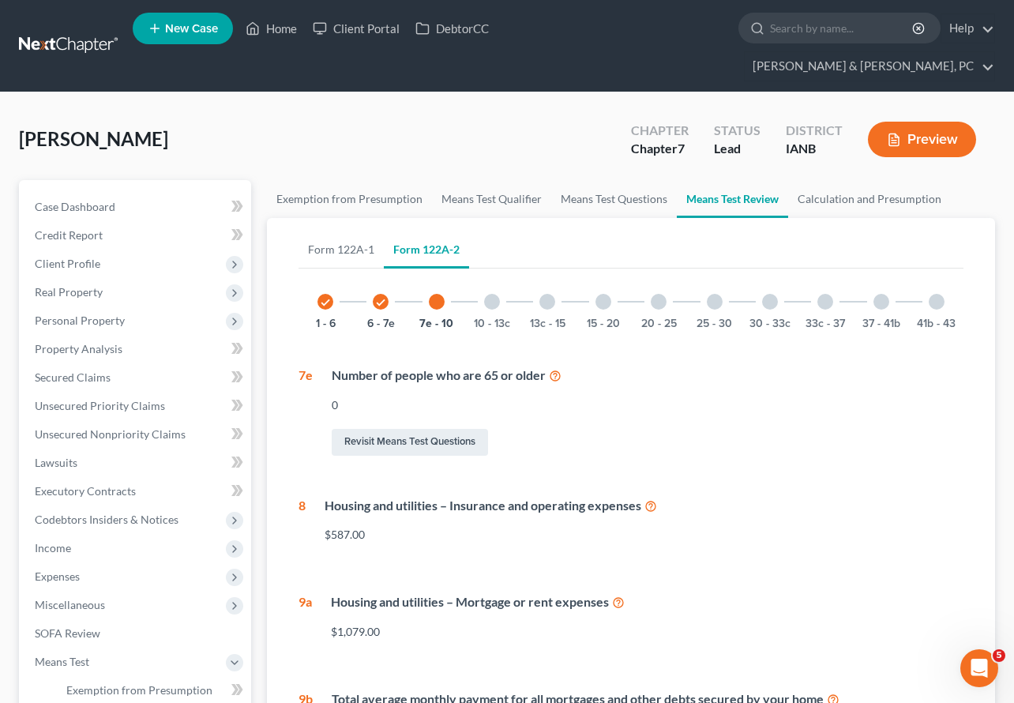
click at [493, 294] on div at bounding box center [492, 302] width 16 height 16
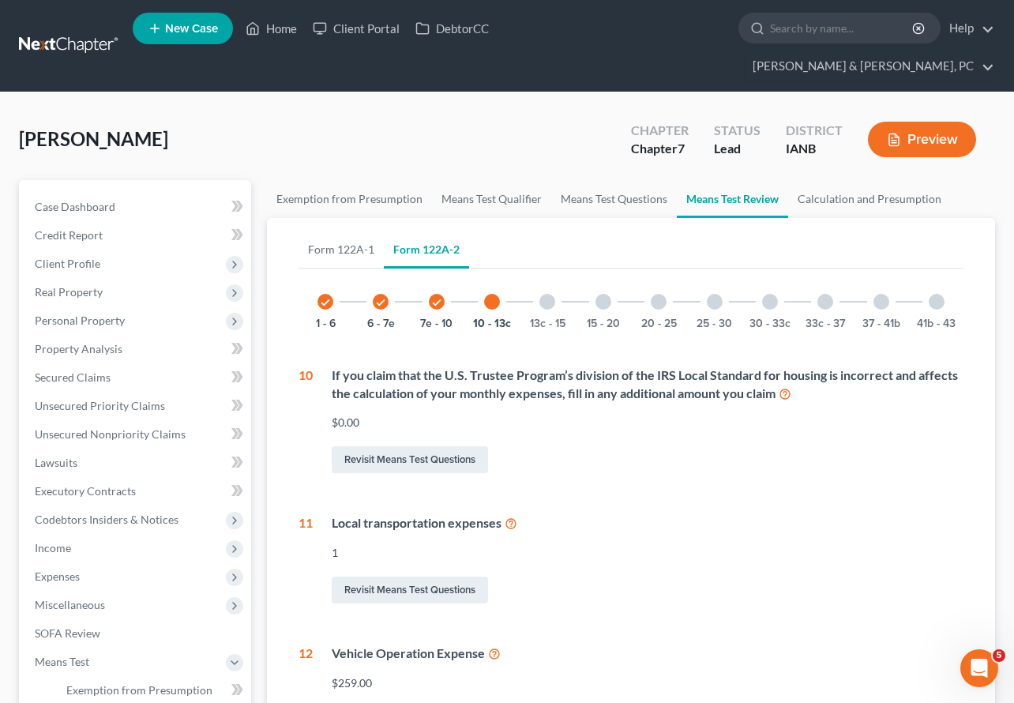
click at [548, 294] on div at bounding box center [548, 302] width 16 height 16
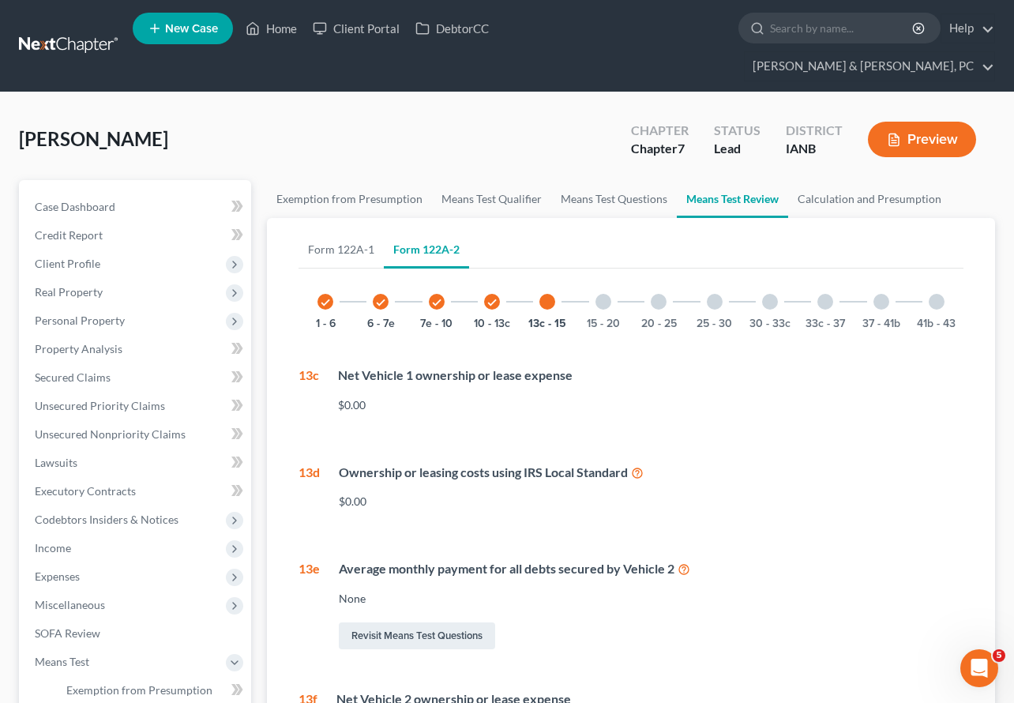
click at [602, 294] on div at bounding box center [604, 302] width 16 height 16
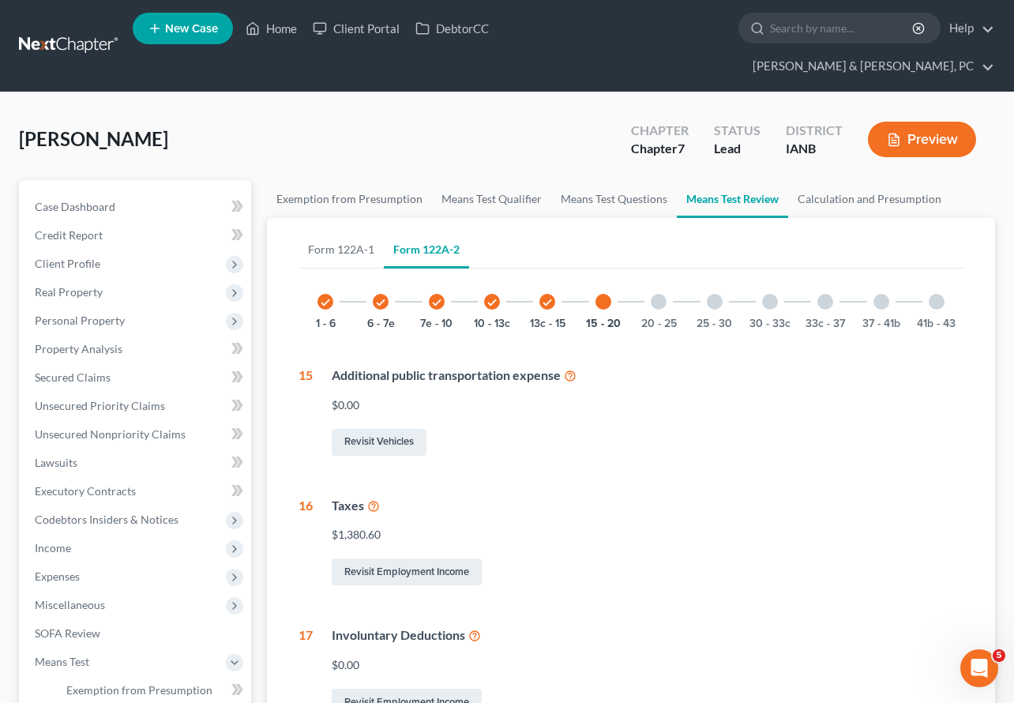
click at [656, 294] on div at bounding box center [659, 302] width 16 height 16
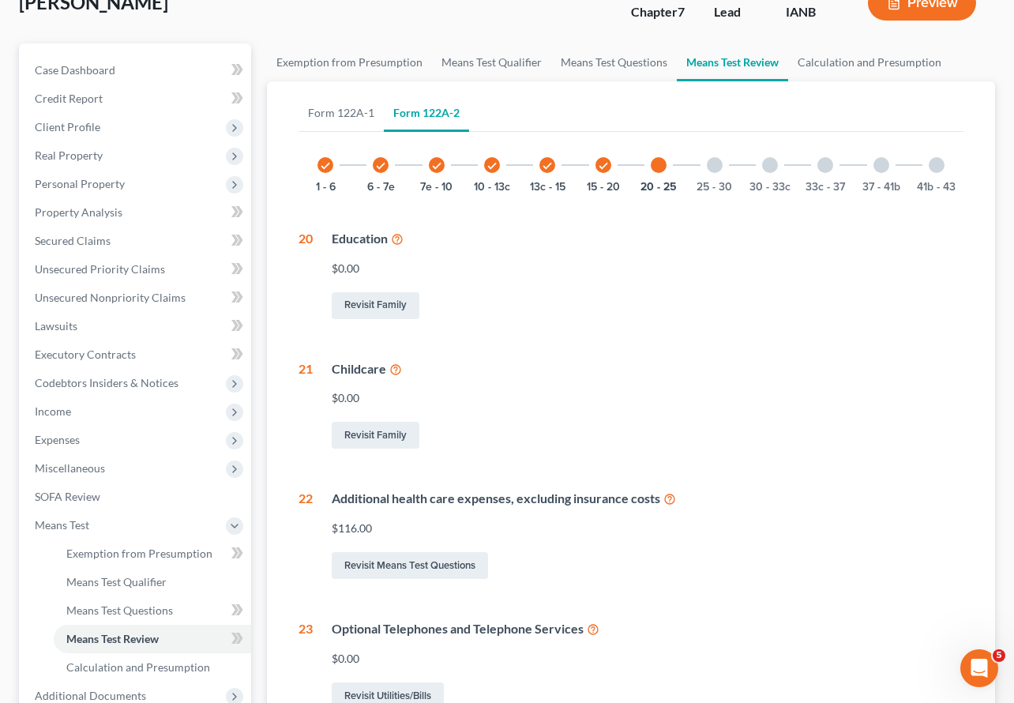
scroll to position [156, 0]
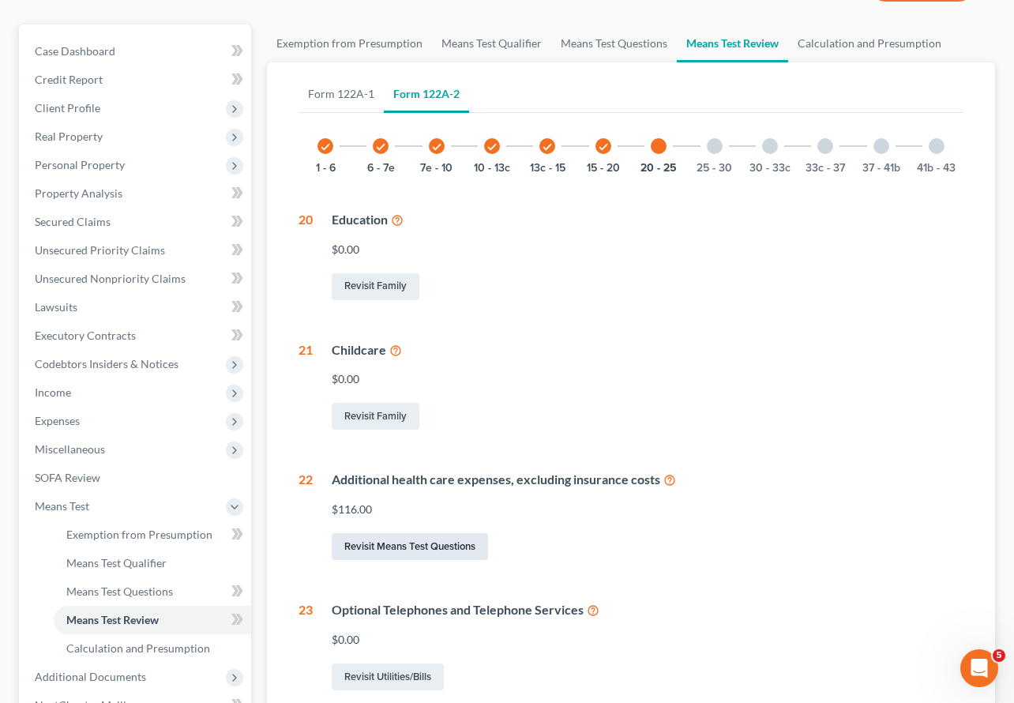
click at [423, 533] on link "Revisit Means Test Questions" at bounding box center [410, 546] width 156 height 27
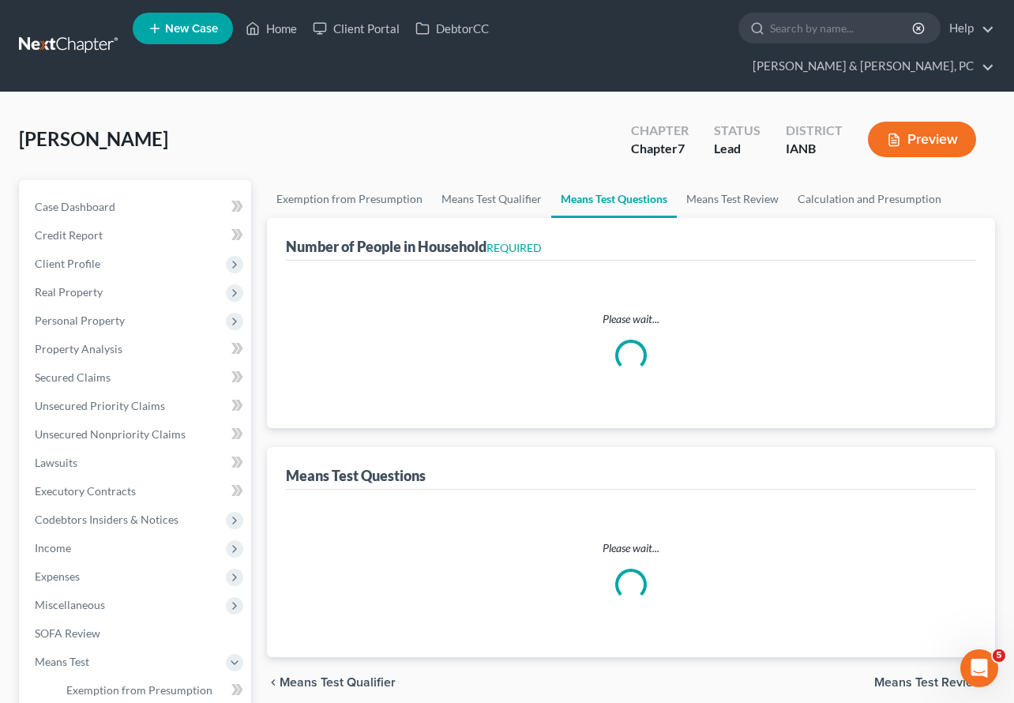
select select "1"
select select "60"
select select "1"
select select "0"
select select "1"
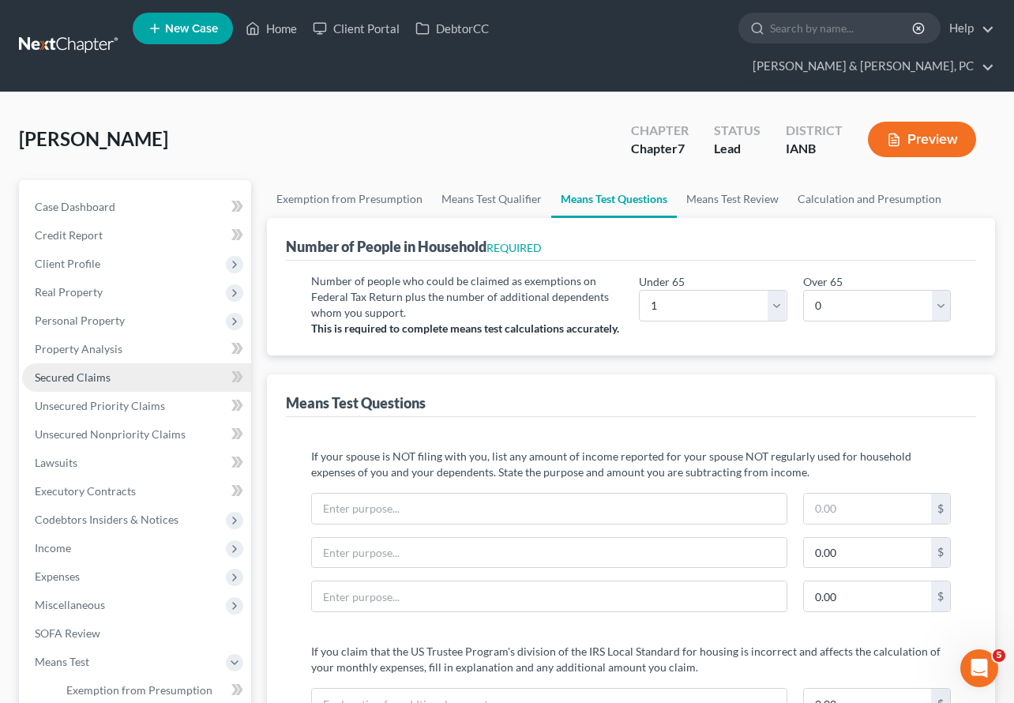
click at [80, 363] on link "Secured Claims" at bounding box center [136, 377] width 229 height 28
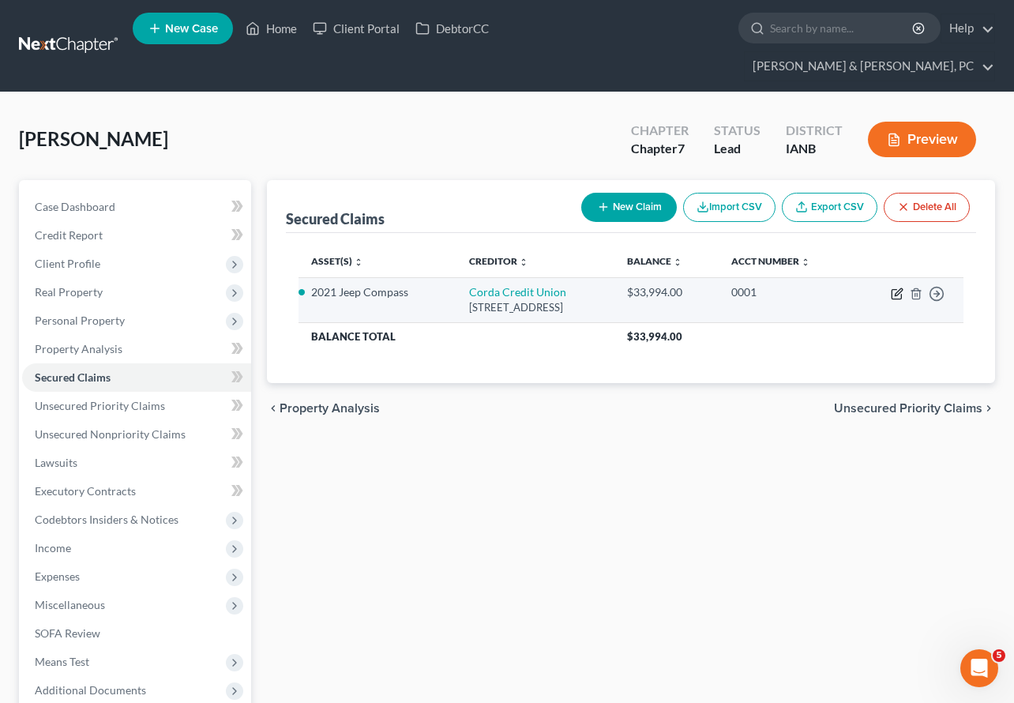
click at [897, 288] on icon "button" at bounding box center [897, 294] width 13 height 13
select select "16"
select select "0"
select select "4"
select select "0"
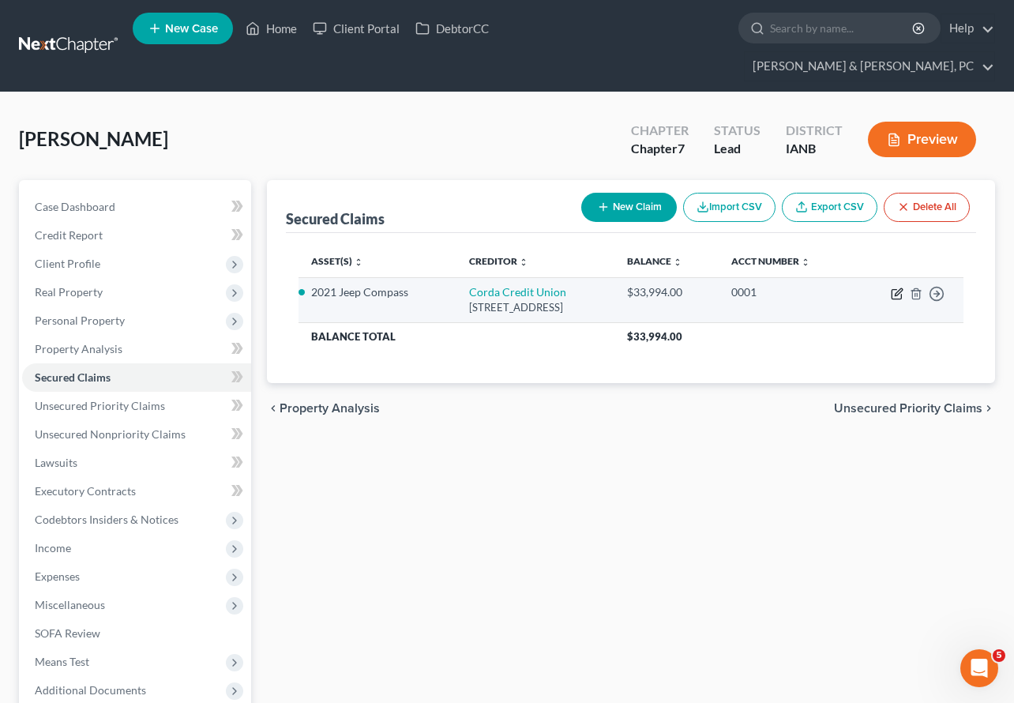
select select "0"
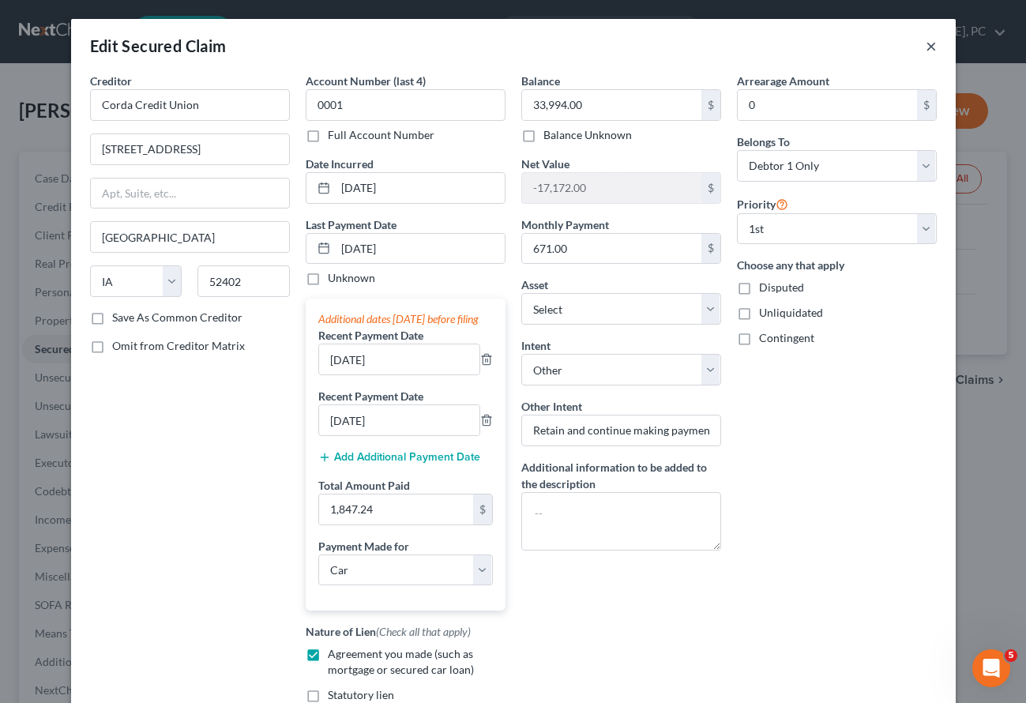
click at [926, 42] on button "×" at bounding box center [931, 45] width 11 height 19
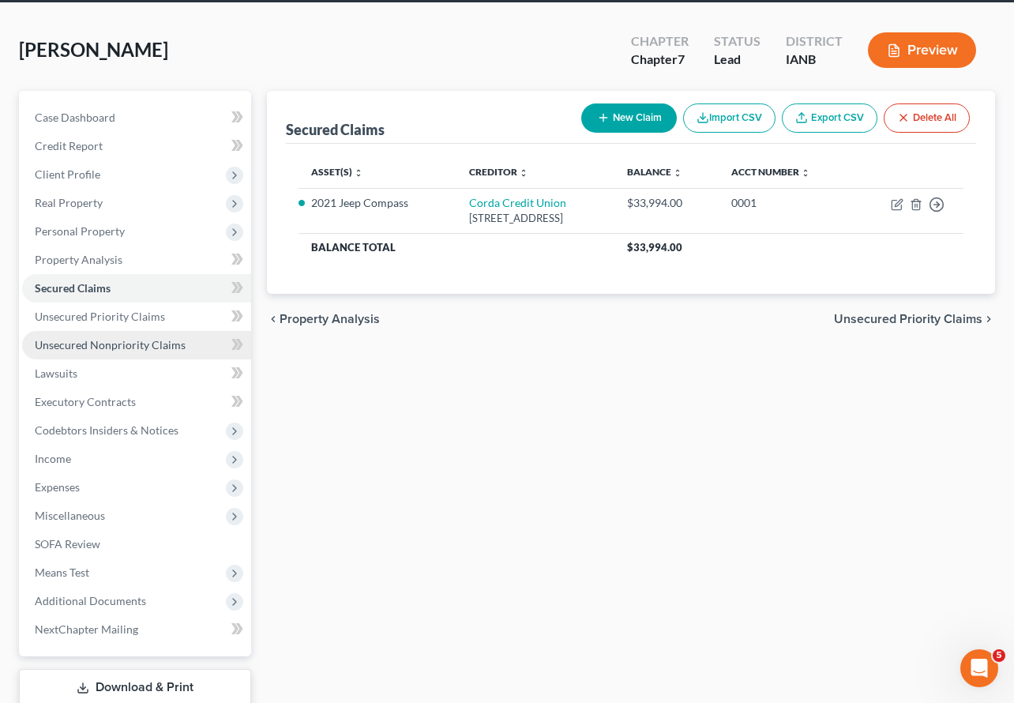
scroll to position [165, 0]
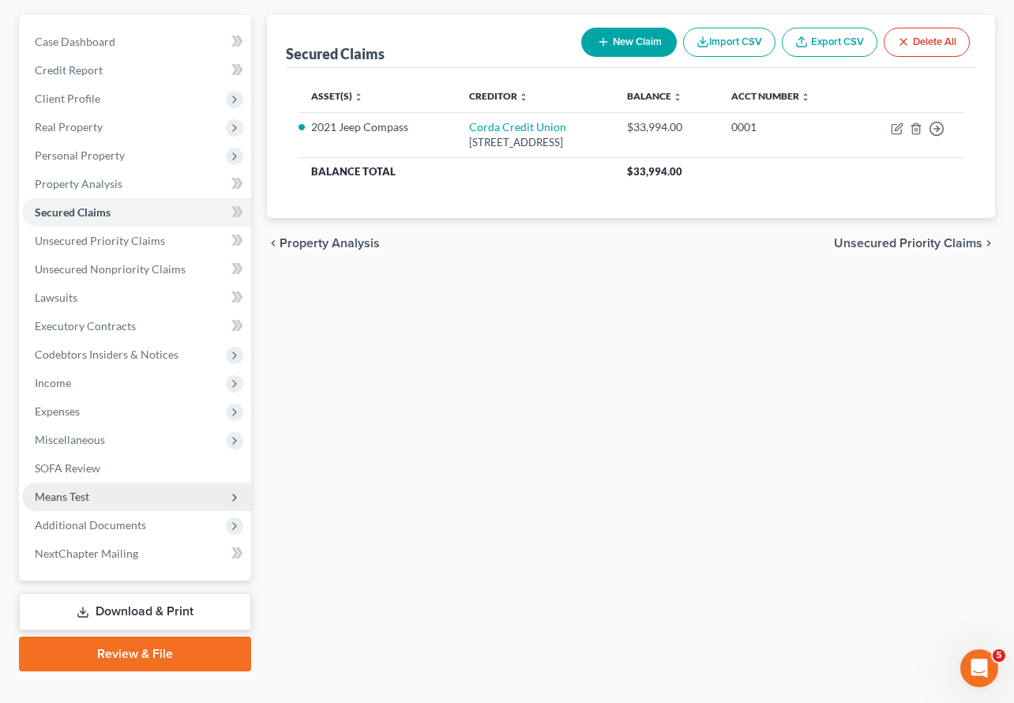
click at [73, 490] on span "Means Test" at bounding box center [62, 496] width 55 height 13
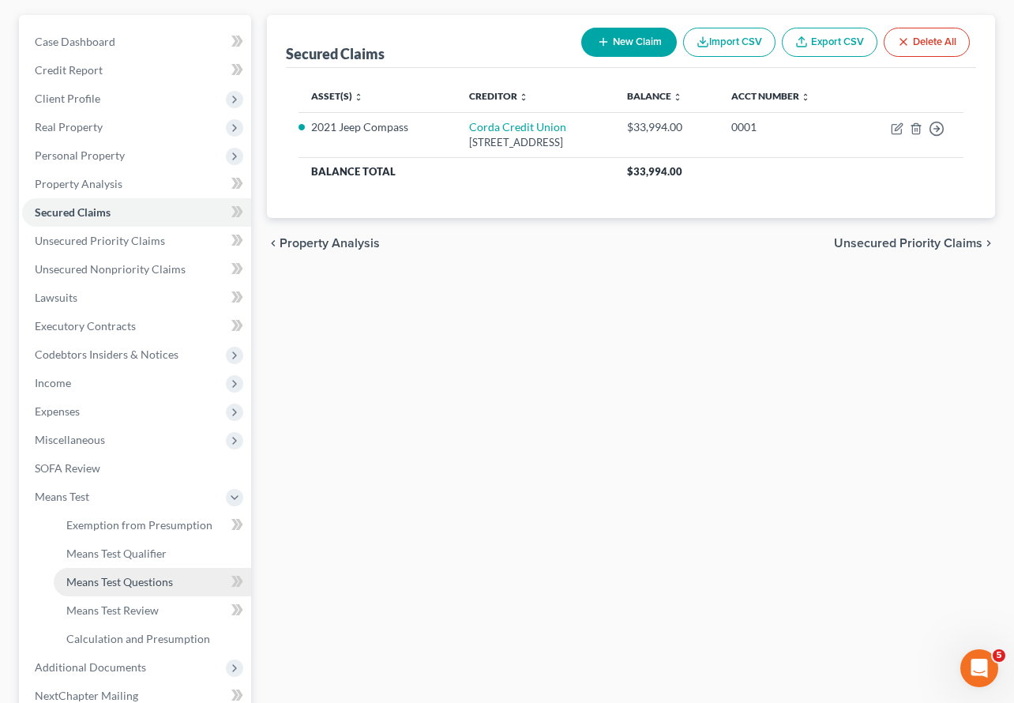
click at [123, 575] on span "Means Test Questions" at bounding box center [119, 581] width 107 height 13
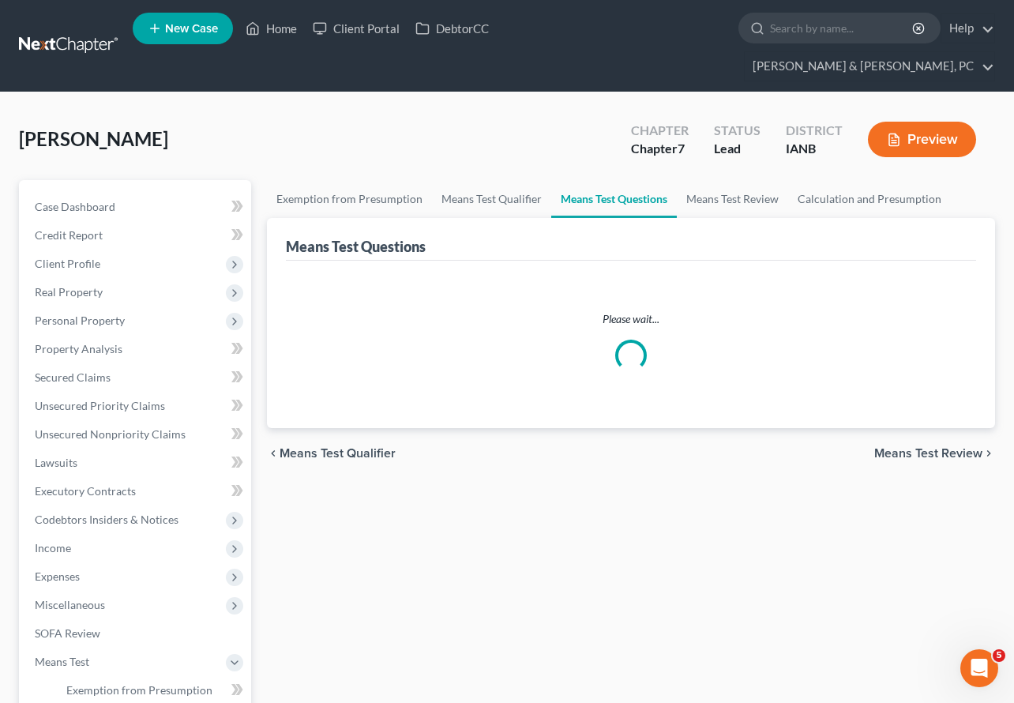
select select "1"
select select "0"
select select "1"
select select "60"
select select "1"
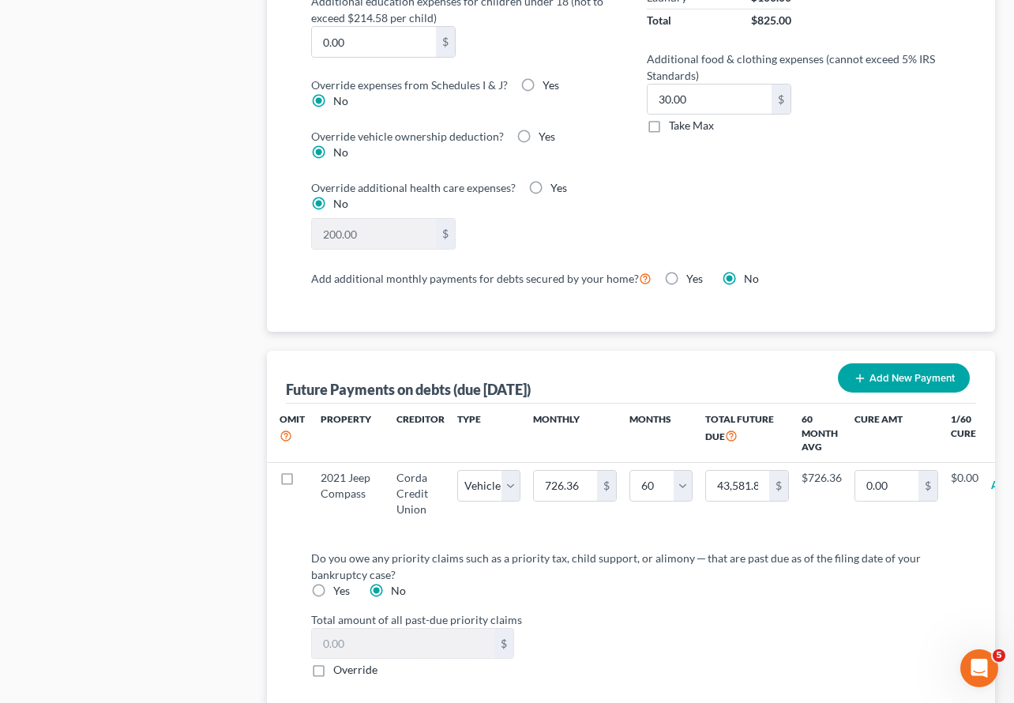
scroll to position [1367, 0]
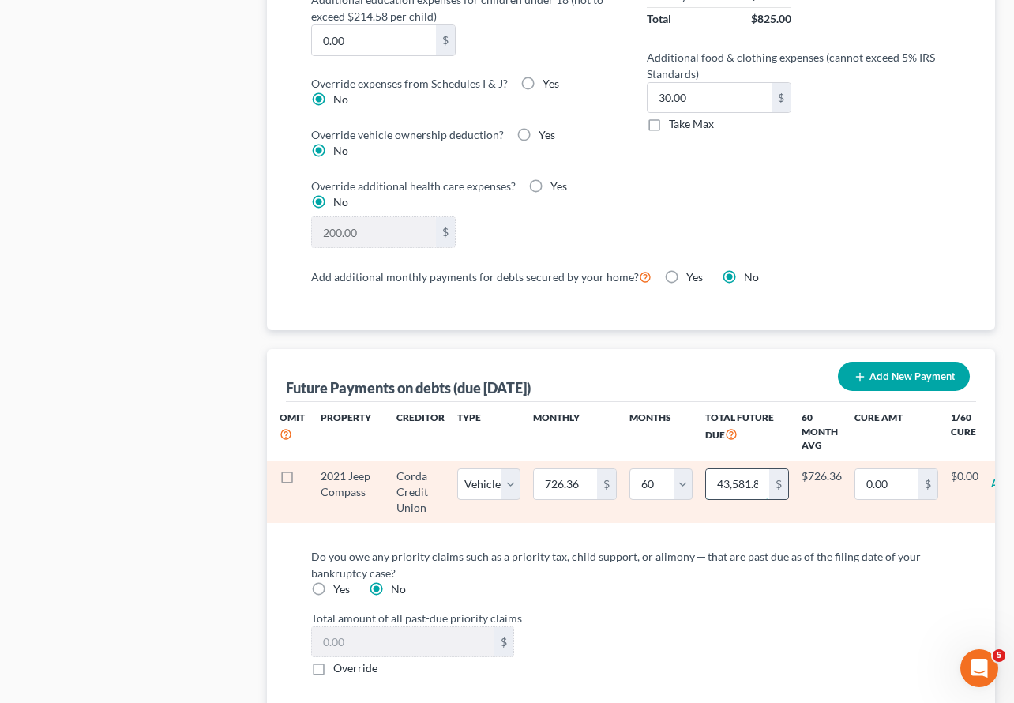
click at [729, 469] on input "43,581.82" at bounding box center [737, 484] width 63 height 30
type input "37"
select select "1"
select select "60"
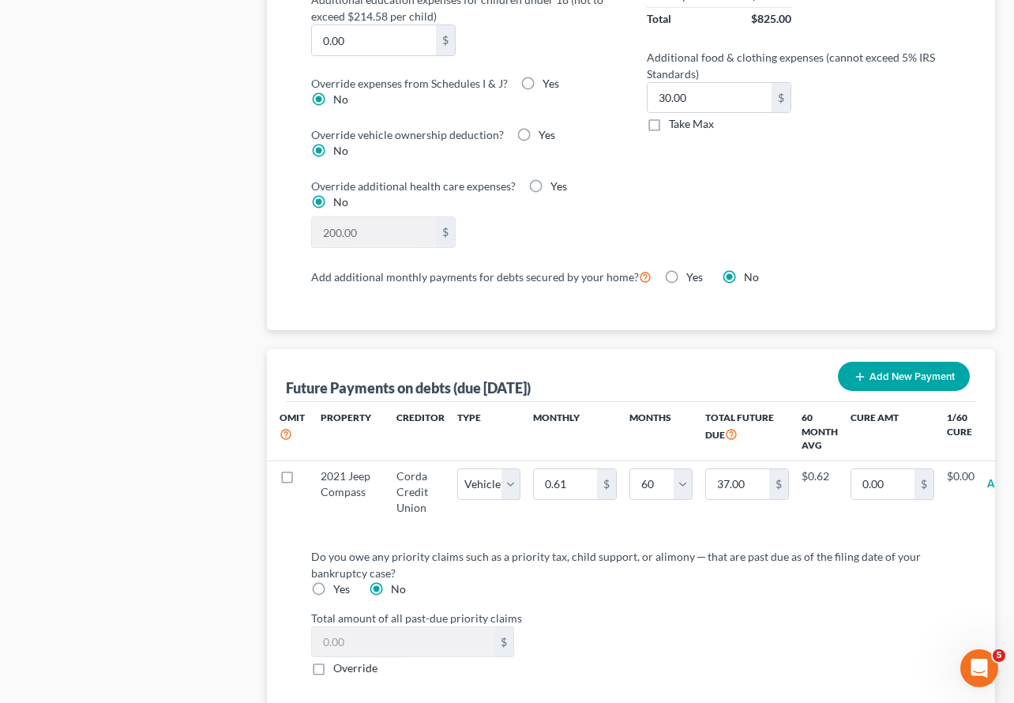
select select "1"
select select "60"
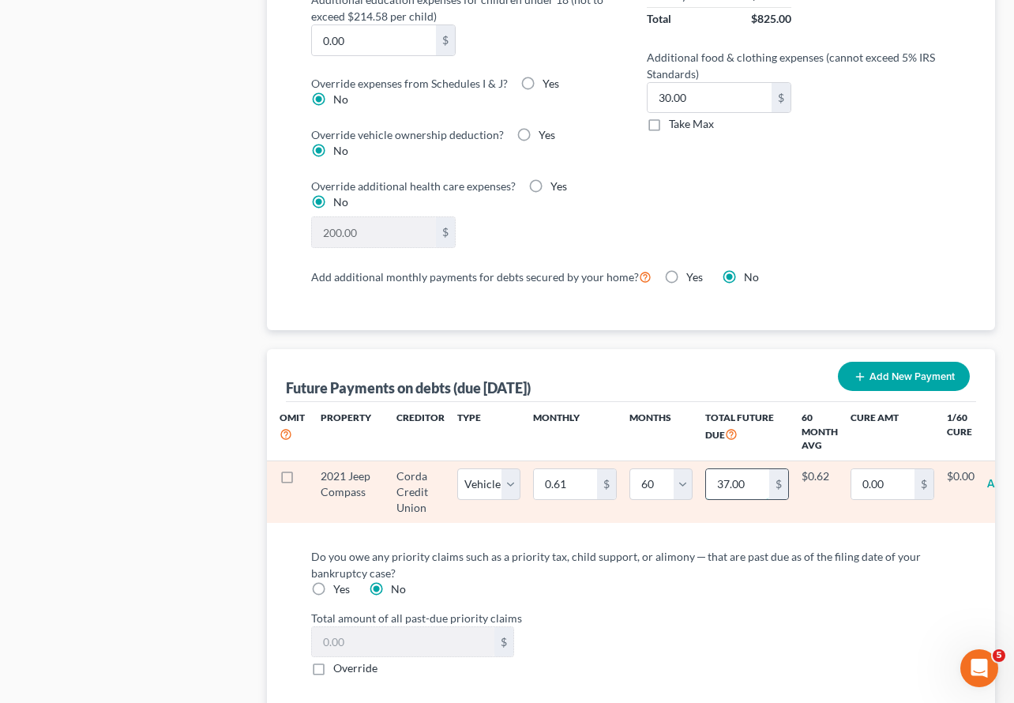
click at [734, 469] on input "37.00" at bounding box center [737, 484] width 63 height 30
type input "33"
select select "1"
select select "60"
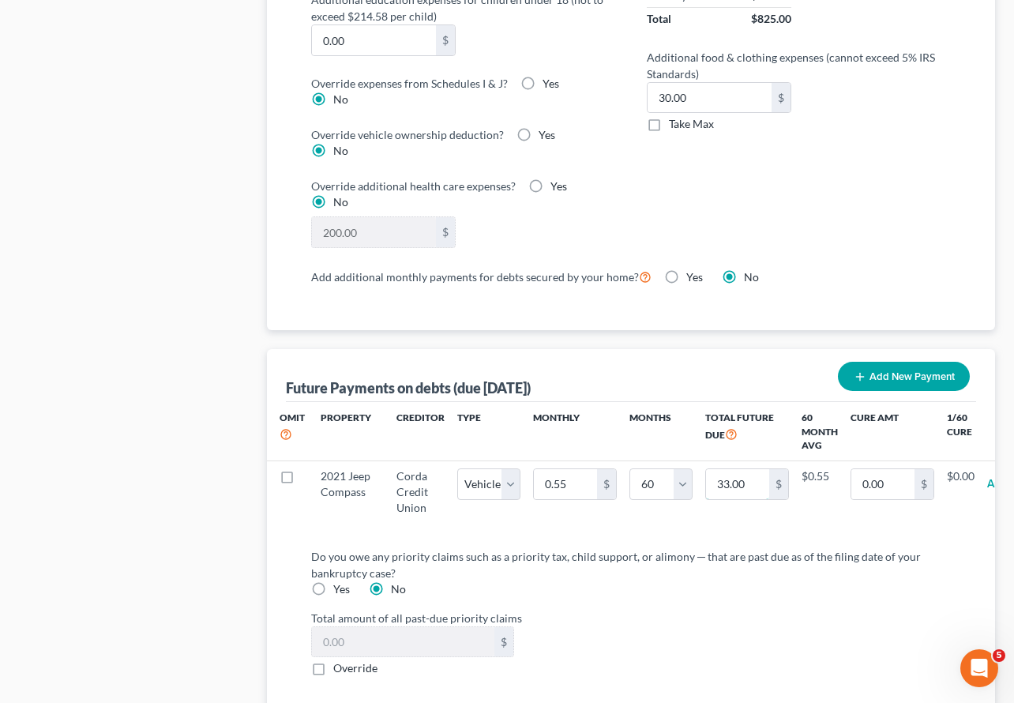
click at [734, 469] on input "33.00" at bounding box center [737, 484] width 63 height 30
type input "33"
select select "1"
select select "60"
select select "1"
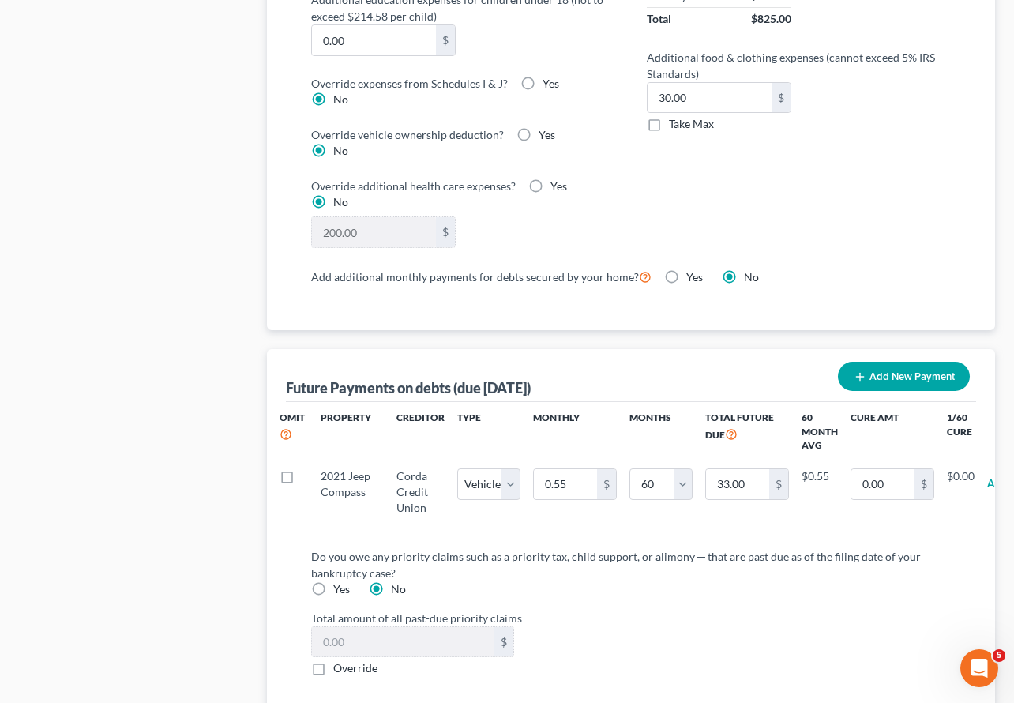
select select "60"
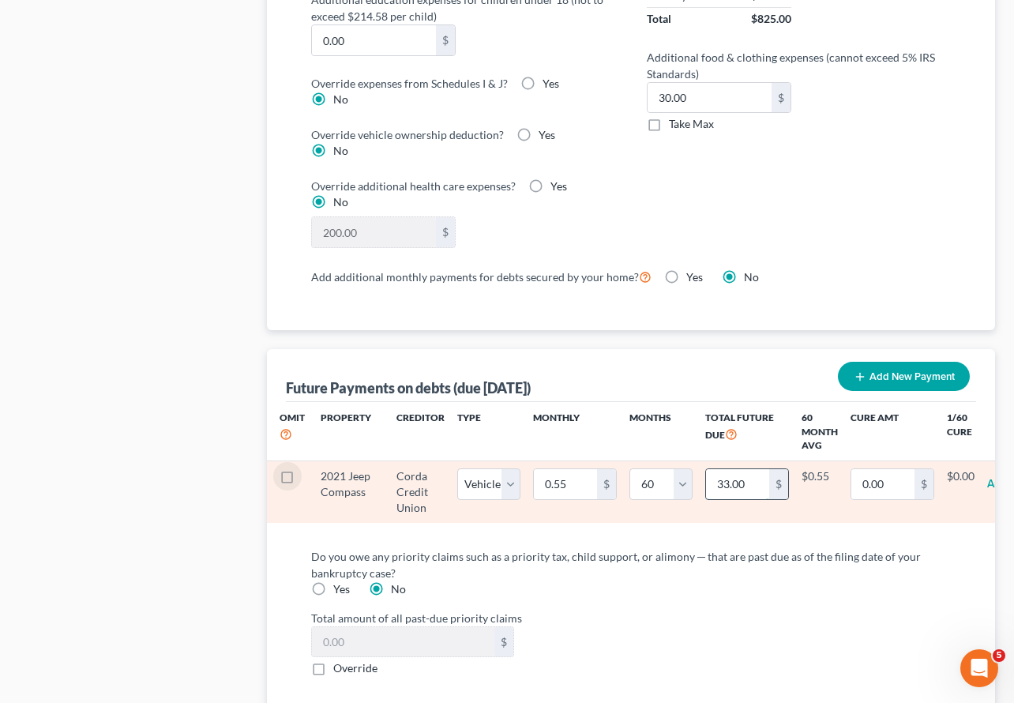
click at [732, 469] on input "33.00" at bounding box center [737, 484] width 63 height 30
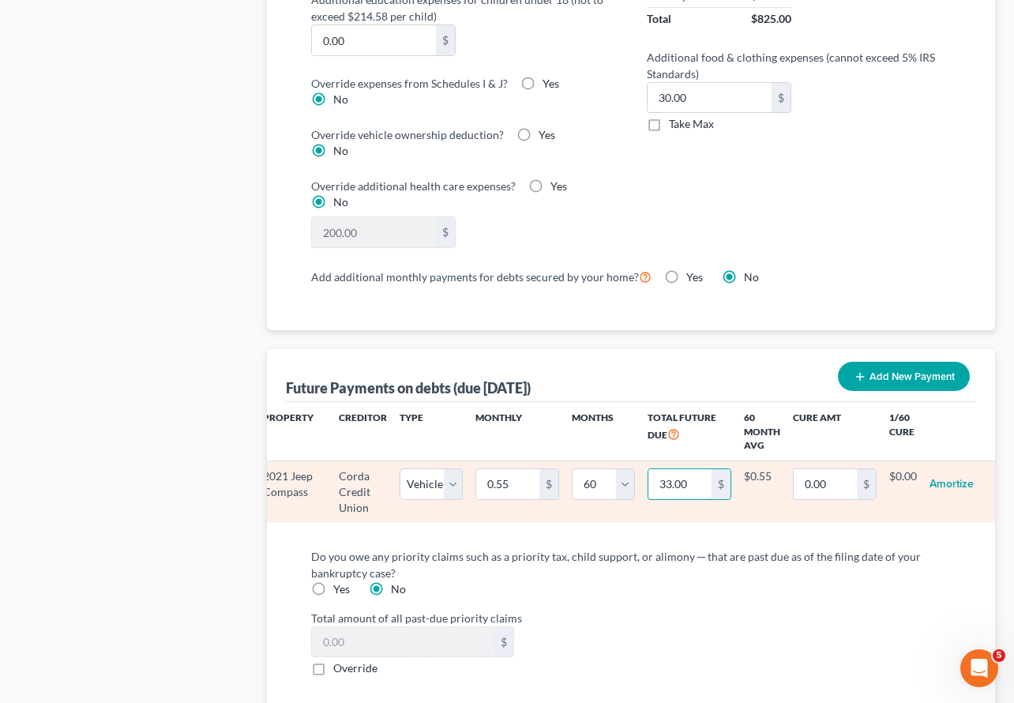
scroll to position [0, 60]
type input "33"
select select "1"
select select "60"
click at [675, 469] on input "33.00" at bounding box center [677, 484] width 63 height 30
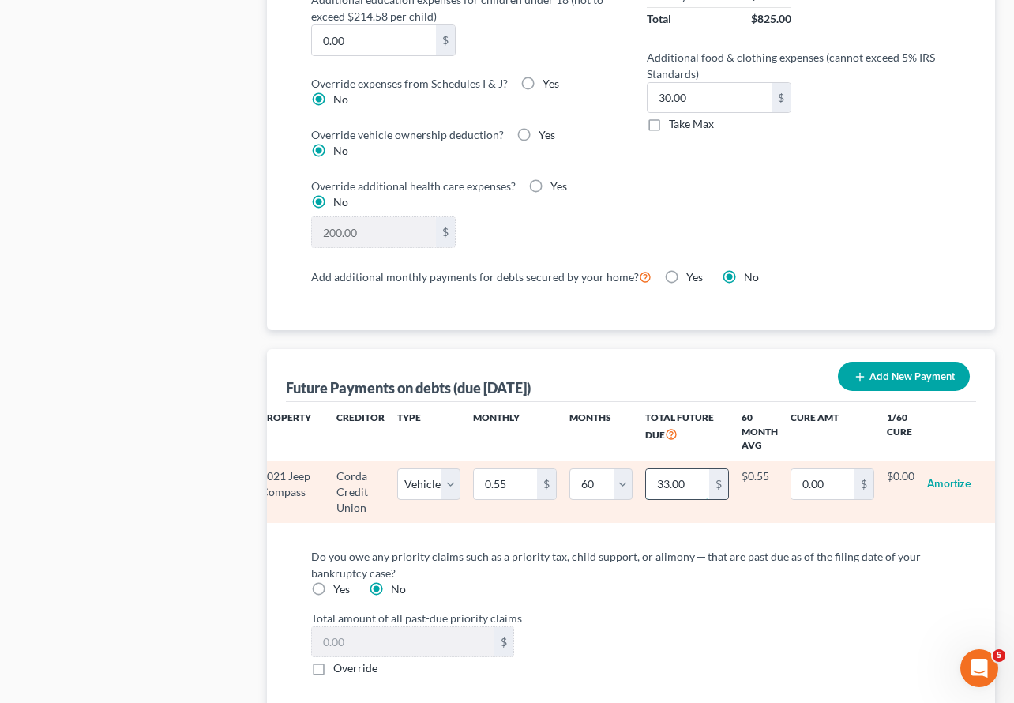
click at [675, 469] on input "33.00" at bounding box center [677, 484] width 63 height 30
click at [690, 469] on input "33.00" at bounding box center [677, 484] width 63 height 30
type input "3"
select select "1"
select select "60"
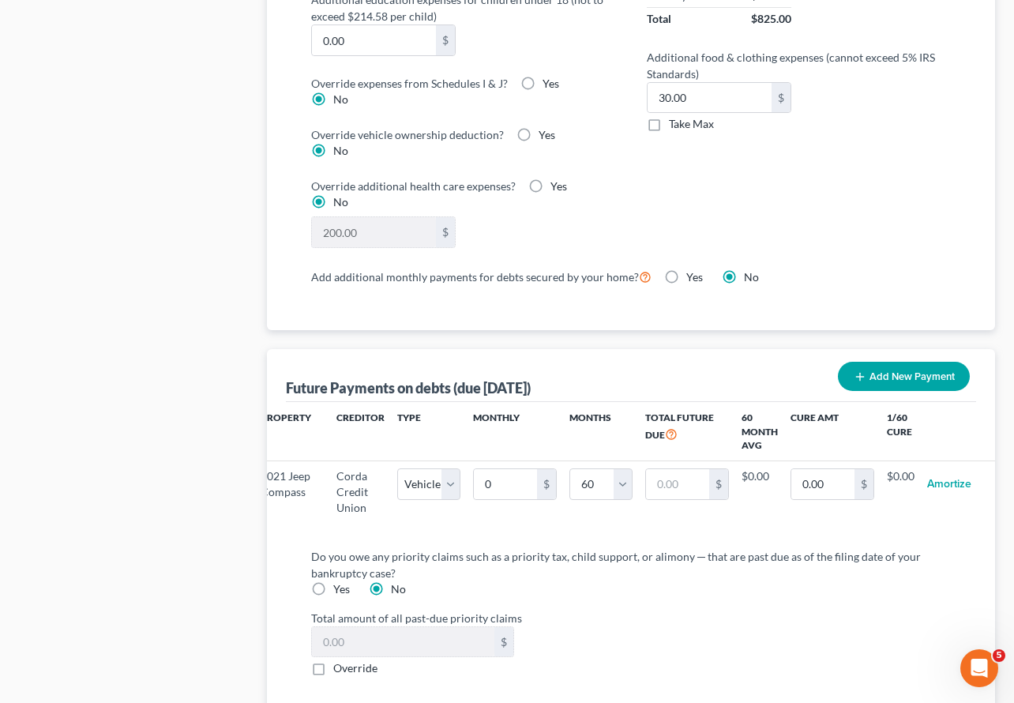
select select "1"
select select "60"
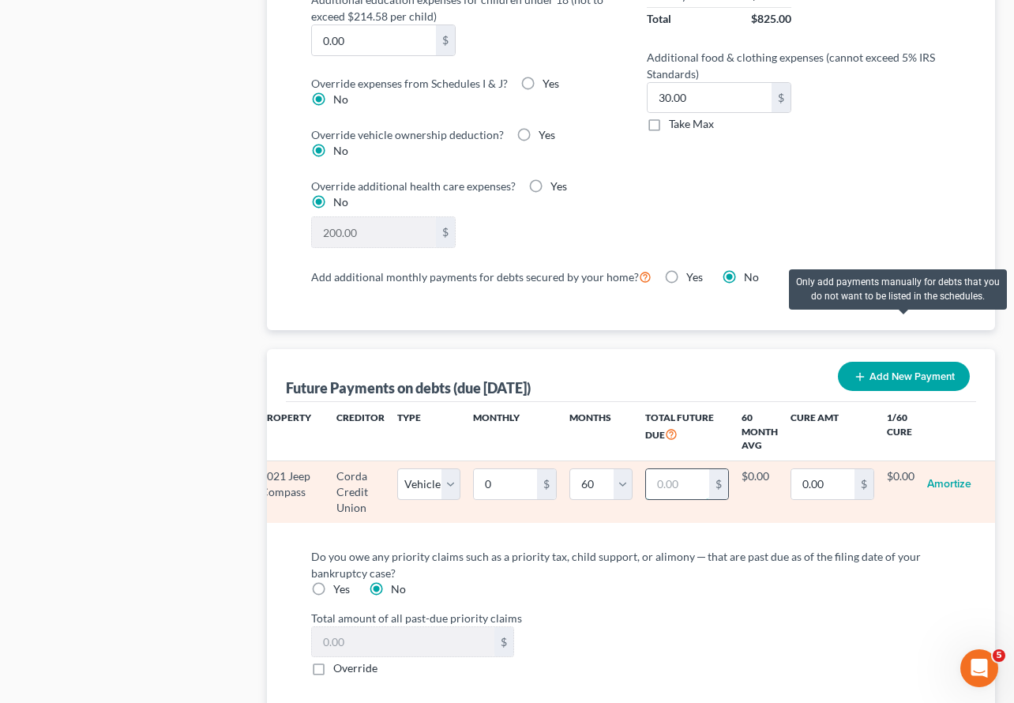
click at [674, 469] on input "text" at bounding box center [677, 484] width 63 height 30
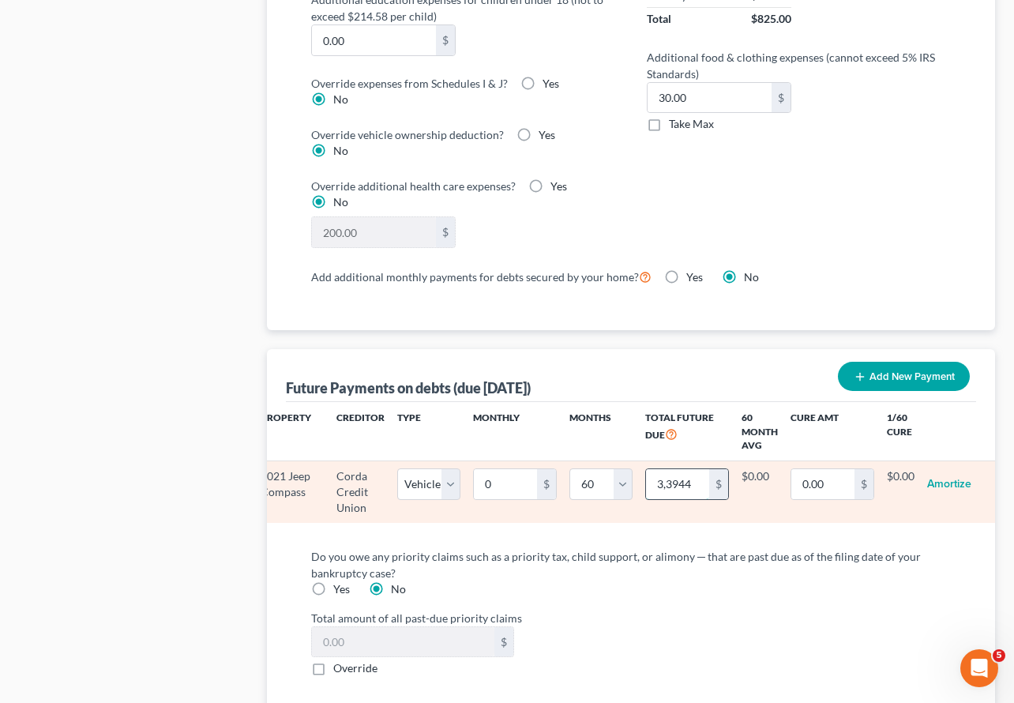
type input "33,944"
select select "1"
select select "60"
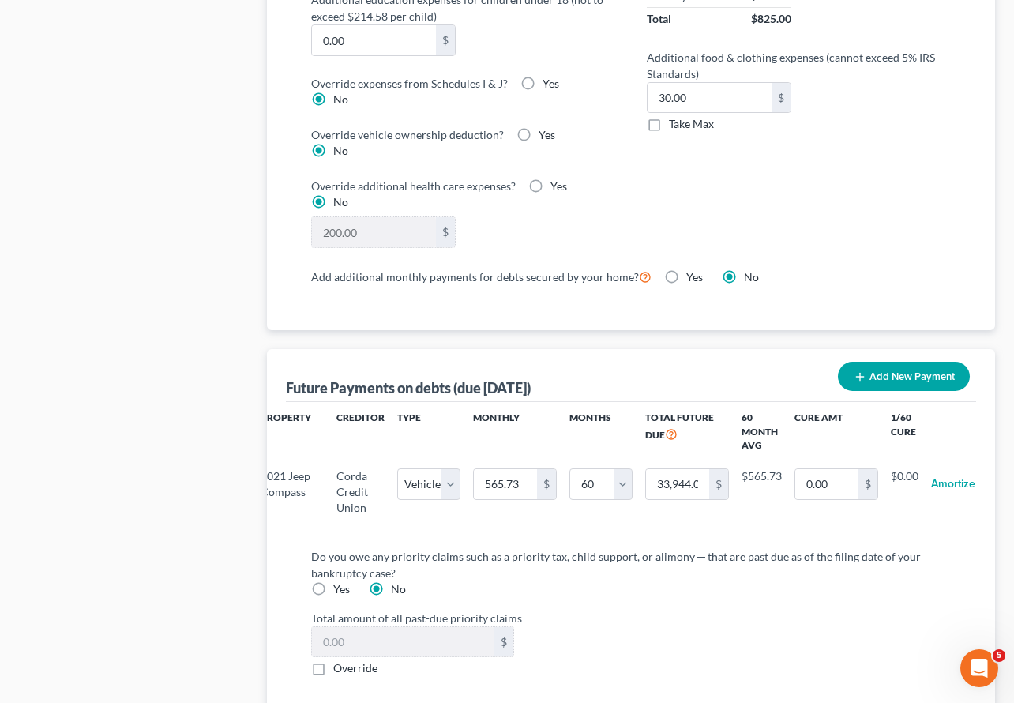
scroll to position [0, 0]
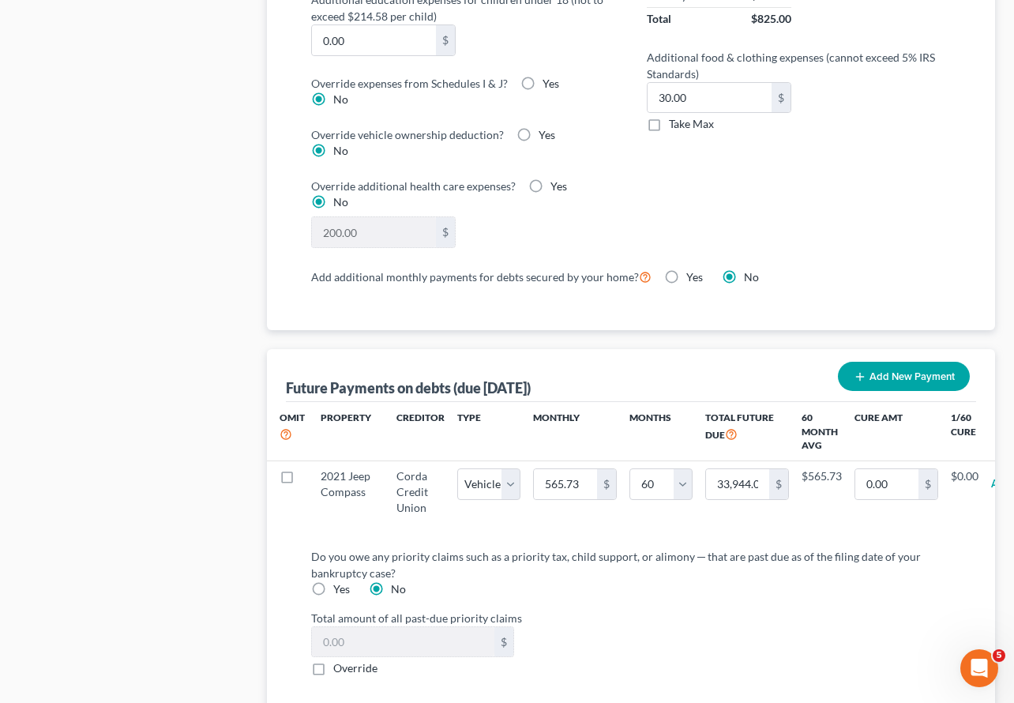
select select "1"
select select "60"
select select "1"
select select "60"
select select "1"
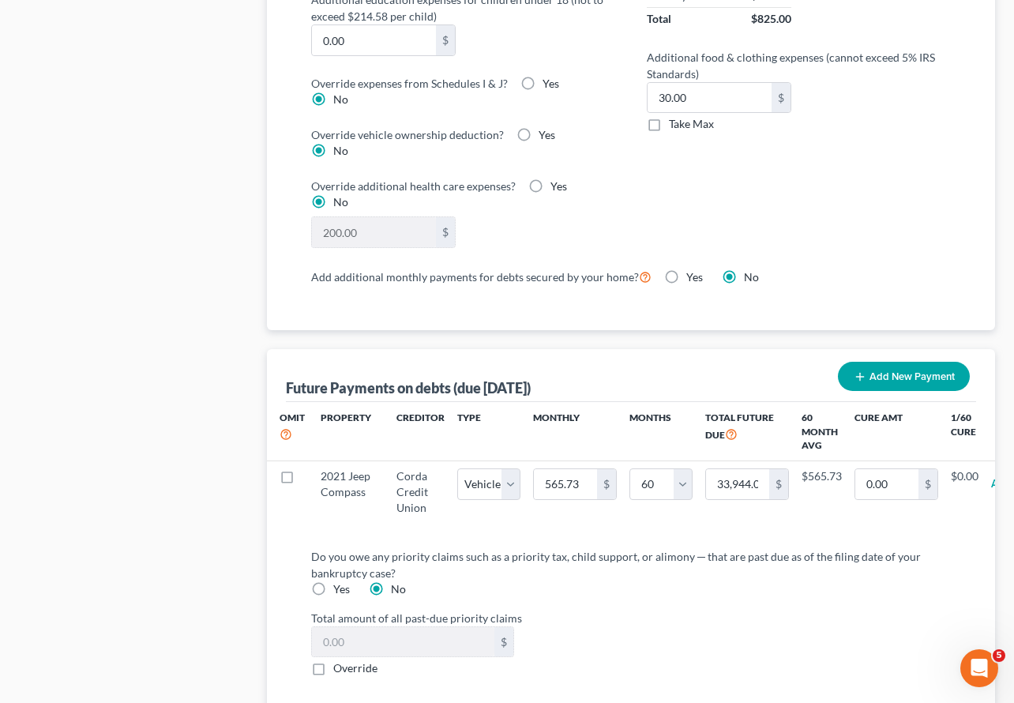
select select "60"
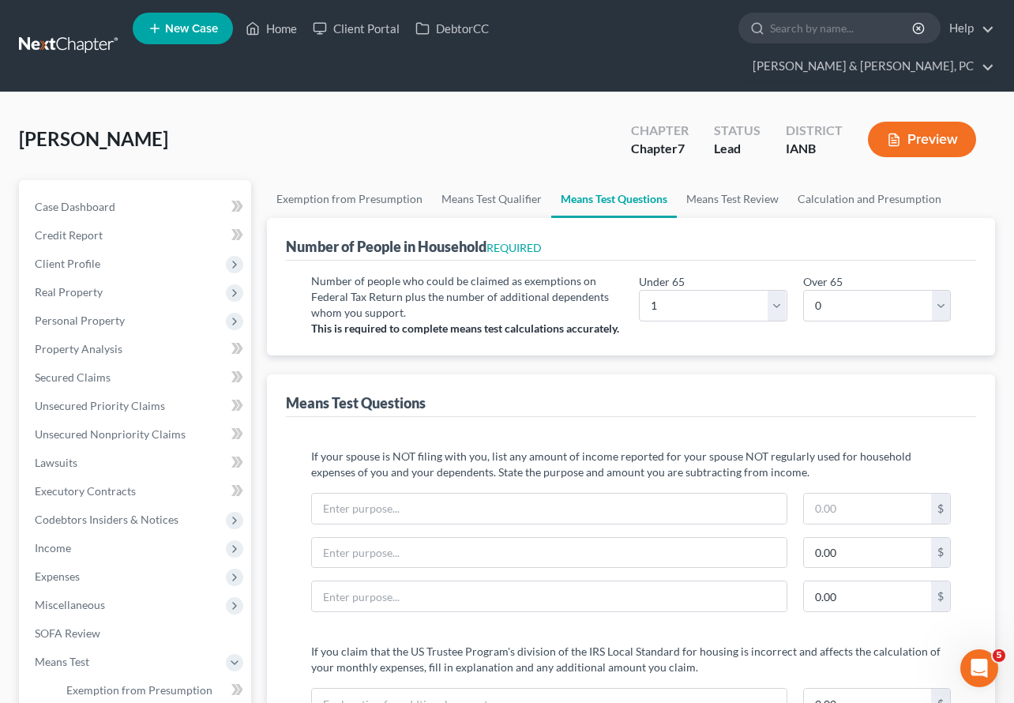
click at [931, 122] on button "Preview" at bounding box center [922, 140] width 108 height 36
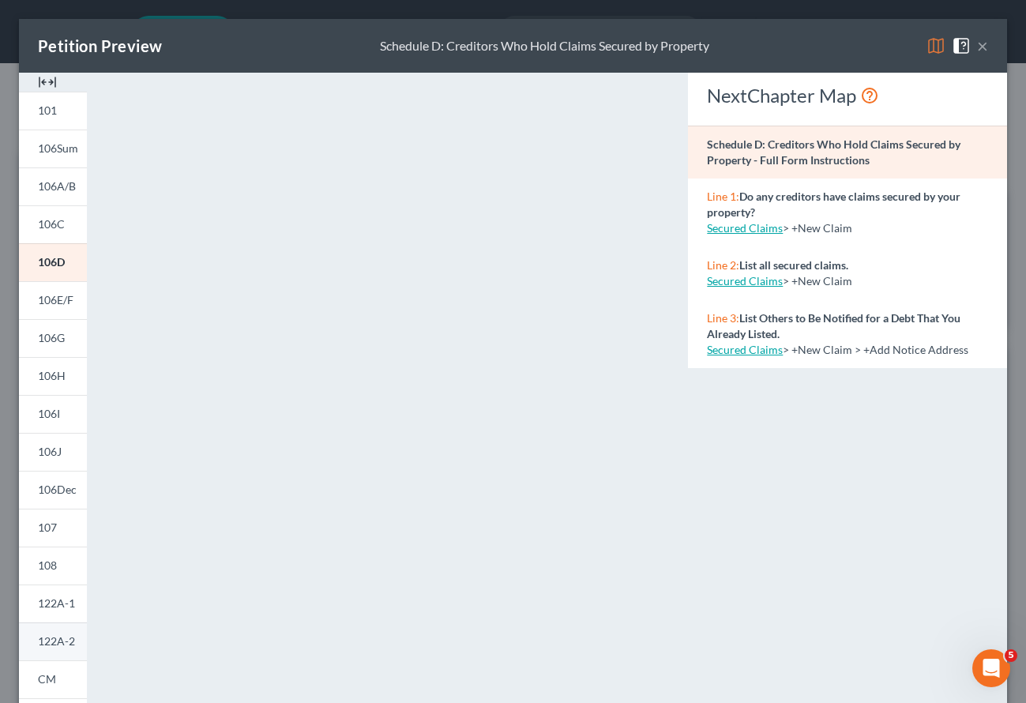
click at [61, 641] on span "122A-2" at bounding box center [56, 640] width 37 height 13
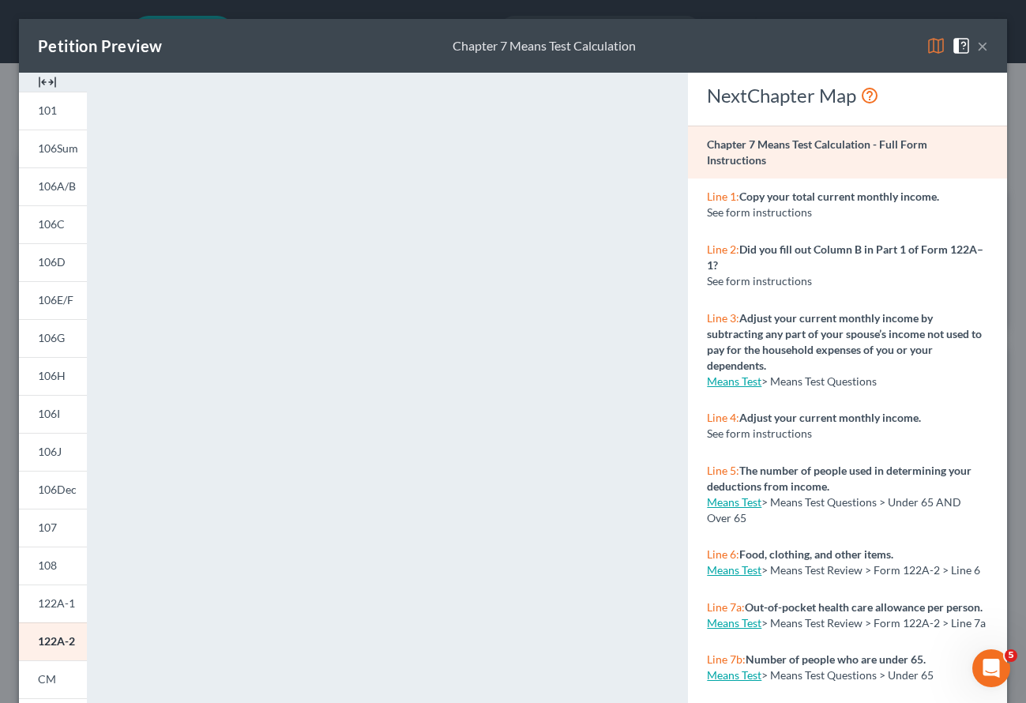
click at [977, 45] on button "×" at bounding box center [982, 45] width 11 height 19
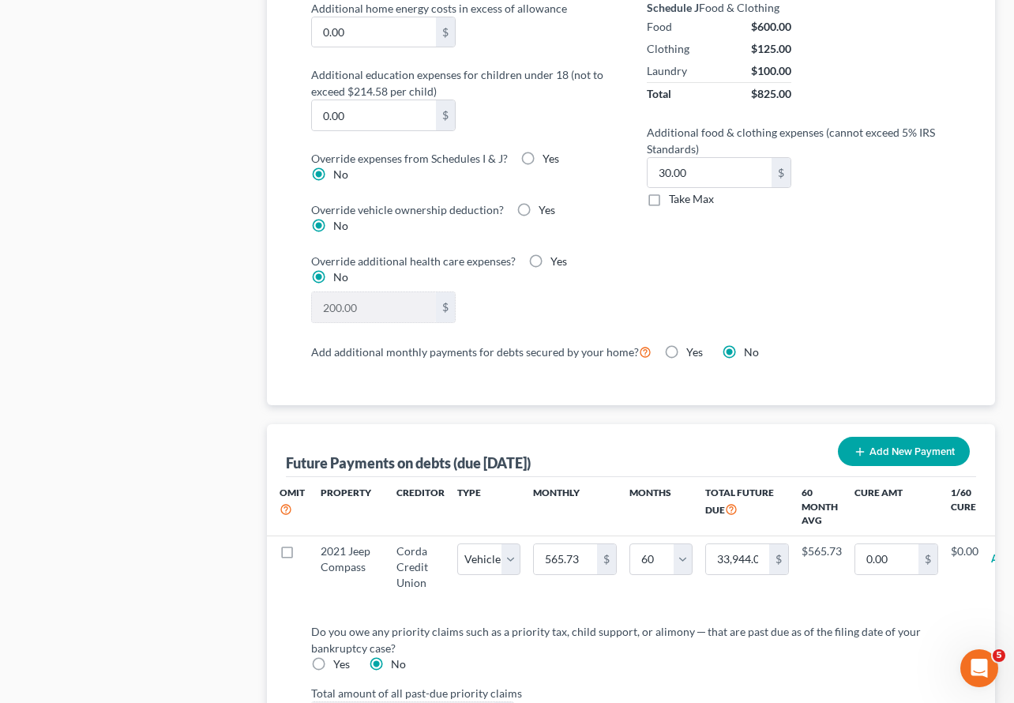
scroll to position [1374, 0]
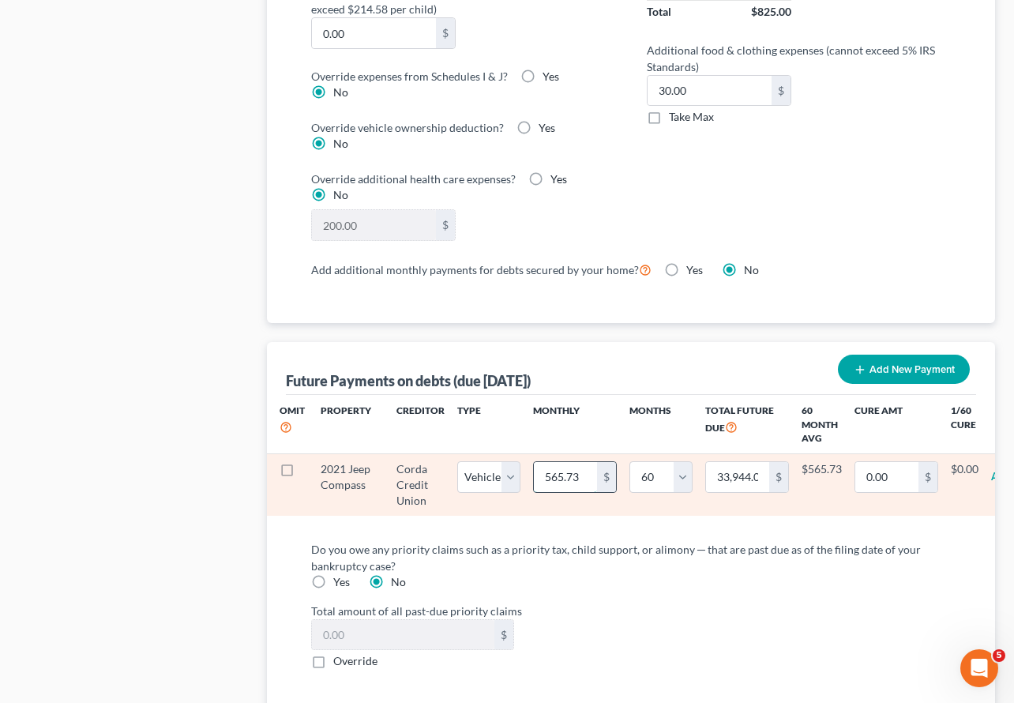
click at [583, 462] on input "565.73" at bounding box center [565, 477] width 63 height 30
type input "6"
type input "360.00"
type input "66"
type input "3,960.00"
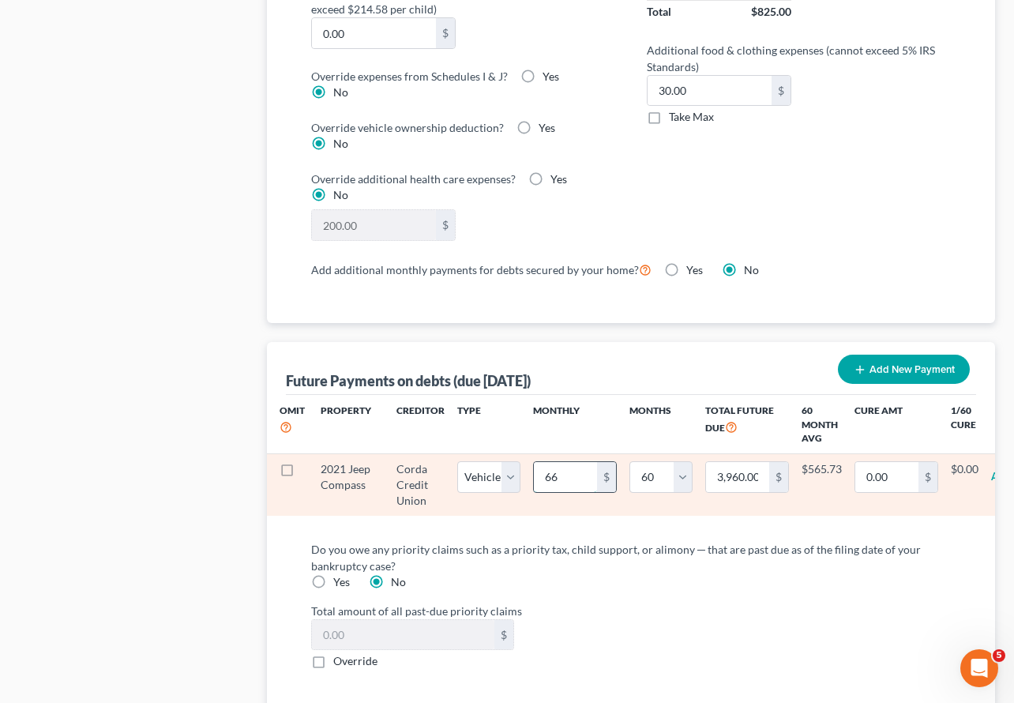
type input "662"
type input "39,720.00"
select select "1"
select select "60"
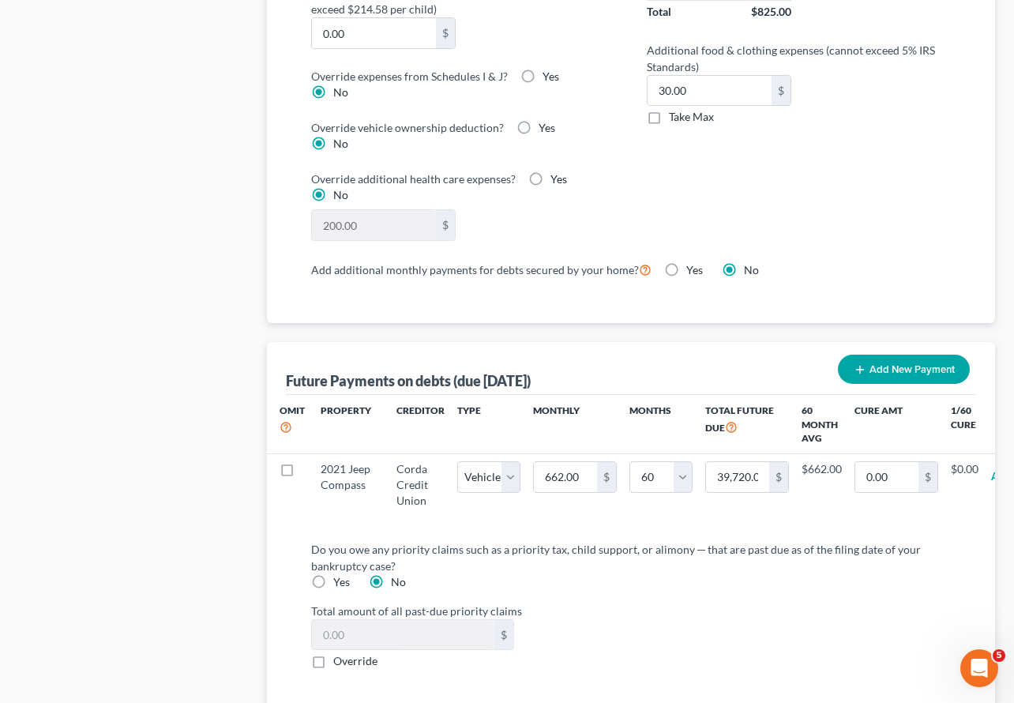
select select "1"
select select "60"
select select "1"
select select "60"
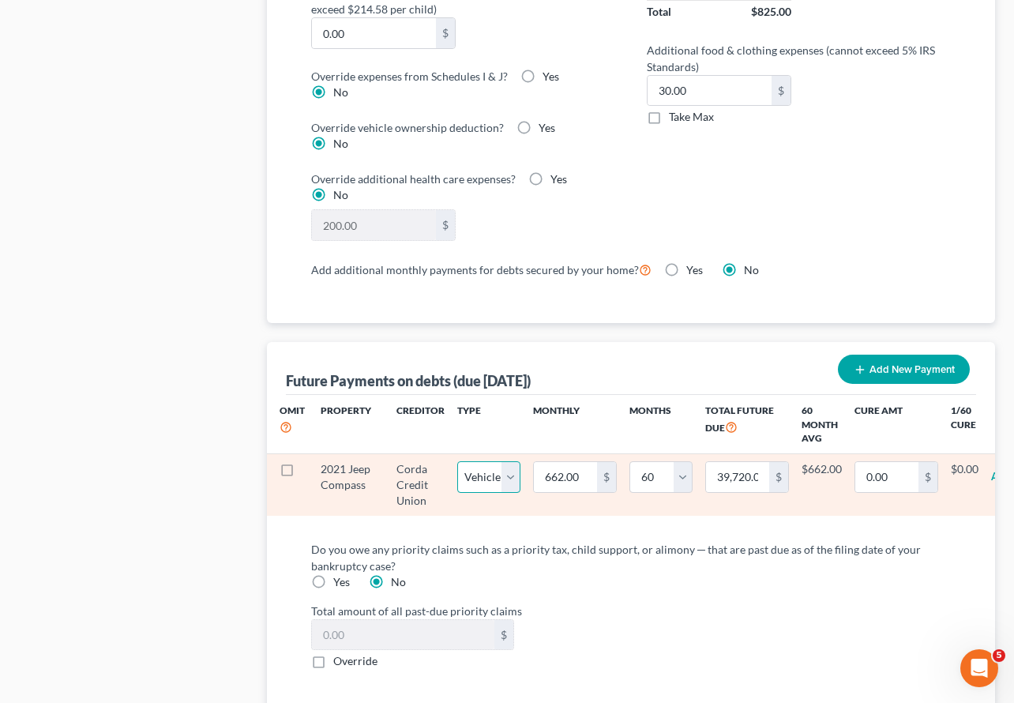
click at [491, 461] on select "Select Home Vehicle Other" at bounding box center [488, 477] width 63 height 32
click at [457, 461] on select "Select Home Vehicle Other" at bounding box center [488, 477] width 63 height 32
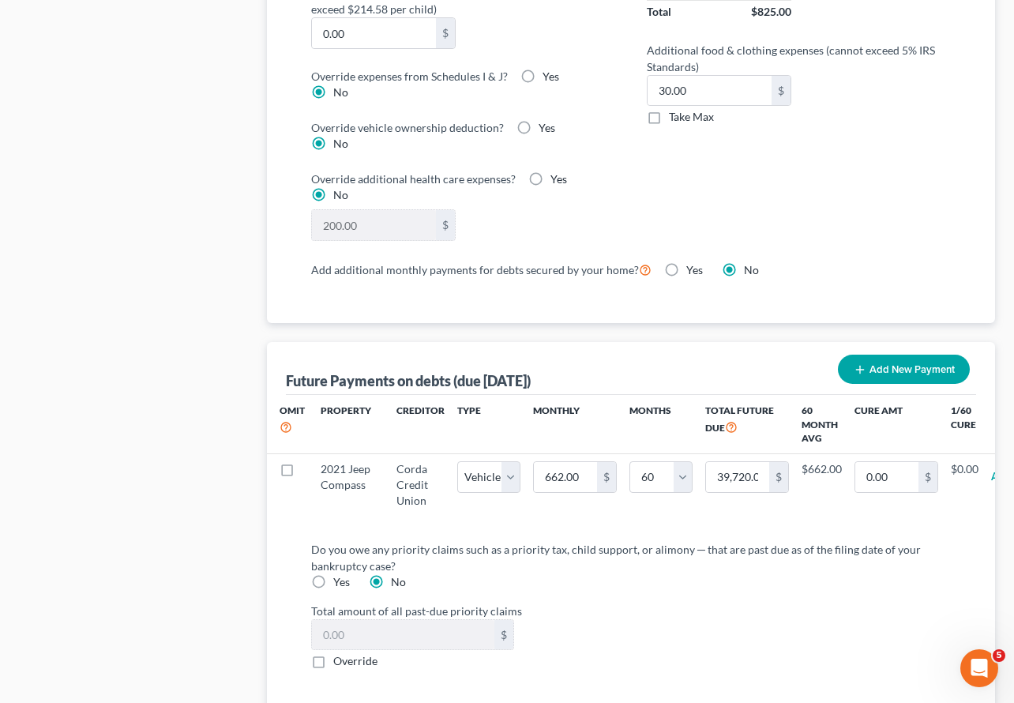
click at [635, 603] on div "Total amount of all past-due priority claims $ Override" at bounding box center [631, 636] width 656 height 67
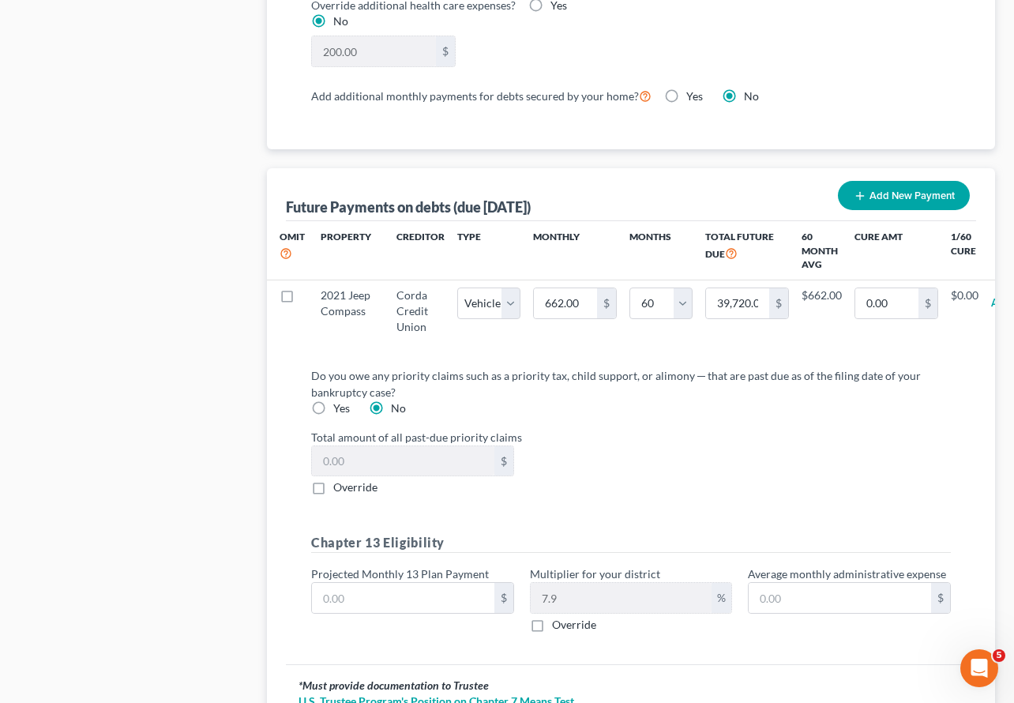
scroll to position [1661, 0]
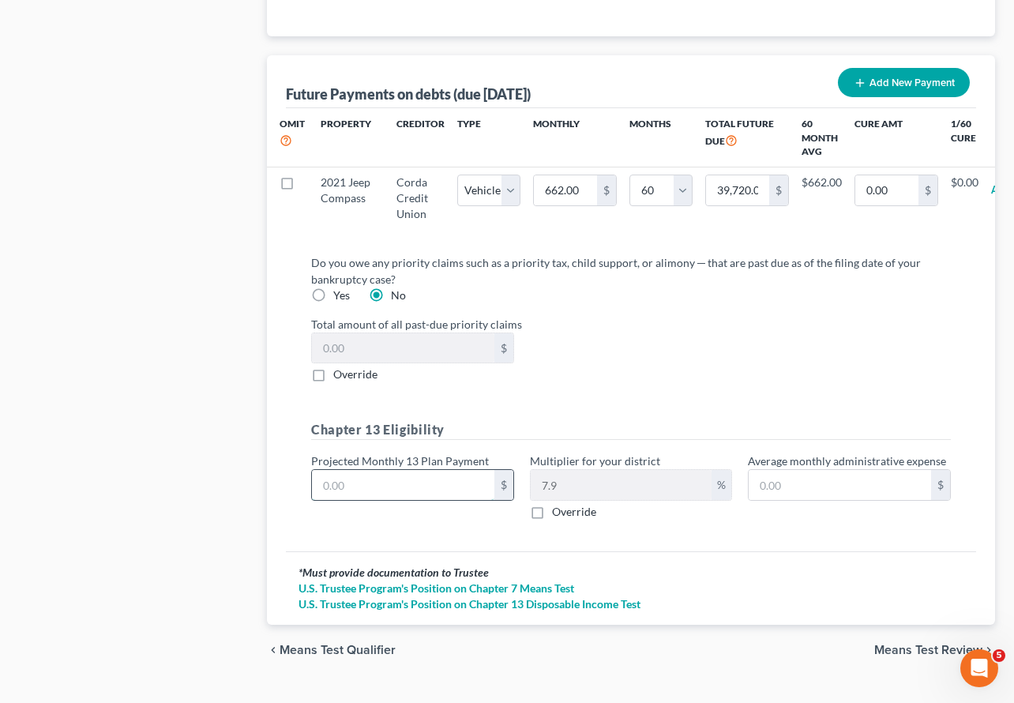
click at [374, 470] on input "text" at bounding box center [403, 485] width 182 height 30
type input "6"
type input "0.47"
type input "65"
type input "5.13"
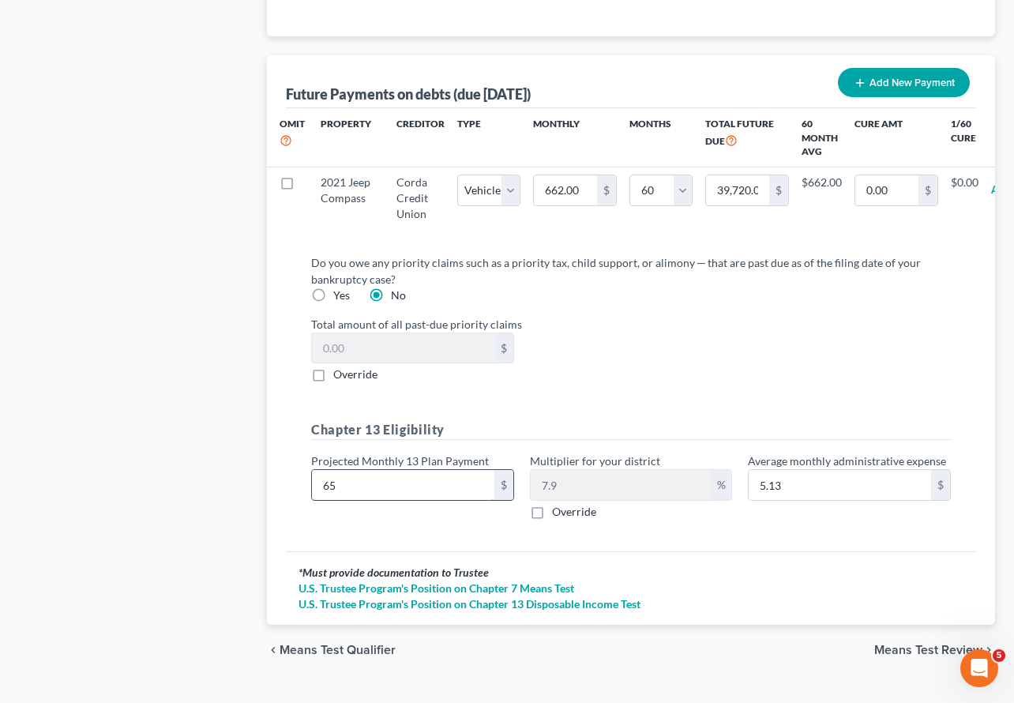
type input "650"
type input "51.35"
type input "650"
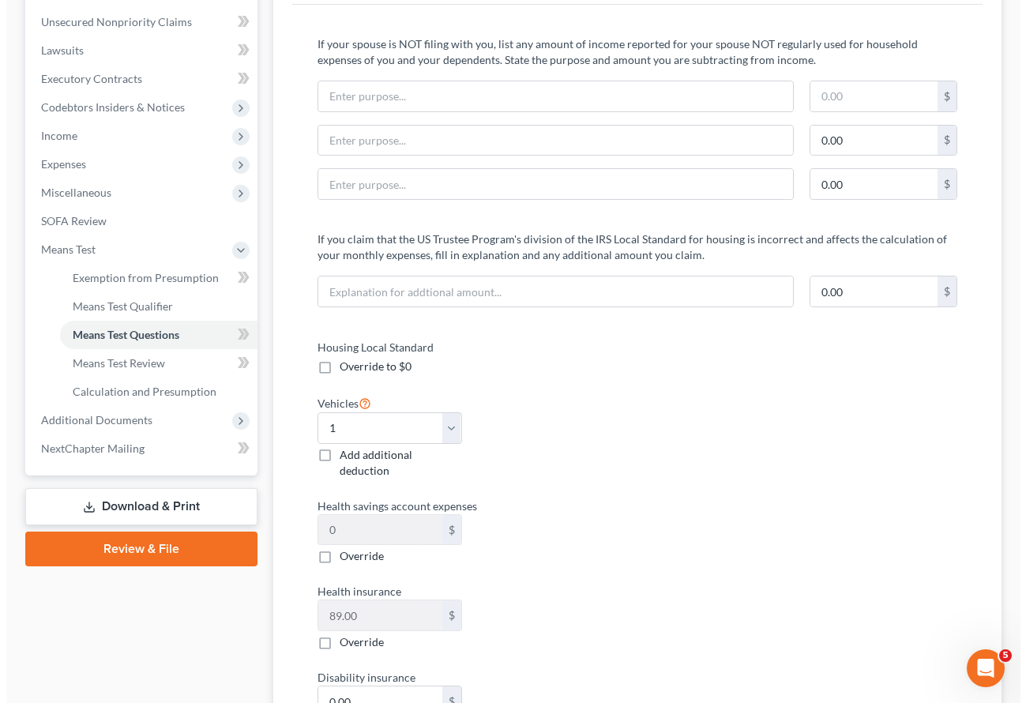
scroll to position [0, 0]
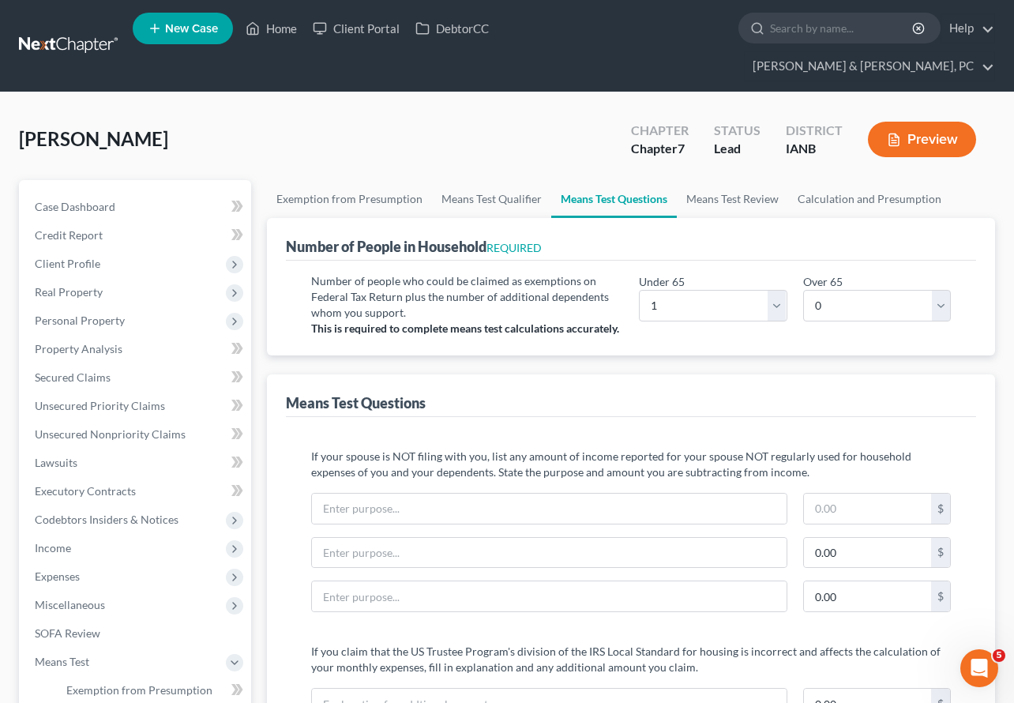
click at [905, 122] on button "Preview" at bounding box center [922, 140] width 108 height 36
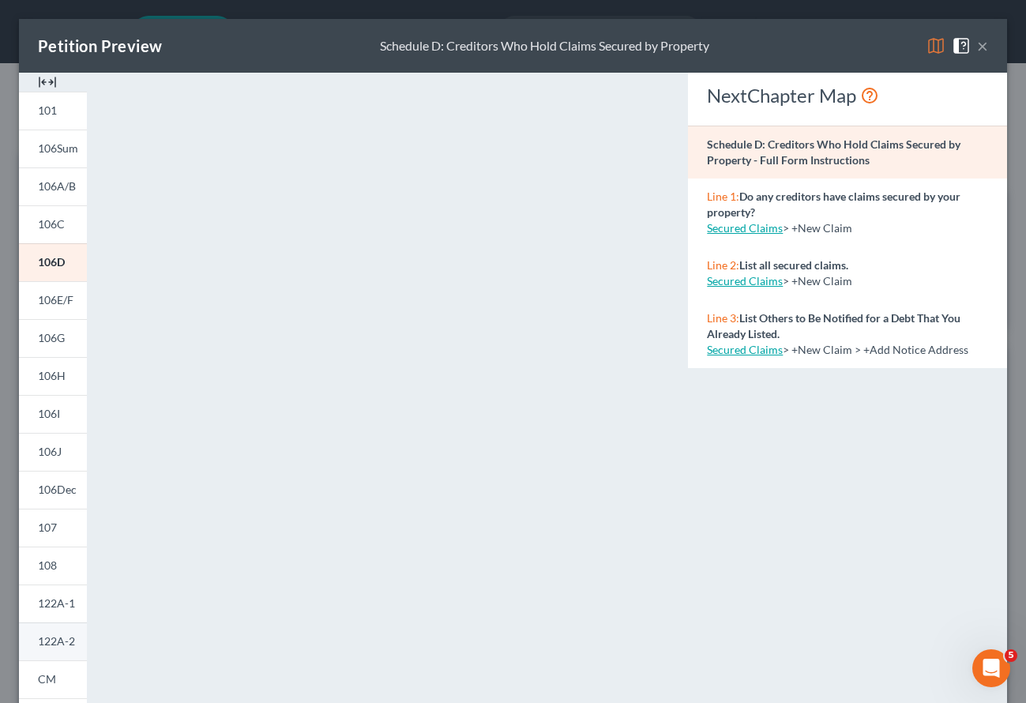
click at [68, 634] on span "122A-2" at bounding box center [56, 640] width 37 height 13
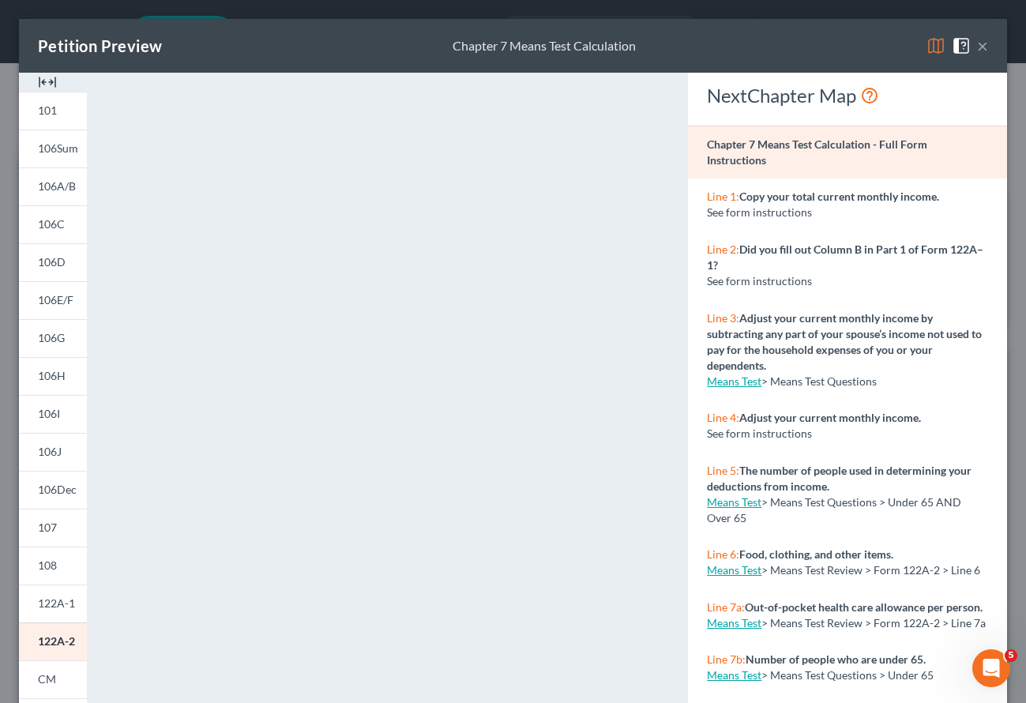
click at [977, 41] on button "×" at bounding box center [982, 45] width 11 height 19
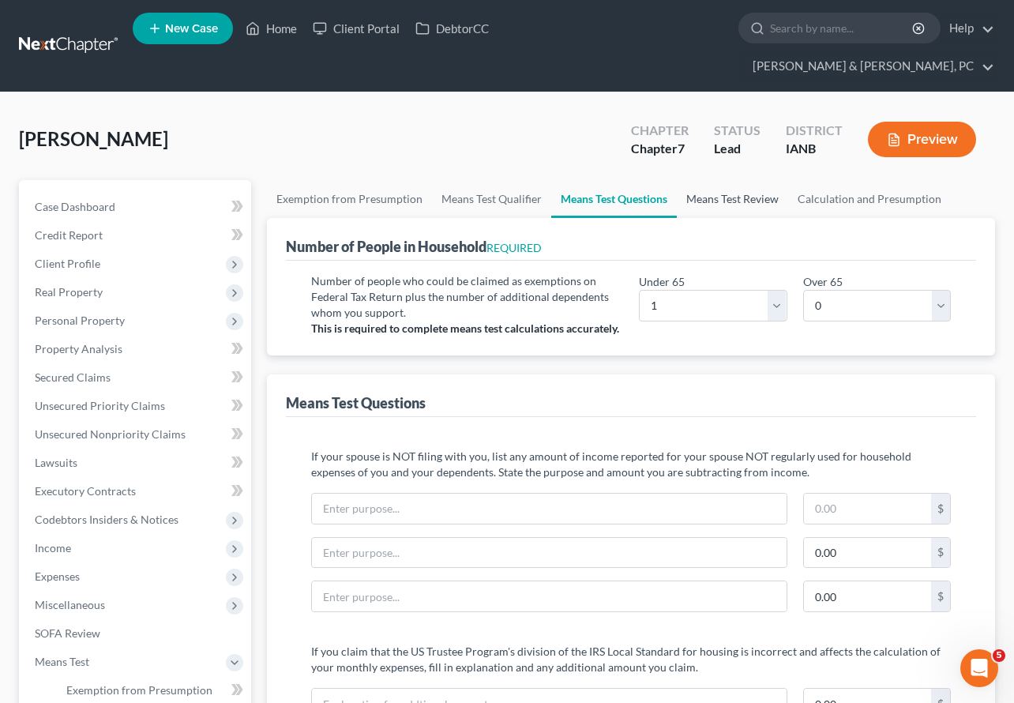
click at [729, 180] on link "Means Test Review" at bounding box center [732, 199] width 111 height 38
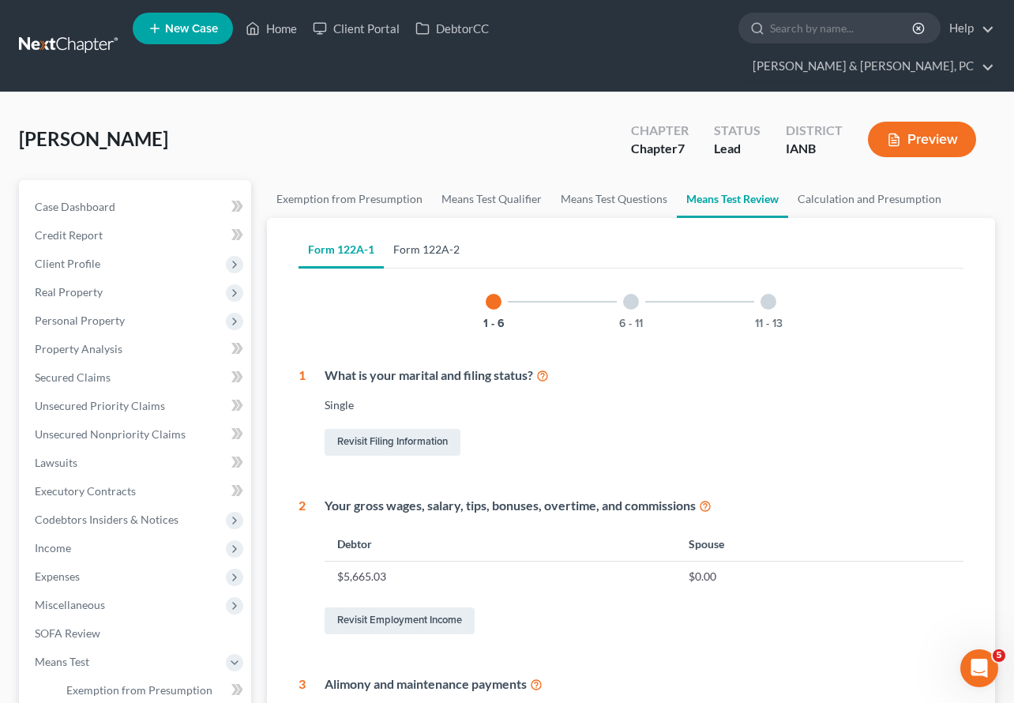
click at [427, 231] on link "Form 122A-2" at bounding box center [426, 250] width 85 height 38
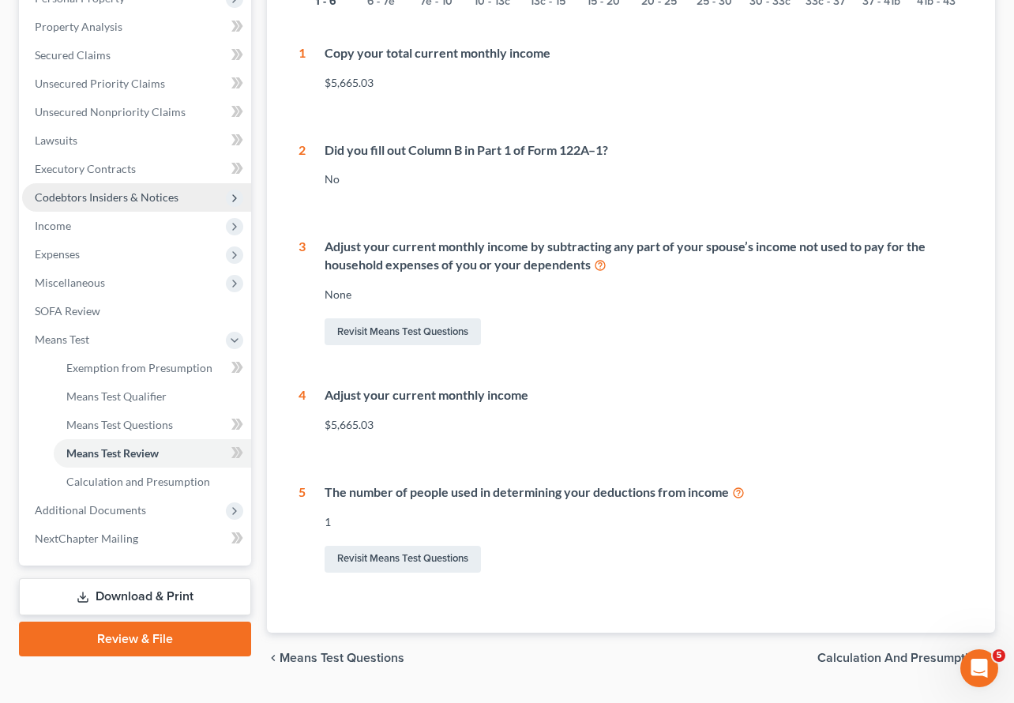
scroll to position [334, 0]
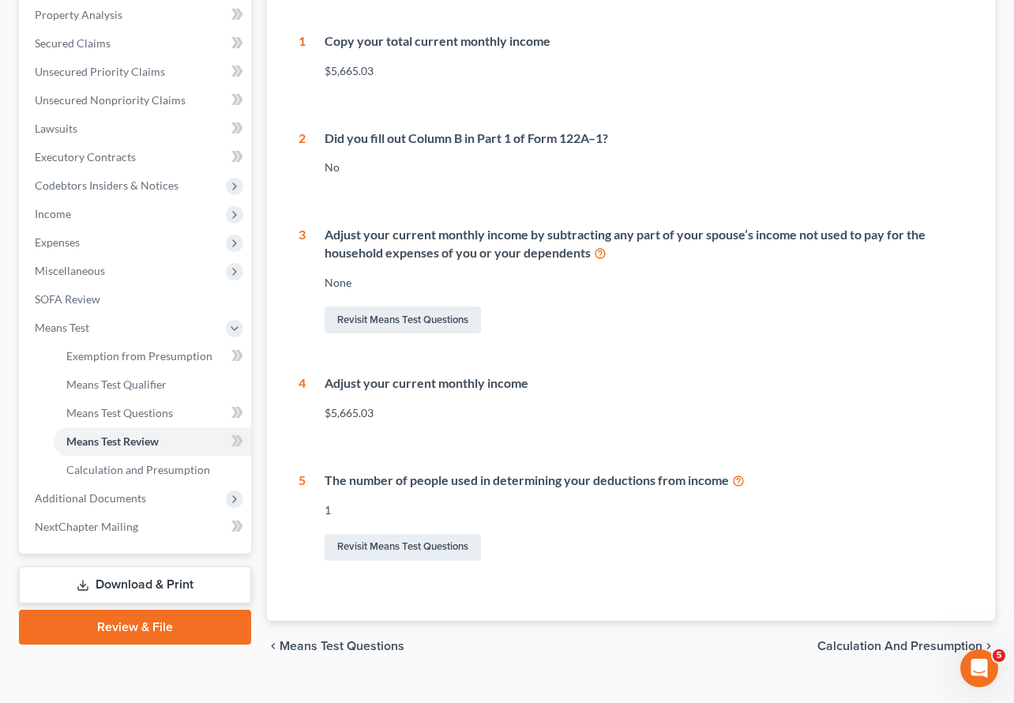
click at [156, 566] on link "Download & Print" at bounding box center [135, 584] width 232 height 37
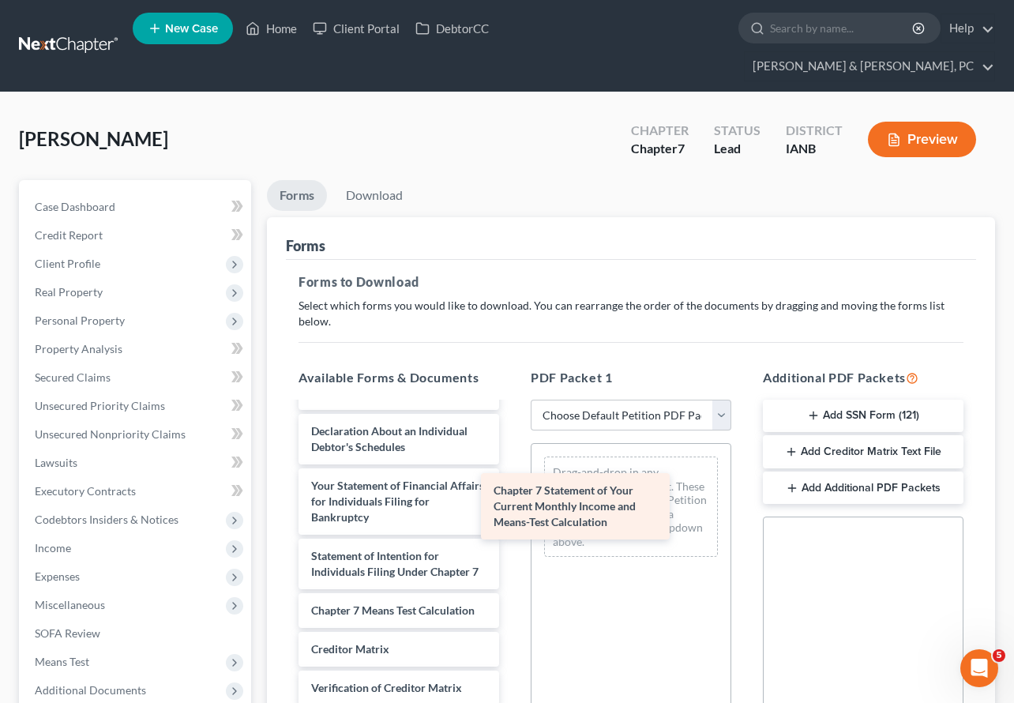
scroll to position [596, 0]
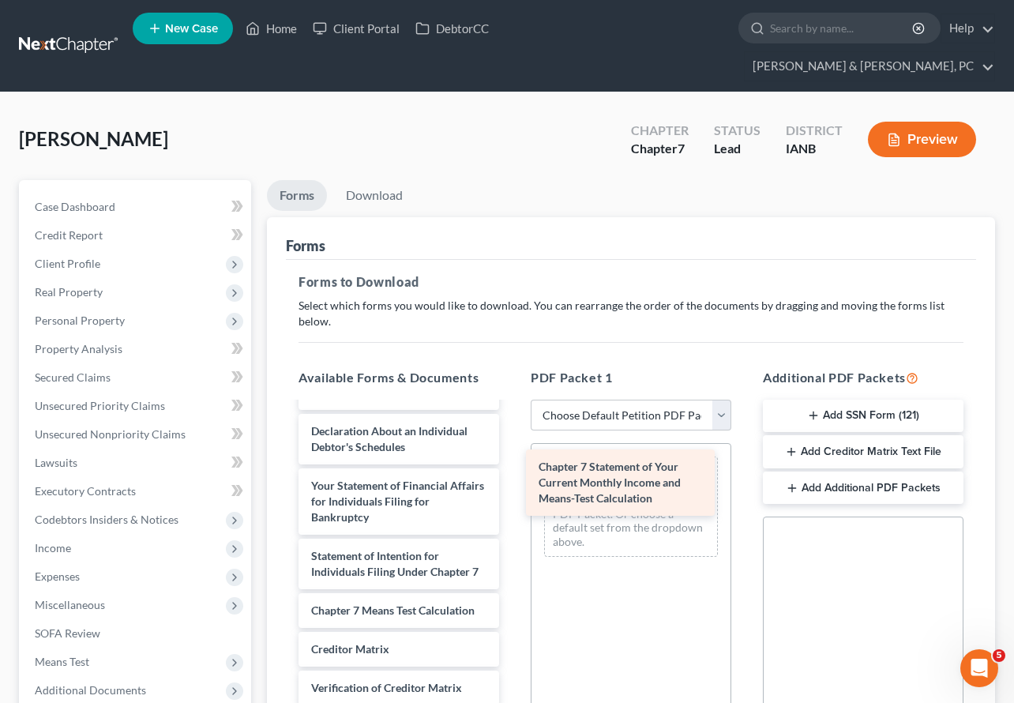
drag, startPoint x: 389, startPoint y: 538, endPoint x: 626, endPoint y: 468, distance: 247.7
click at [512, 468] on div "Chapter 7 Statement of Your Current Monthly Income and Means-Test Calculation S…" at bounding box center [399, 326] width 226 height 1007
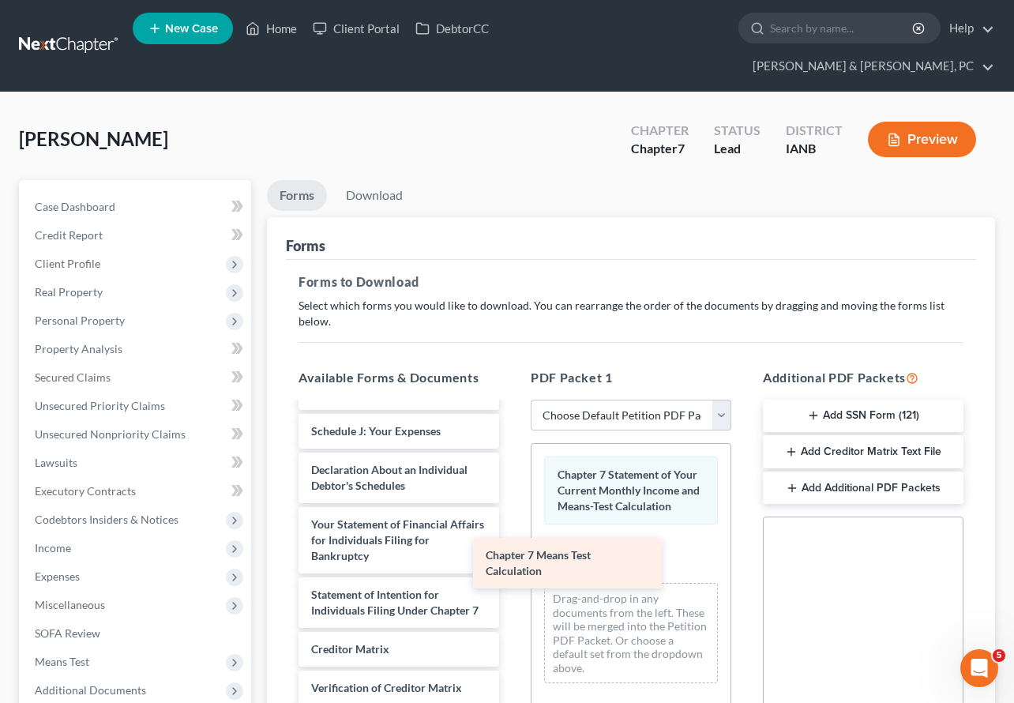
scroll to position [542, 0]
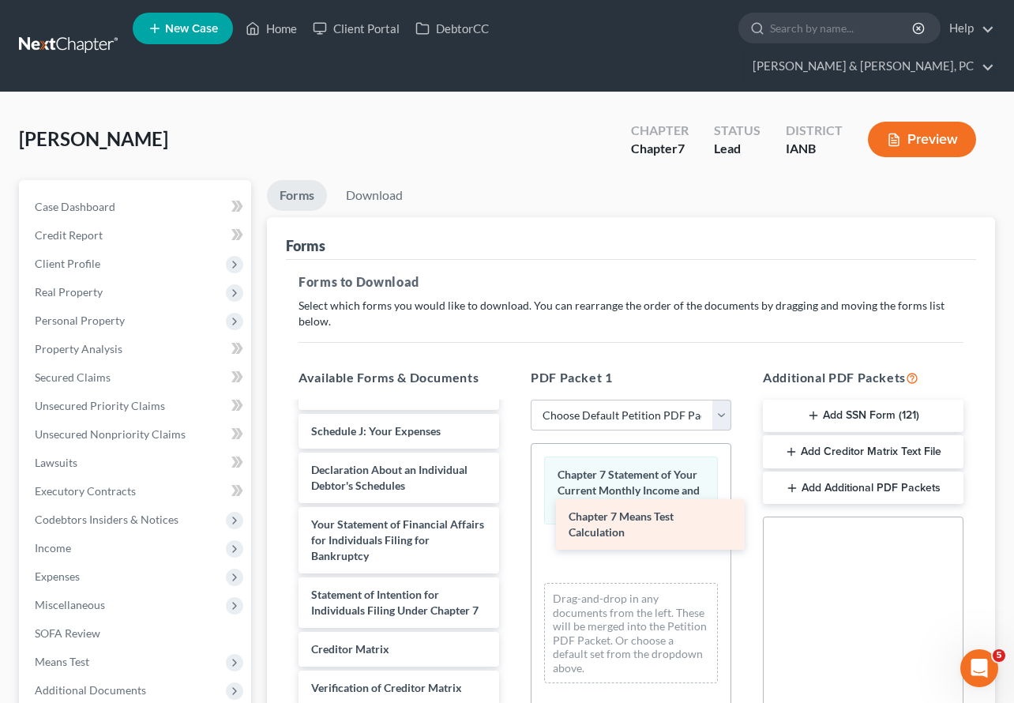
drag, startPoint x: 377, startPoint y: 557, endPoint x: 634, endPoint y: 523, distance: 259.8
click at [512, 523] on div "Chapter 7 Means Test Calculation Smith - Paystubs.pdf Credit Counseling Course …" at bounding box center [399, 346] width 226 height 969
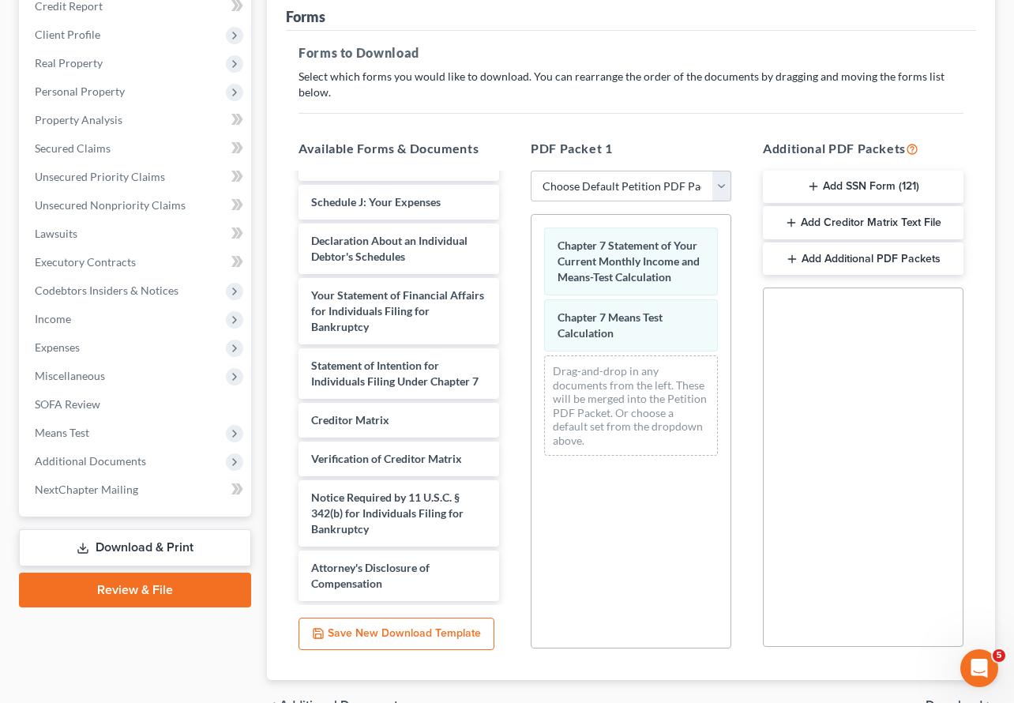
scroll to position [273, 0]
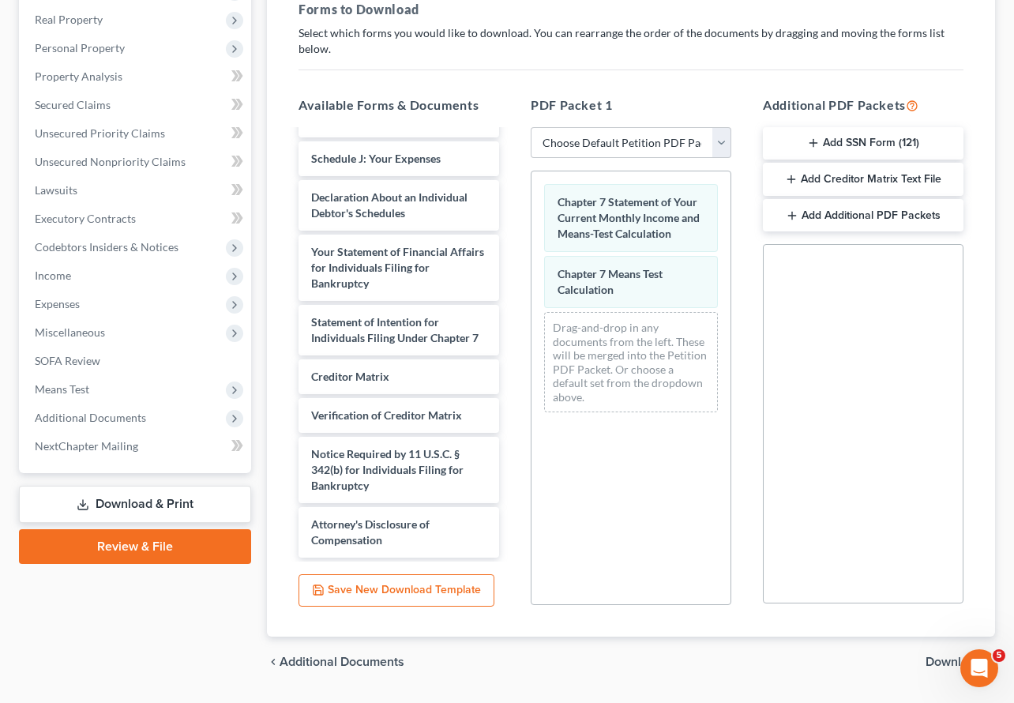
click at [945, 656] on span "Download" at bounding box center [954, 662] width 57 height 13
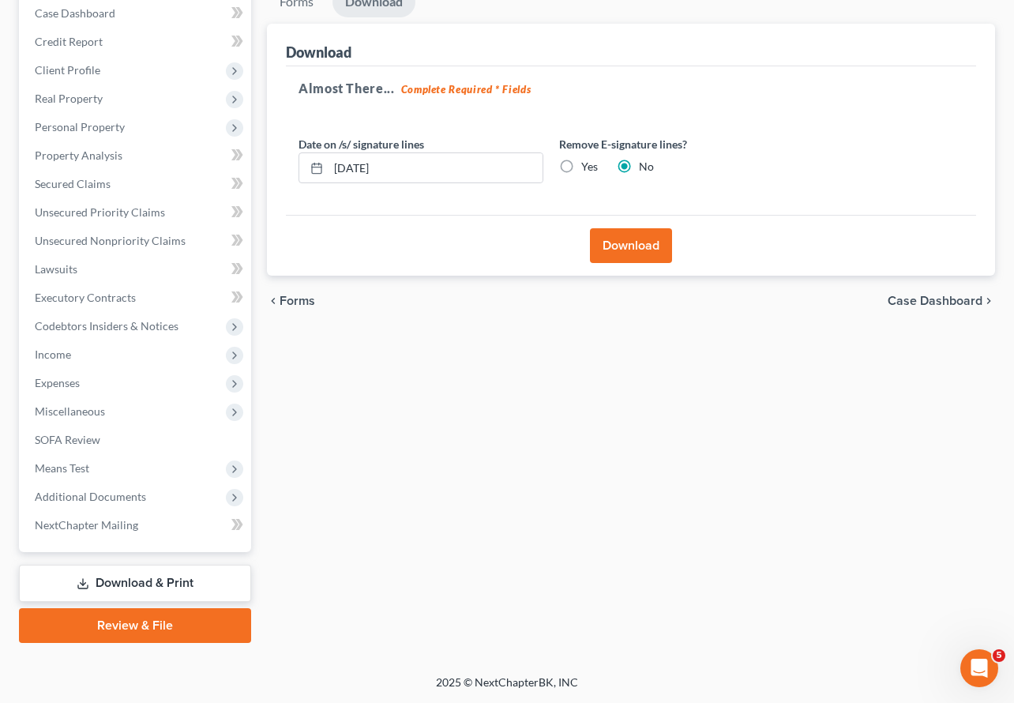
scroll to position [165, 0]
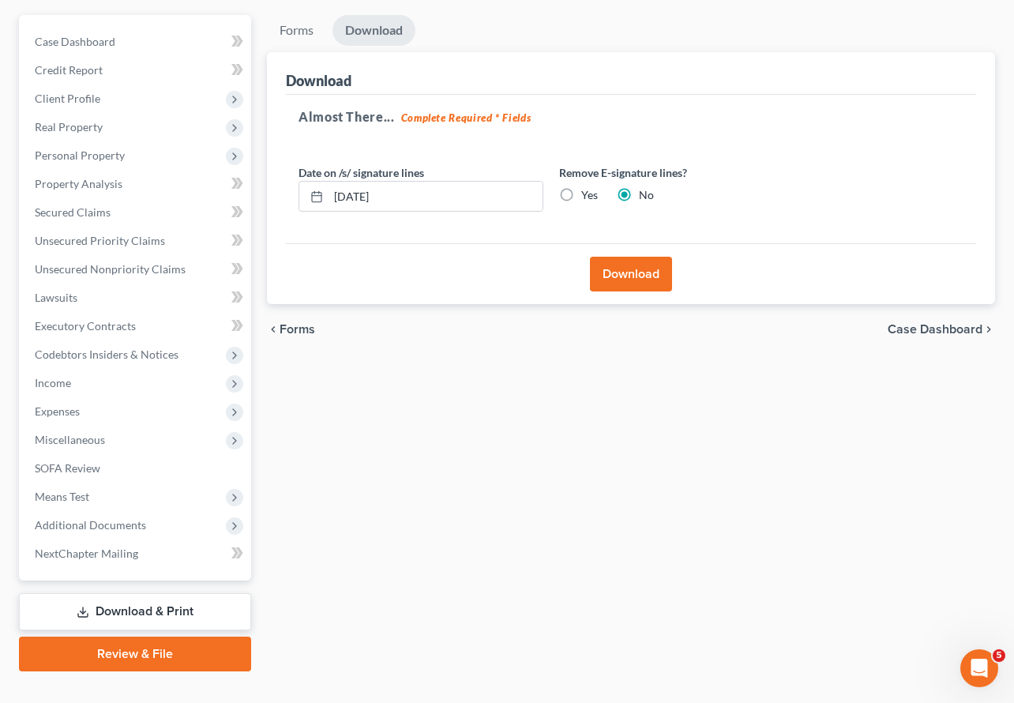
click at [622, 257] on button "Download" at bounding box center [631, 274] width 82 height 35
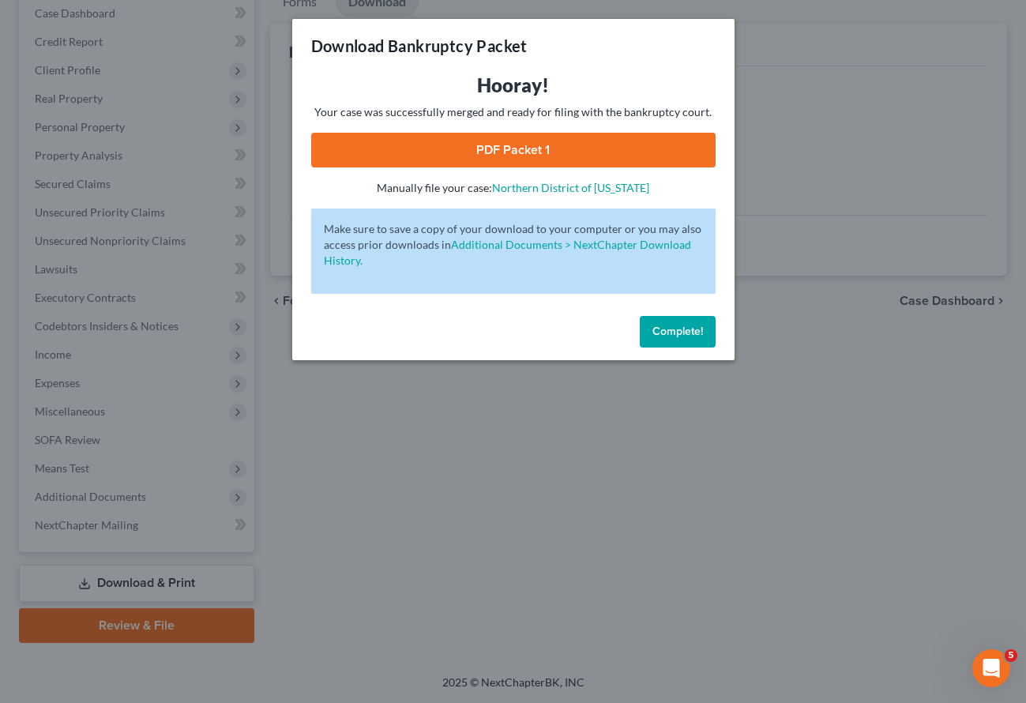
click at [476, 145] on link "PDF Packet 1" at bounding box center [513, 150] width 404 height 35
click at [672, 334] on span "Complete!" at bounding box center [678, 331] width 51 height 13
